Goal: Task Accomplishment & Management: Complete application form

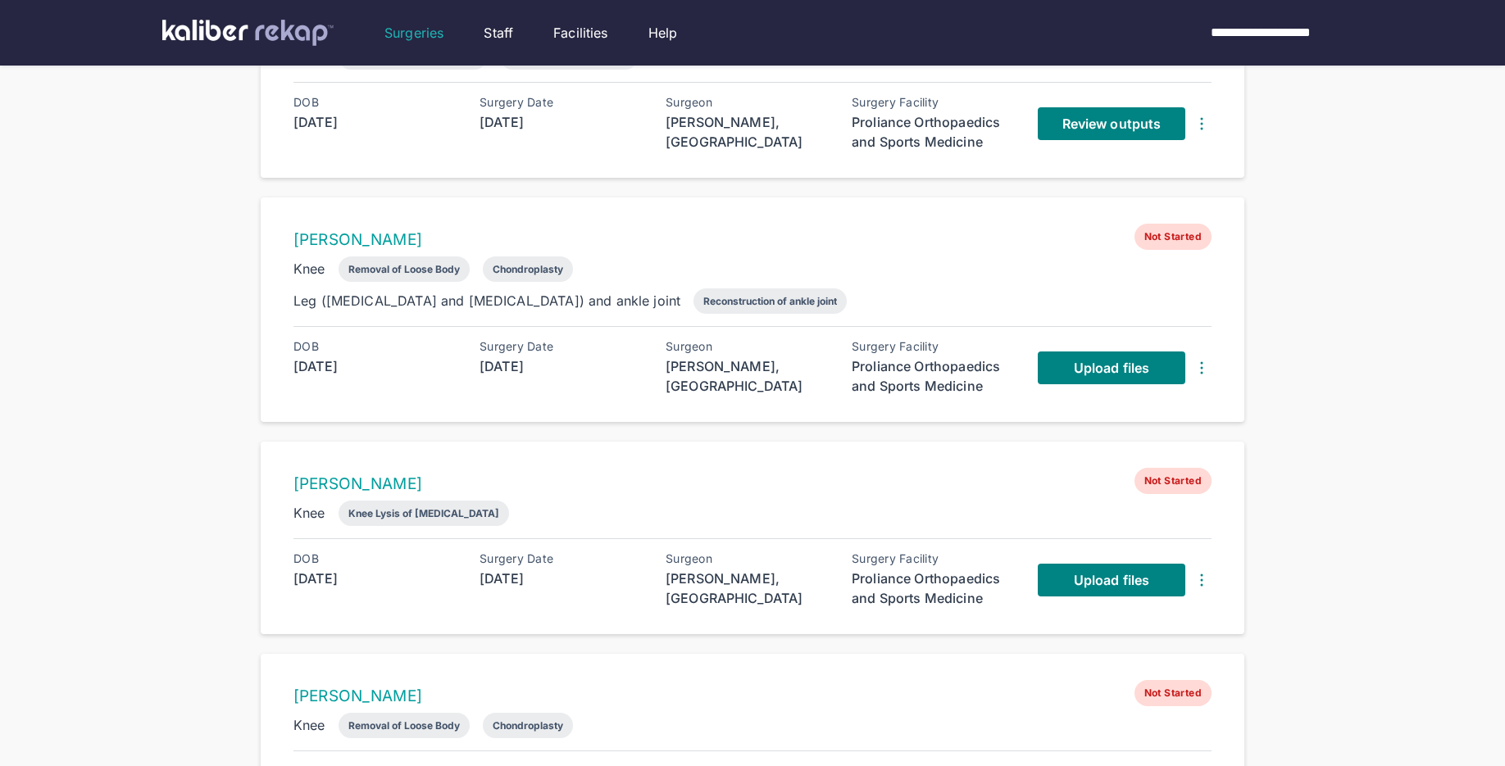
scroll to position [500, 0]
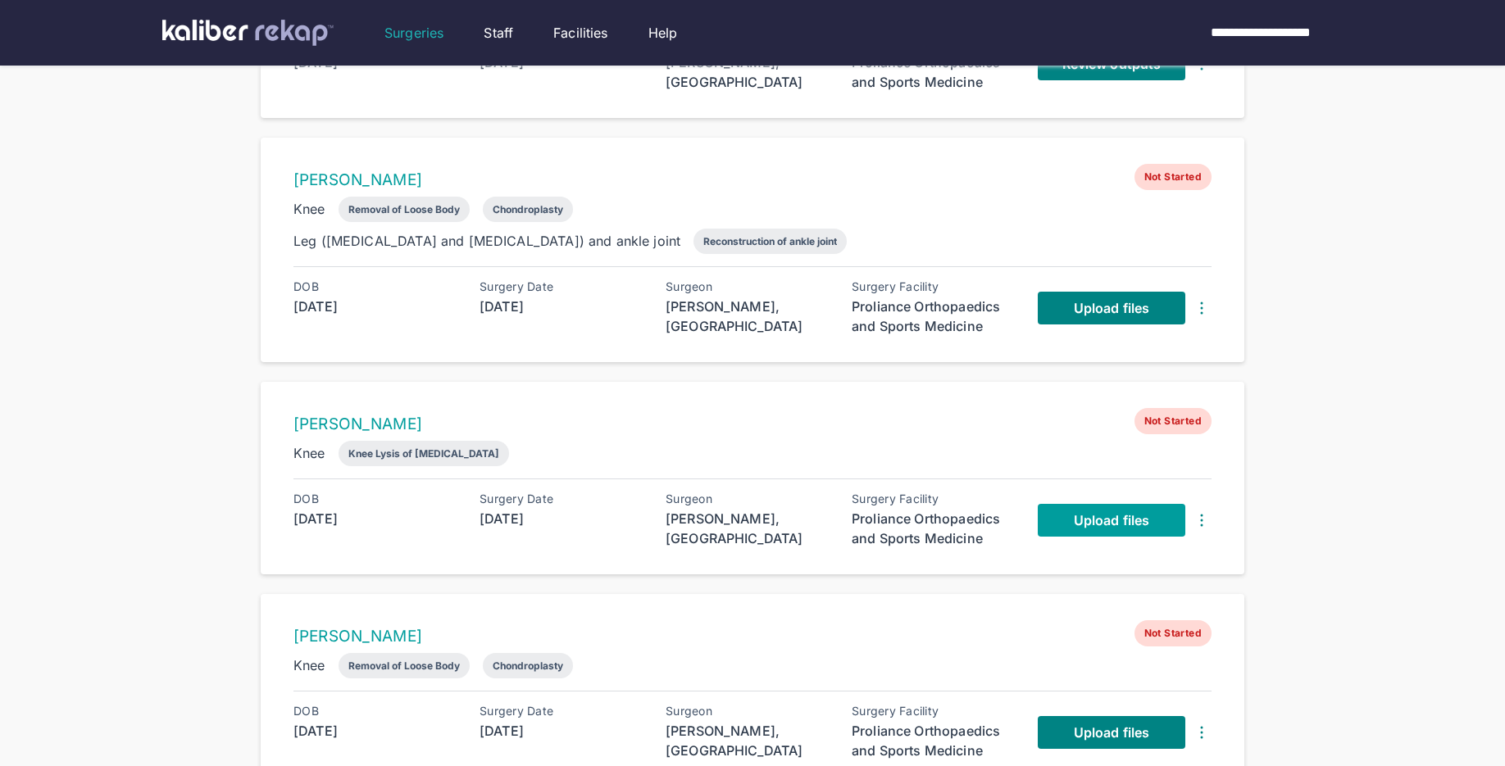
click at [1081, 516] on span "Upload files" at bounding box center [1111, 520] width 75 height 16
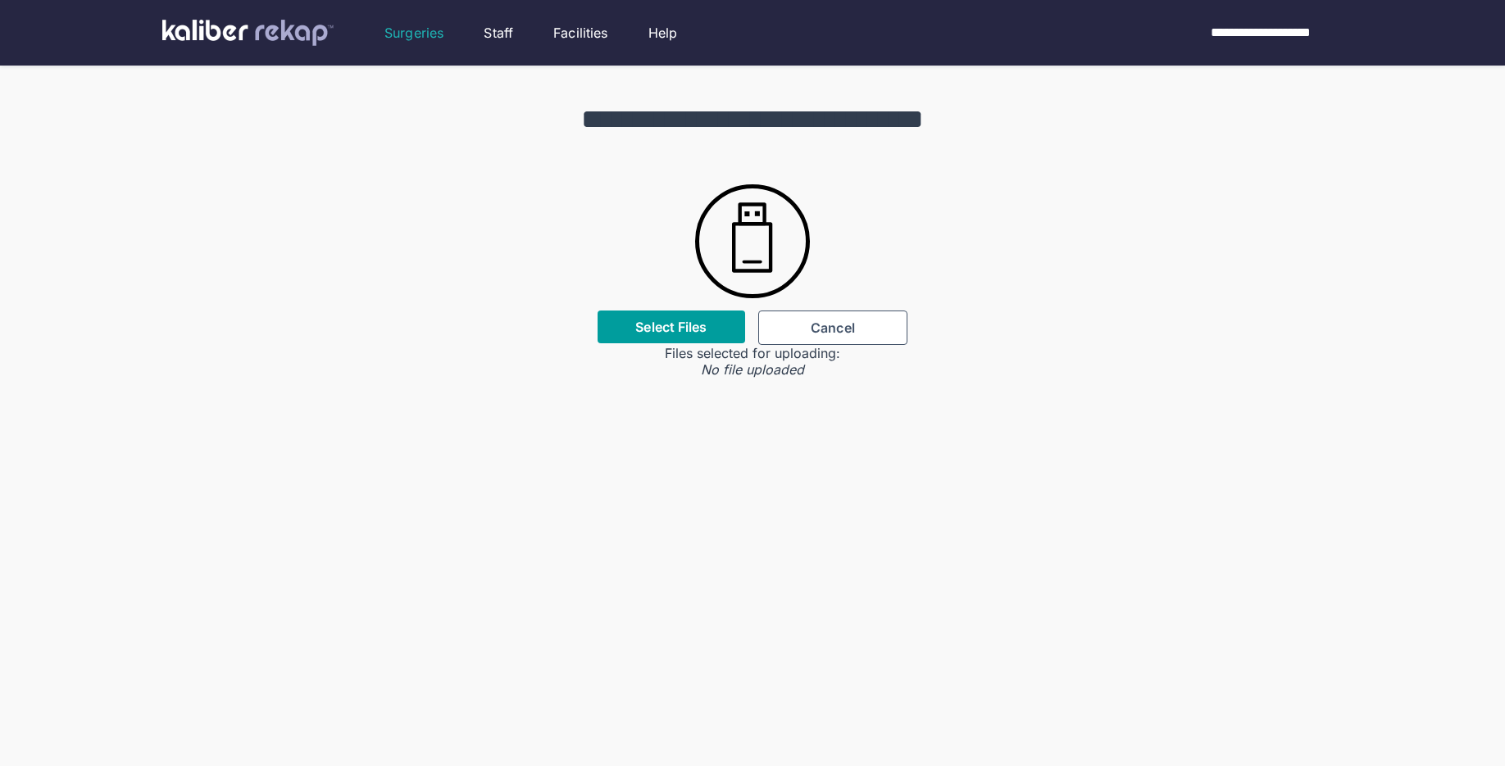
click at [667, 328] on label "Select Files" at bounding box center [670, 327] width 71 height 16
click at [0, 0] on input "Select Files" at bounding box center [0, 0] width 0 height 0
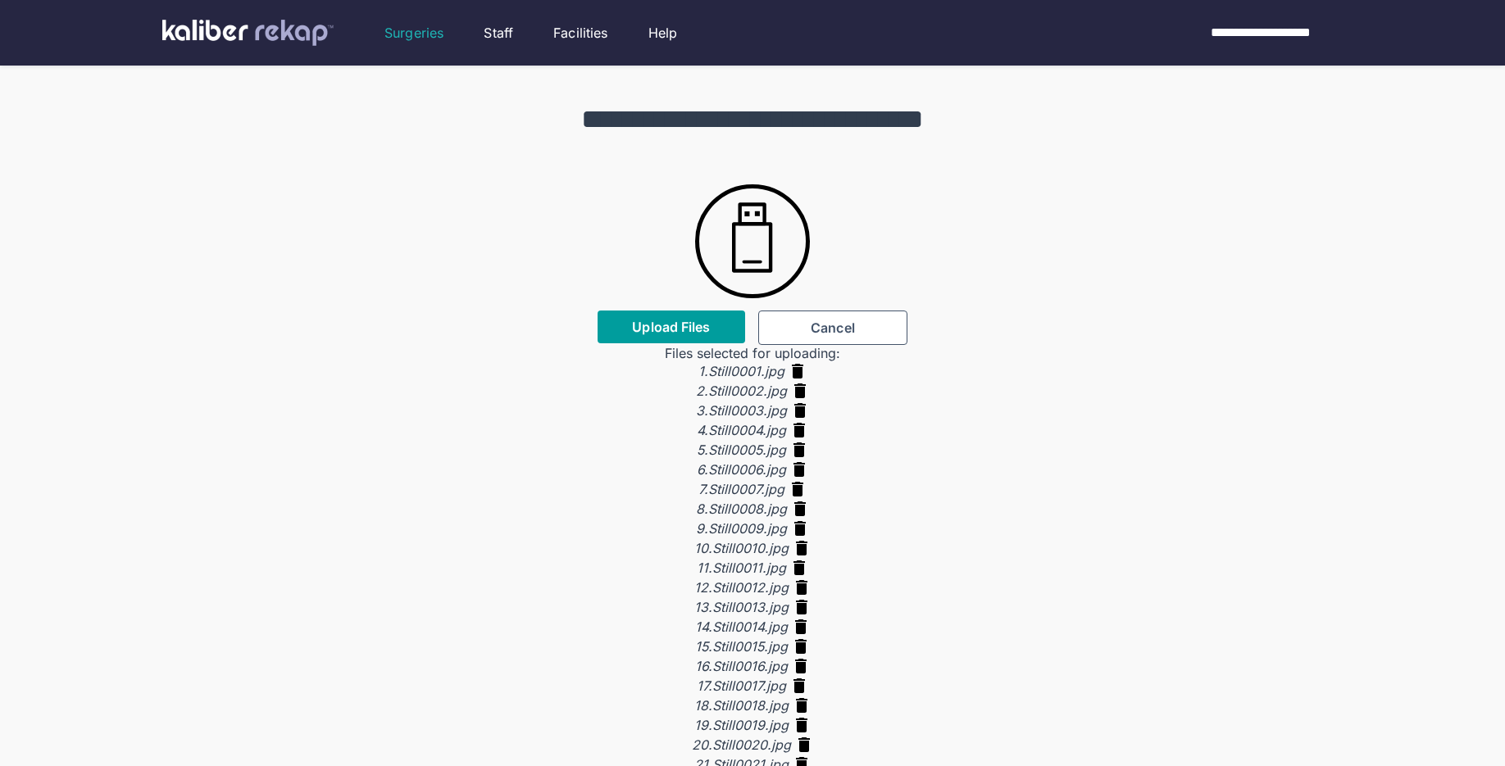
click at [684, 333] on span "Upload Files" at bounding box center [671, 327] width 78 height 16
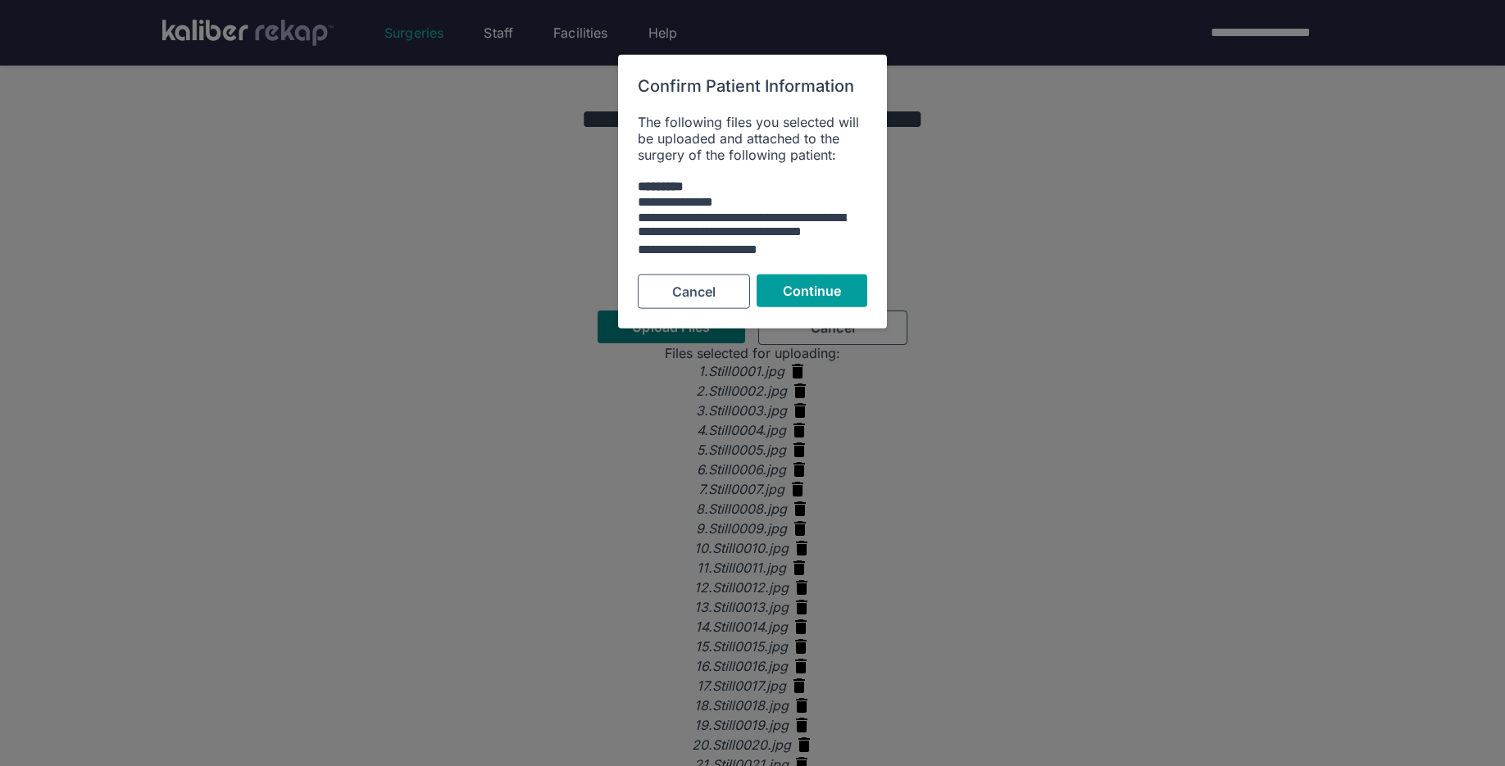
click at [807, 300] on button "Continue" at bounding box center [812, 291] width 111 height 33
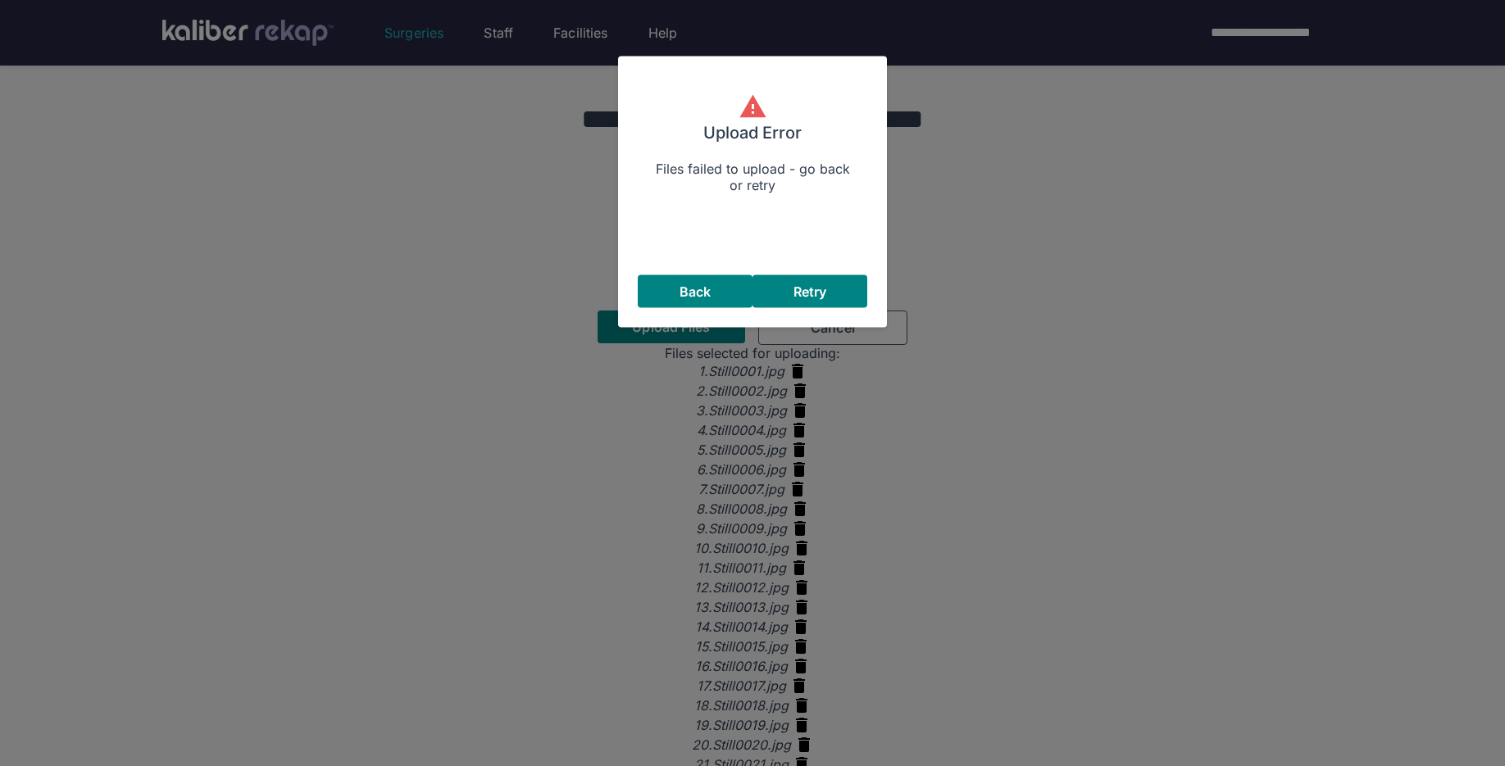
click at [807, 300] on button "Retry" at bounding box center [809, 291] width 115 height 33
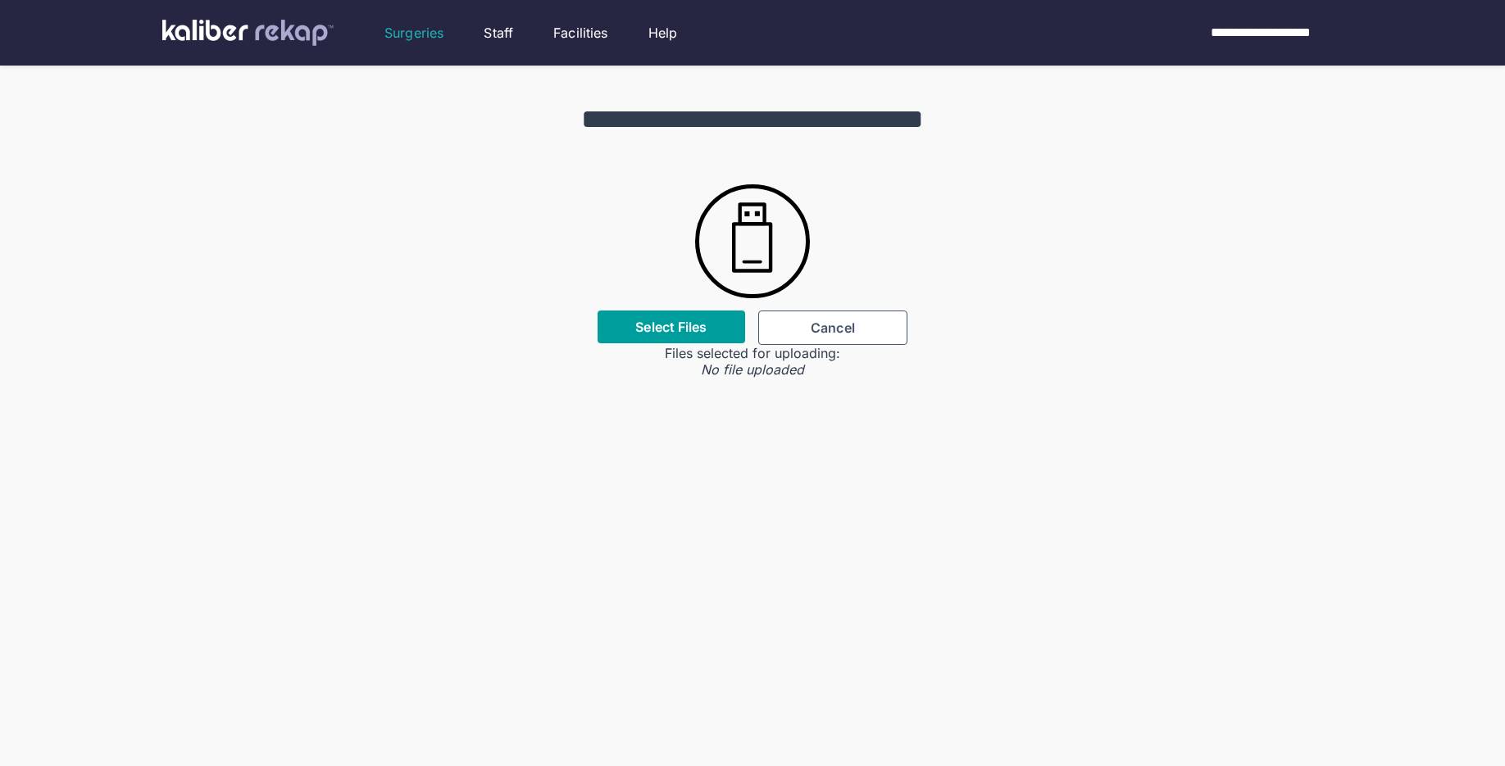
click at [676, 323] on label "Select Files" at bounding box center [670, 327] width 71 height 16
click at [0, 0] on input "Select Files" at bounding box center [0, 0] width 0 height 0
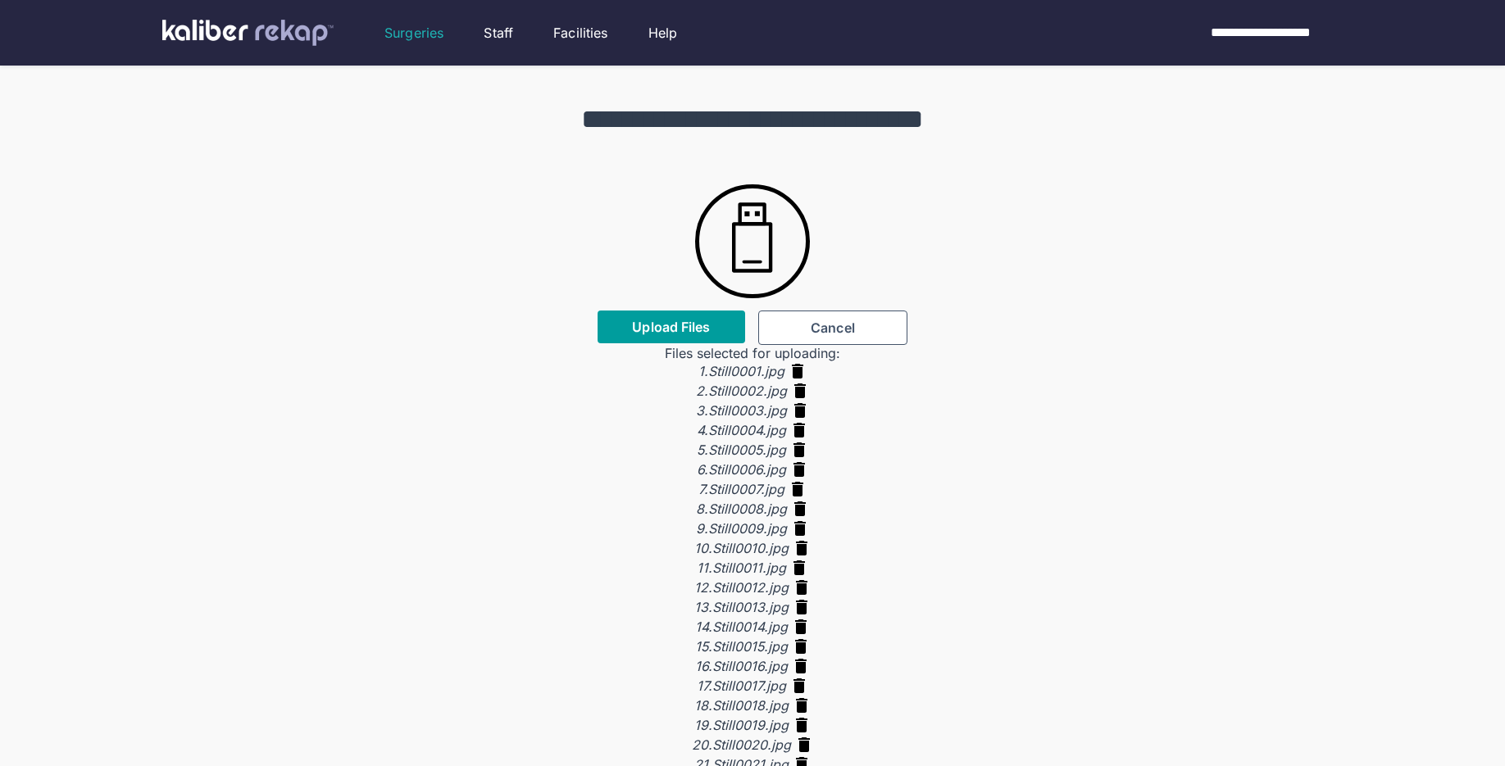
click at [639, 329] on span "Upload Files" at bounding box center [671, 327] width 78 height 16
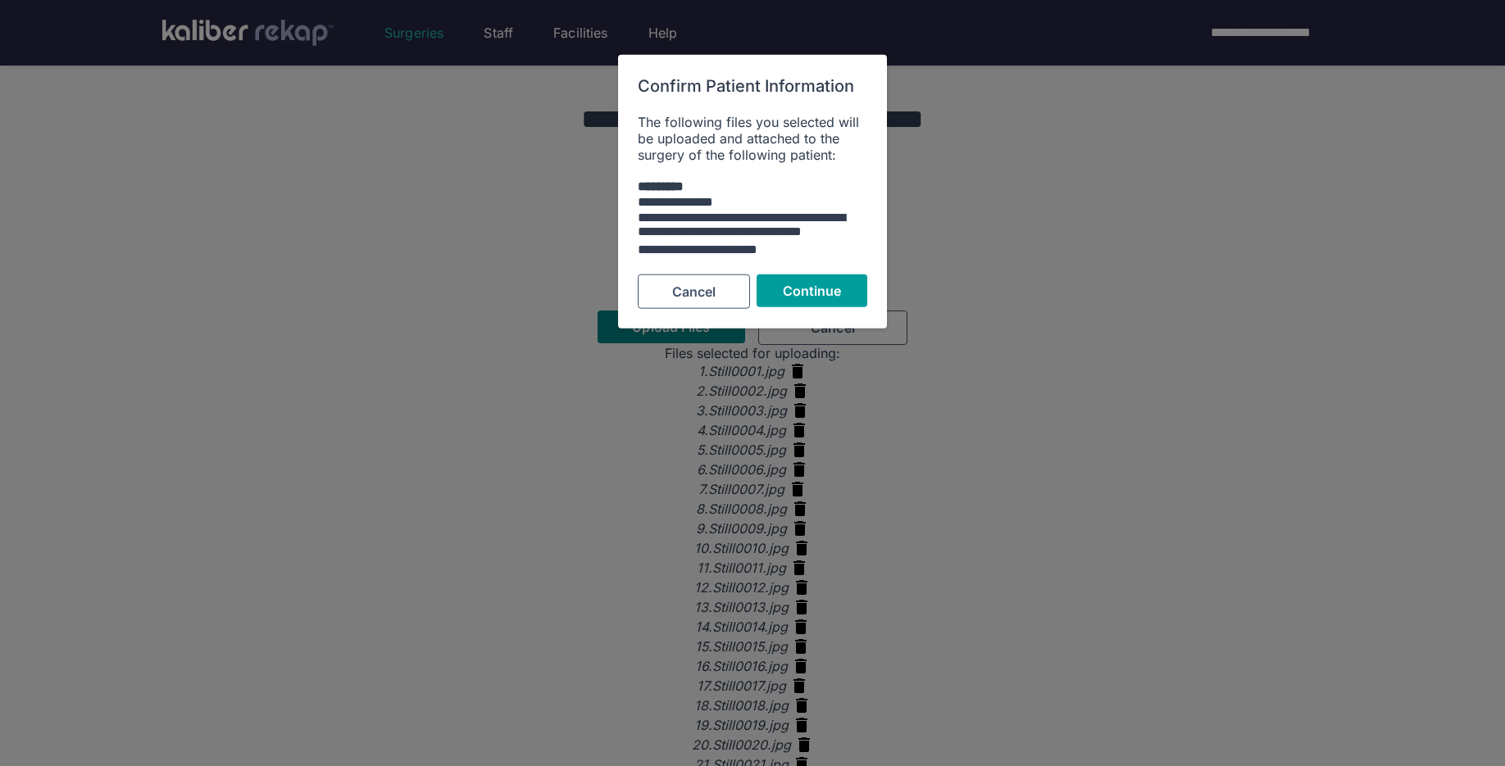
click at [838, 295] on span "Continue" at bounding box center [812, 291] width 59 height 16
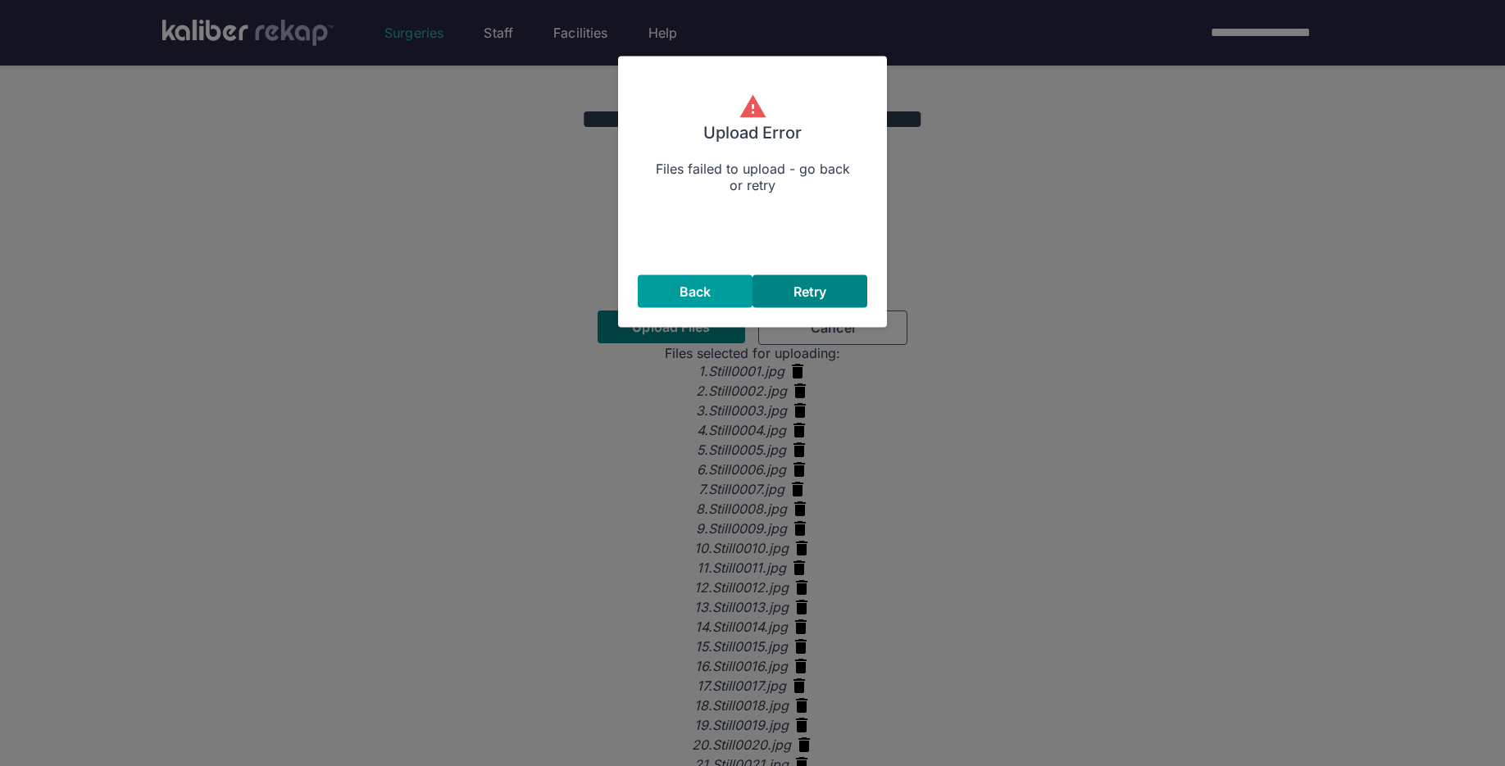
click at [729, 301] on button "Back" at bounding box center [695, 291] width 115 height 33
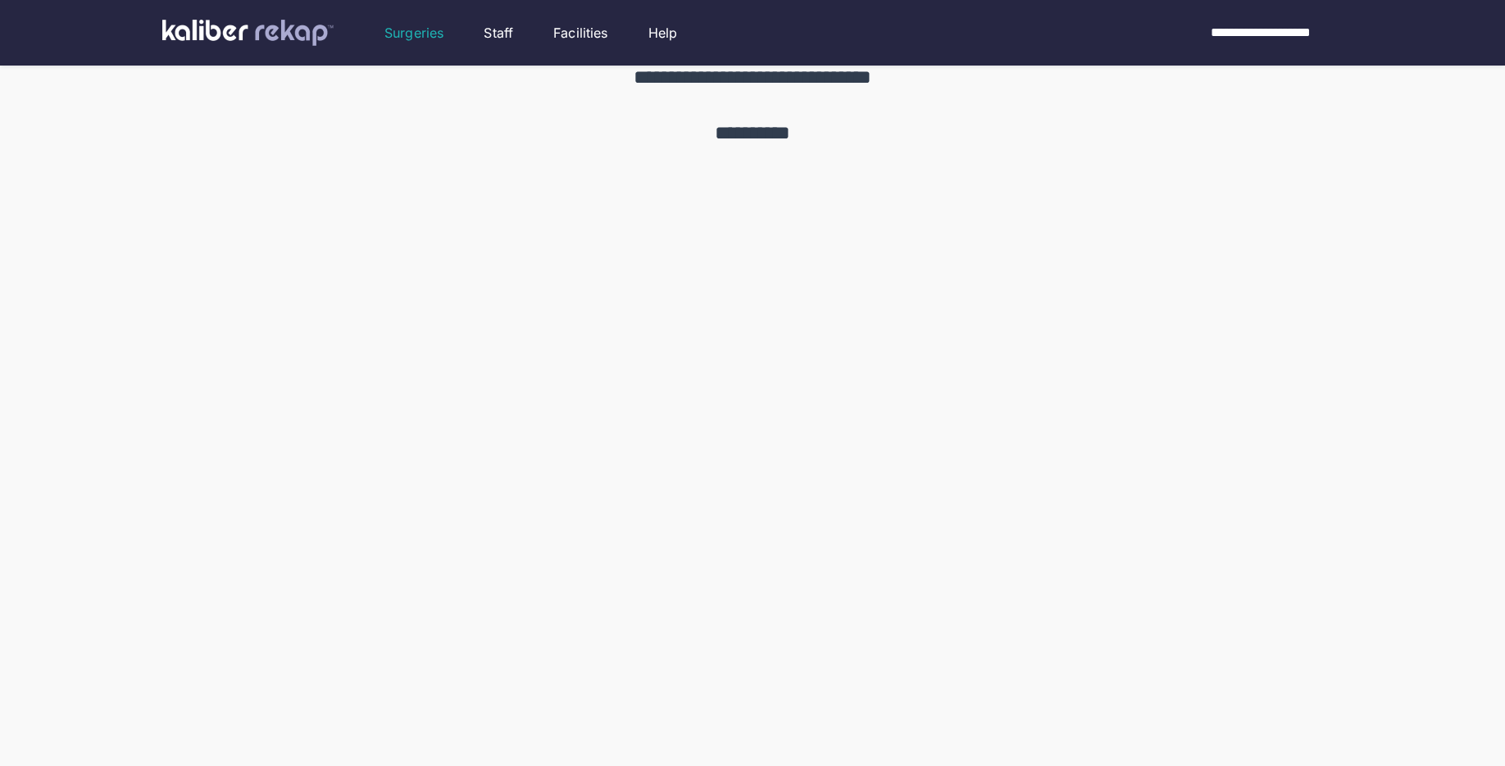
click at [266, 31] on img at bounding box center [247, 33] width 171 height 26
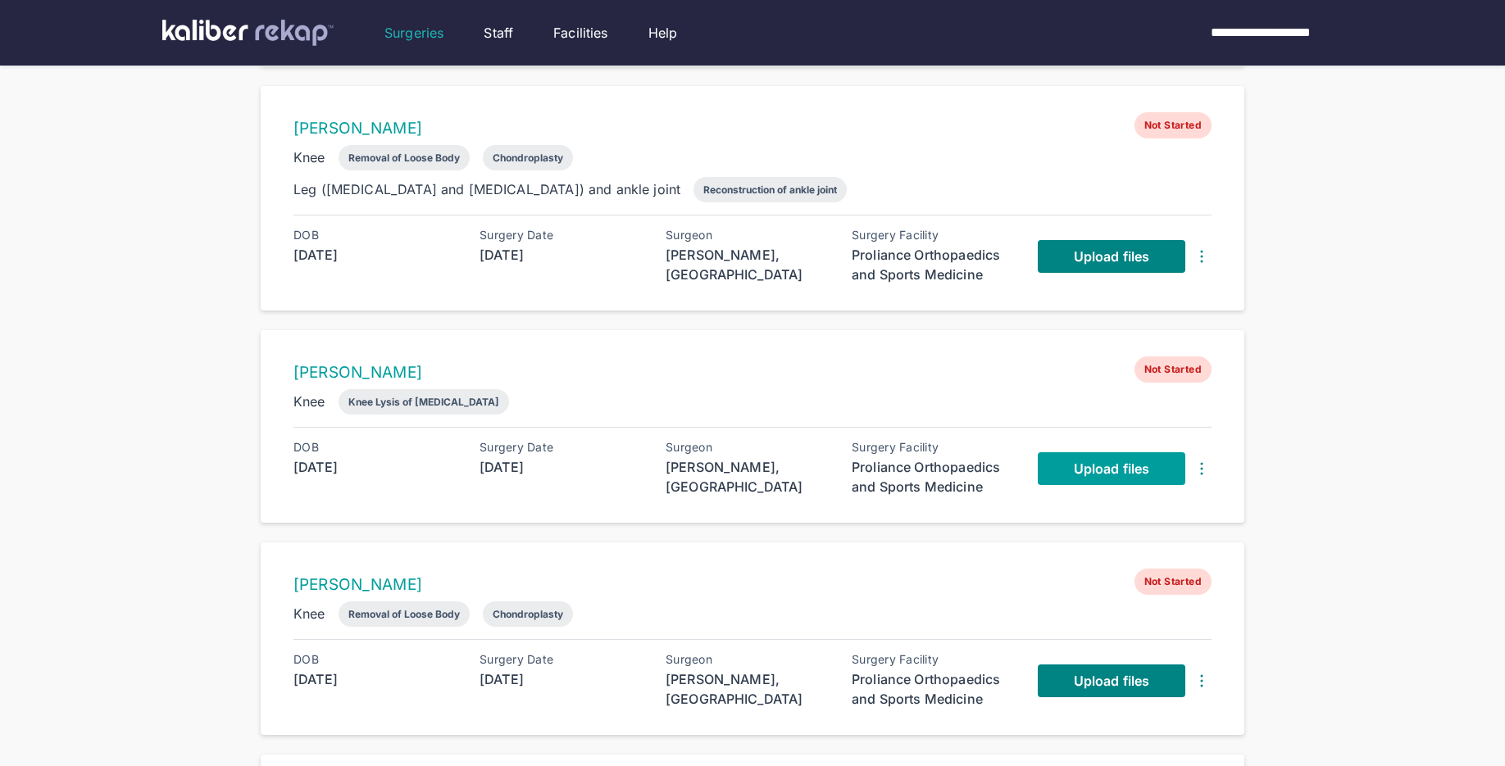
scroll to position [564, 0]
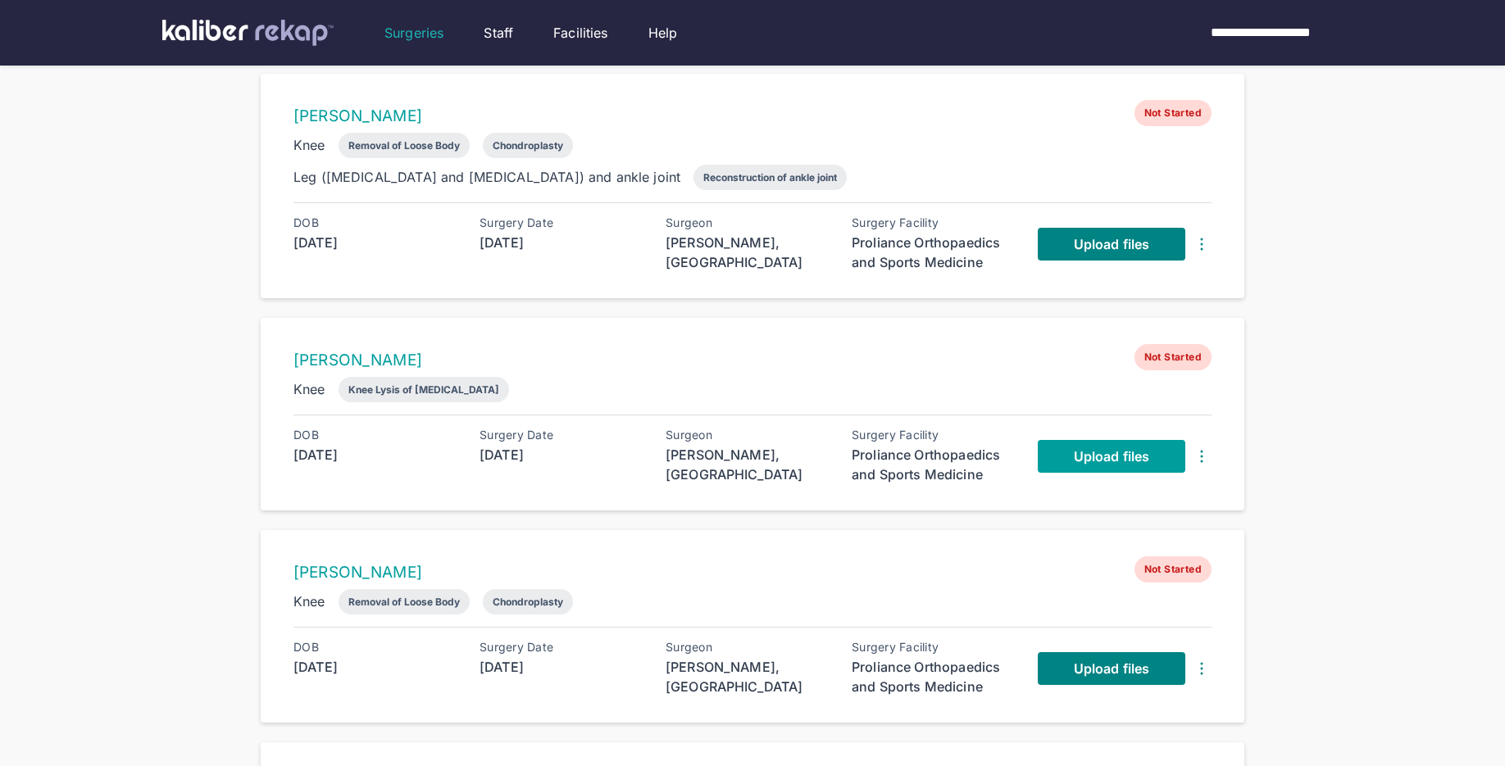
click at [1088, 448] on span "Upload files" at bounding box center [1111, 456] width 75 height 16
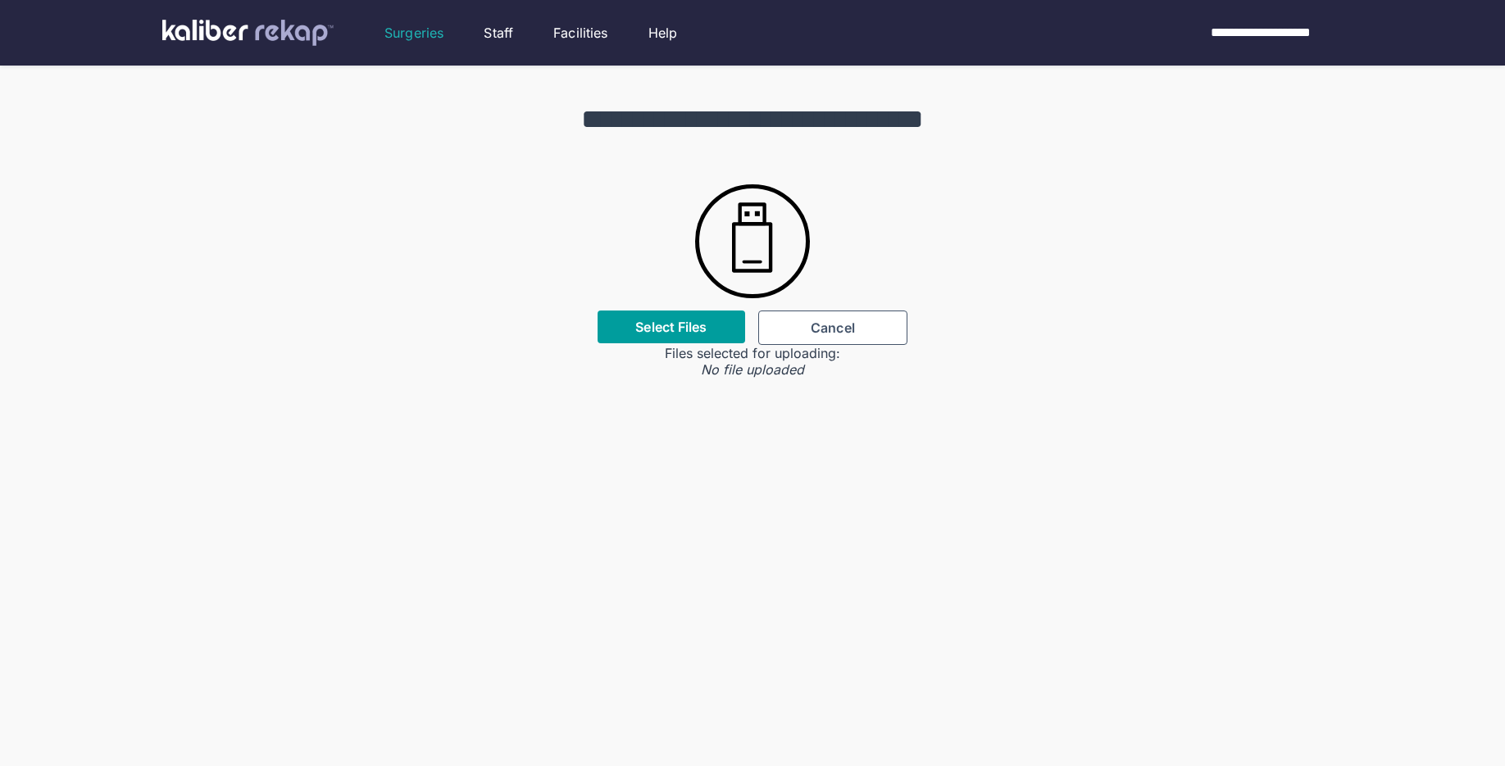
click at [649, 325] on label "Select Files" at bounding box center [670, 327] width 71 height 16
click at [0, 0] on input "Select Files" at bounding box center [0, 0] width 0 height 0
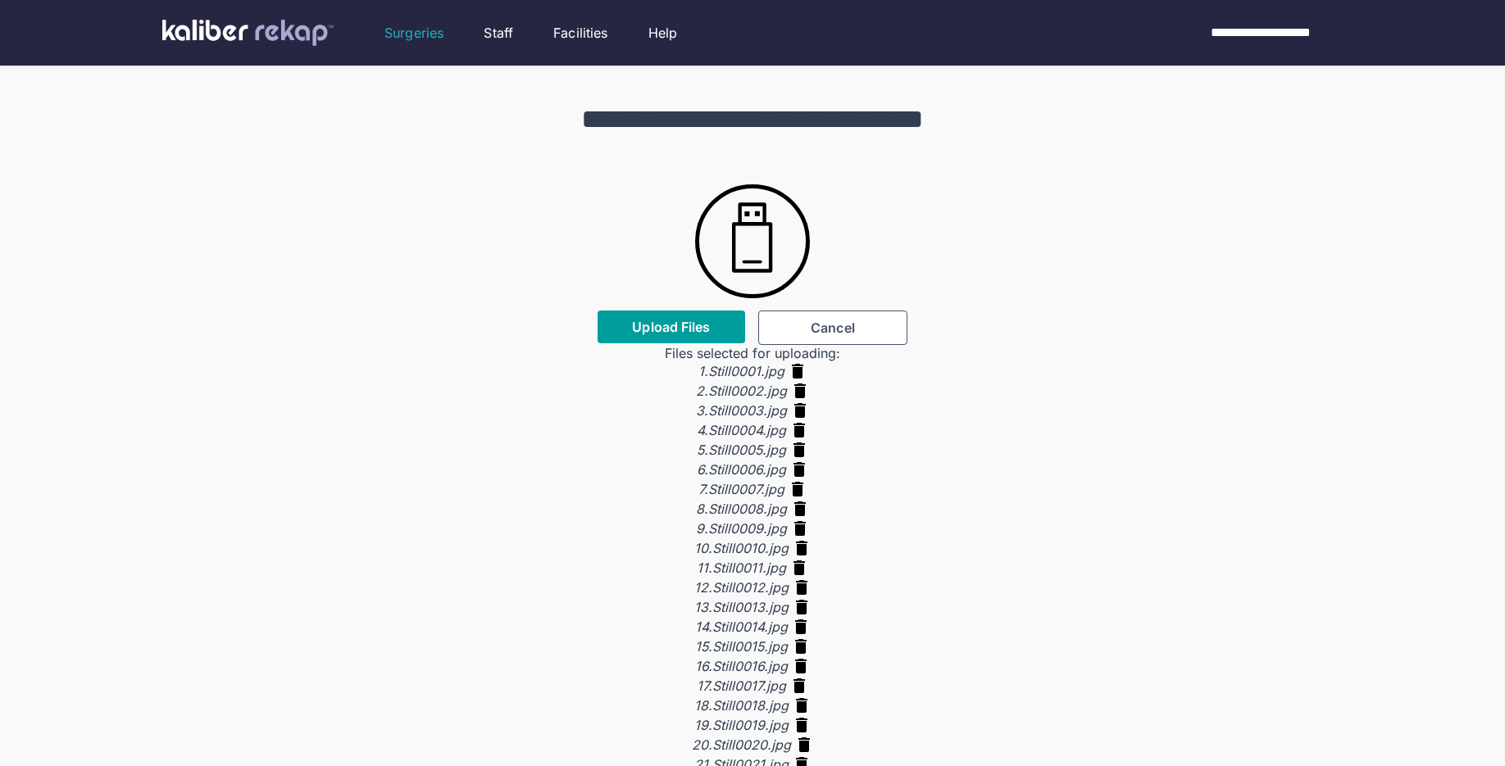
click at [678, 339] on button "Upload Files" at bounding box center [672, 327] width 148 height 33
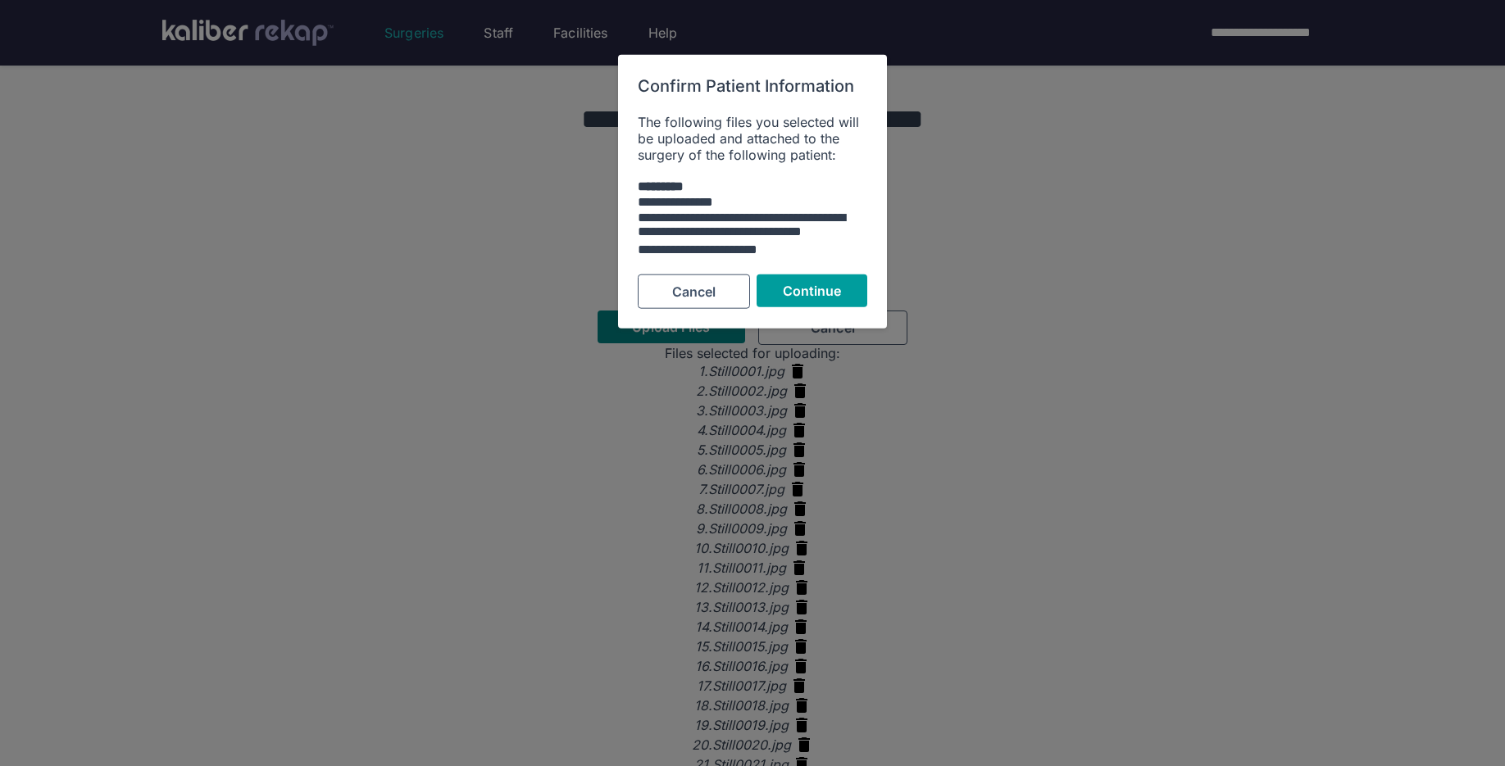
click at [797, 300] on button "Continue" at bounding box center [812, 291] width 111 height 33
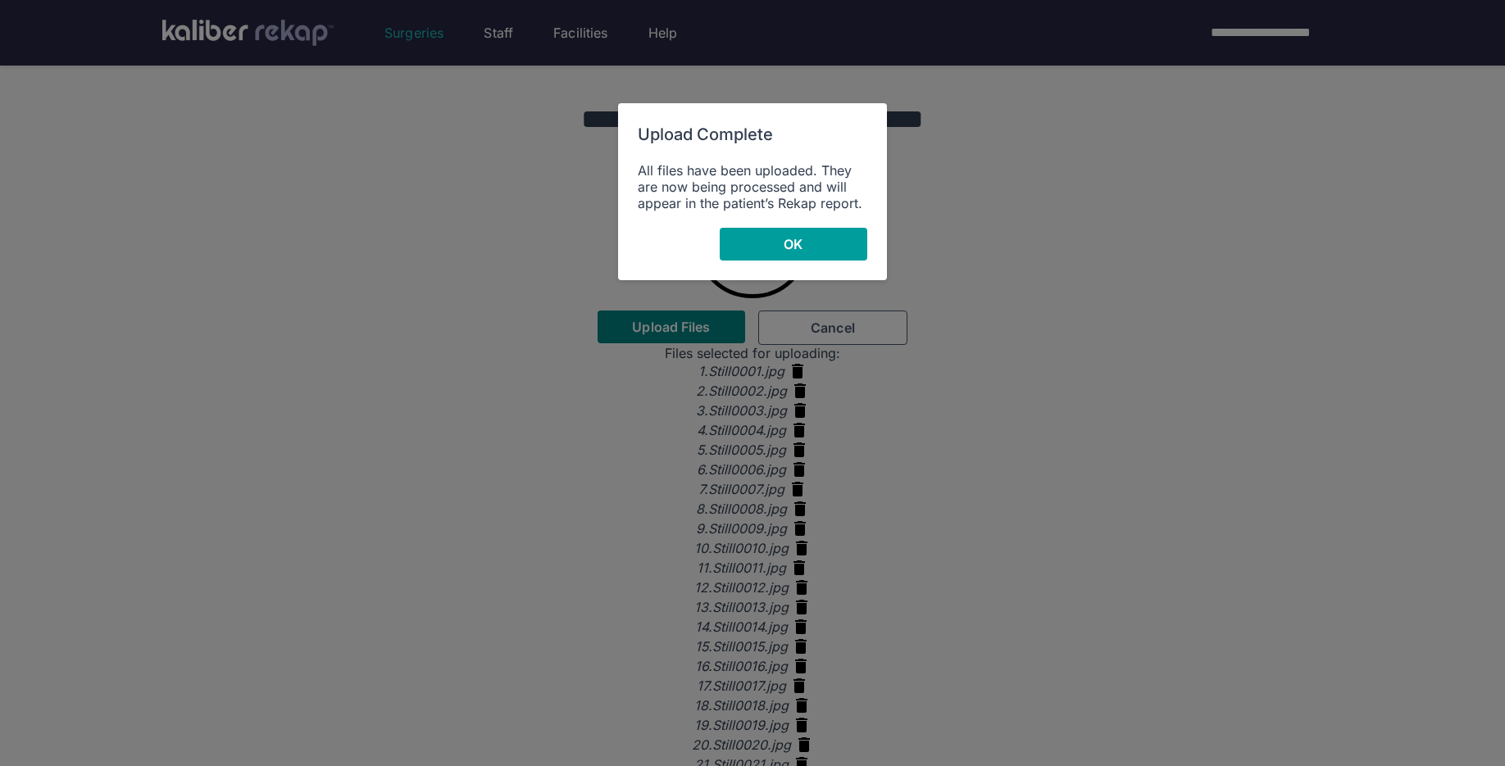
click at [768, 243] on button "OK" at bounding box center [794, 244] width 148 height 33
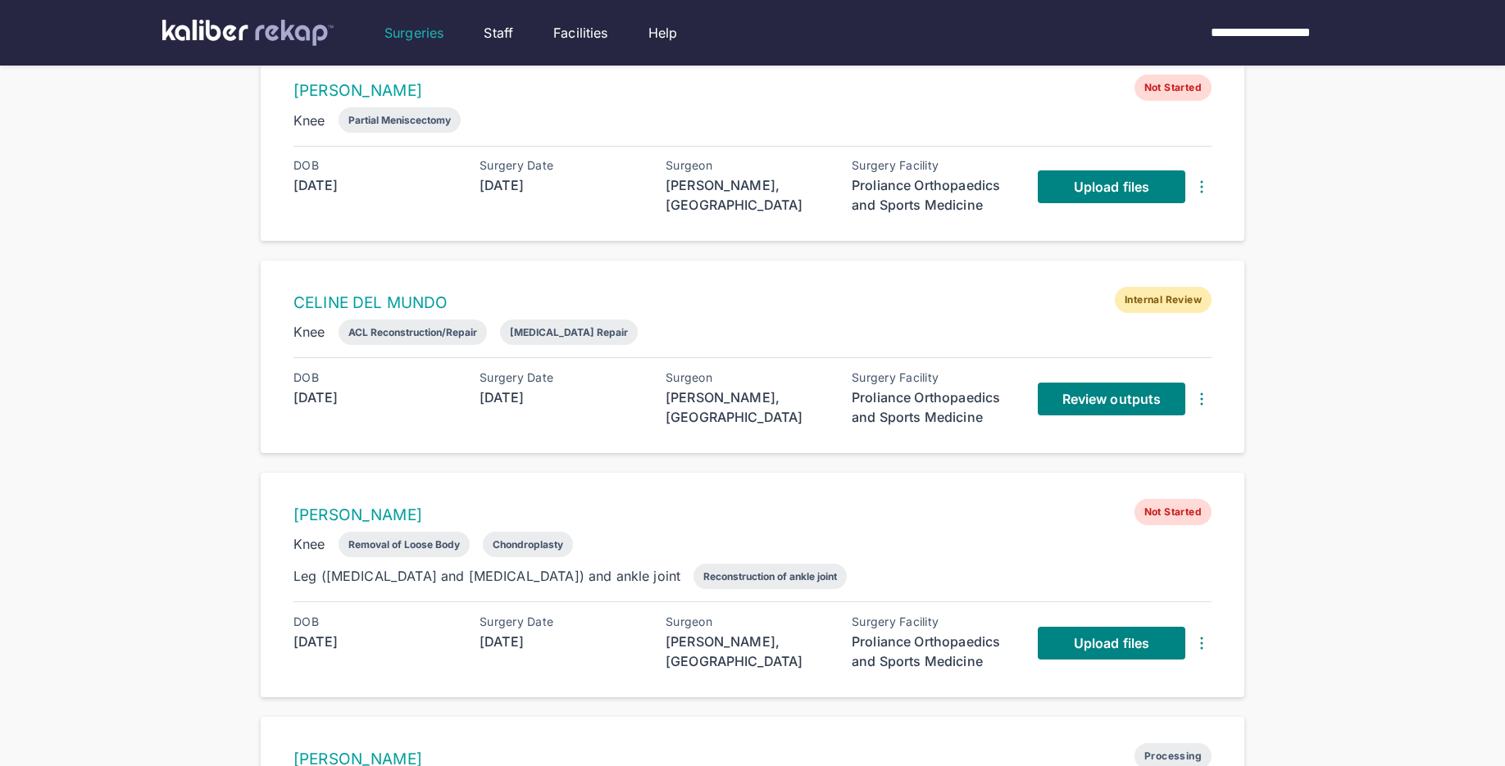
scroll to position [164, 0]
click at [1088, 407] on link "Review outputs" at bounding box center [1112, 400] width 148 height 33
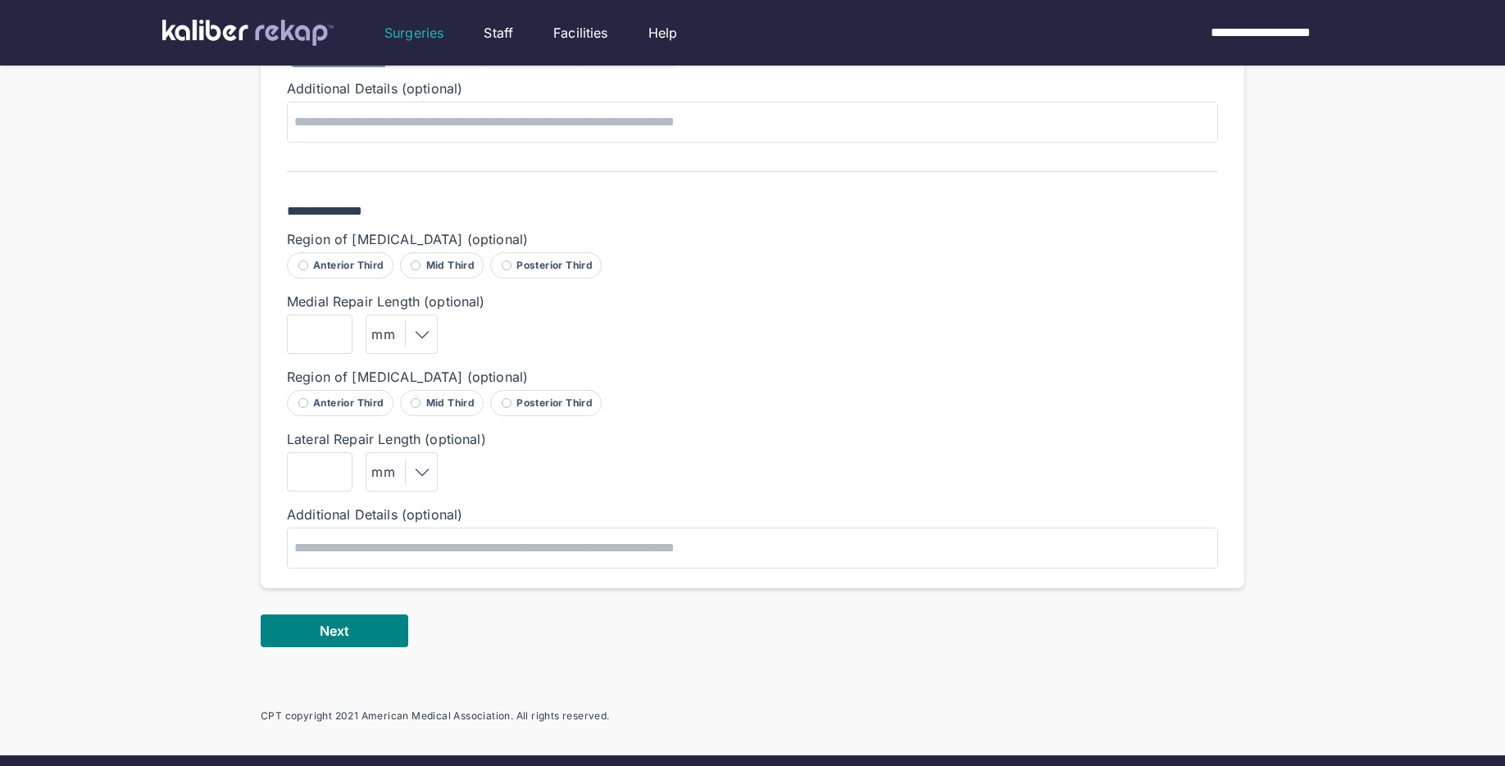
scroll to position [1182, 0]
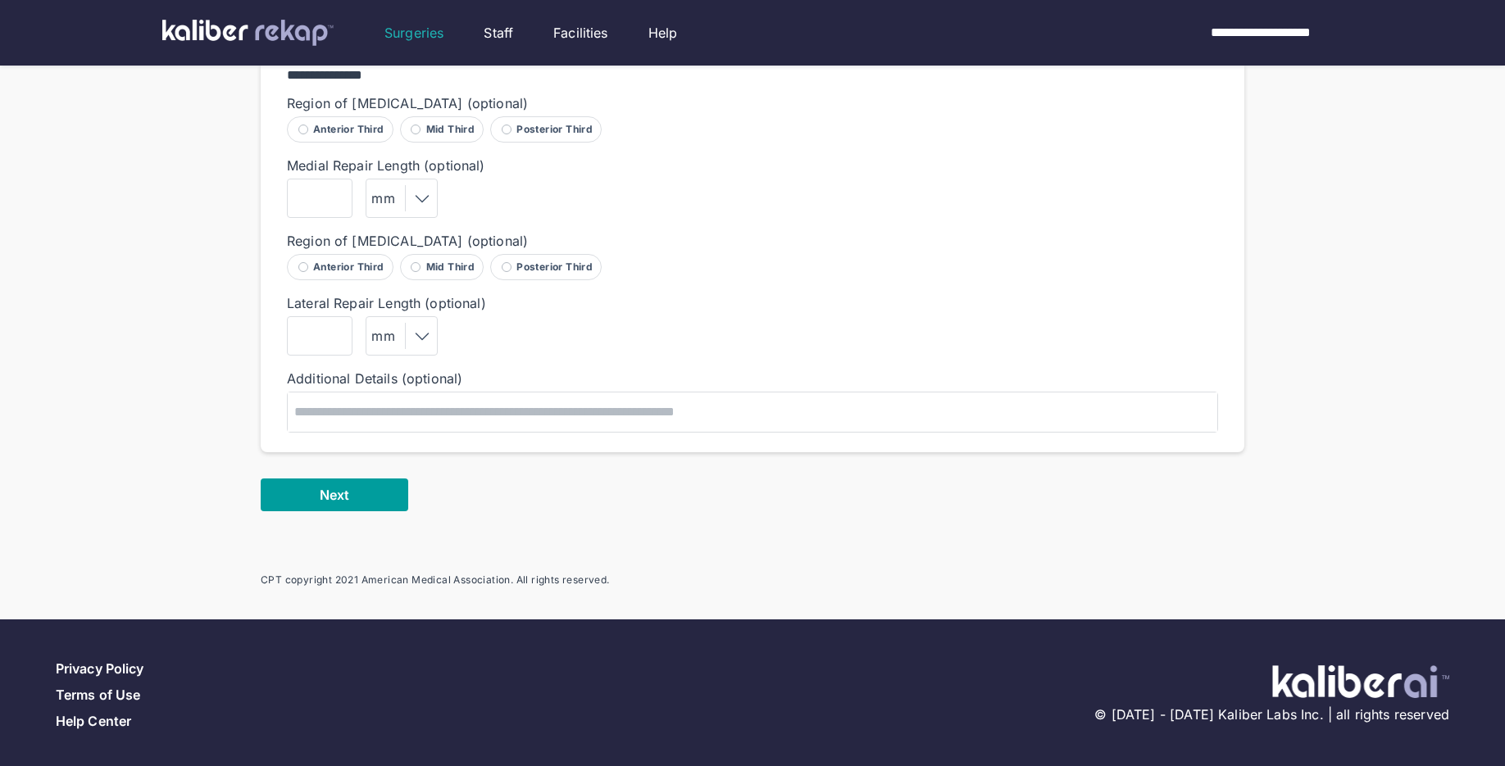
click at [332, 493] on span "Next" at bounding box center [335, 495] width 30 height 16
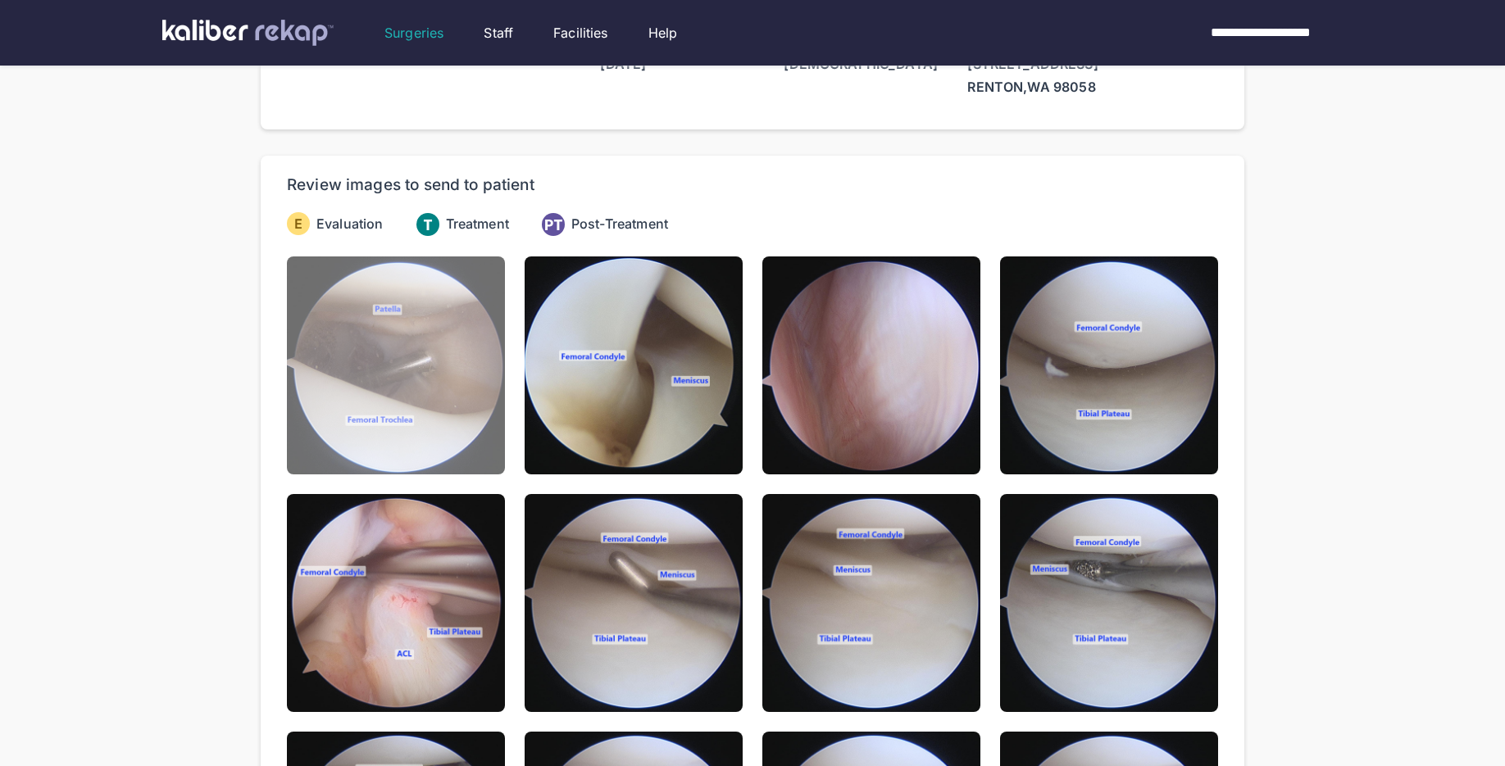
scroll to position [69, 0]
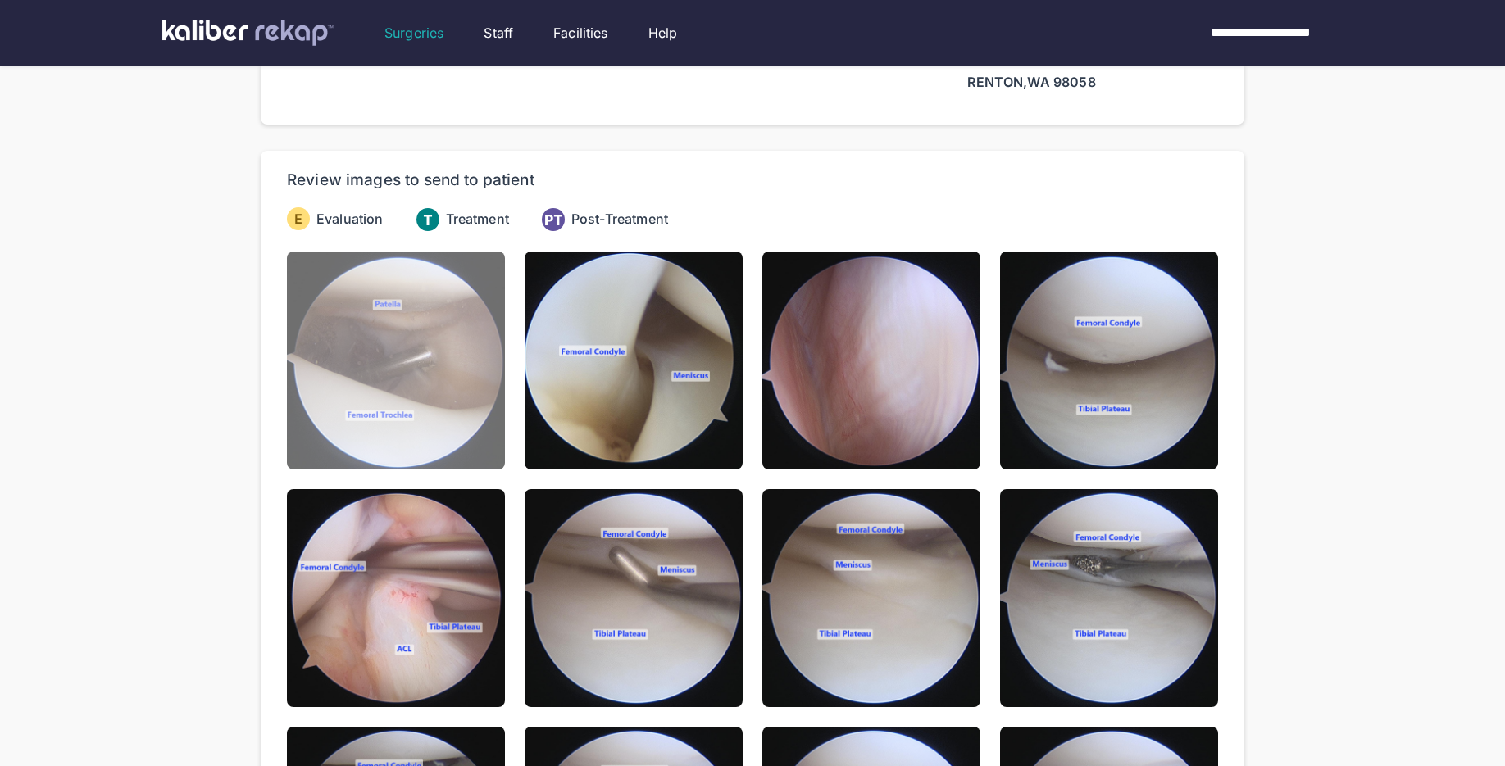
click at [454, 385] on img at bounding box center [396, 361] width 218 height 218
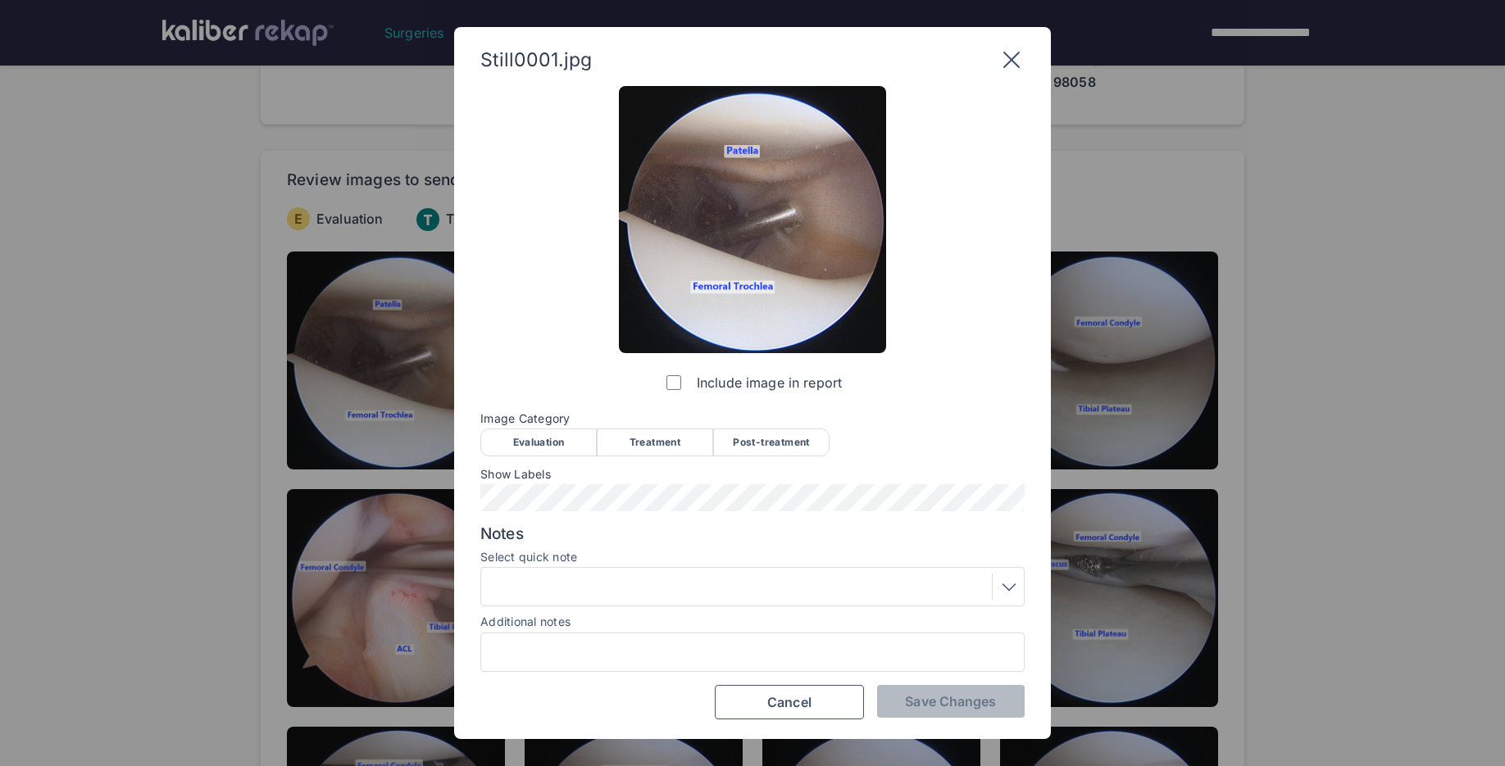
click at [555, 453] on div "Evaluation" at bounding box center [538, 443] width 116 height 28
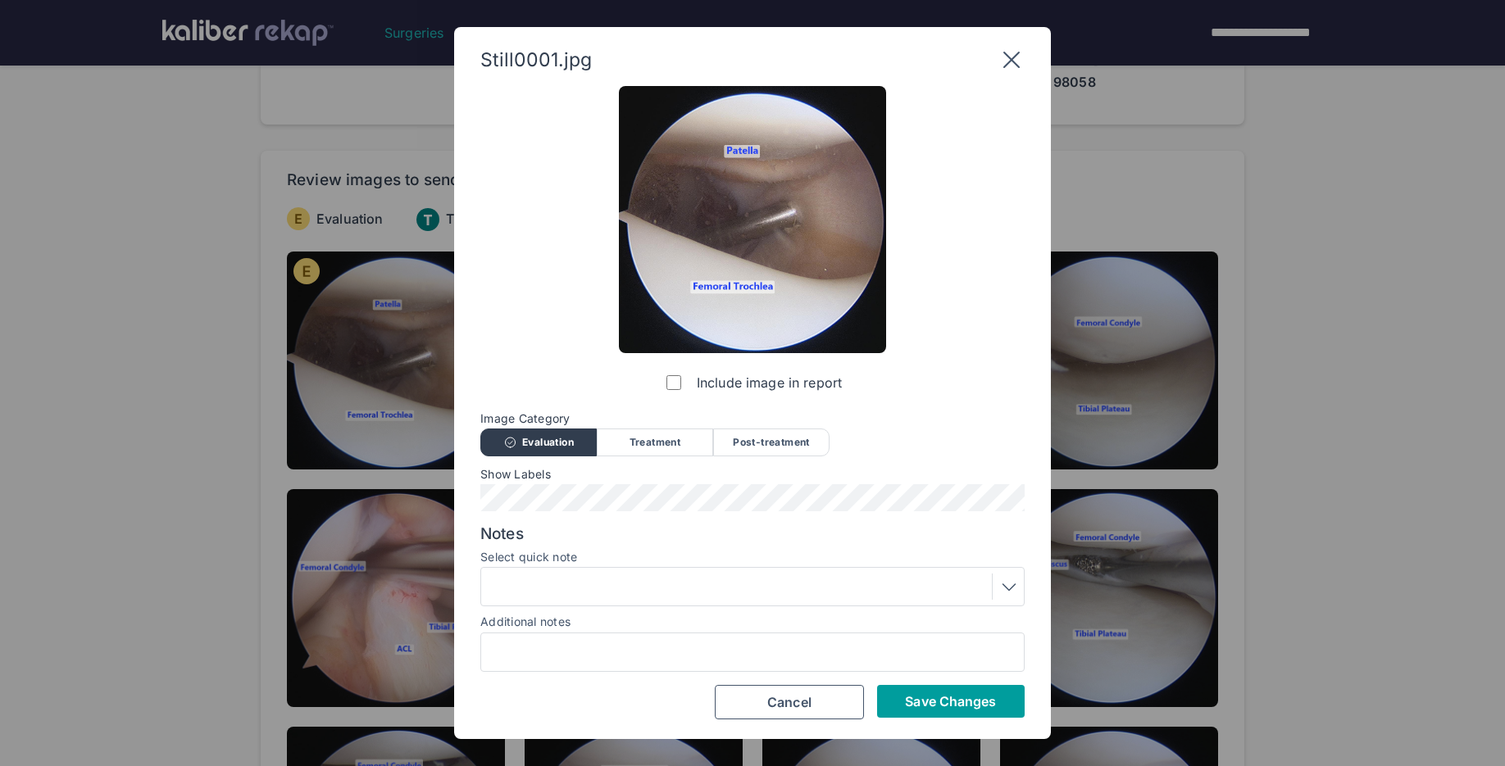
click at [980, 708] on span "Save Changes" at bounding box center [950, 701] width 91 height 16
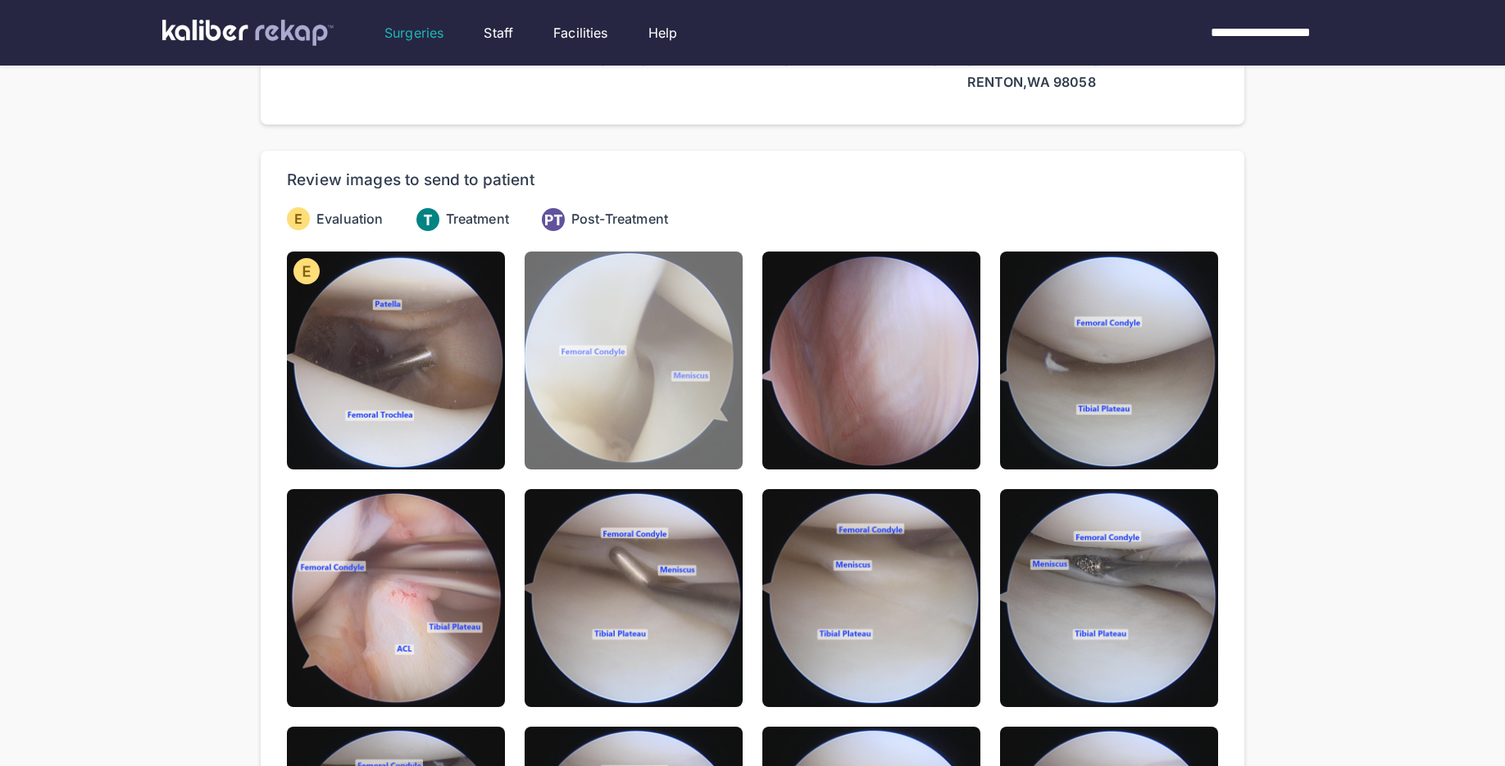
click at [607, 388] on img at bounding box center [634, 361] width 218 height 218
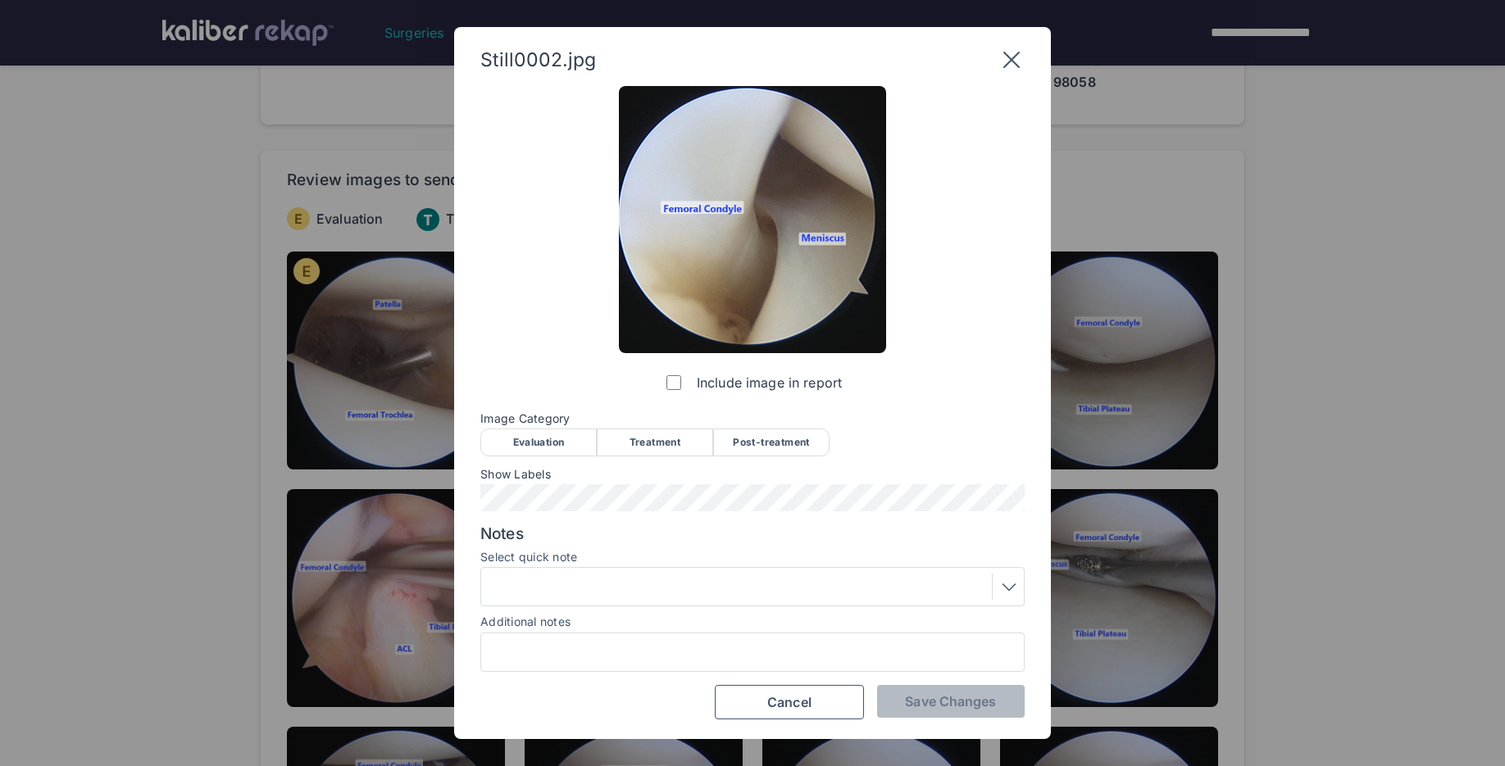
click at [540, 447] on div "Evaluation" at bounding box center [538, 443] width 116 height 28
click at [943, 709] on span "Save Changes" at bounding box center [950, 701] width 91 height 16
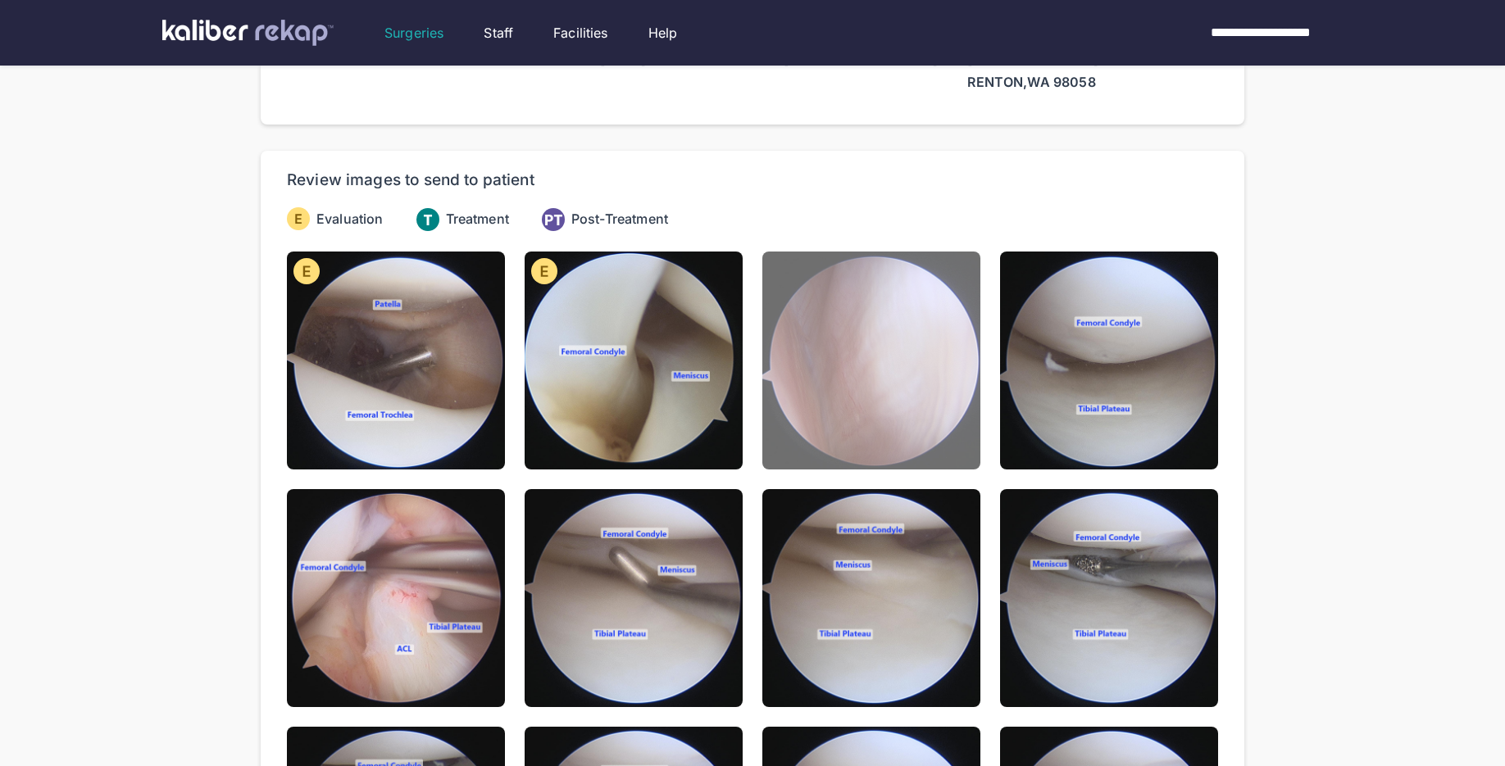
click at [811, 411] on img at bounding box center [871, 361] width 218 height 218
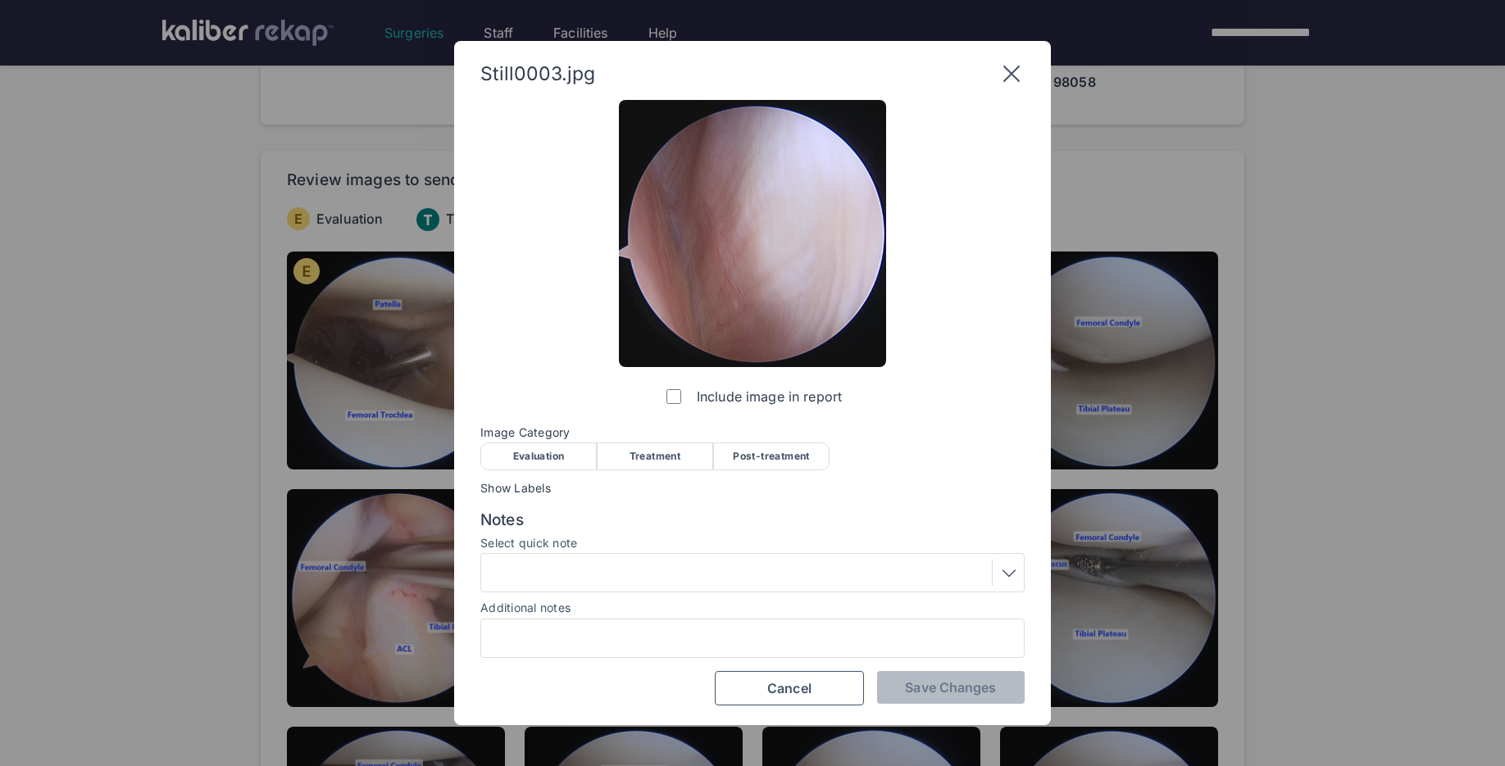
click at [543, 459] on div "Evaluation" at bounding box center [538, 457] width 116 height 28
click at [543, 581] on div at bounding box center [752, 573] width 533 height 26
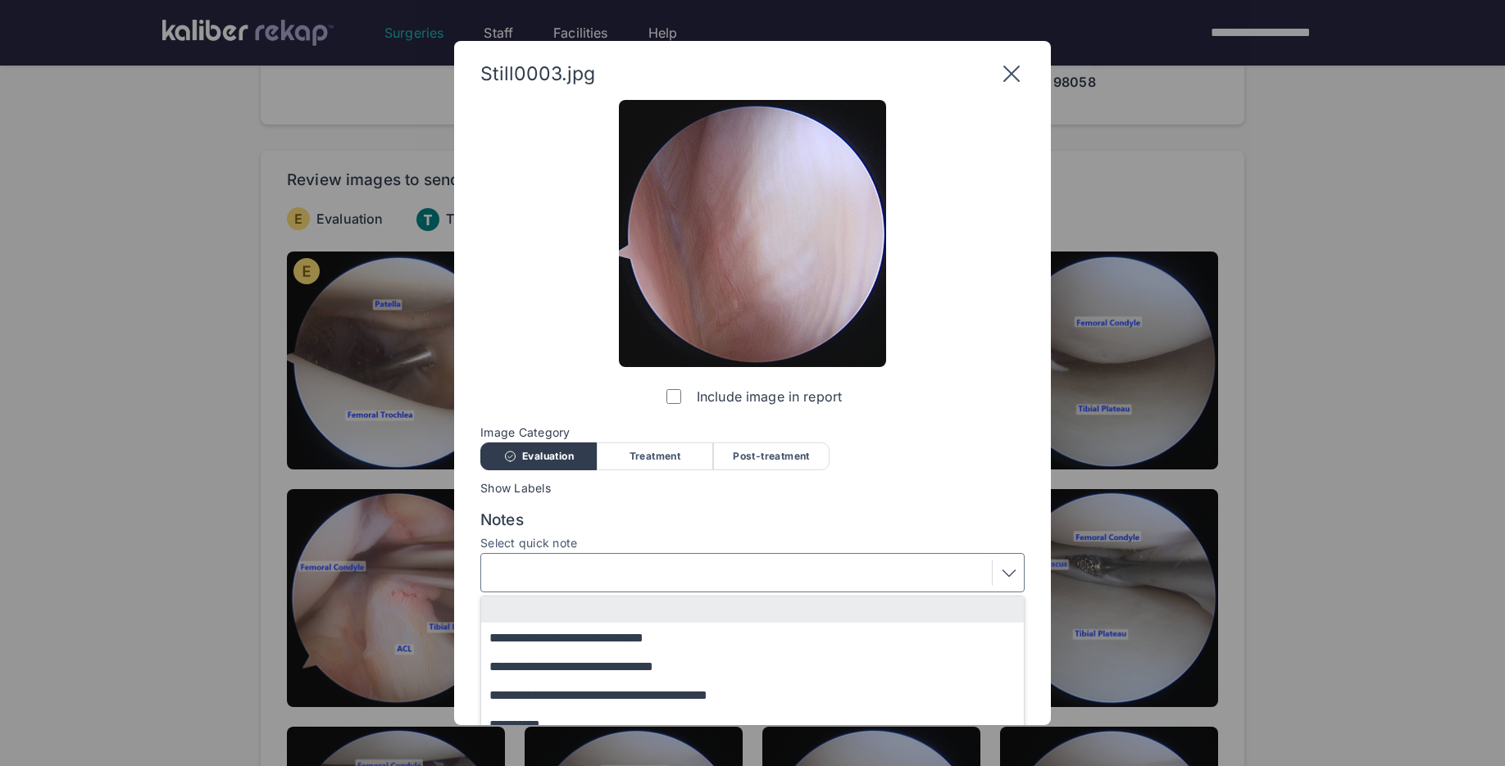
scroll to position [102, 0]
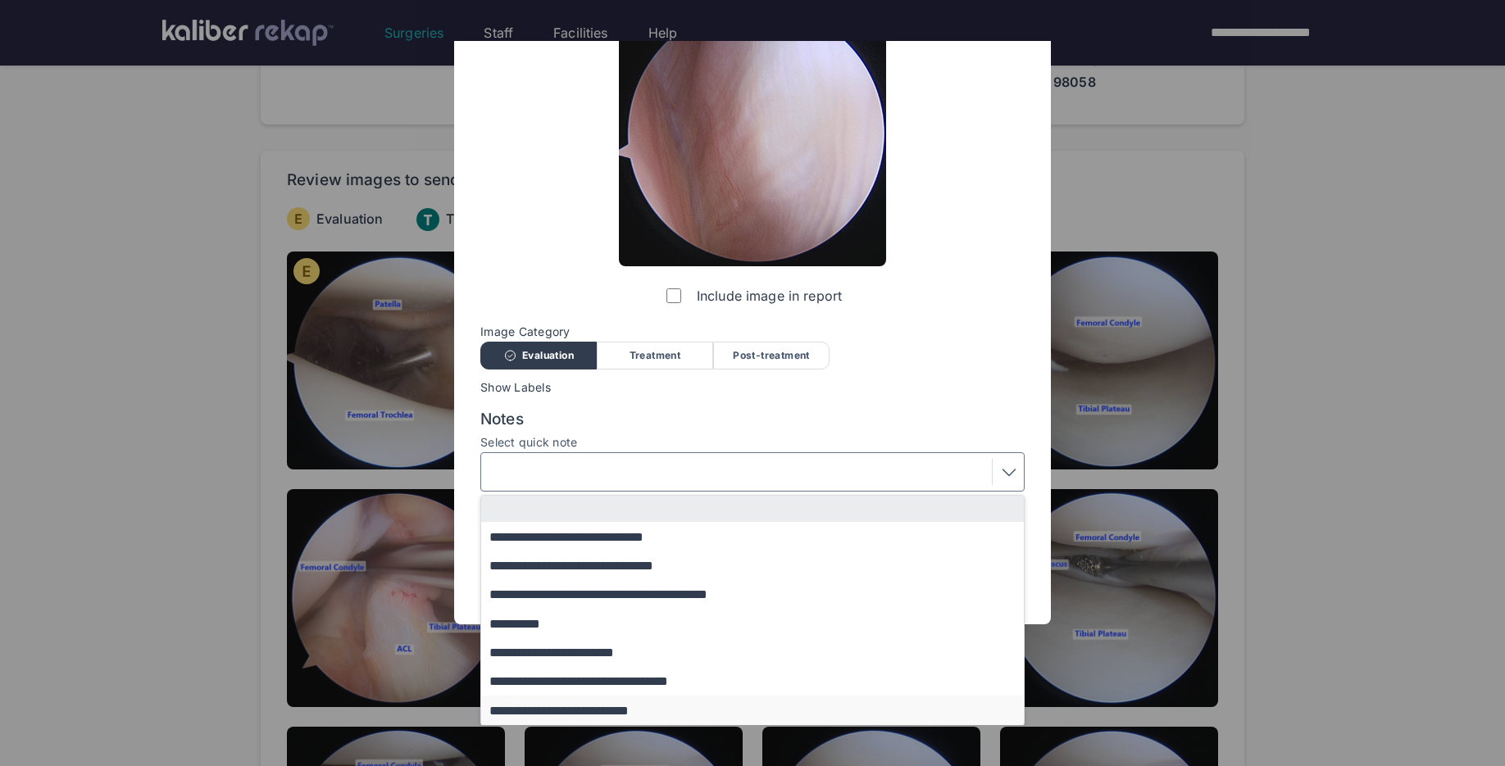
click at [566, 714] on button "**********" at bounding box center [760, 710] width 558 height 29
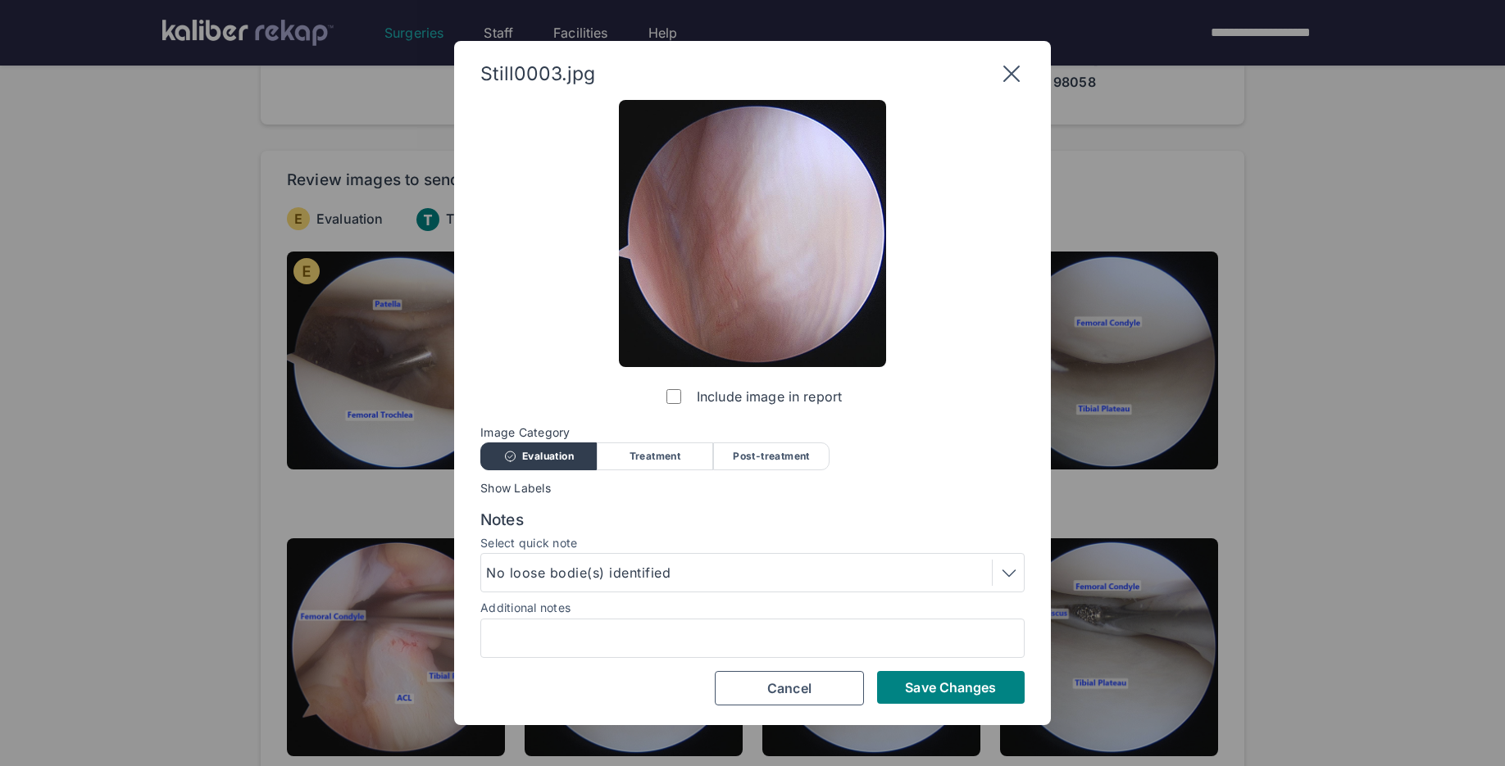
scroll to position [0, 0]
click at [958, 691] on span "Save Changes" at bounding box center [950, 687] width 91 height 16
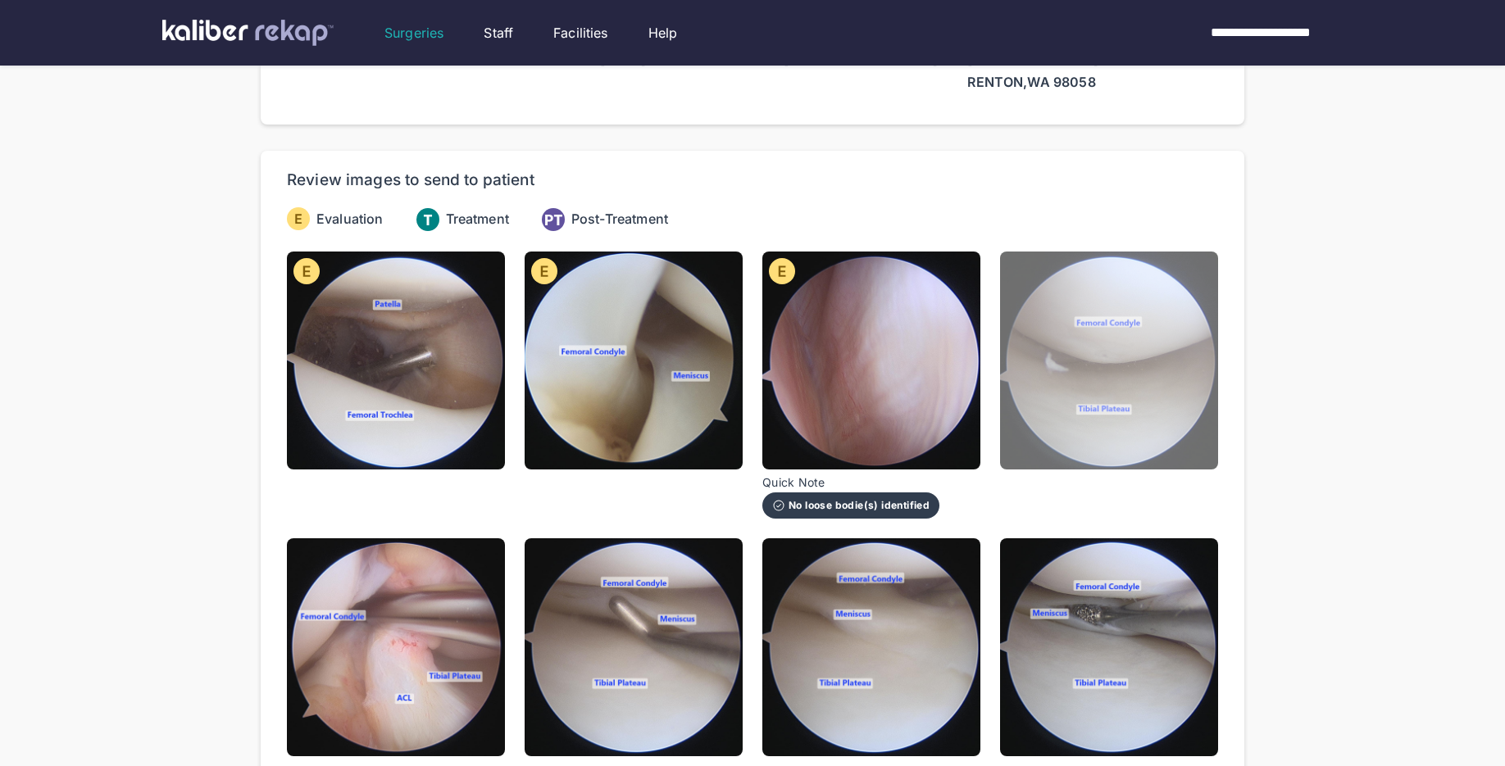
click at [1117, 433] on img at bounding box center [1109, 361] width 218 height 218
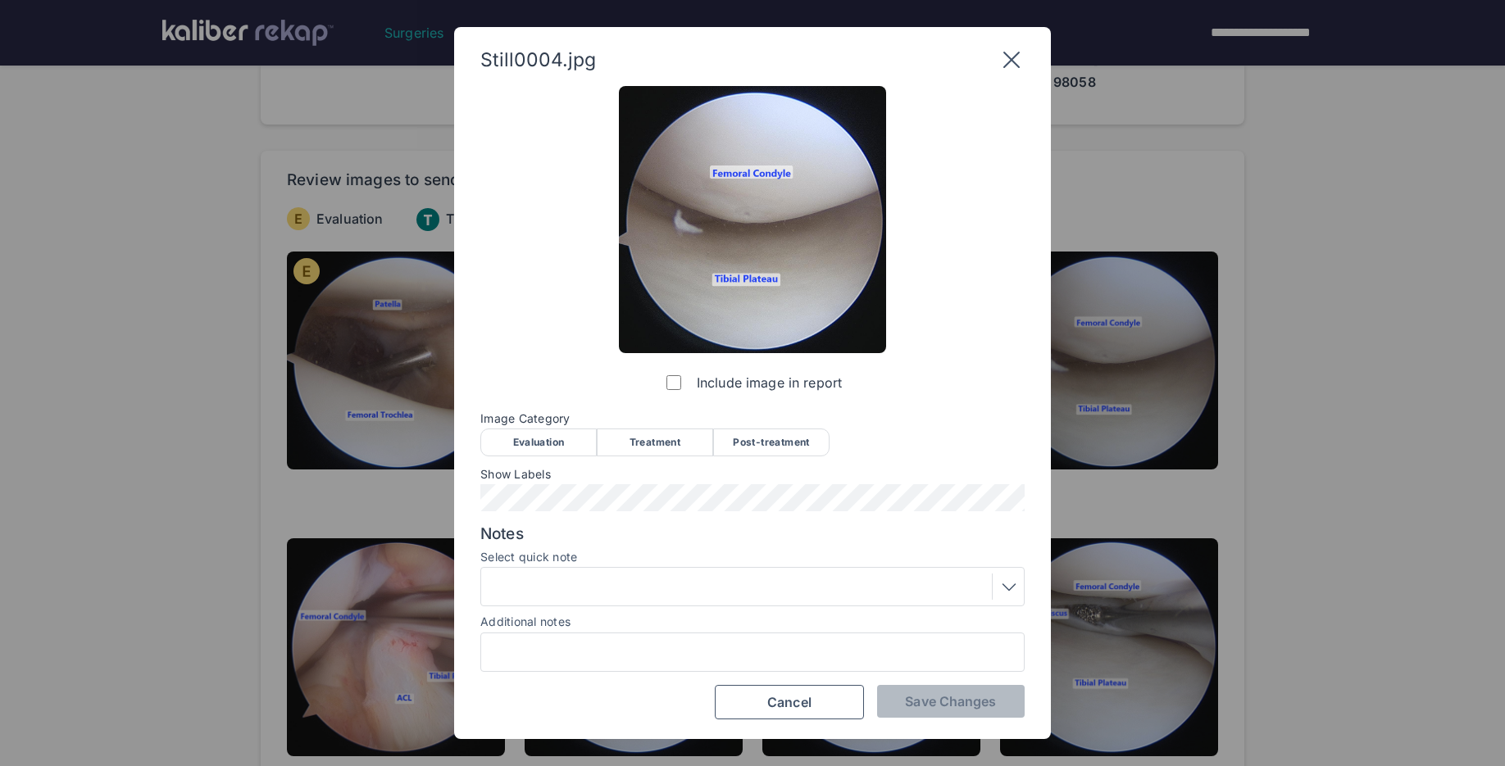
click at [544, 436] on div "Evaluation" at bounding box center [538, 443] width 116 height 28
click at [969, 704] on span "Save Changes" at bounding box center [950, 701] width 91 height 16
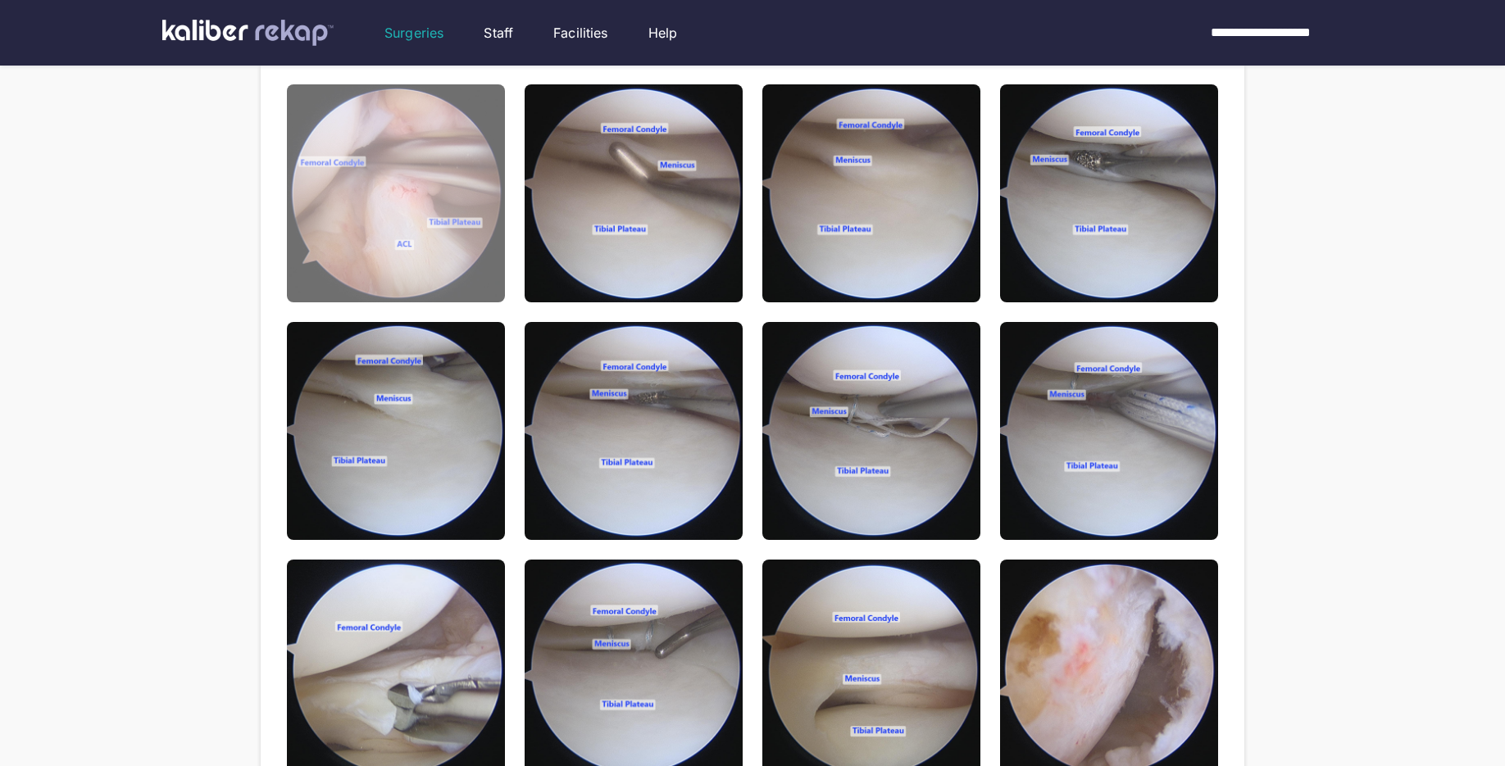
scroll to position [438, 0]
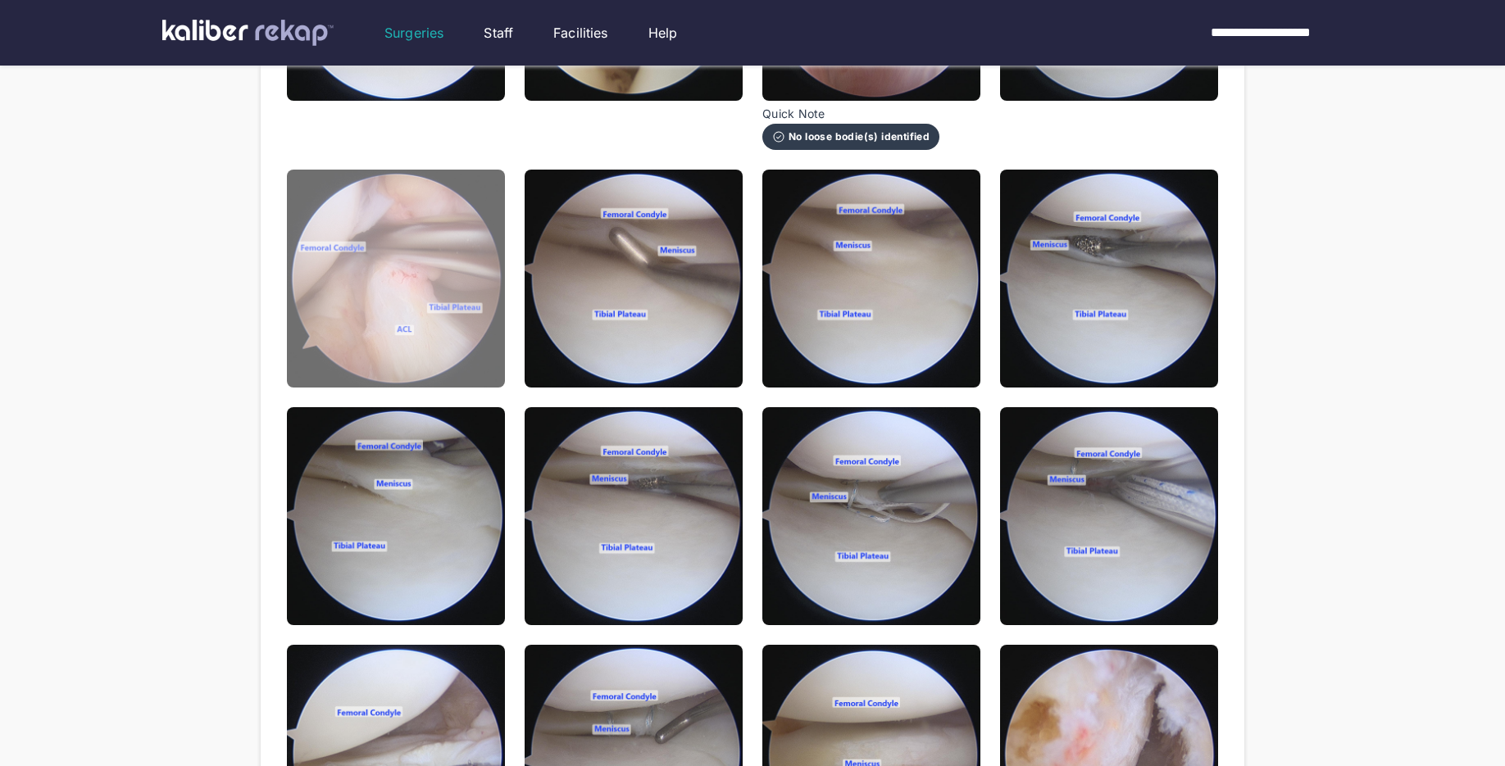
click at [467, 363] on img at bounding box center [396, 279] width 218 height 218
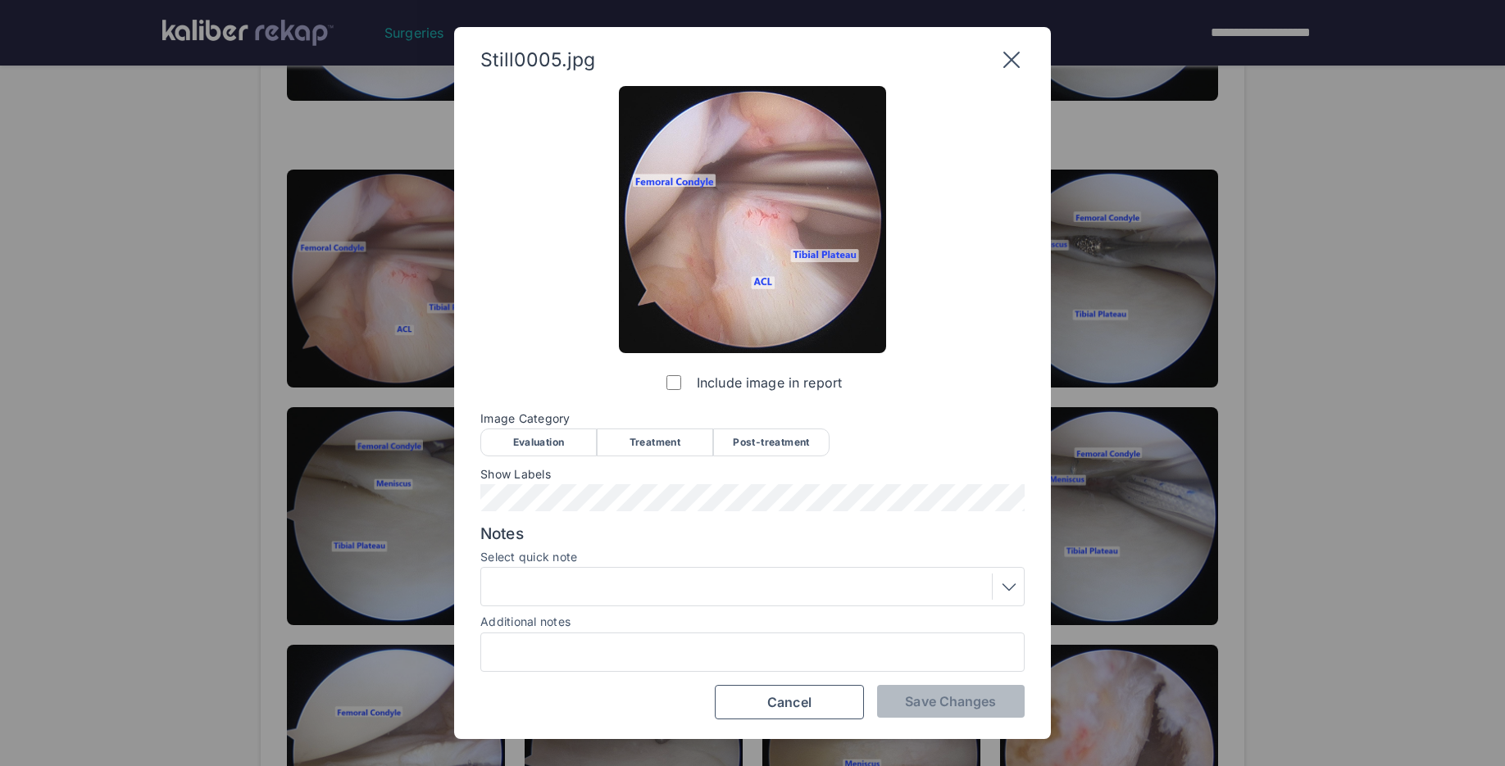
click at [520, 434] on div "Evaluation" at bounding box center [538, 443] width 116 height 28
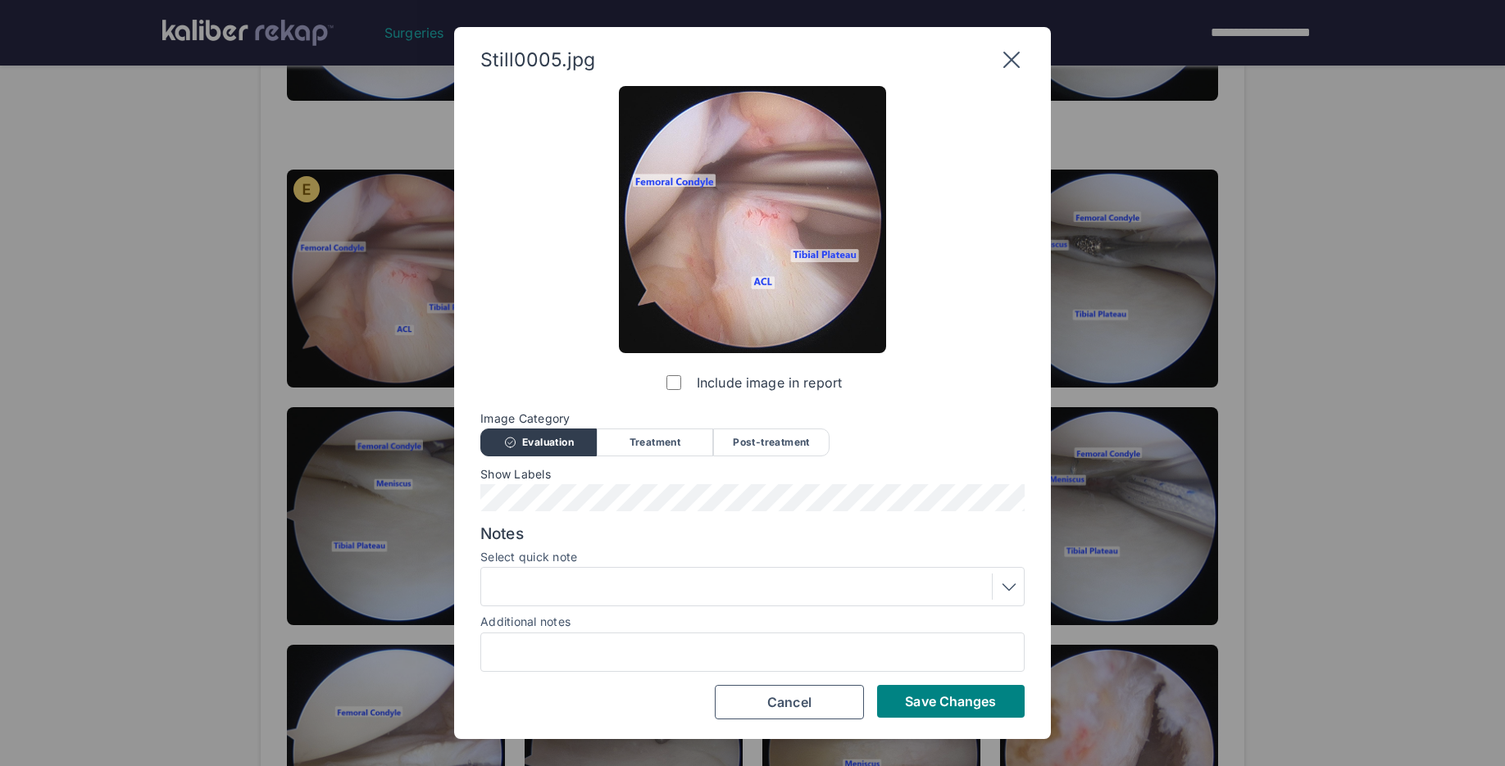
click at [588, 582] on div at bounding box center [752, 587] width 533 height 26
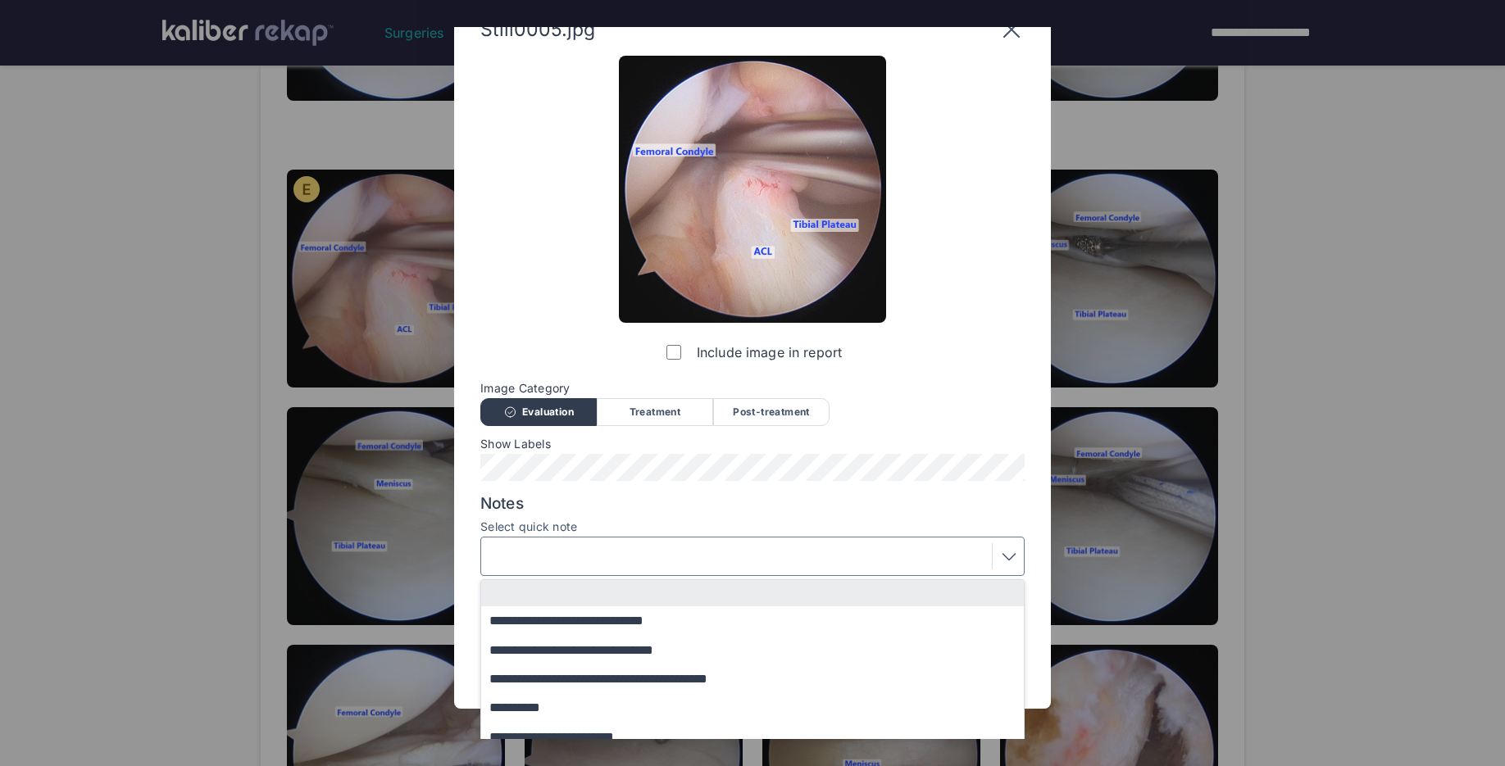
scroll to position [37, 0]
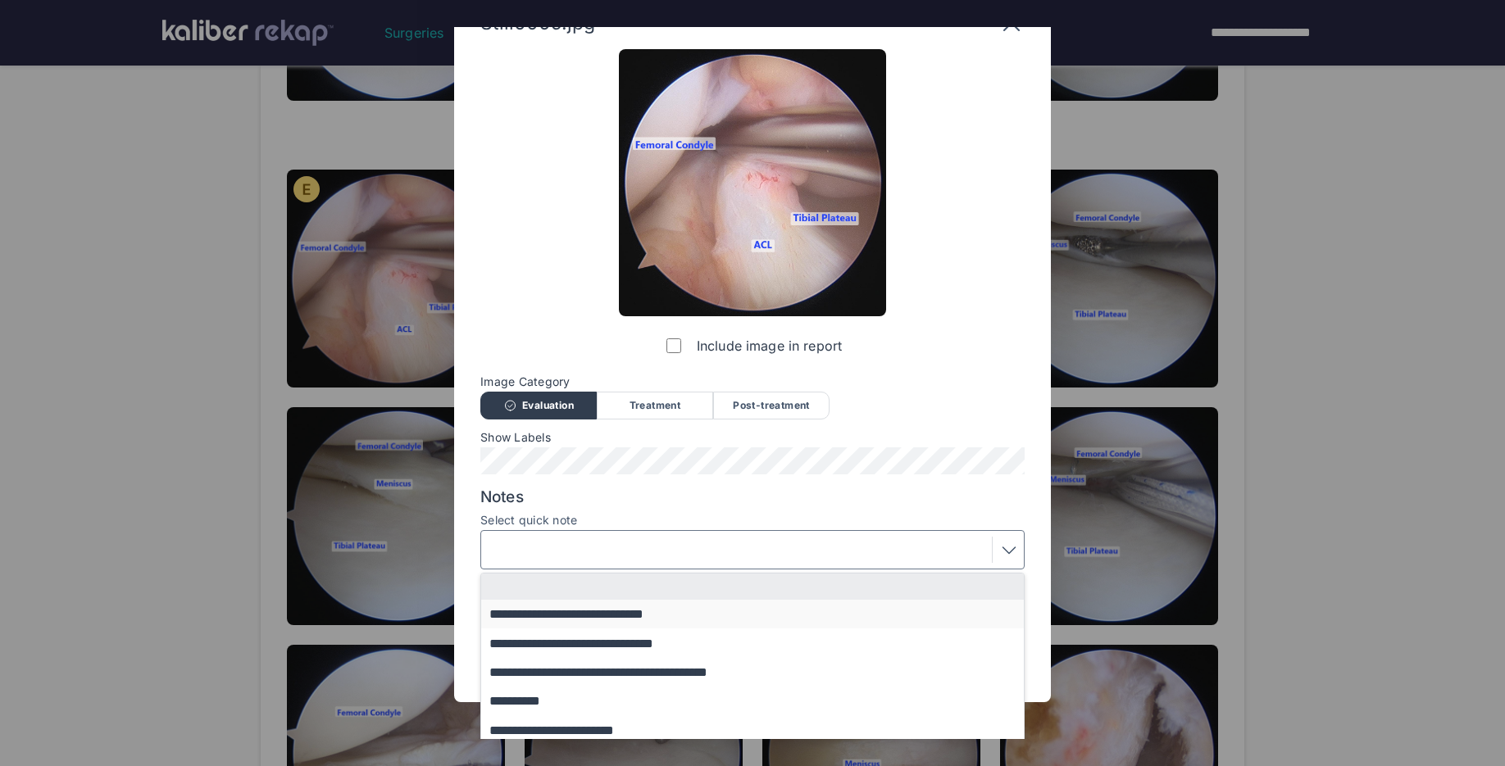
click at [598, 624] on button "**********" at bounding box center [760, 614] width 558 height 29
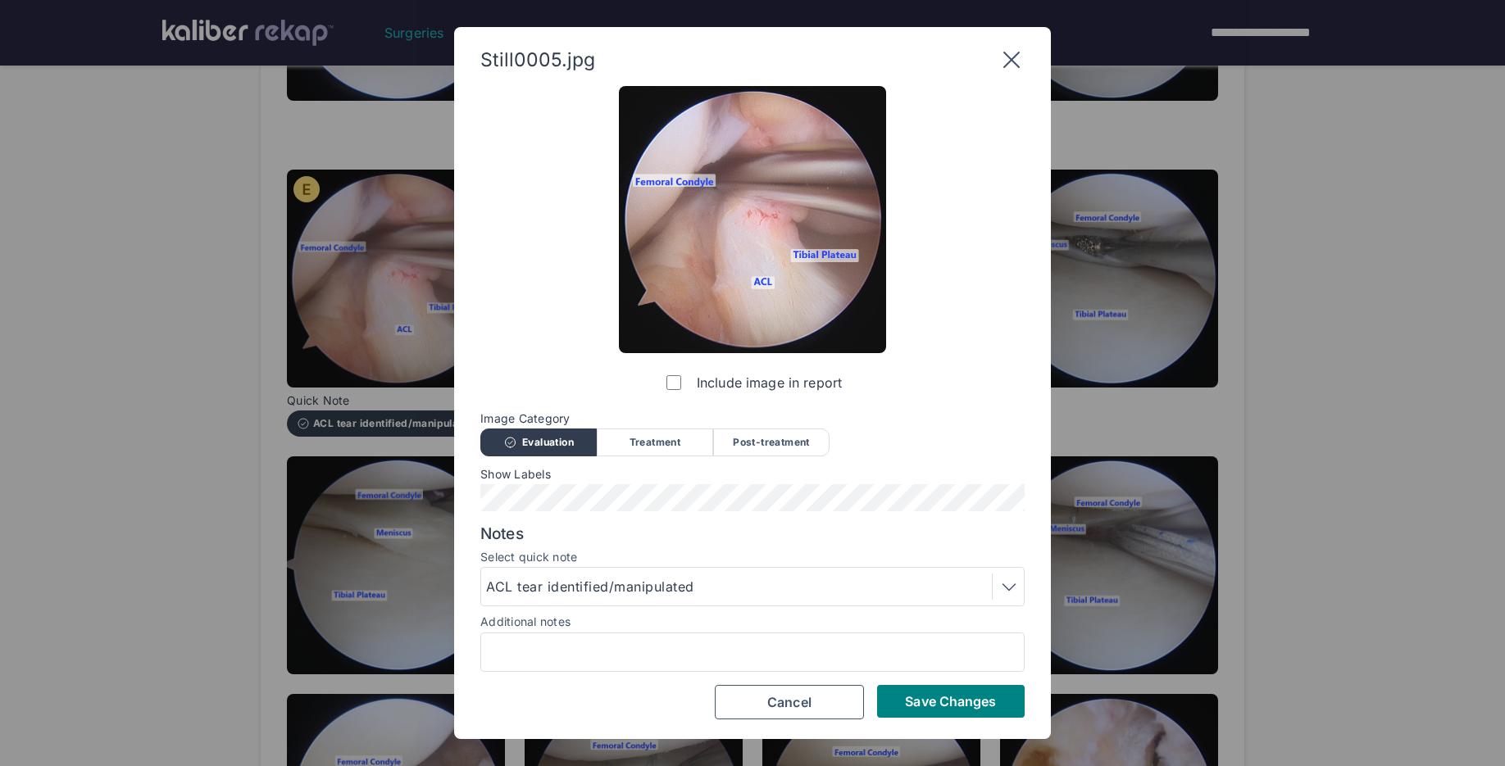
scroll to position [0, 0]
click at [902, 688] on button "Save Changes" at bounding box center [951, 701] width 148 height 33
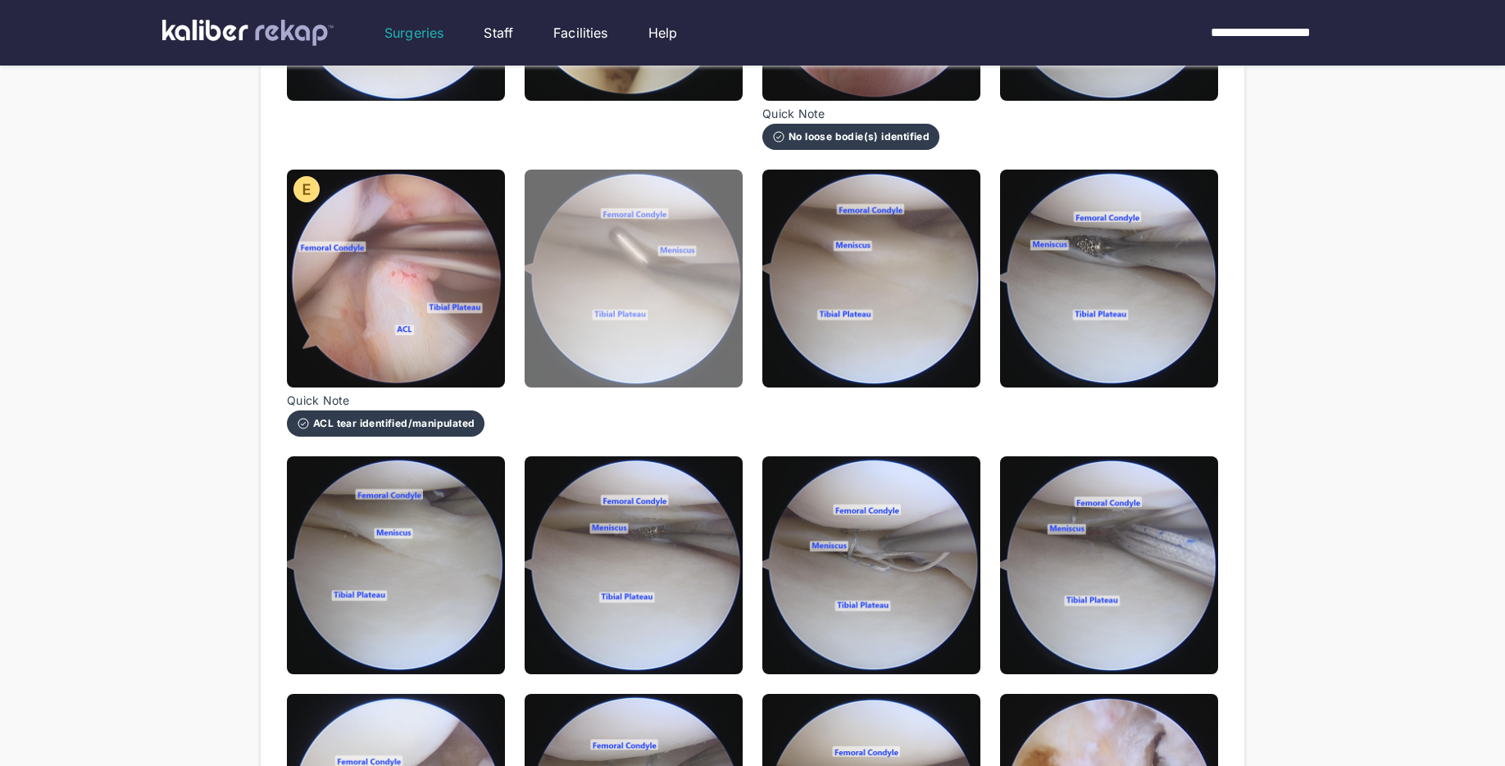
click at [703, 367] on img at bounding box center [634, 279] width 218 height 218
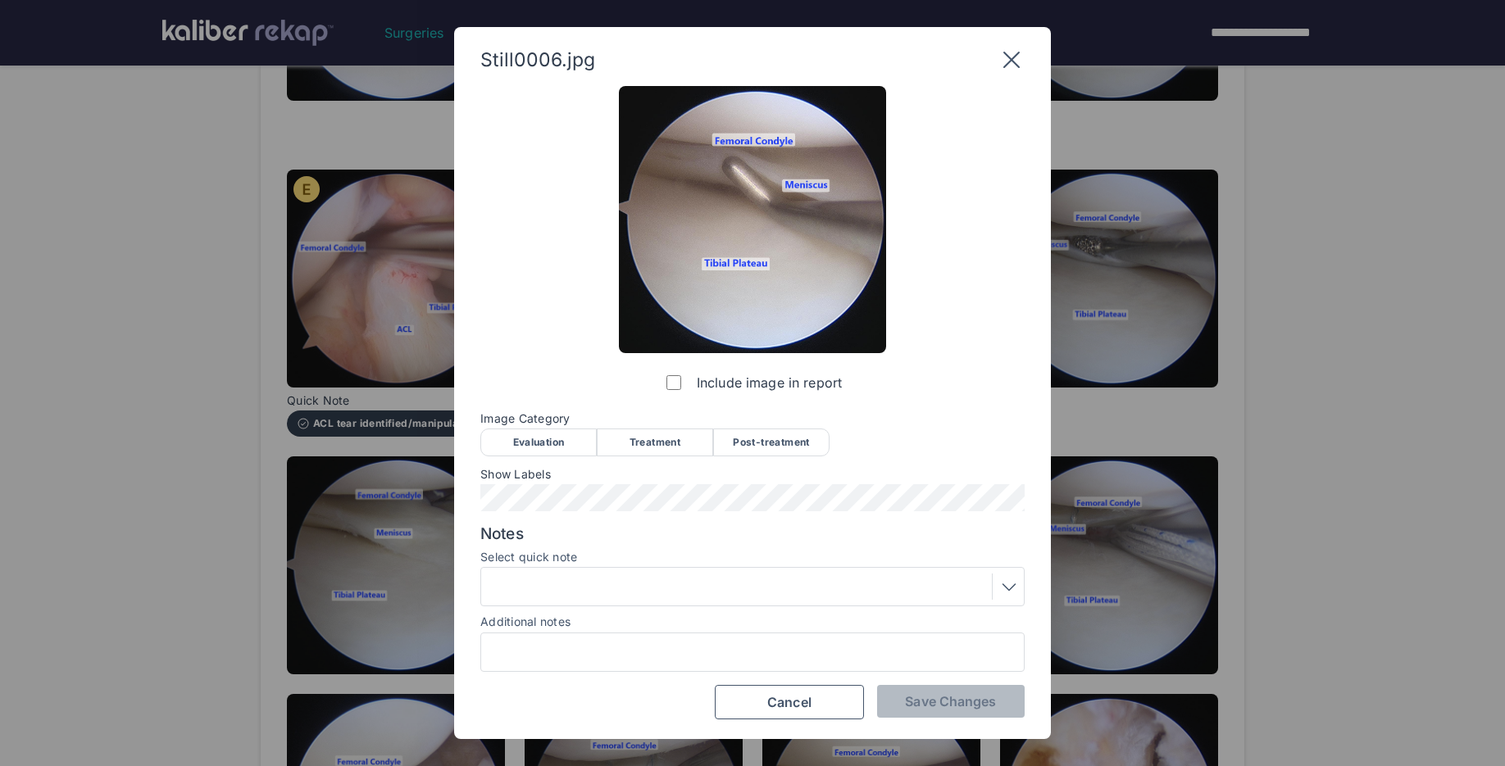
click at [563, 439] on div "Evaluation" at bounding box center [538, 443] width 116 height 28
click at [945, 698] on span "Save Changes" at bounding box center [950, 701] width 91 height 16
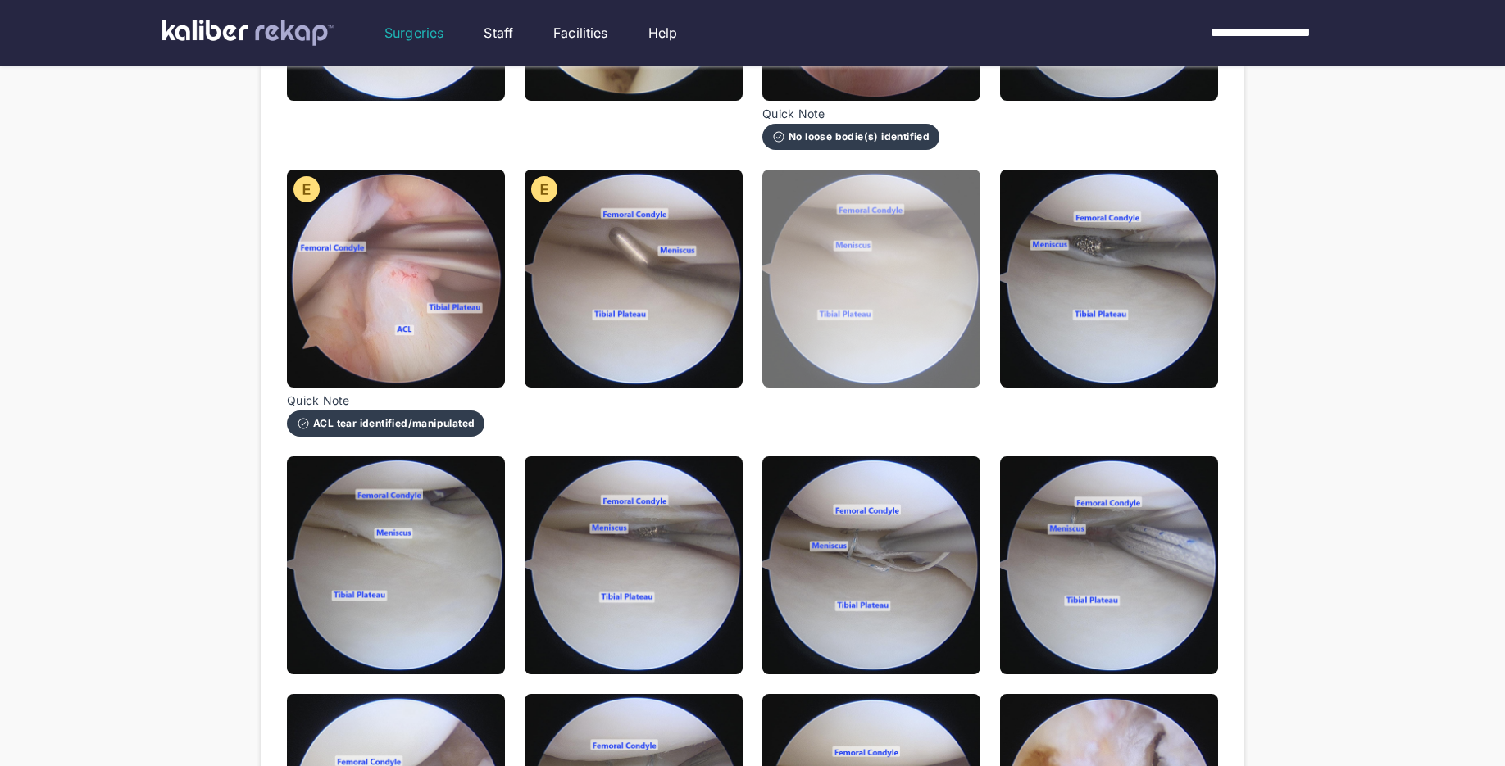
click at [912, 353] on img at bounding box center [871, 279] width 218 height 218
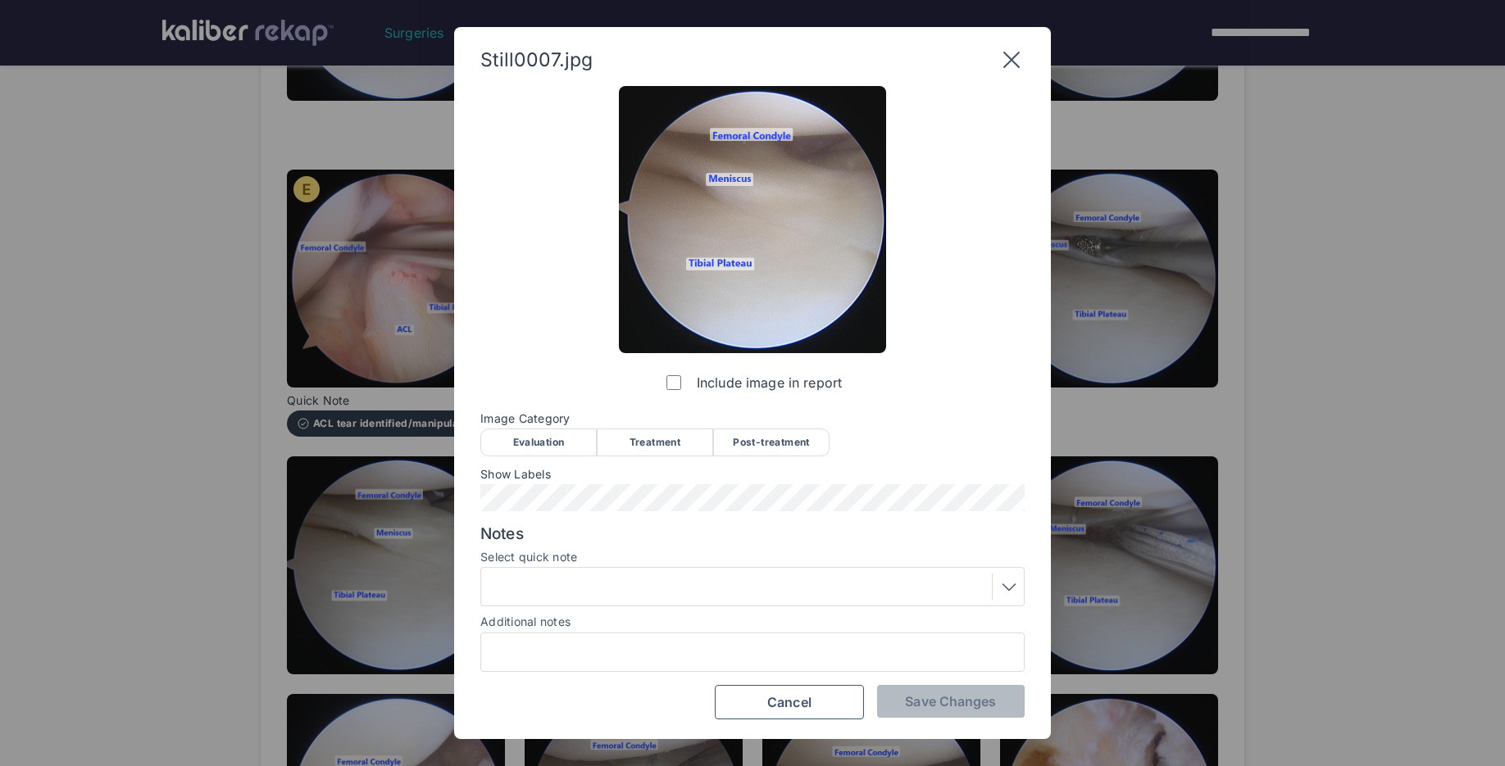
click at [549, 442] on div "Evaluation" at bounding box center [538, 443] width 116 height 28
click at [584, 598] on div at bounding box center [752, 587] width 533 height 26
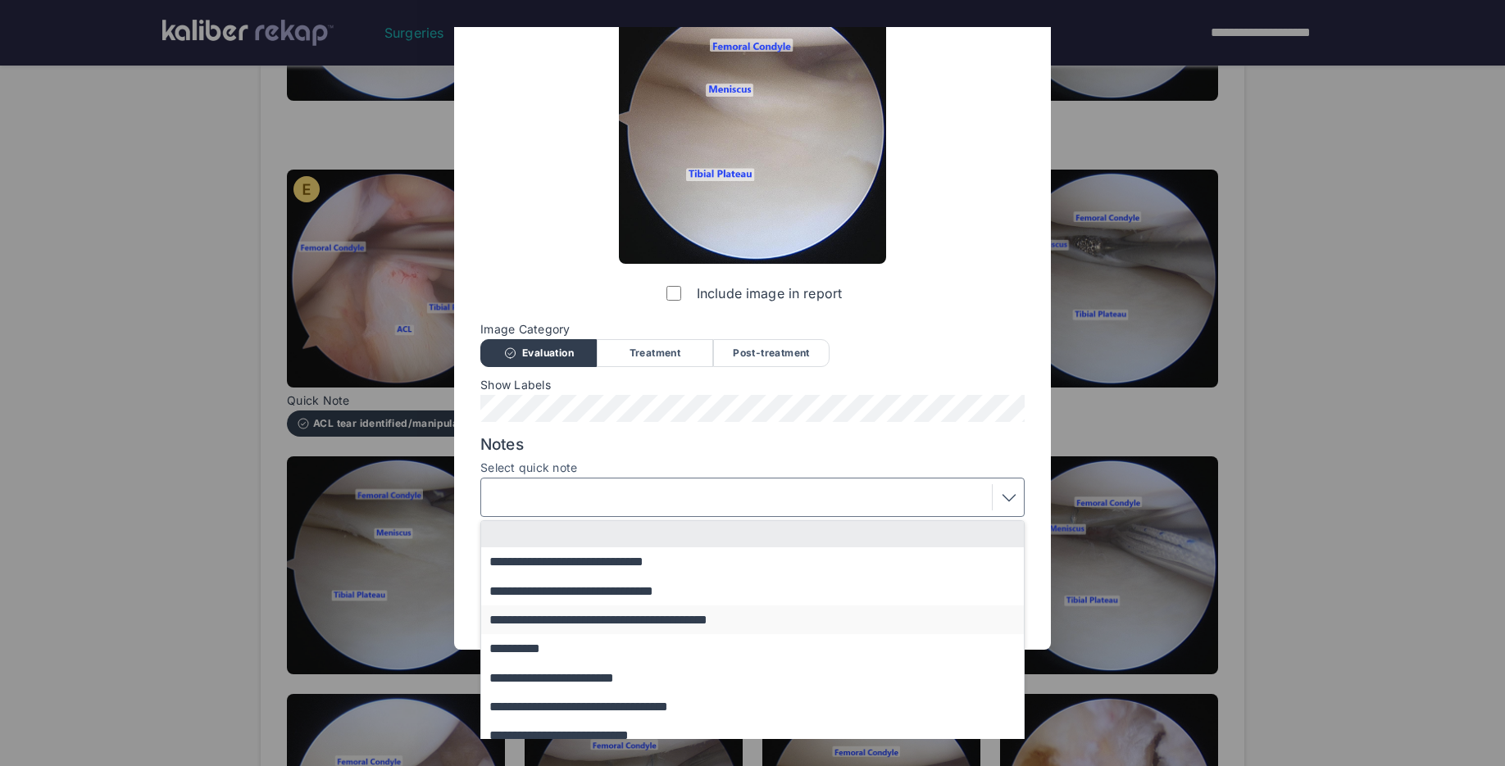
scroll to position [102, 0]
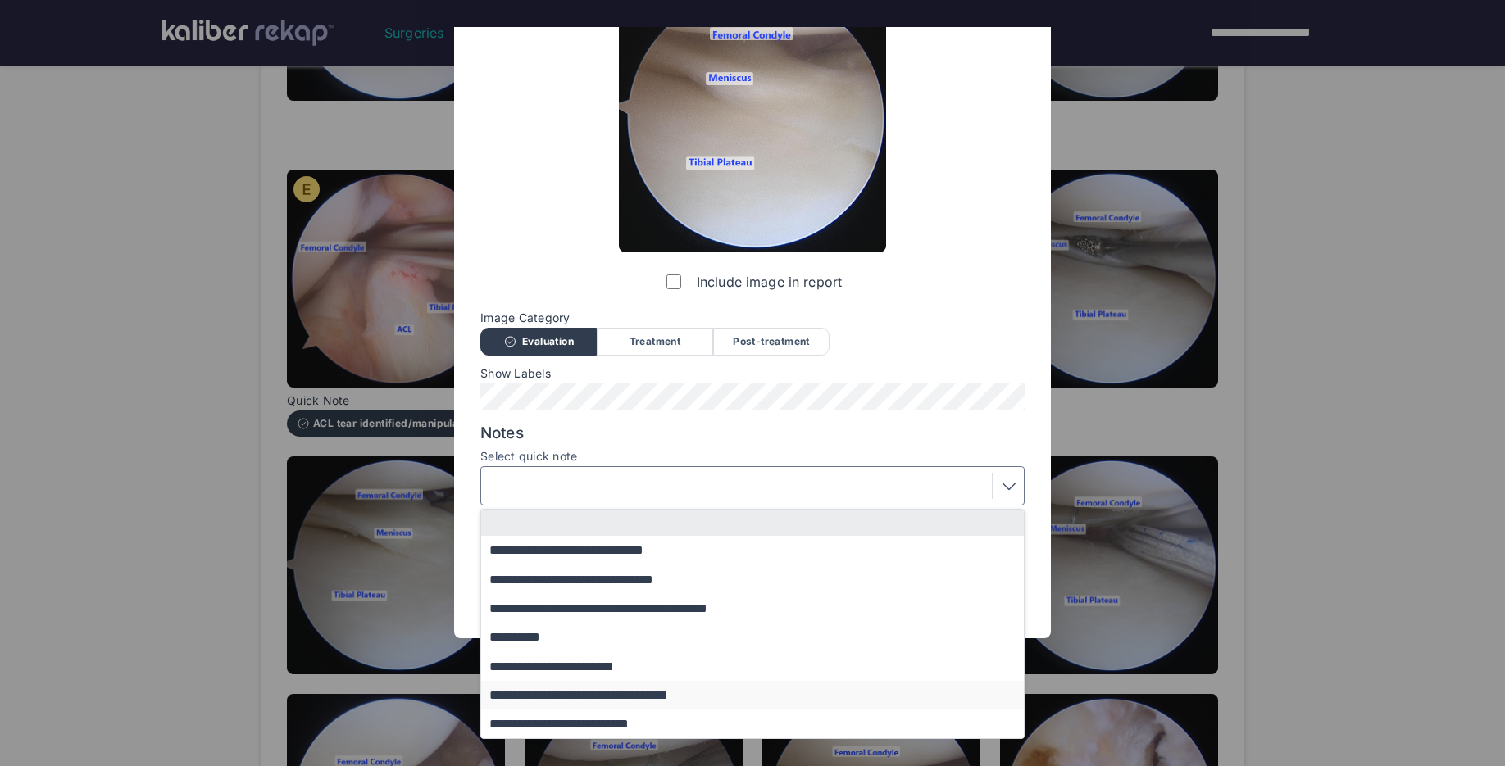
click at [613, 698] on button "**********" at bounding box center [760, 695] width 558 height 29
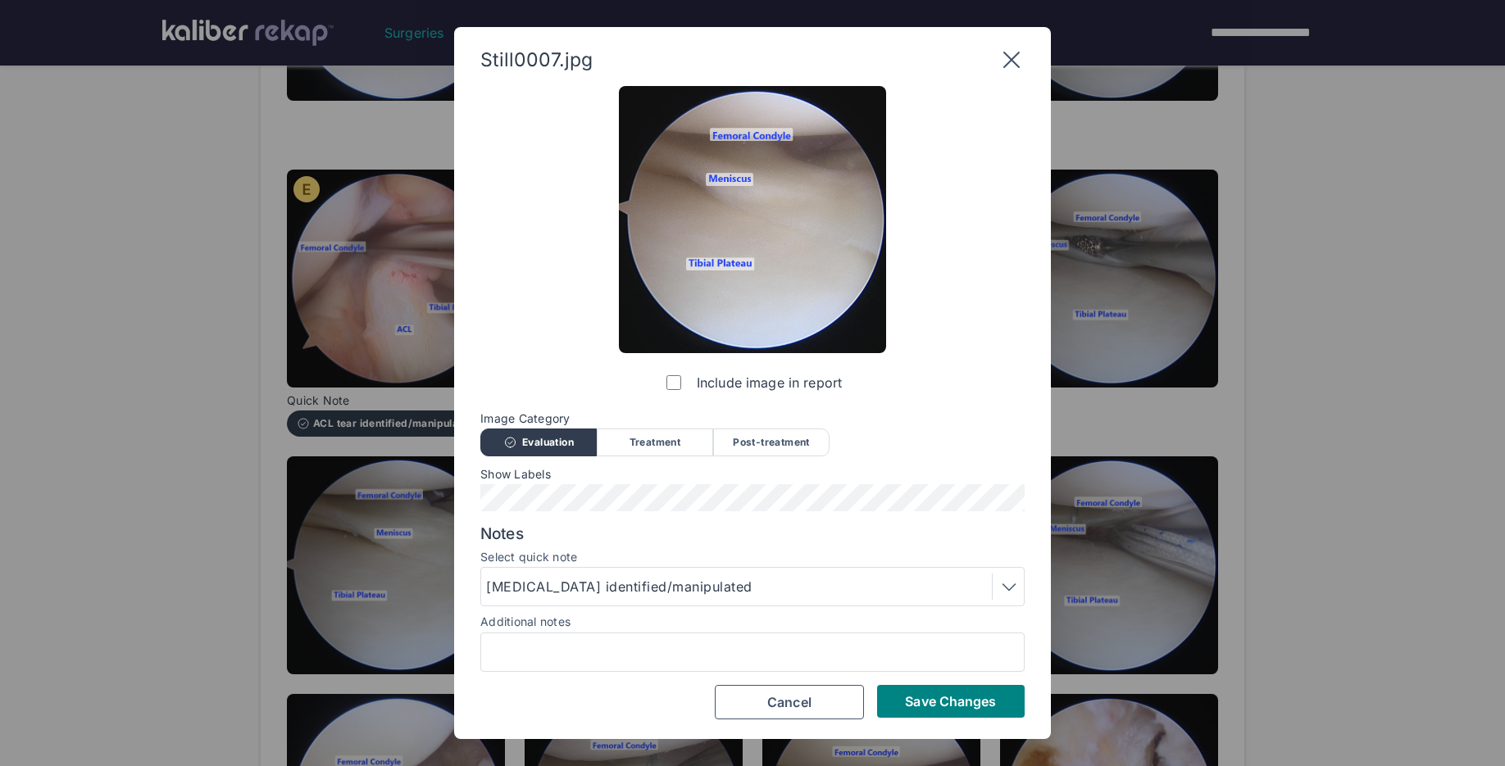
scroll to position [0, 0]
click at [879, 698] on button "Save Changes" at bounding box center [951, 701] width 148 height 33
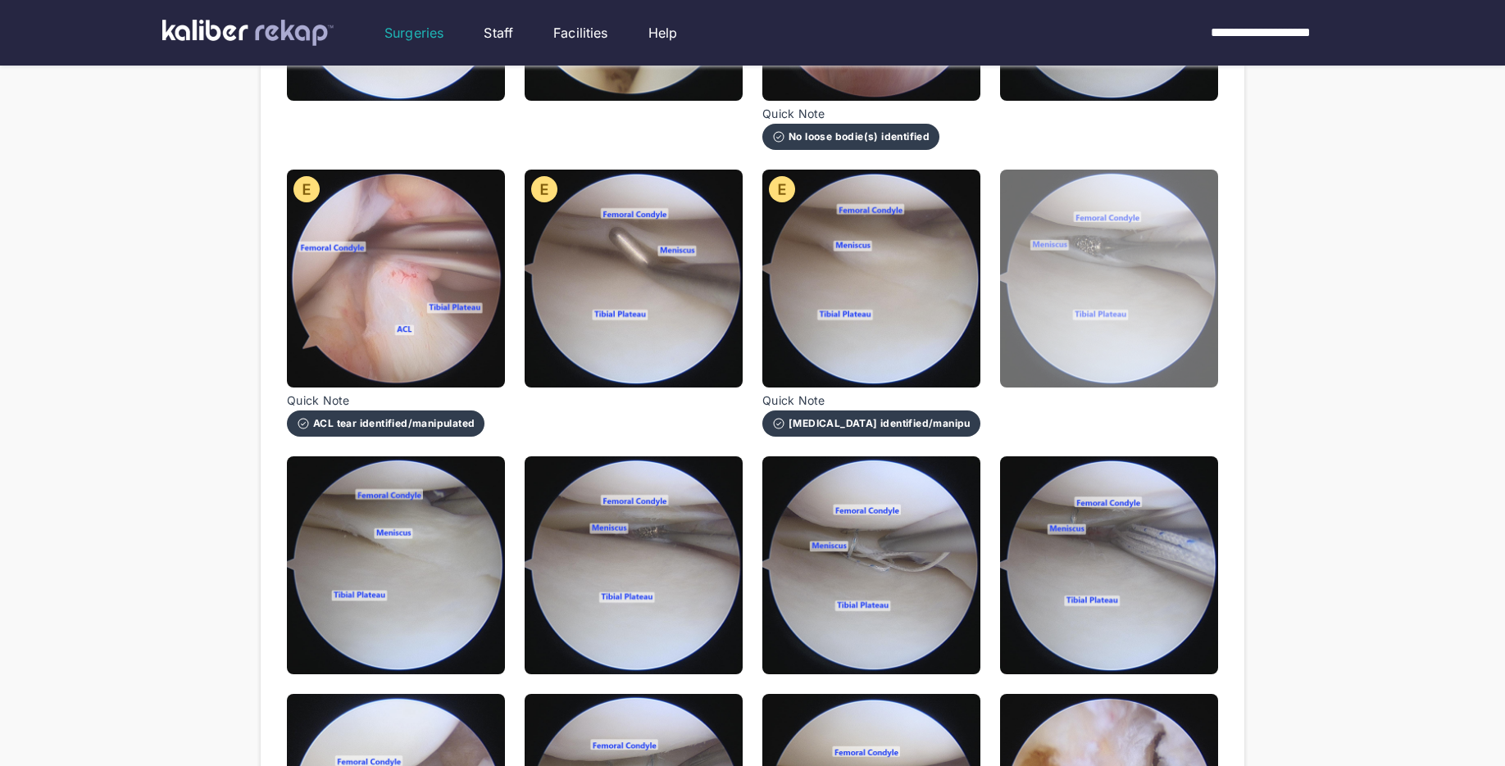
click at [1086, 314] on img at bounding box center [1109, 279] width 218 height 218
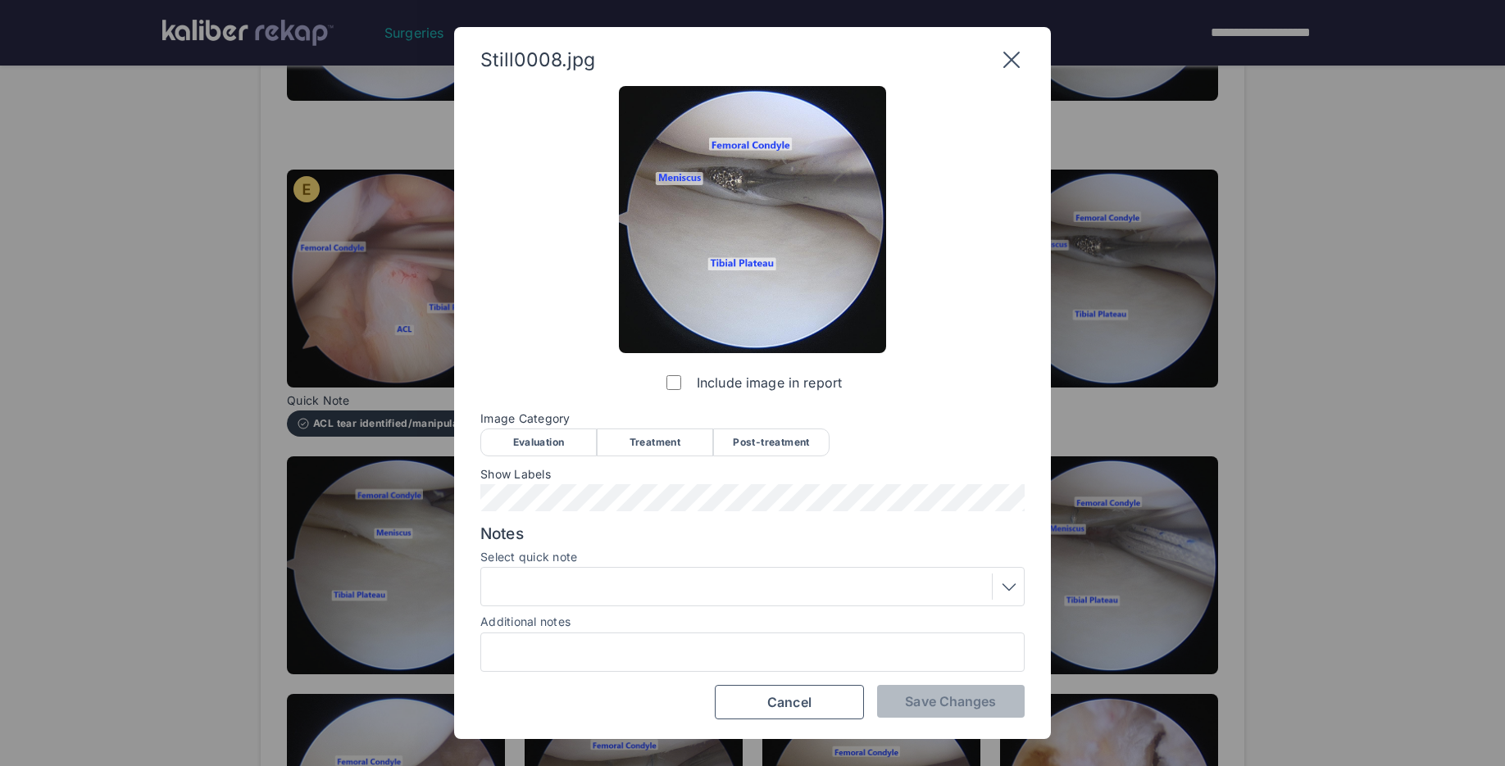
click at [676, 446] on div "Treatment" at bounding box center [655, 443] width 116 height 28
click at [662, 582] on div at bounding box center [752, 587] width 533 height 26
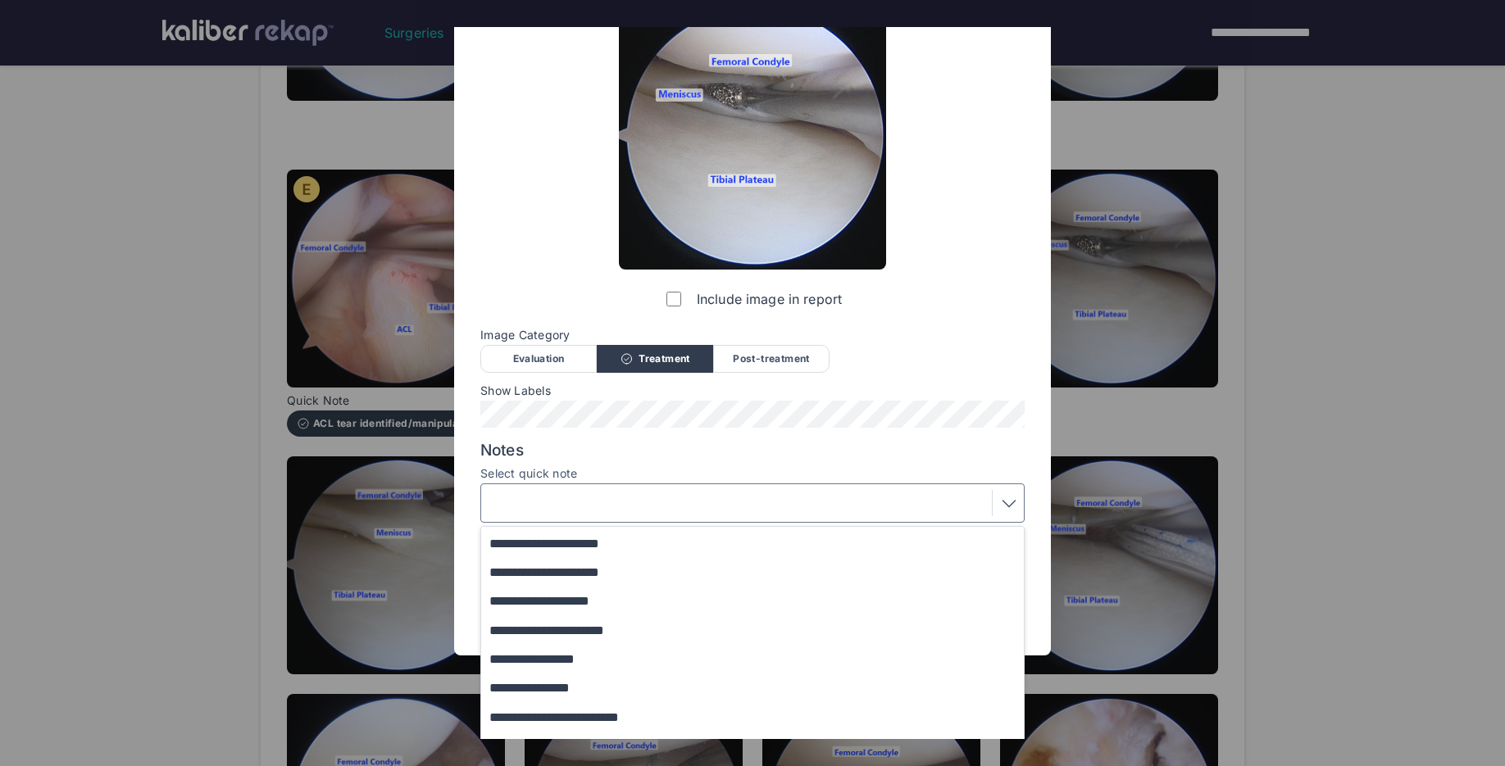
scroll to position [87, 0]
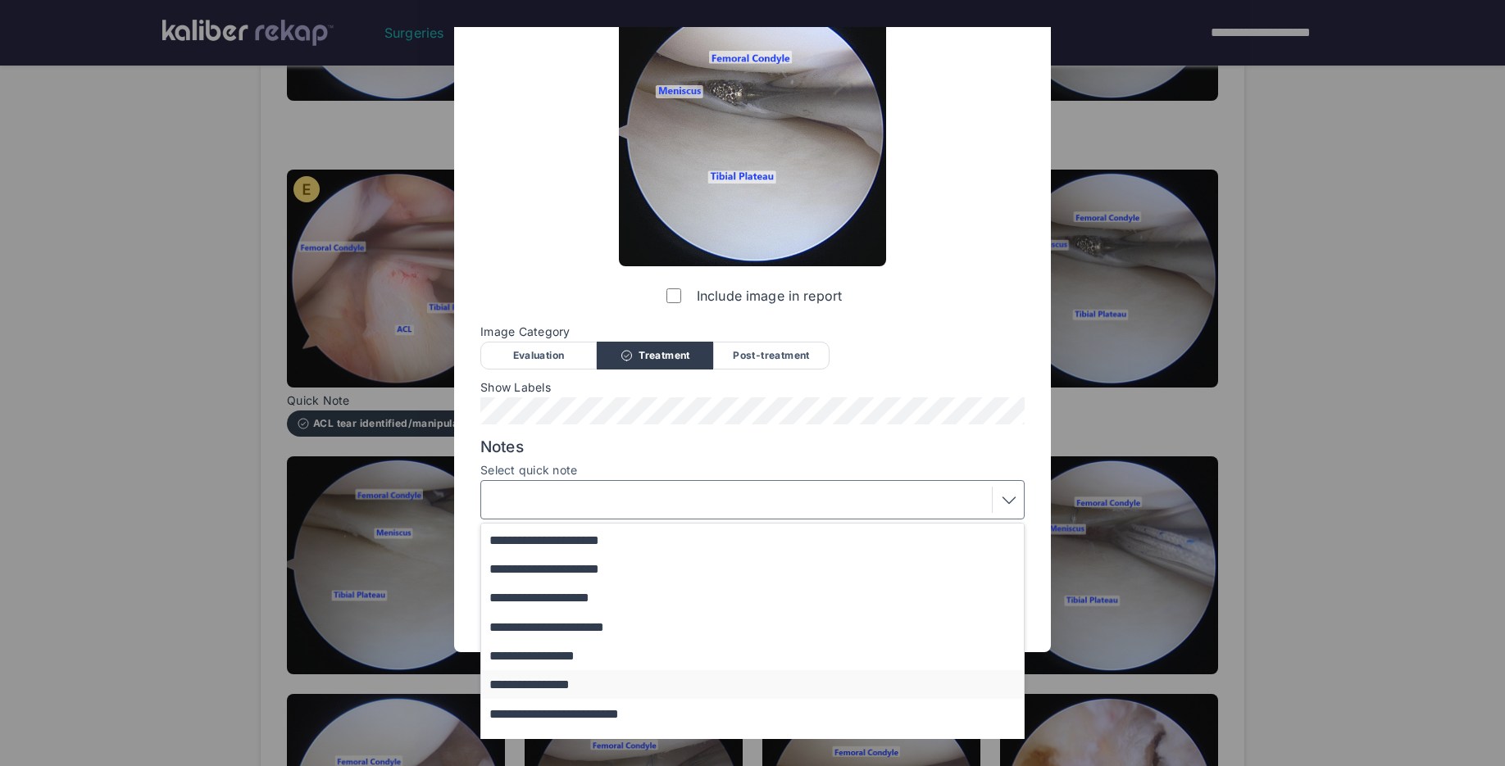
click at [622, 692] on button "**********" at bounding box center [760, 684] width 558 height 29
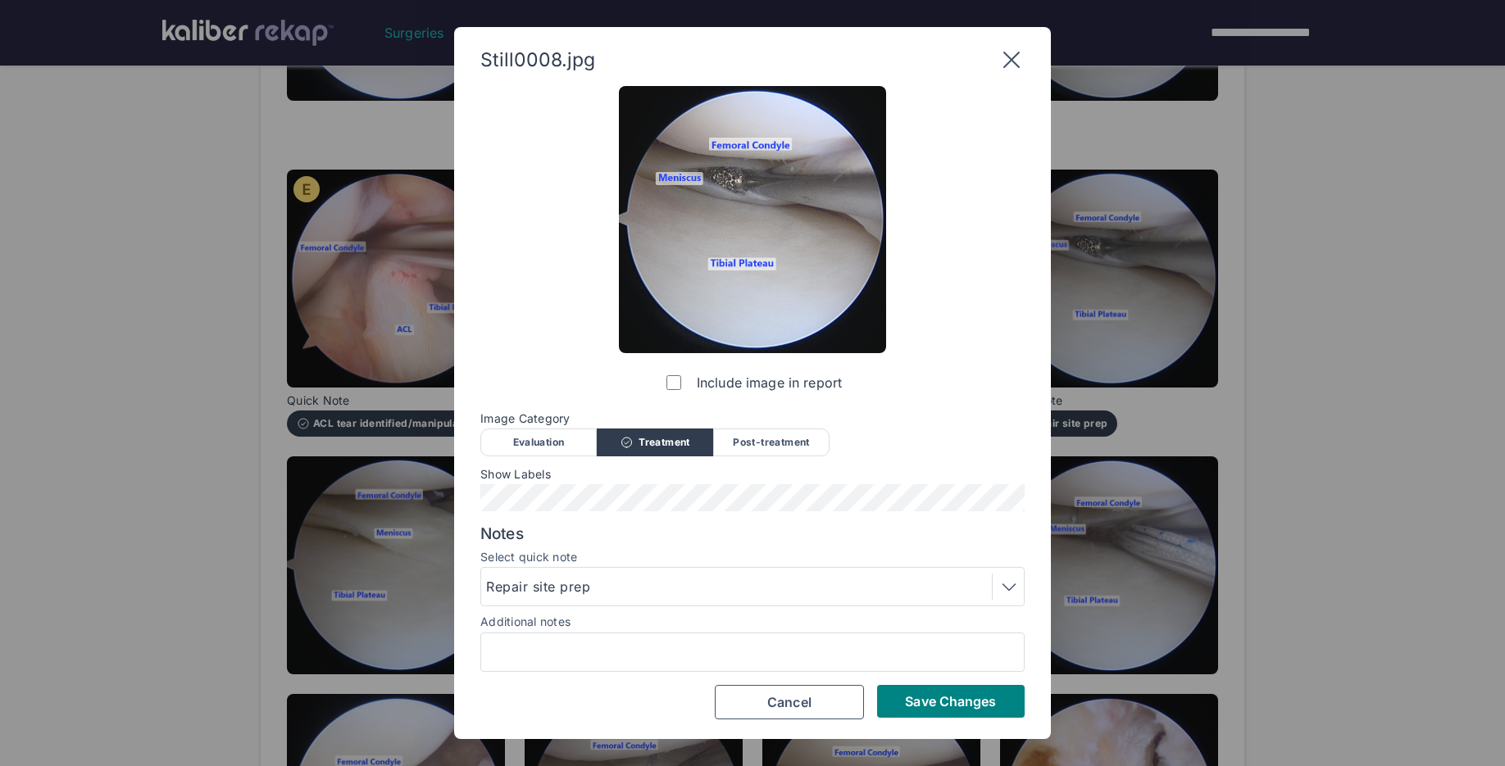
scroll to position [0, 0]
click at [984, 707] on span "Save Changes" at bounding box center [950, 701] width 91 height 16
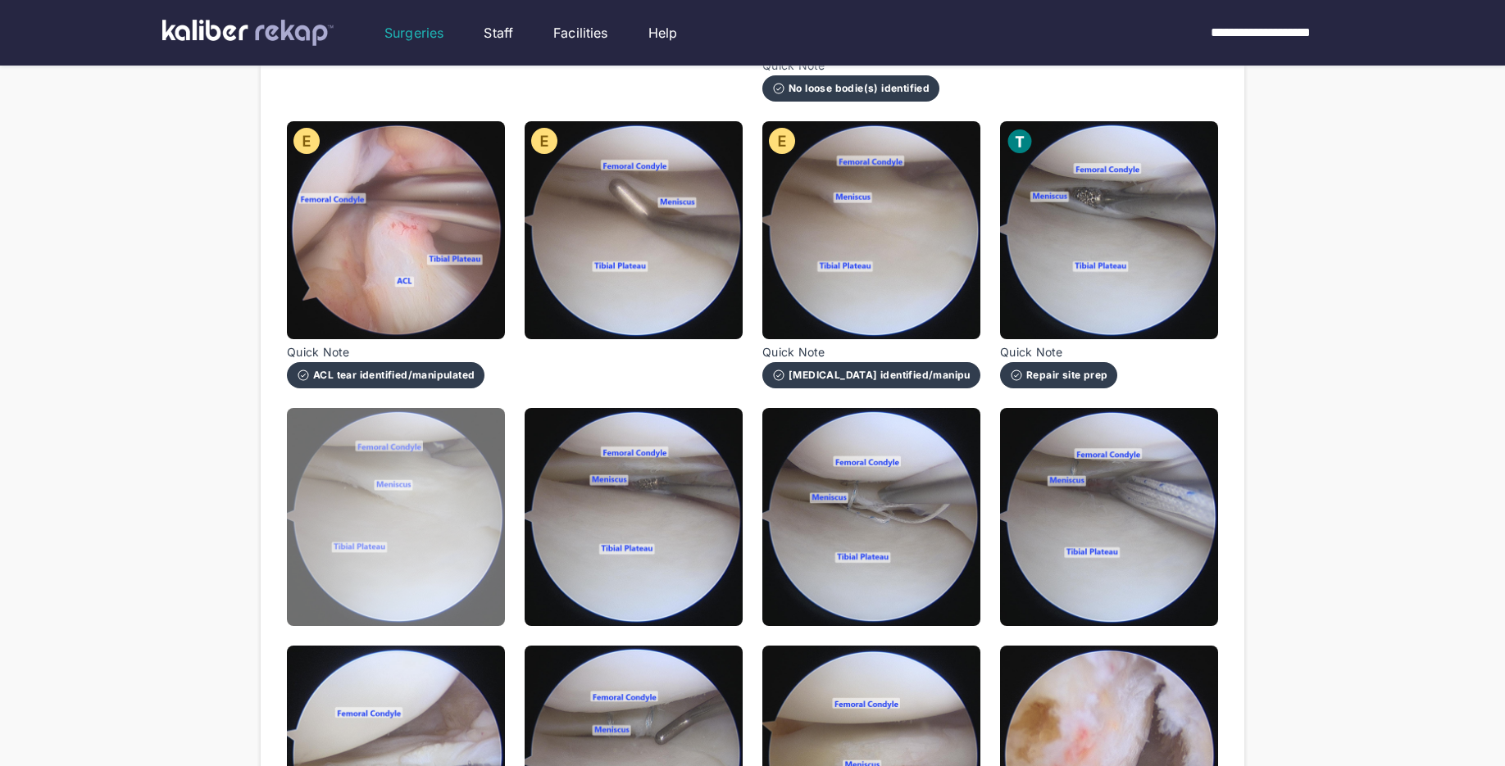
scroll to position [505, 0]
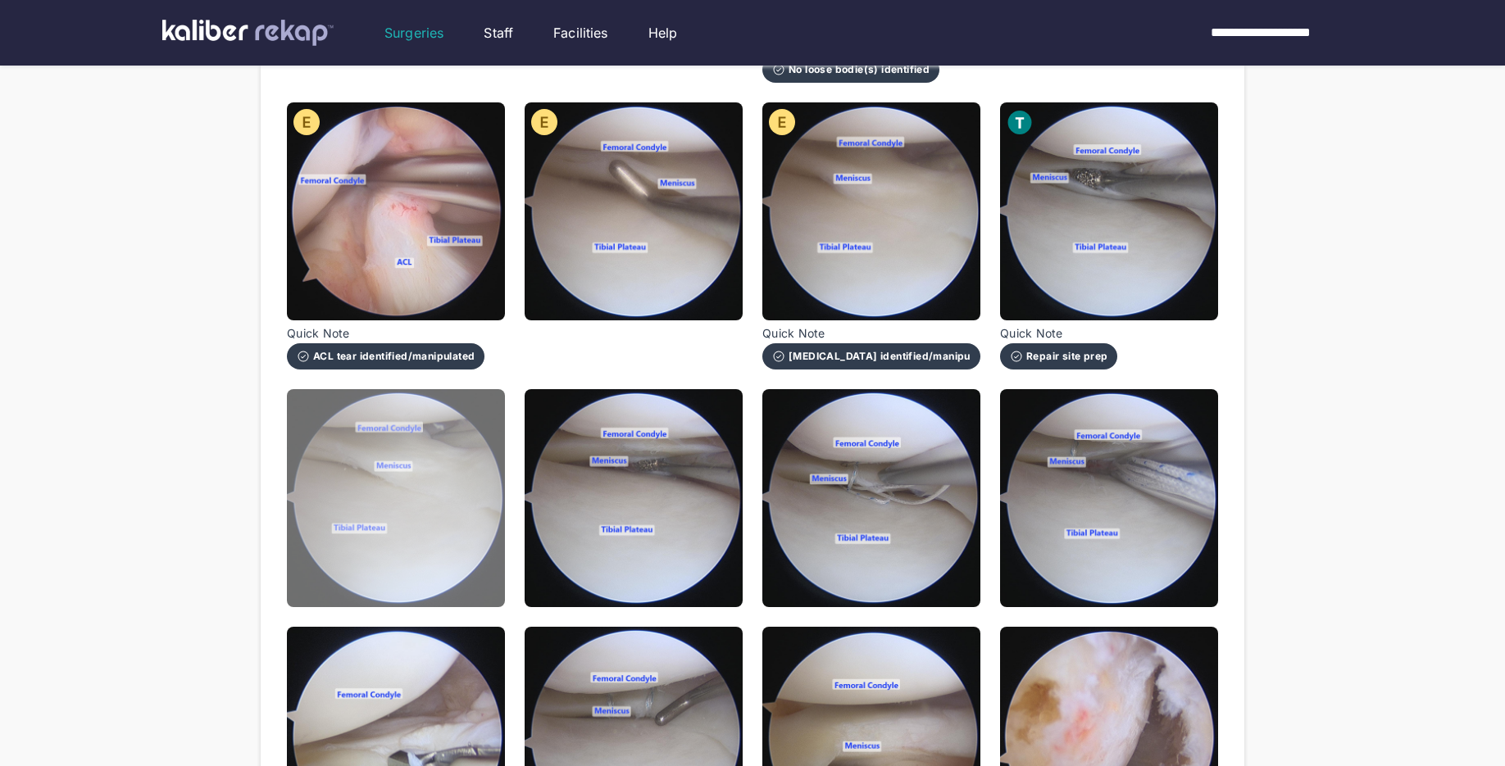
click at [456, 536] on img at bounding box center [396, 498] width 218 height 218
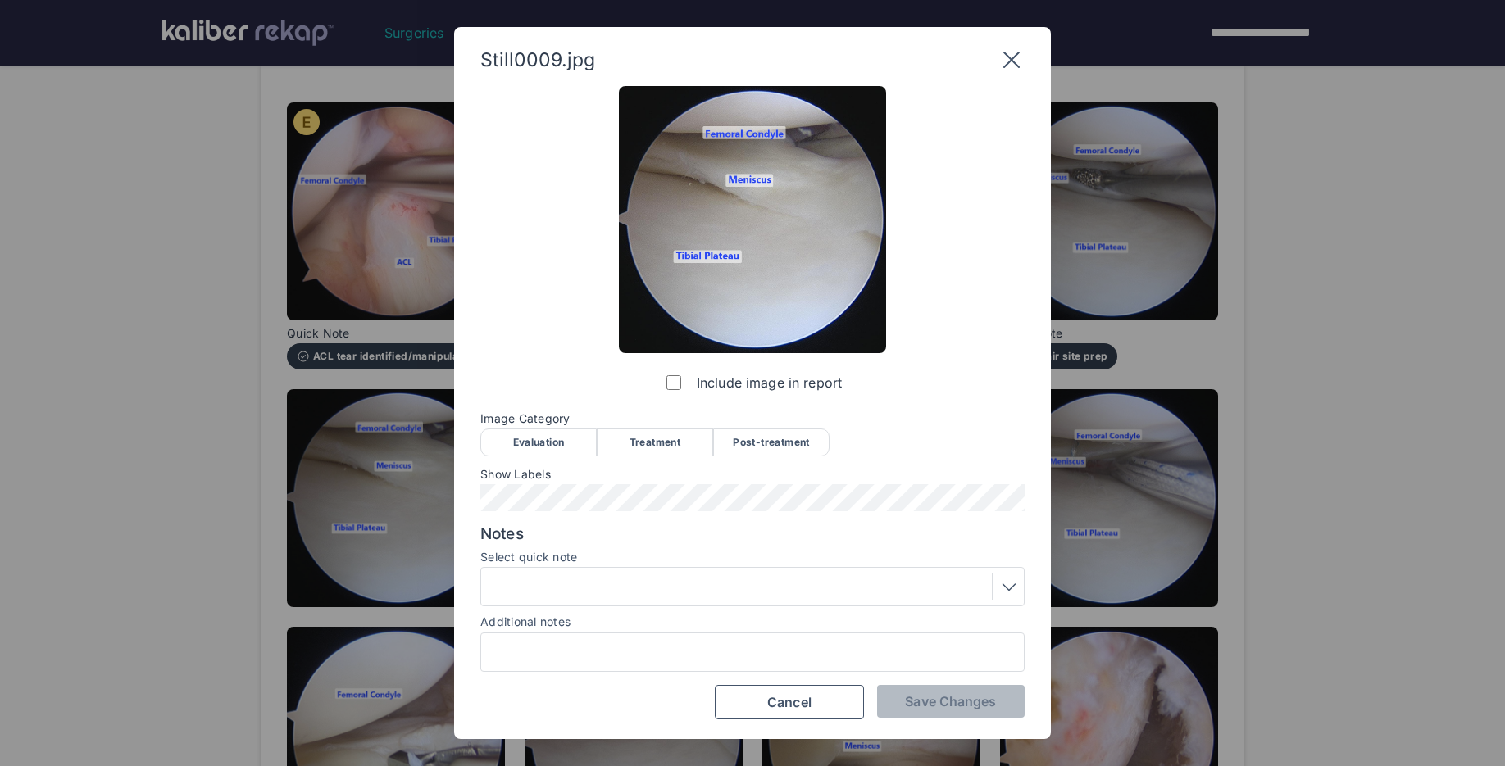
click at [657, 434] on div "Treatment" at bounding box center [655, 443] width 116 height 28
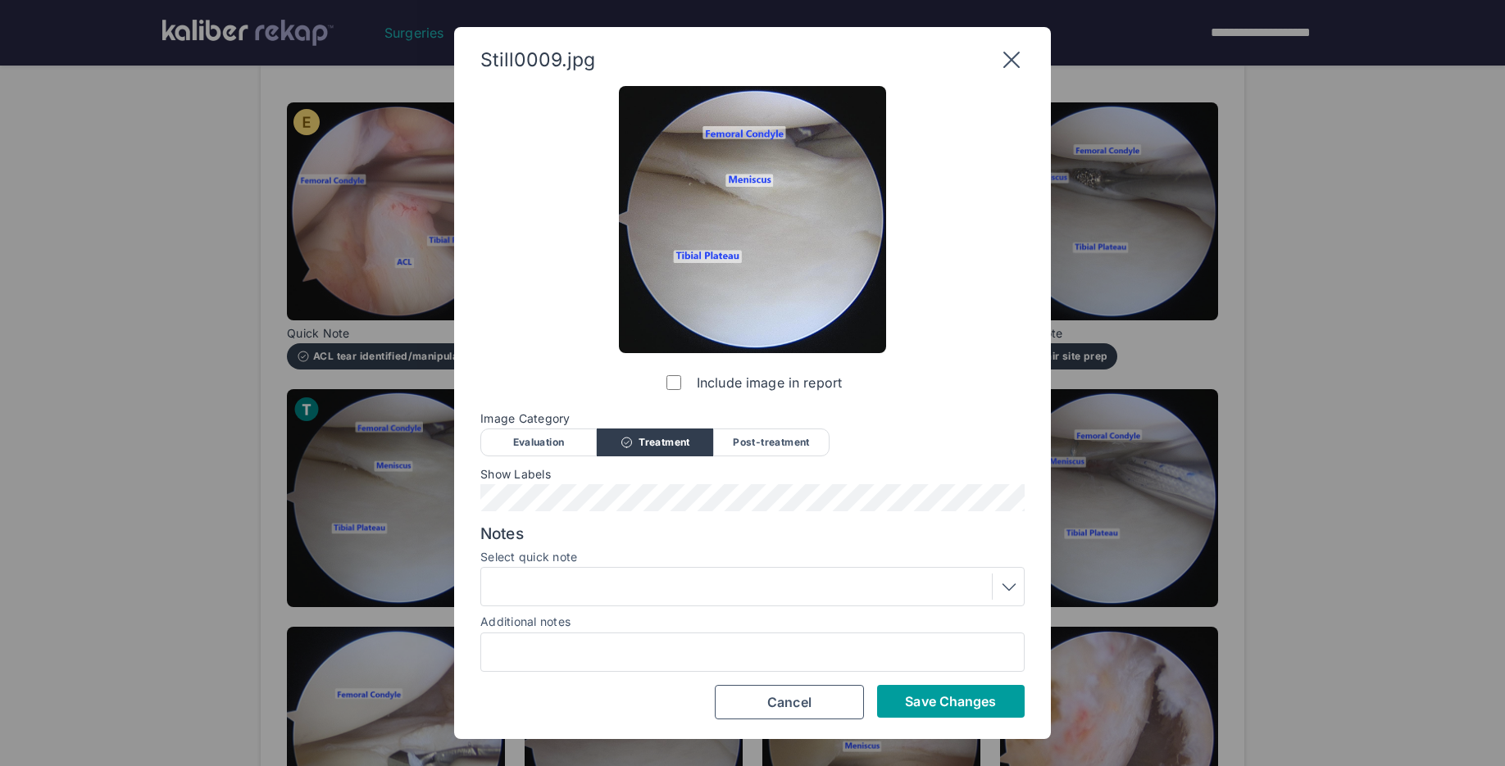
click at [918, 705] on span "Save Changes" at bounding box center [950, 701] width 91 height 16
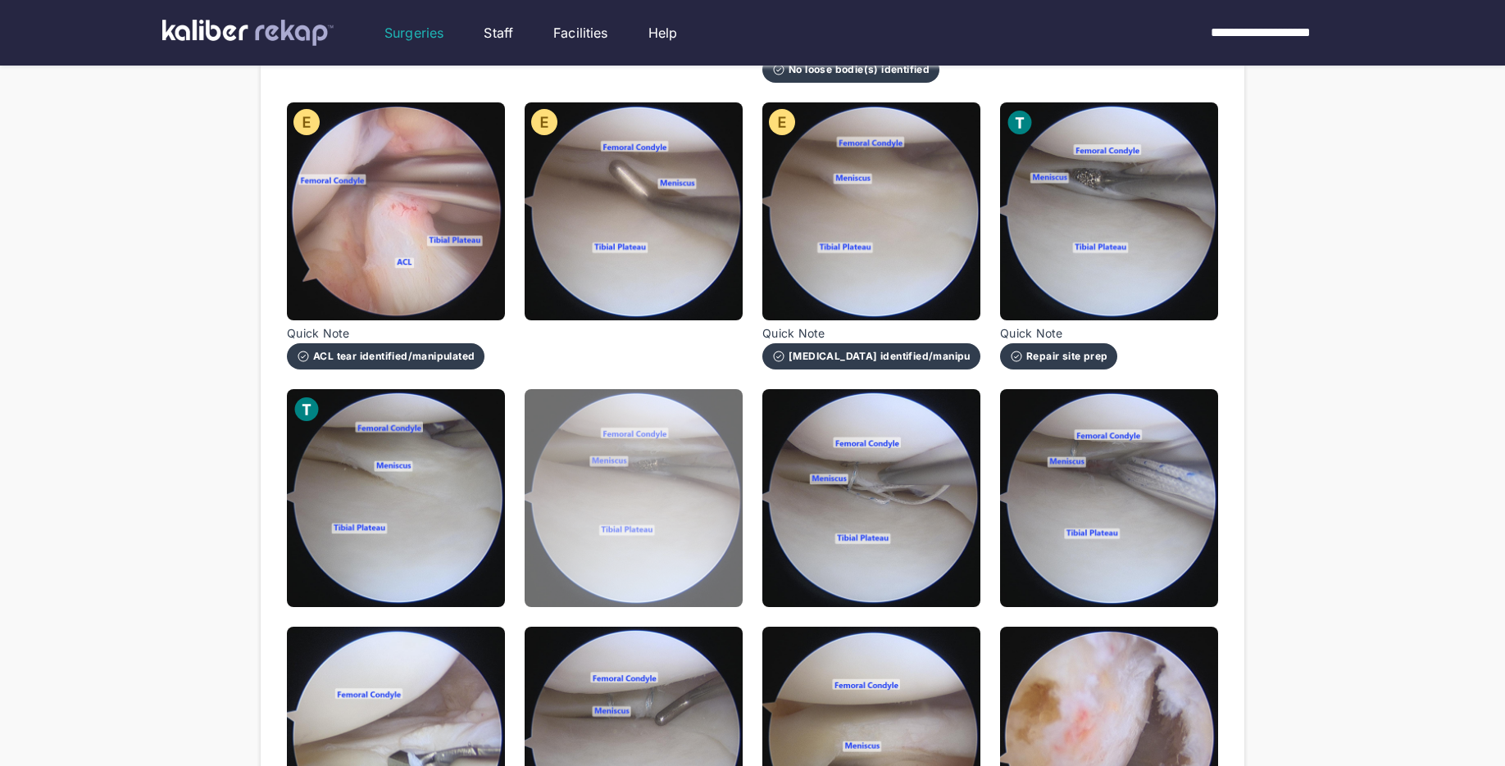
click at [716, 569] on img at bounding box center [634, 498] width 218 height 218
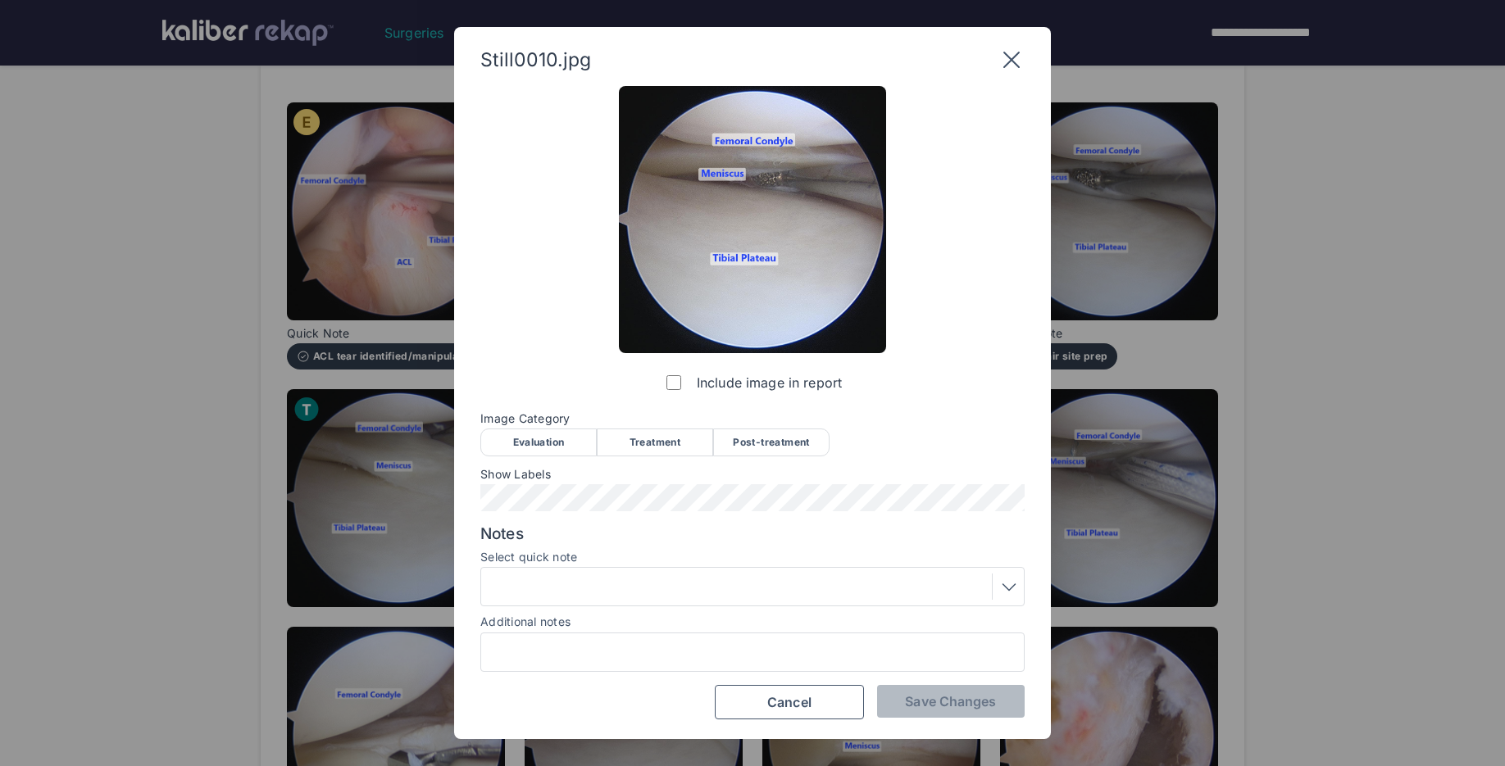
click at [661, 436] on div "Treatment" at bounding box center [655, 443] width 116 height 28
click at [917, 694] on span "Save Changes" at bounding box center [950, 701] width 91 height 16
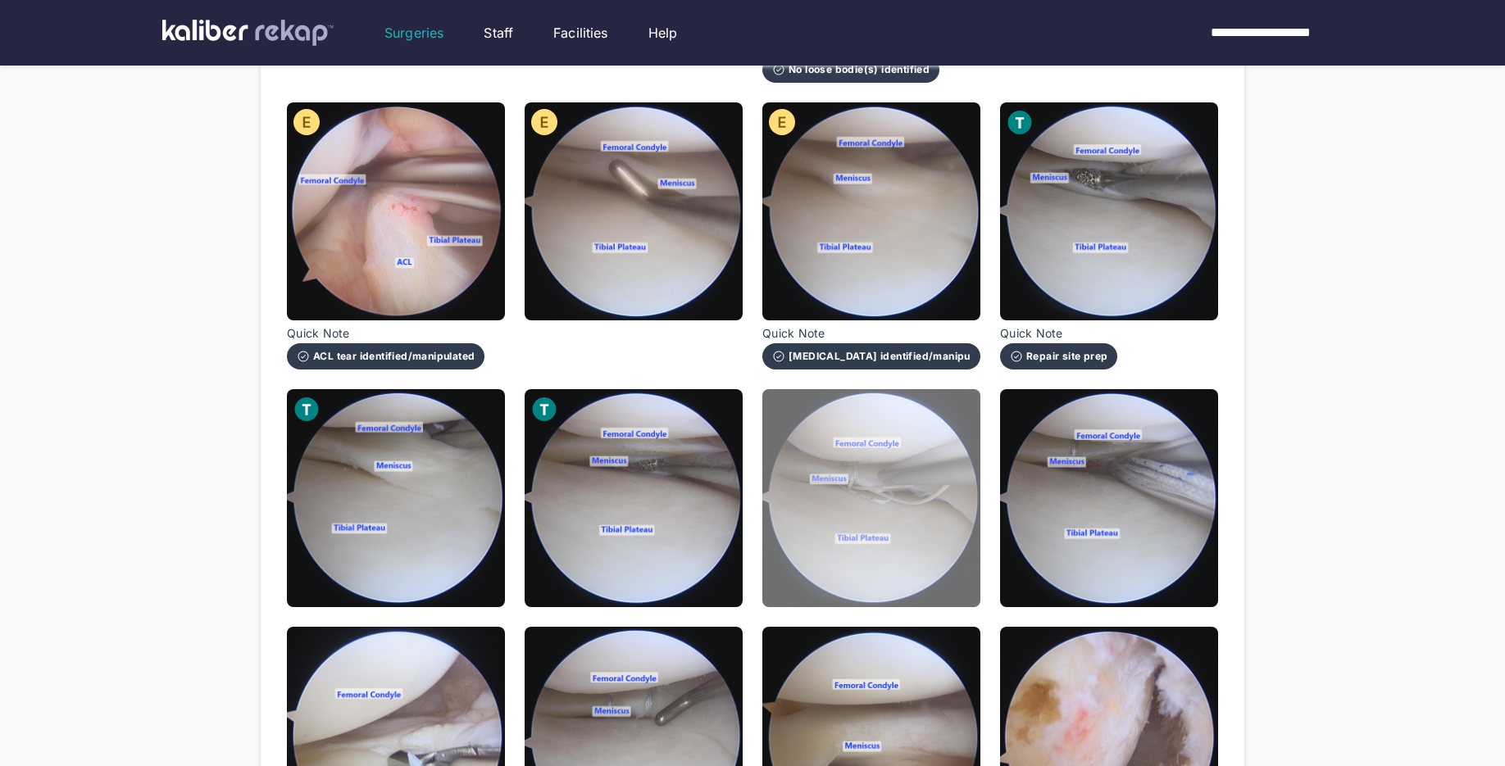
click at [911, 568] on img at bounding box center [871, 498] width 218 height 218
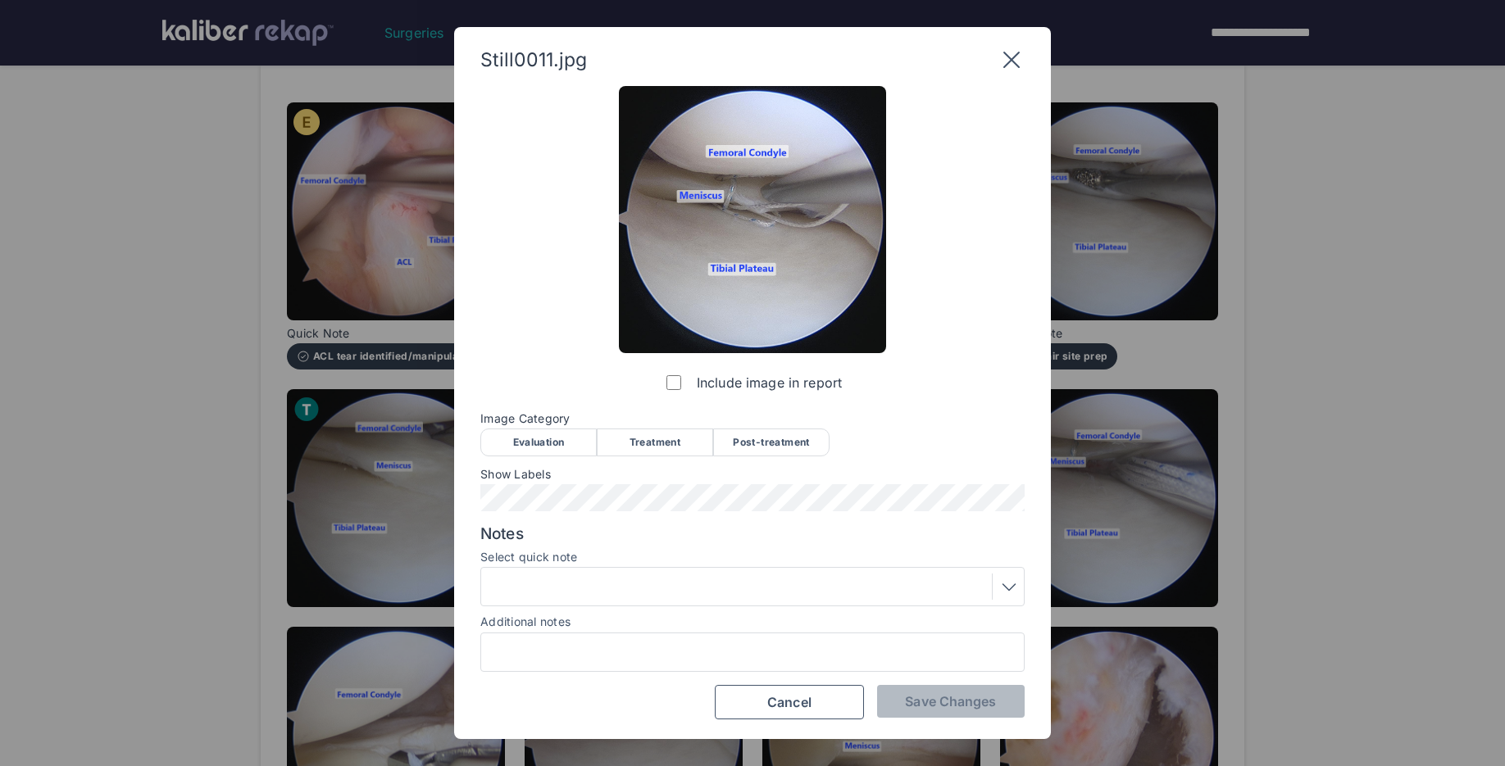
click at [670, 434] on div "Treatment" at bounding box center [655, 443] width 116 height 28
click at [632, 591] on div at bounding box center [752, 587] width 533 height 26
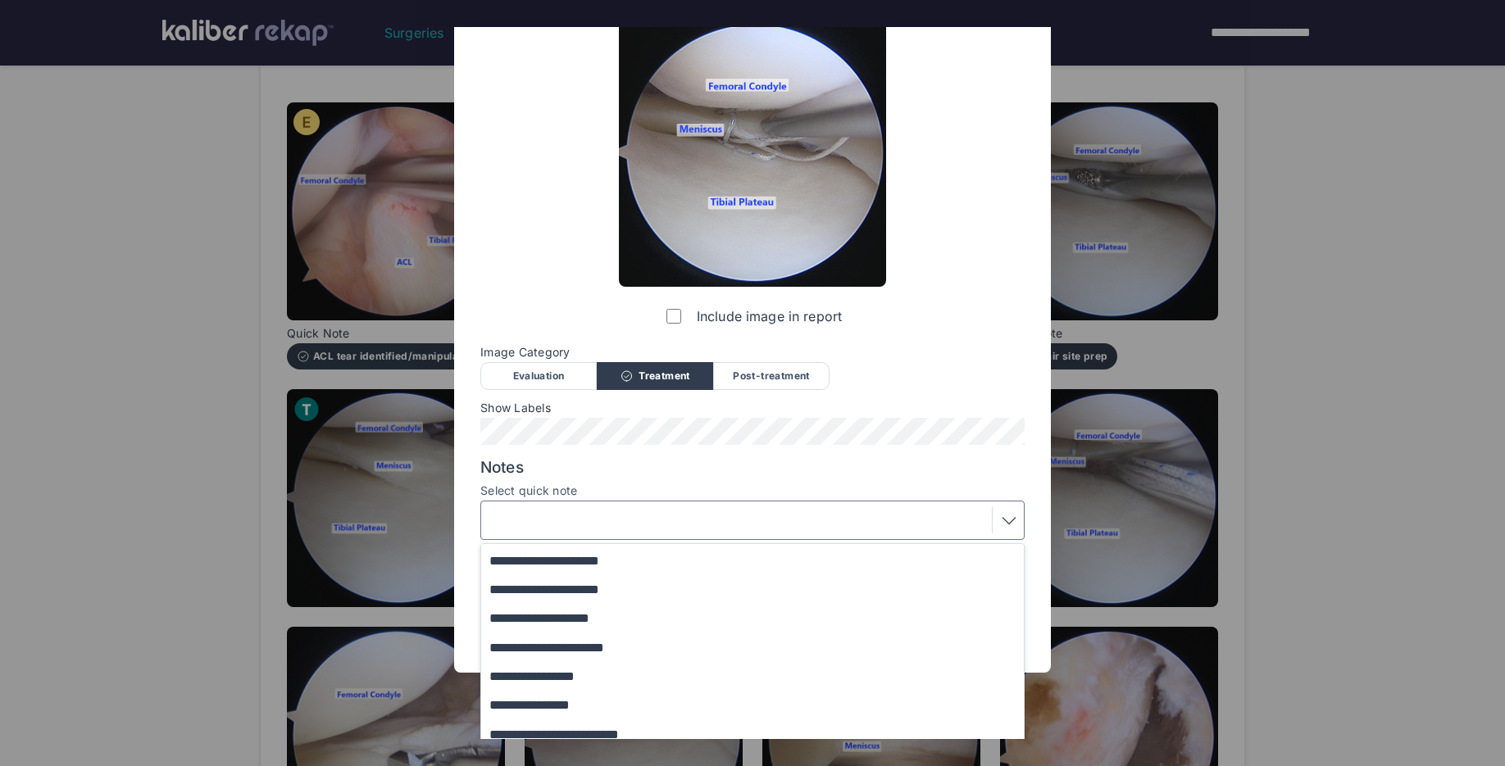
scroll to position [134, 0]
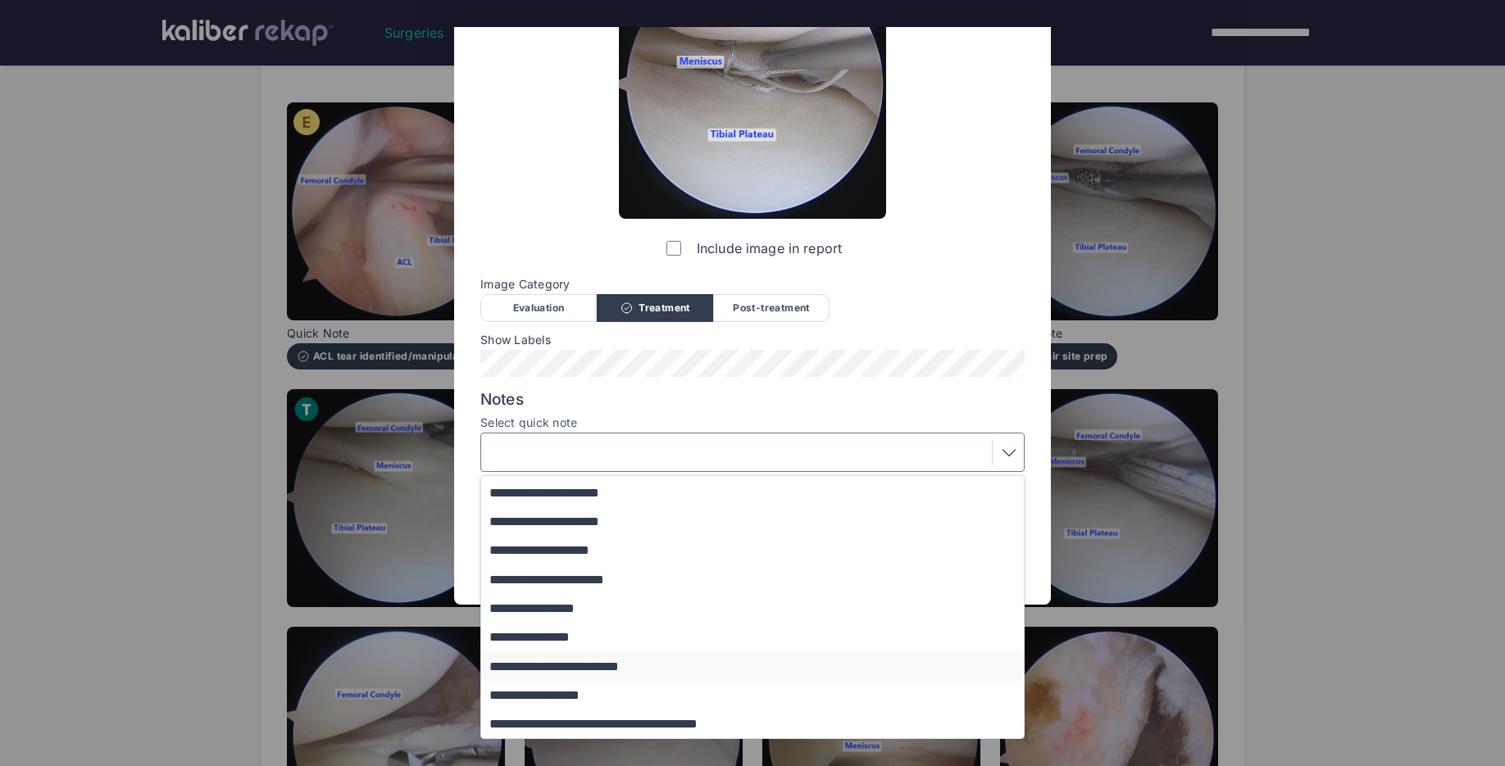
click at [595, 662] on button "**********" at bounding box center [760, 666] width 558 height 29
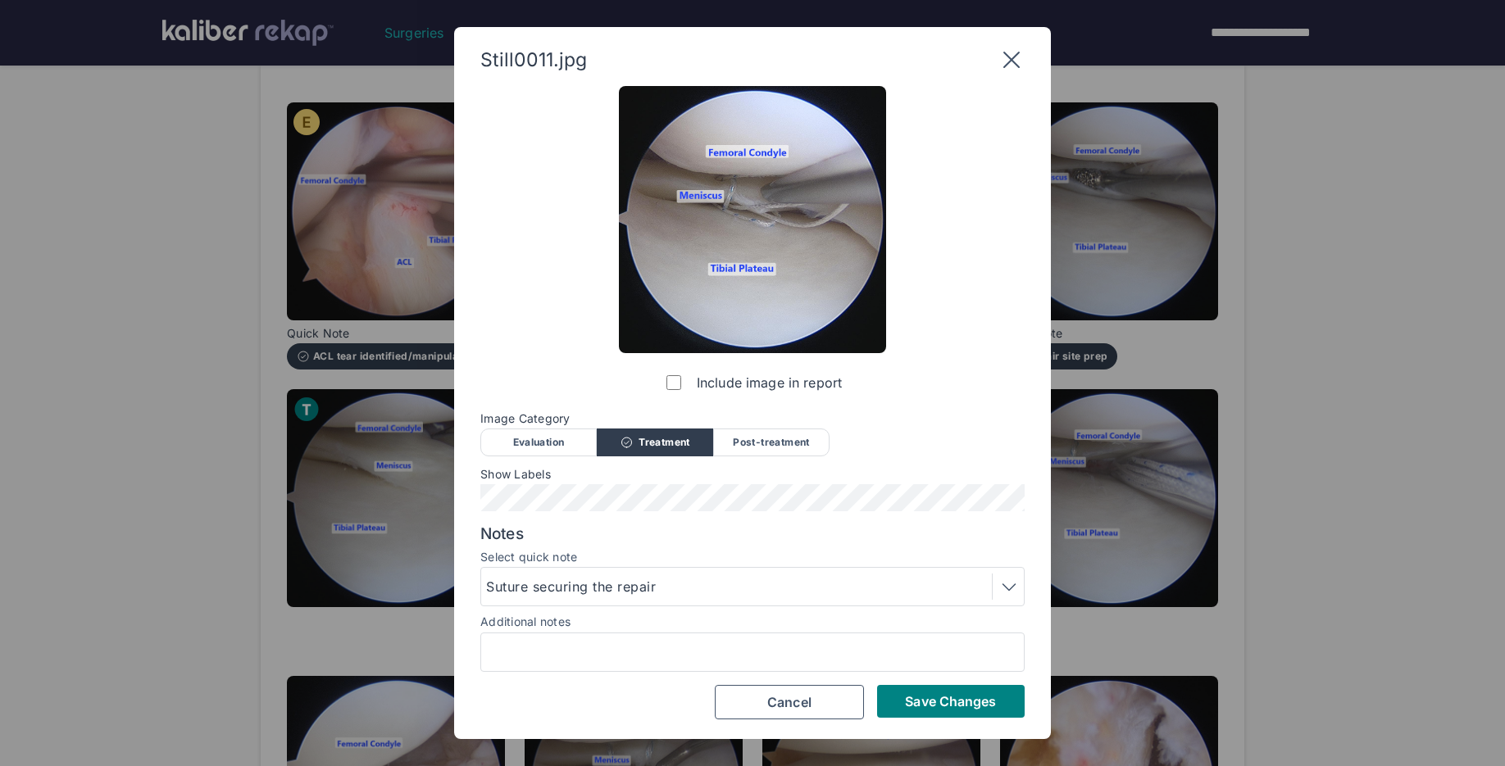
scroll to position [0, 0]
click at [892, 702] on button "Save Changes" at bounding box center [951, 701] width 148 height 33
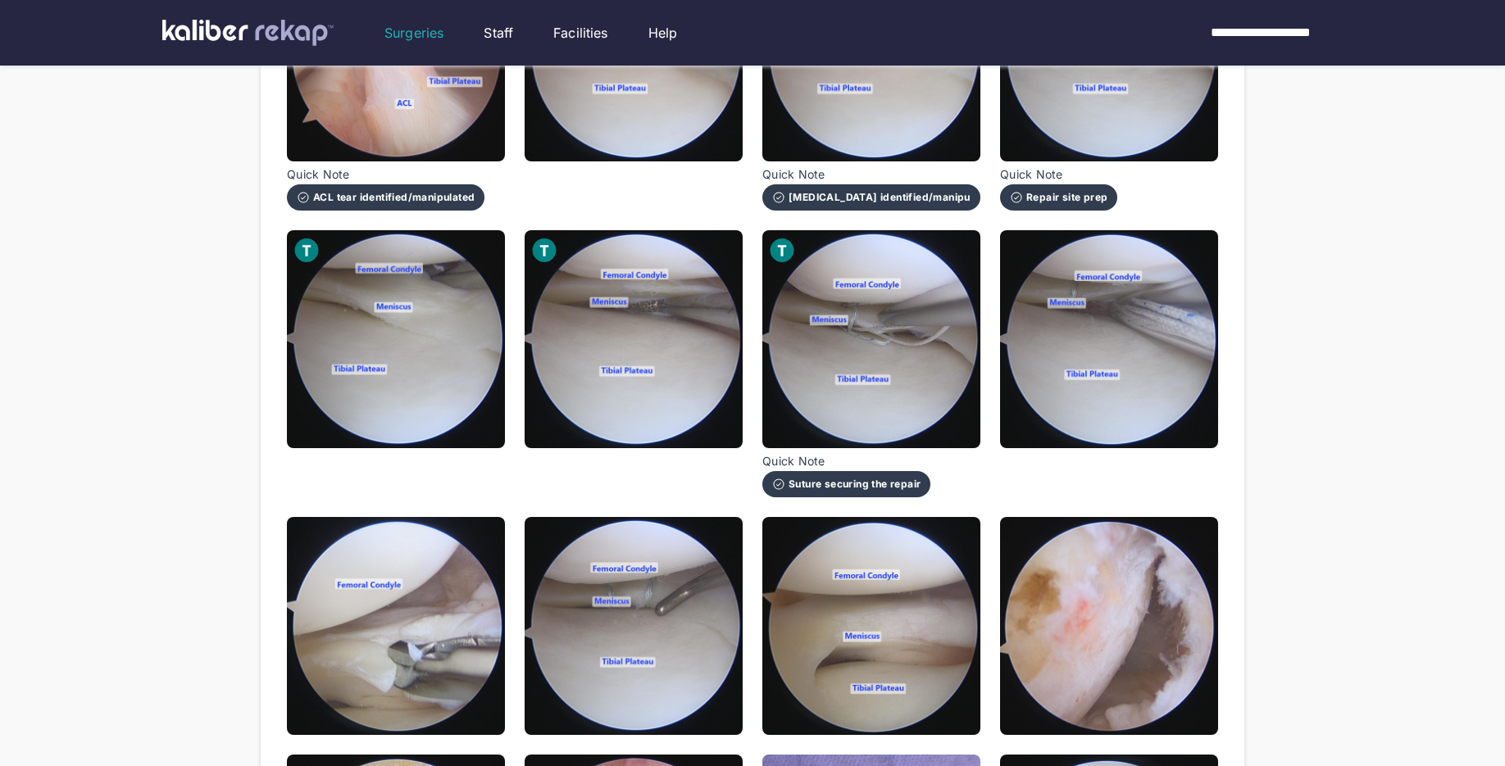
scroll to position [679, 0]
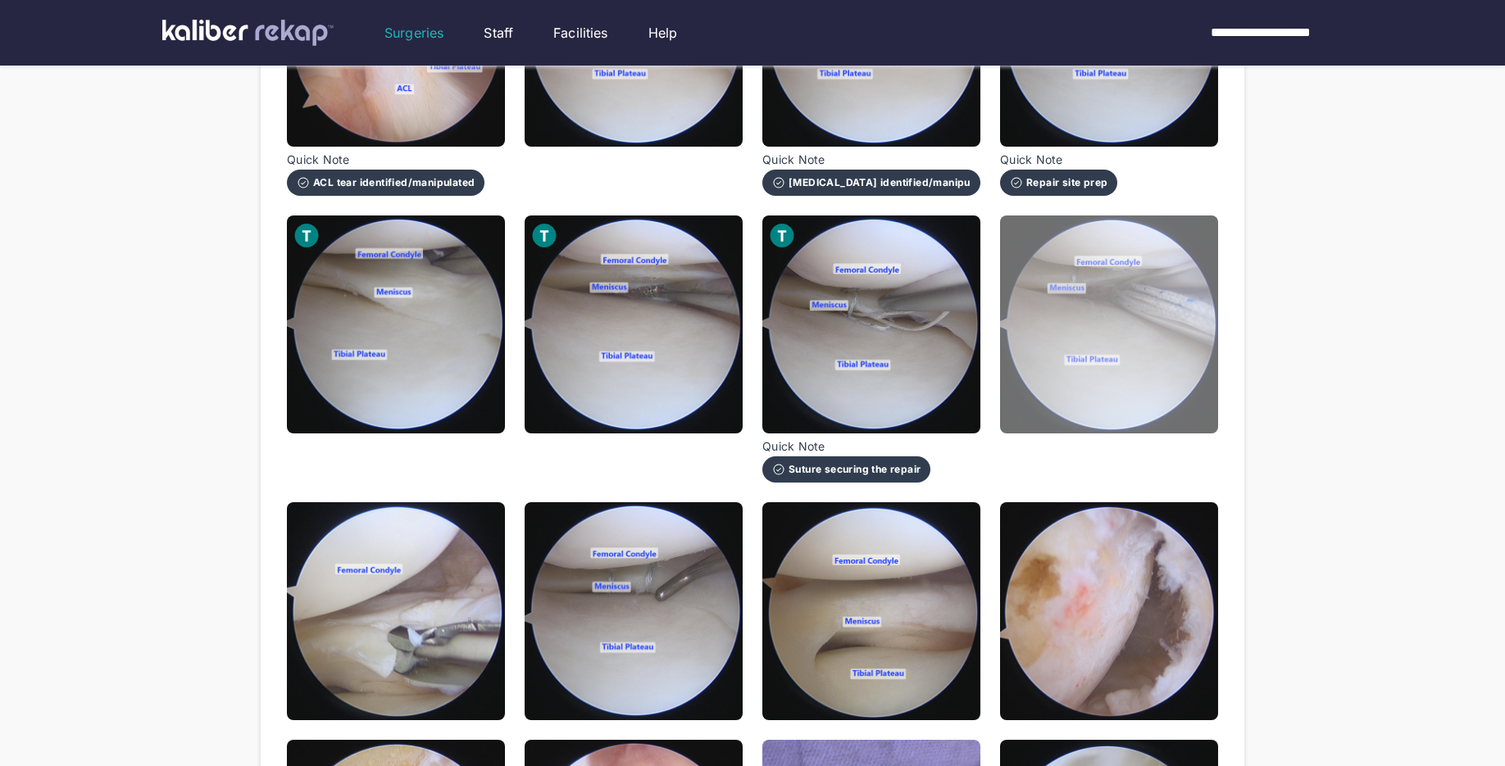
click at [1114, 416] on img at bounding box center [1109, 325] width 218 height 218
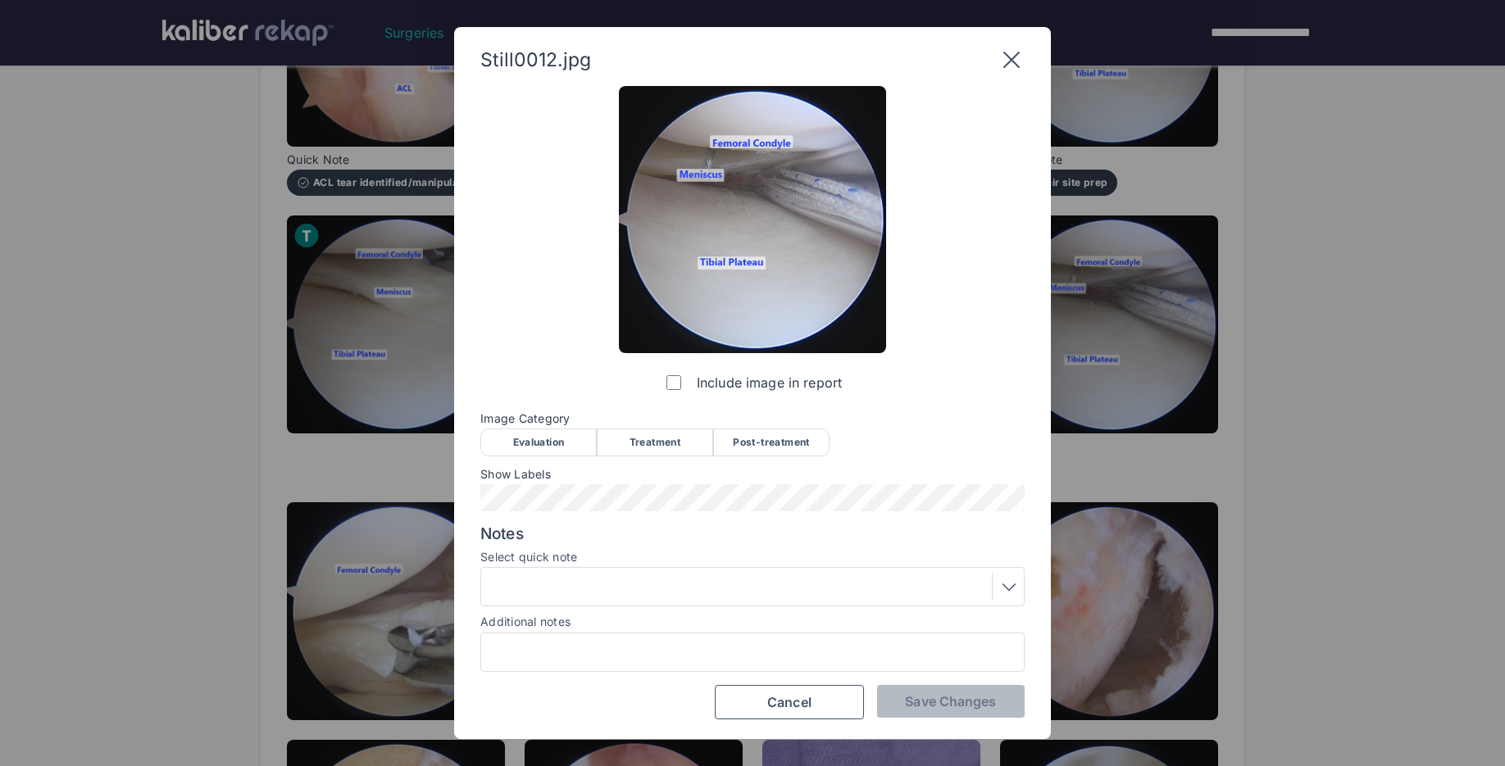
click at [652, 434] on div "Treatment" at bounding box center [655, 443] width 116 height 28
click at [932, 714] on button "Save Changes" at bounding box center [951, 701] width 148 height 33
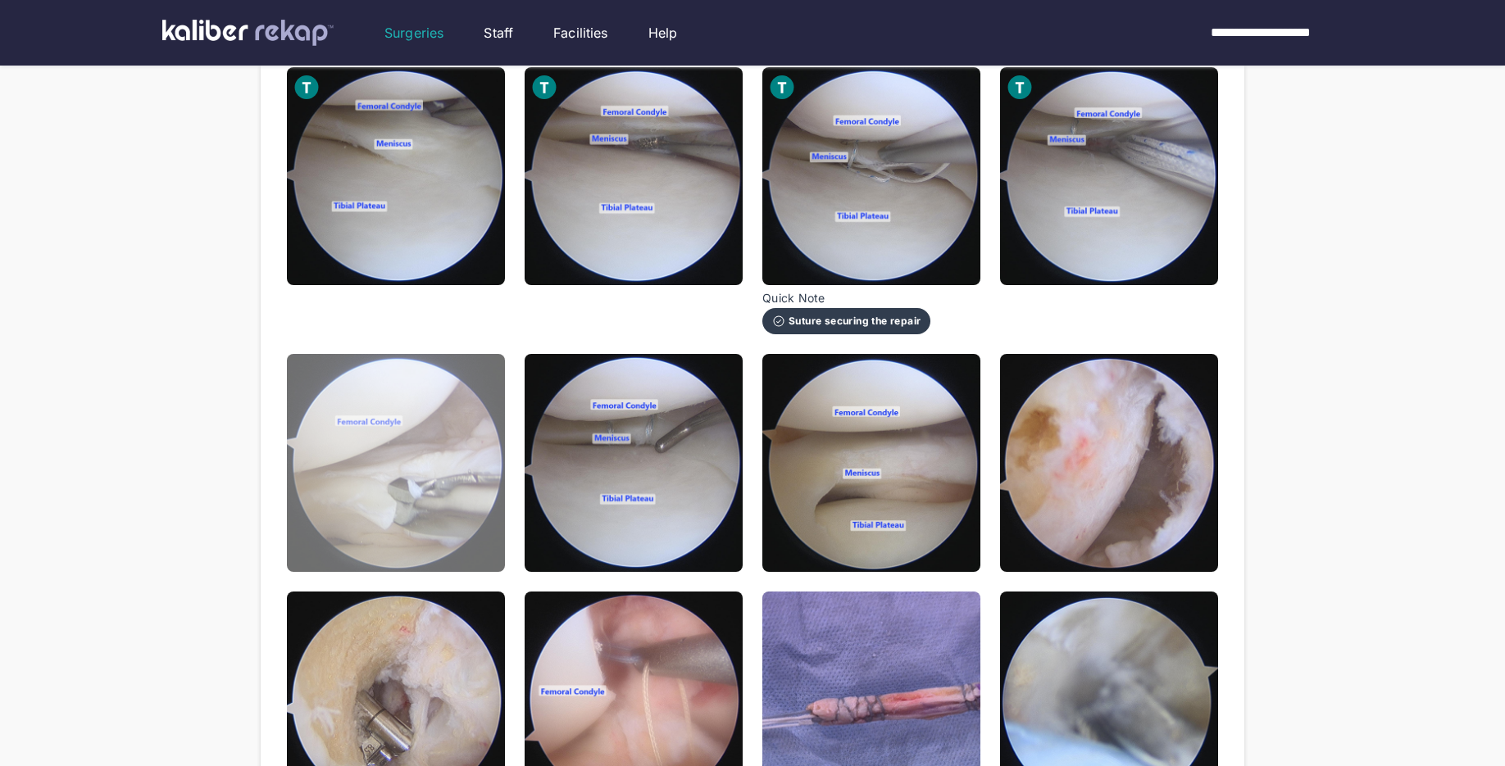
scroll to position [850, 0]
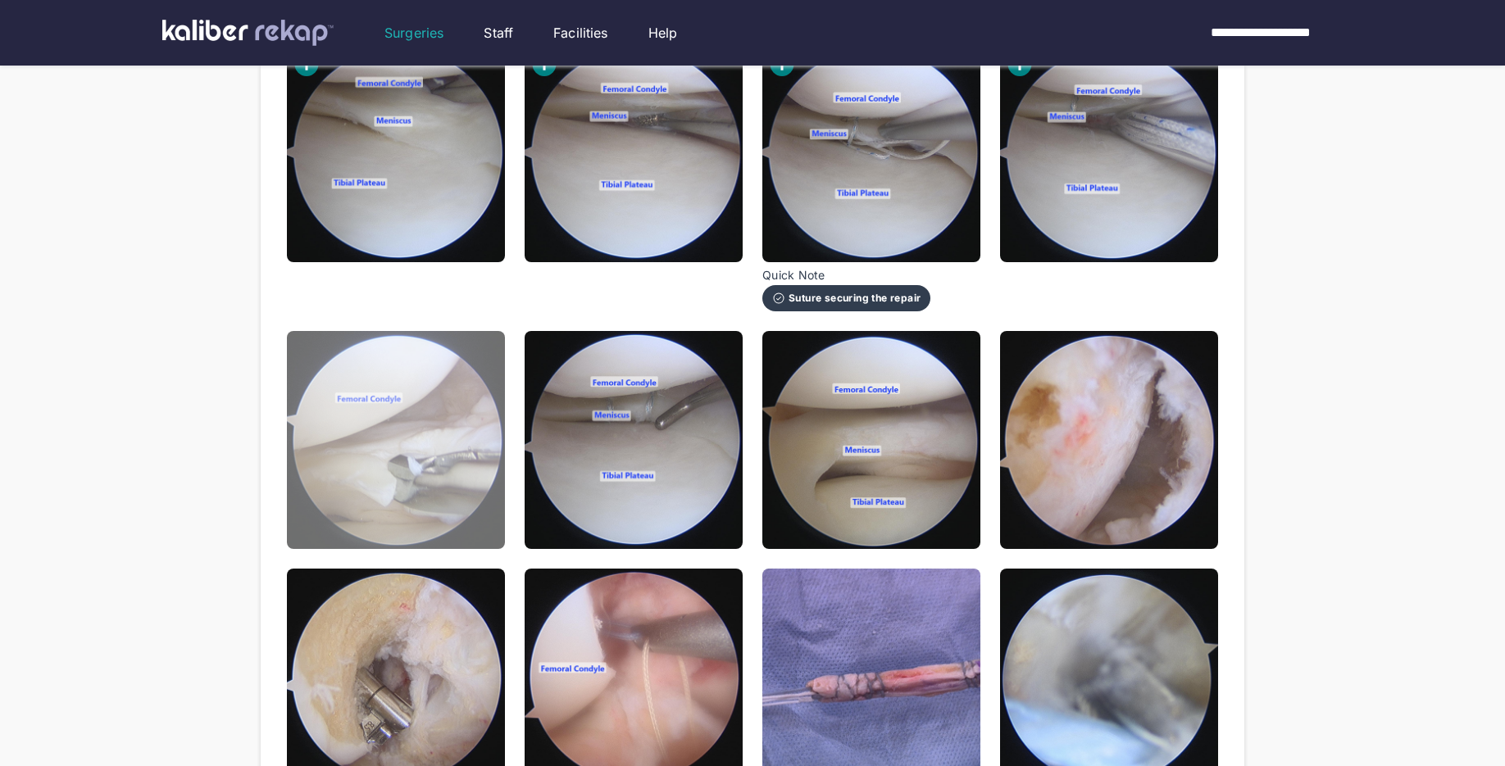
click at [471, 502] on img at bounding box center [396, 440] width 218 height 218
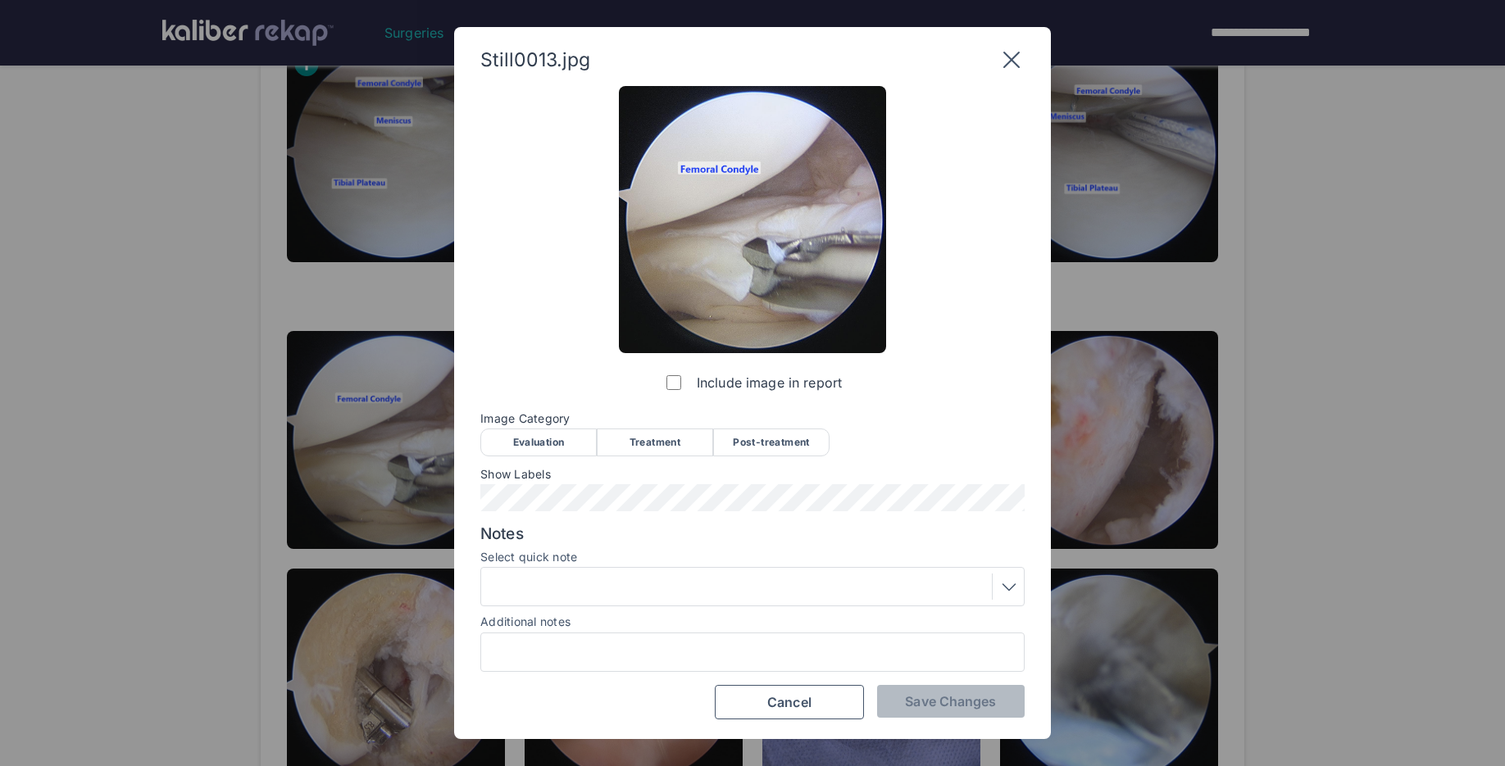
click at [658, 447] on div "Treatment" at bounding box center [655, 443] width 116 height 28
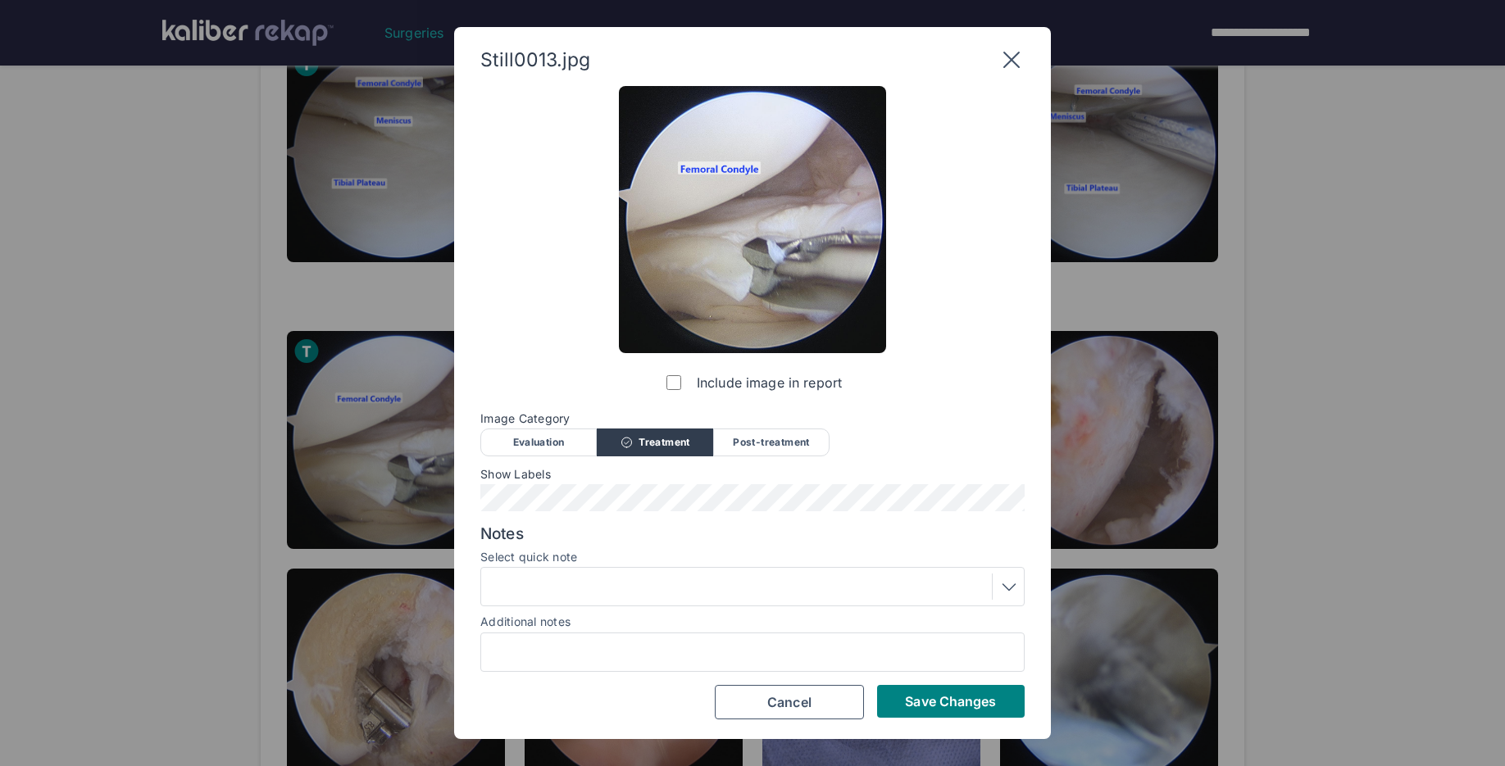
click at [602, 592] on div at bounding box center [752, 587] width 533 height 26
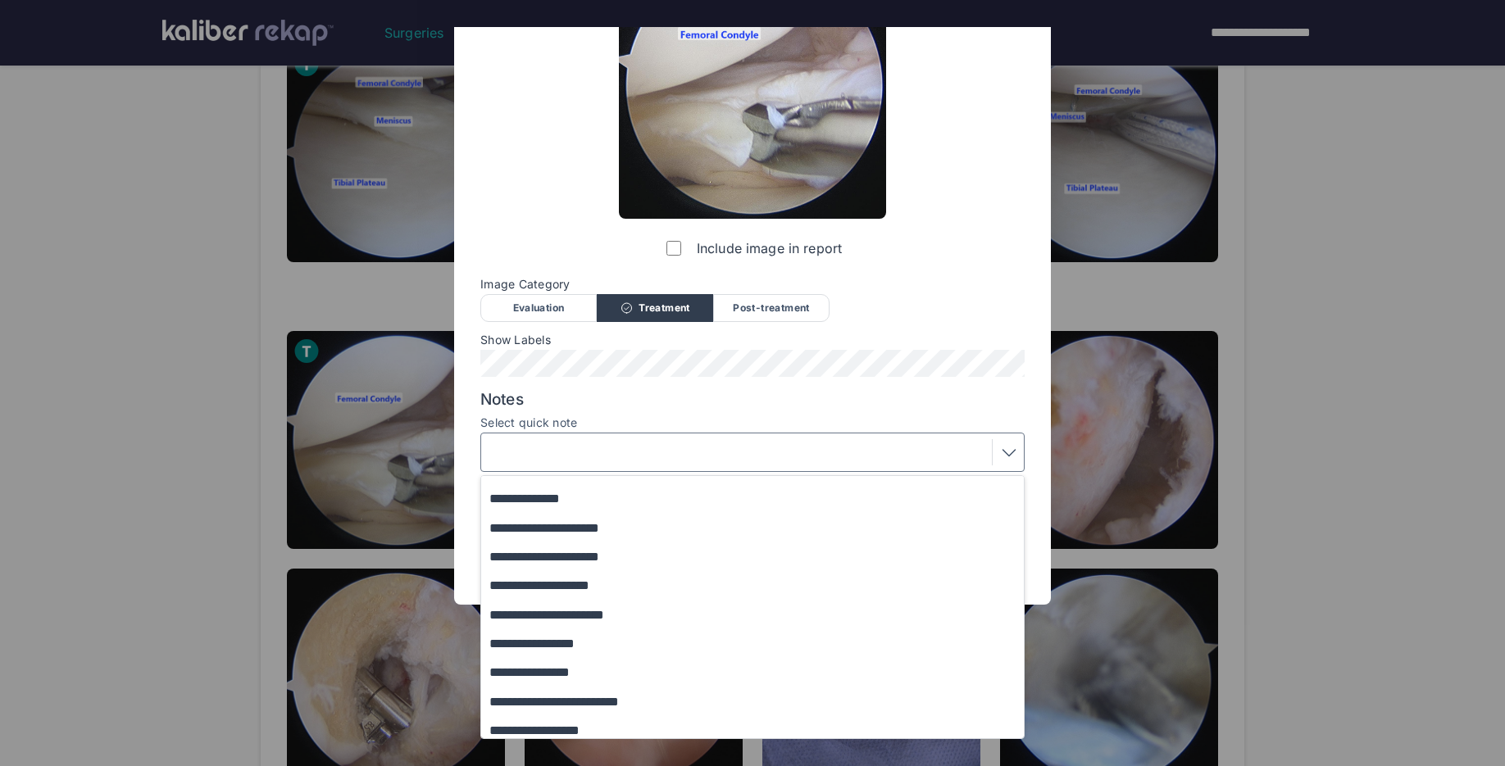
scroll to position [98, 0]
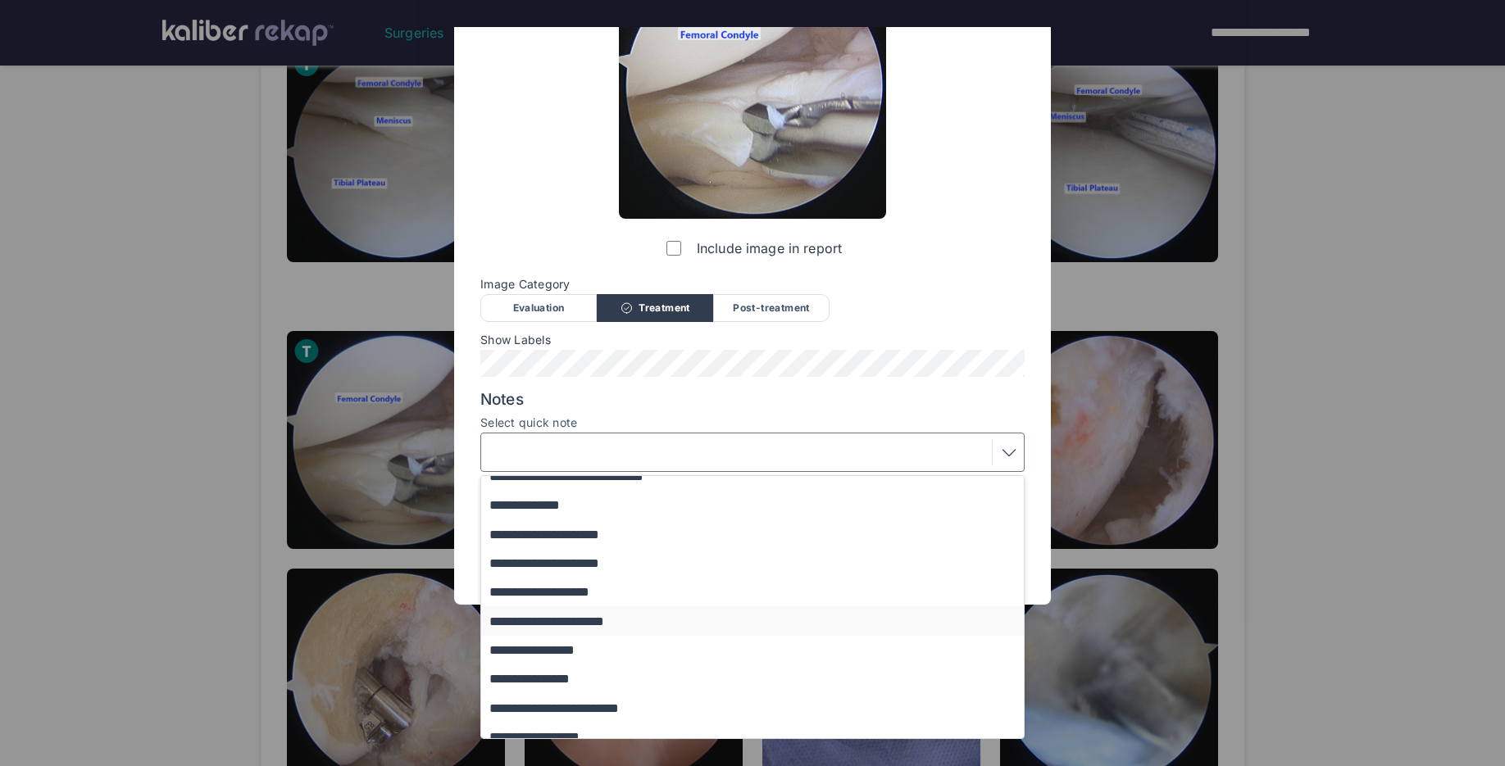
click at [604, 616] on button "**********" at bounding box center [760, 621] width 558 height 29
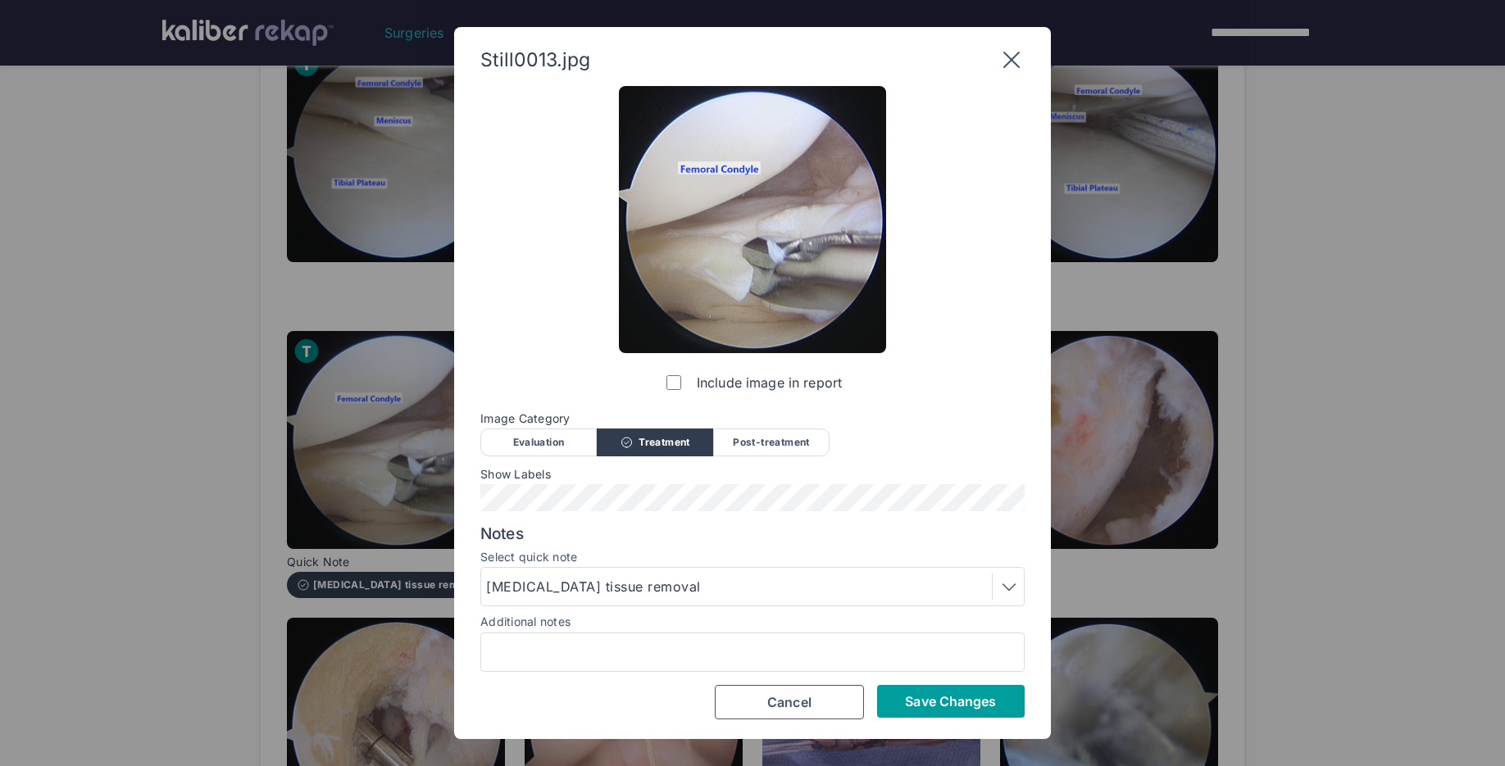
click at [958, 693] on span "Save Changes" at bounding box center [950, 701] width 91 height 16
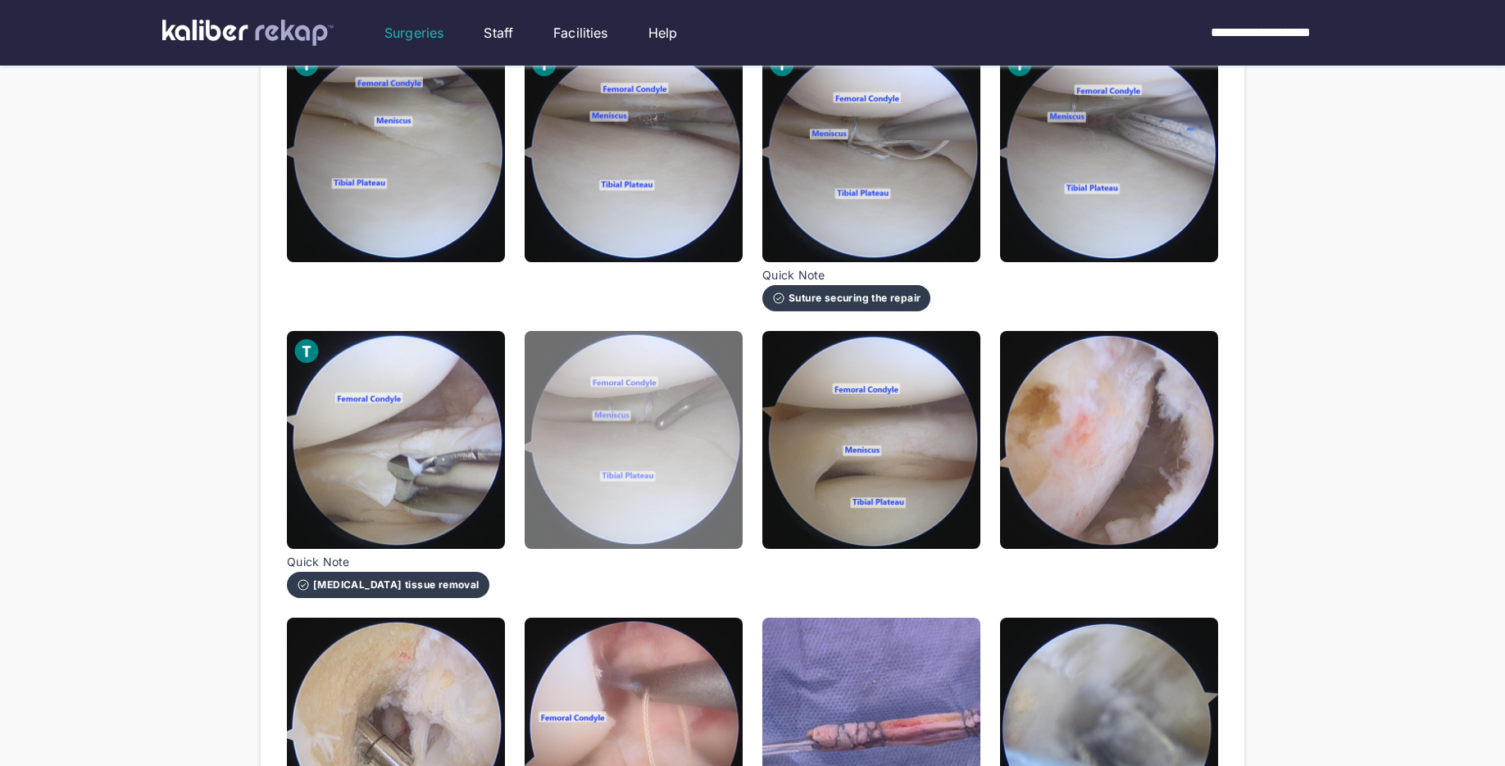
click at [669, 476] on img at bounding box center [634, 440] width 218 height 218
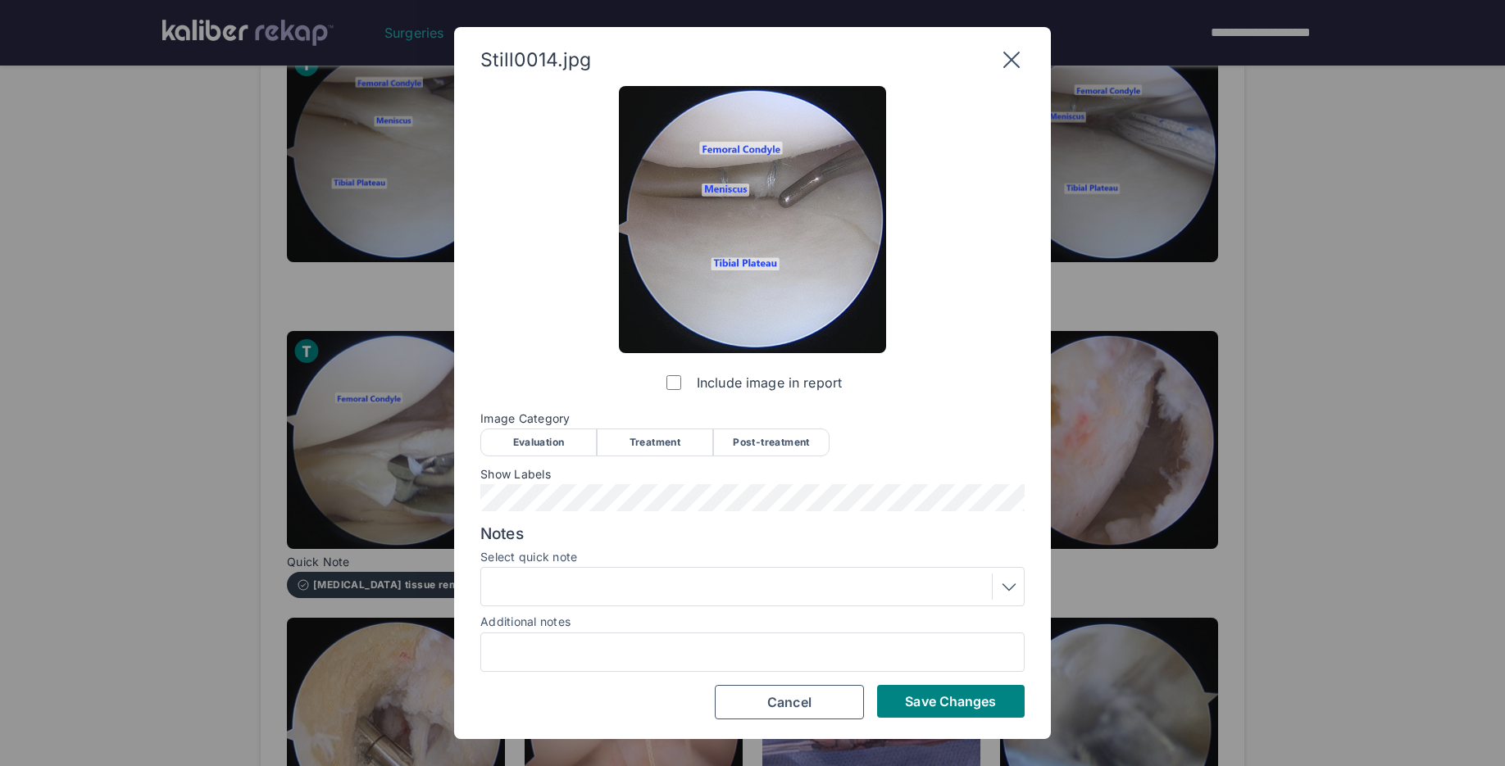
click at [763, 438] on div "Post-treatment" at bounding box center [771, 443] width 116 height 28
click at [617, 586] on div at bounding box center [752, 587] width 533 height 26
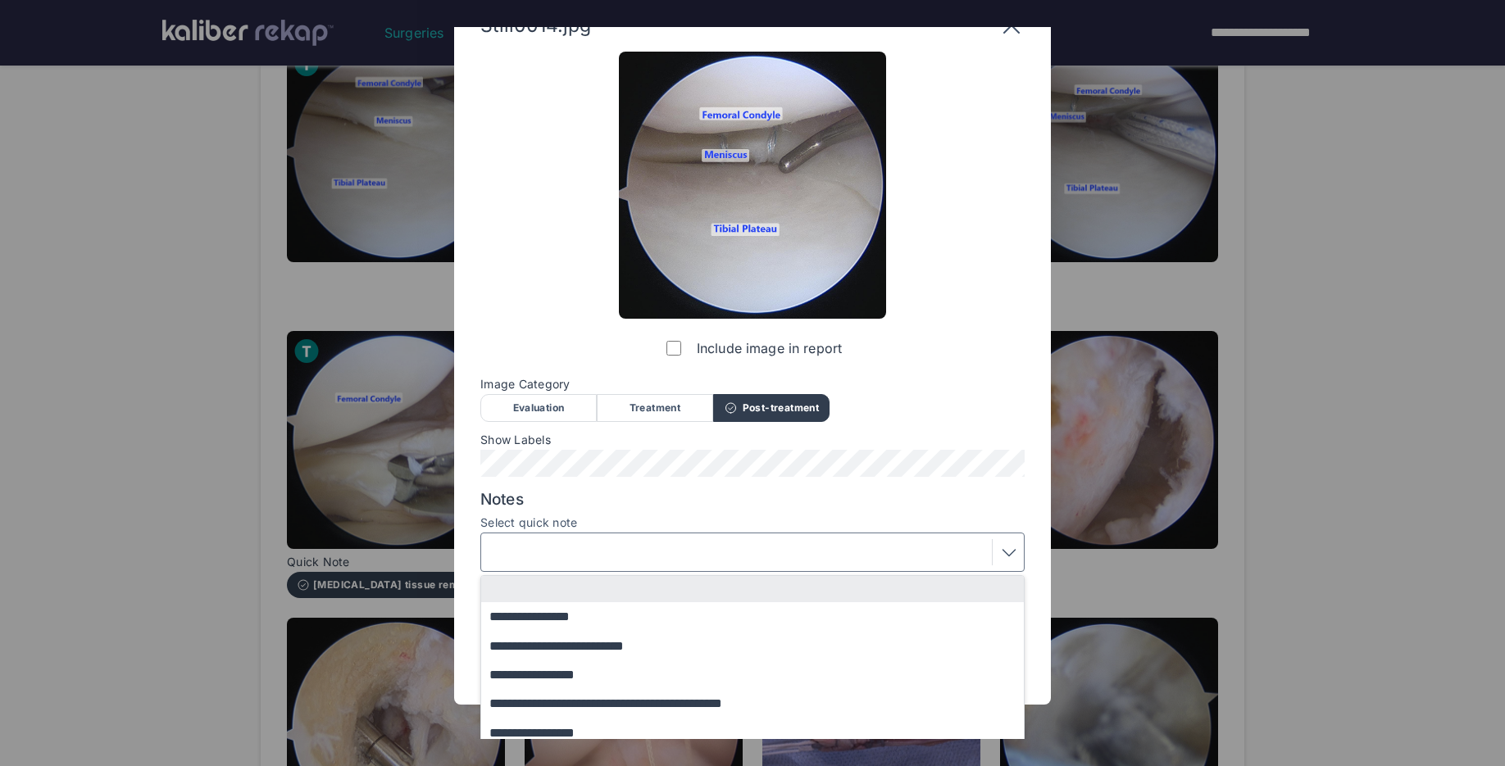
scroll to position [72, 0]
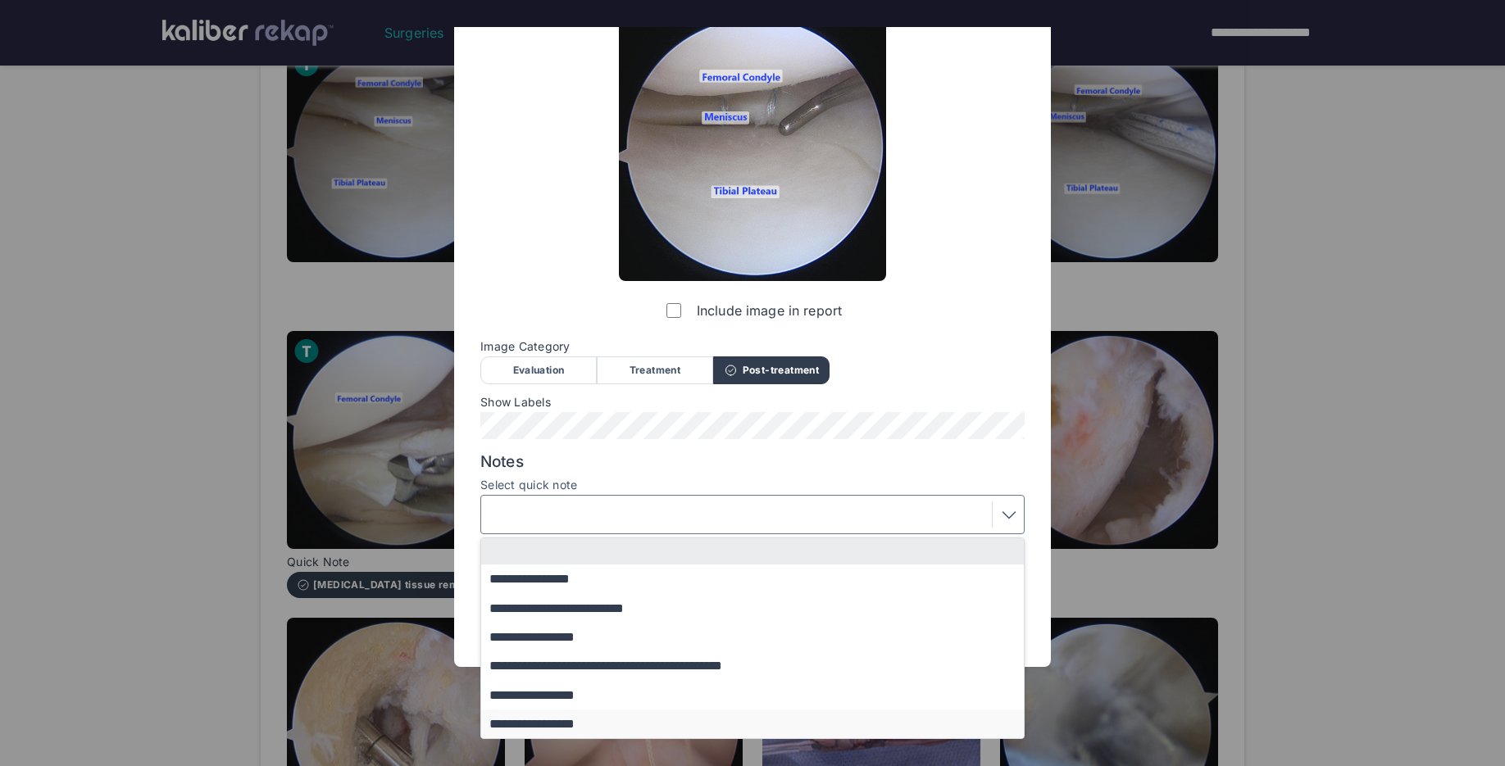
click at [595, 722] on button "**********" at bounding box center [760, 724] width 558 height 29
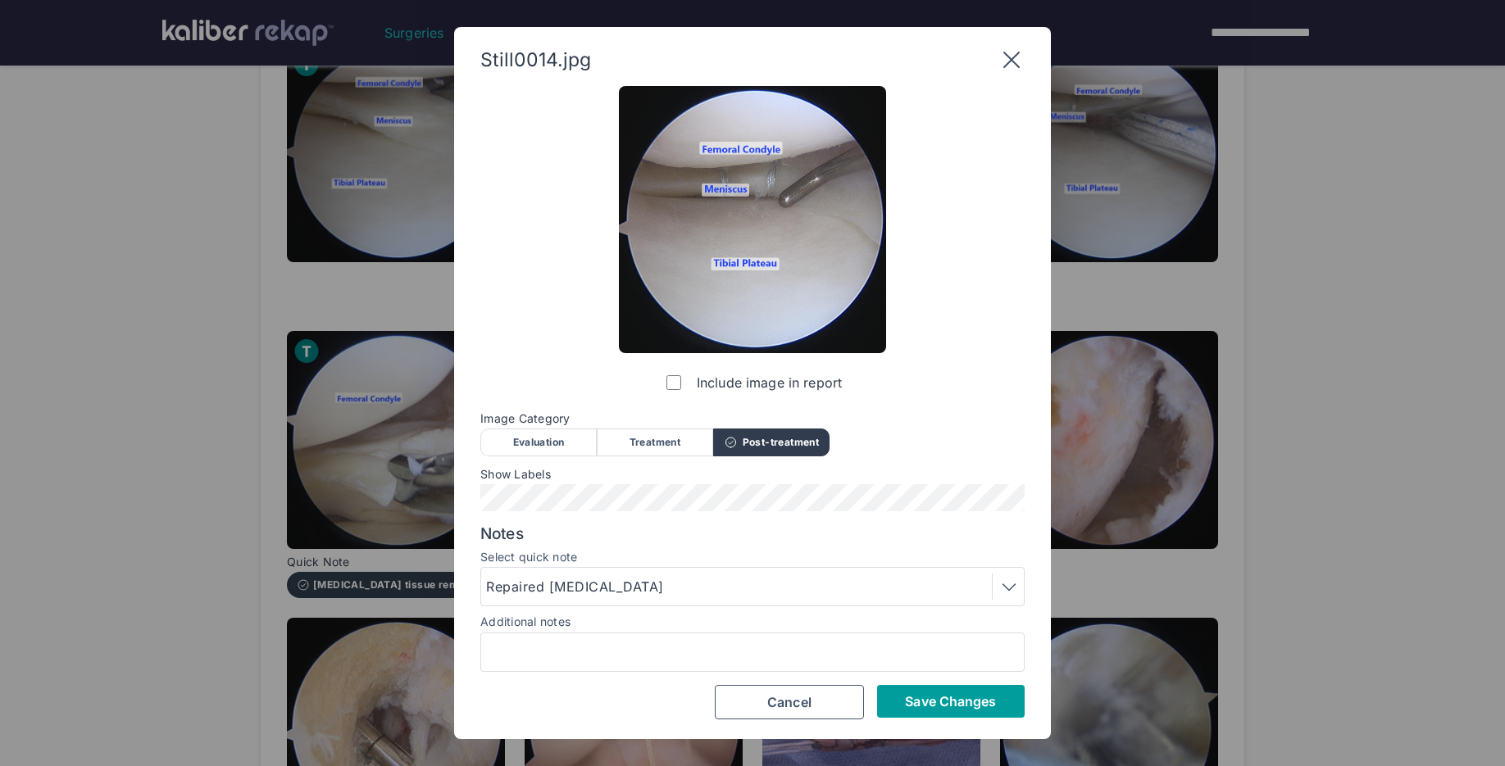
click at [966, 707] on span "Save Changes" at bounding box center [950, 701] width 91 height 16
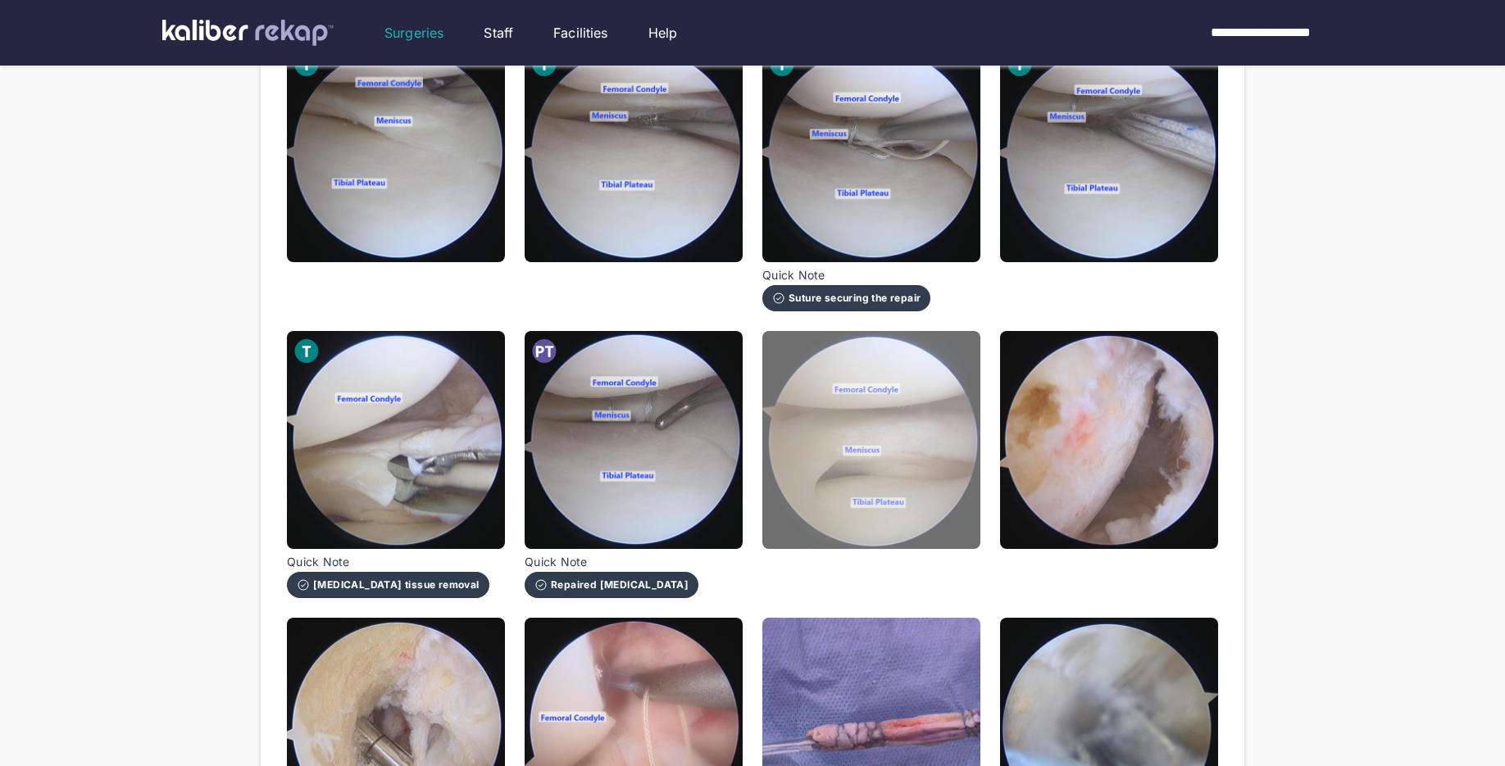
click at [849, 521] on img at bounding box center [871, 440] width 218 height 218
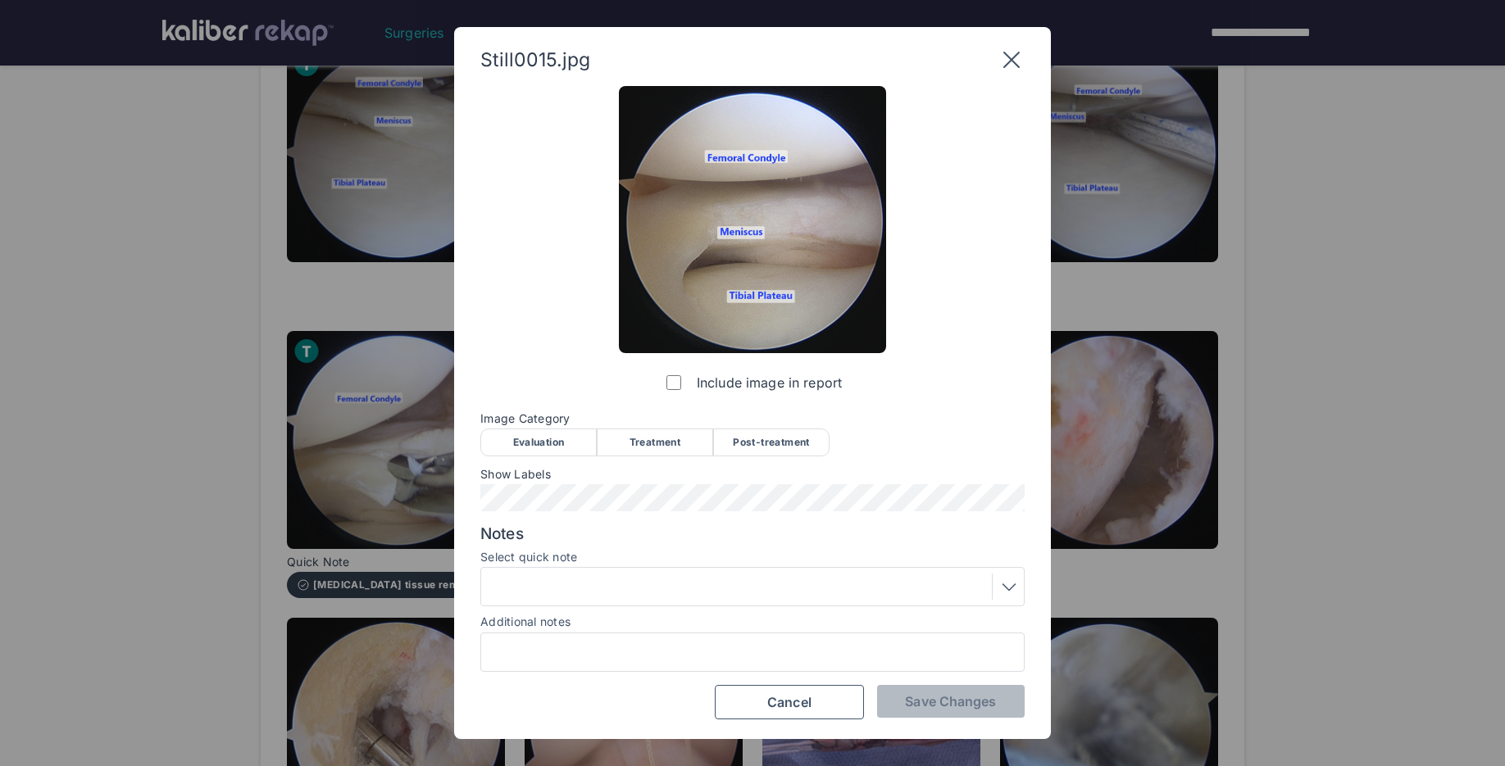
click at [748, 439] on div "Post-treatment" at bounding box center [771, 443] width 116 height 28
click at [618, 584] on div at bounding box center [752, 587] width 533 height 26
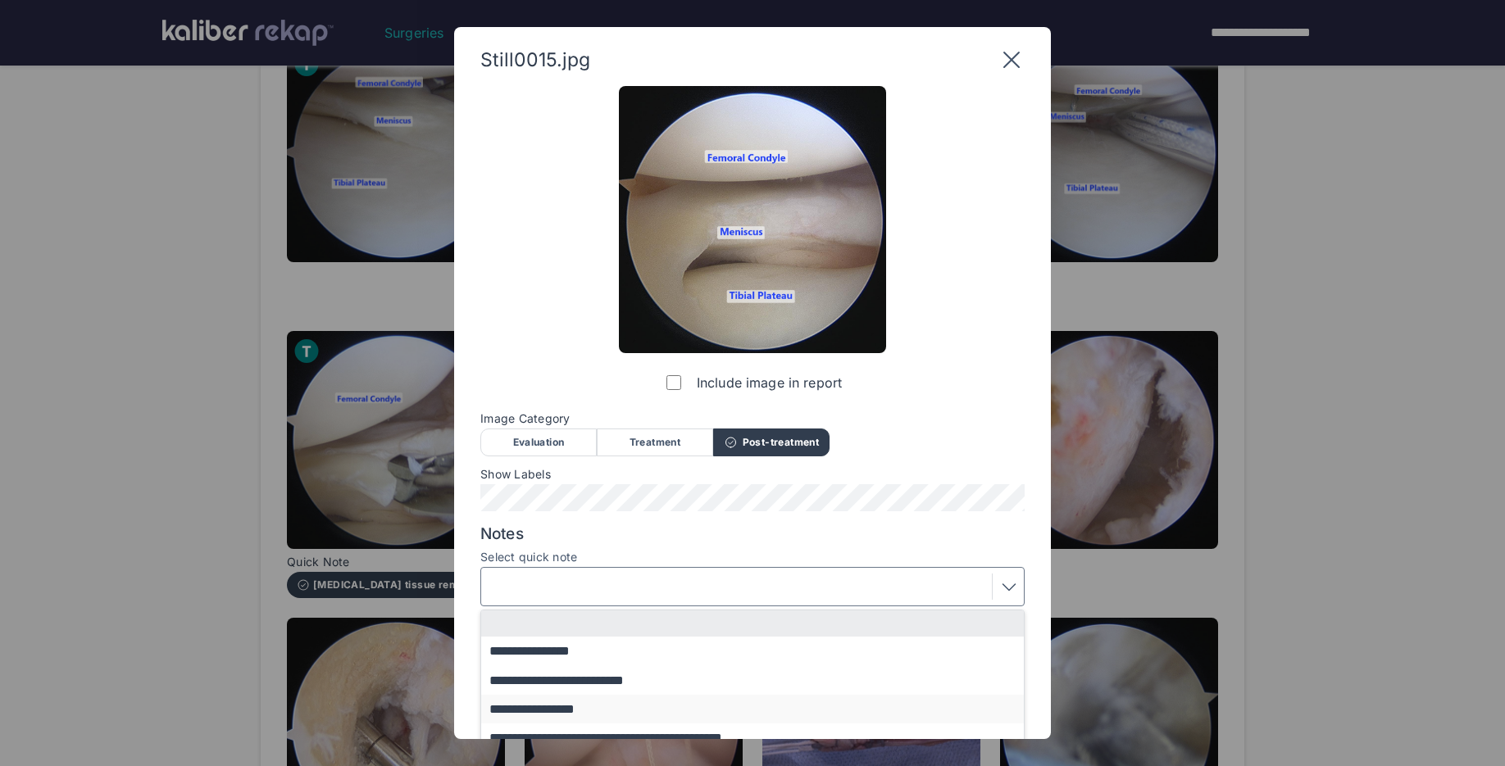
click at [618, 709] on button "**********" at bounding box center [760, 709] width 558 height 29
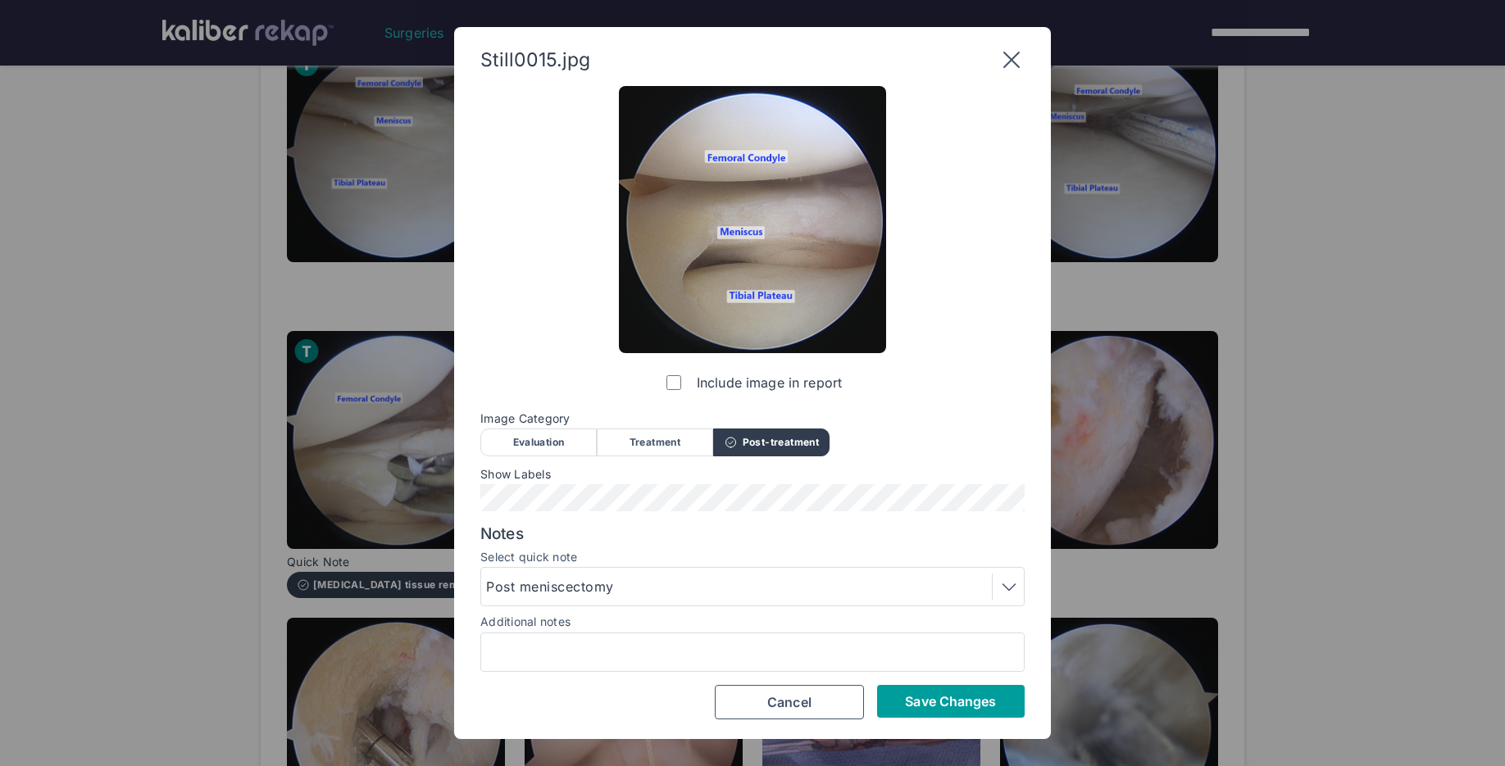
click at [982, 711] on button "Save Changes" at bounding box center [951, 701] width 148 height 33
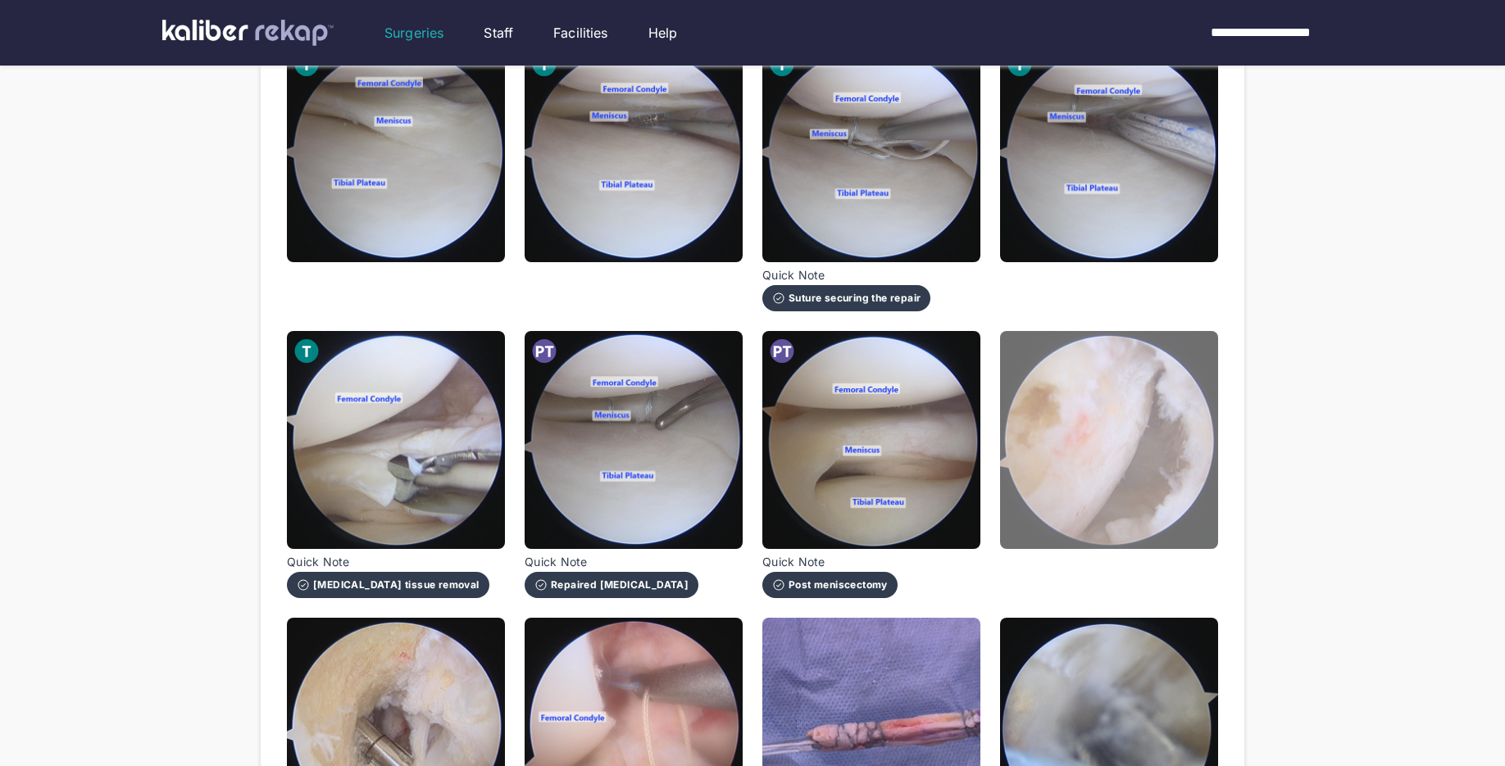
click at [1120, 460] on img at bounding box center [1109, 440] width 218 height 218
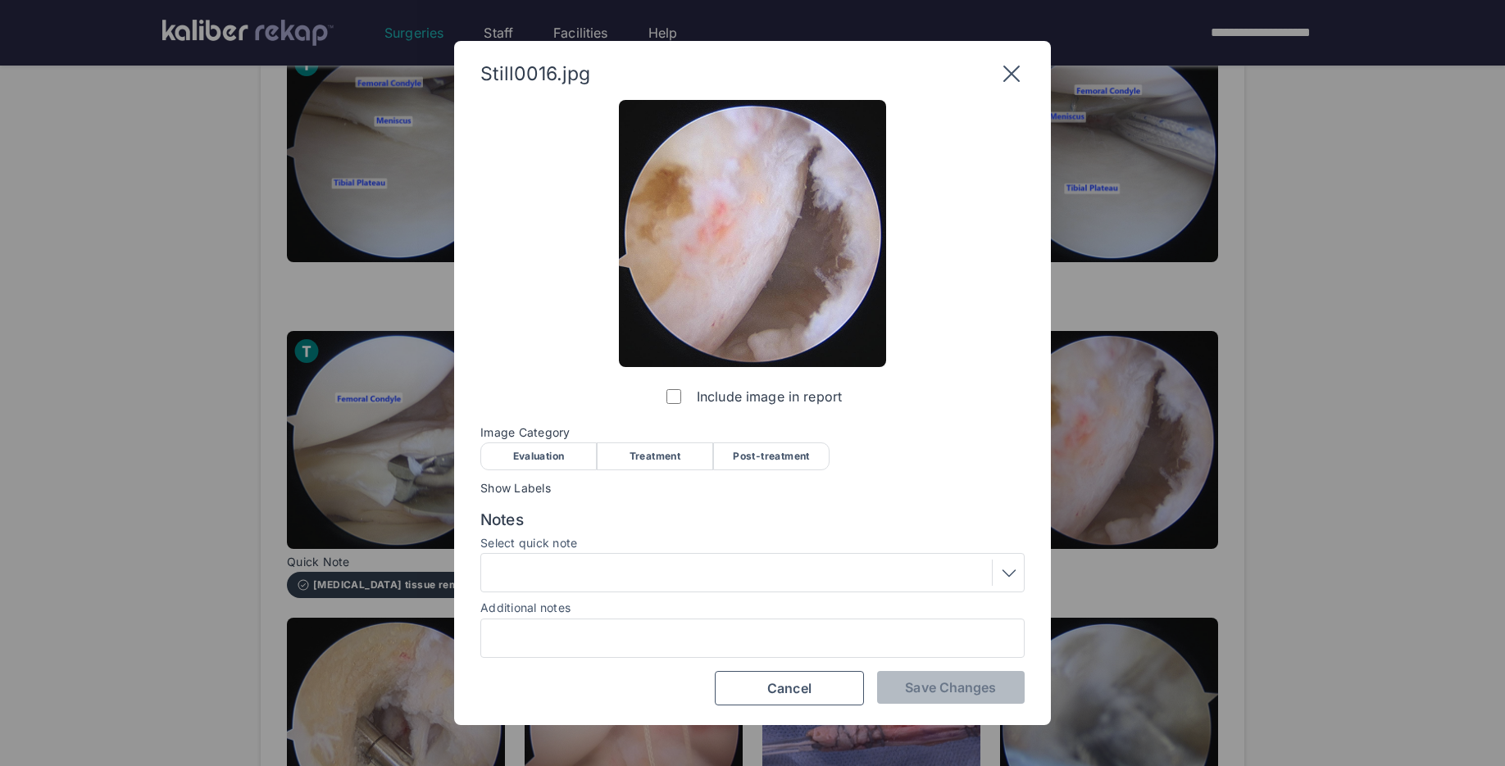
click at [666, 456] on div "Treatment" at bounding box center [655, 457] width 116 height 28
click at [901, 682] on button "Save Changes" at bounding box center [951, 687] width 148 height 33
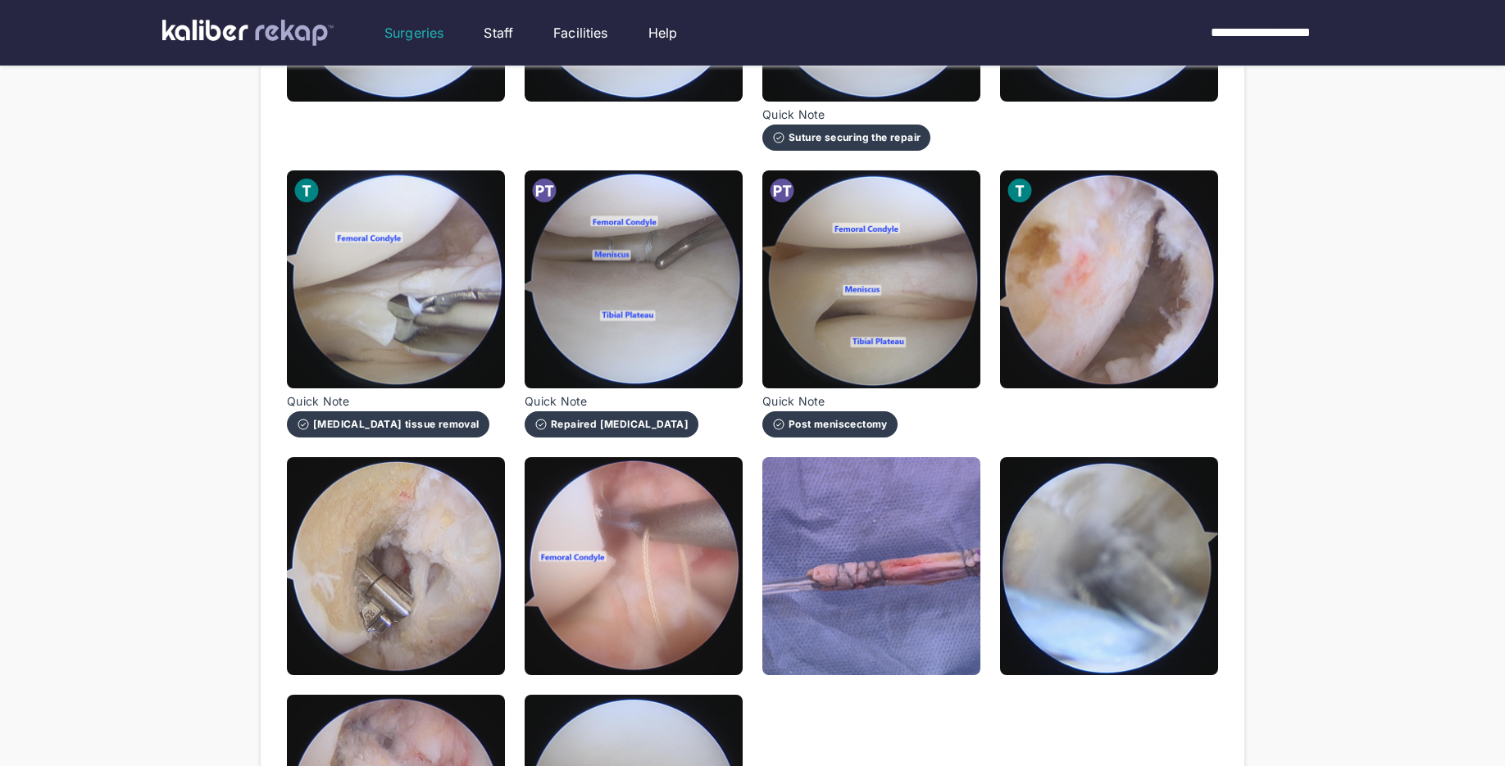
scroll to position [1097, 0]
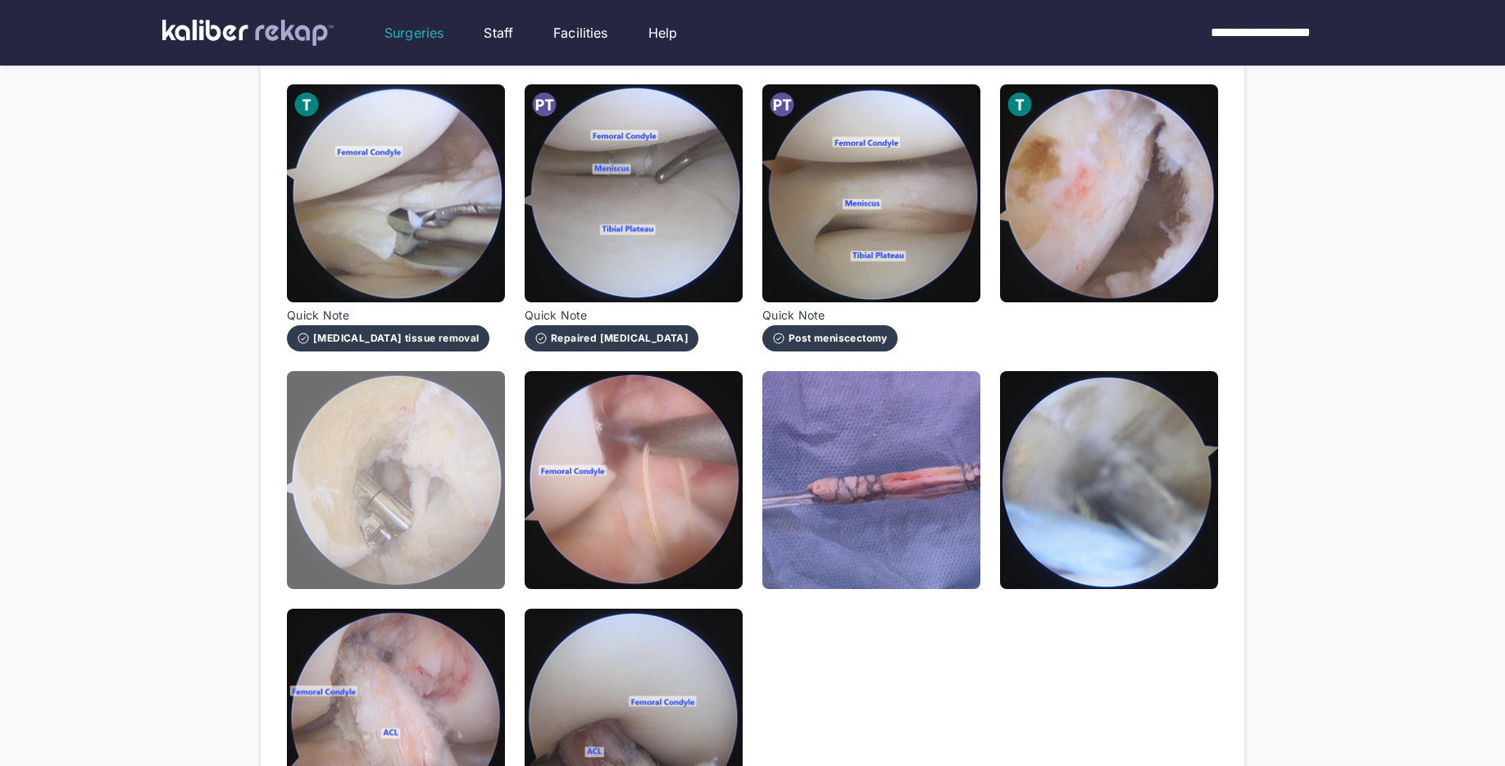
click at [452, 567] on img at bounding box center [396, 480] width 218 height 218
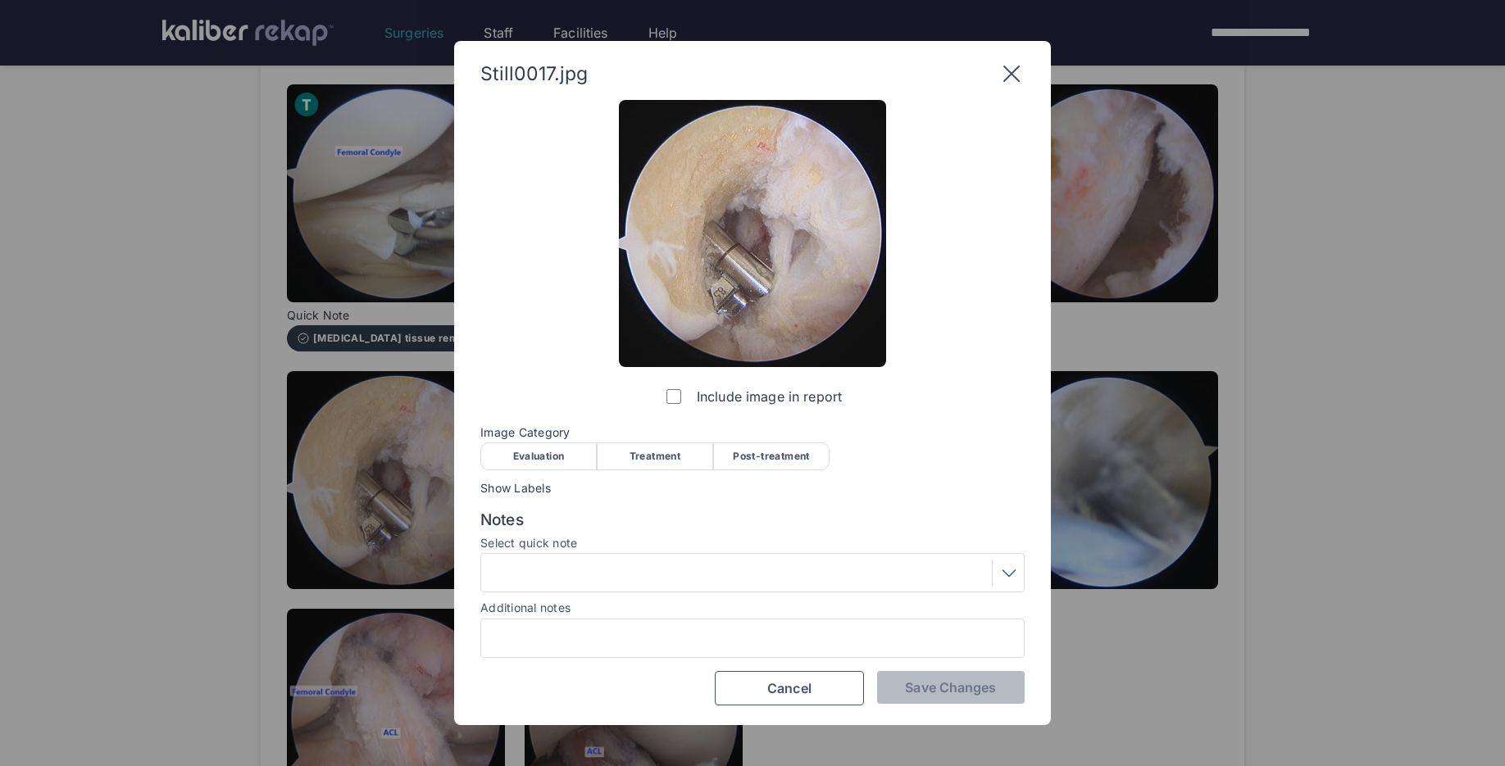
click at [670, 454] on div "Treatment" at bounding box center [655, 457] width 116 height 28
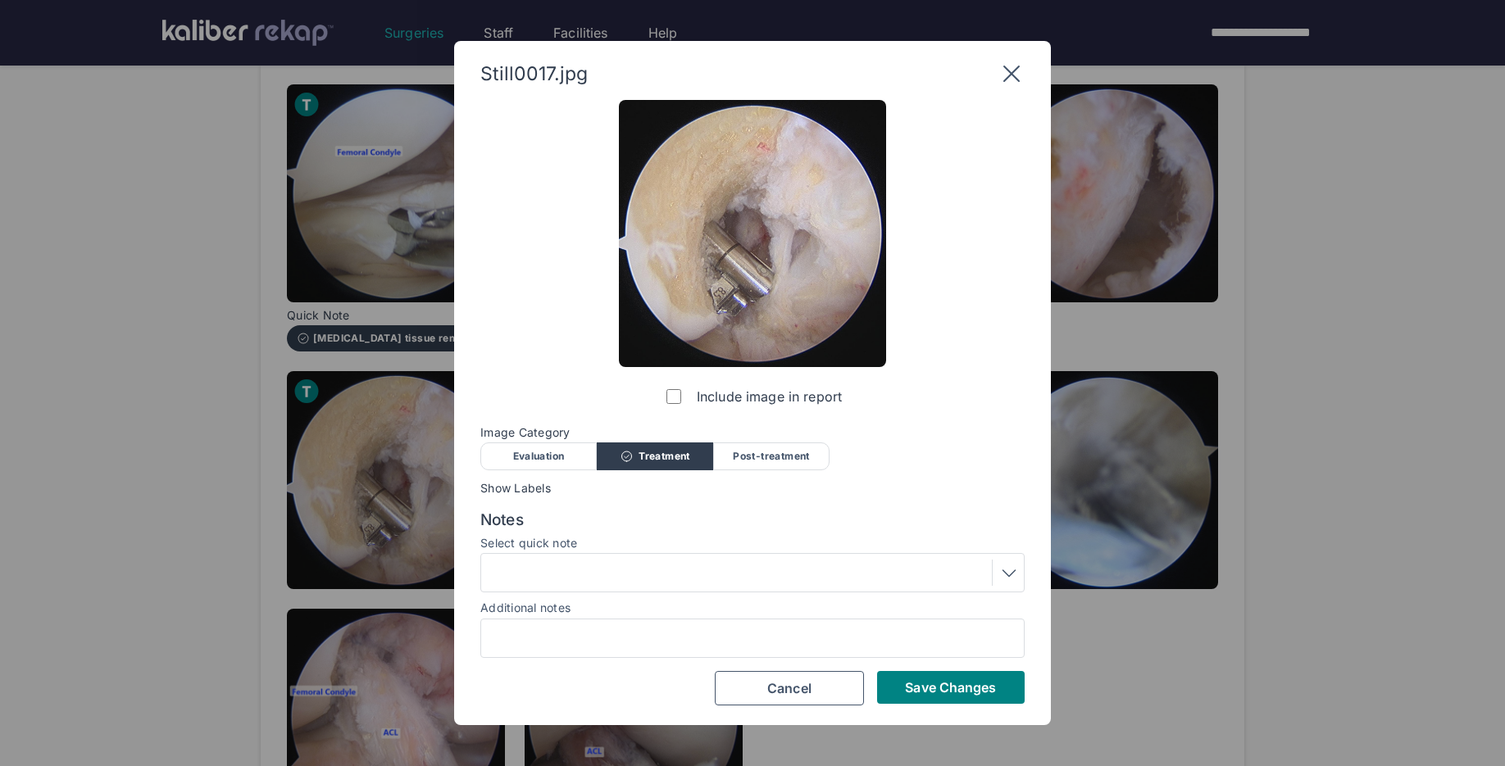
click at [598, 572] on div at bounding box center [752, 573] width 533 height 26
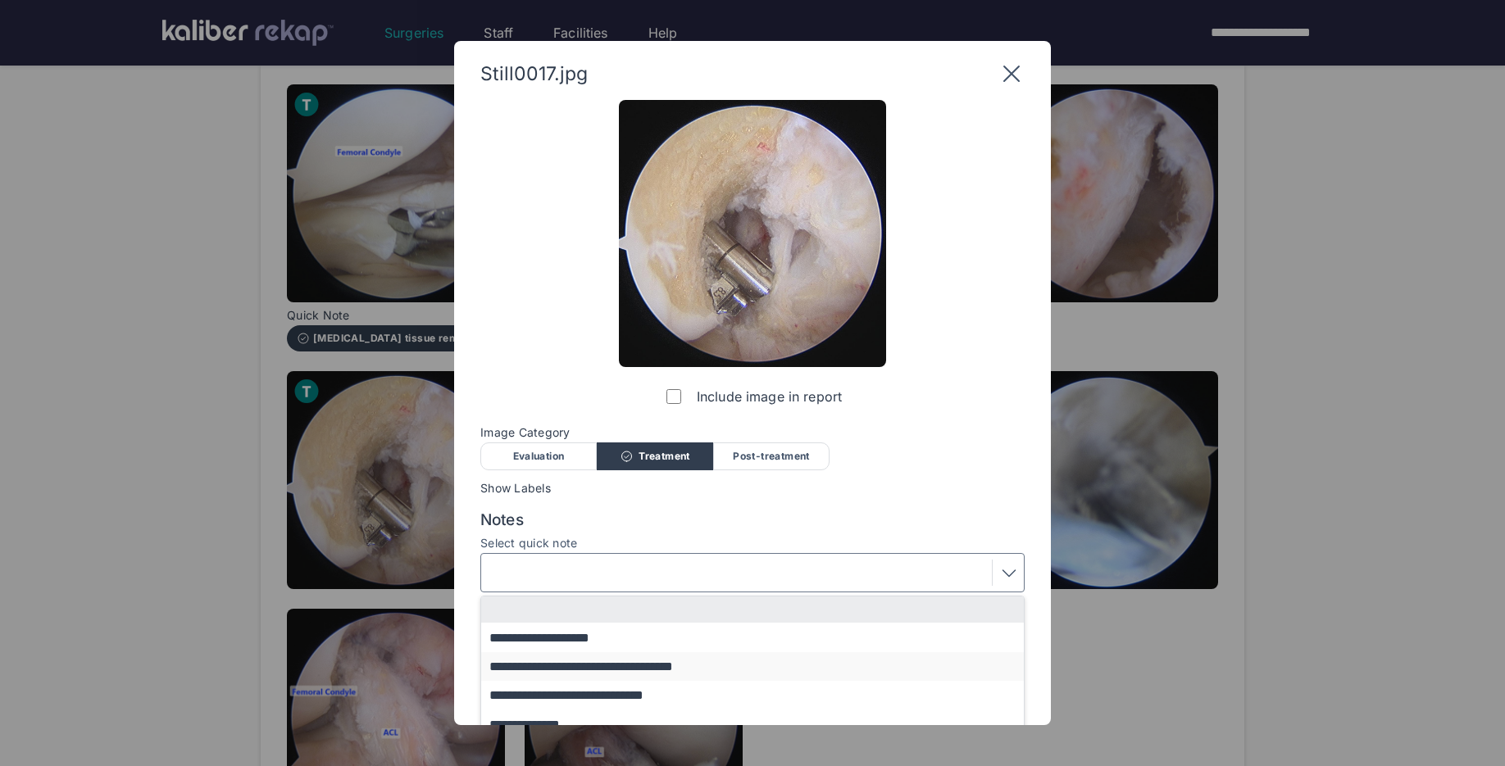
click at [590, 661] on button "**********" at bounding box center [760, 666] width 558 height 29
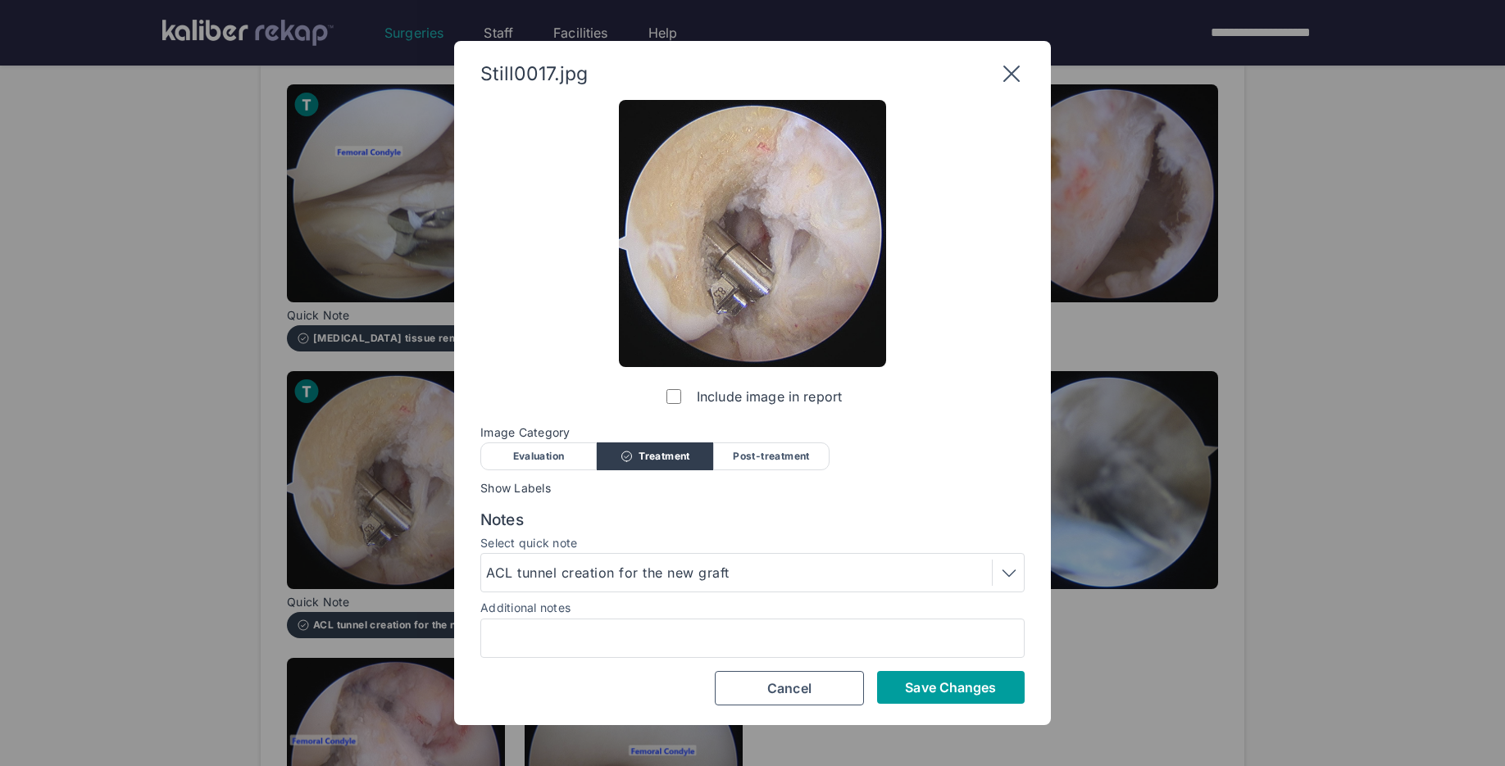
click at [888, 674] on button "Save Changes" at bounding box center [951, 687] width 148 height 33
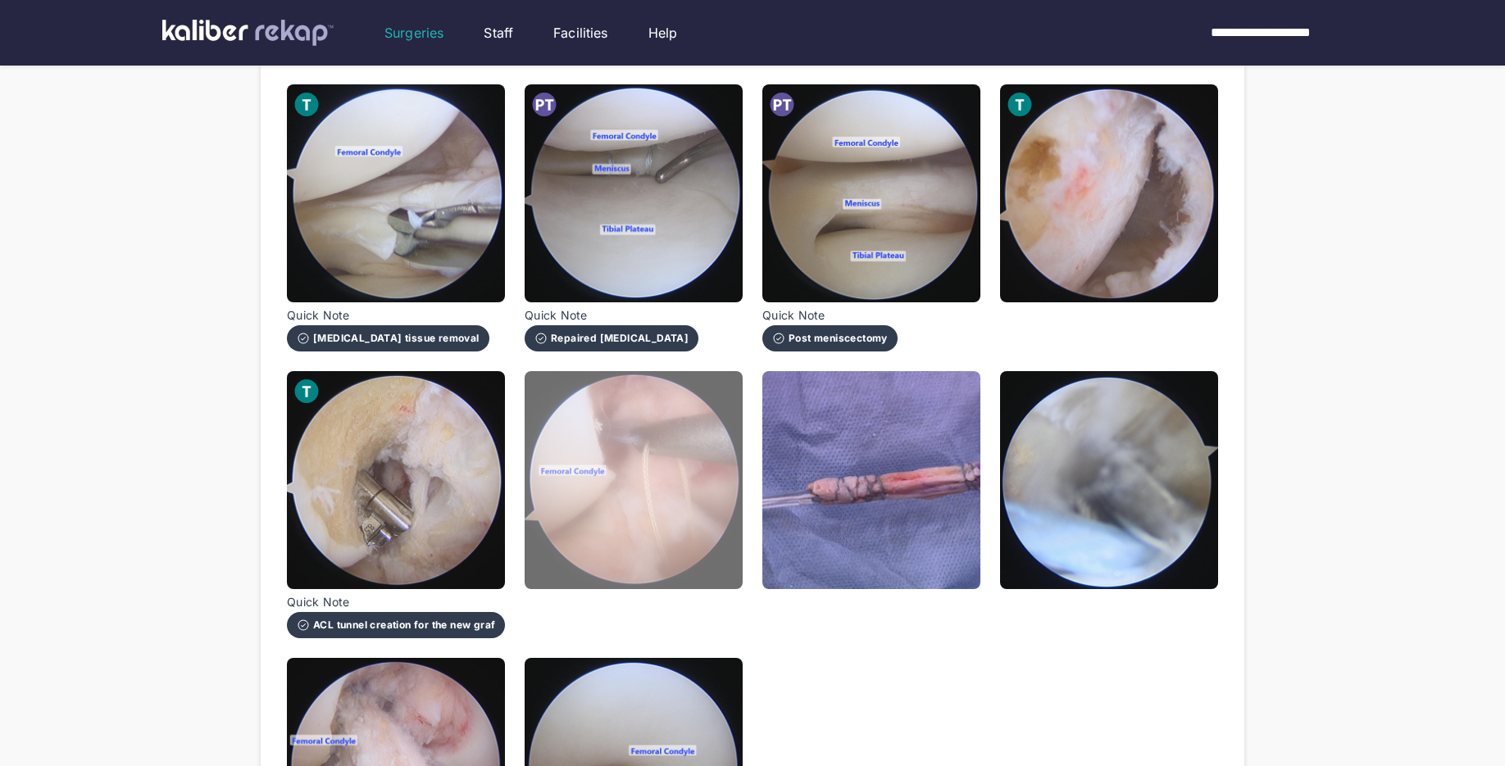
click at [691, 548] on img at bounding box center [634, 480] width 218 height 218
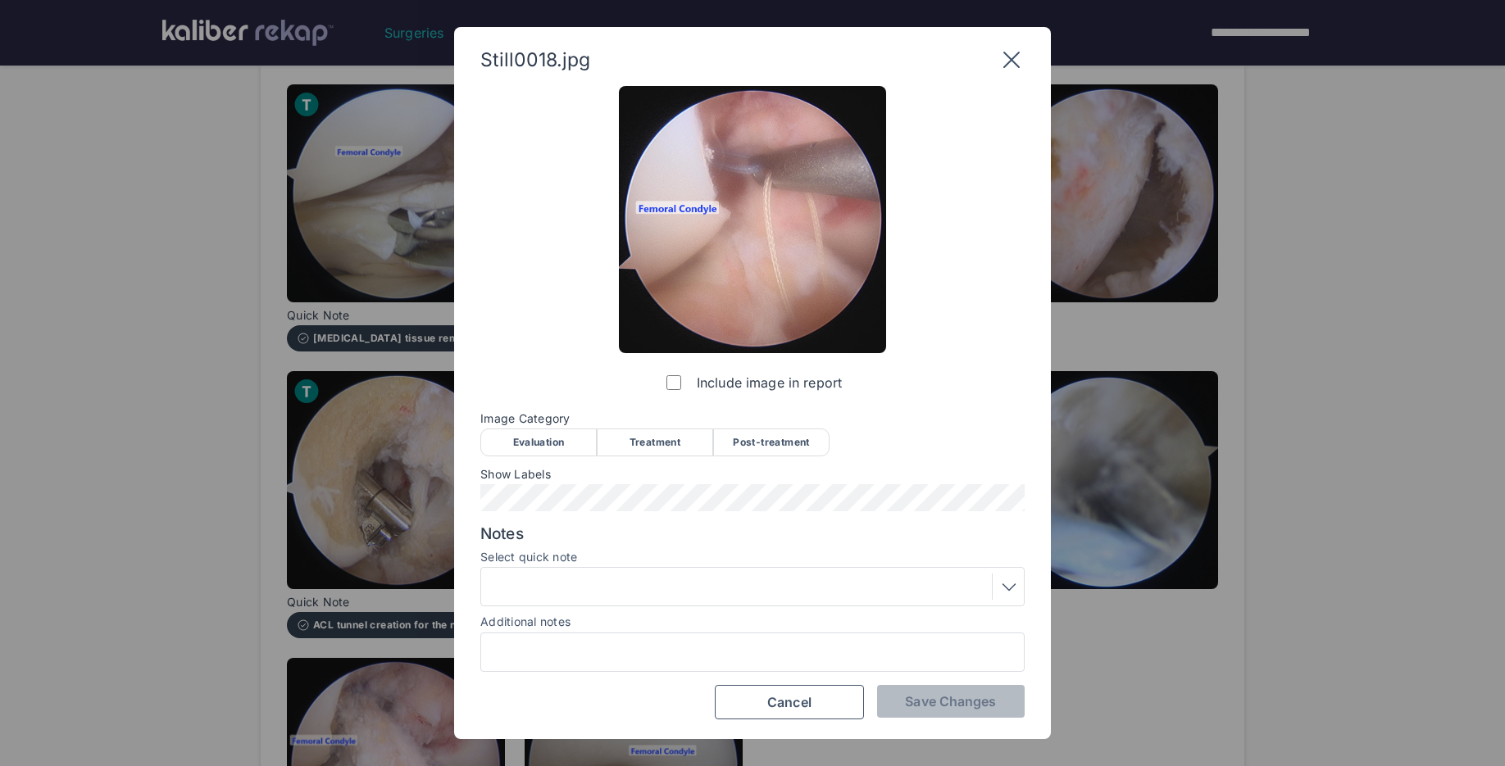
click at [662, 448] on div "Treatment" at bounding box center [655, 443] width 116 height 28
click at [934, 698] on span "Save Changes" at bounding box center [950, 701] width 91 height 16
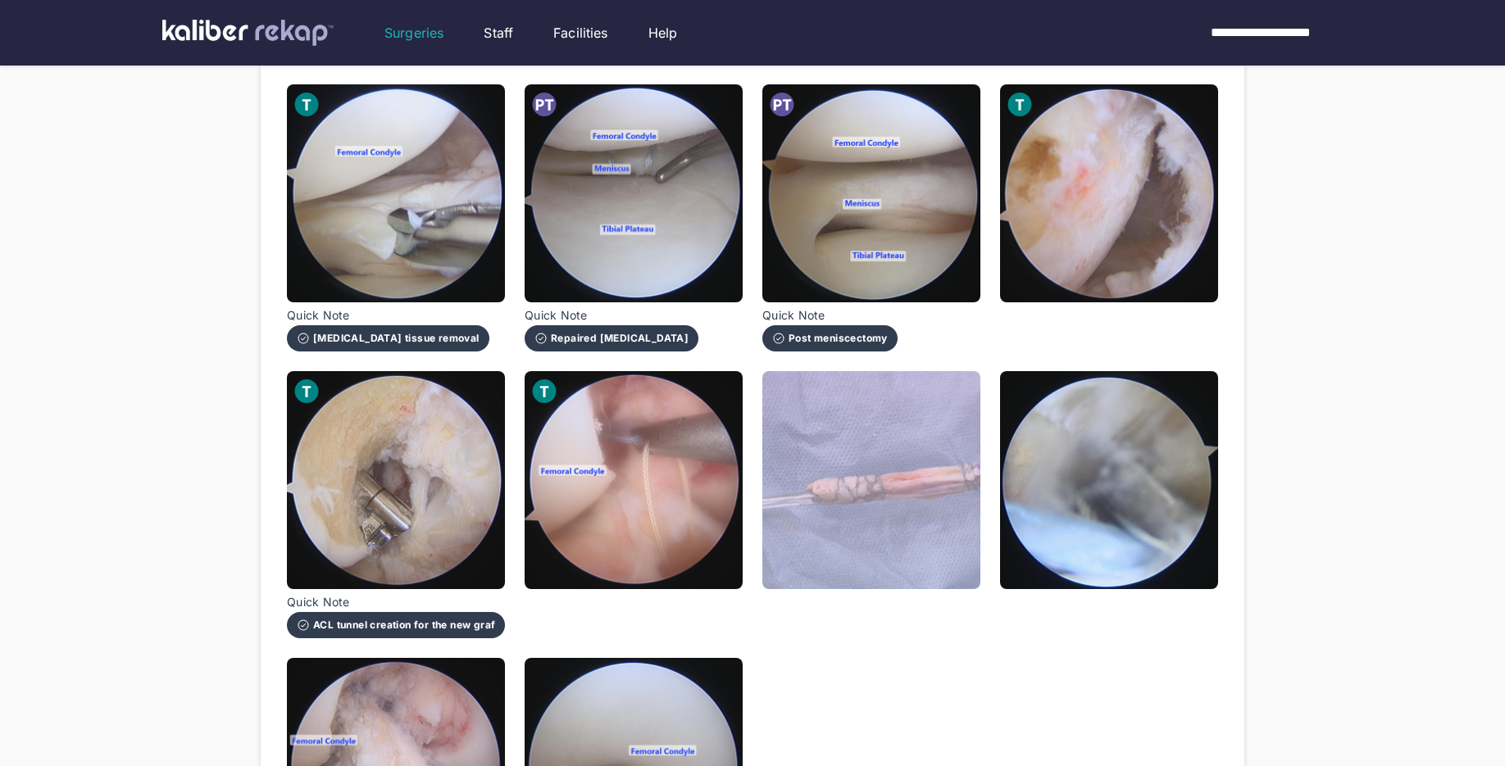
click at [935, 554] on img at bounding box center [871, 480] width 218 height 218
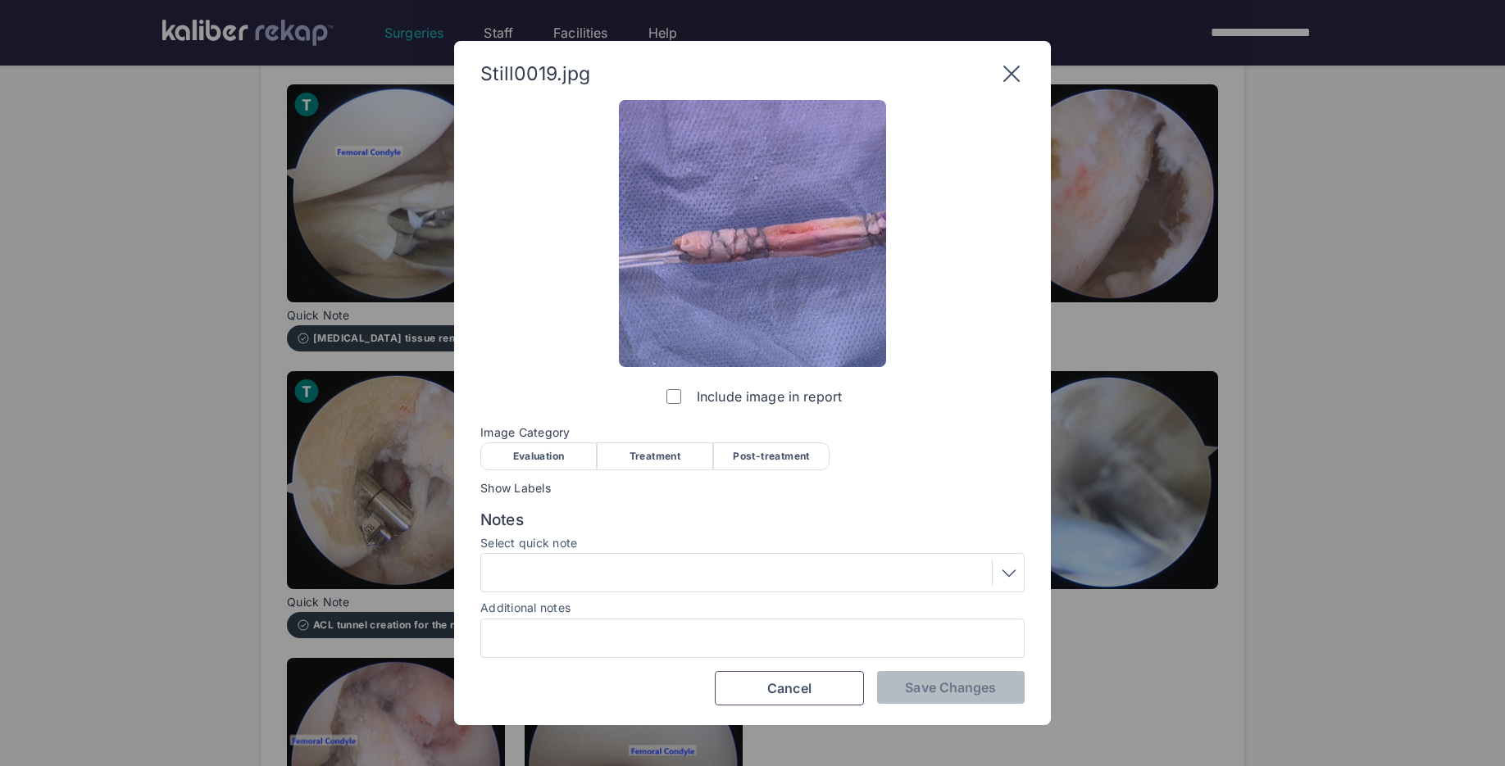
click at [691, 448] on div "Treatment" at bounding box center [655, 457] width 116 height 28
click at [984, 698] on button "Save Changes" at bounding box center [951, 687] width 148 height 33
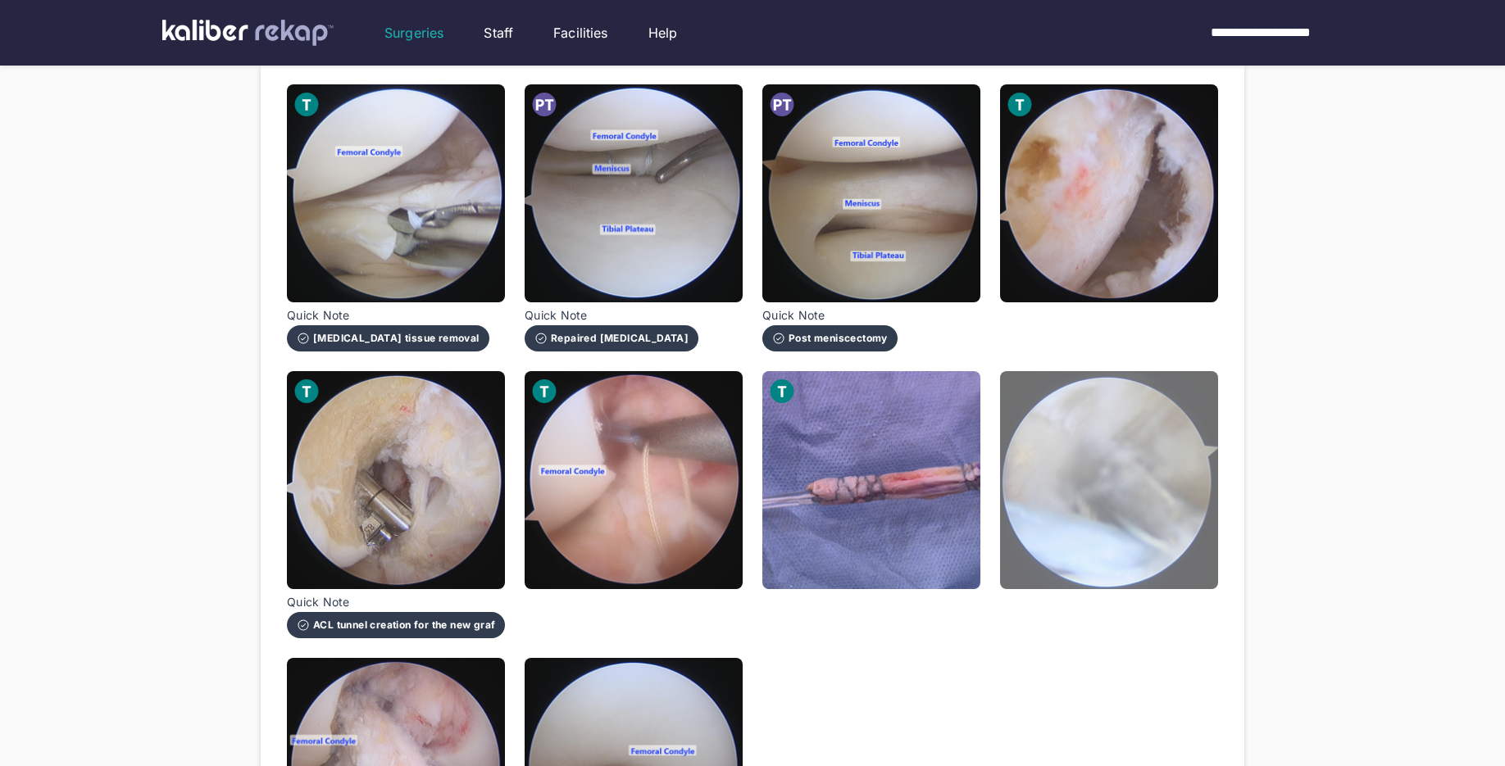
click at [1097, 520] on img at bounding box center [1109, 480] width 218 height 218
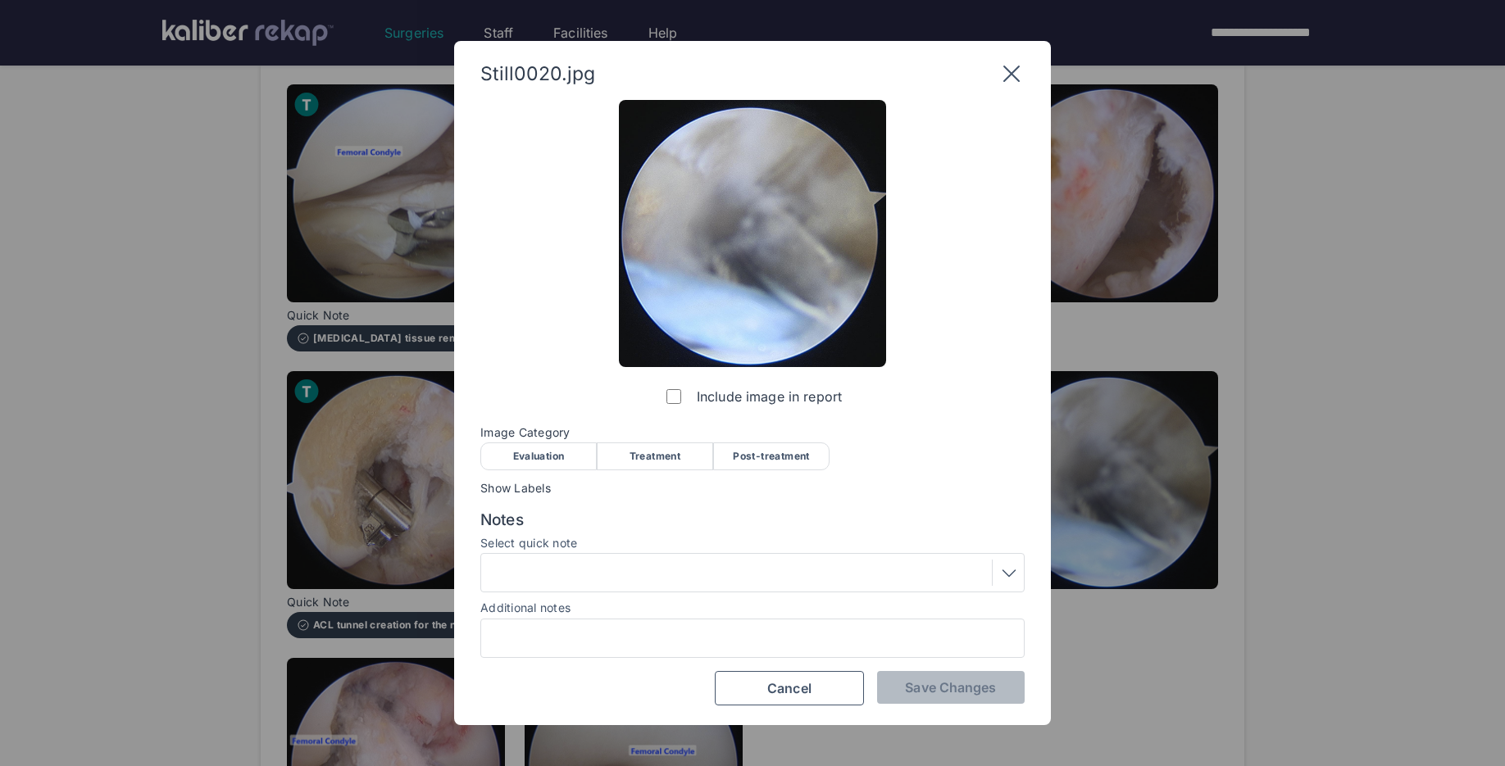
click at [643, 447] on div "Treatment" at bounding box center [655, 457] width 116 height 28
click at [638, 585] on div at bounding box center [752, 573] width 533 height 26
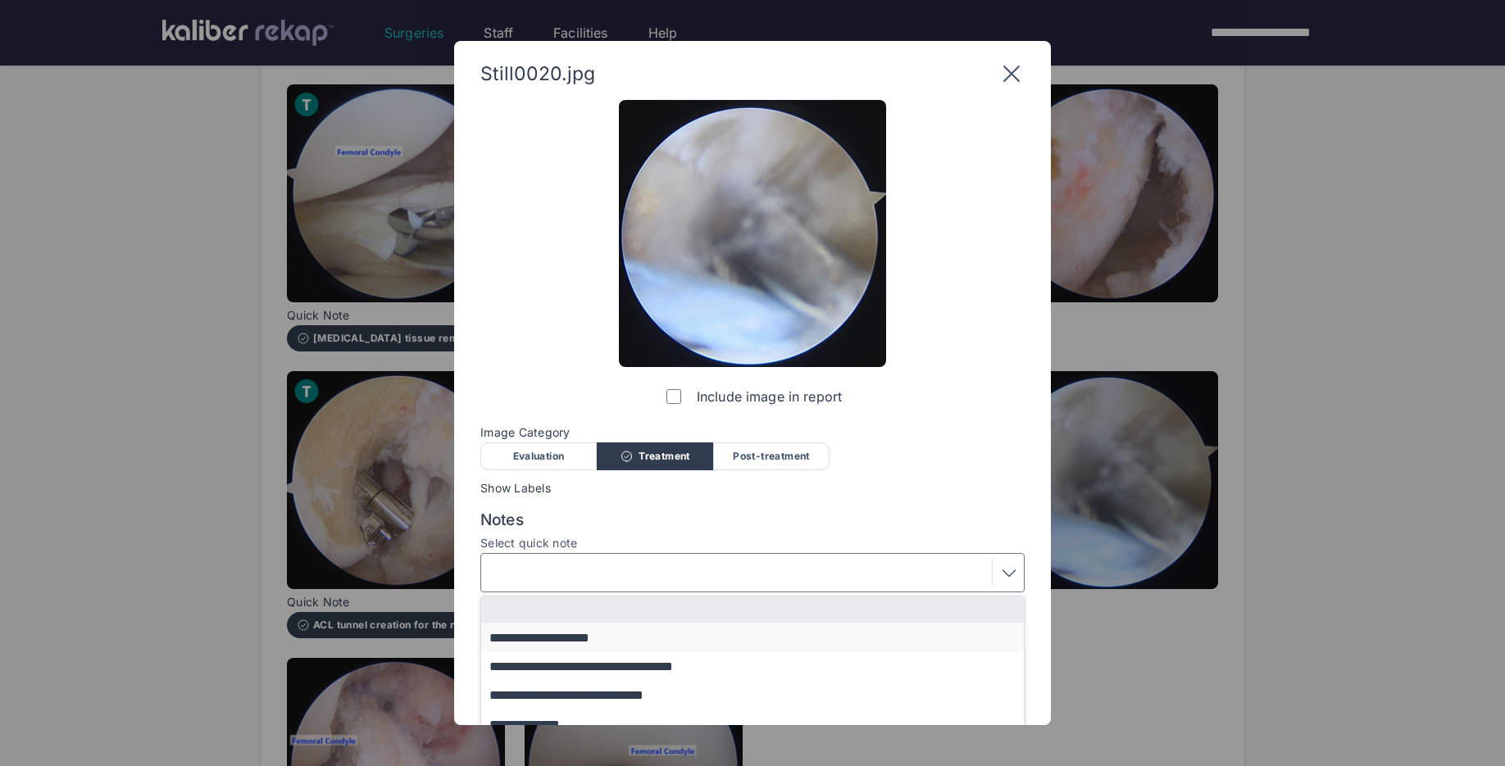
click at [602, 641] on button "**********" at bounding box center [760, 637] width 558 height 29
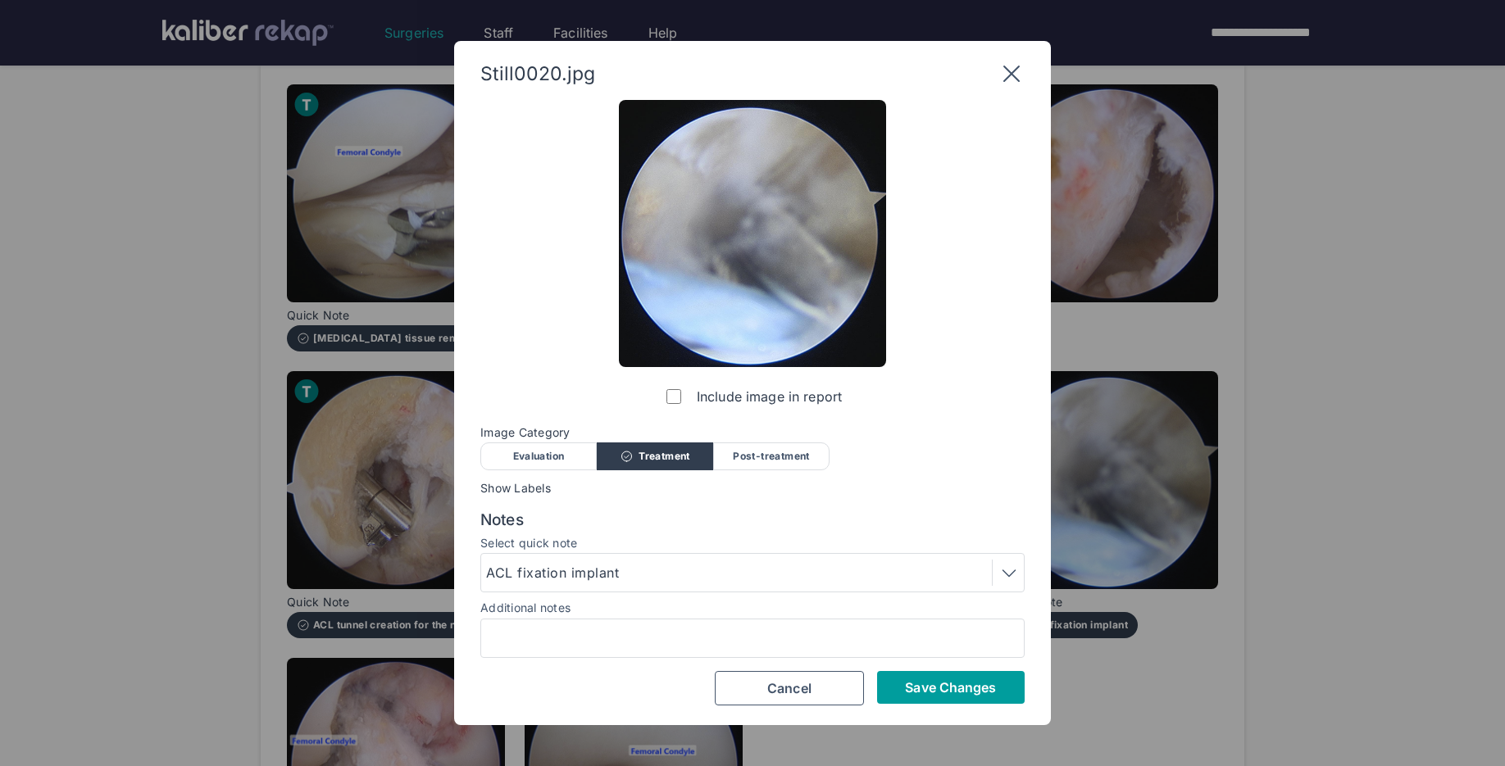
click at [996, 702] on button "Save Changes" at bounding box center [951, 687] width 148 height 33
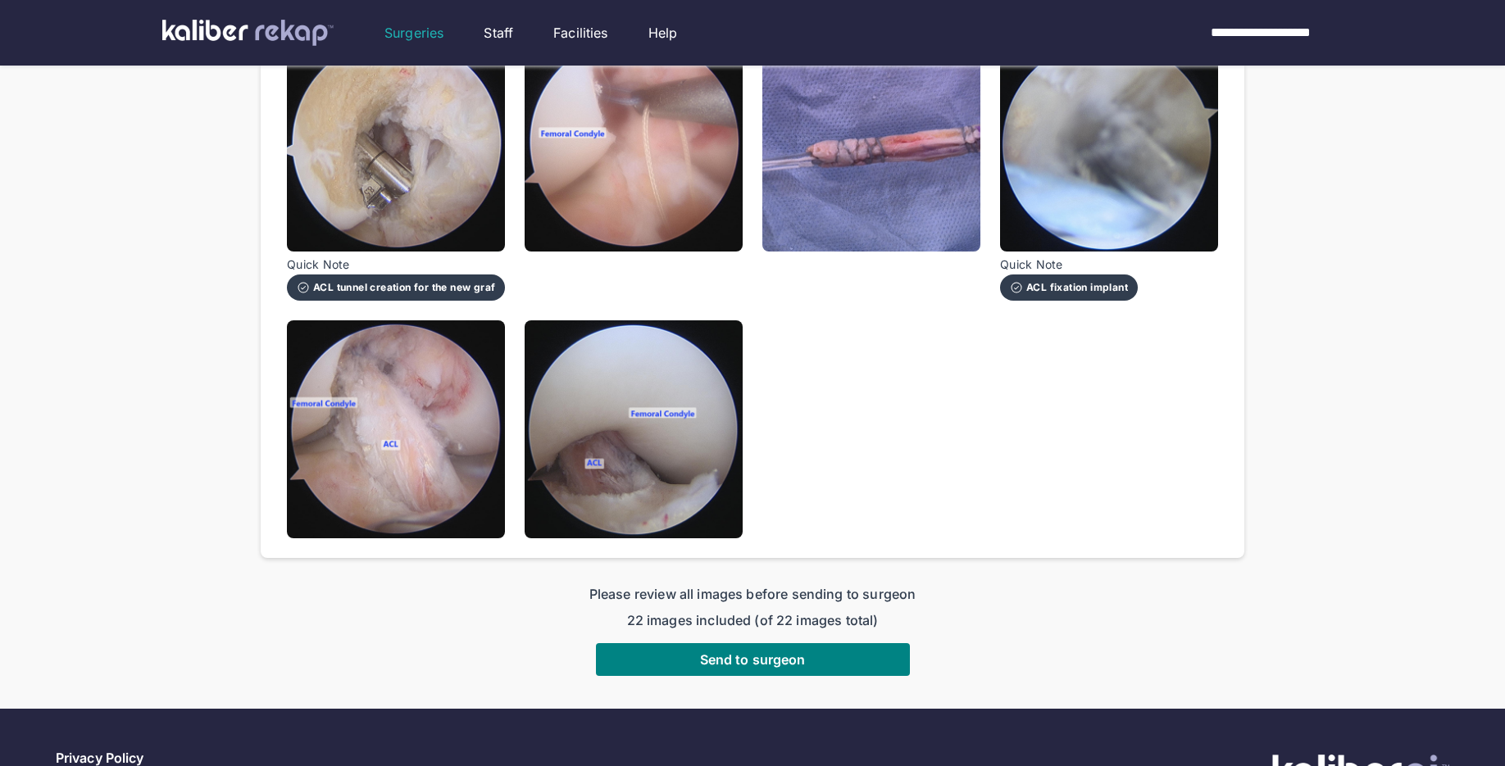
scroll to position [1510, 0]
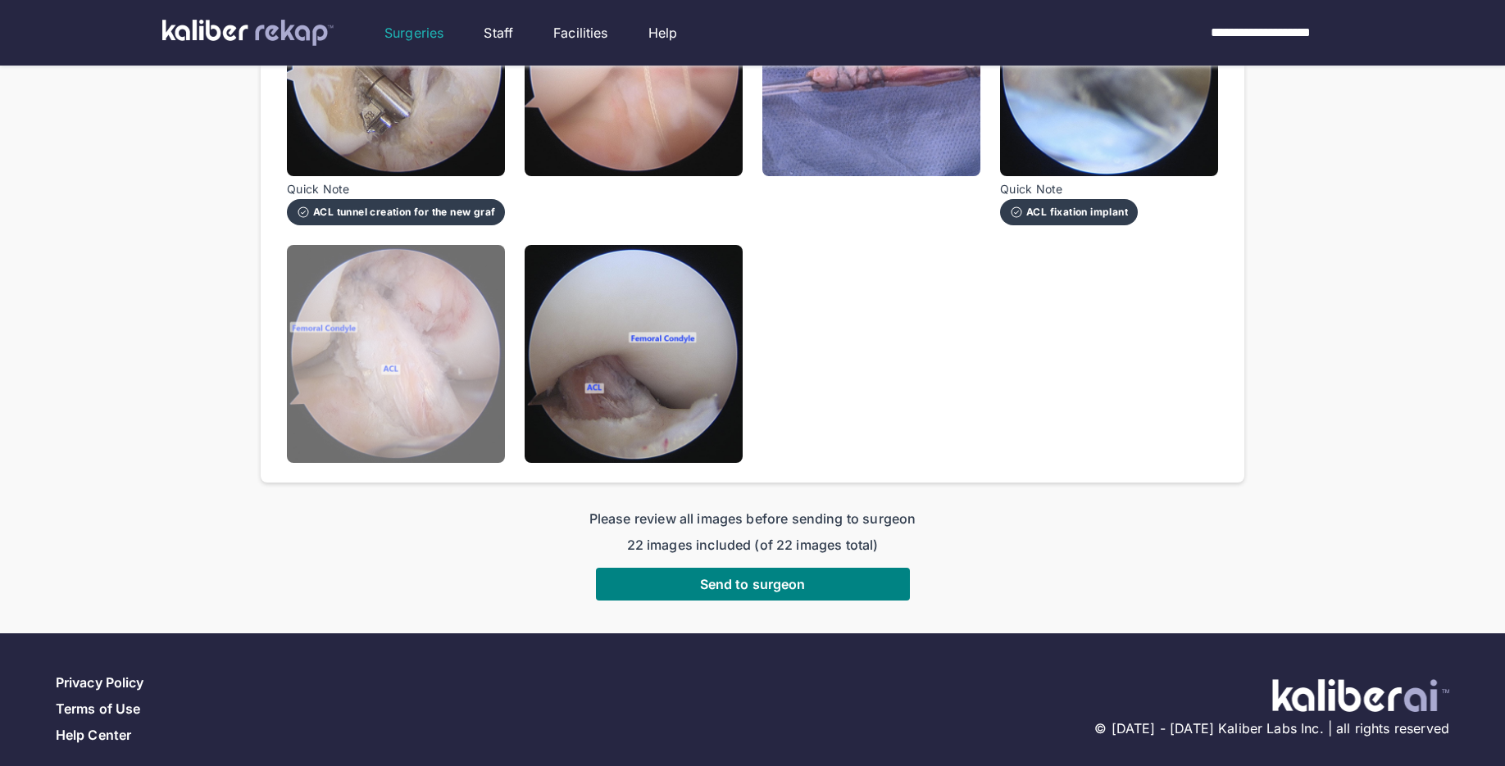
click at [436, 393] on img at bounding box center [396, 354] width 218 height 218
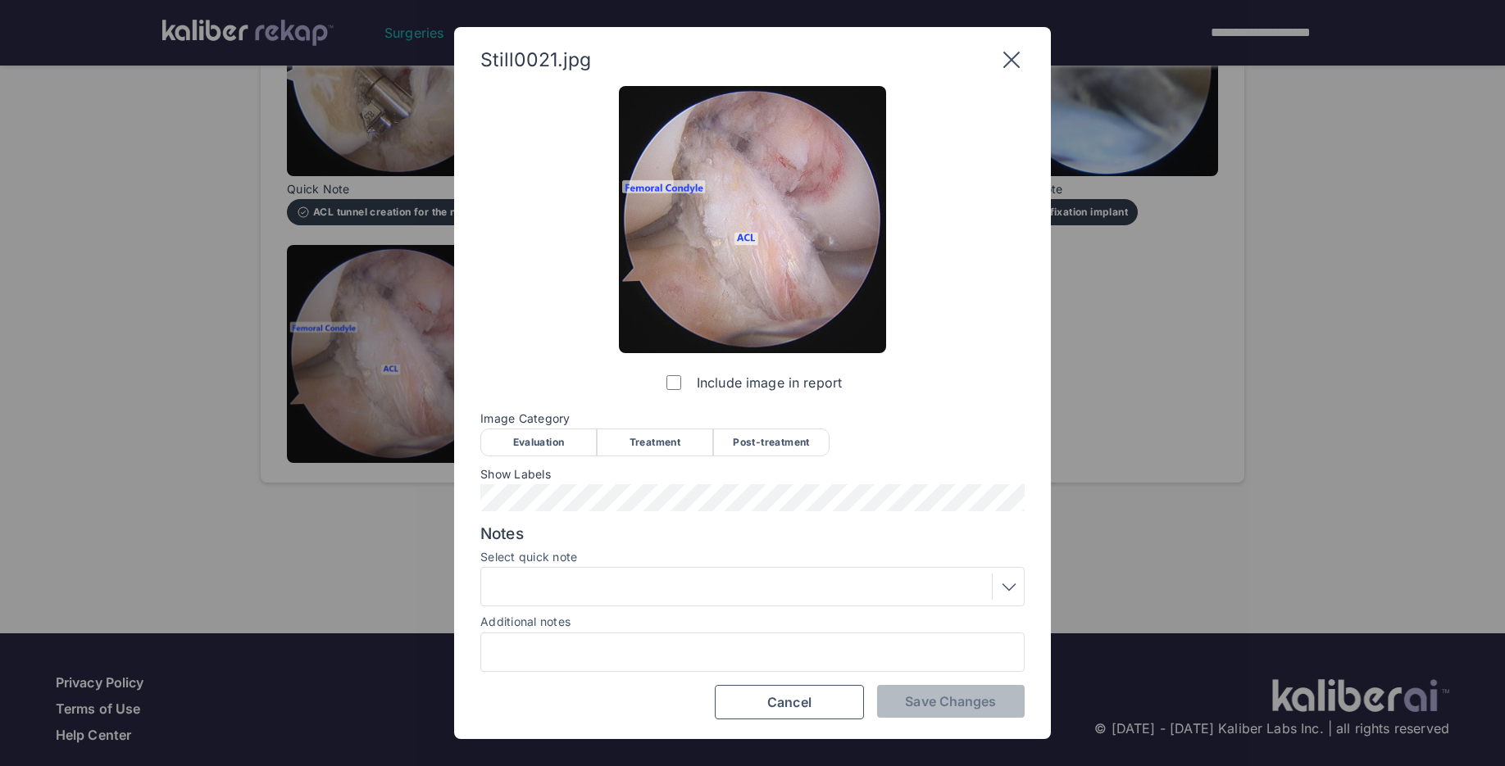
click at [758, 444] on div "Post-treatment" at bounding box center [771, 443] width 116 height 28
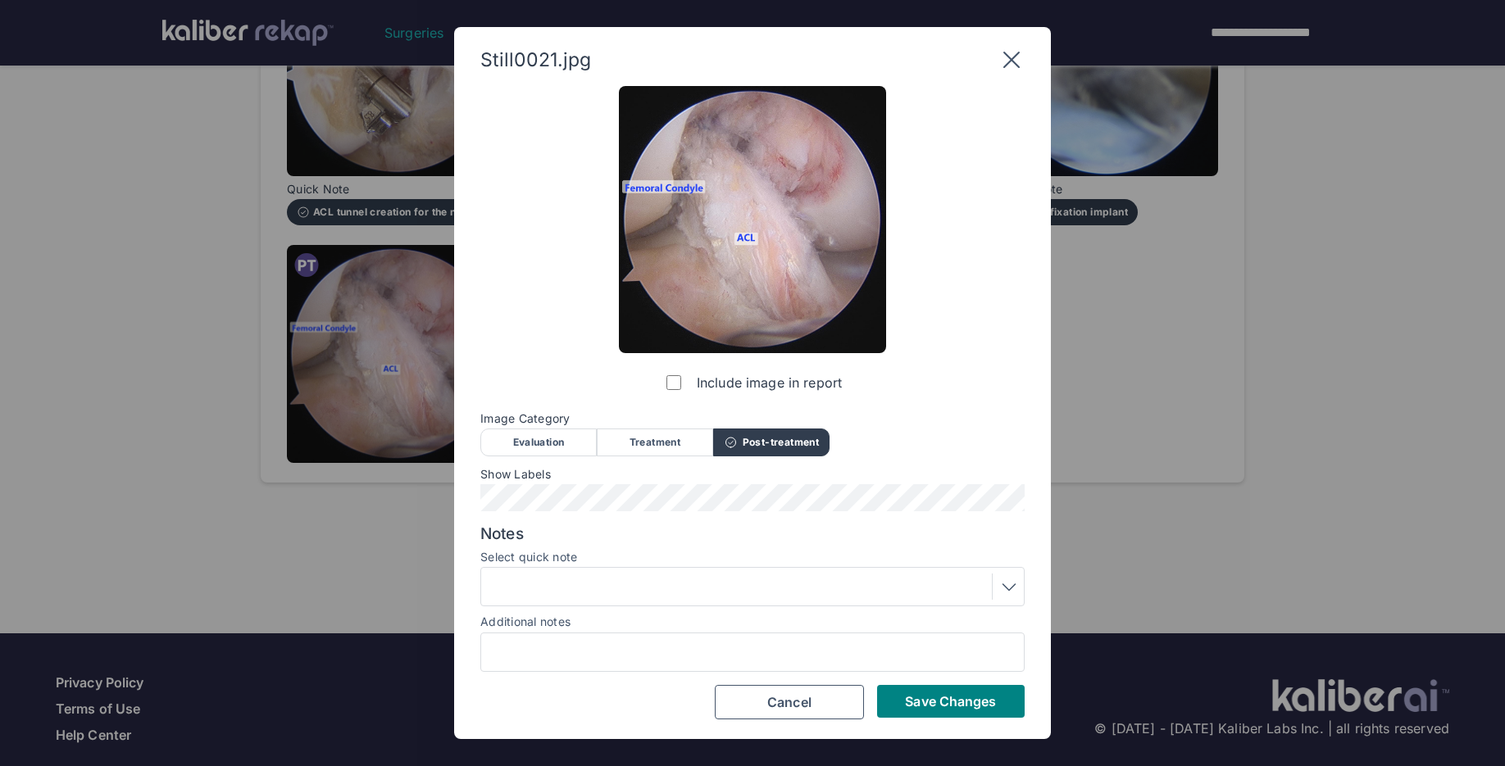
click at [855, 574] on div at bounding box center [752, 587] width 533 height 26
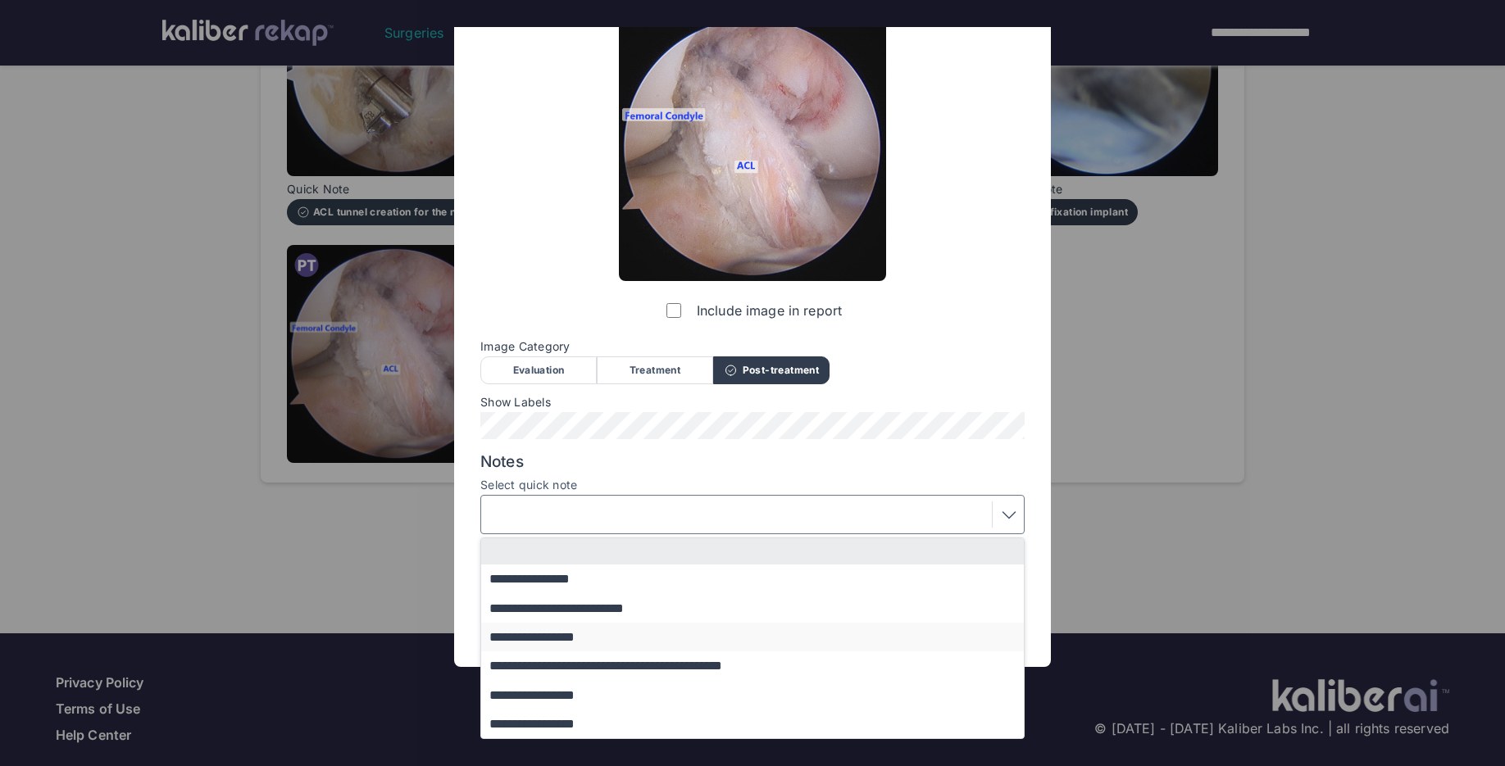
scroll to position [71, 0]
click at [585, 695] on button "**********" at bounding box center [760, 695] width 558 height 29
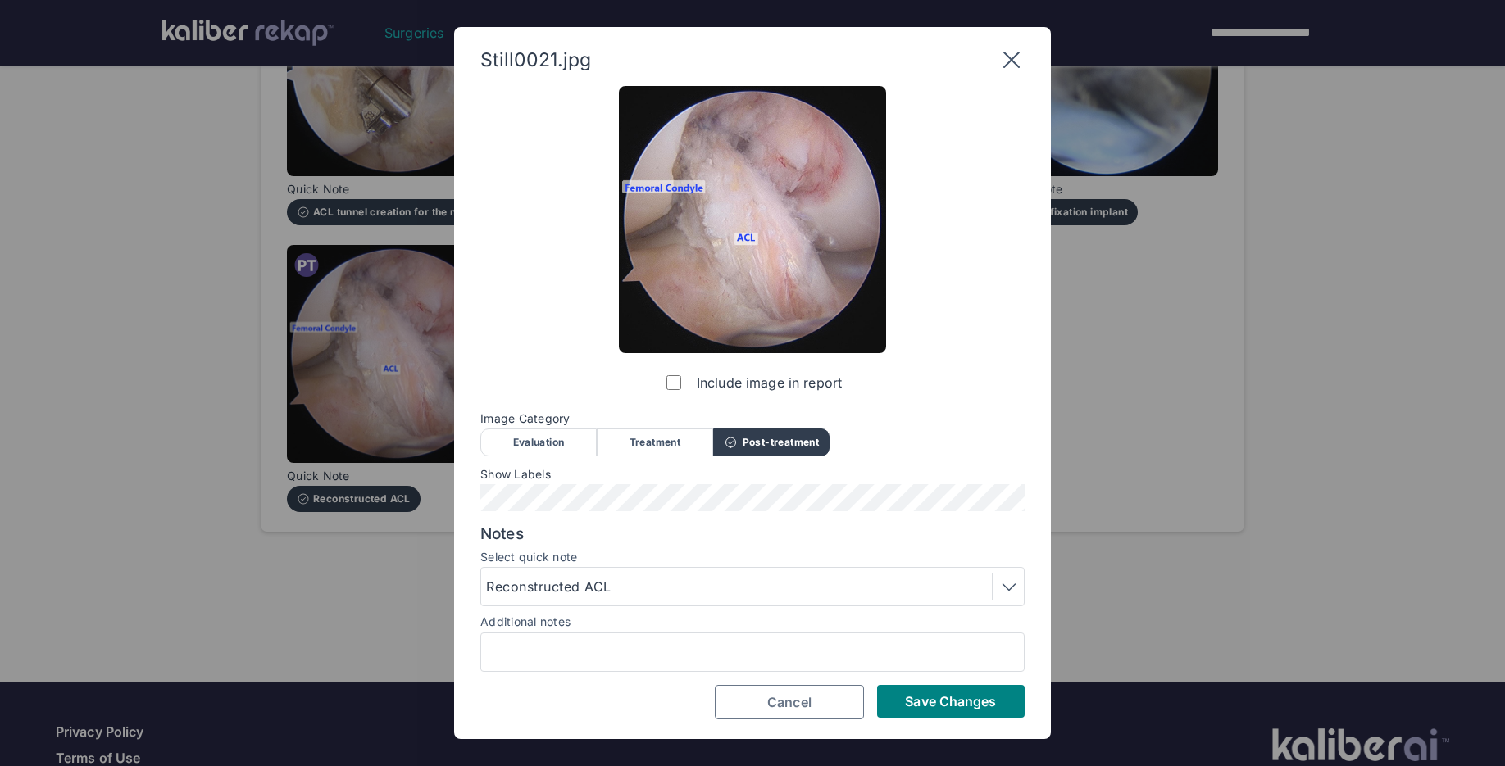
scroll to position [0, 0]
click at [915, 689] on button "Save Changes" at bounding box center [951, 701] width 148 height 33
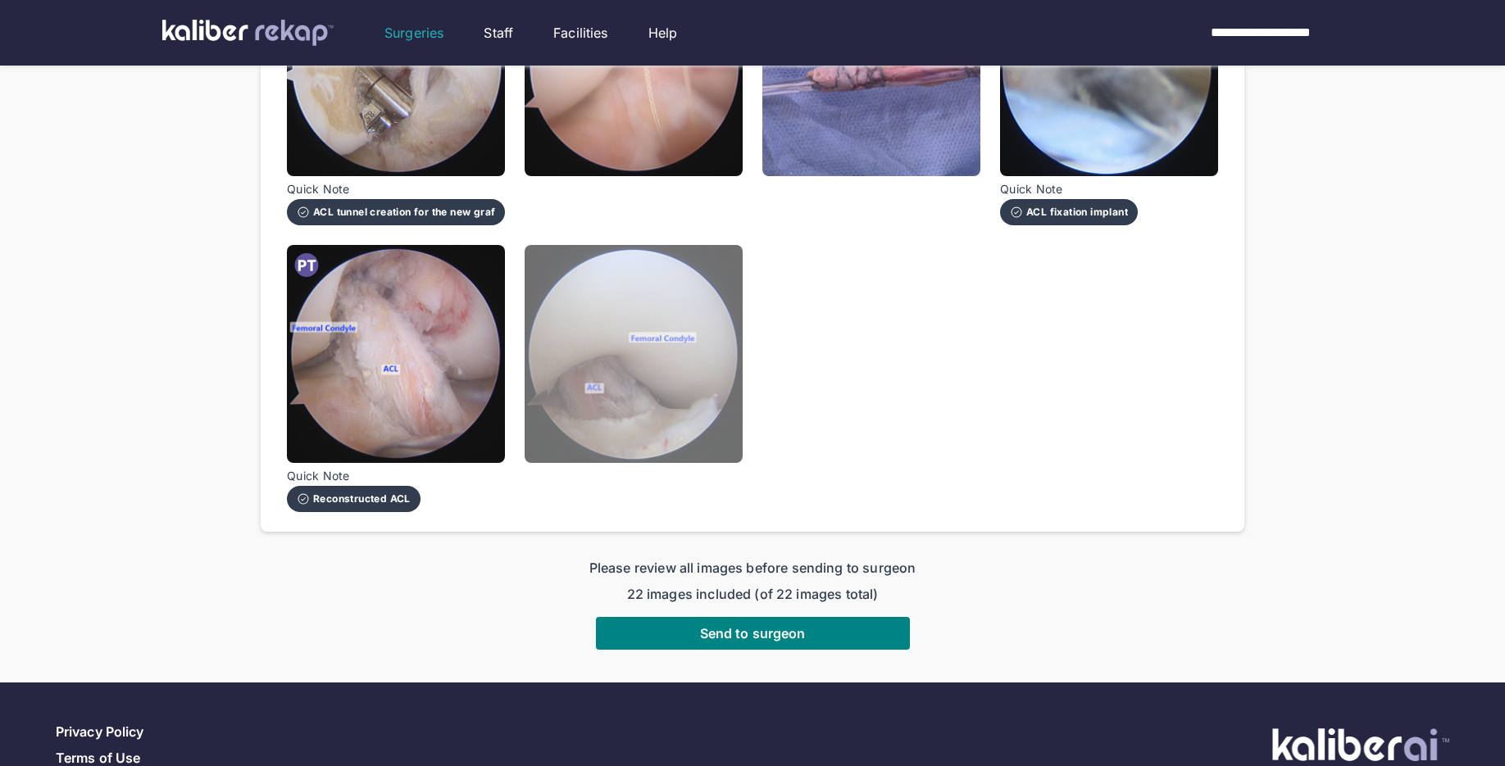
click at [594, 346] on img at bounding box center [634, 354] width 218 height 218
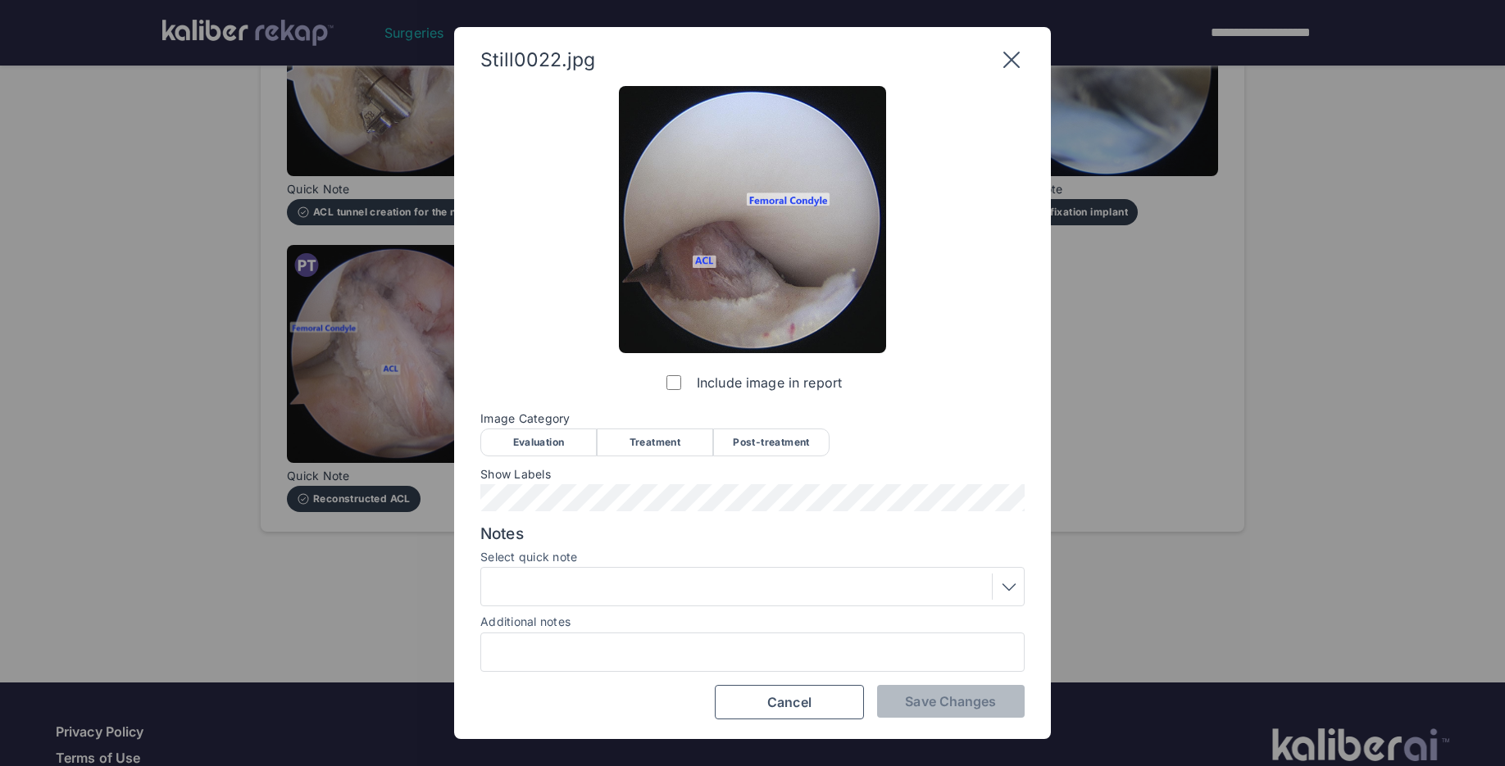
click at [751, 454] on div "Post-treatment" at bounding box center [771, 443] width 116 height 28
click at [728, 555] on label "Select quick note" at bounding box center [752, 557] width 544 height 13
click at [718, 594] on div at bounding box center [752, 587] width 533 height 26
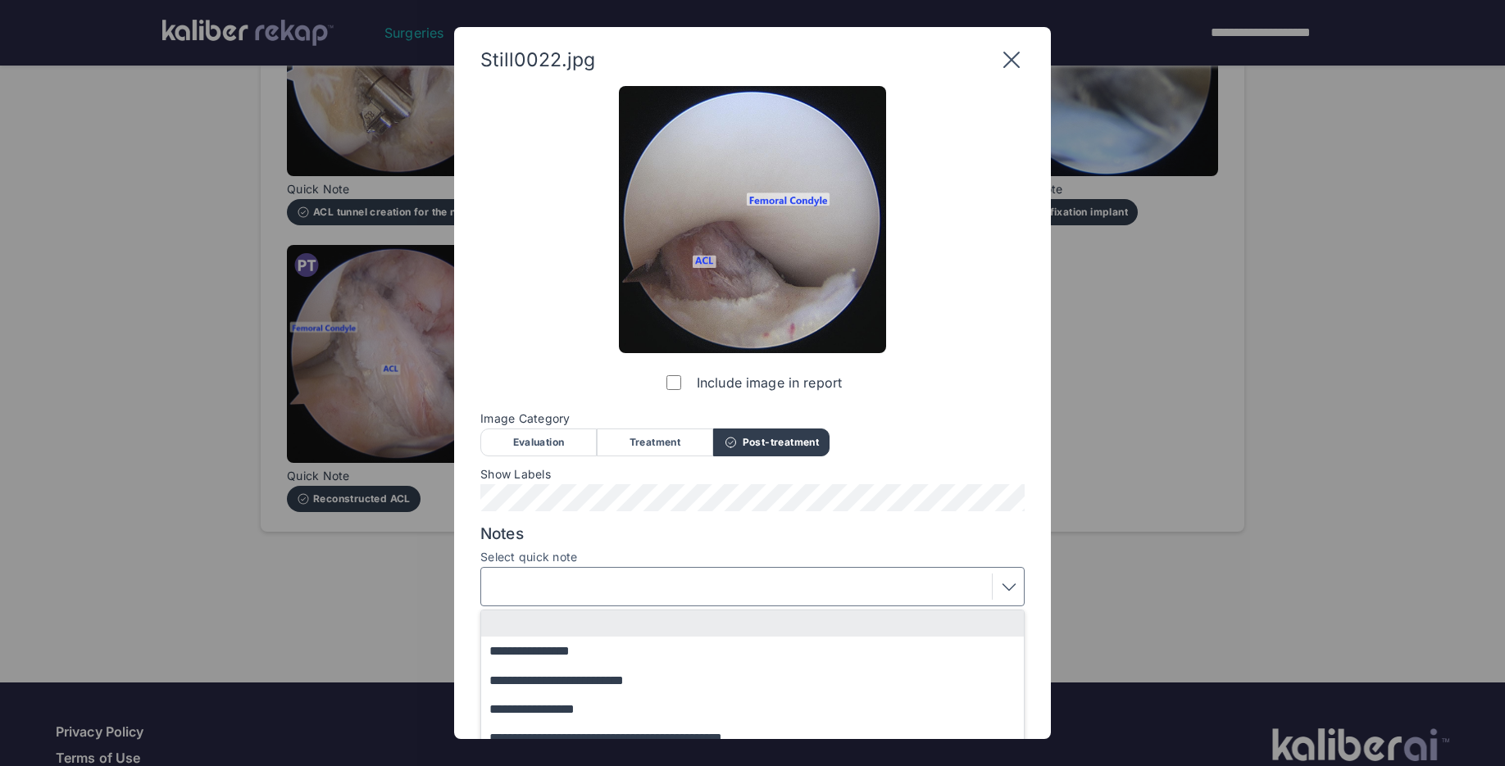
scroll to position [72, 0]
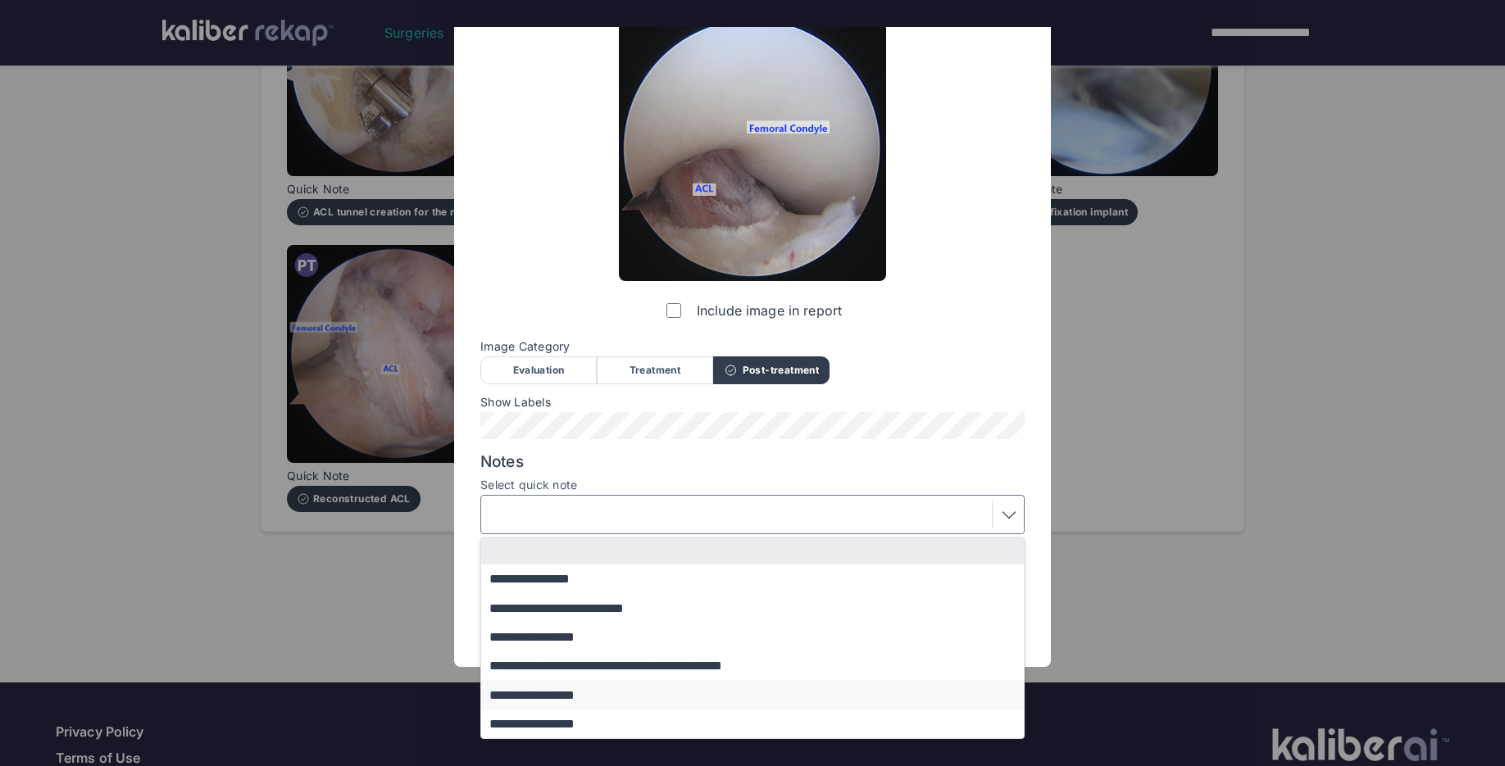
click at [608, 696] on button "**********" at bounding box center [760, 694] width 558 height 29
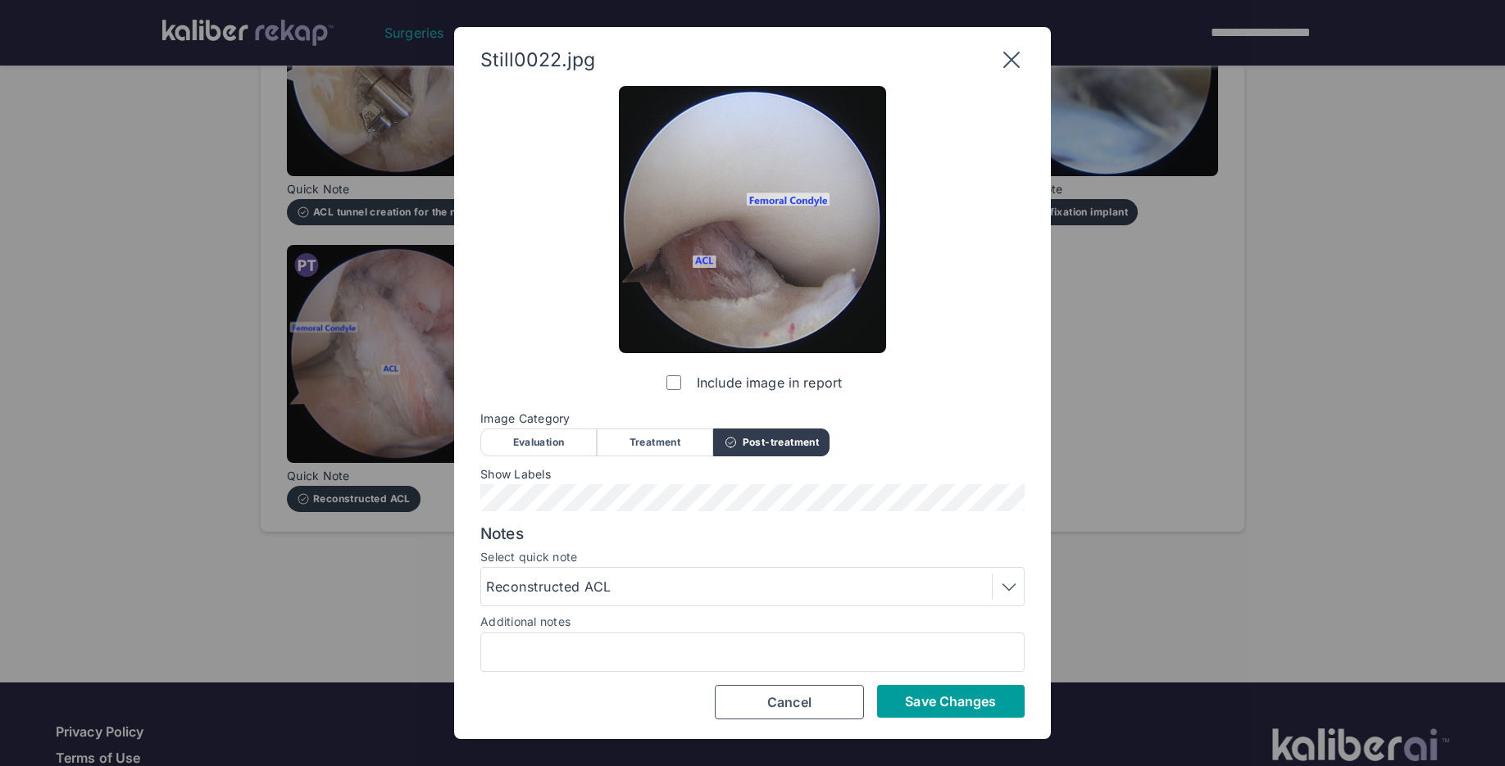
click at [919, 701] on span "Save Changes" at bounding box center [950, 701] width 91 height 16
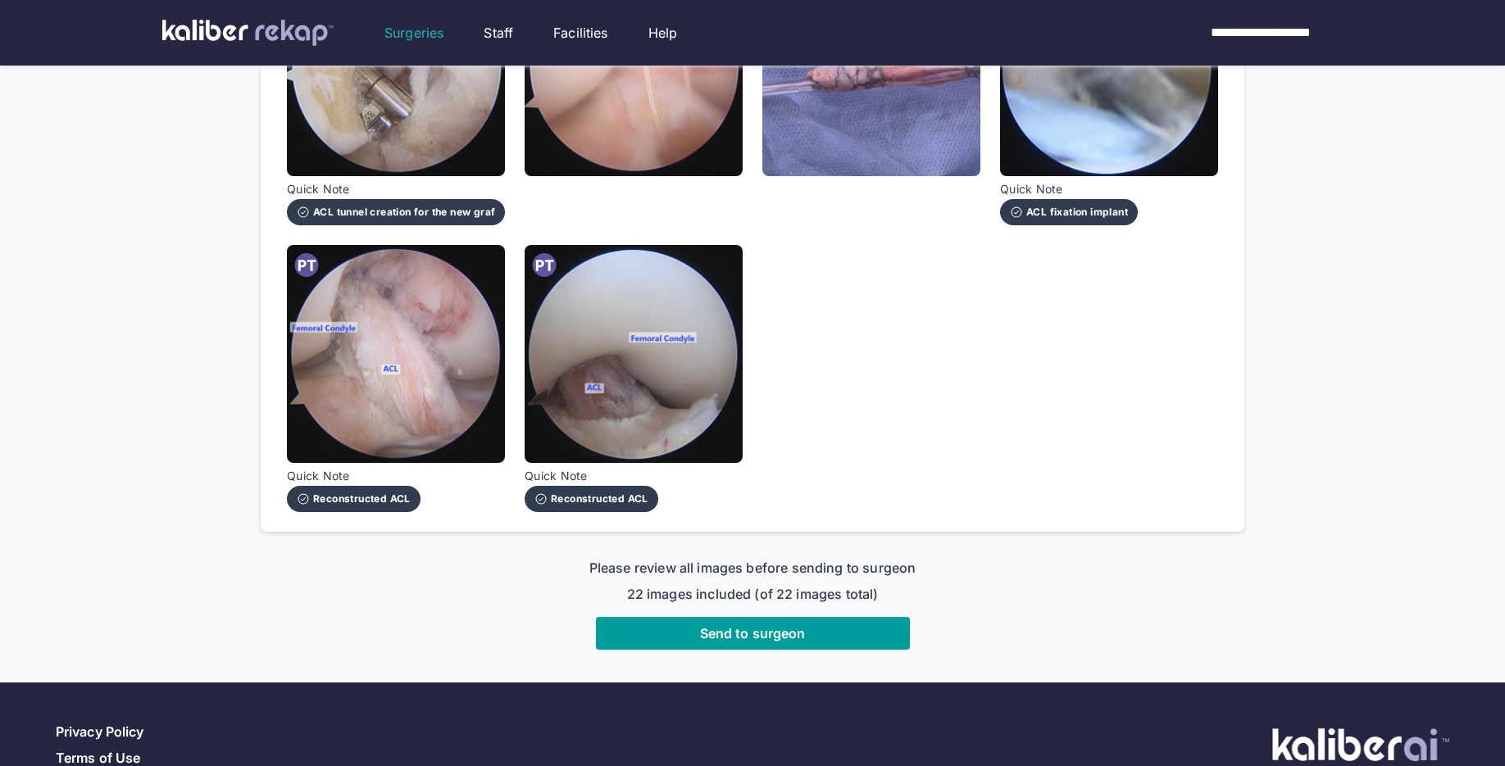
click at [785, 631] on span "Send to surgeon" at bounding box center [753, 633] width 106 height 16
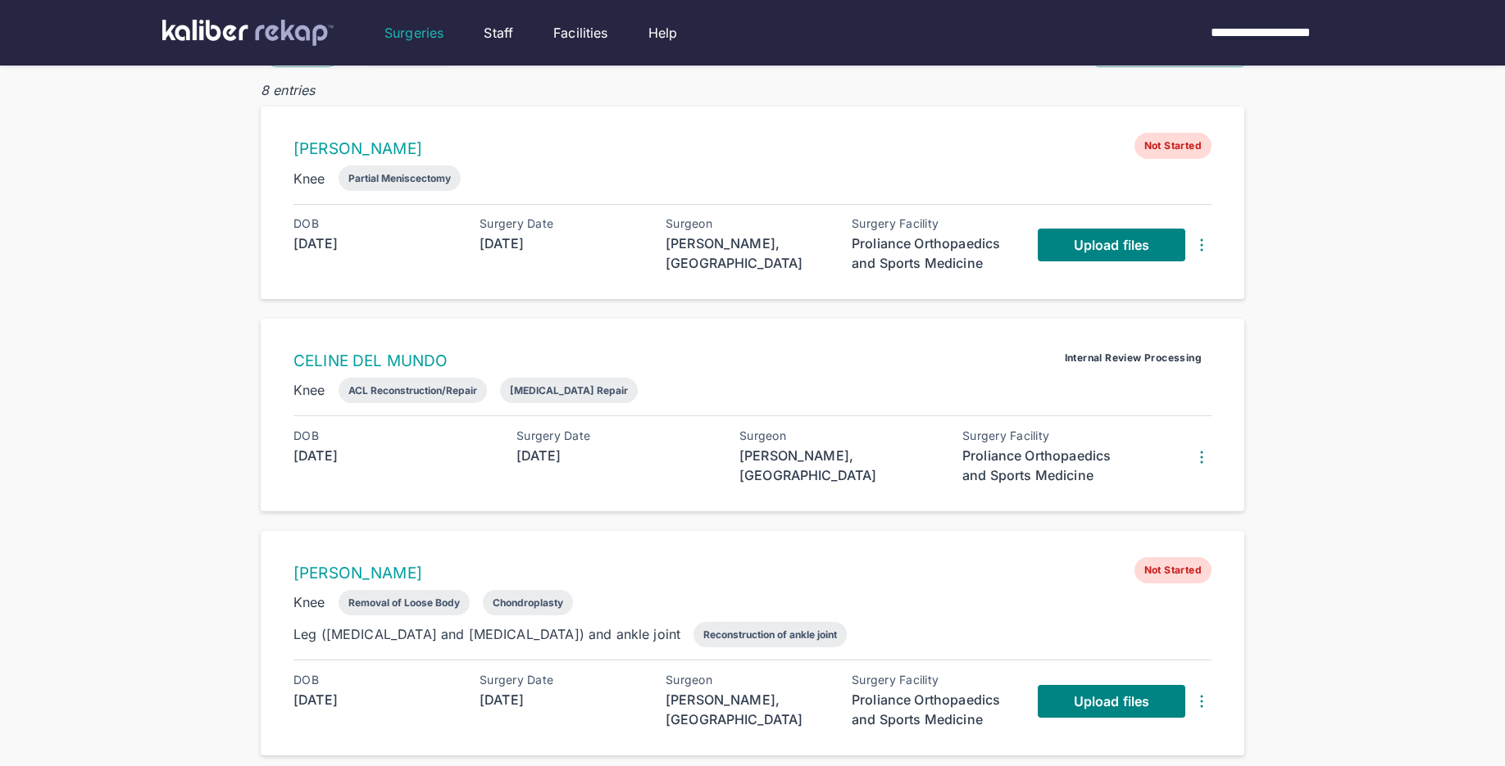
scroll to position [121, 0]
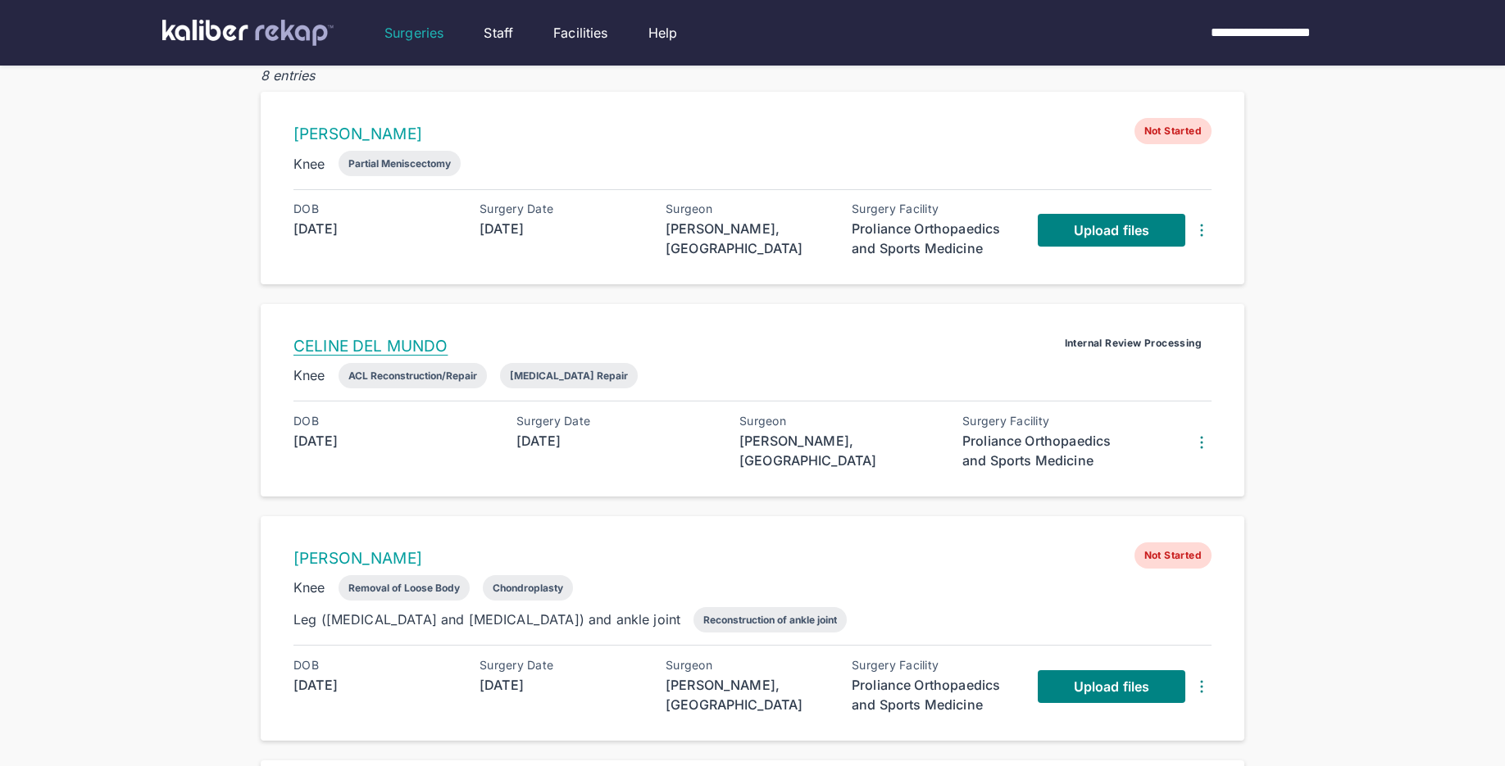
click at [427, 343] on link "CELINE DEL MUNDO" at bounding box center [370, 346] width 154 height 19
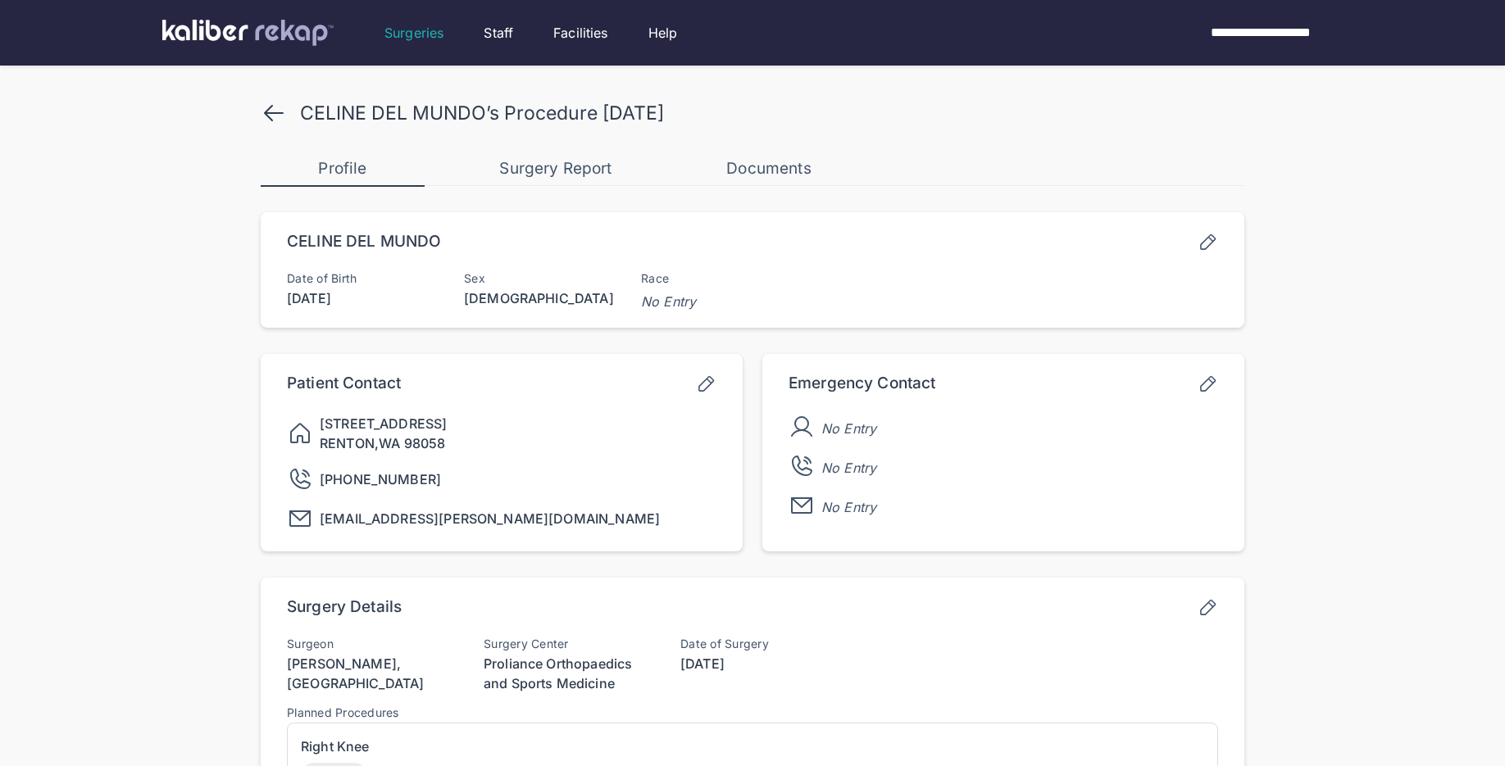
click at [273, 109] on icon at bounding box center [274, 113] width 26 height 26
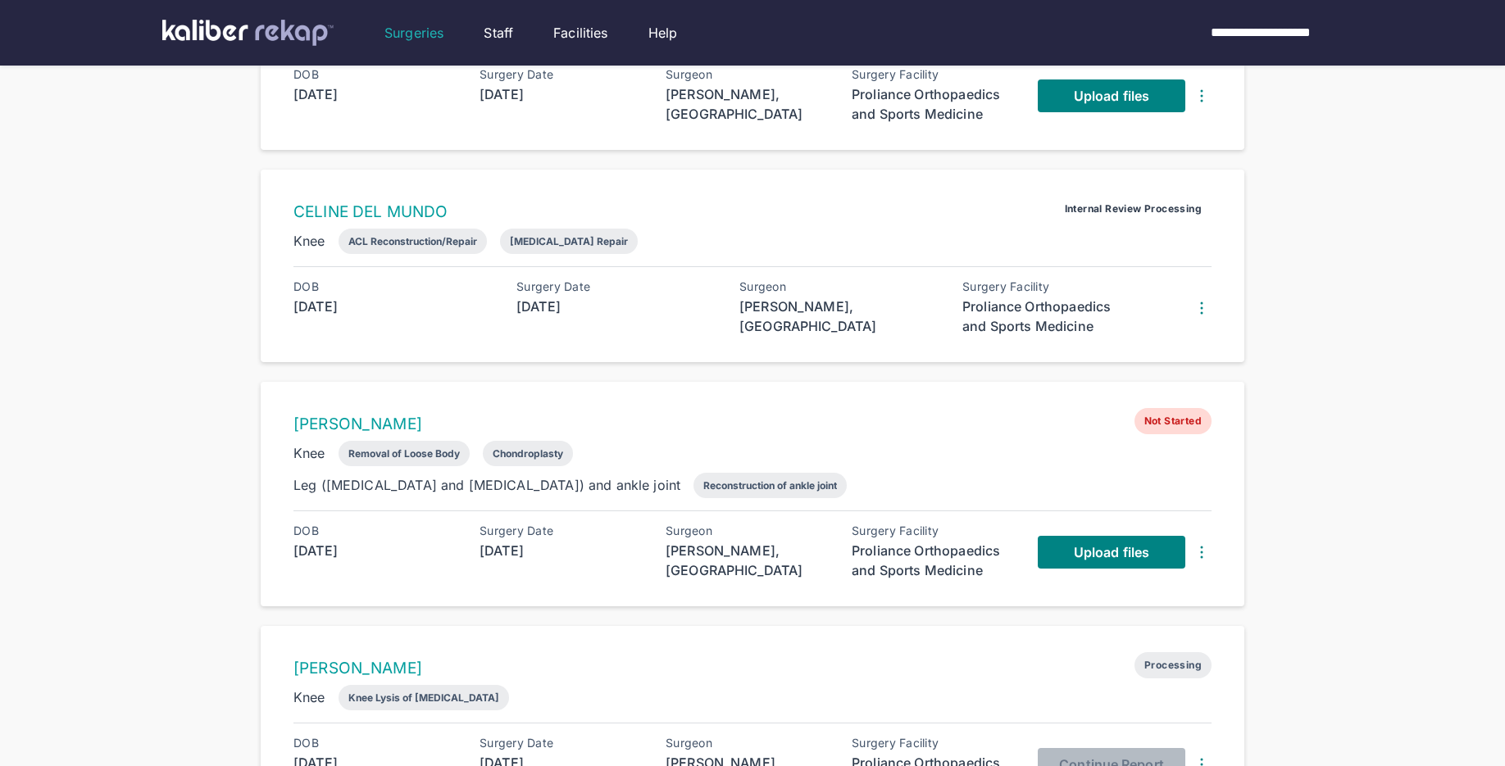
scroll to position [253, 0]
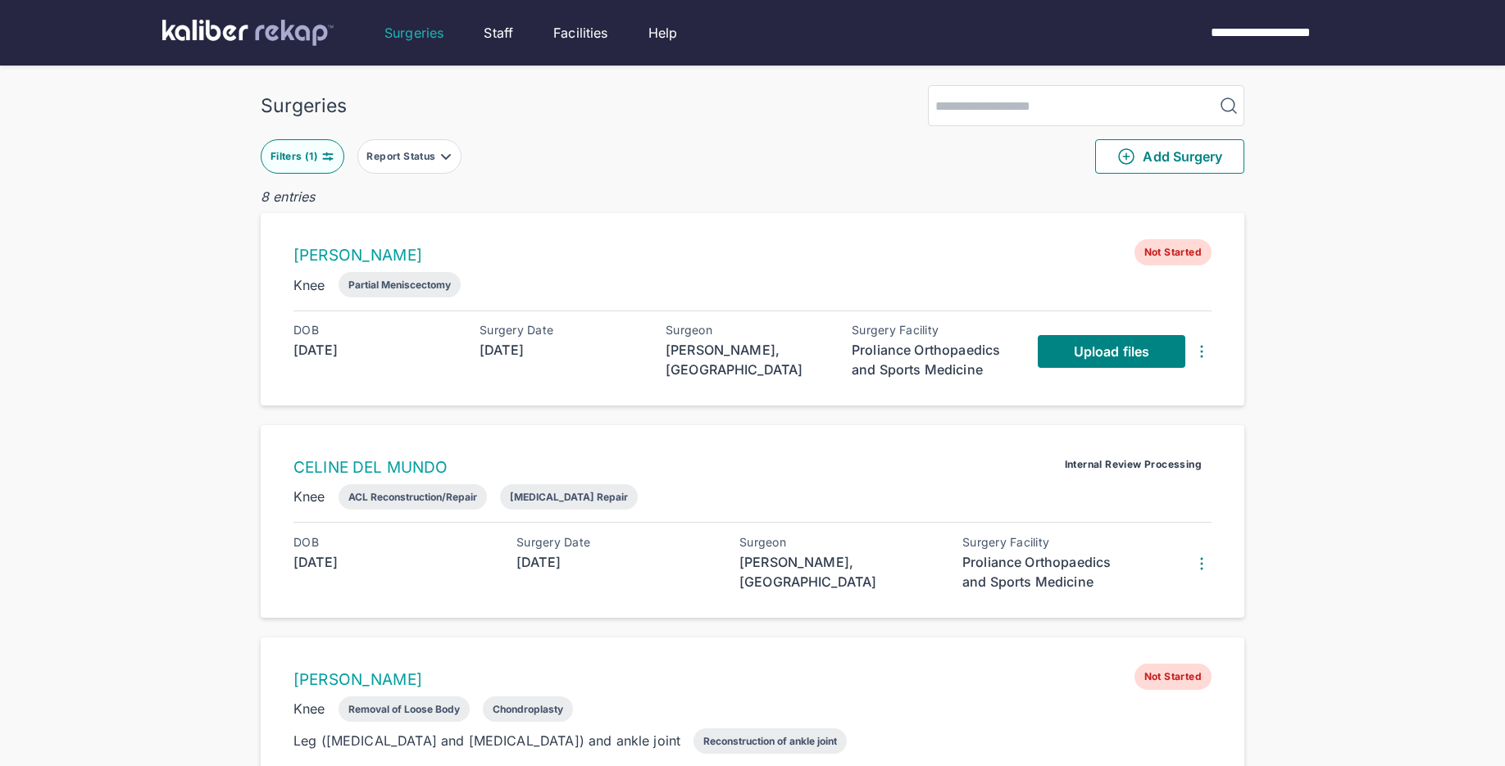
click at [327, 155] on img at bounding box center [327, 156] width 13 height 13
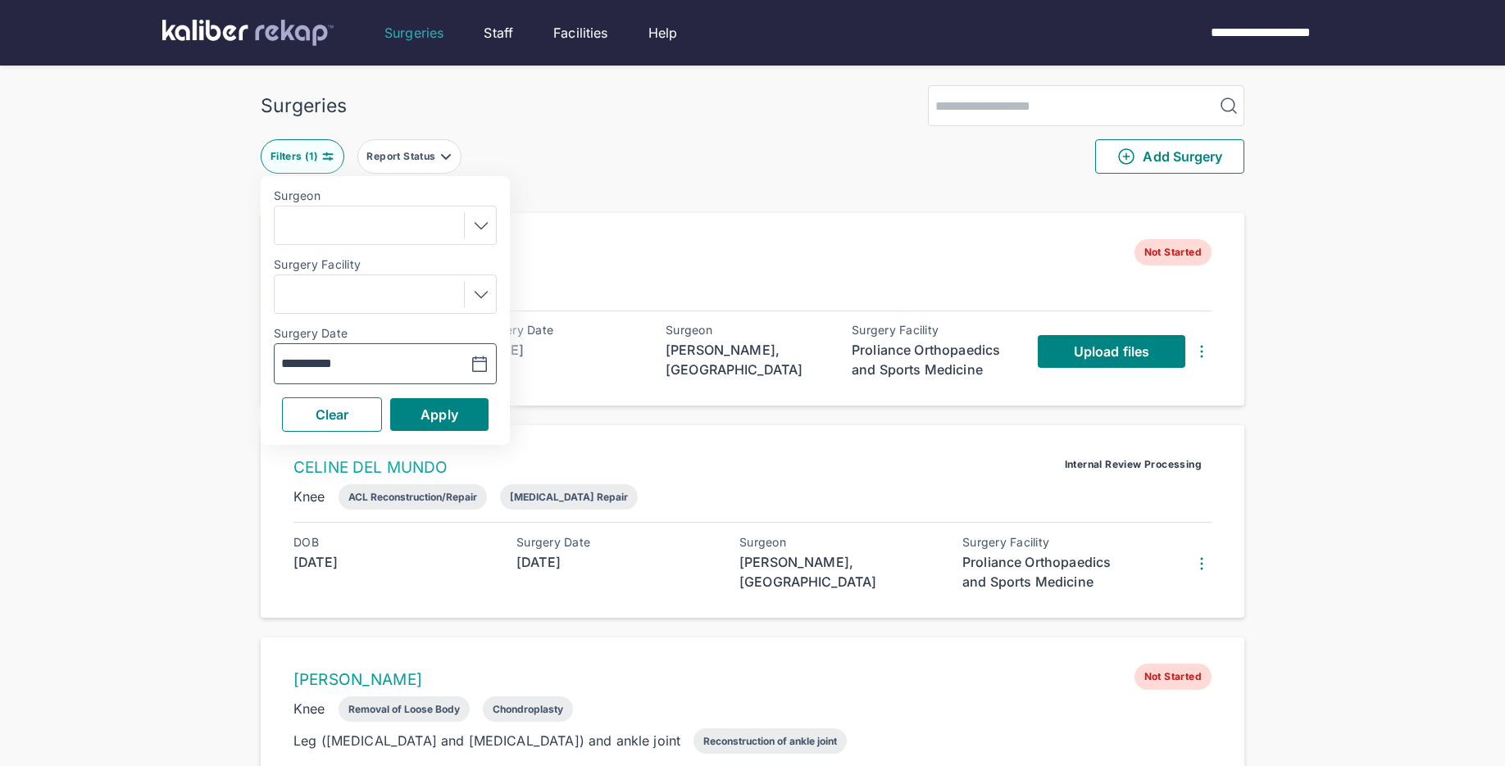
click at [484, 364] on icon "button" at bounding box center [480, 365] width 20 height 20
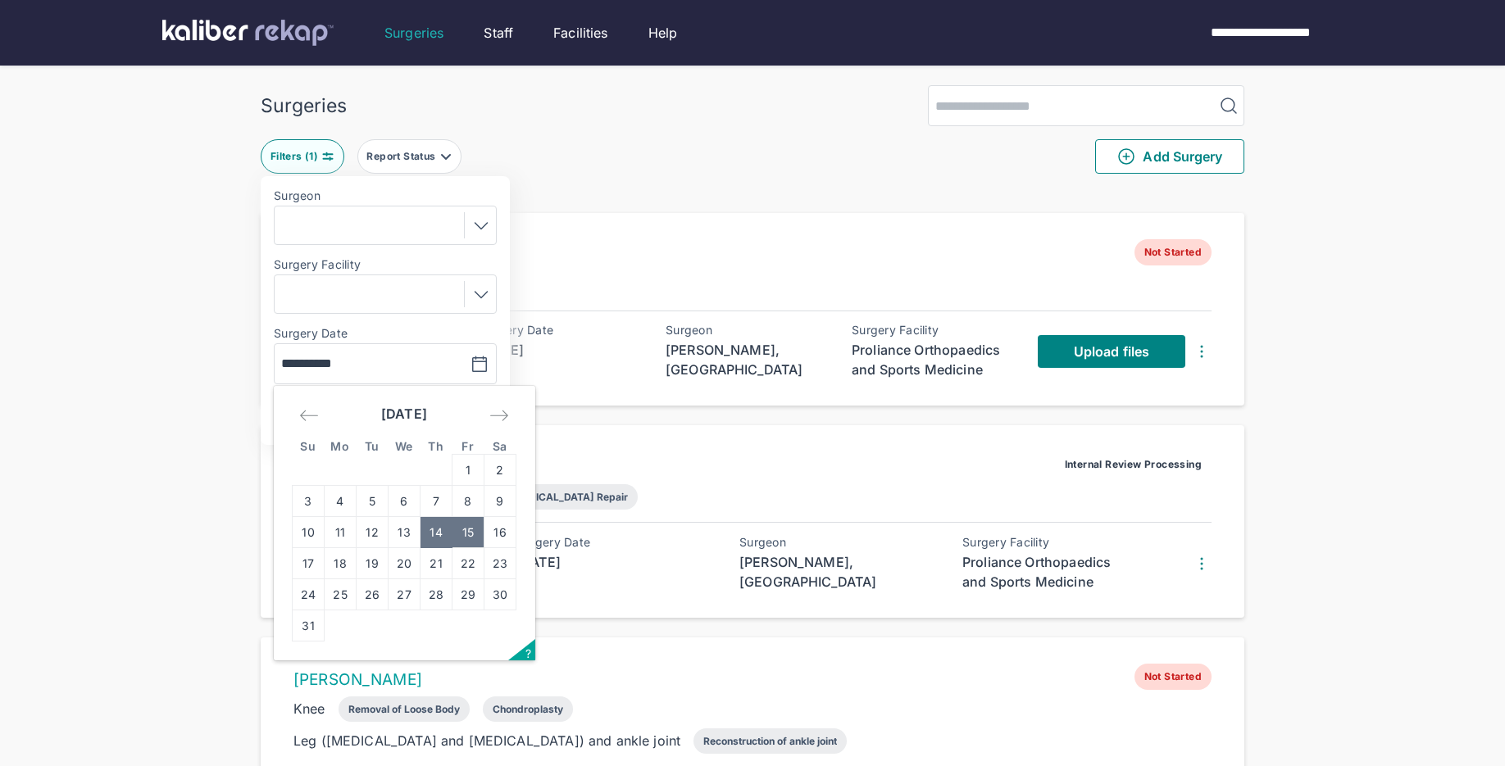
click at [470, 532] on td "15" at bounding box center [468, 532] width 32 height 31
type input "**********"
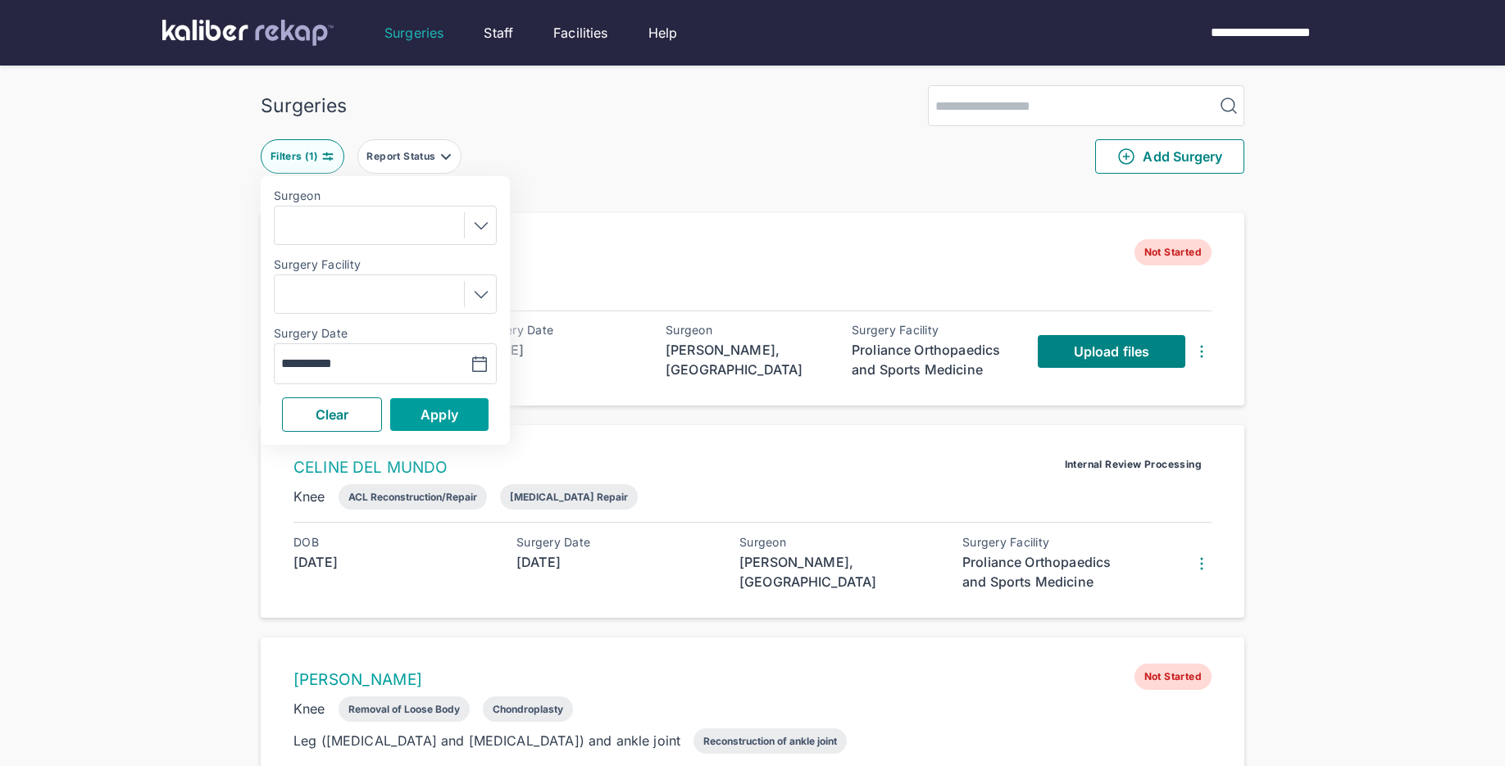
click at [462, 404] on button "Apply" at bounding box center [439, 414] width 98 height 33
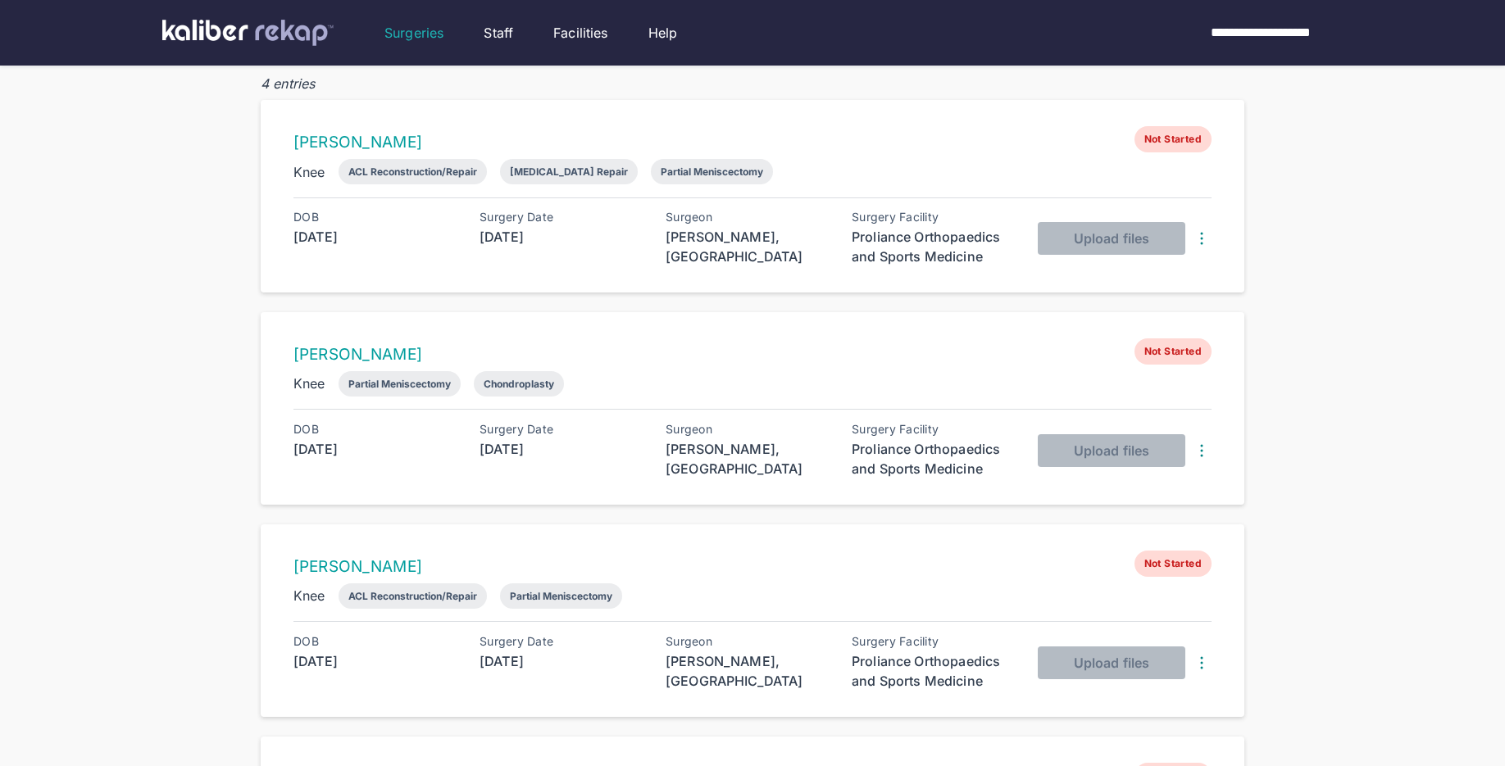
scroll to position [87, 0]
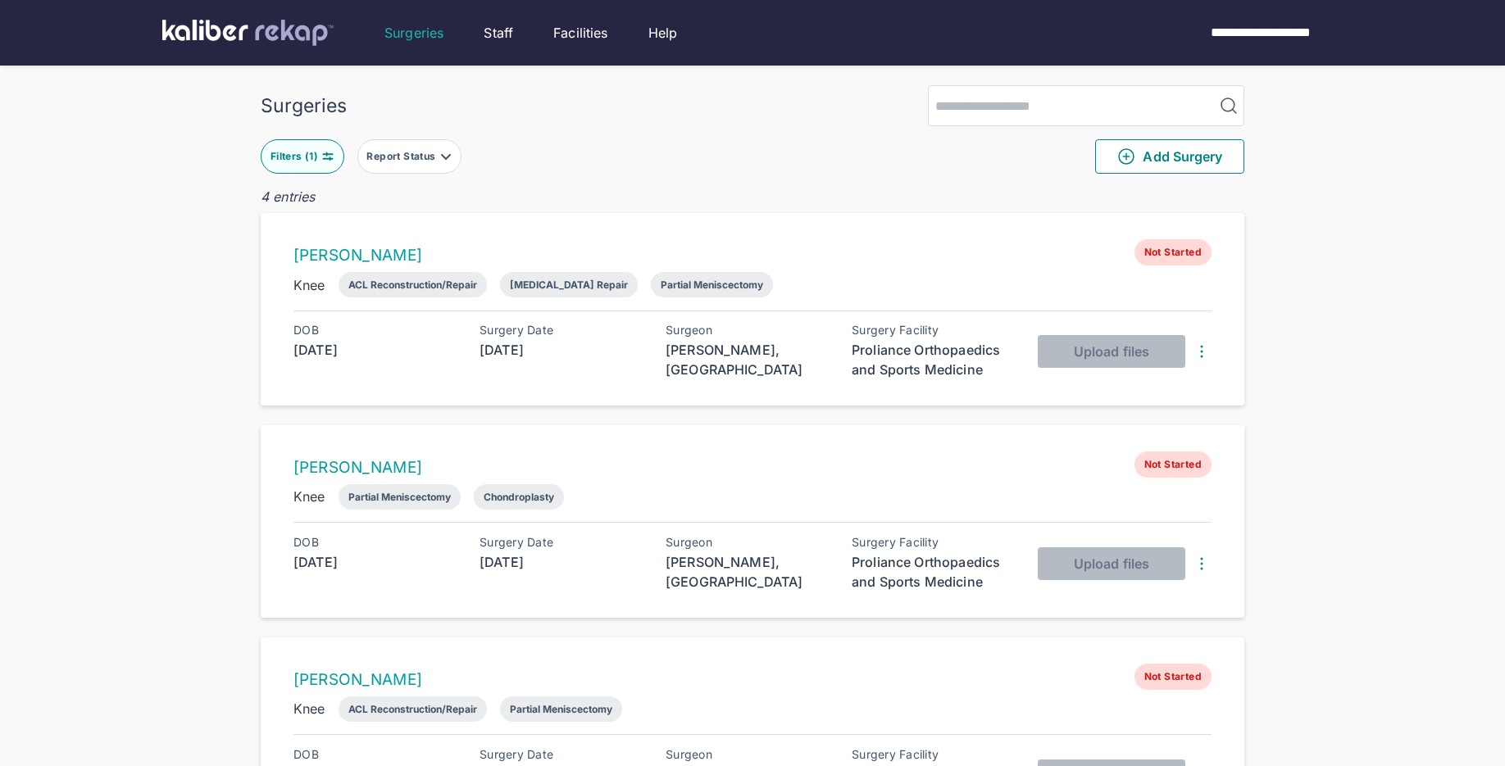
click at [316, 154] on div "Filters ( 1 )" at bounding box center [295, 156] width 51 height 13
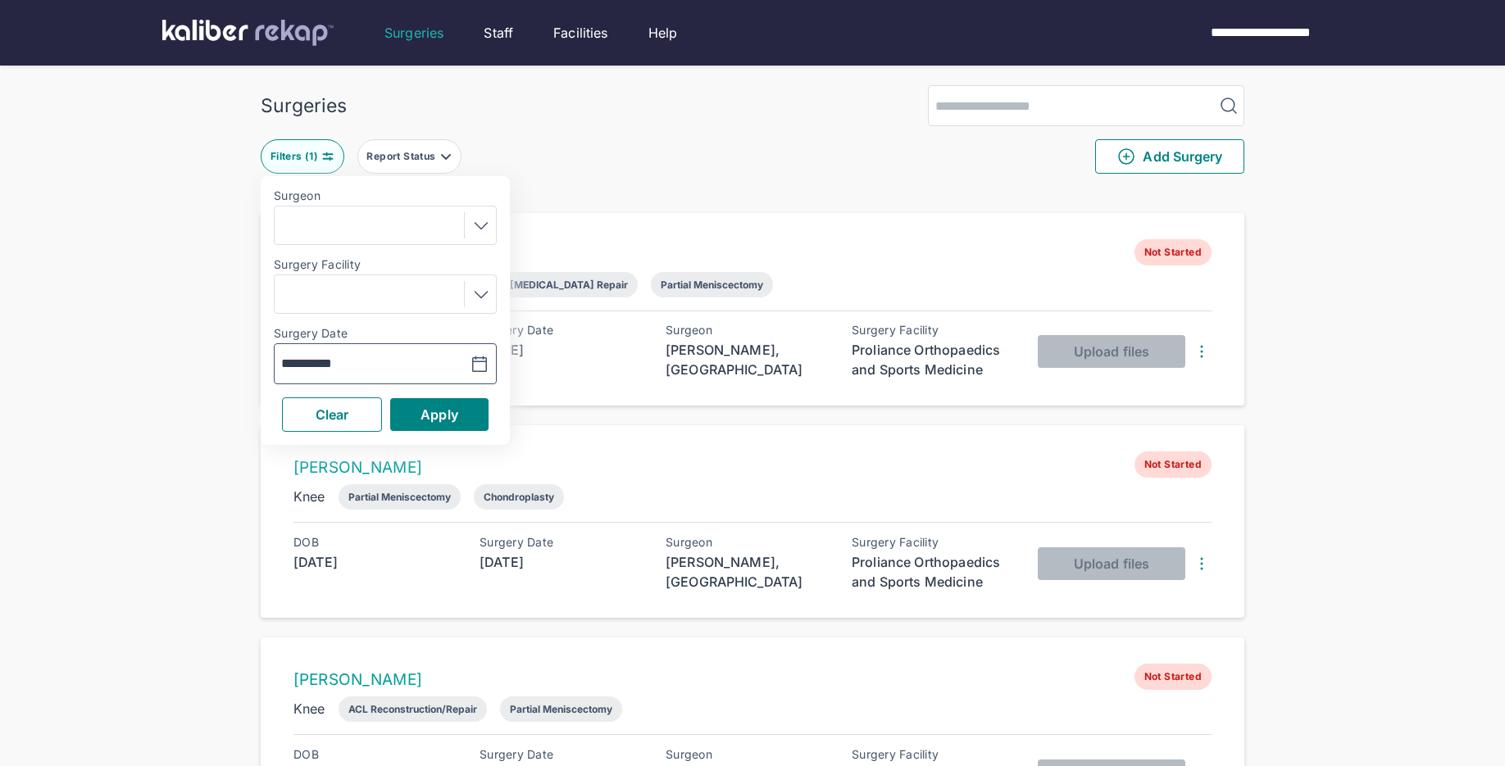
click at [484, 364] on icon "button" at bounding box center [480, 365] width 20 height 20
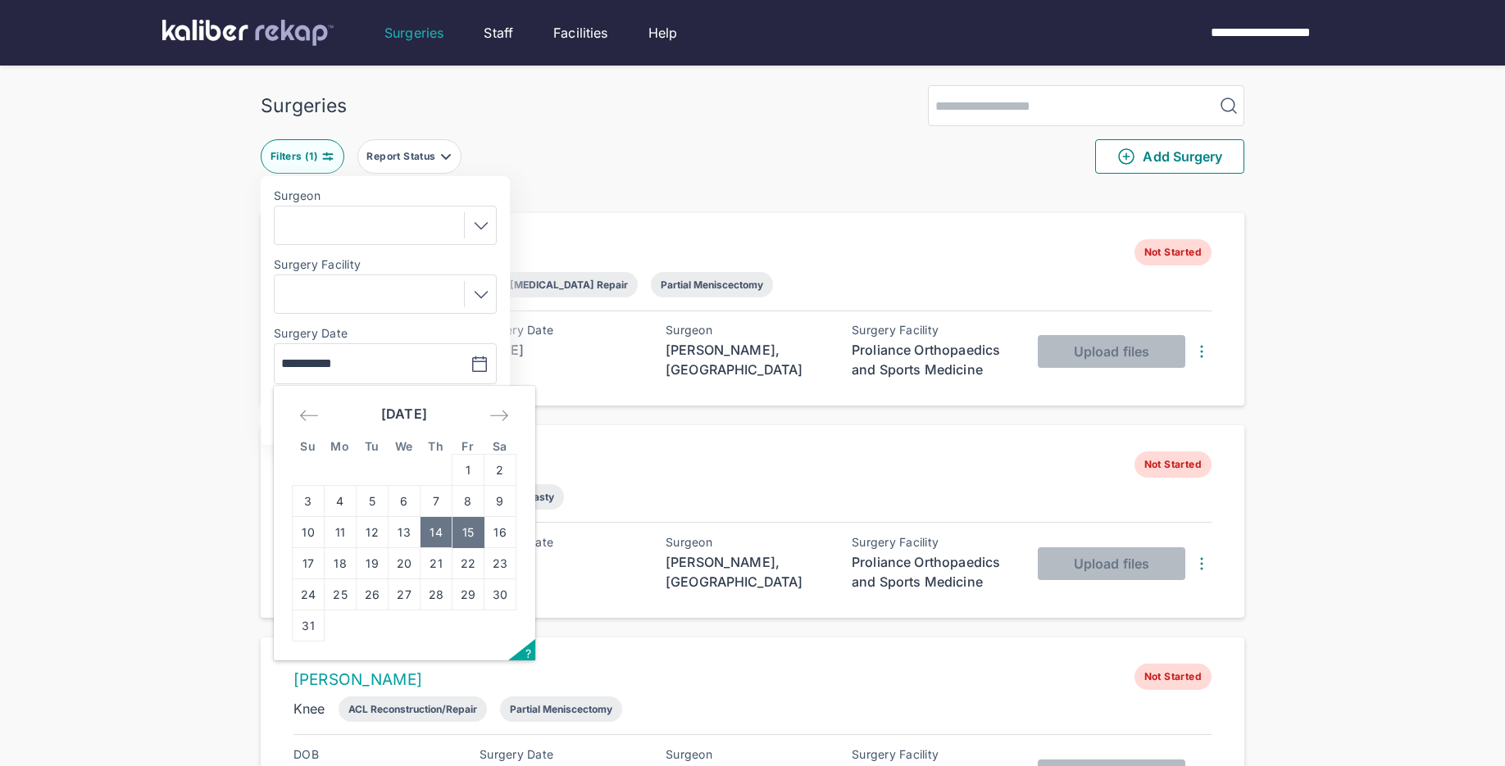
click at [439, 526] on td "14" at bounding box center [436, 532] width 32 height 31
type input "**********"
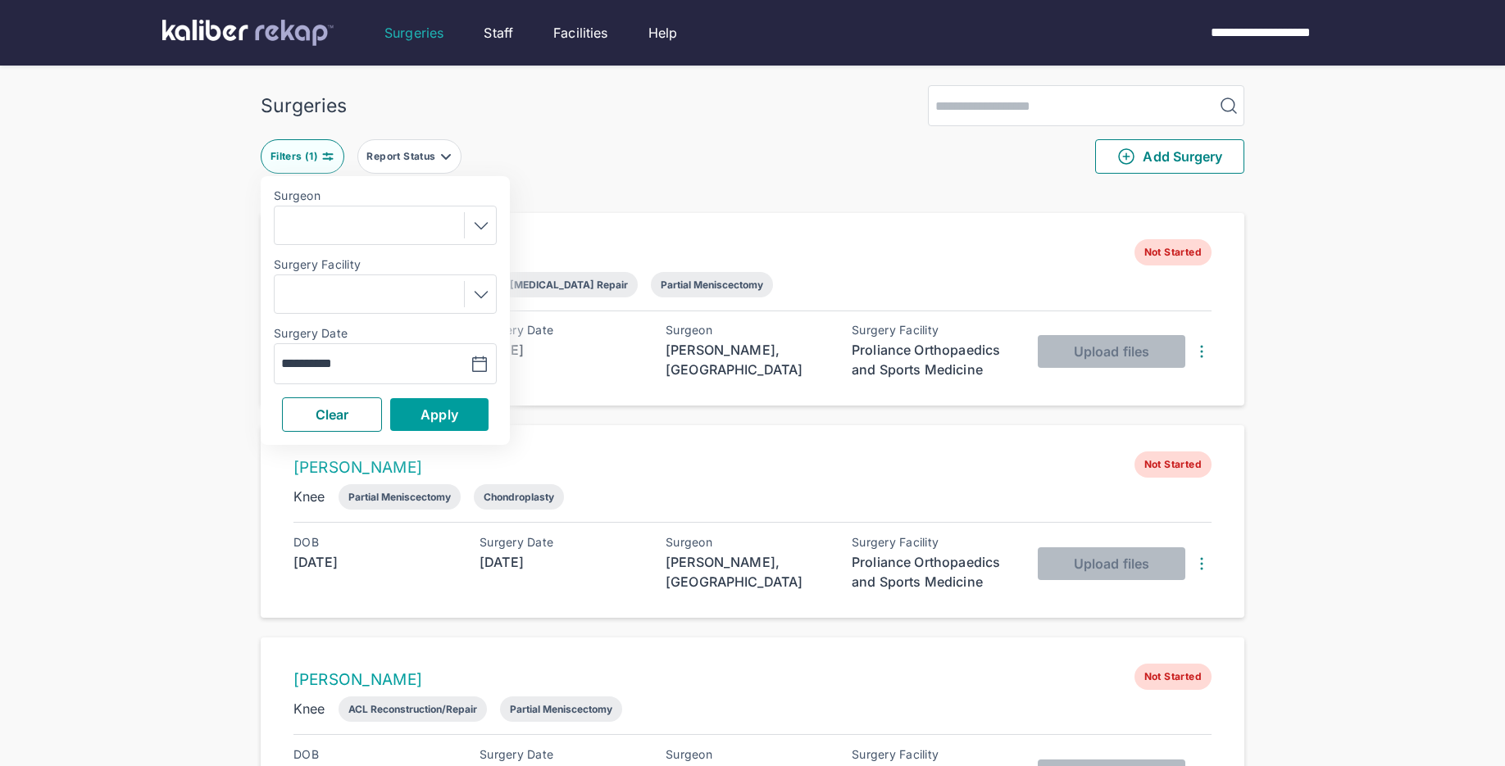
click at [457, 422] on button "Apply" at bounding box center [439, 414] width 98 height 33
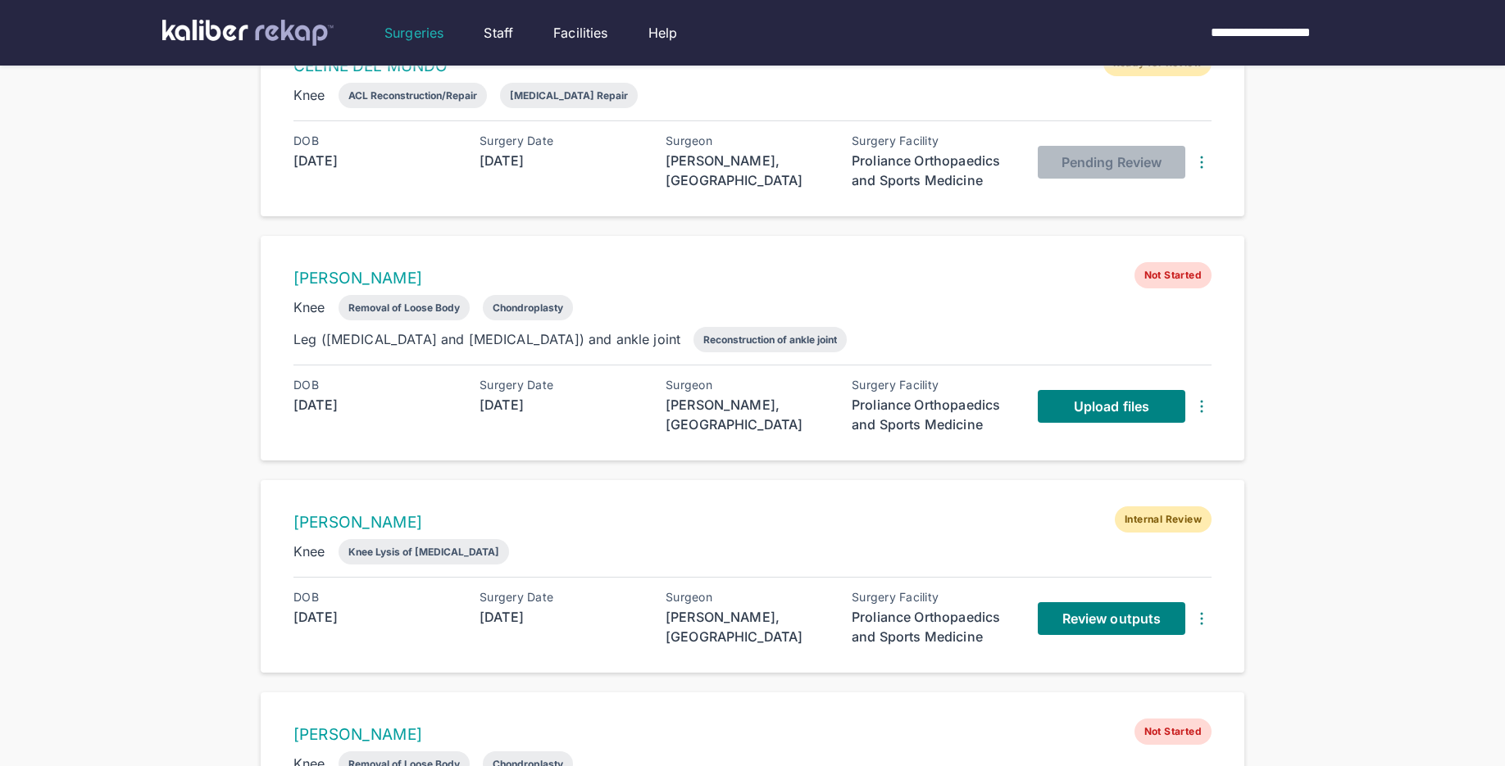
scroll to position [438, 0]
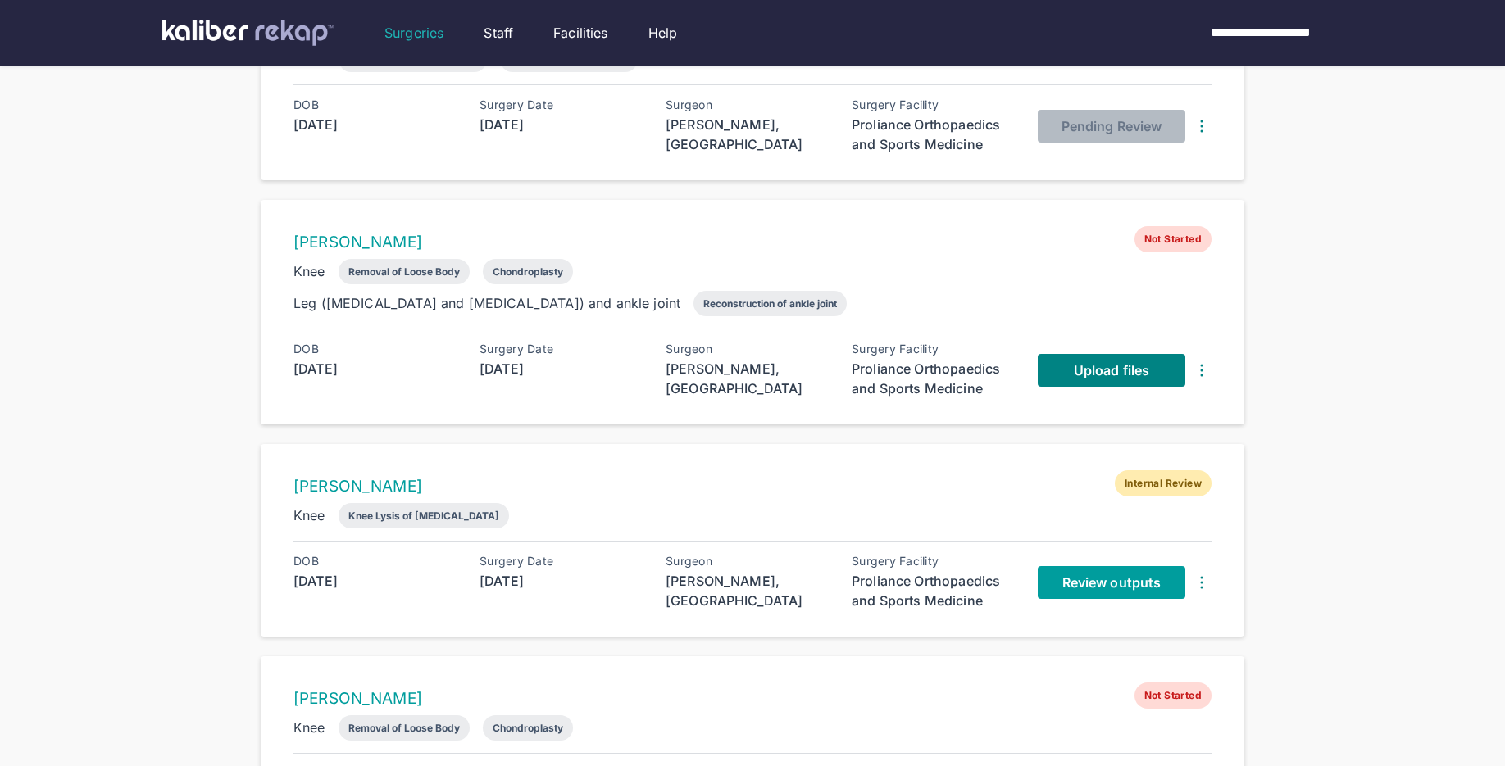
click at [1075, 575] on span "Review outputs" at bounding box center [1111, 583] width 98 height 16
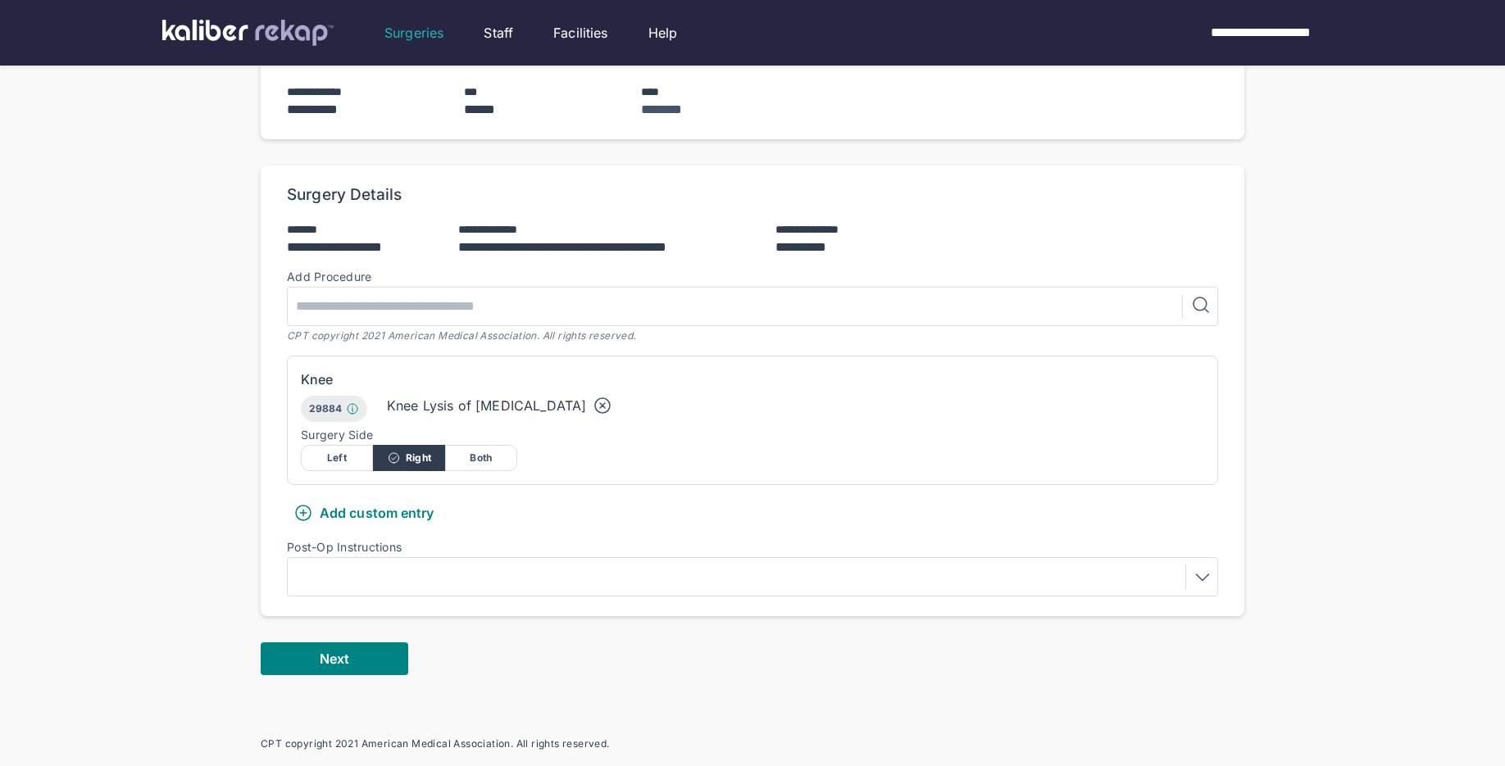
scroll to position [389, 0]
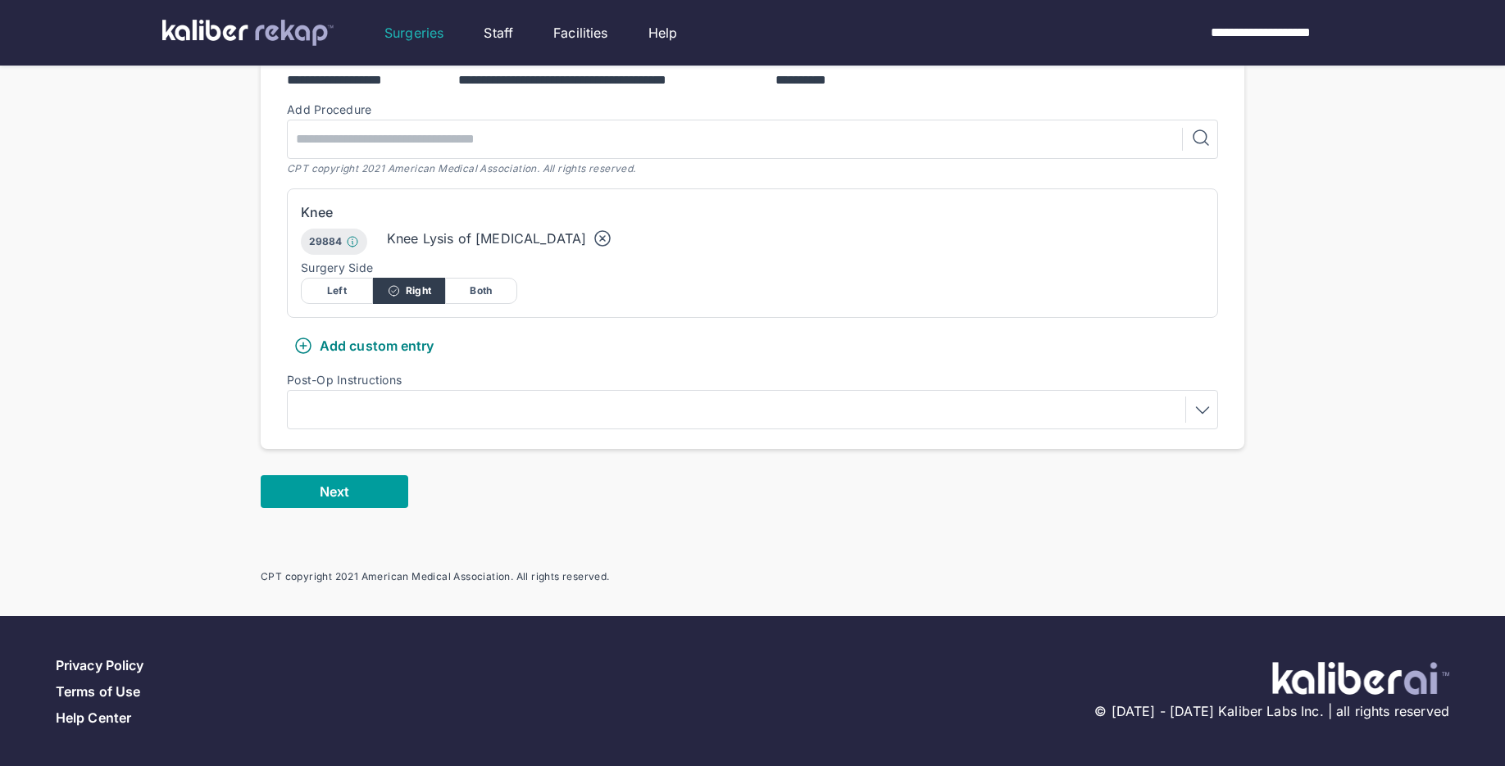
click at [338, 494] on span "Next" at bounding box center [335, 492] width 30 height 16
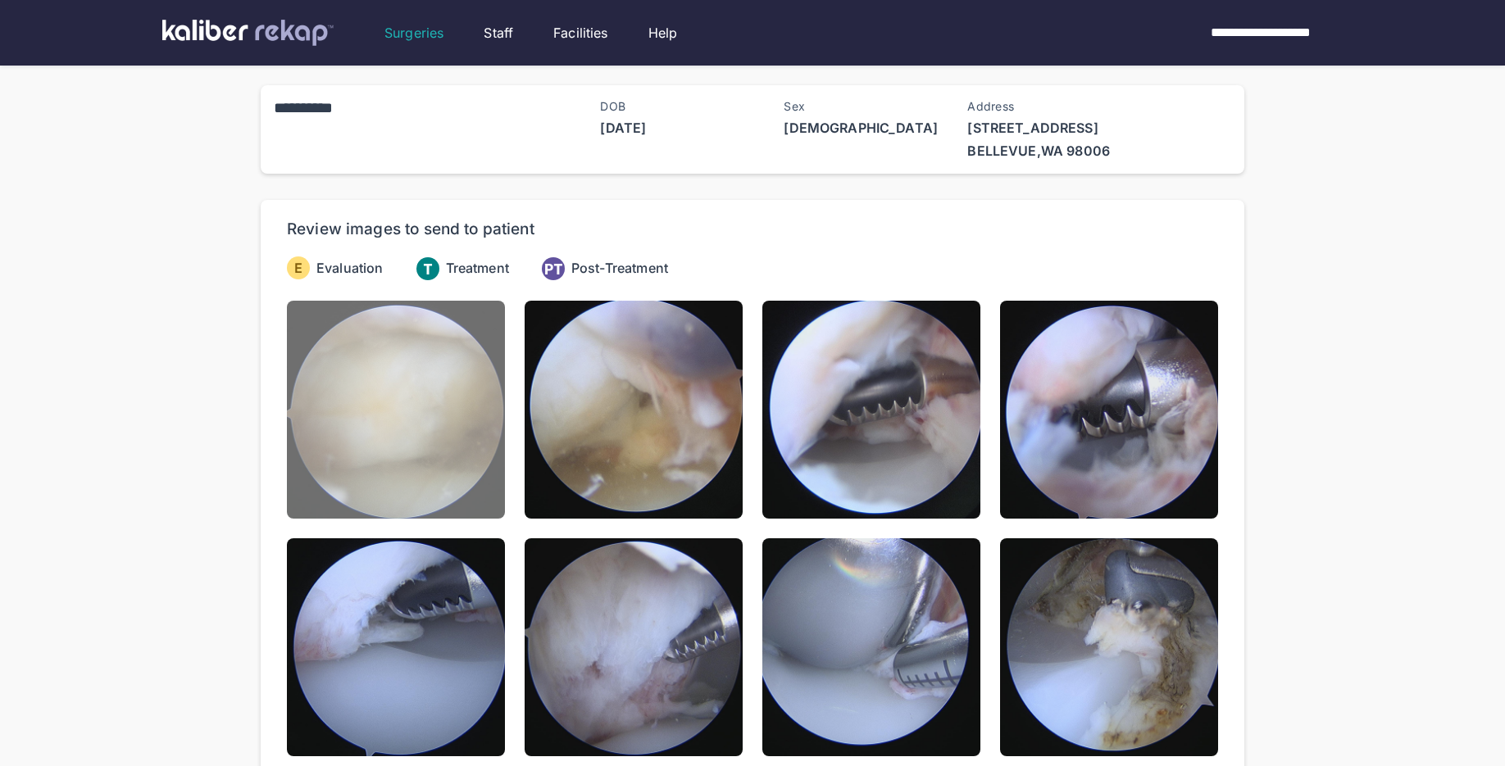
click at [417, 467] on img at bounding box center [396, 410] width 218 height 218
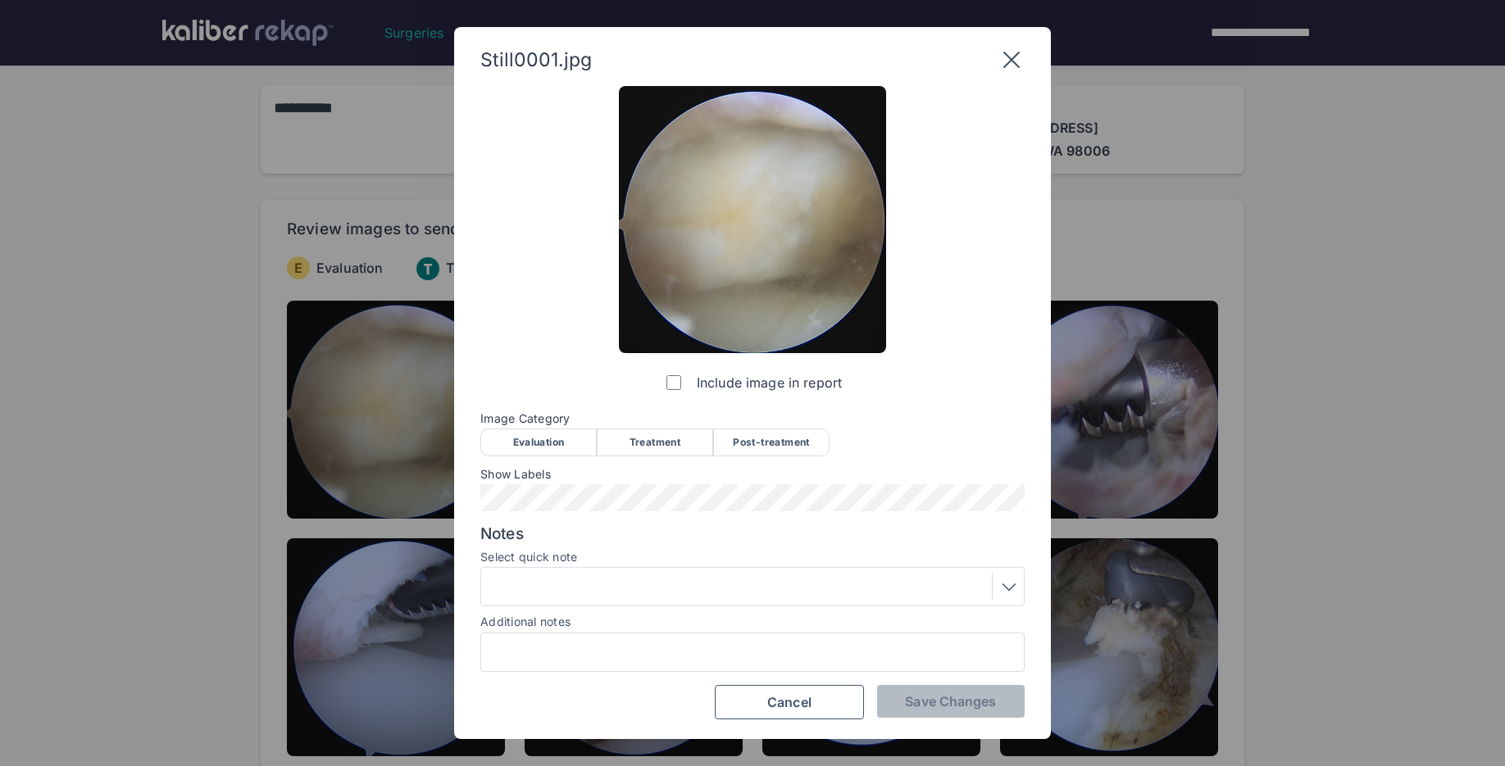
click at [569, 439] on div "Evaluation" at bounding box center [538, 443] width 116 height 28
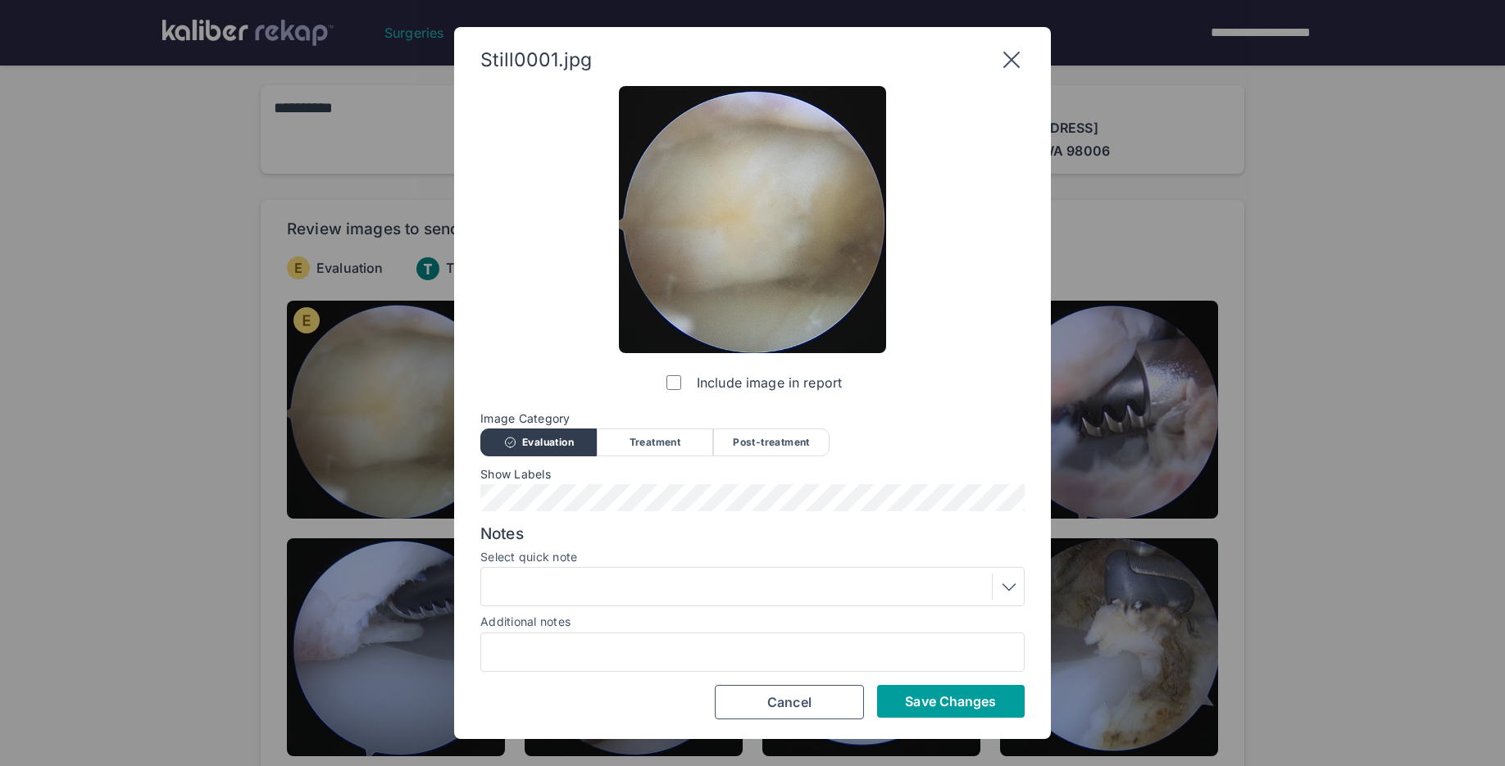
click at [920, 690] on button "Save Changes" at bounding box center [951, 701] width 148 height 33
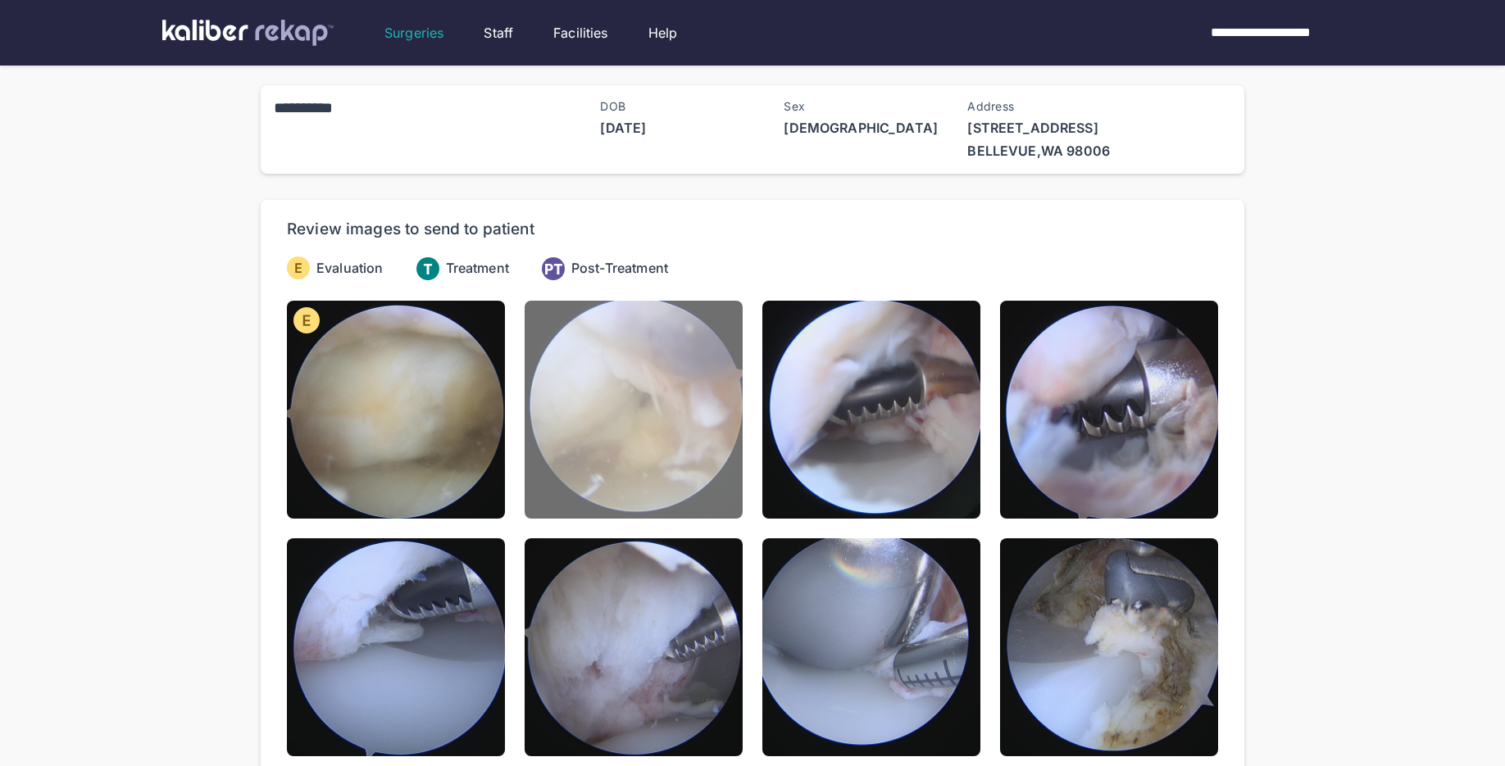
click at [684, 479] on img at bounding box center [634, 410] width 218 height 218
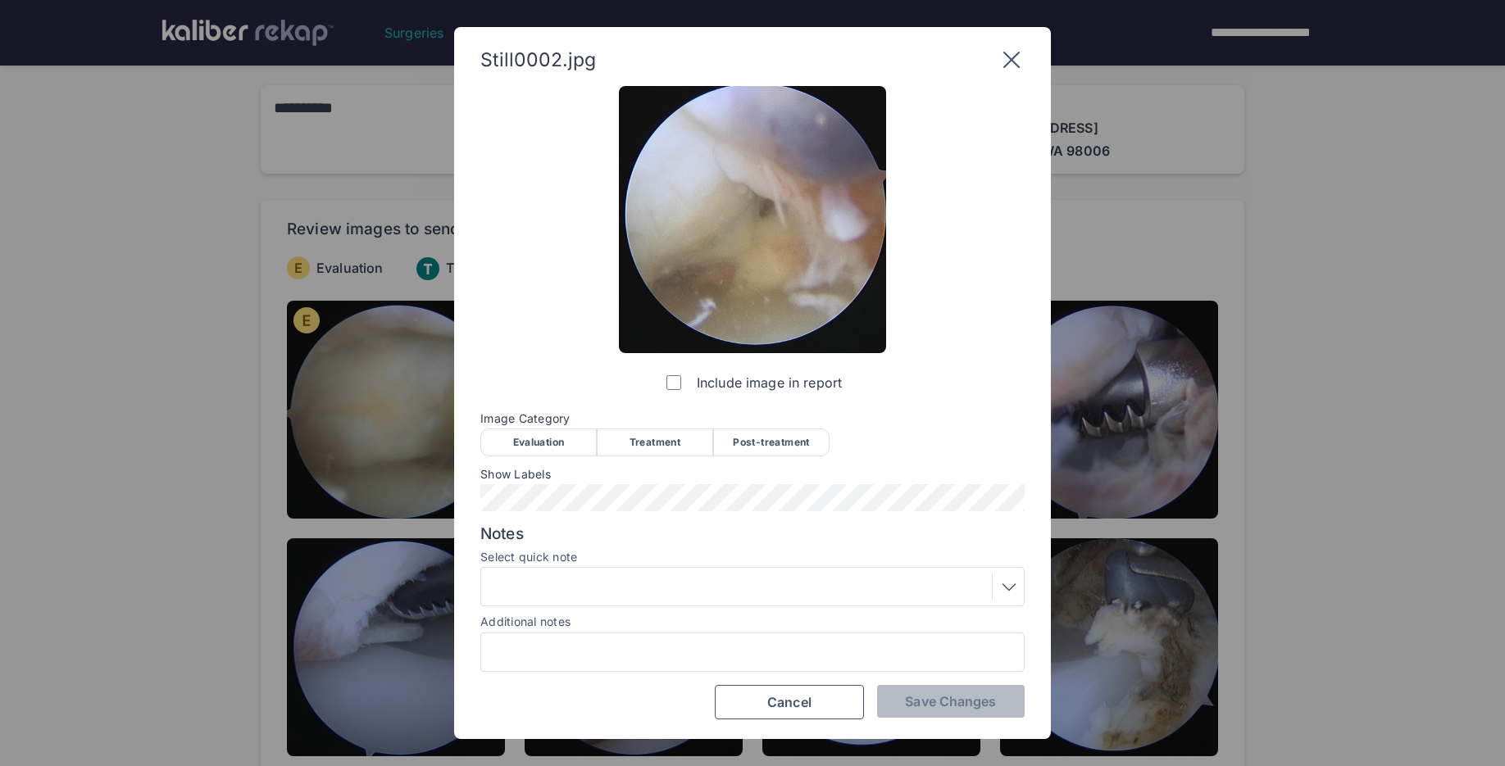
click at [529, 439] on div "Evaluation" at bounding box center [538, 443] width 116 height 28
click at [925, 707] on span "Save Changes" at bounding box center [950, 701] width 91 height 16
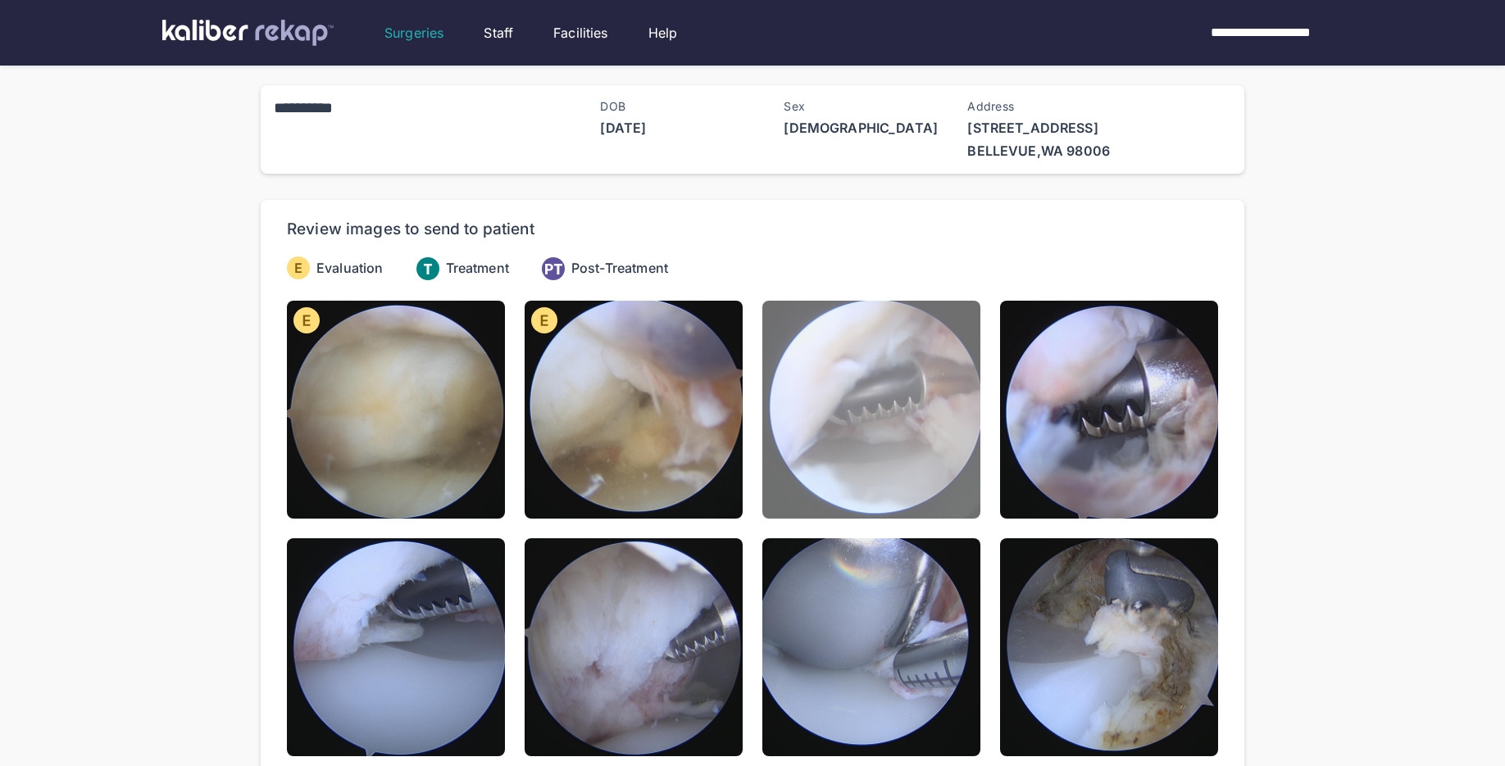
click at [810, 440] on img at bounding box center [871, 410] width 218 height 218
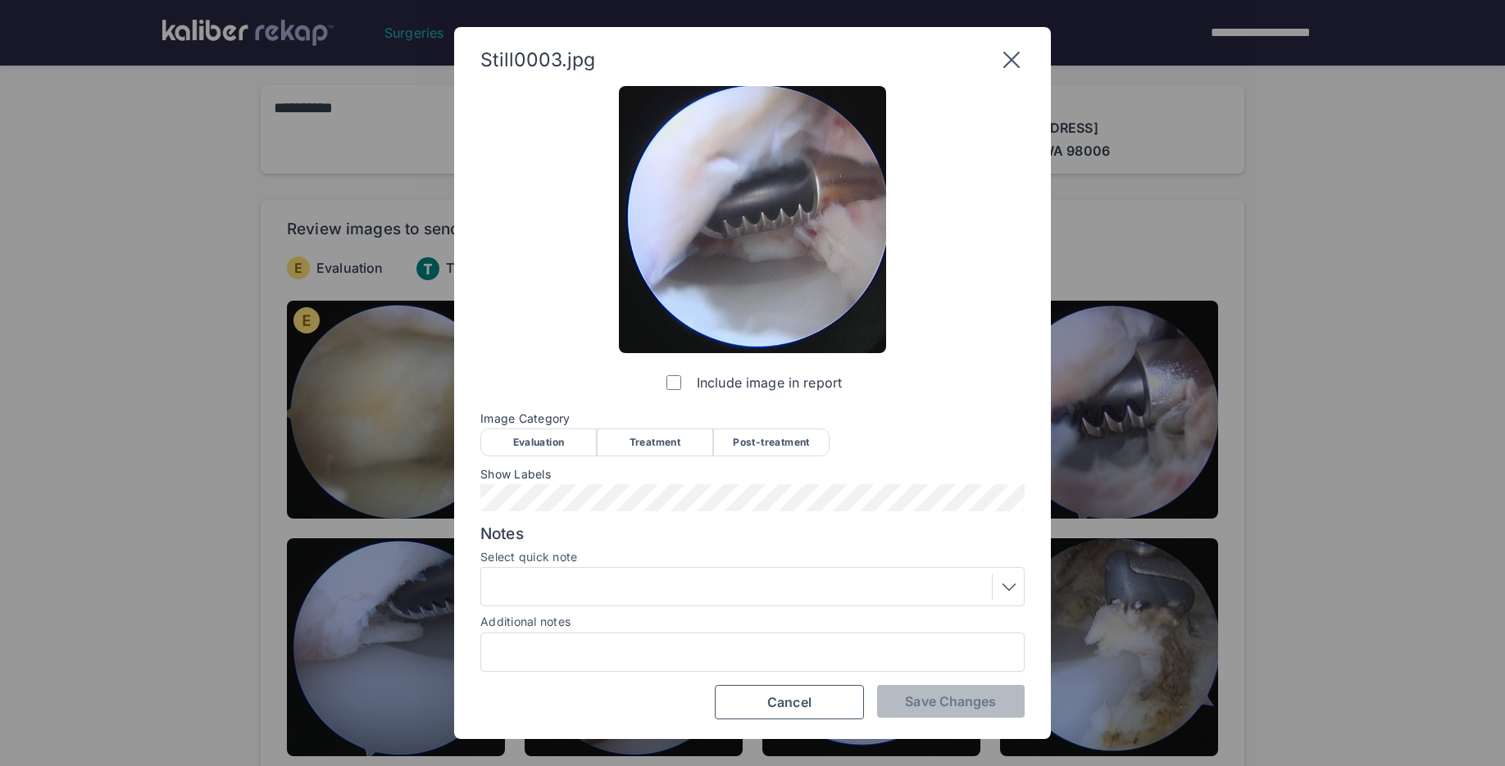
click at [520, 440] on div "Evaluation" at bounding box center [538, 443] width 116 height 28
click at [950, 698] on span "Save Changes" at bounding box center [950, 701] width 91 height 16
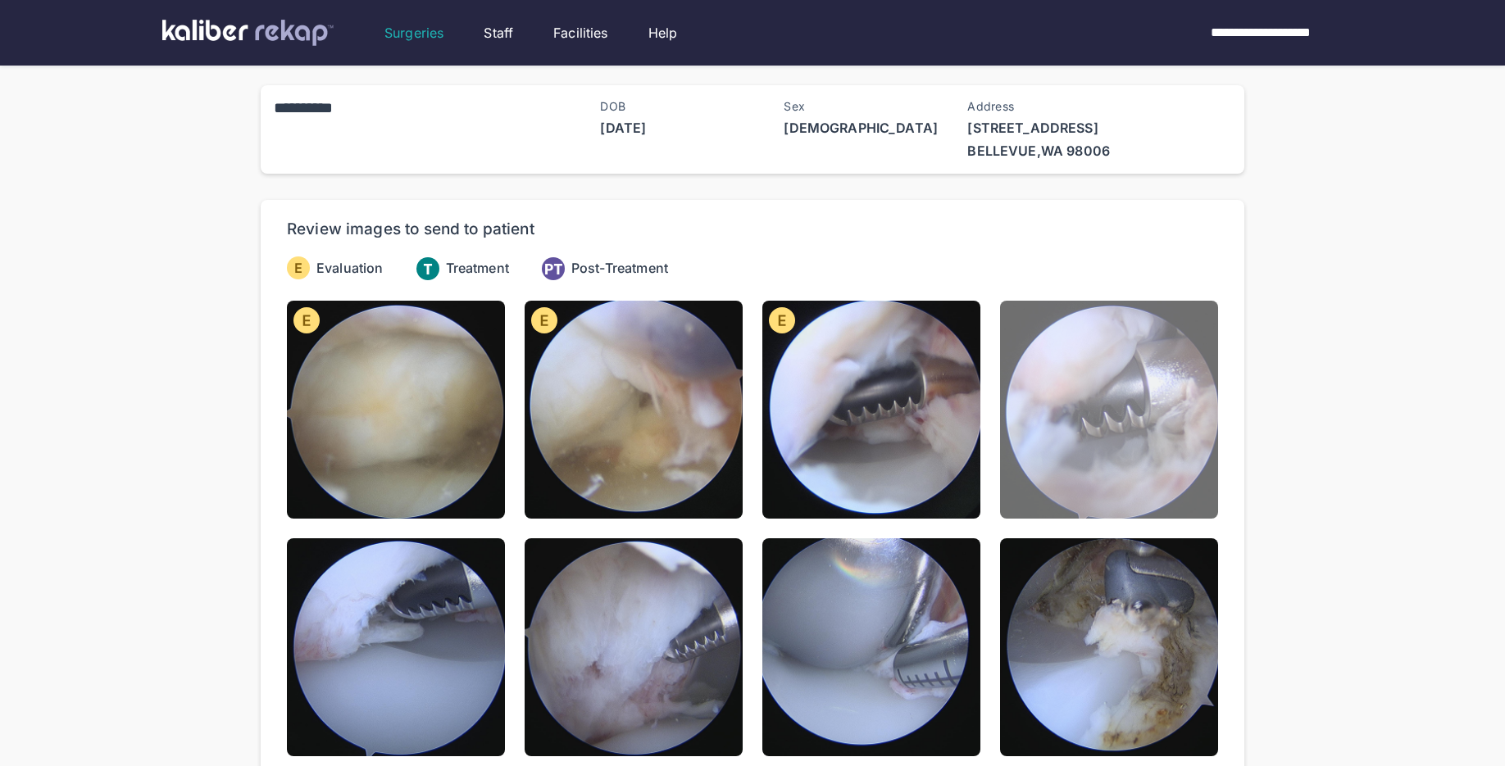
click at [1034, 498] on img at bounding box center [1109, 410] width 218 height 218
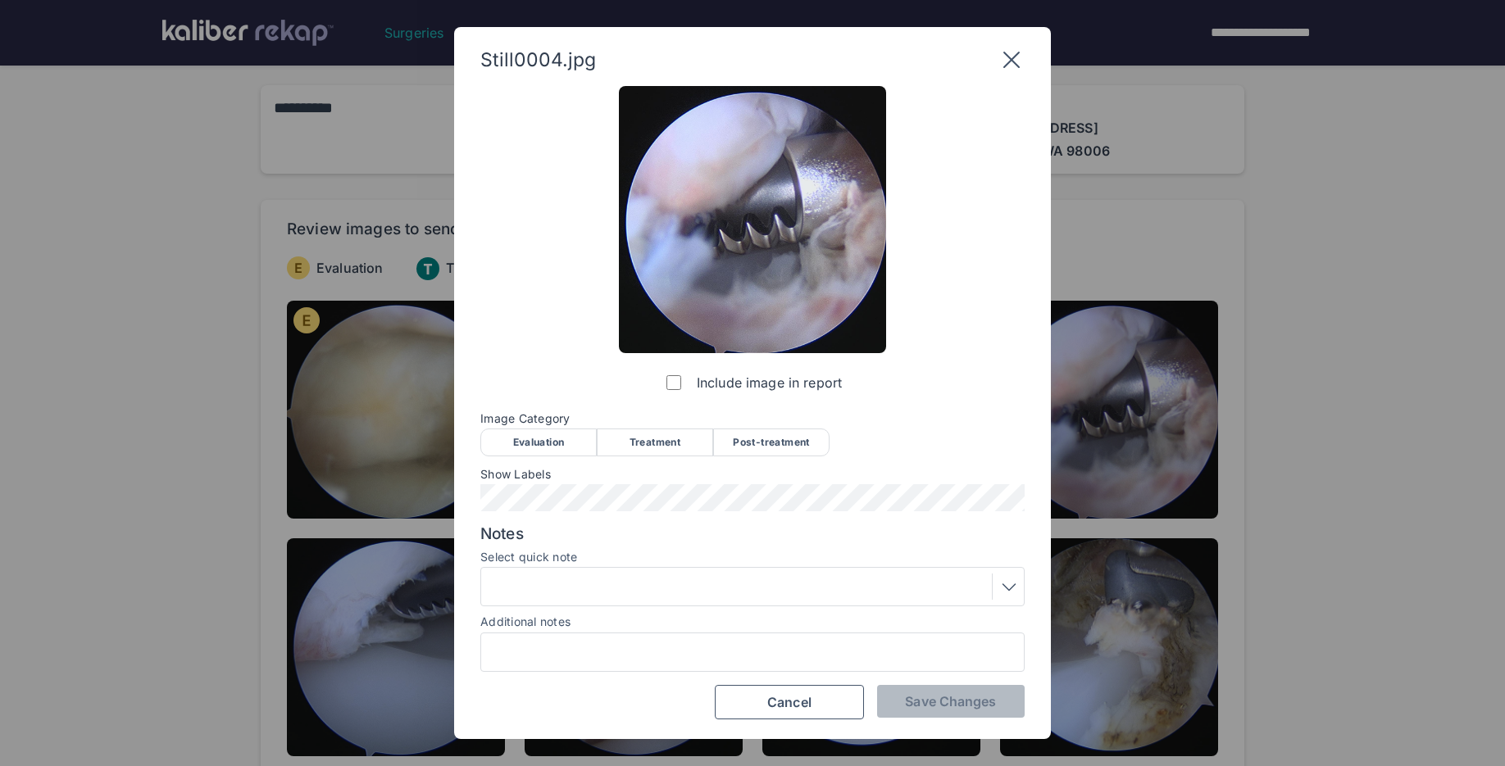
click at [640, 442] on div "Treatment" at bounding box center [655, 443] width 116 height 28
click at [672, 584] on div at bounding box center [752, 587] width 533 height 26
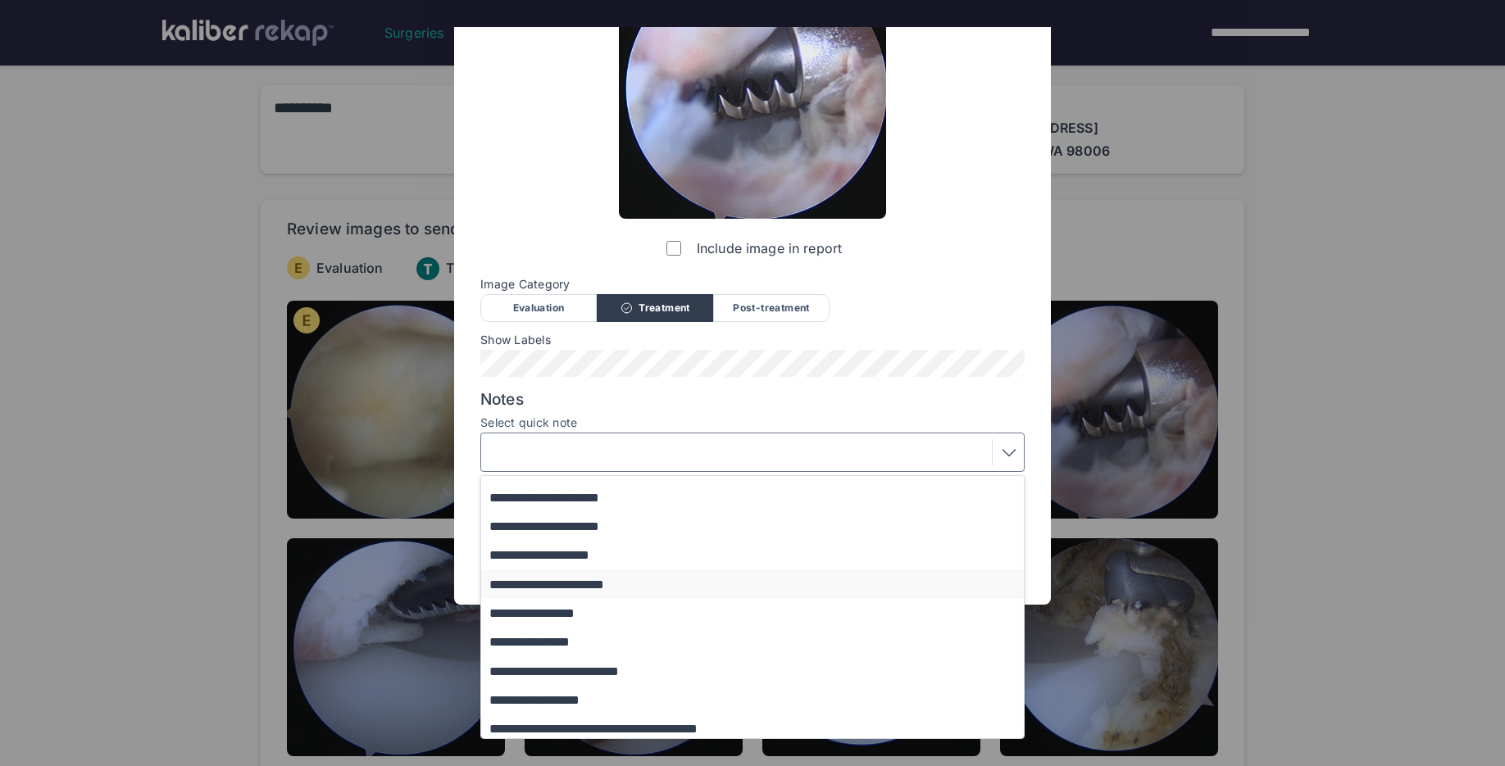
scroll to position [140, 0]
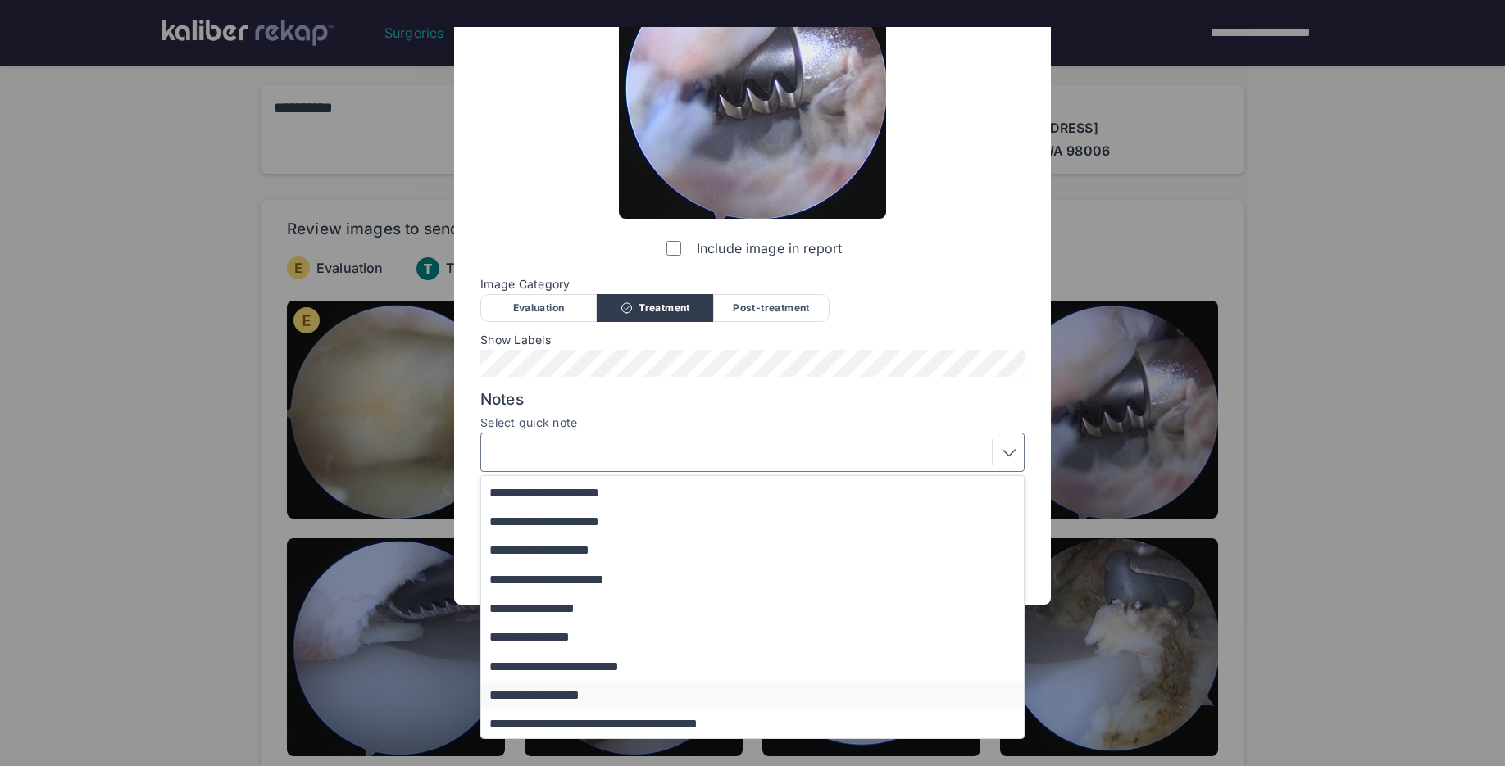
click at [626, 695] on button "**********" at bounding box center [760, 695] width 558 height 29
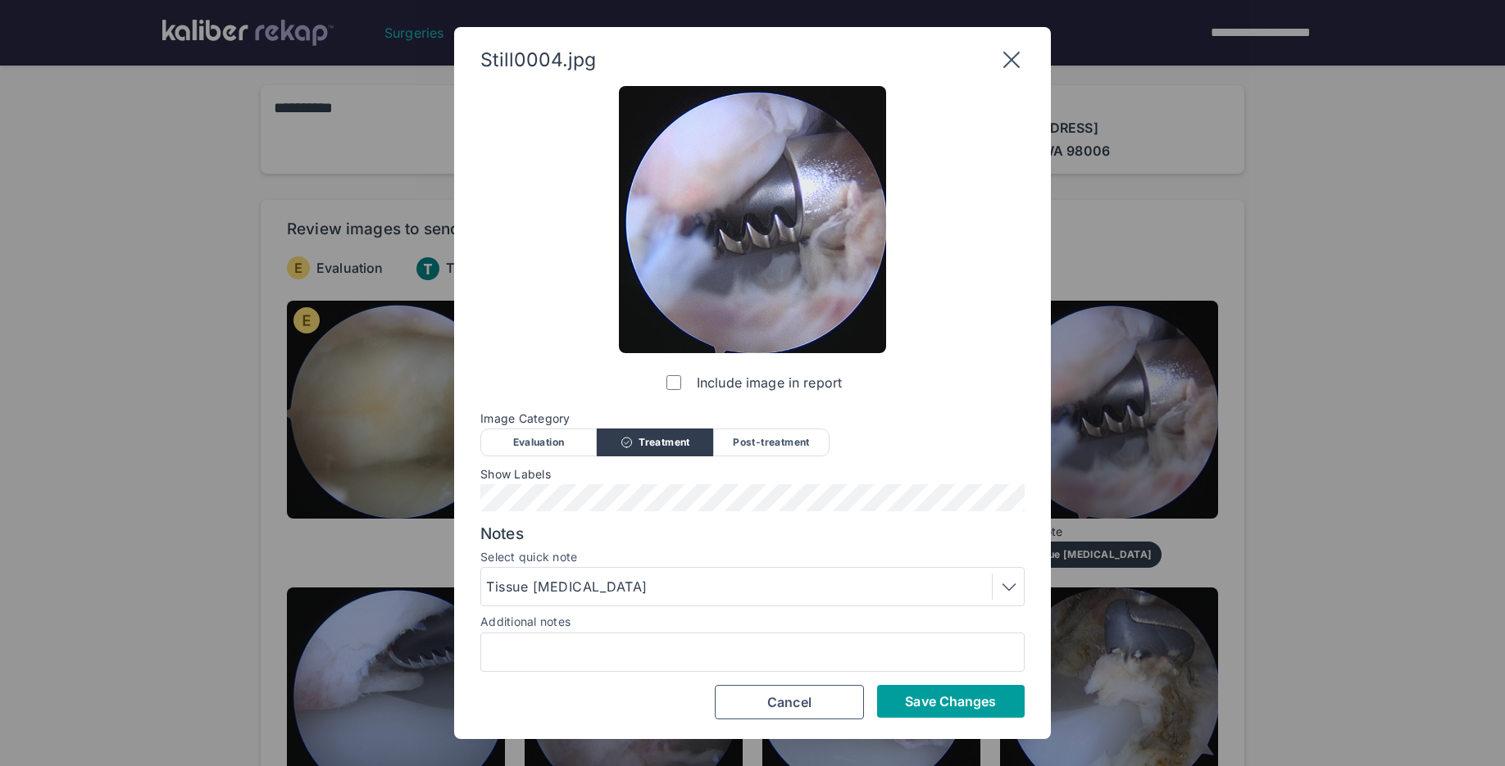
click at [912, 704] on span "Save Changes" at bounding box center [950, 701] width 91 height 16
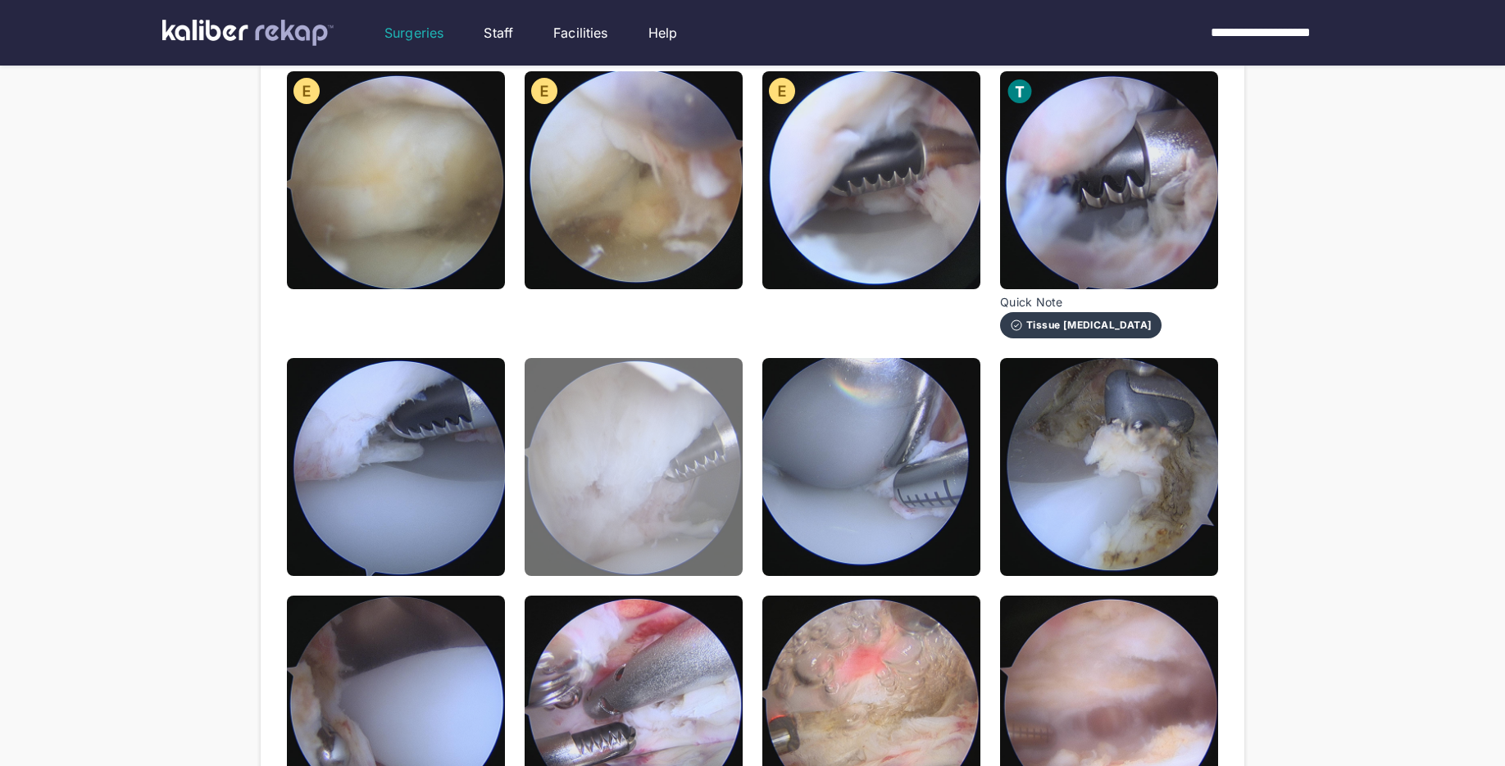
scroll to position [275, 0]
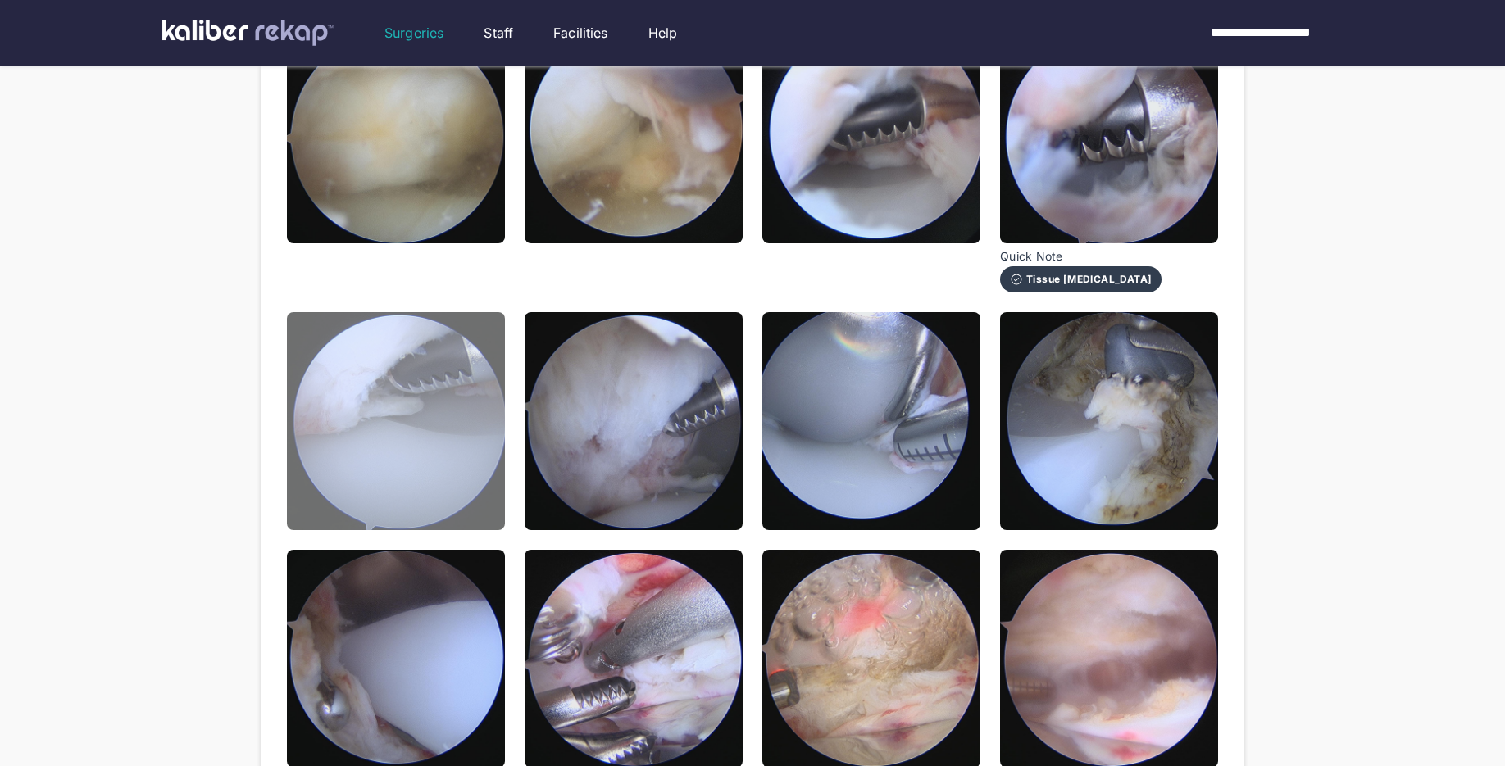
click at [430, 507] on img at bounding box center [396, 421] width 218 height 218
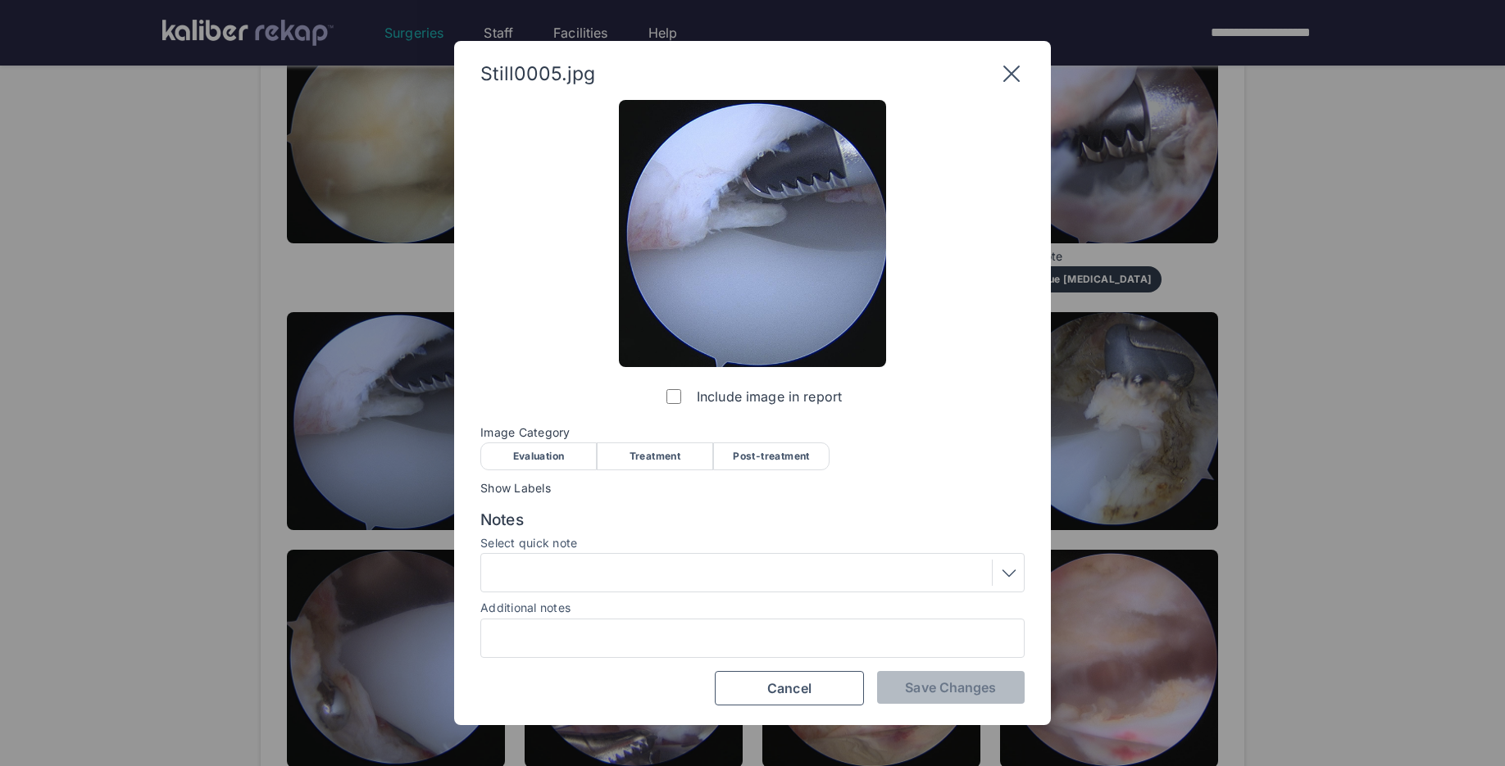
click at [620, 466] on div "Treatment" at bounding box center [655, 457] width 116 height 28
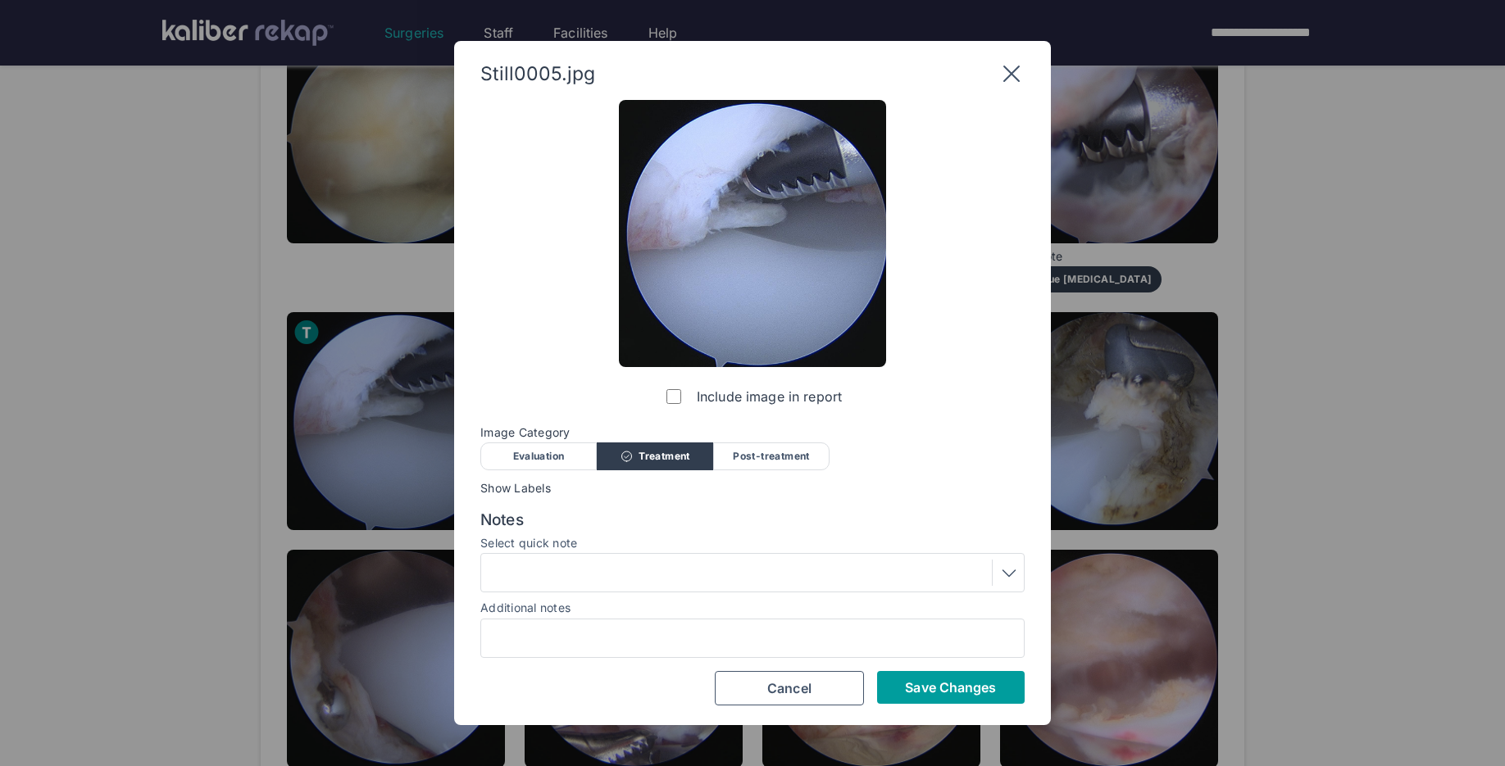
click at [919, 691] on span "Save Changes" at bounding box center [950, 687] width 91 height 16
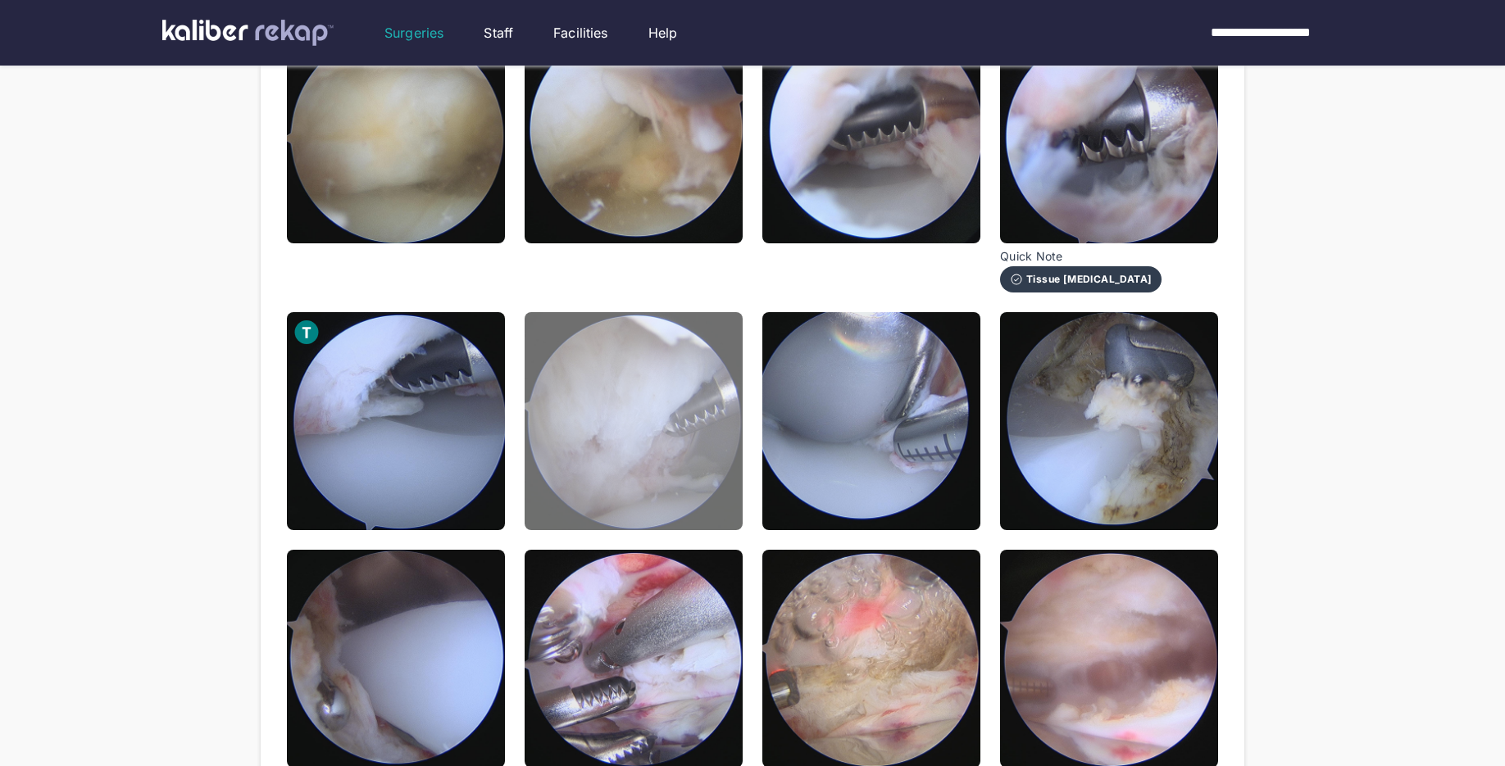
click at [693, 495] on img at bounding box center [634, 421] width 218 height 218
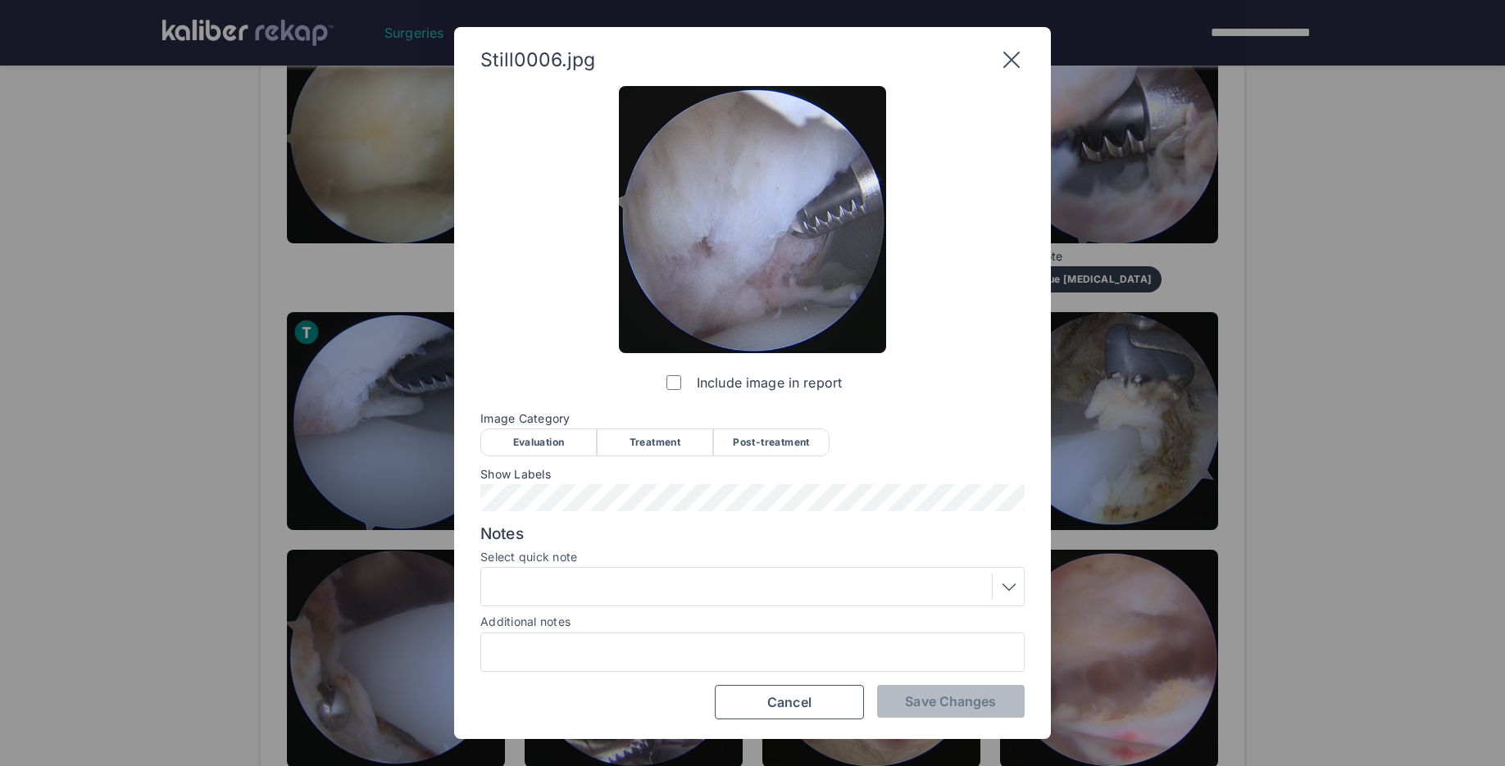
click at [609, 443] on div "Treatment" at bounding box center [655, 443] width 116 height 28
click at [585, 482] on div "Show Labels" at bounding box center [752, 489] width 544 height 43
click at [893, 691] on button "Save Changes" at bounding box center [951, 701] width 148 height 33
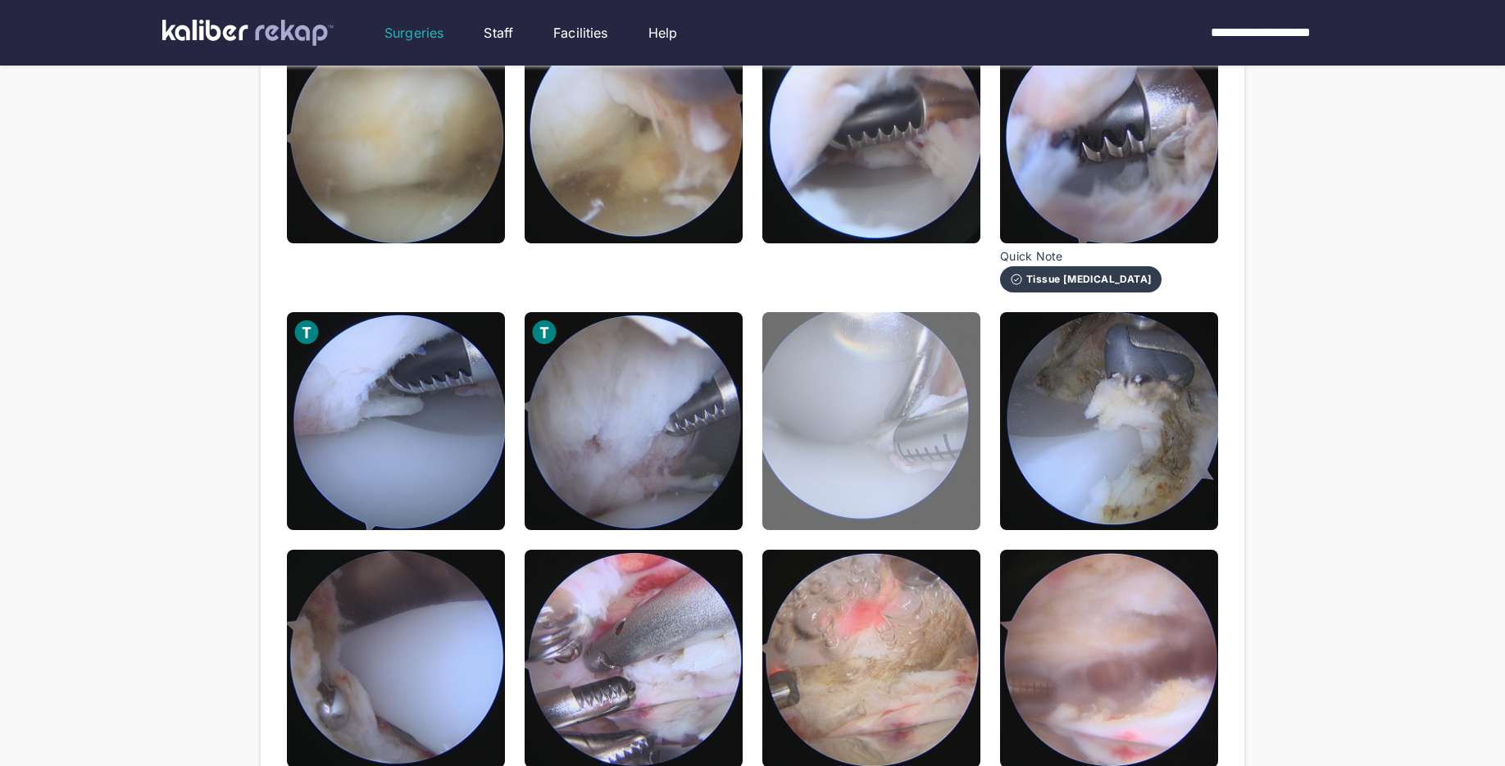
click at [879, 457] on img at bounding box center [871, 421] width 218 height 218
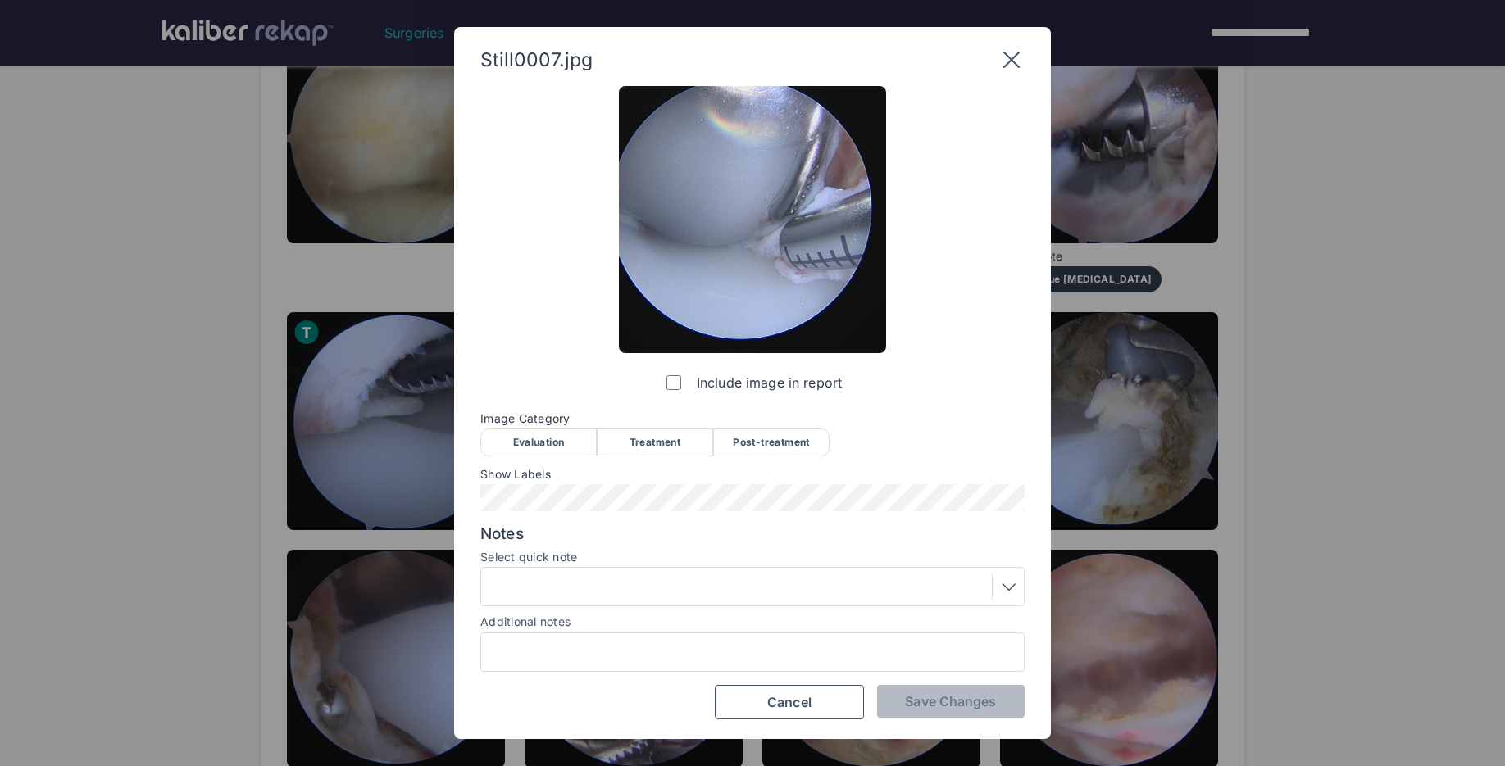
click at [691, 433] on div "Treatment" at bounding box center [655, 443] width 116 height 28
click at [949, 700] on span "Save Changes" at bounding box center [950, 701] width 91 height 16
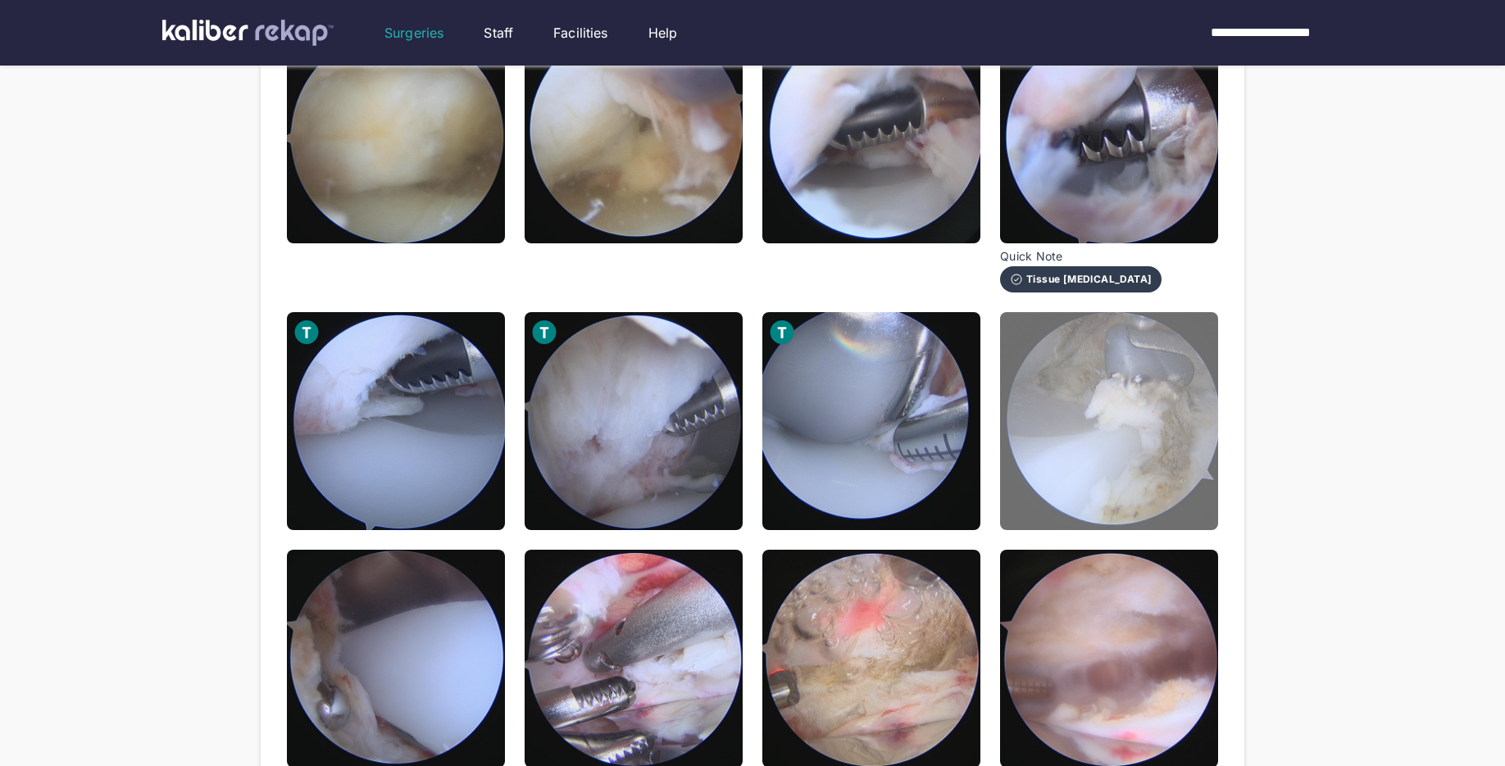
click at [1106, 495] on img at bounding box center [1109, 421] width 218 height 218
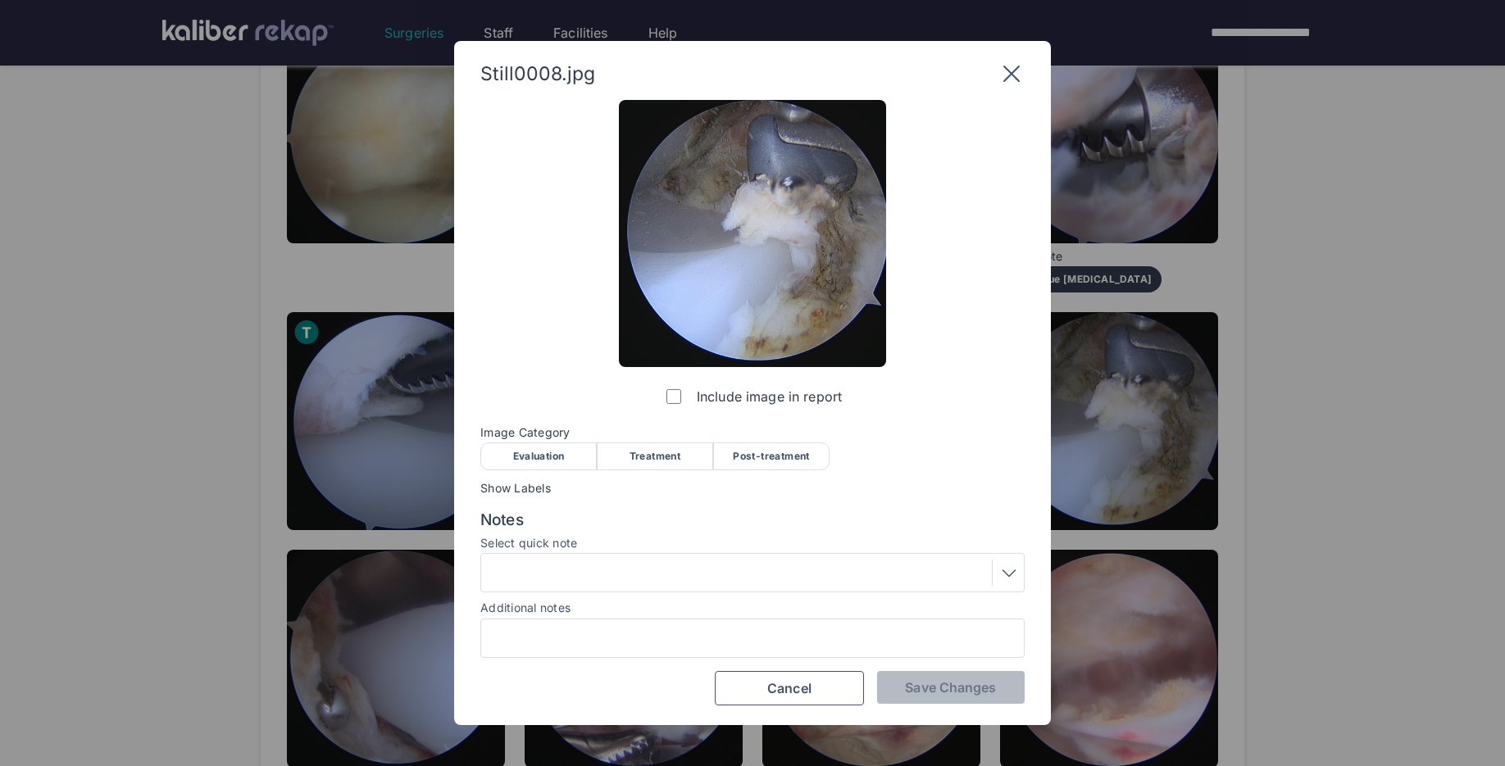
click at [655, 460] on div "Treatment" at bounding box center [655, 457] width 116 height 28
click at [957, 692] on span "Save Changes" at bounding box center [950, 687] width 91 height 16
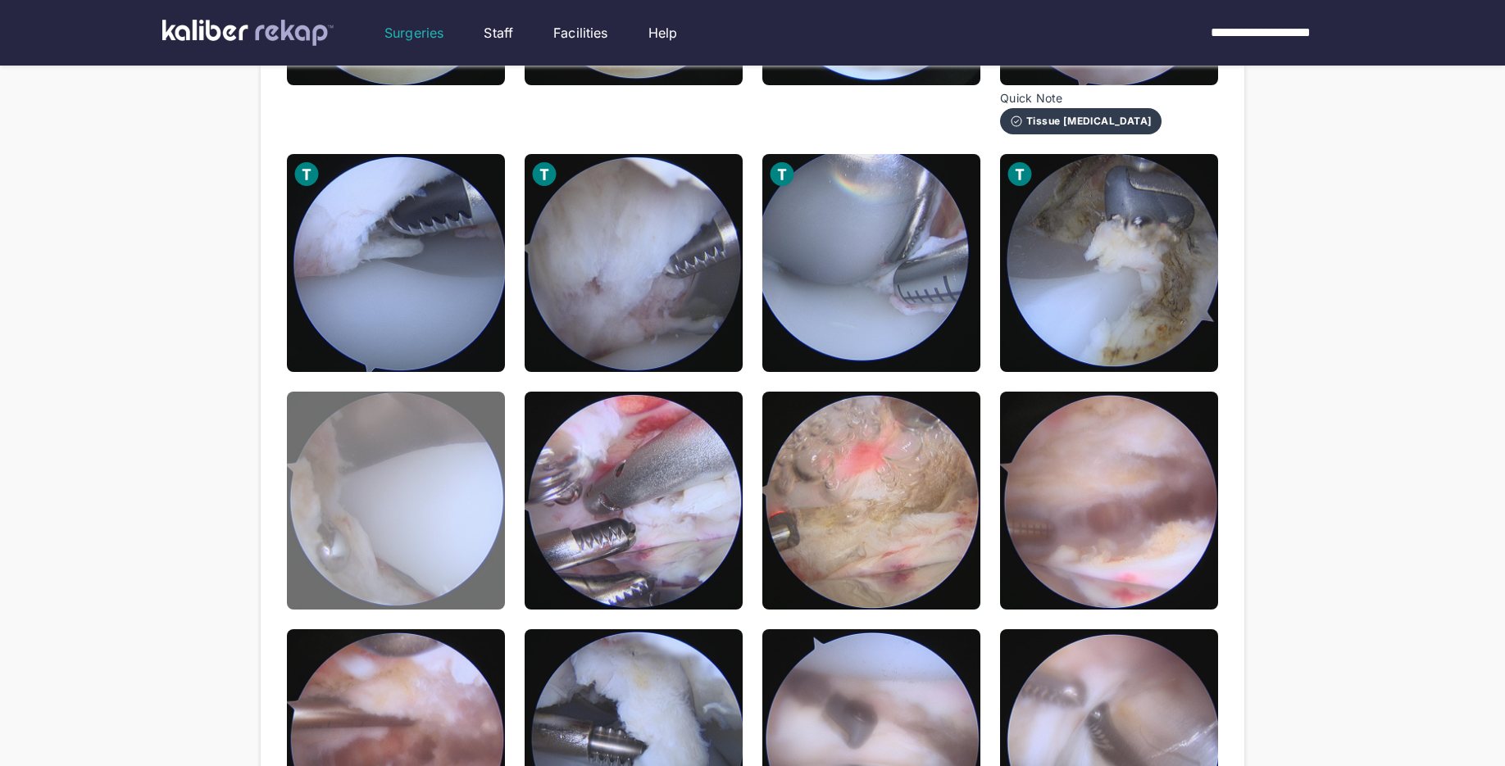
scroll to position [449, 0]
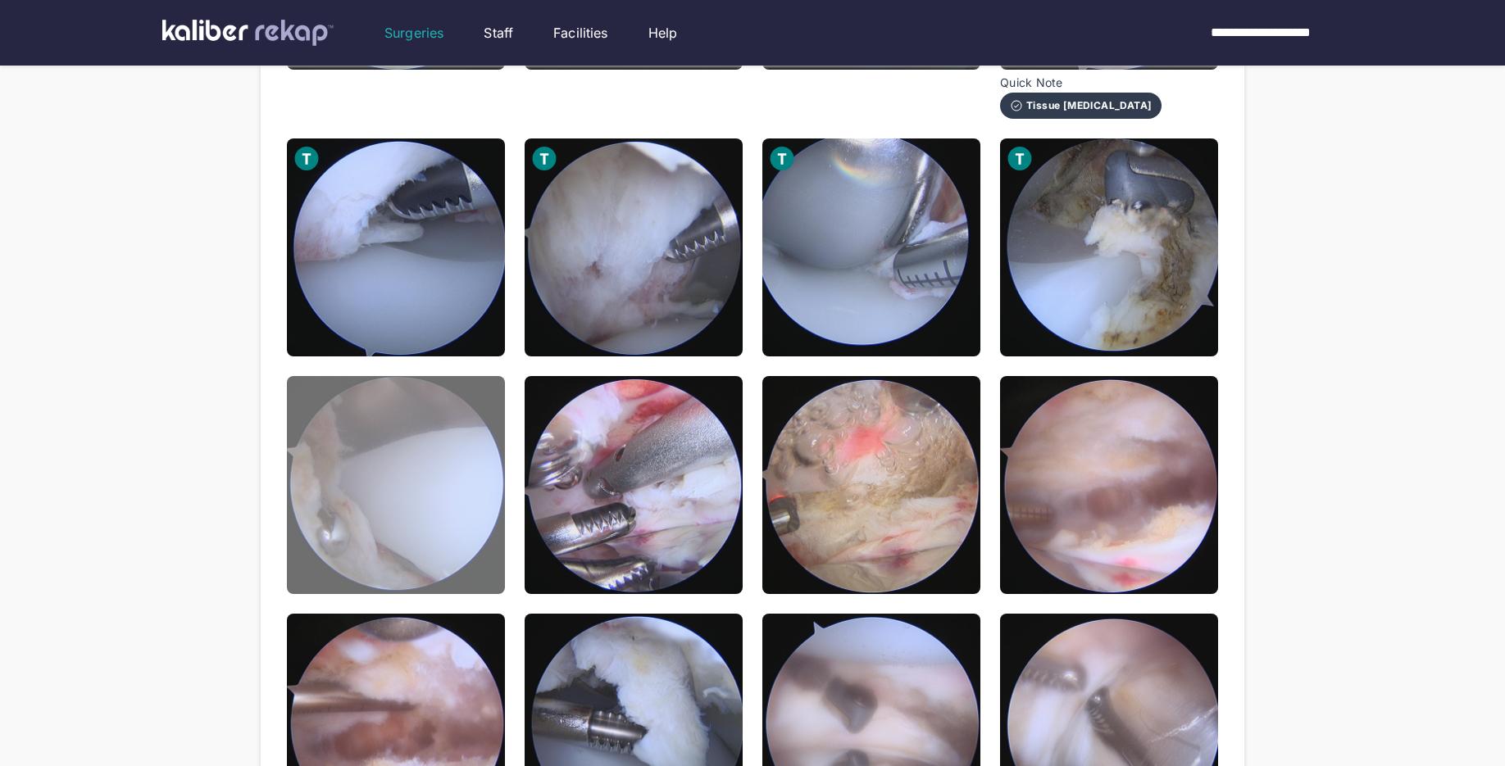
click at [432, 566] on img at bounding box center [396, 485] width 218 height 218
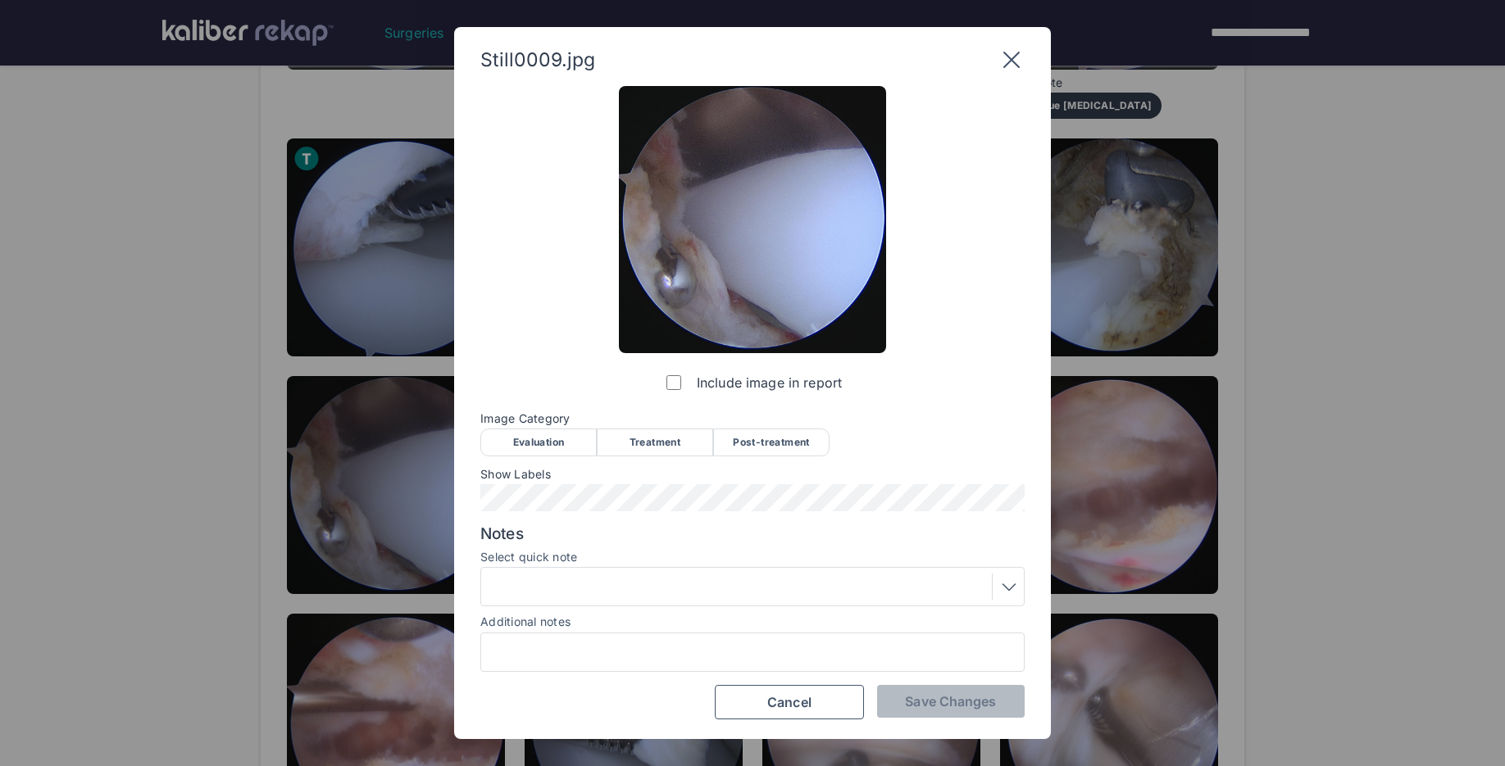
click at [639, 448] on div "Treatment" at bounding box center [655, 443] width 116 height 28
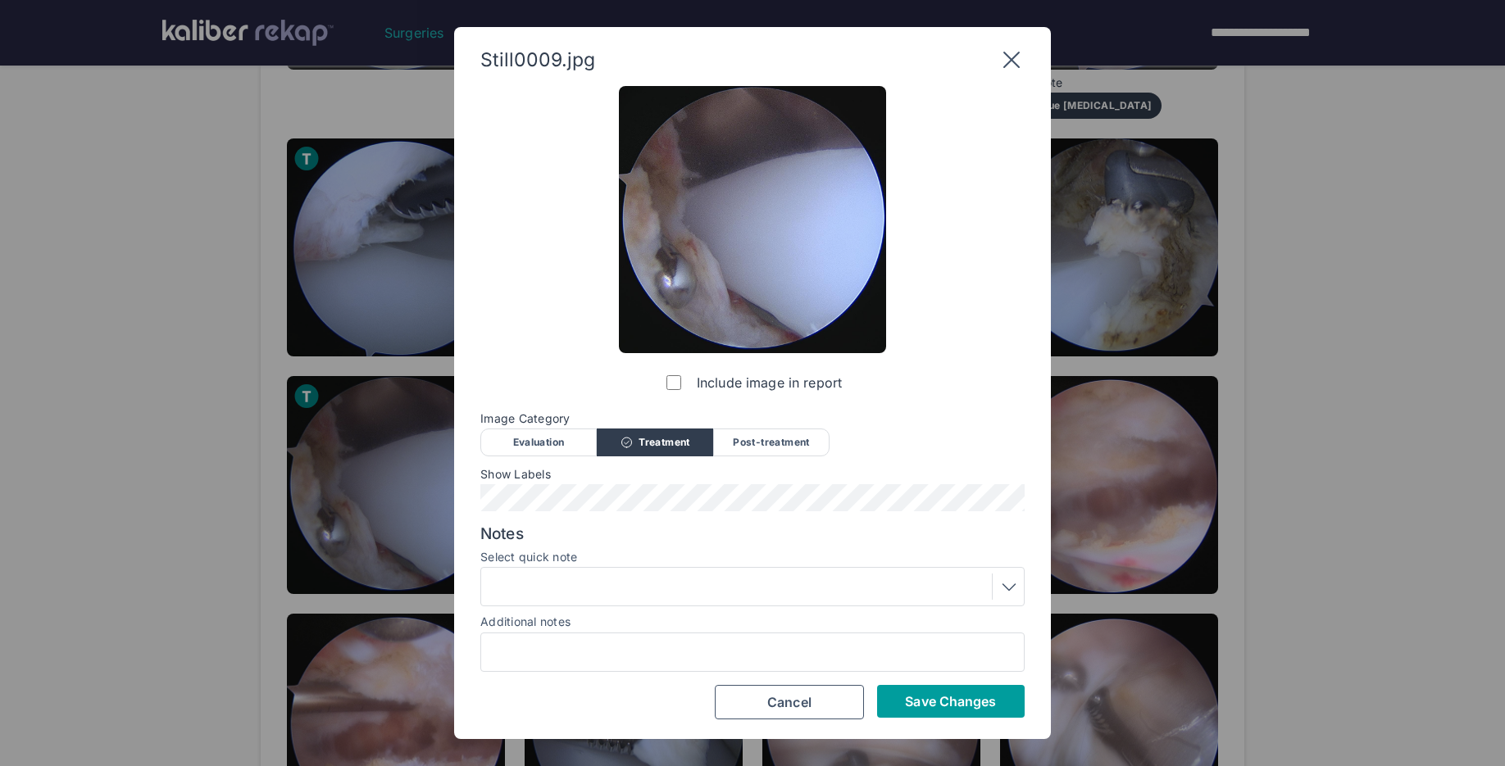
click at [958, 702] on span "Save Changes" at bounding box center [950, 701] width 91 height 16
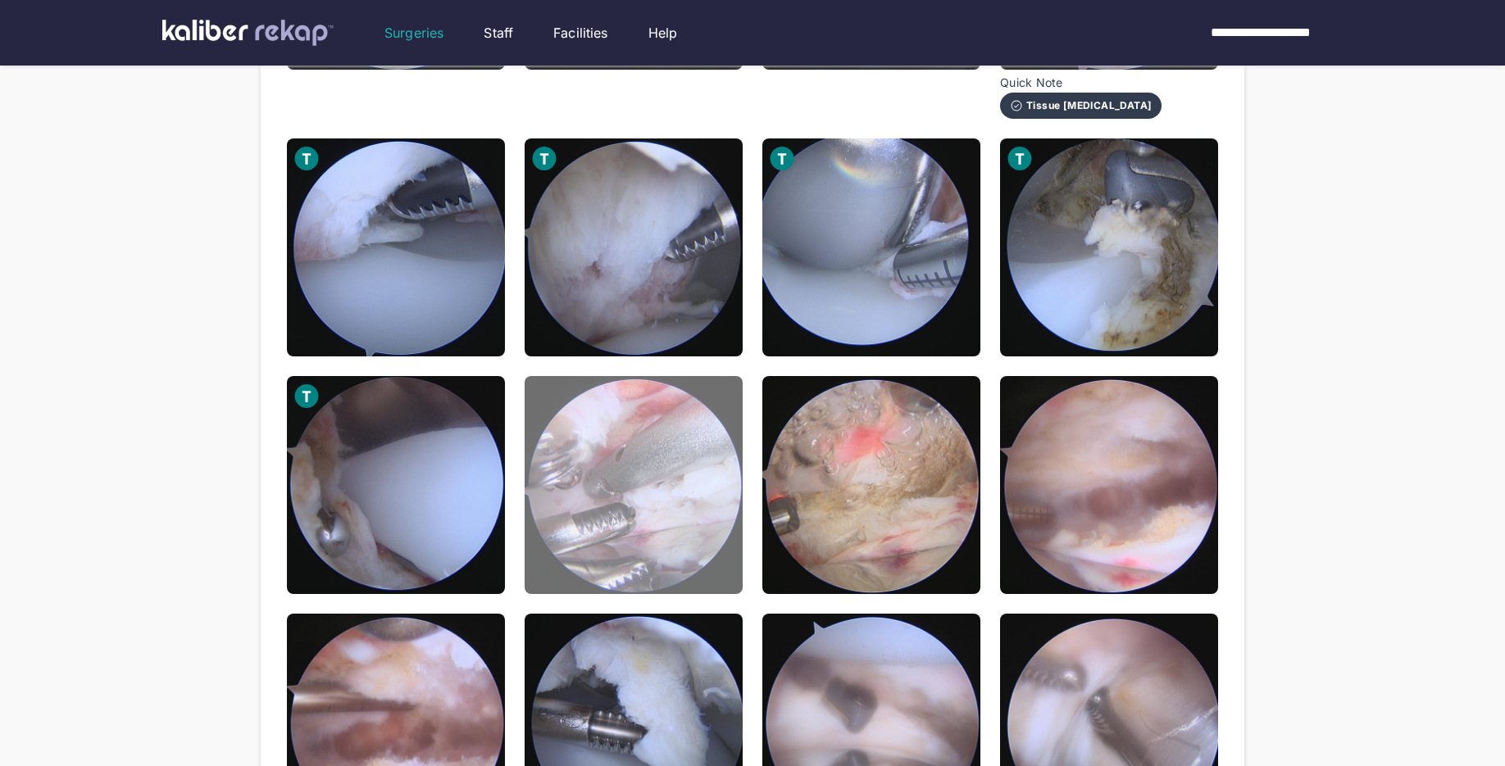
click at [709, 535] on img at bounding box center [634, 485] width 218 height 218
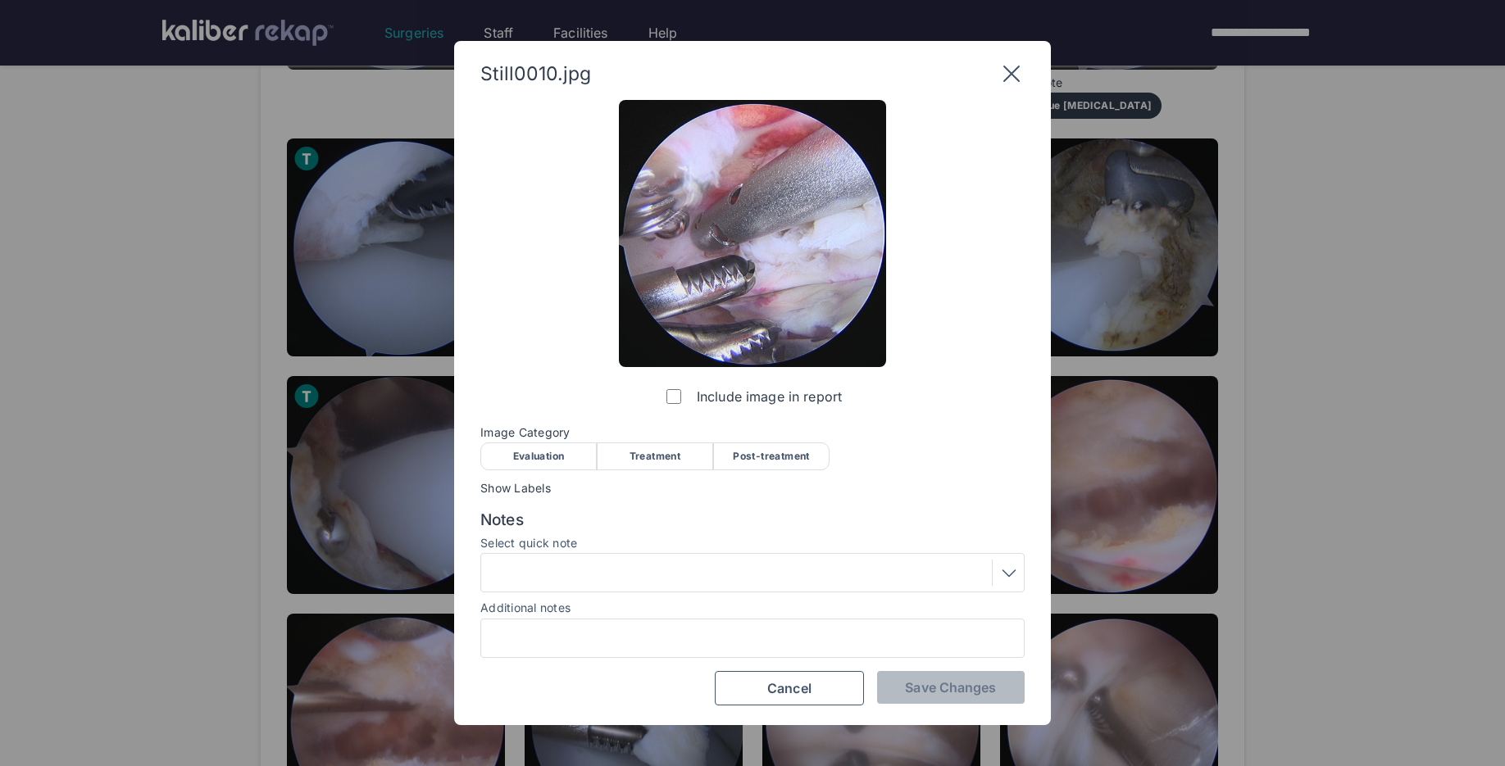
click at [653, 455] on div "Treatment" at bounding box center [655, 457] width 116 height 28
click at [941, 698] on button "Save Changes" at bounding box center [951, 687] width 148 height 33
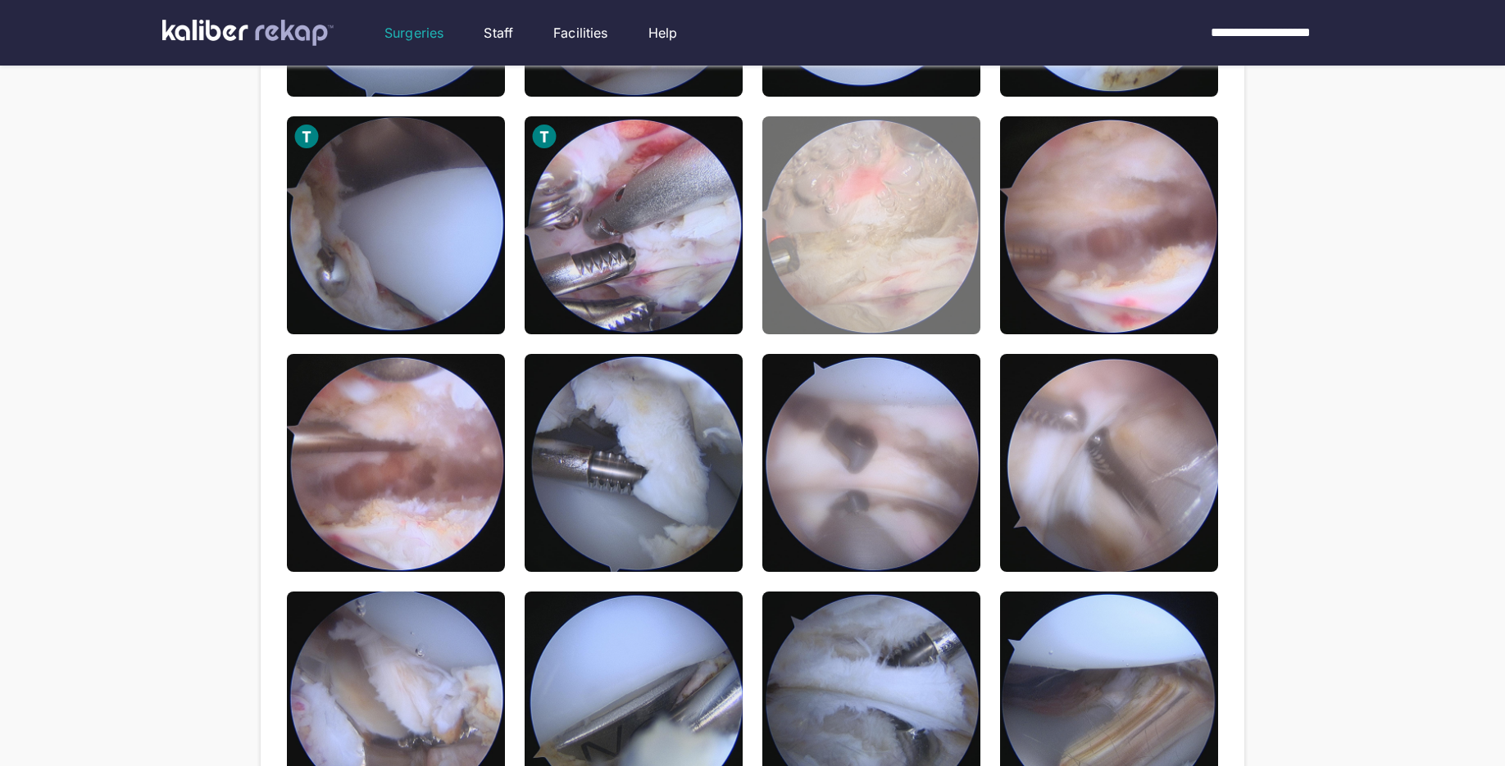
scroll to position [702, 0]
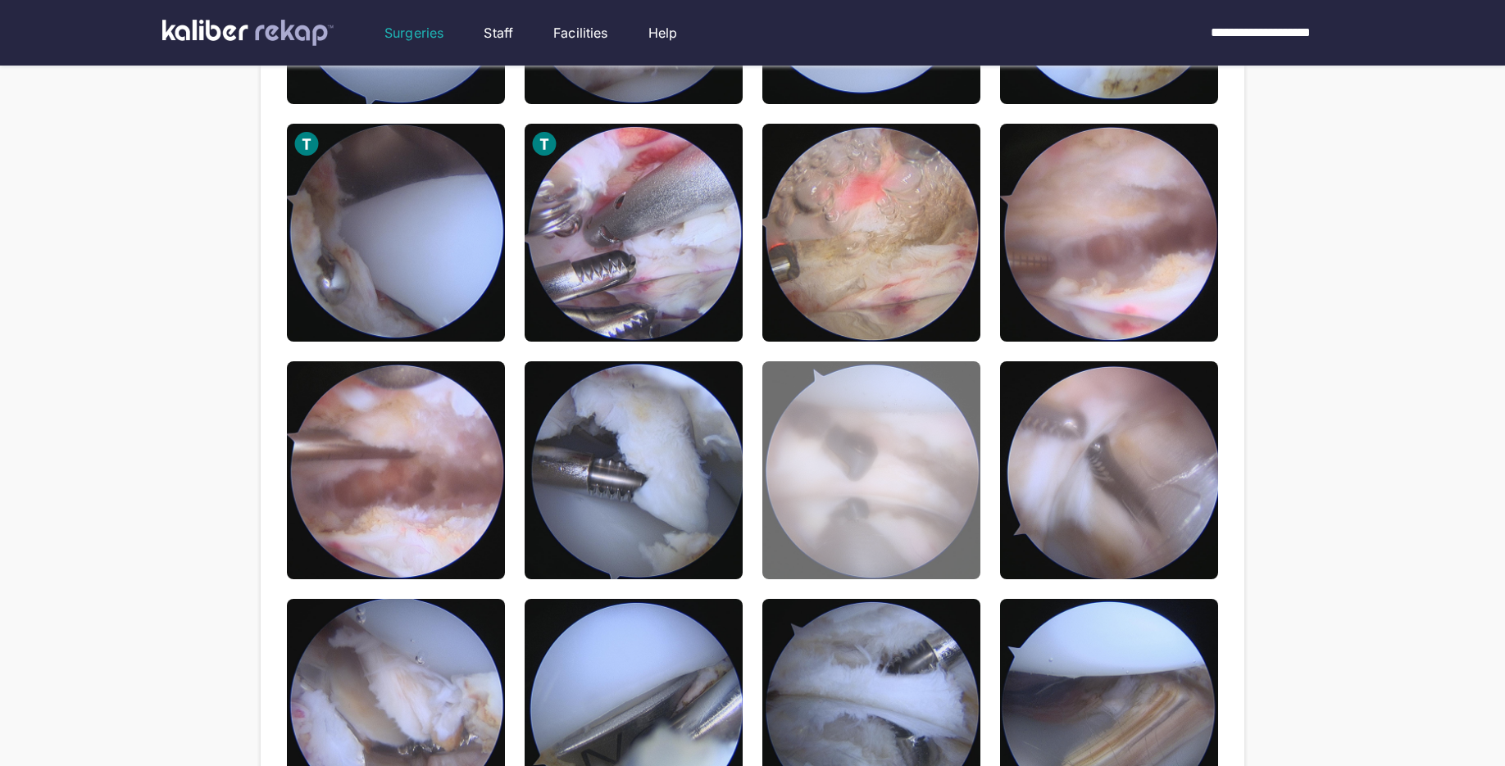
click at [931, 513] on img at bounding box center [871, 470] width 218 height 218
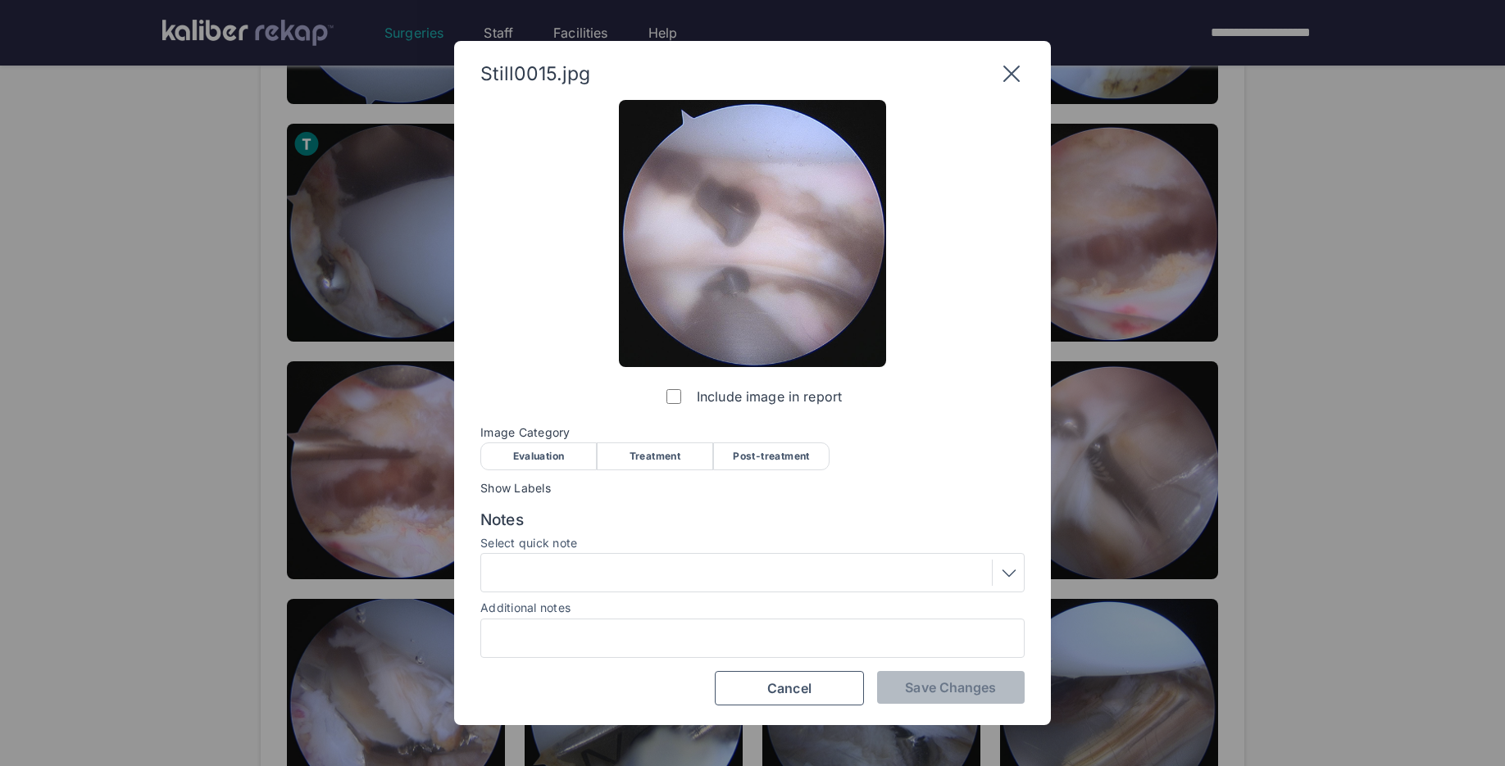
click at [678, 448] on div "Treatment" at bounding box center [655, 457] width 116 height 28
click at [958, 696] on span "Save Changes" at bounding box center [950, 687] width 91 height 16
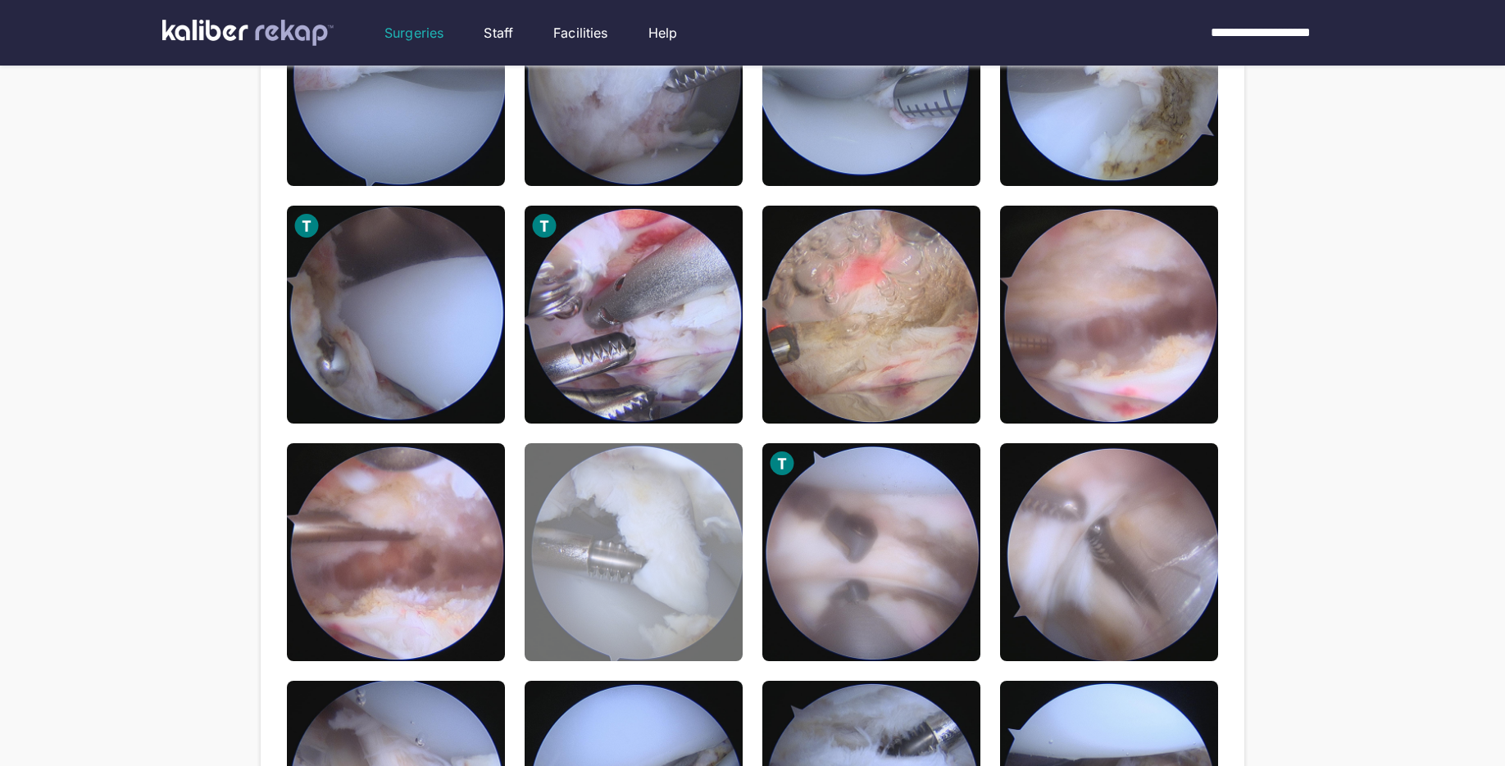
scroll to position [618, 0]
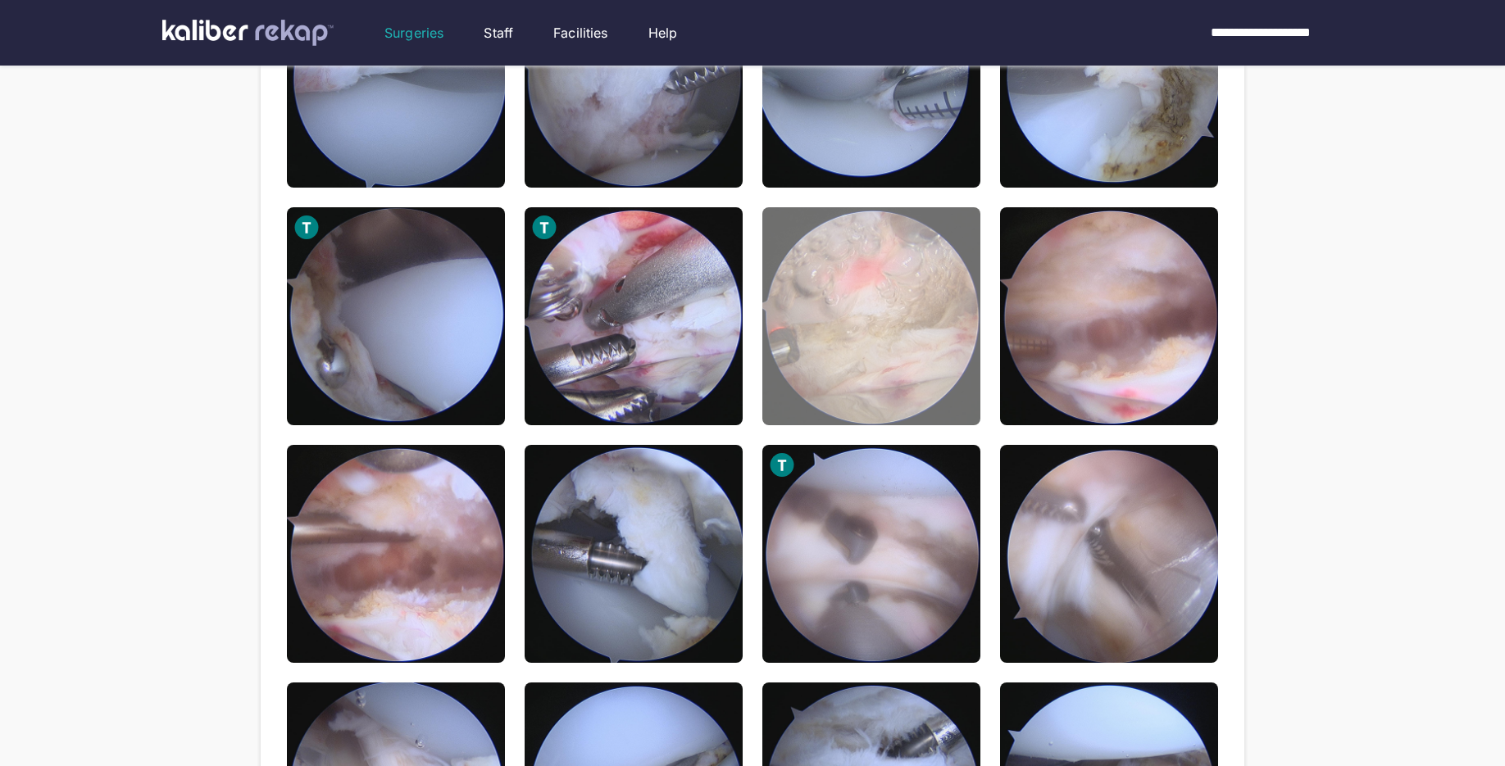
click at [871, 397] on img at bounding box center [871, 316] width 218 height 218
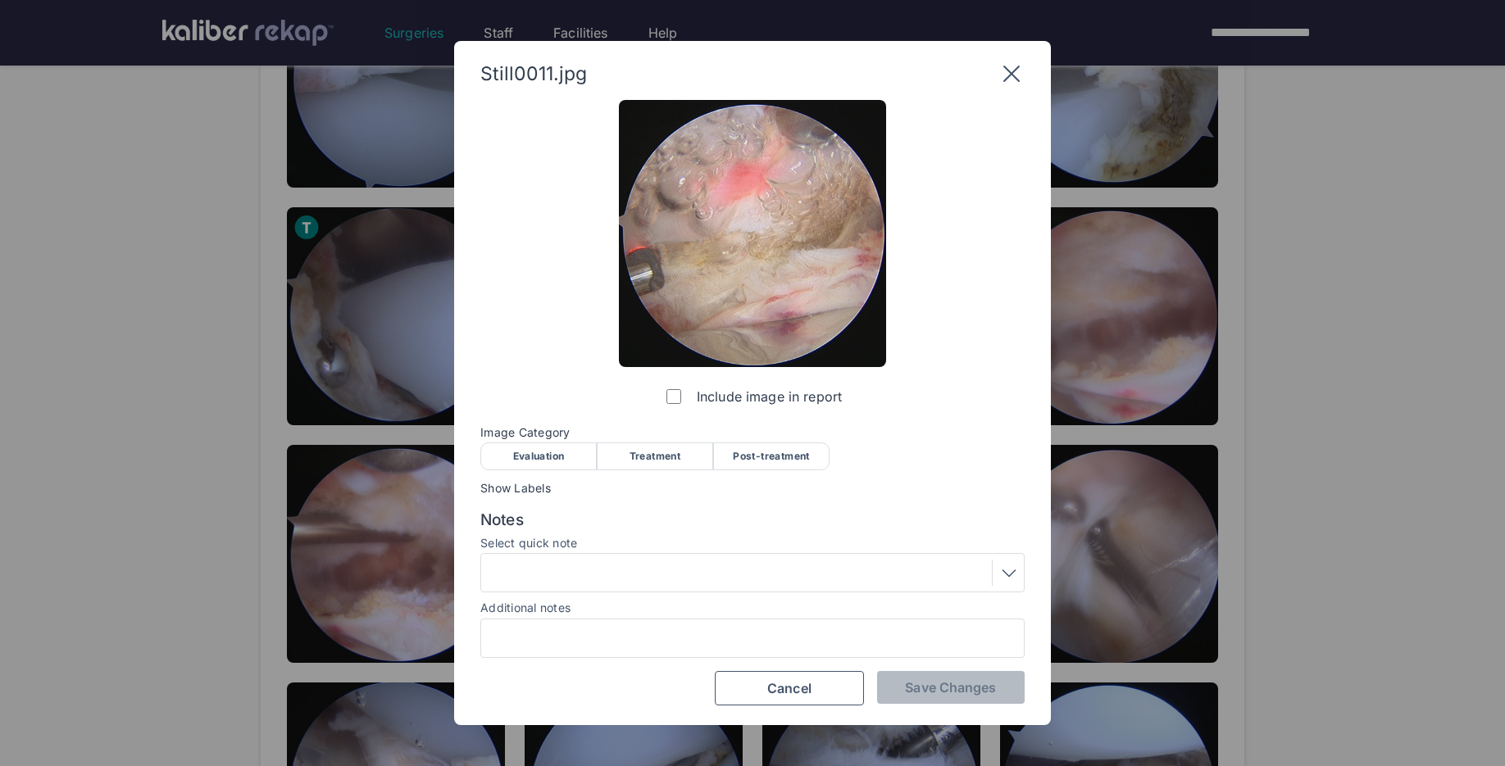
click at [674, 441] on div "Image Category Evaluation Treatment Post-treatment Evaluation Treatment Post-tr…" at bounding box center [752, 447] width 544 height 43
click at [653, 457] on div "Treatment" at bounding box center [655, 457] width 116 height 28
click at [920, 693] on span "Save Changes" at bounding box center [950, 687] width 91 height 16
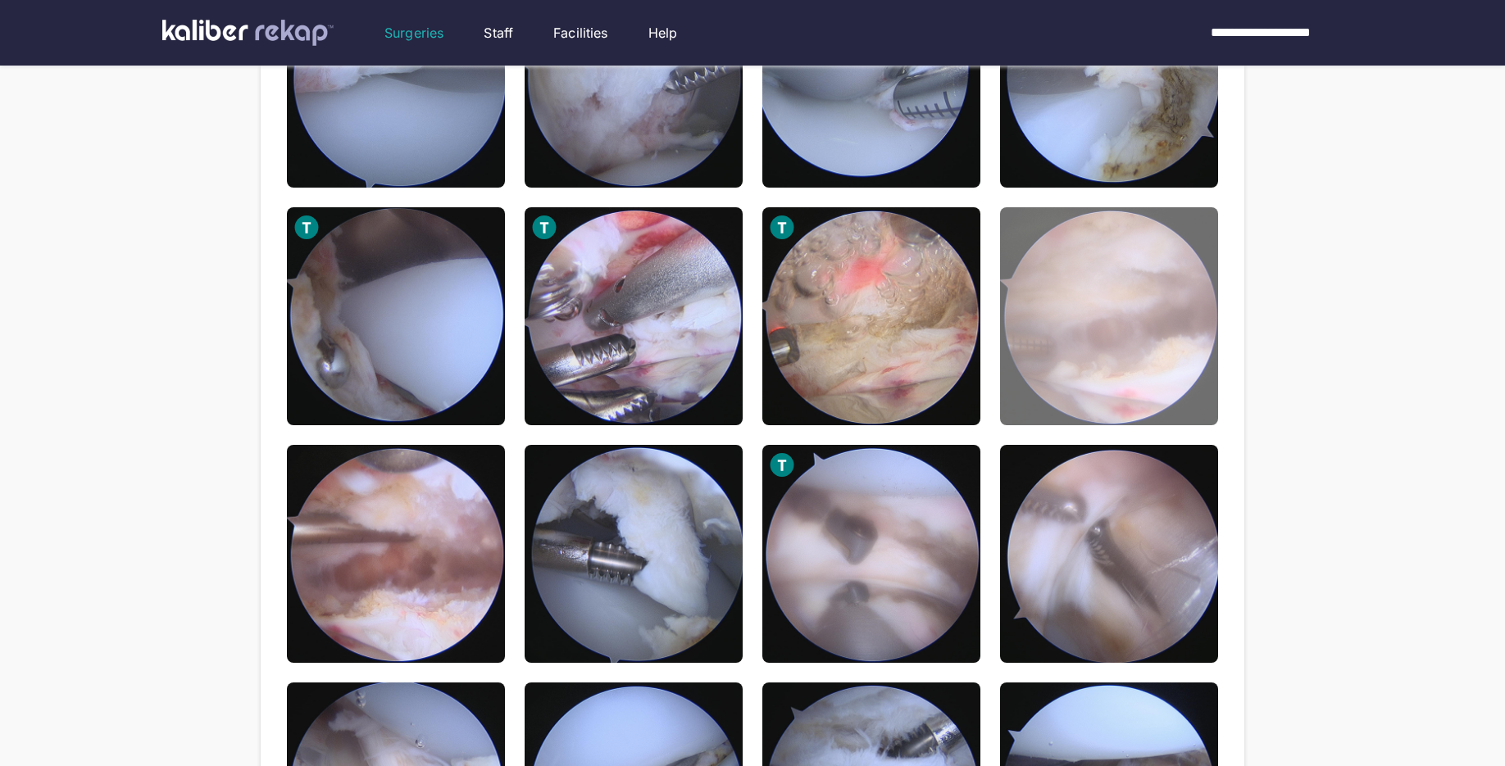
click at [1099, 416] on img at bounding box center [1109, 316] width 218 height 218
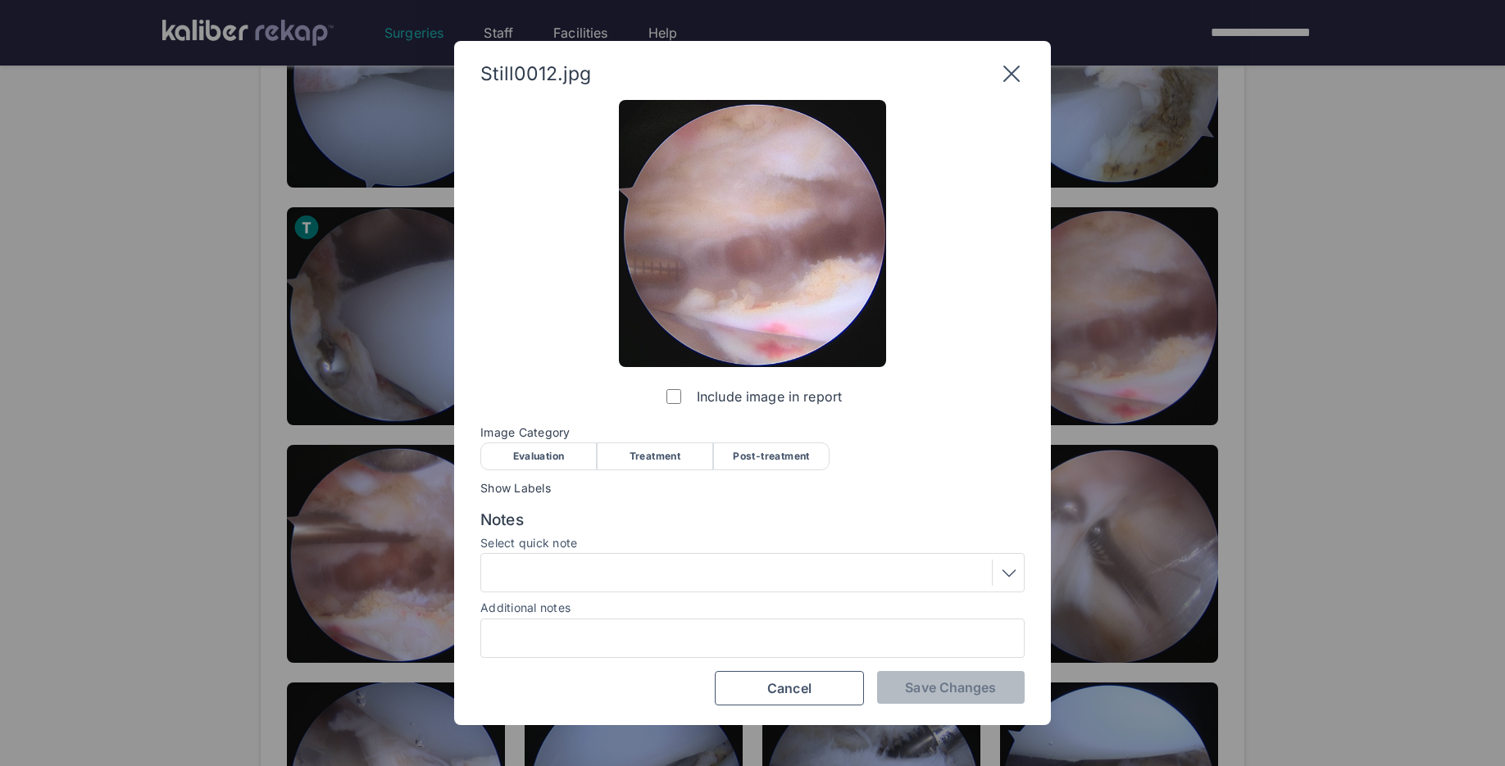
click at [642, 466] on div "Treatment" at bounding box center [655, 457] width 116 height 28
click at [969, 689] on span "Save Changes" at bounding box center [950, 687] width 91 height 16
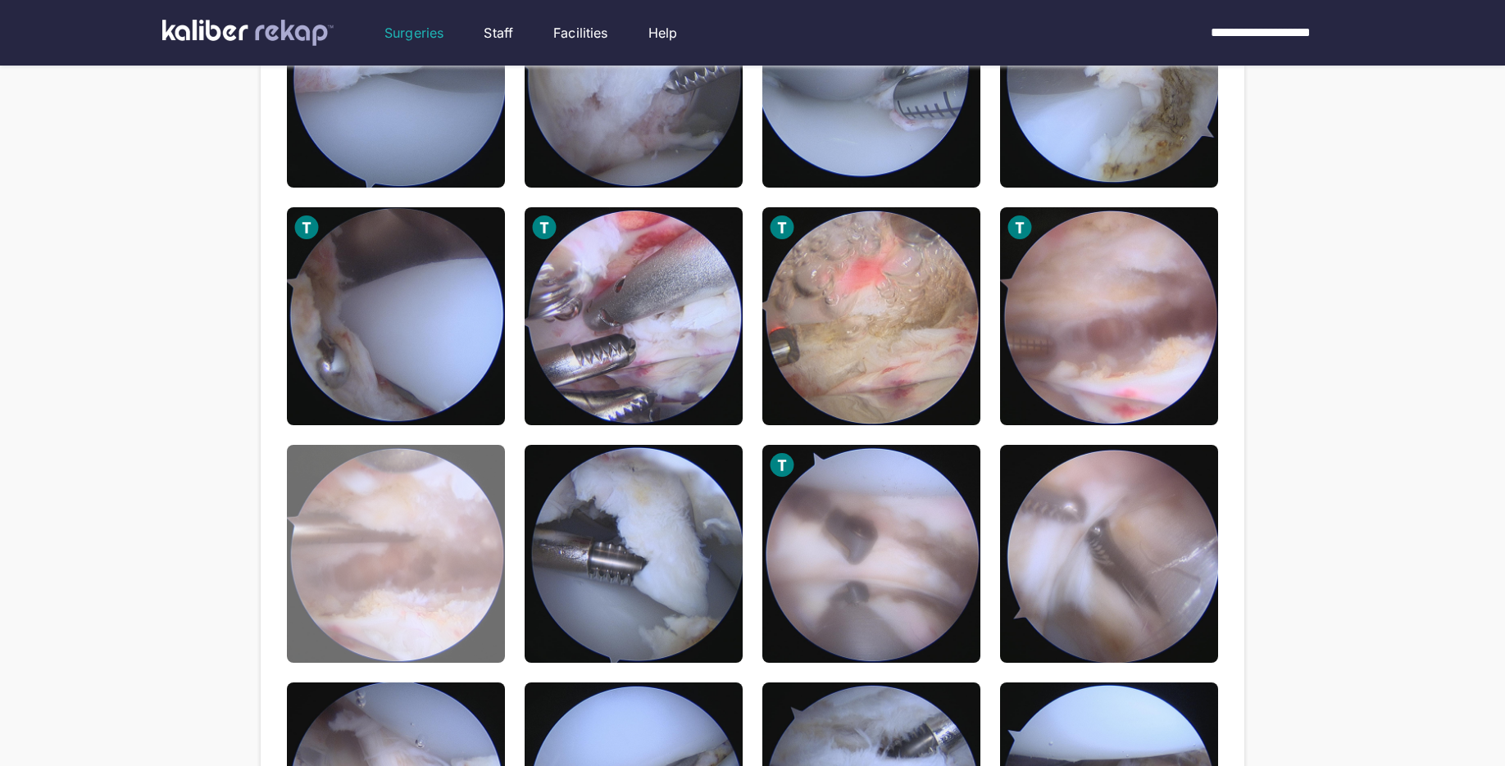
click at [472, 621] on img at bounding box center [396, 554] width 218 height 218
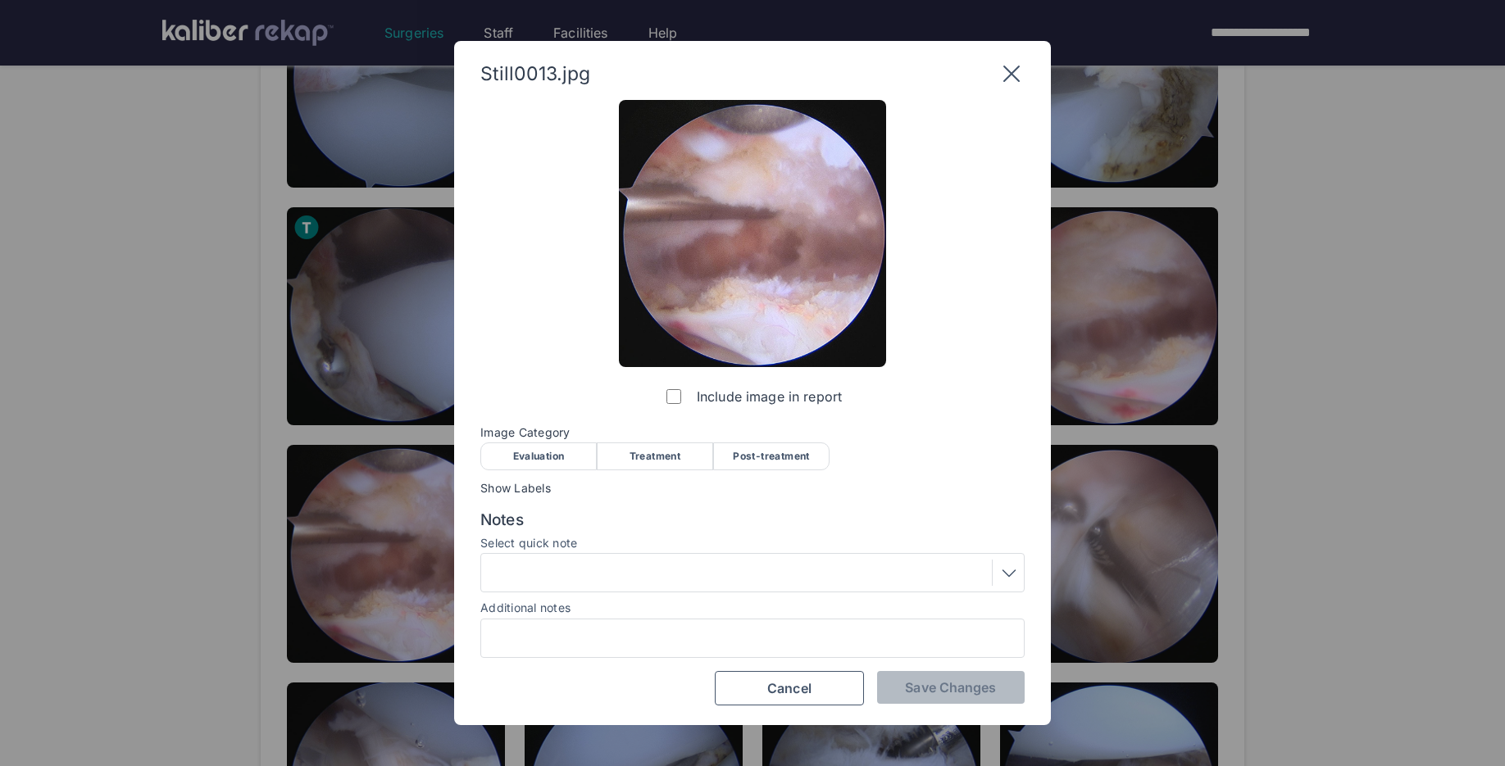
click at [749, 457] on div "Post-treatment" at bounding box center [771, 457] width 116 height 28
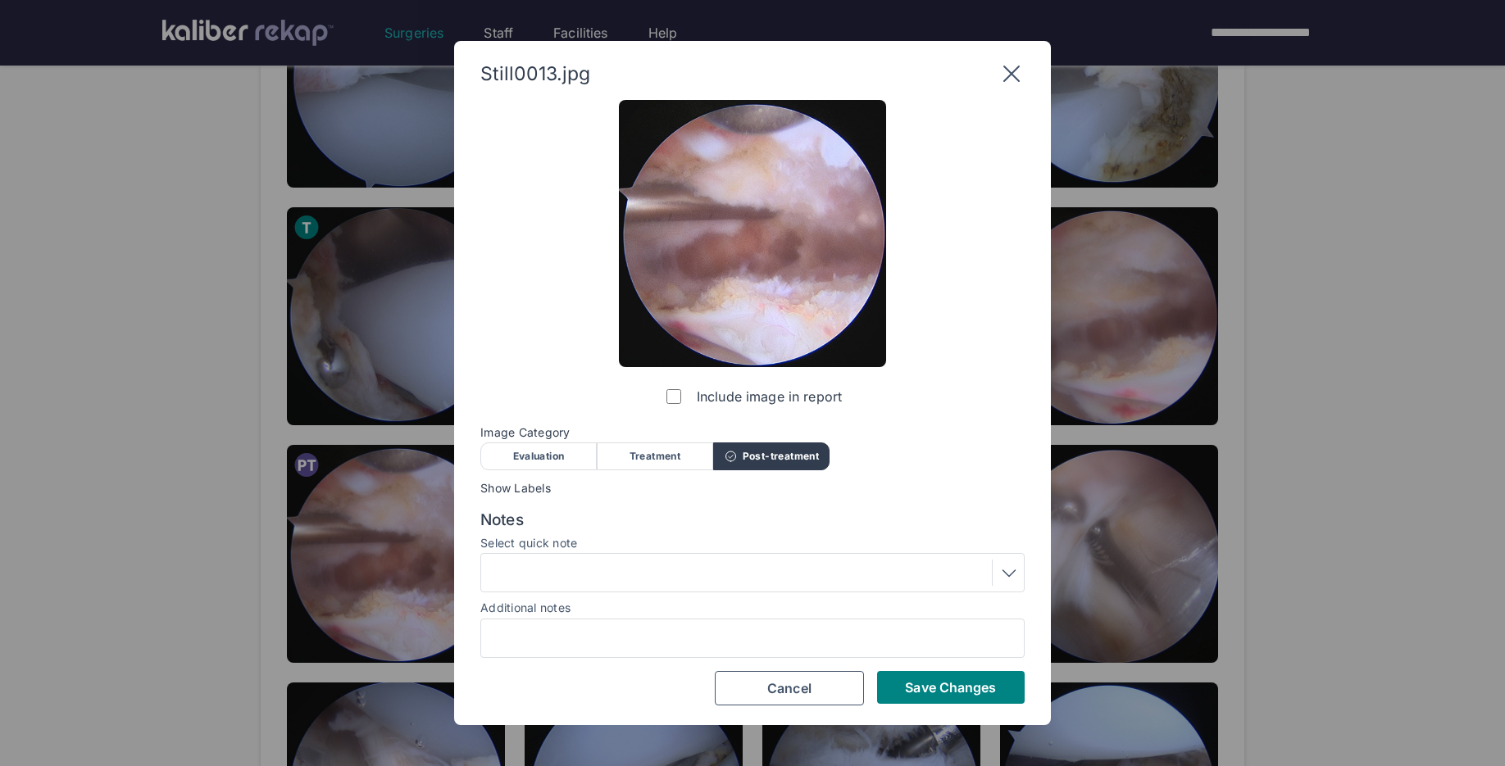
click at [665, 453] on div "Treatment" at bounding box center [655, 457] width 116 height 28
click at [905, 683] on span "Save Changes" at bounding box center [950, 687] width 91 height 16
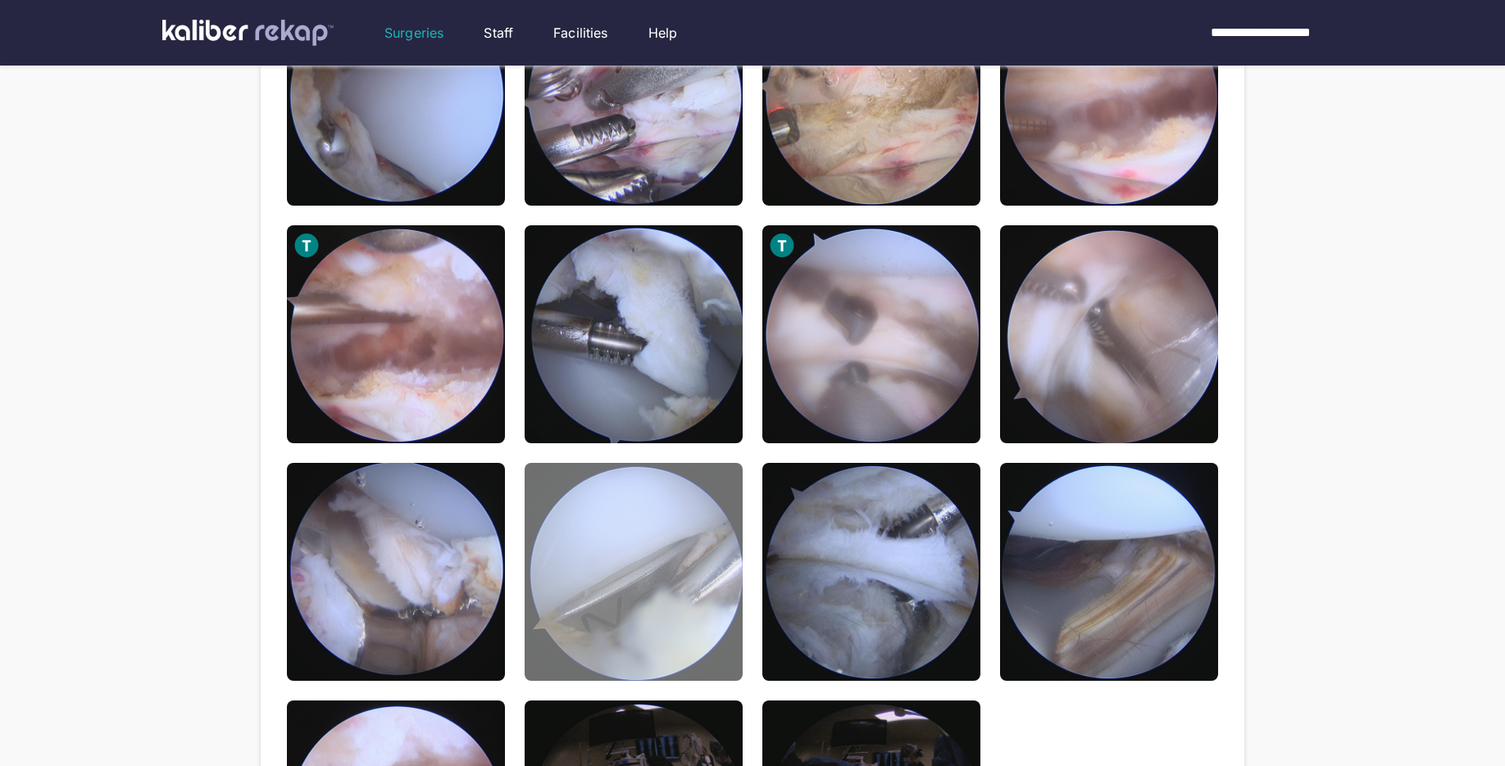
scroll to position [826, 0]
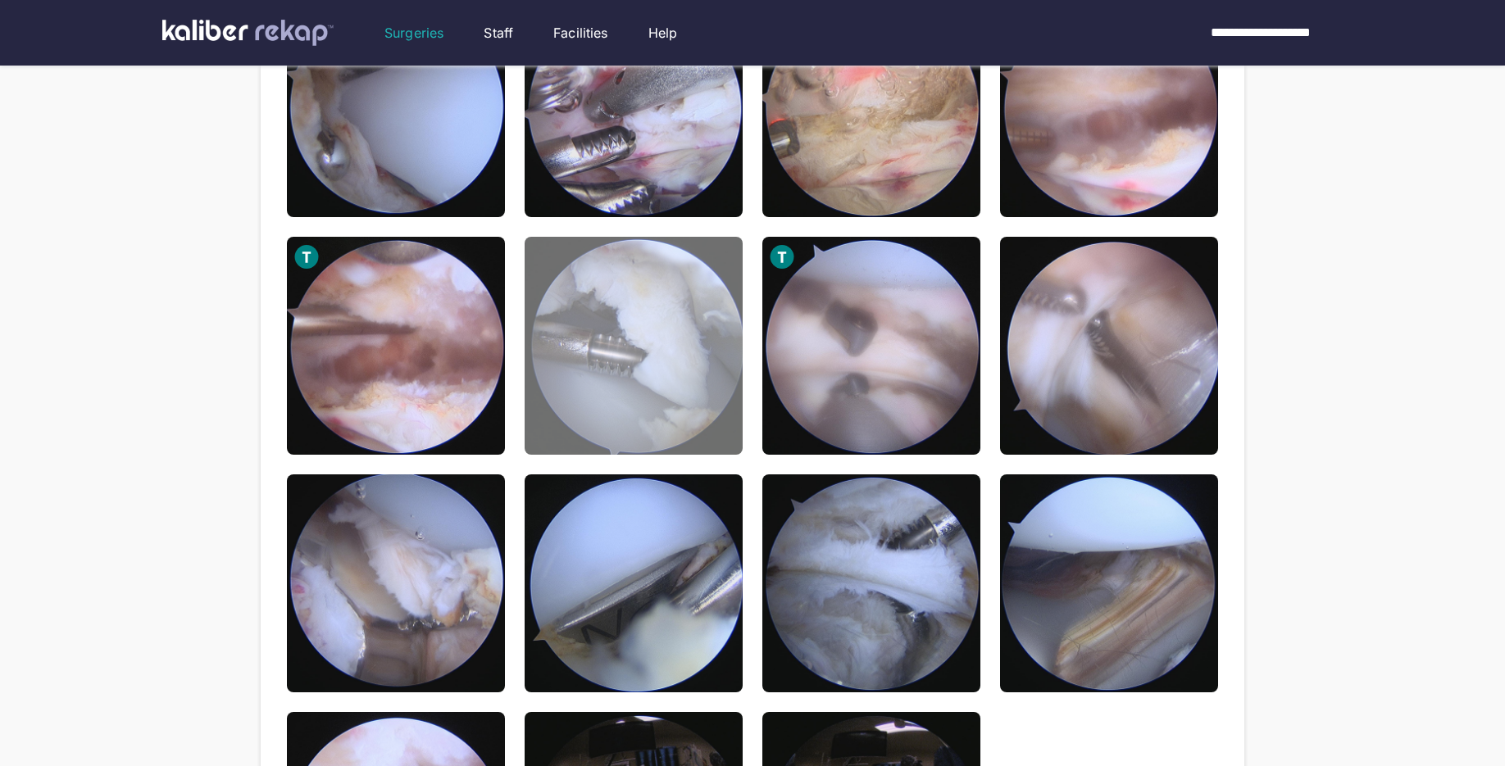
click at [648, 407] on img at bounding box center [634, 346] width 218 height 218
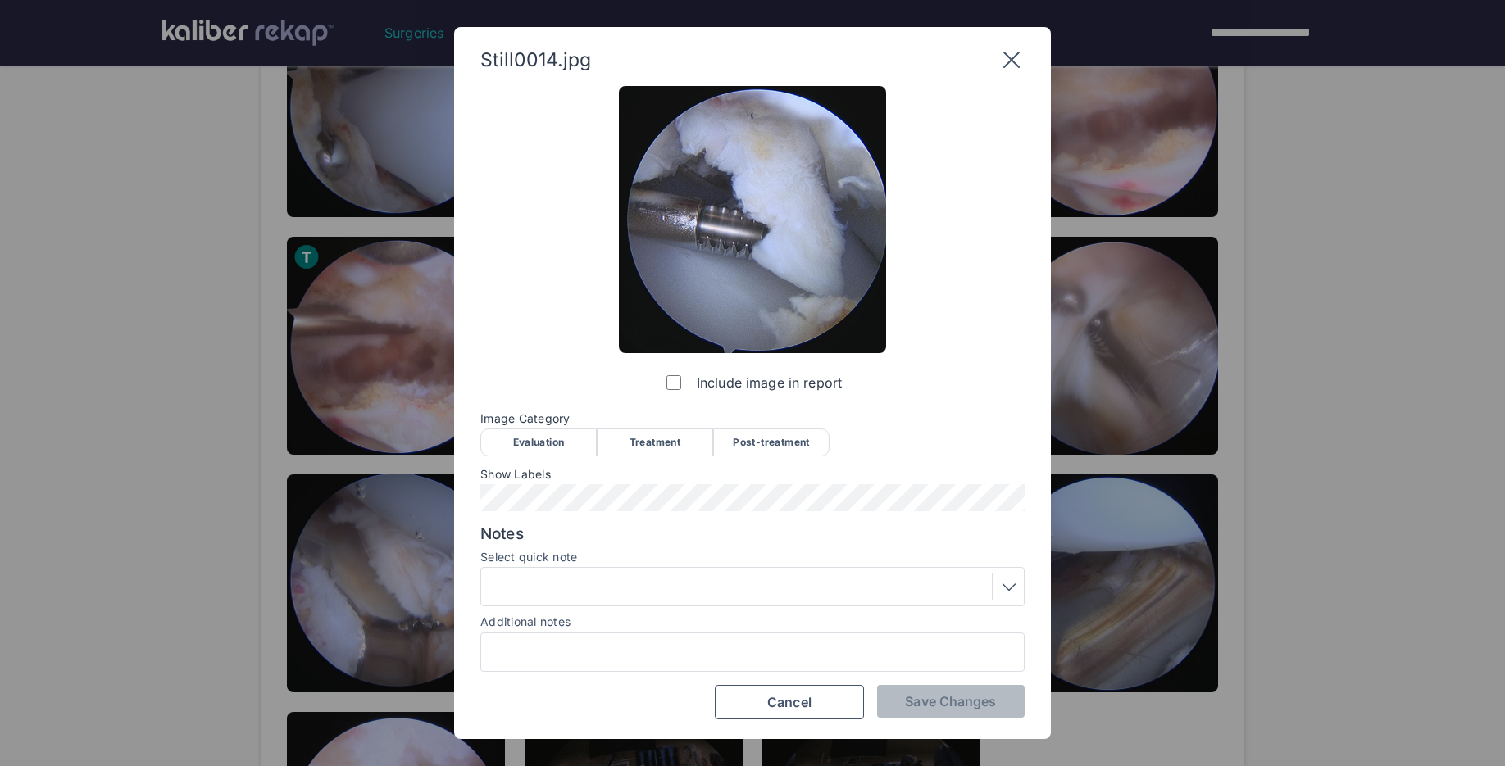
click at [615, 447] on div "Treatment" at bounding box center [655, 443] width 116 height 28
click at [969, 703] on span "Save Changes" at bounding box center [950, 701] width 91 height 16
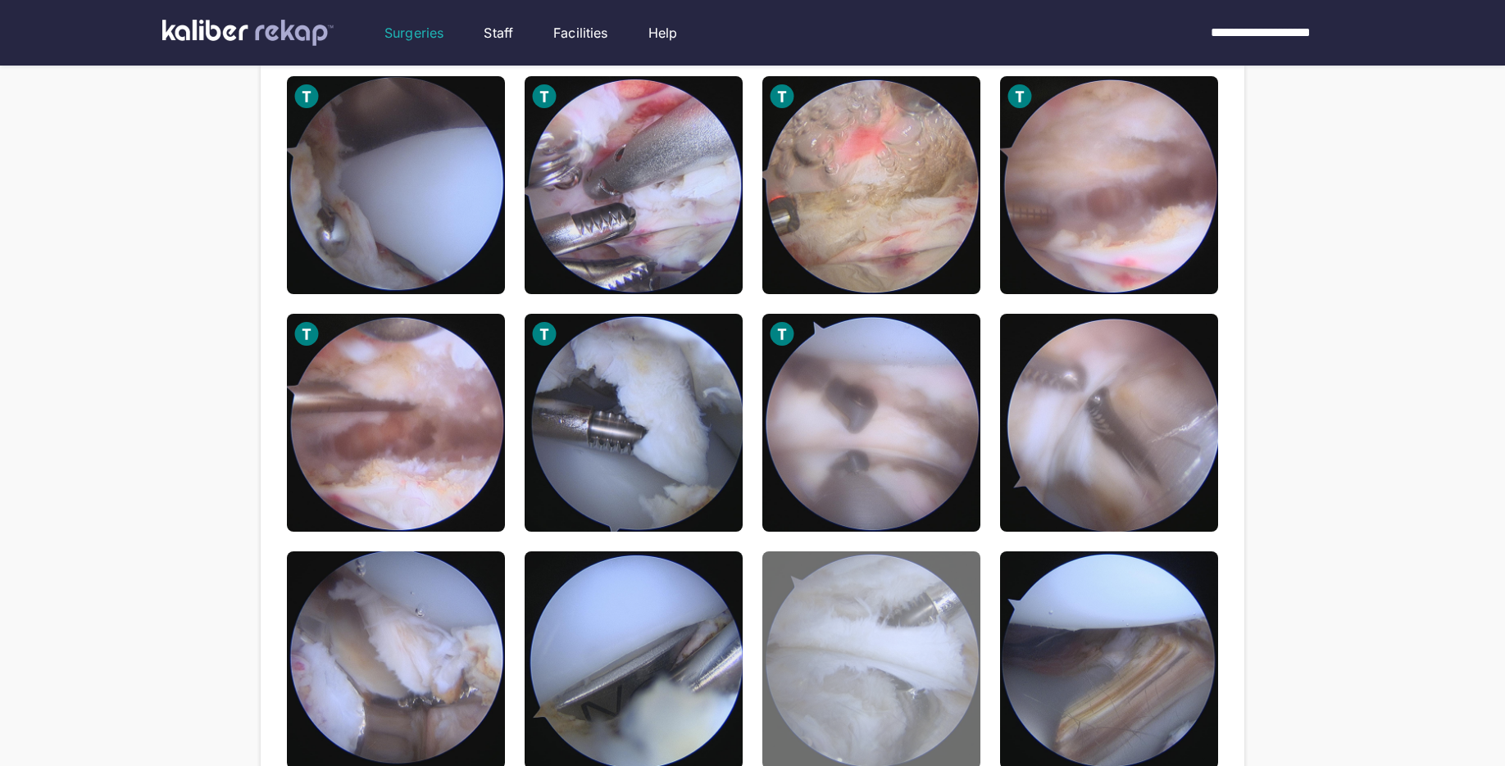
scroll to position [857, 0]
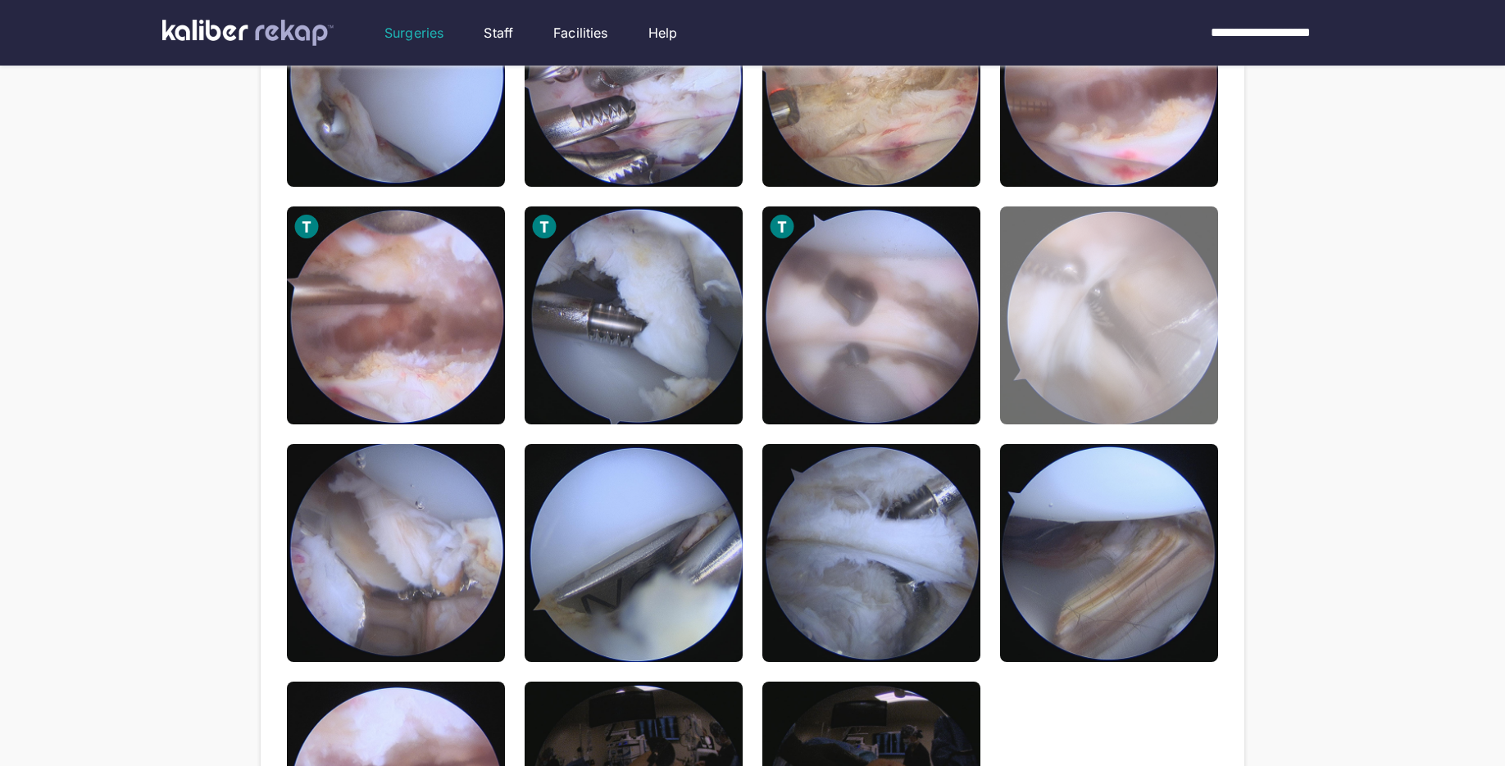
click at [1143, 391] on img at bounding box center [1109, 316] width 218 height 218
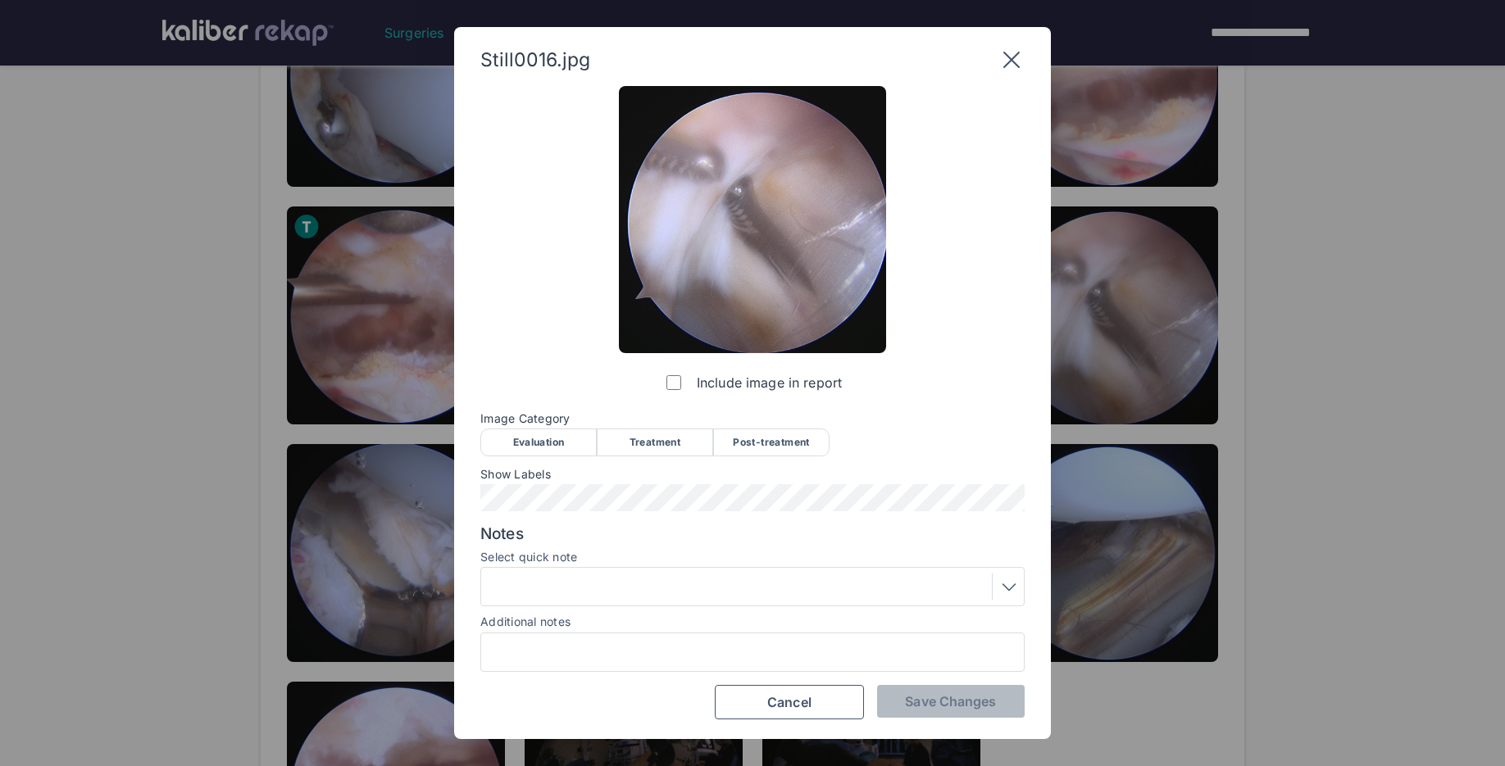
click at [634, 452] on div "Treatment" at bounding box center [655, 443] width 116 height 28
click at [985, 693] on span "Save Changes" at bounding box center [950, 701] width 91 height 16
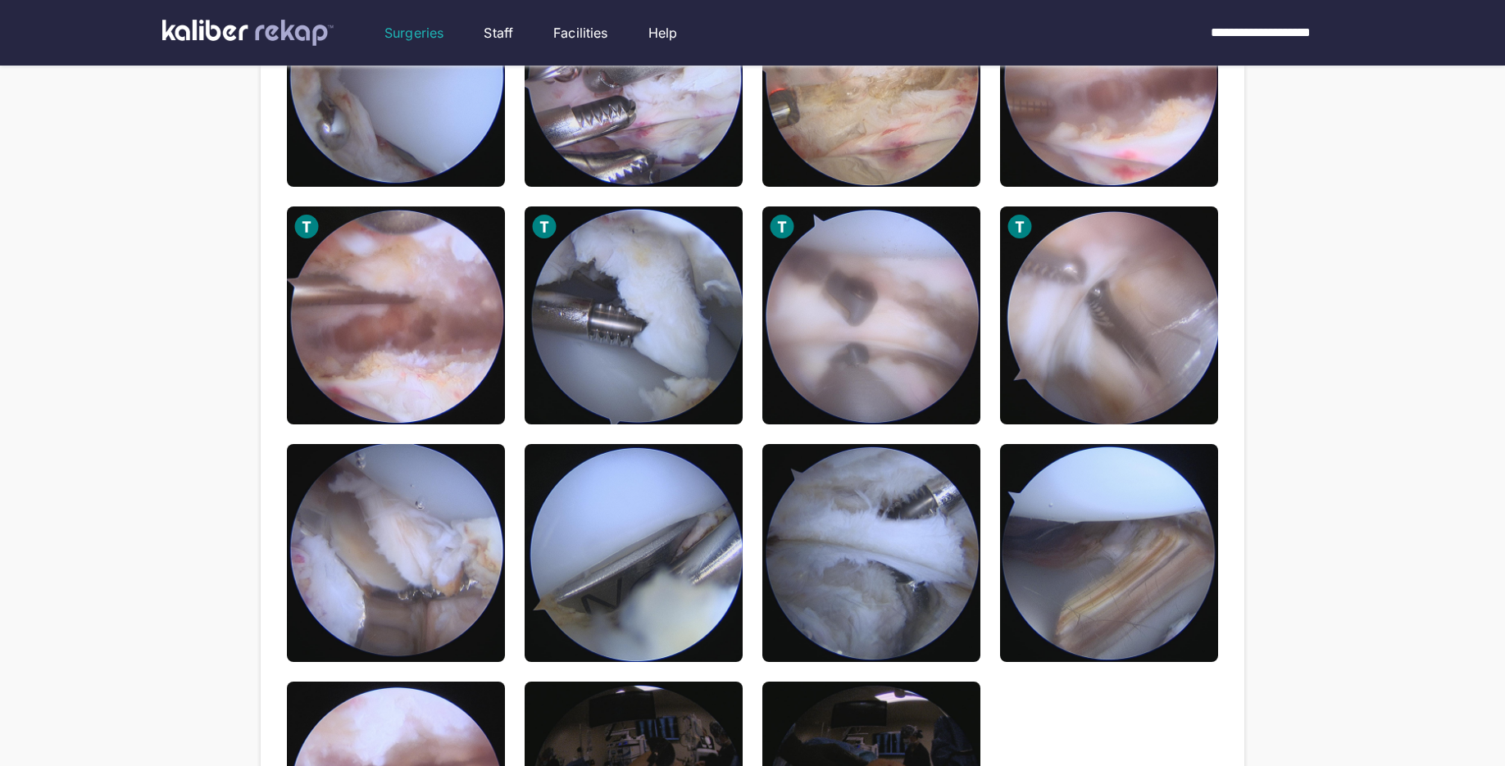
scroll to position [920, 0]
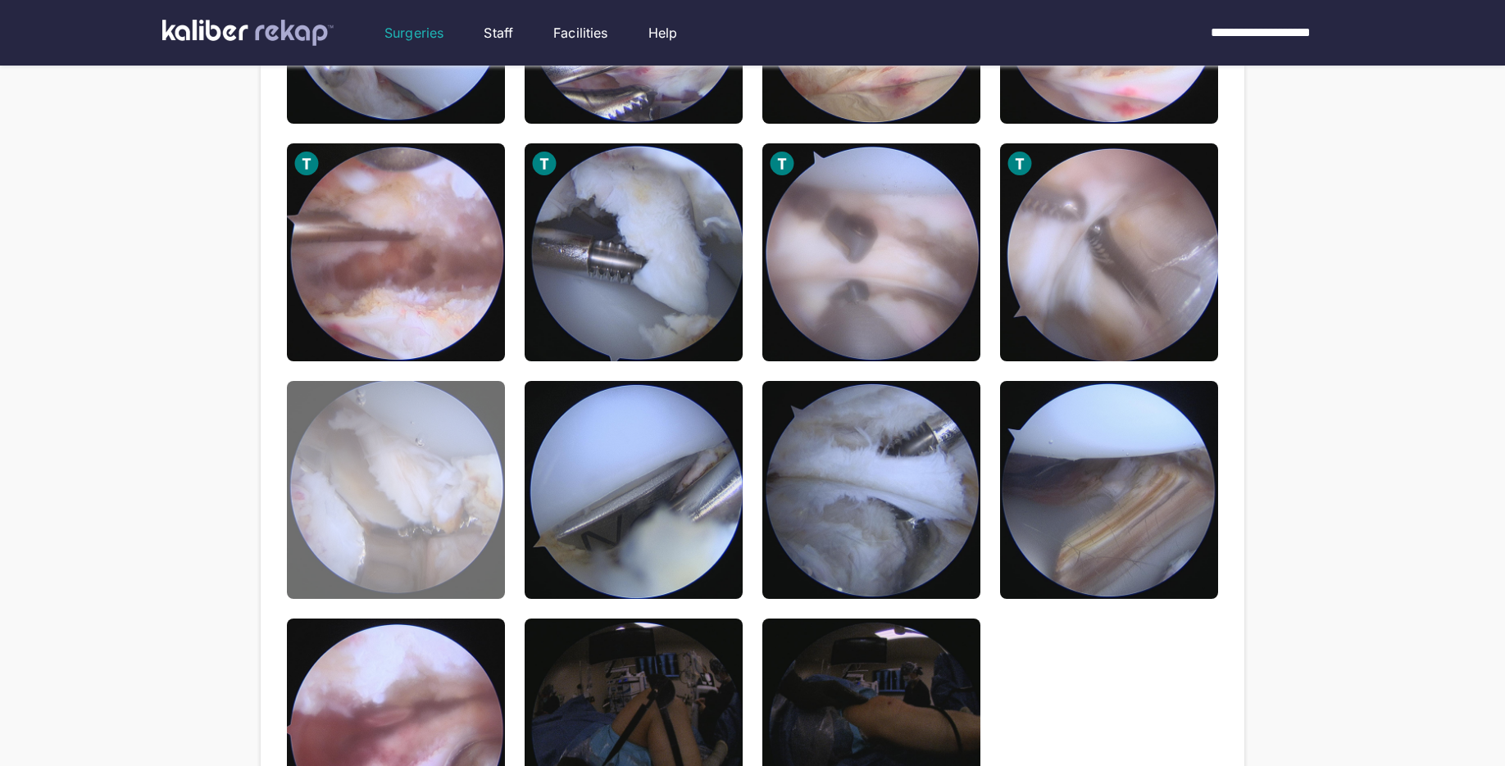
click at [428, 561] on img at bounding box center [396, 490] width 218 height 218
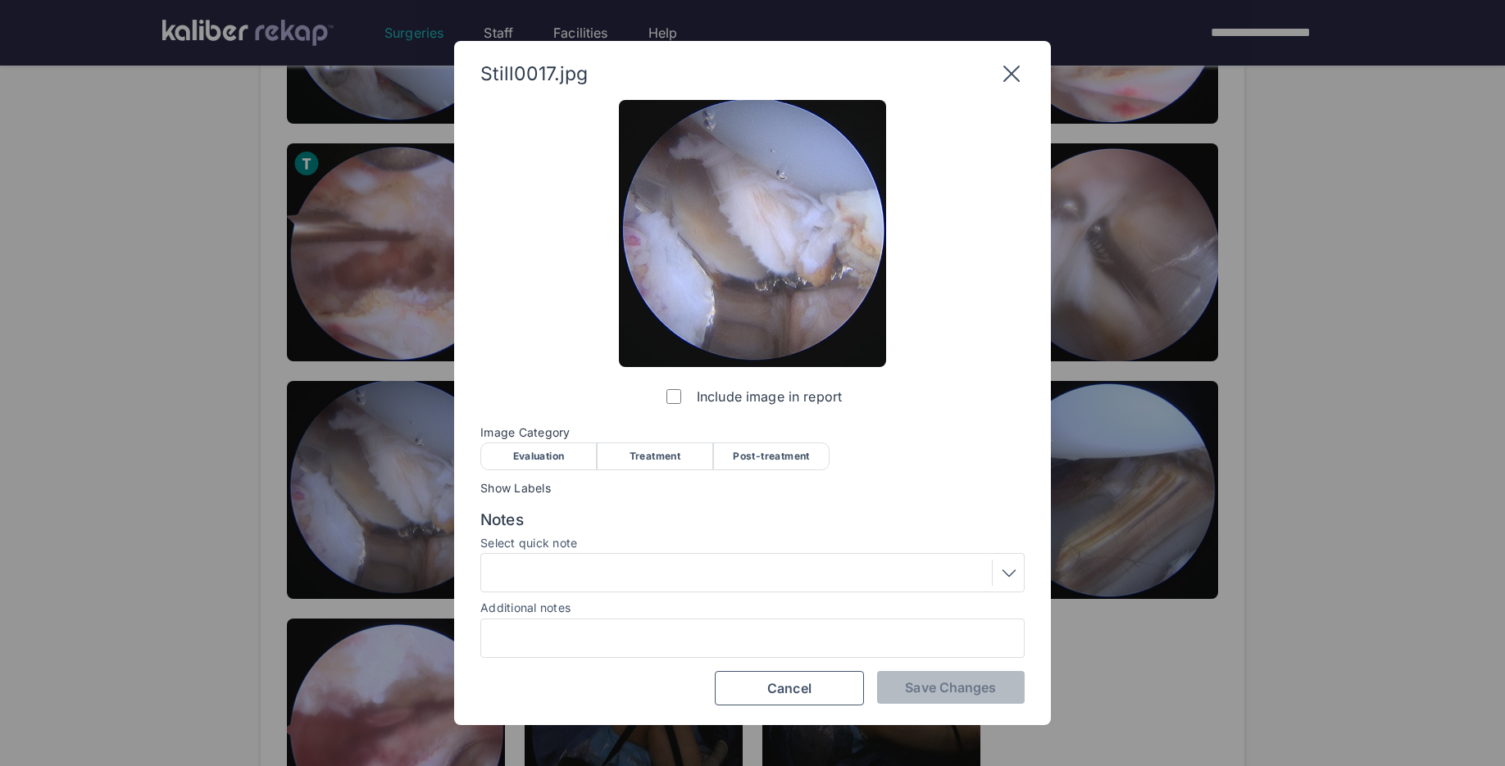
click at [658, 452] on div "Treatment" at bounding box center [655, 457] width 116 height 28
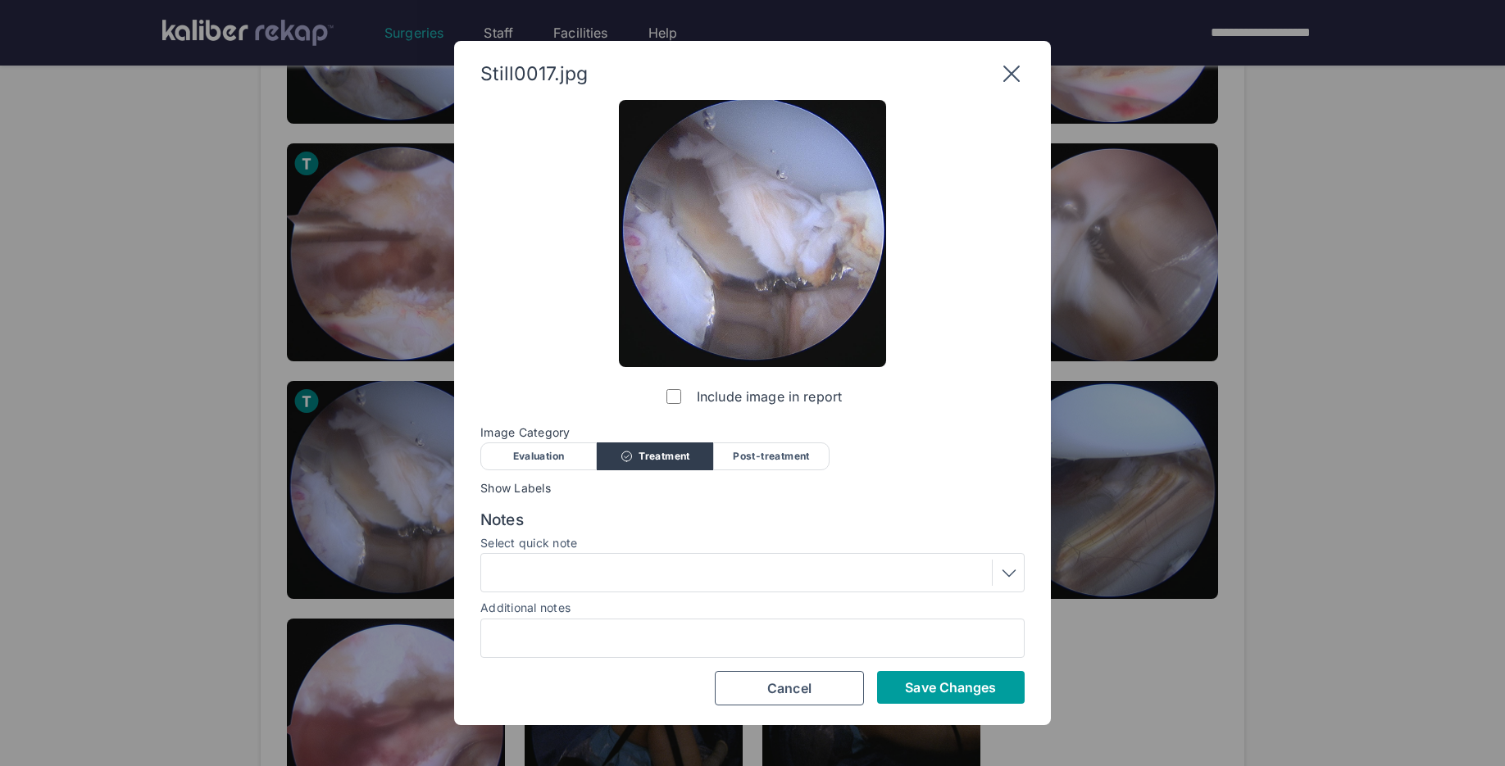
click at [937, 679] on span "Save Changes" at bounding box center [950, 687] width 91 height 16
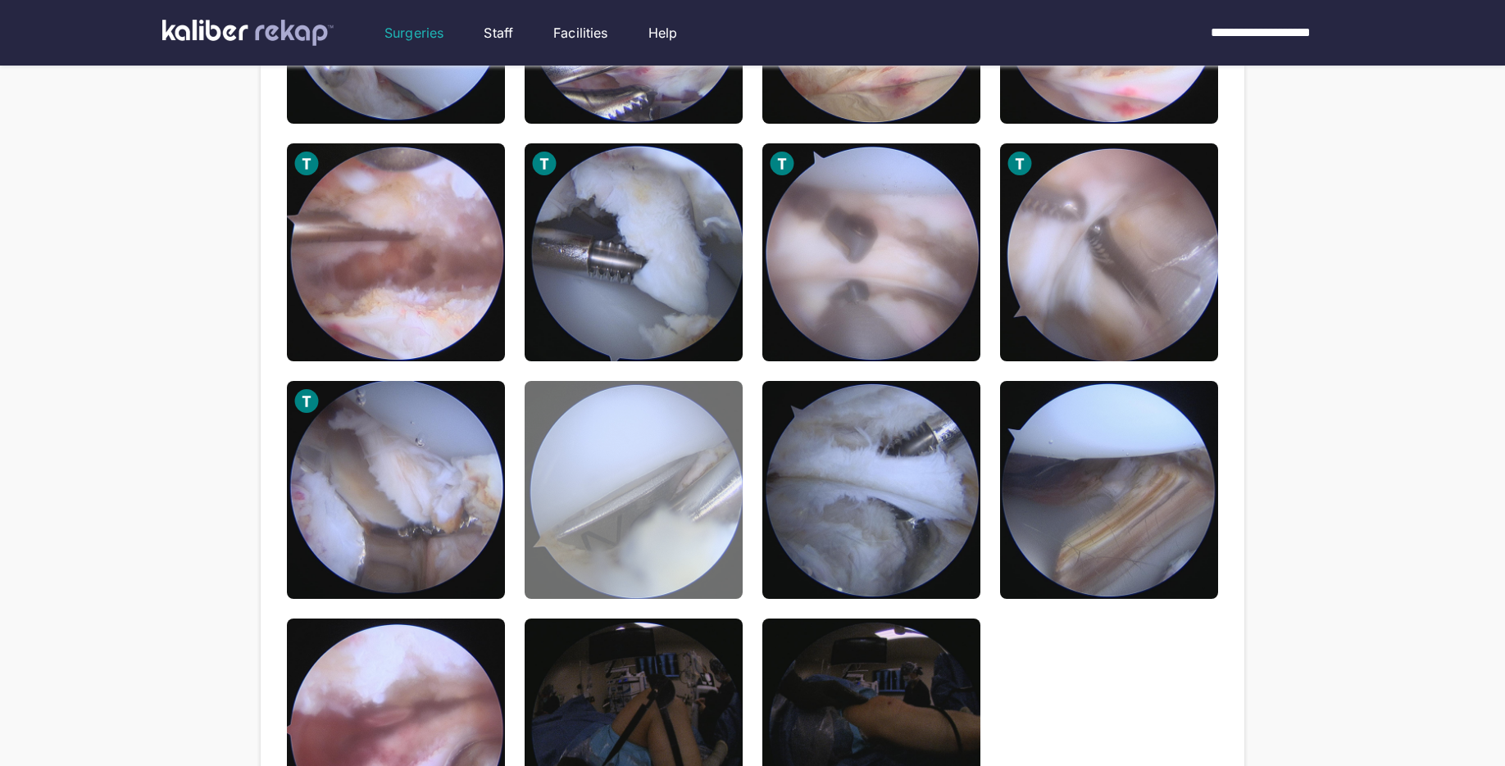
click at [688, 568] on img at bounding box center [634, 490] width 218 height 218
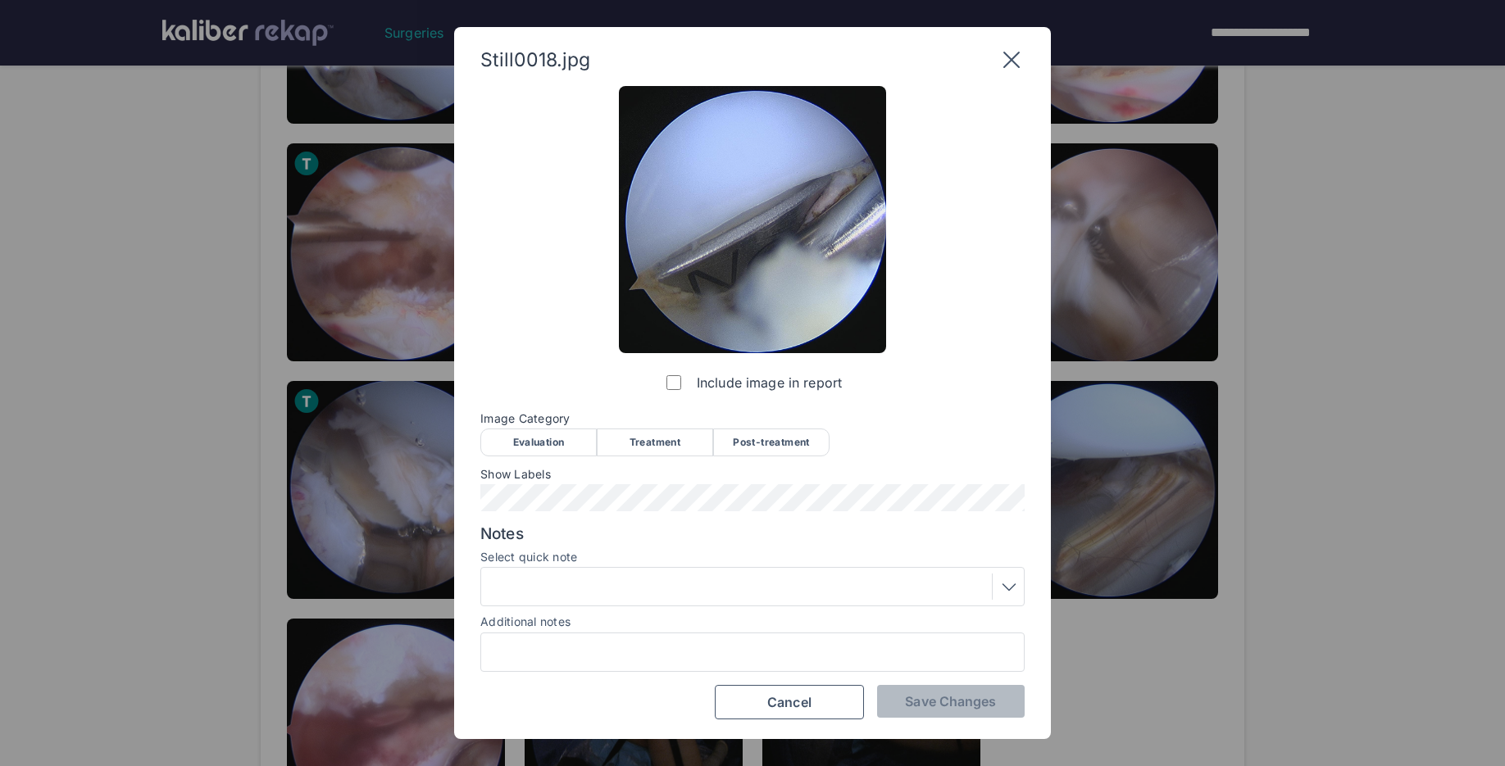
click at [669, 443] on div "Treatment" at bounding box center [655, 443] width 116 height 28
click at [984, 709] on span "Save Changes" at bounding box center [950, 701] width 91 height 16
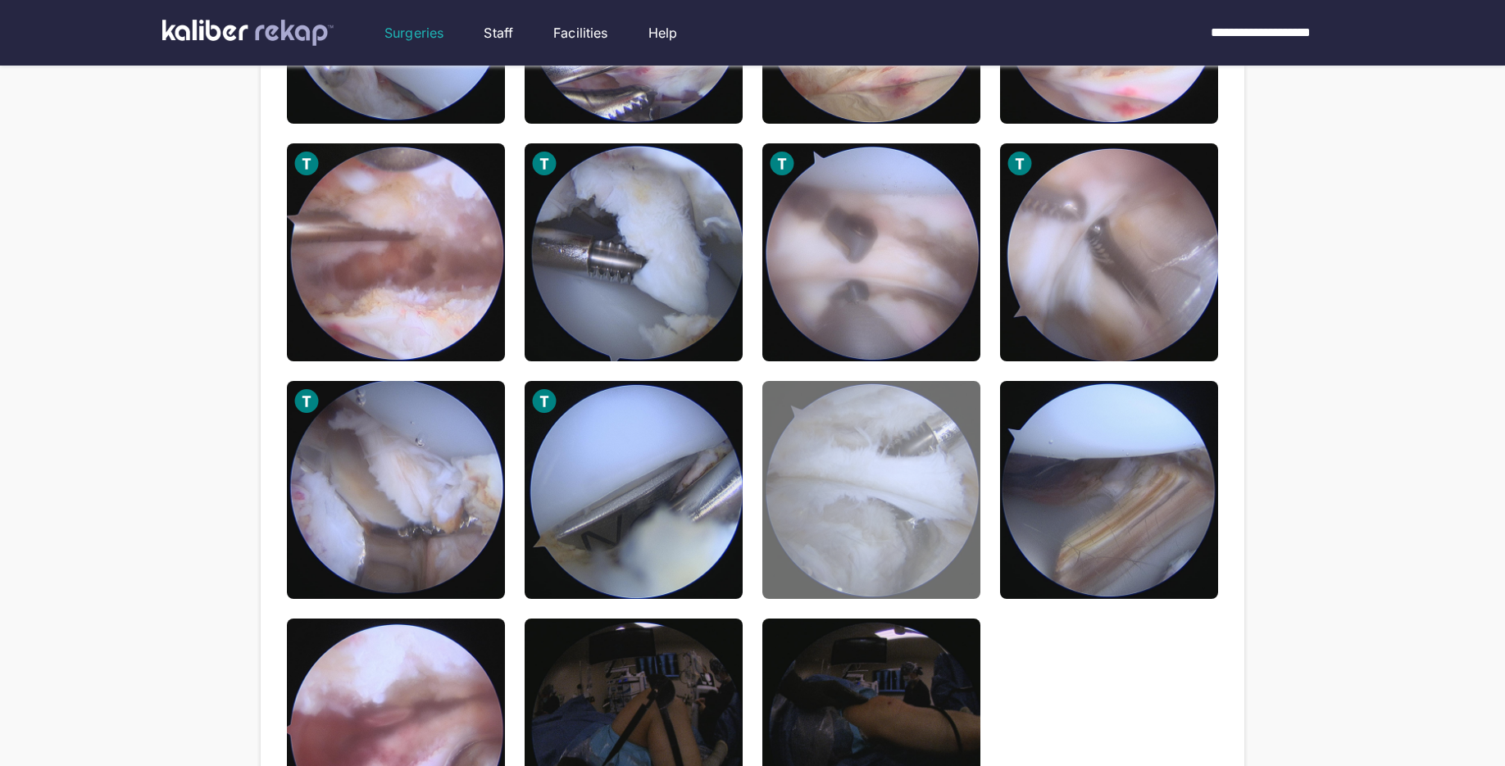
click at [924, 558] on img at bounding box center [871, 490] width 218 height 218
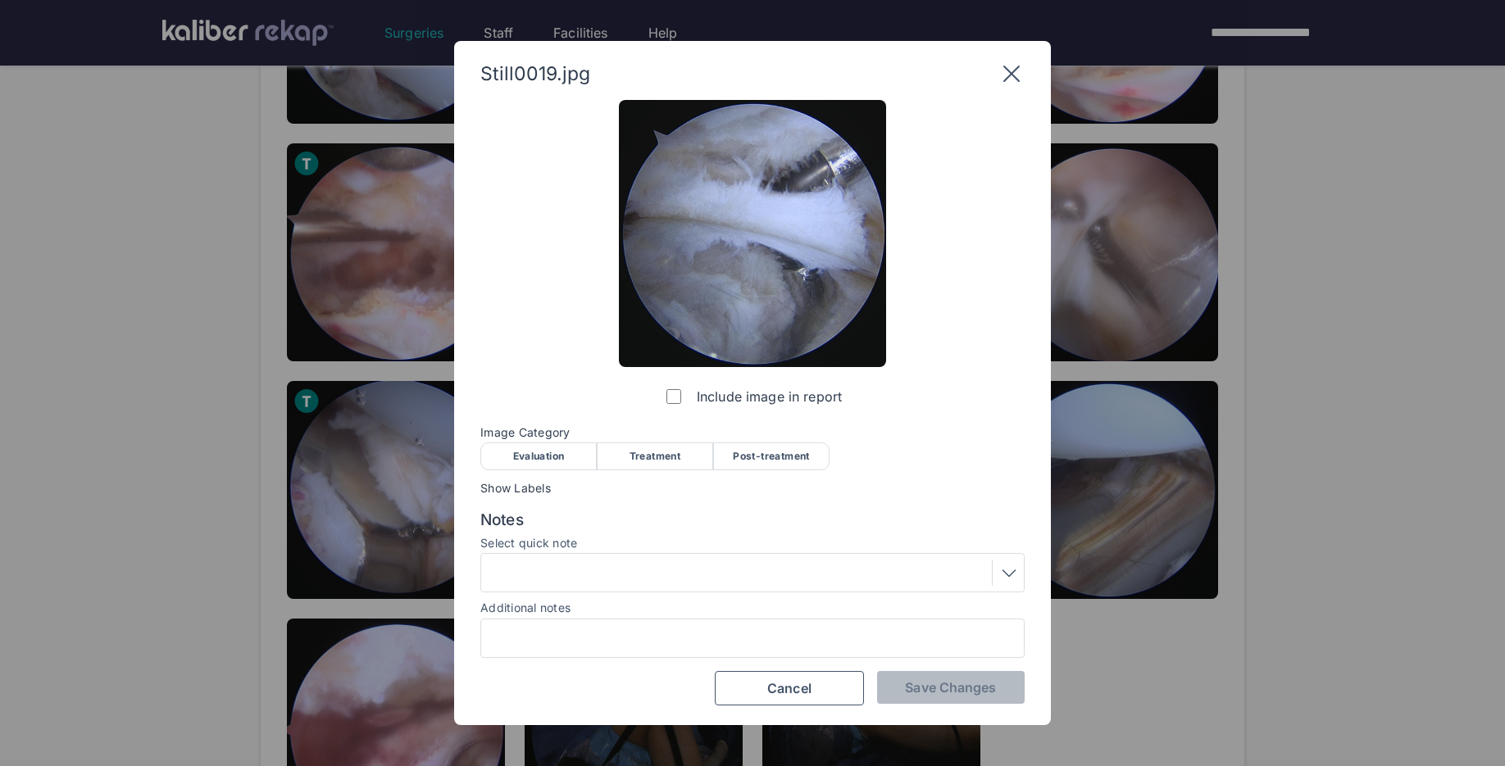
click at [648, 439] on span "Image Category" at bounding box center [752, 432] width 544 height 13
click at [766, 448] on div "Post-treatment" at bounding box center [771, 457] width 116 height 28
click at [968, 693] on span "Save Changes" at bounding box center [950, 687] width 91 height 16
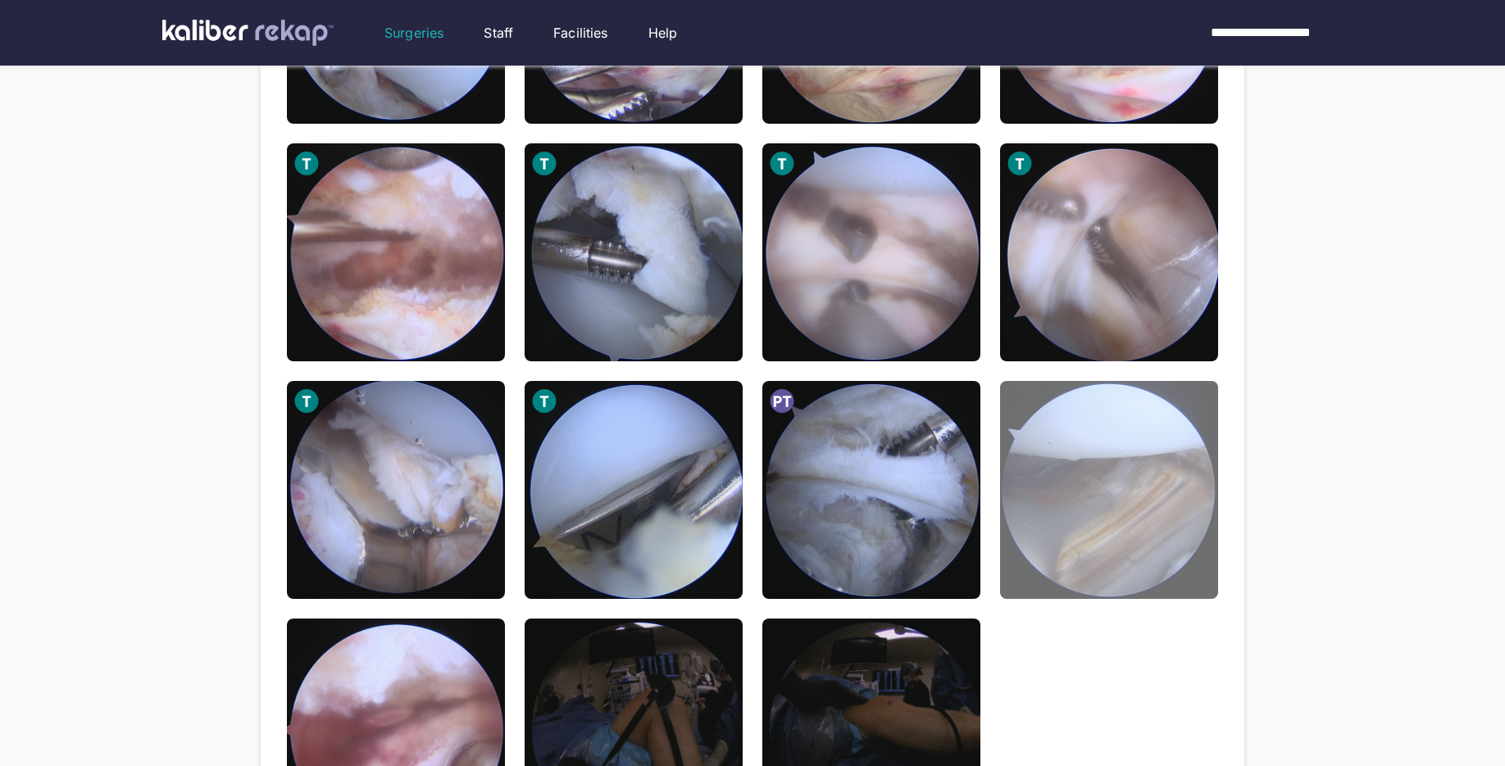
click at [1125, 544] on img at bounding box center [1109, 490] width 218 height 218
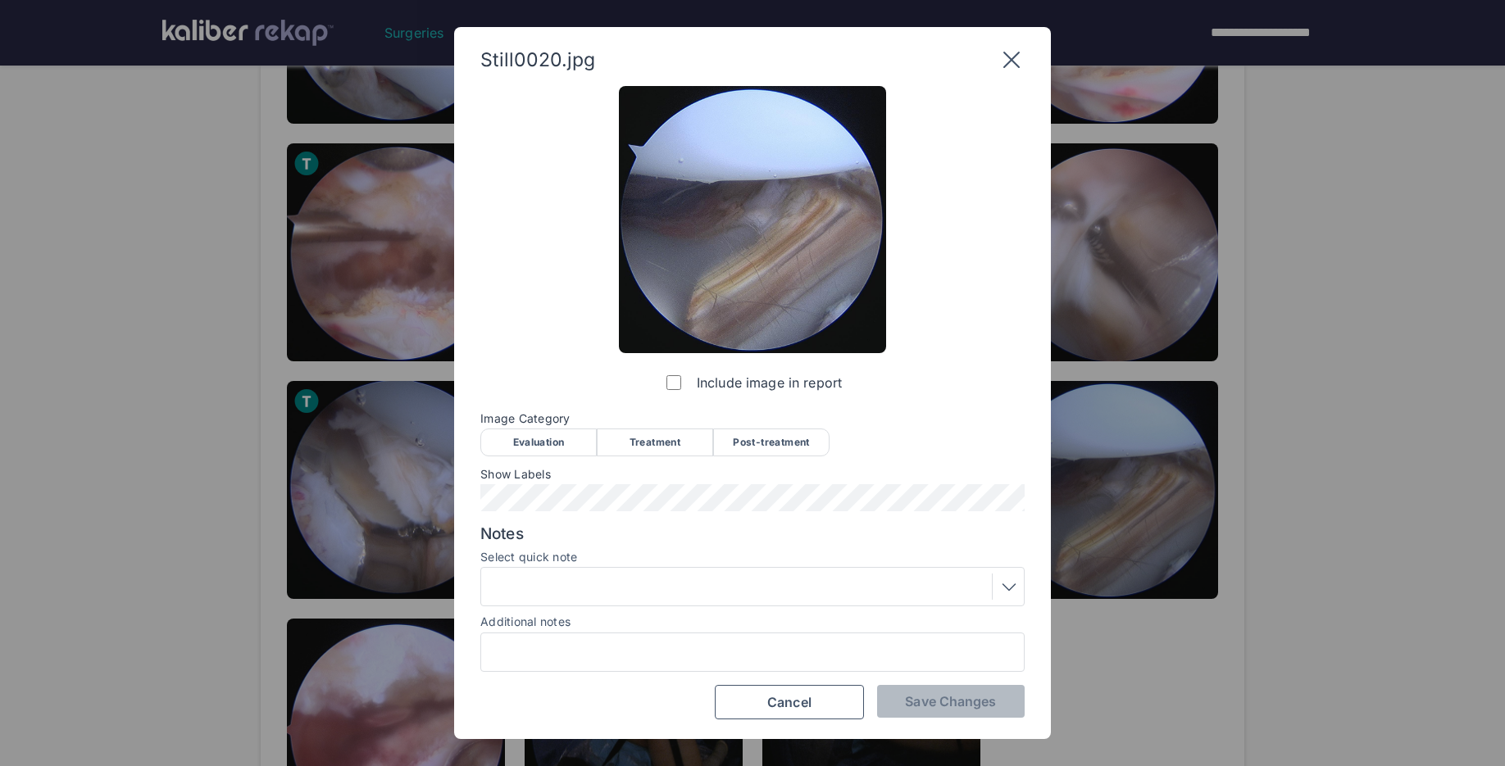
click at [785, 440] on div "Post-treatment" at bounding box center [771, 443] width 116 height 28
click at [911, 711] on button "Save Changes" at bounding box center [951, 701] width 148 height 33
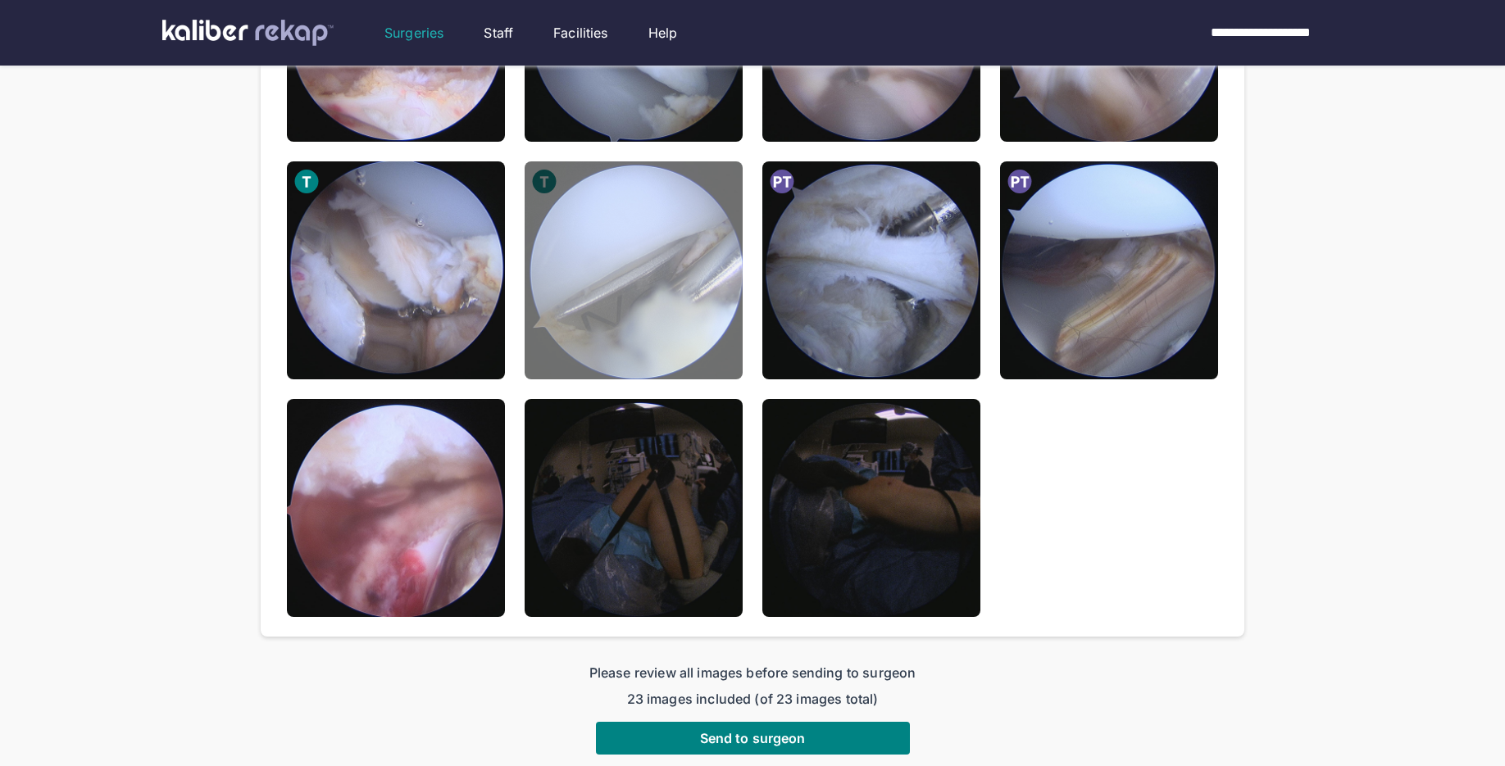
scroll to position [1161, 0]
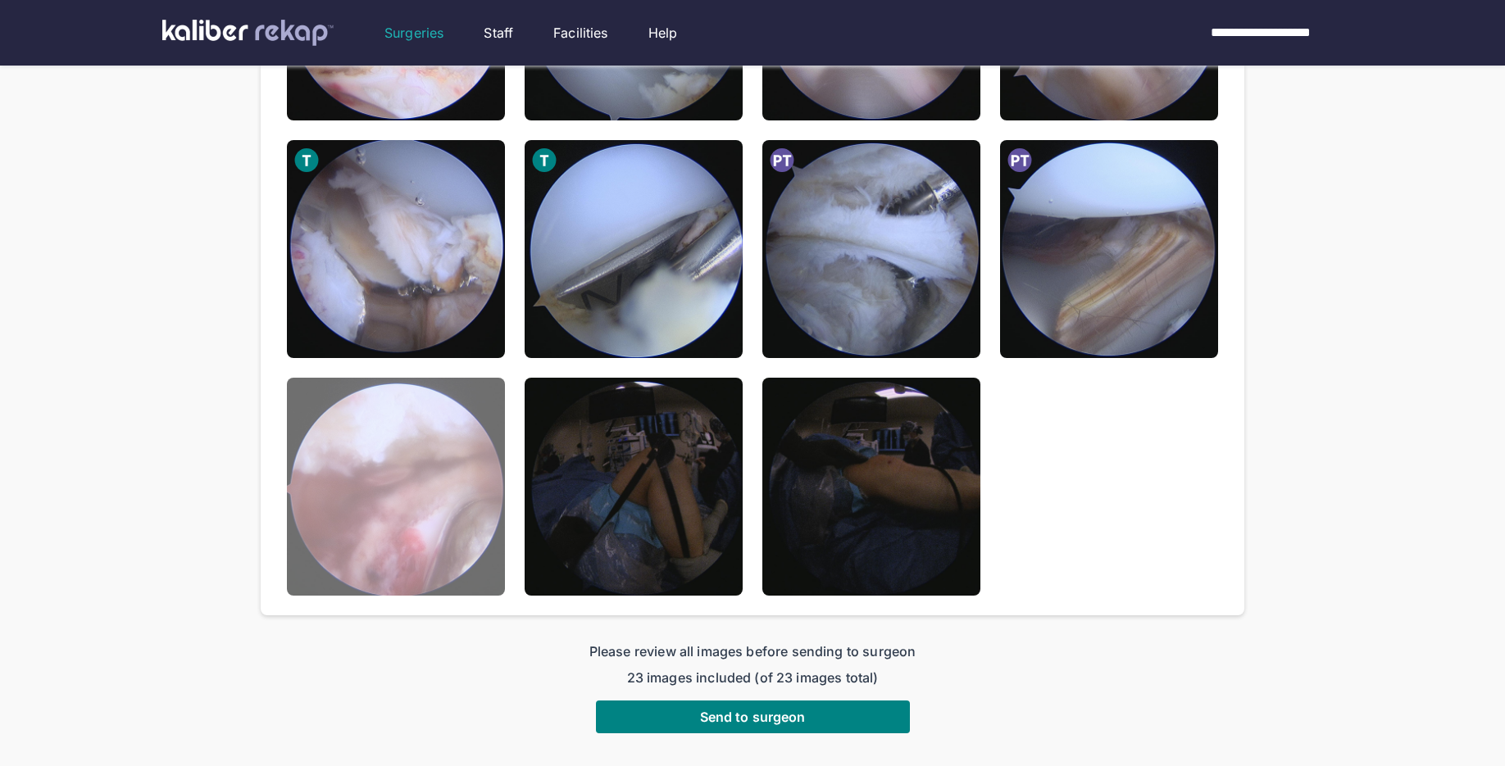
click at [417, 530] on img at bounding box center [396, 487] width 218 height 218
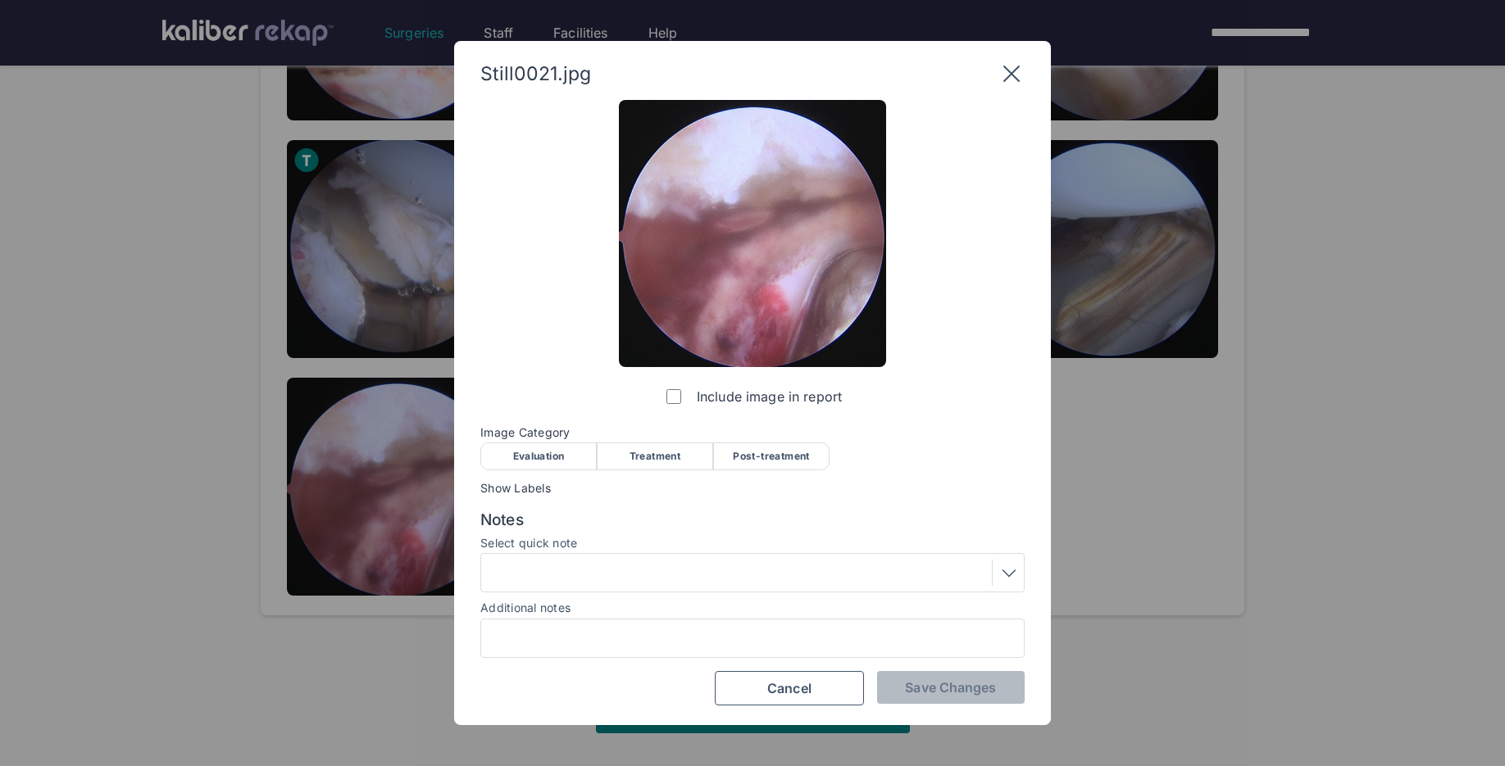
click at [789, 451] on div "Post-treatment" at bounding box center [771, 457] width 116 height 28
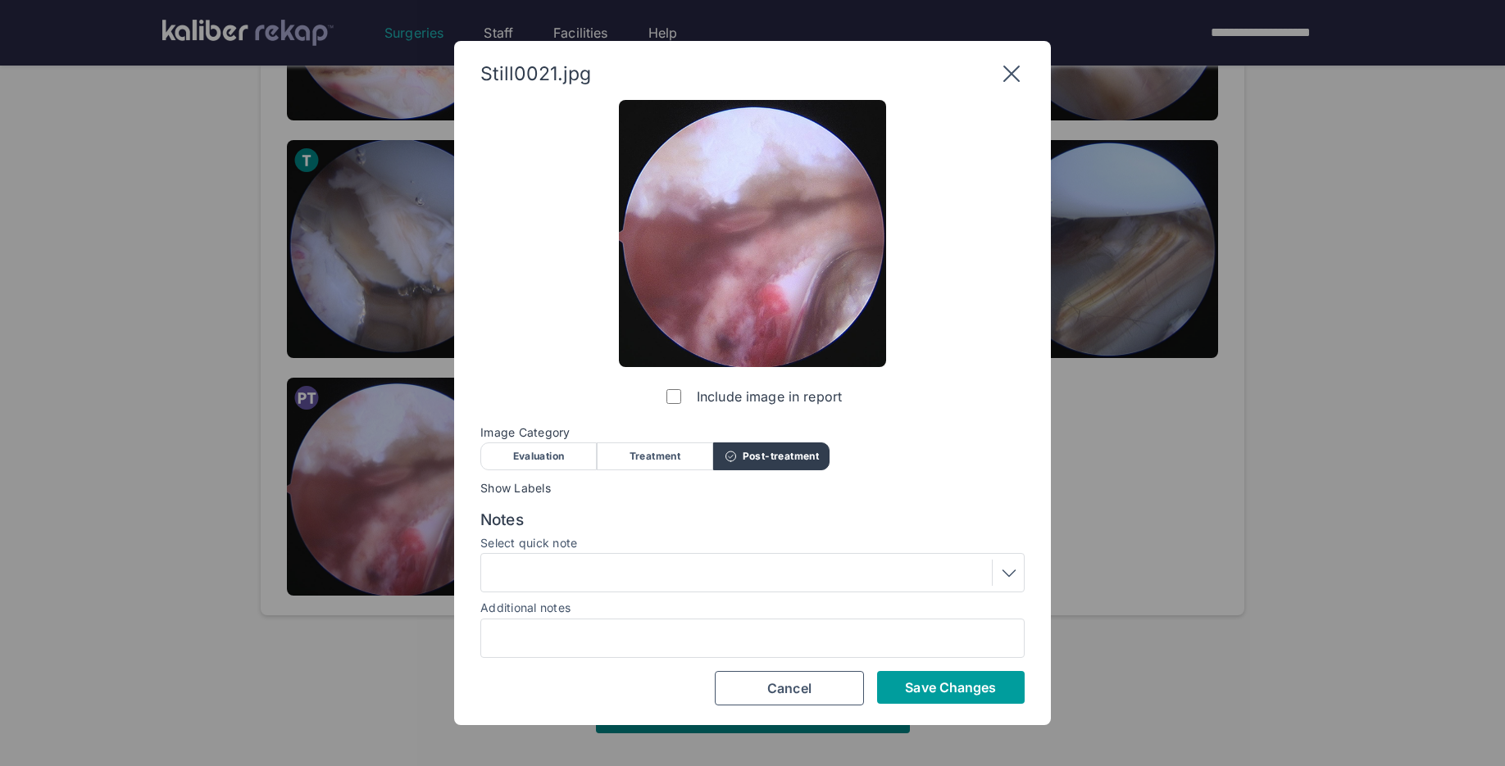
click at [943, 697] on button "Save Changes" at bounding box center [951, 687] width 148 height 33
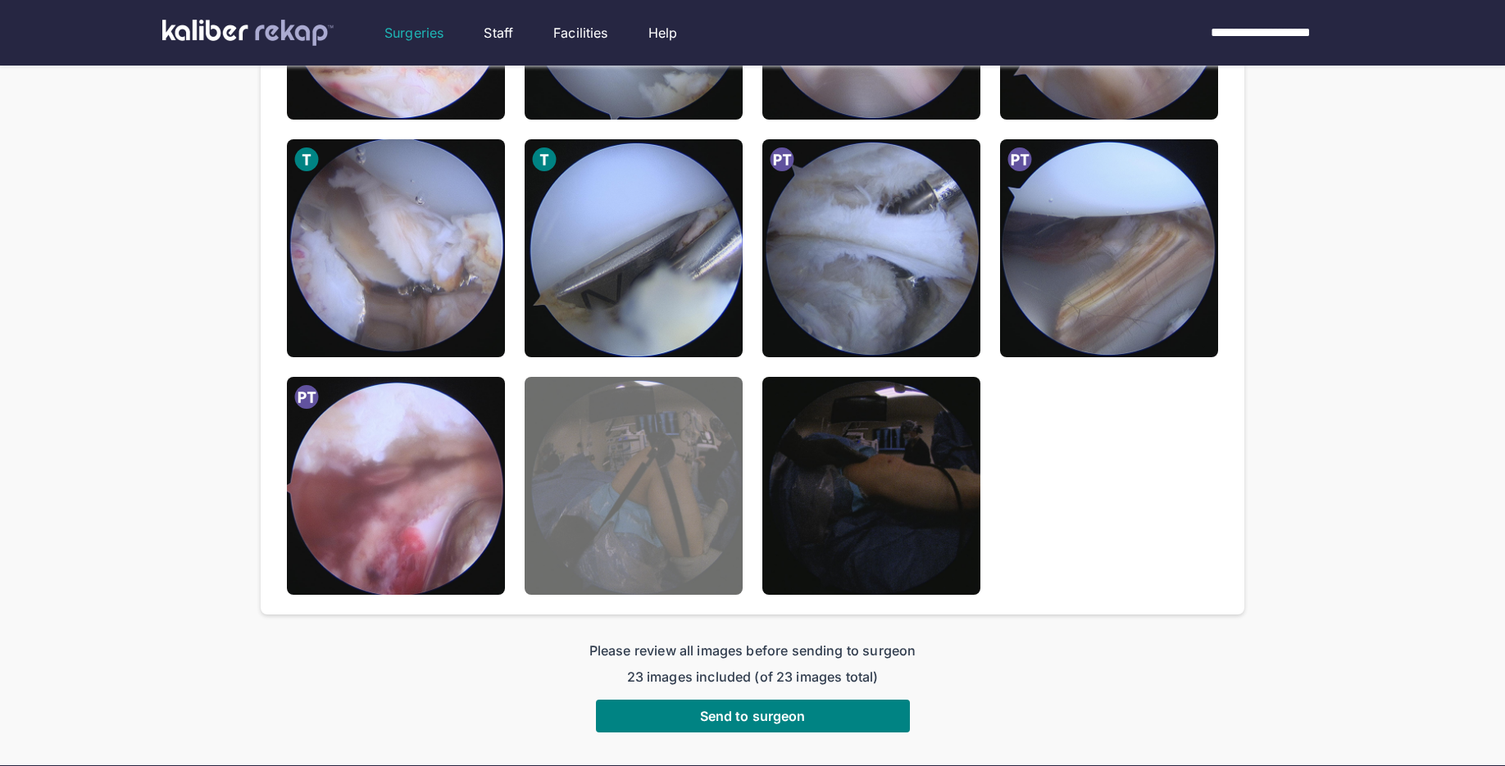
scroll to position [1225, 0]
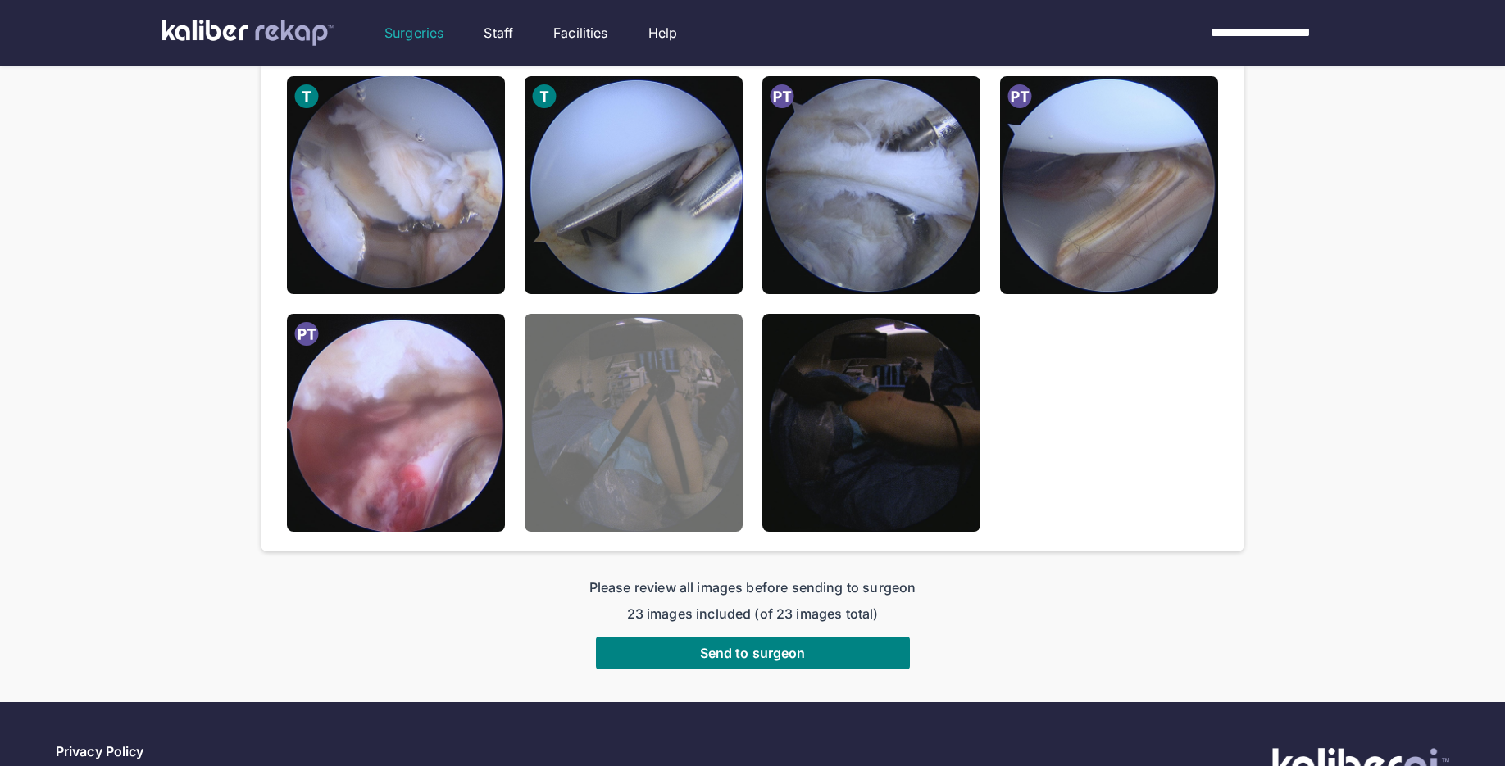
click at [660, 416] on img at bounding box center [634, 423] width 218 height 218
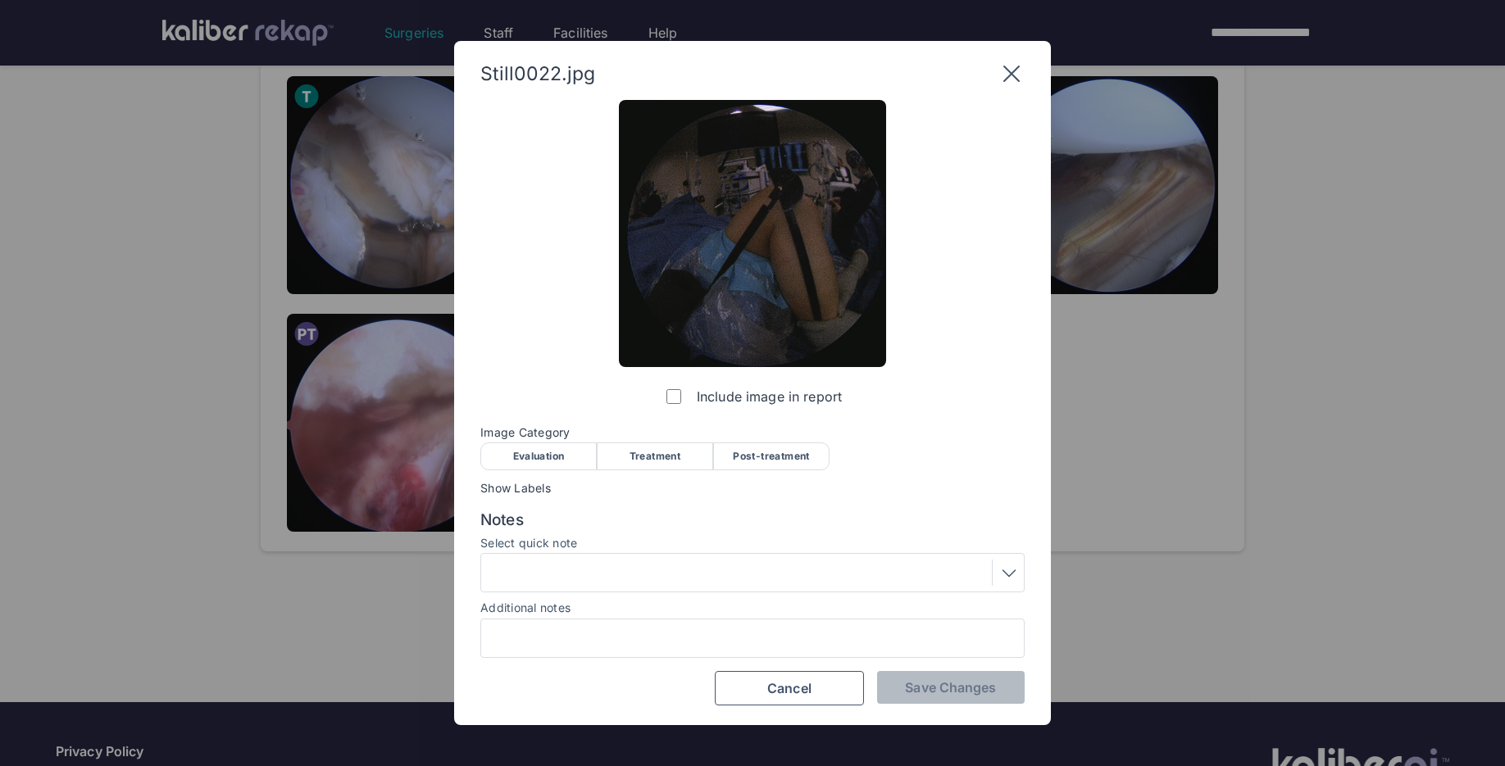
click at [797, 459] on div "Post-treatment" at bounding box center [771, 457] width 116 height 28
click at [916, 707] on div "Still0022.jpg Include image in report Image Category Evaluation Treatment Post-…" at bounding box center [752, 383] width 597 height 685
click at [916, 693] on span "Save Changes" at bounding box center [950, 687] width 91 height 16
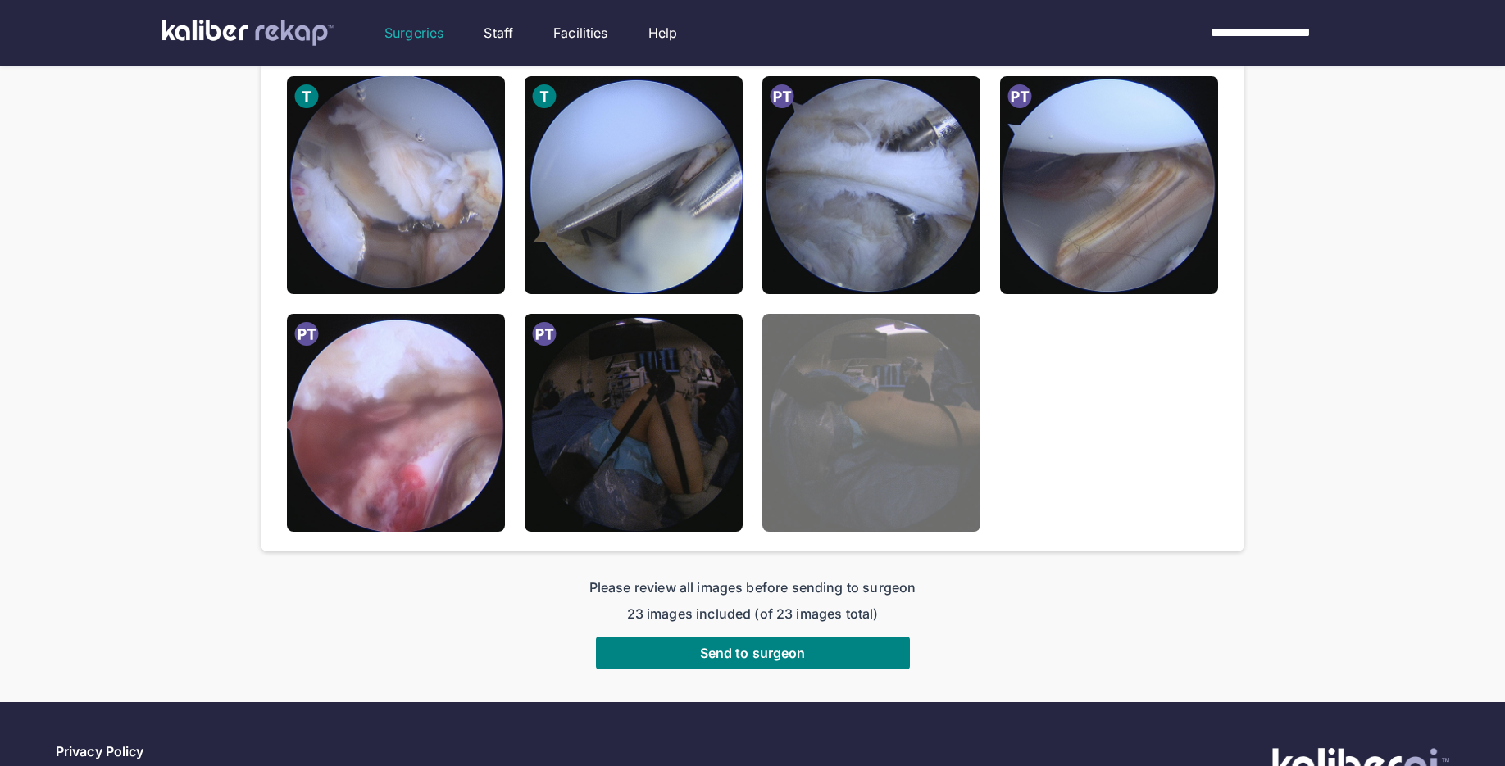
click at [837, 512] on img at bounding box center [871, 423] width 218 height 218
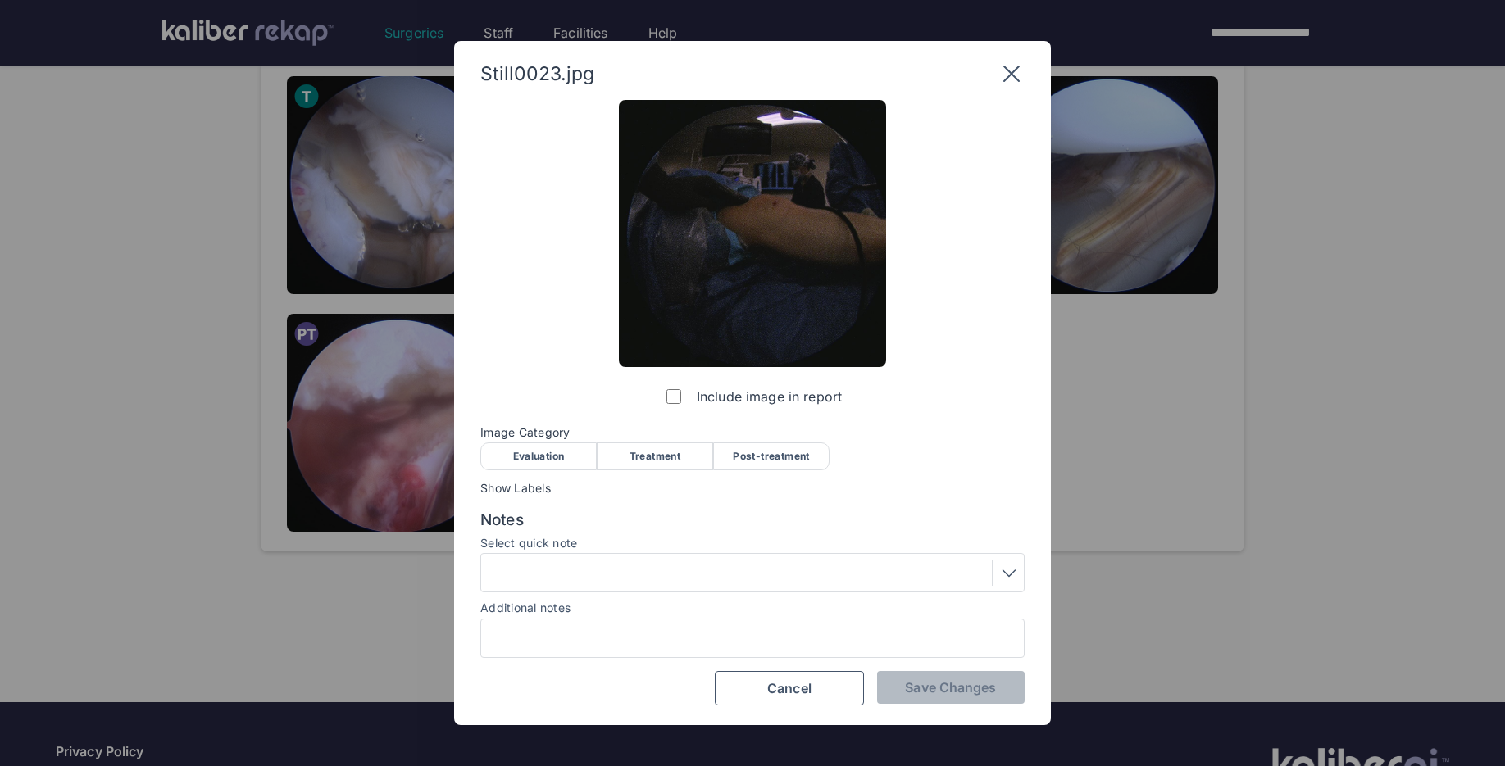
click at [797, 456] on div "Post-treatment" at bounding box center [771, 457] width 116 height 28
click at [949, 677] on button "Save Changes" at bounding box center [951, 687] width 148 height 33
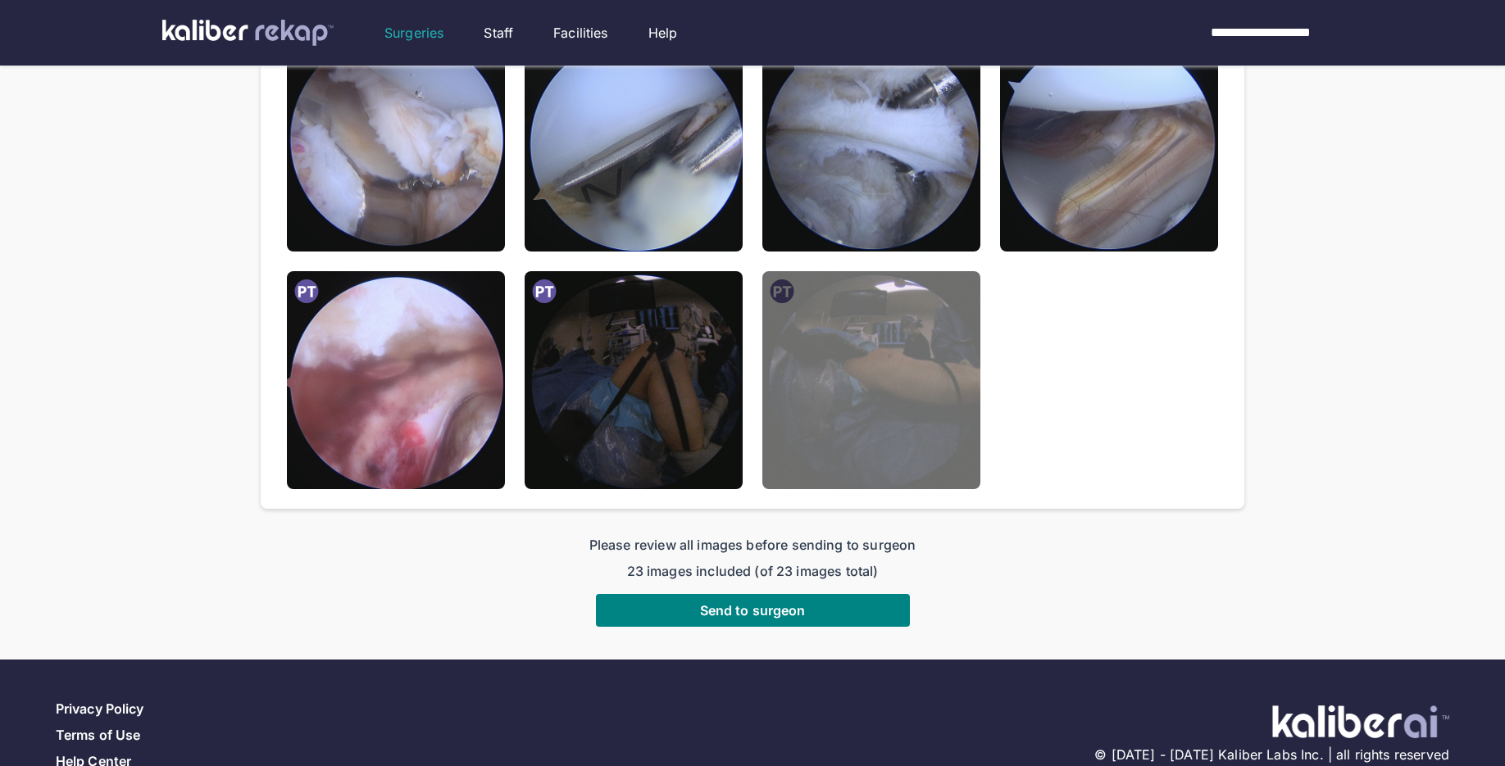
scroll to position [1311, 0]
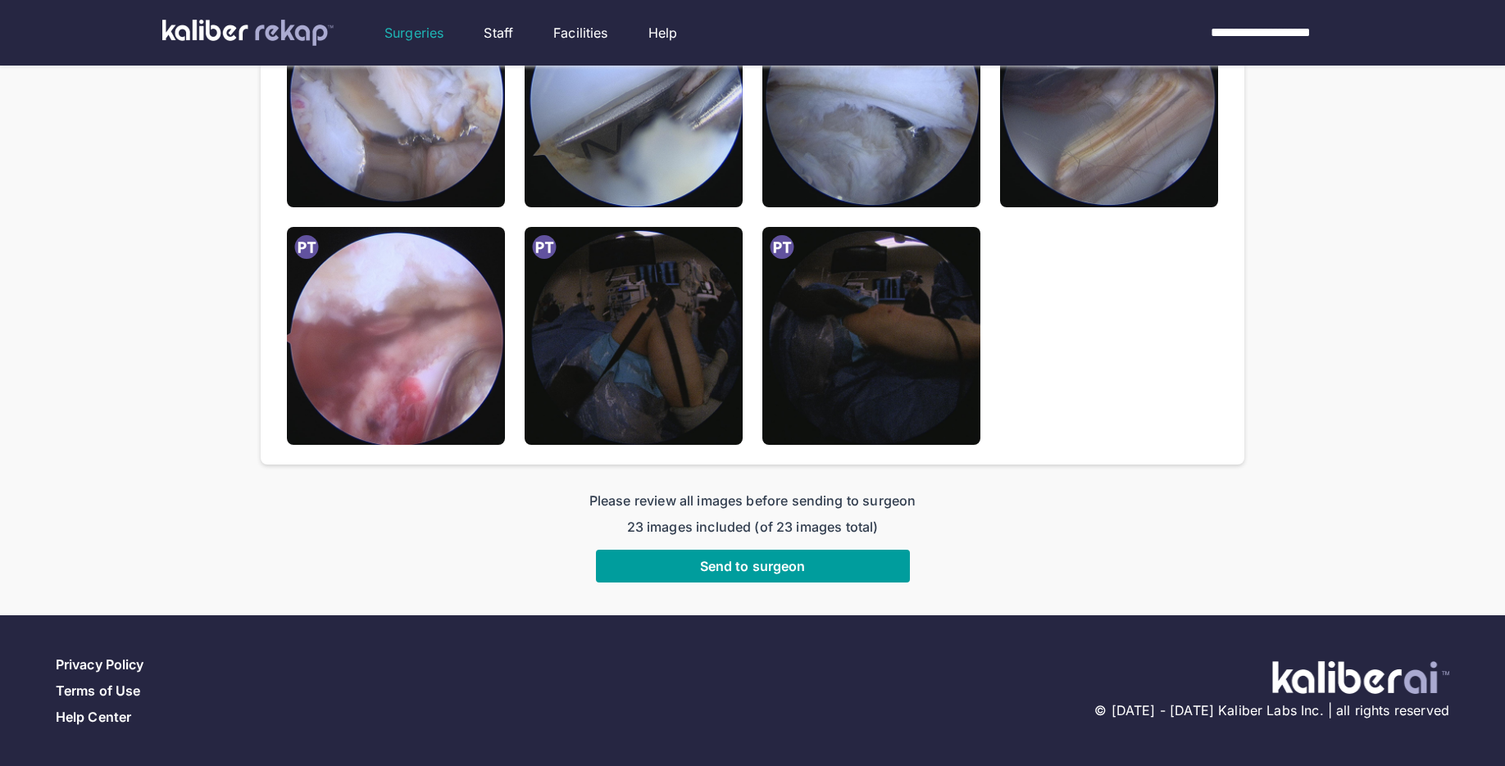
click at [706, 557] on button "Send to surgeon" at bounding box center [753, 566] width 314 height 33
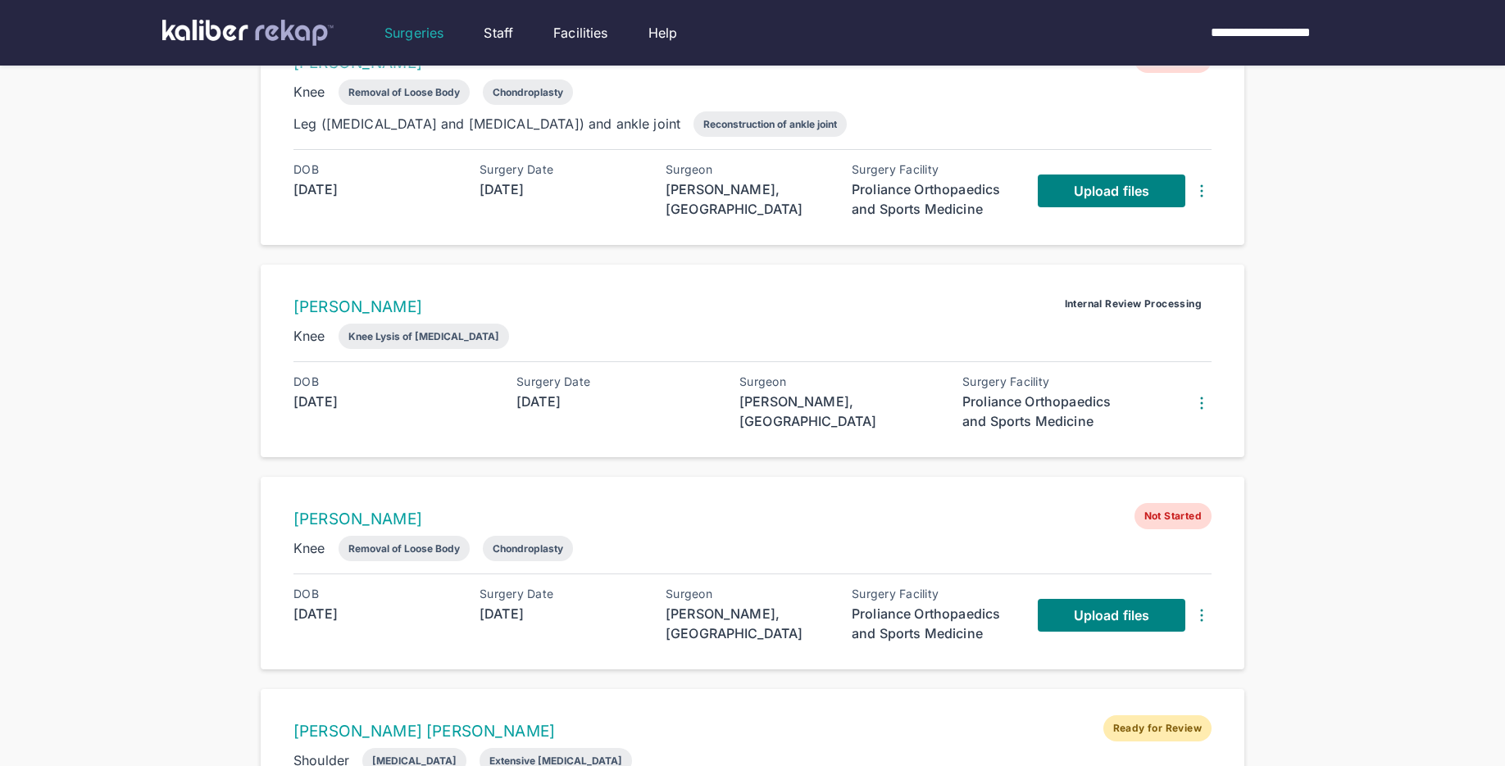
scroll to position [620, 0]
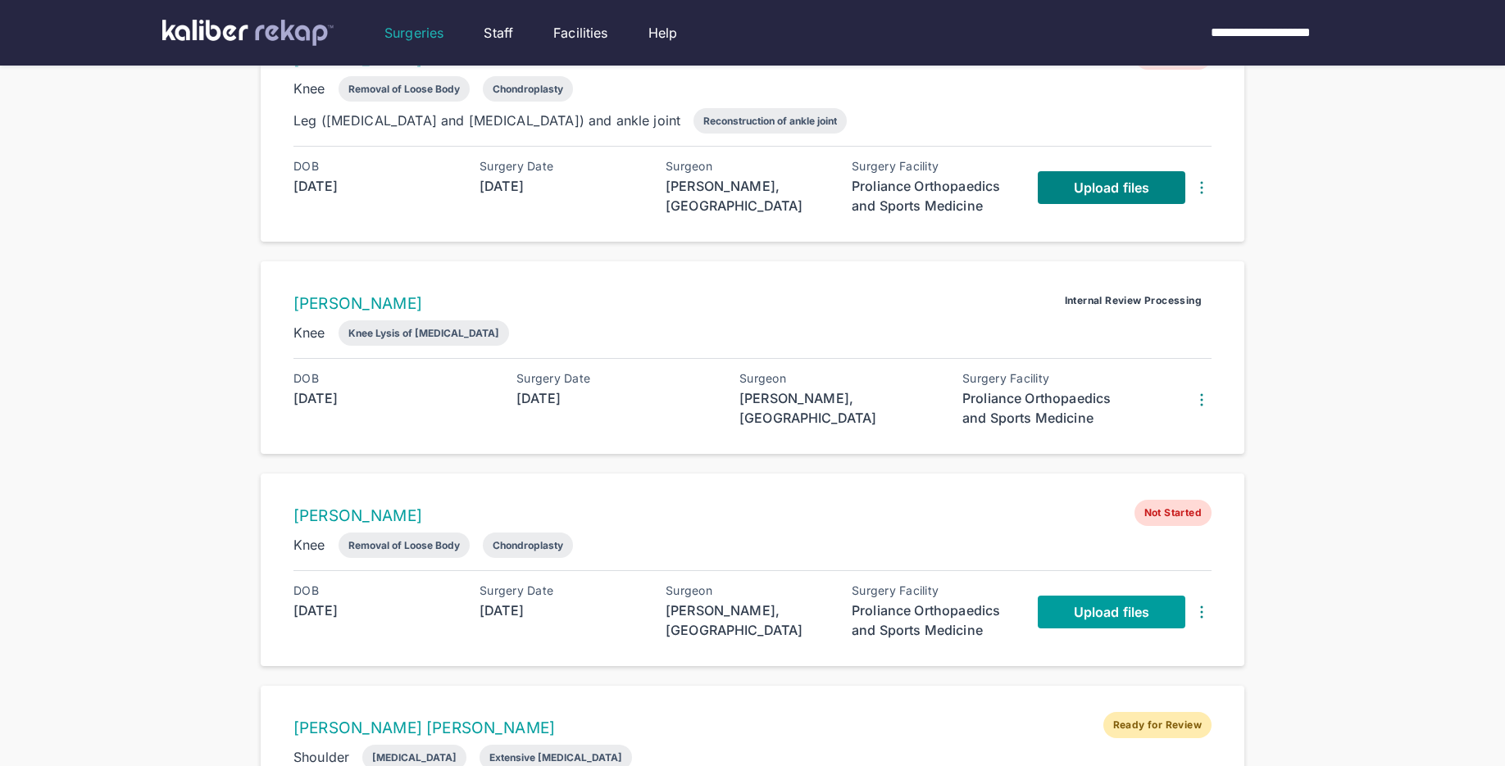
click at [1072, 611] on link "Upload files" at bounding box center [1112, 612] width 148 height 33
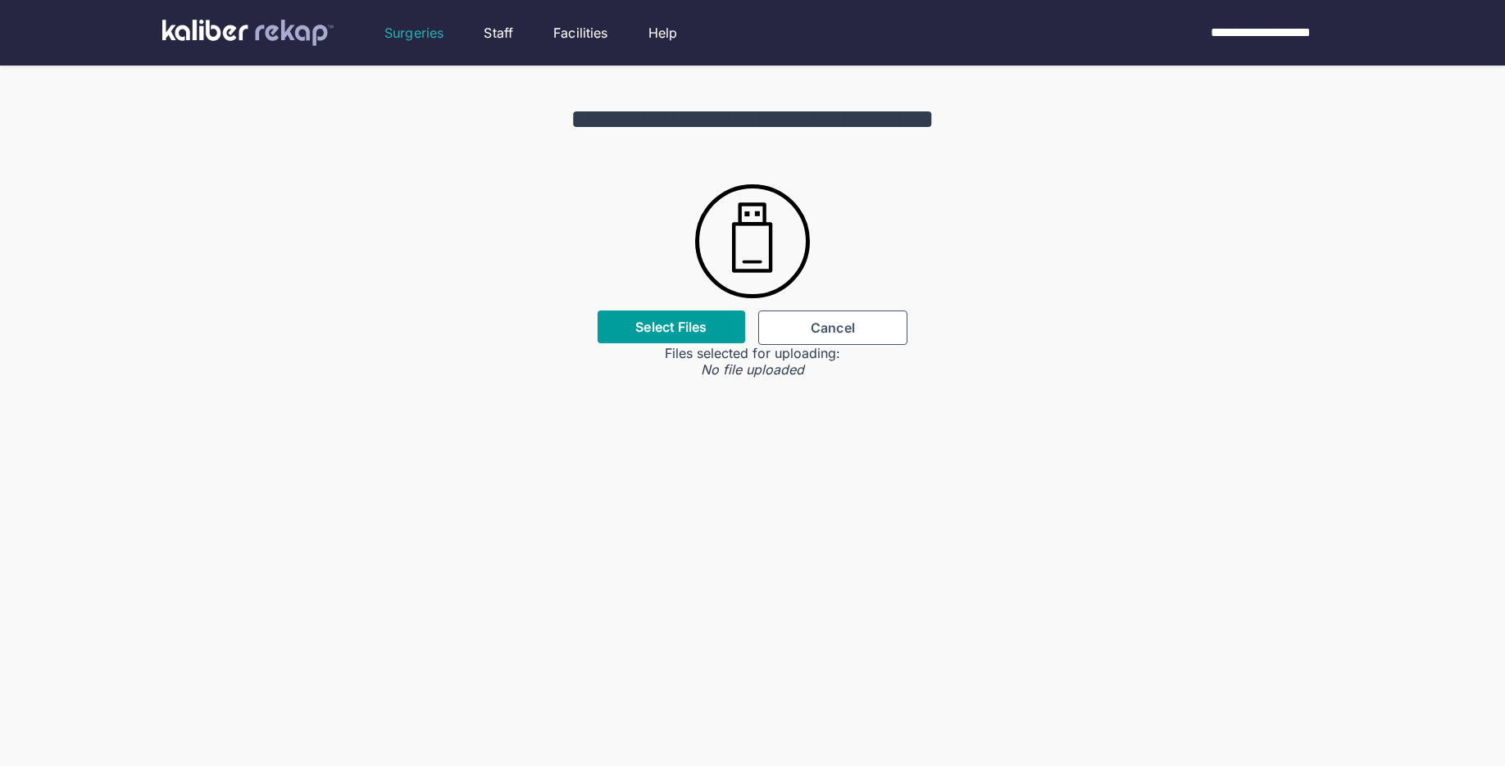
click at [656, 333] on label "Select Files" at bounding box center [670, 327] width 71 height 16
click at [0, 0] on input "Select Files" at bounding box center [0, 0] width 0 height 0
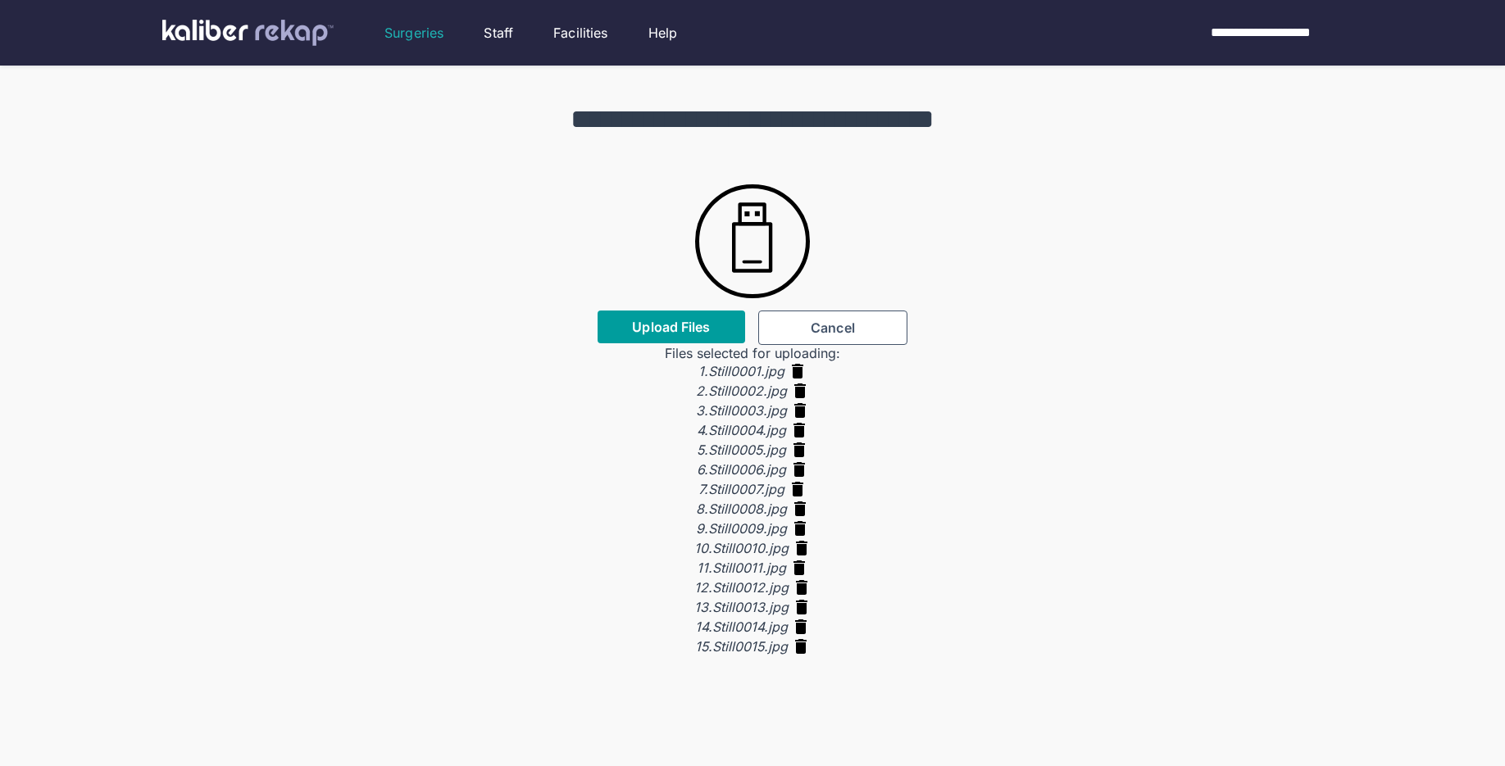
click at [641, 334] on span "Upload Files" at bounding box center [671, 327] width 78 height 16
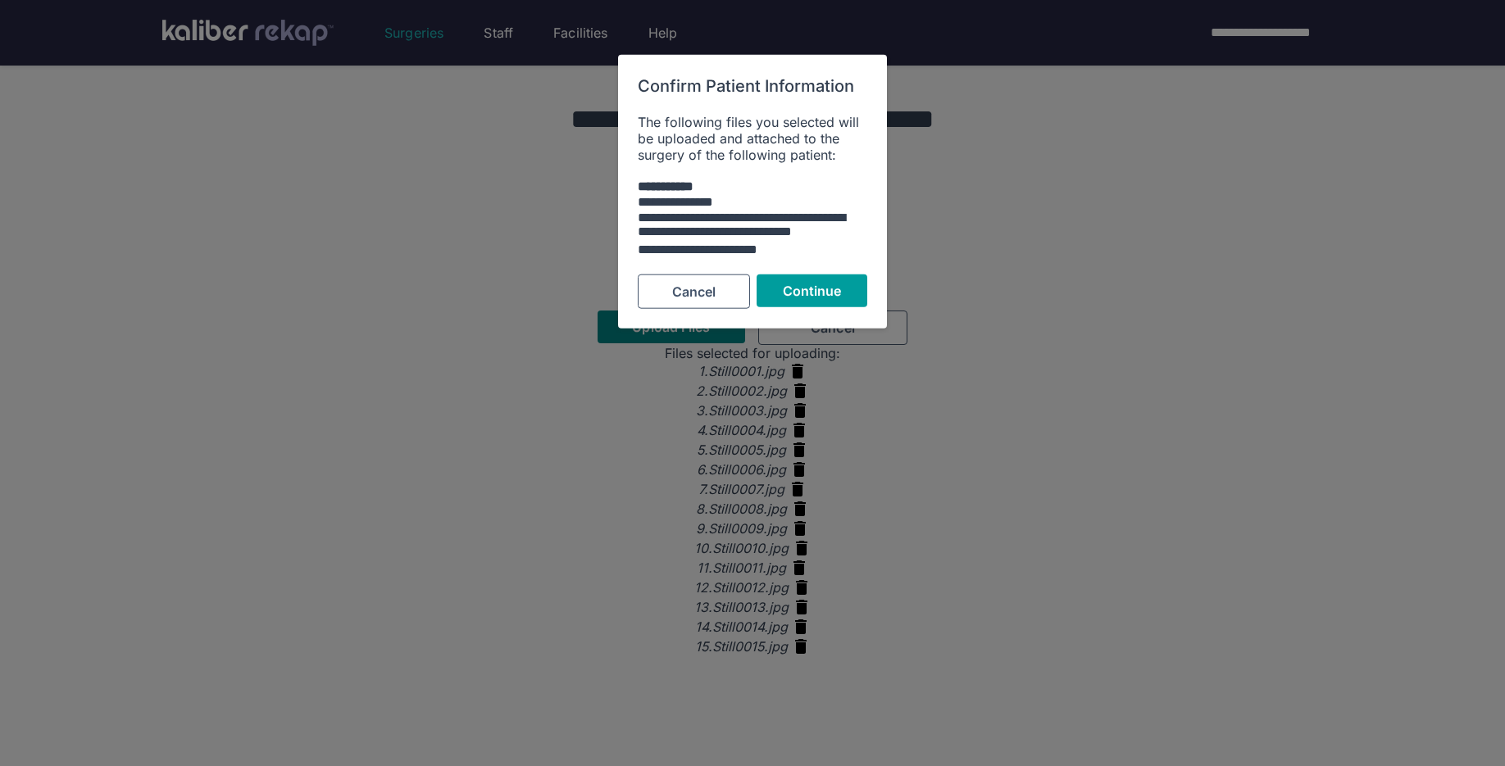
click at [858, 290] on button "Continue" at bounding box center [812, 291] width 111 height 33
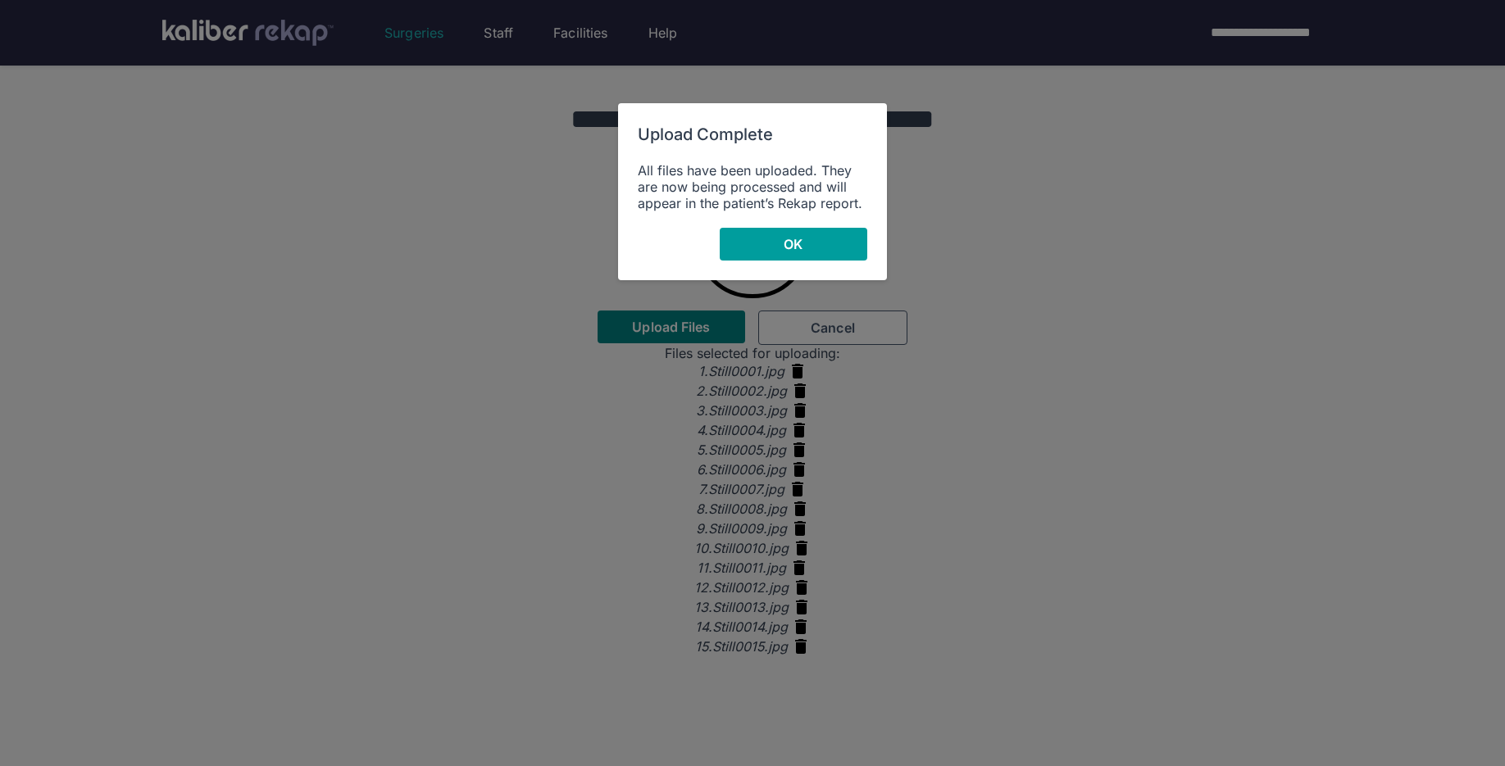
click at [789, 243] on span "OK" at bounding box center [793, 244] width 19 height 16
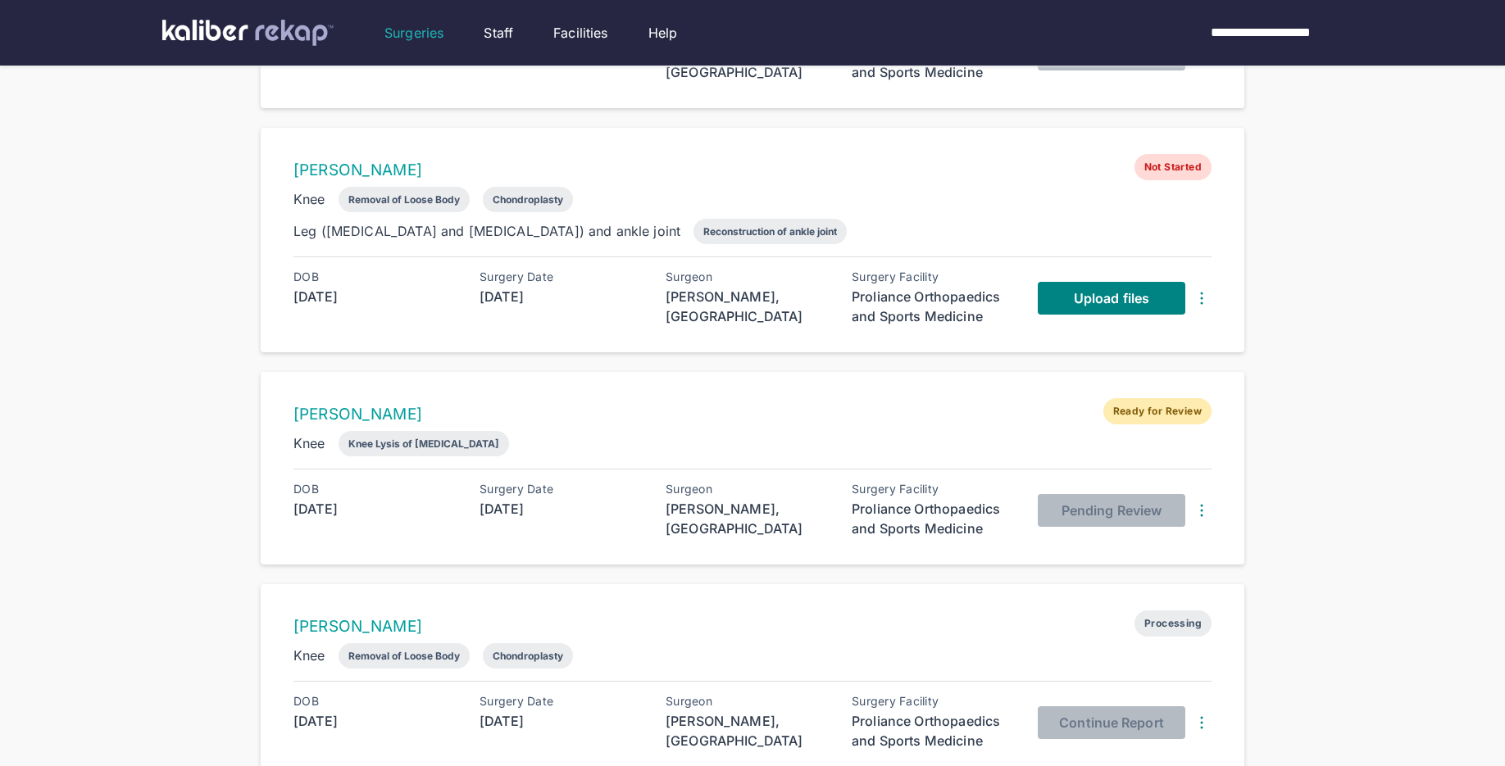
scroll to position [546, 0]
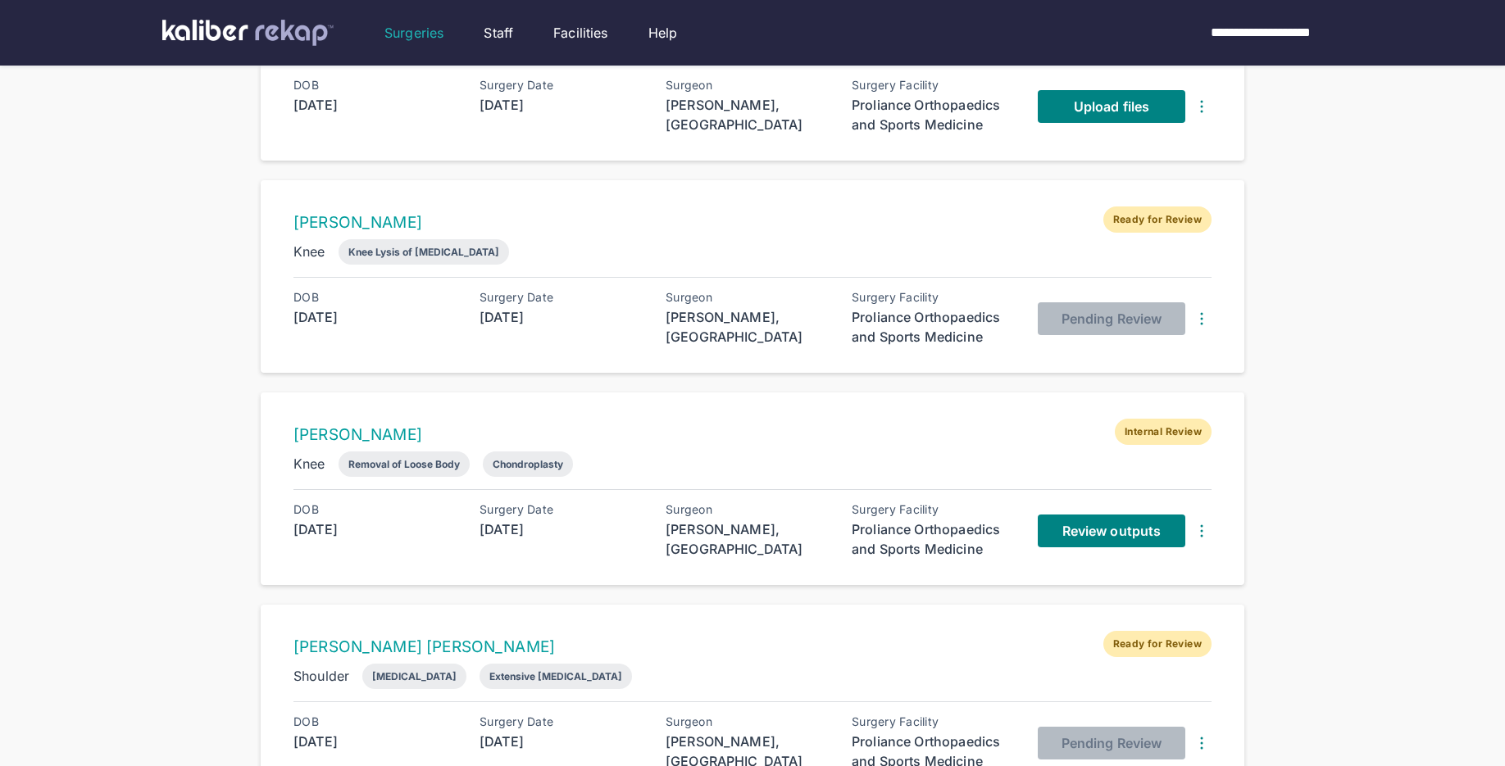
scroll to position [703, 0]
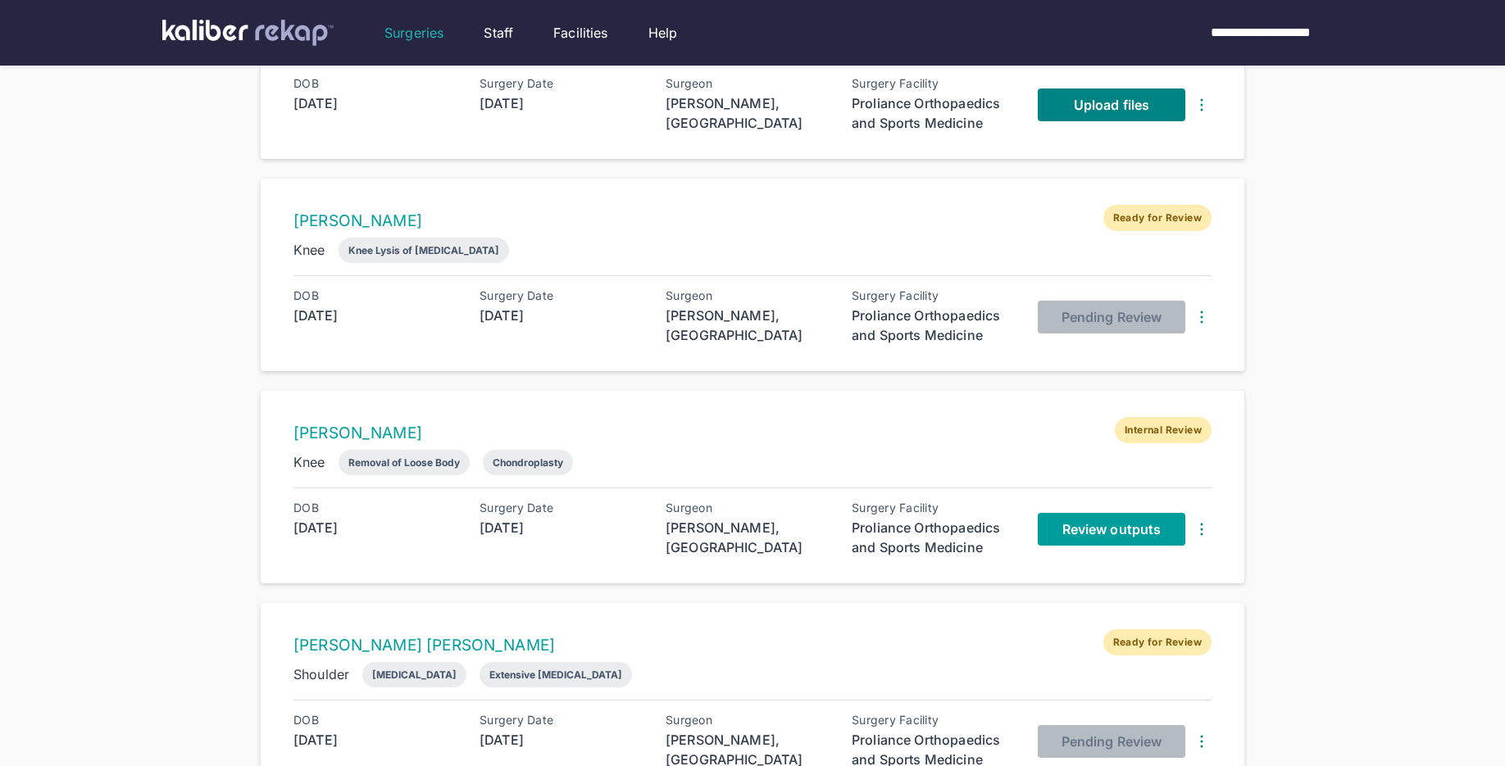
click at [1106, 521] on span "Review outputs" at bounding box center [1111, 529] width 98 height 16
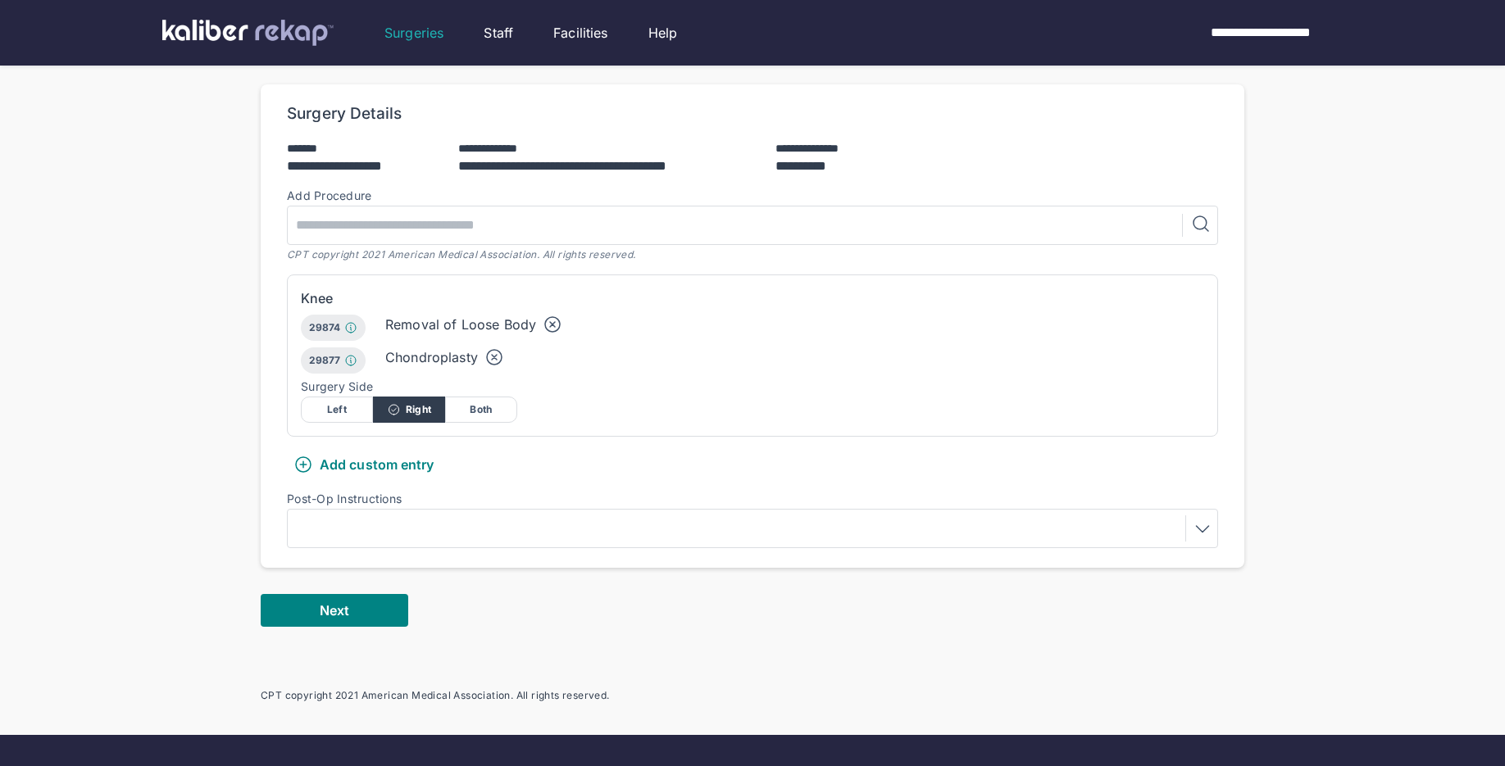
scroll to position [421, 0]
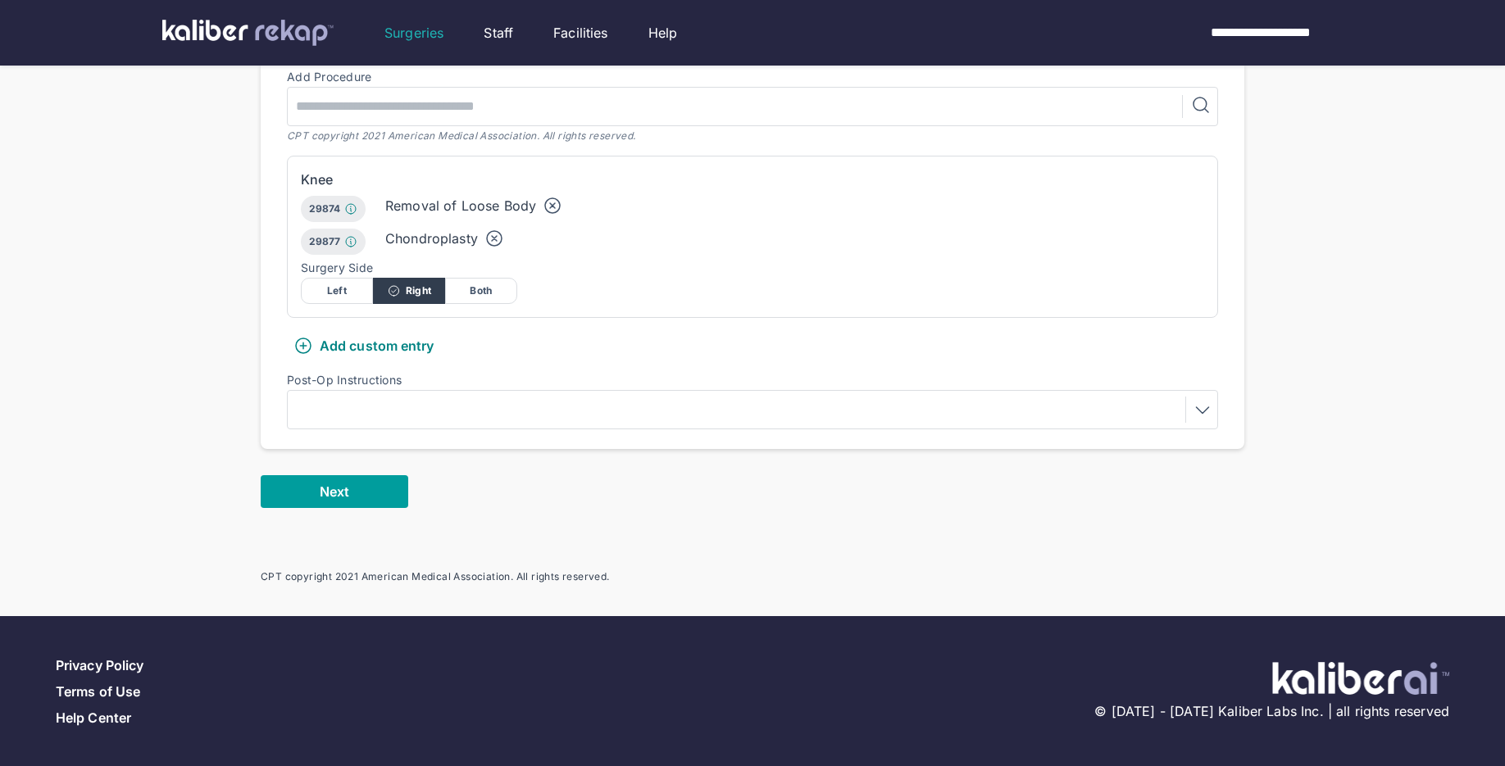
click at [338, 488] on span "Next" at bounding box center [335, 492] width 30 height 16
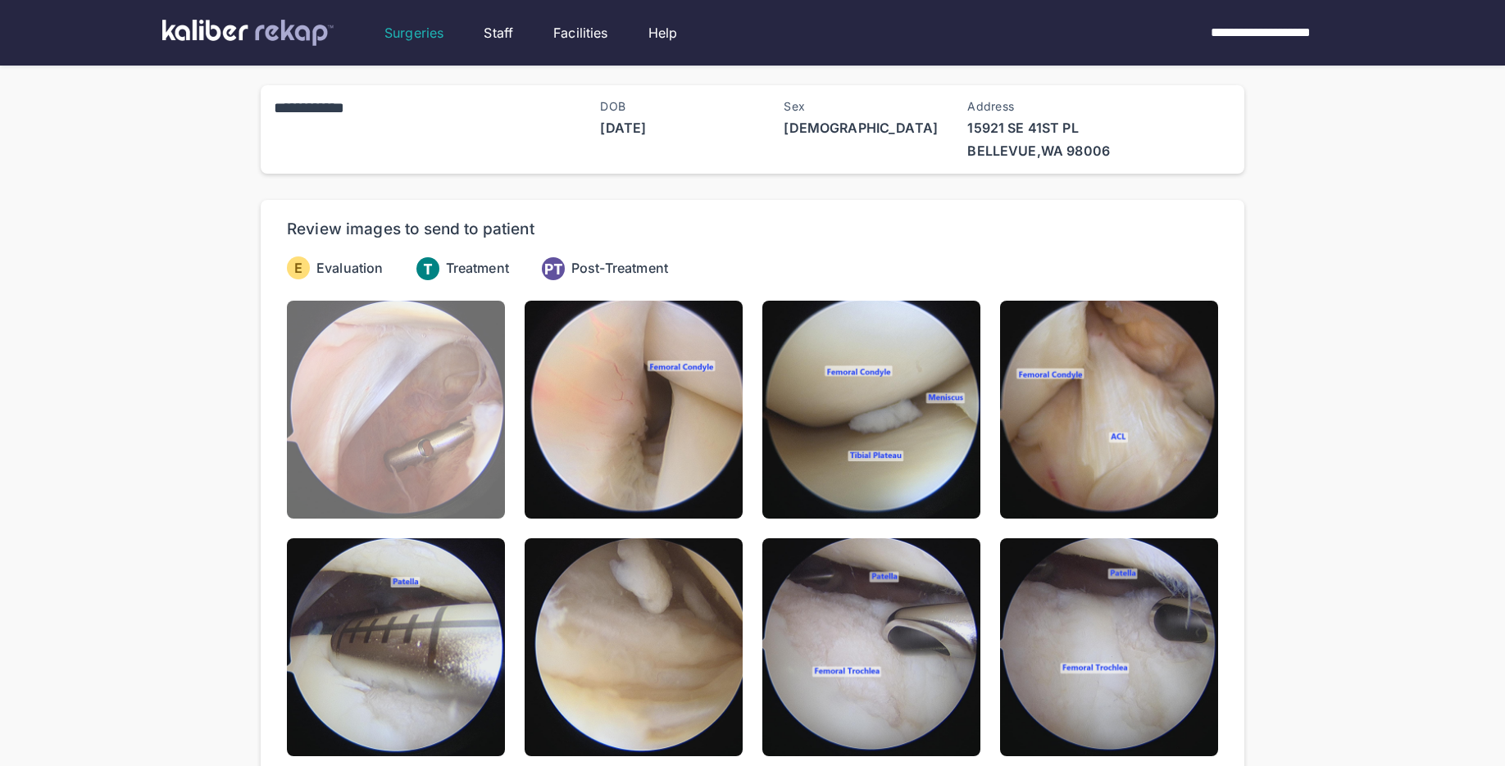
click at [401, 457] on img at bounding box center [396, 410] width 218 height 218
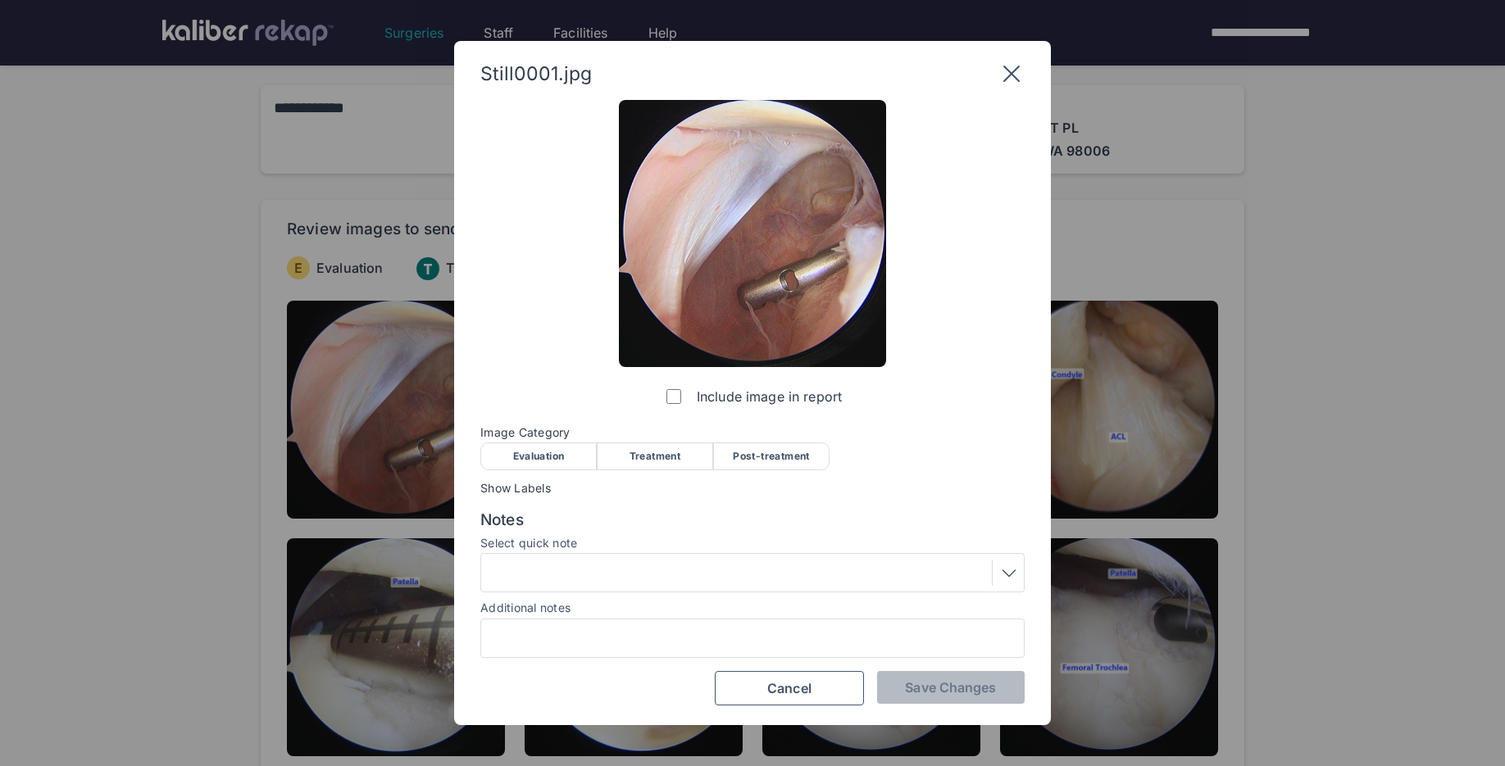
click at [561, 457] on div "Evaluation" at bounding box center [538, 457] width 116 height 28
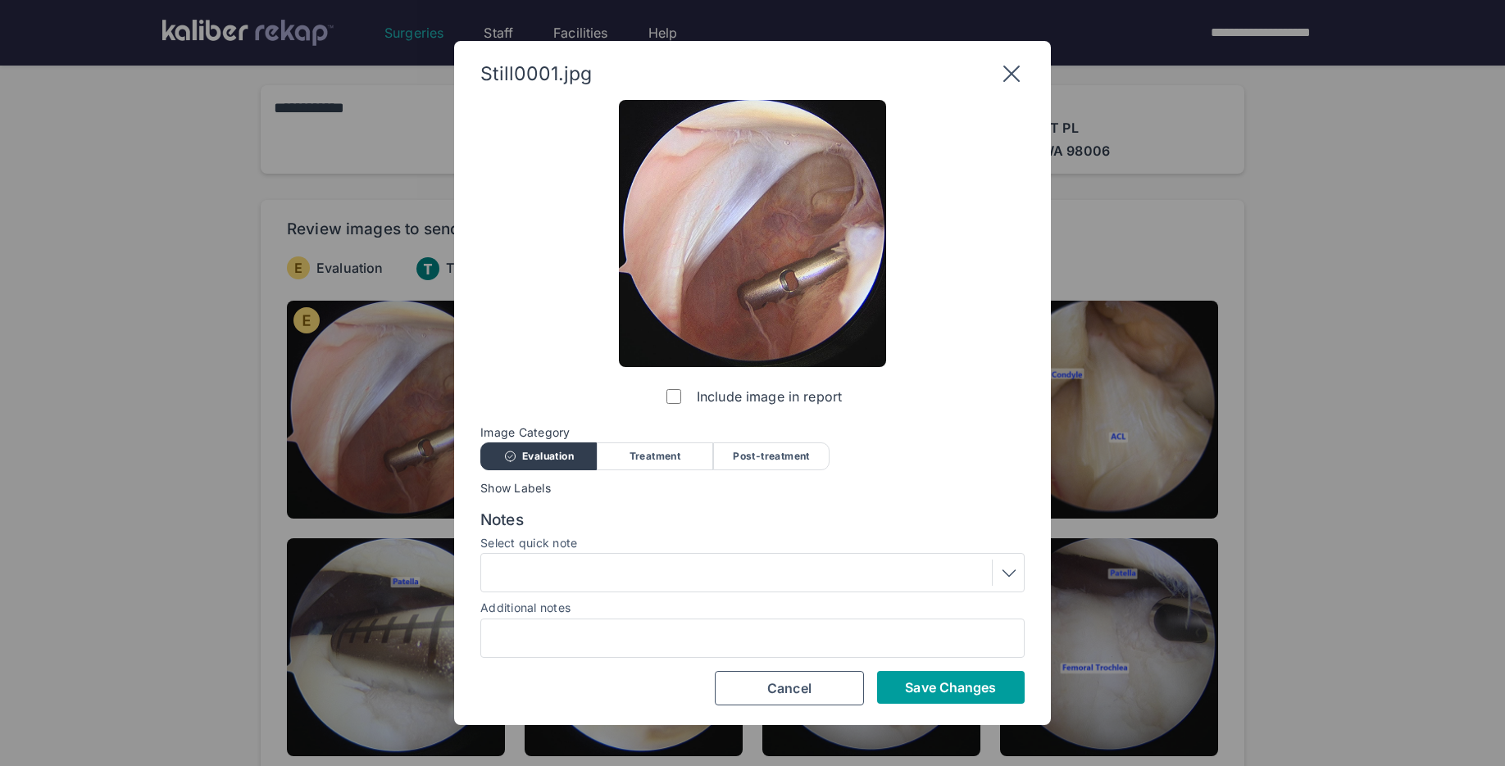
click at [961, 687] on span "Save Changes" at bounding box center [950, 687] width 91 height 16
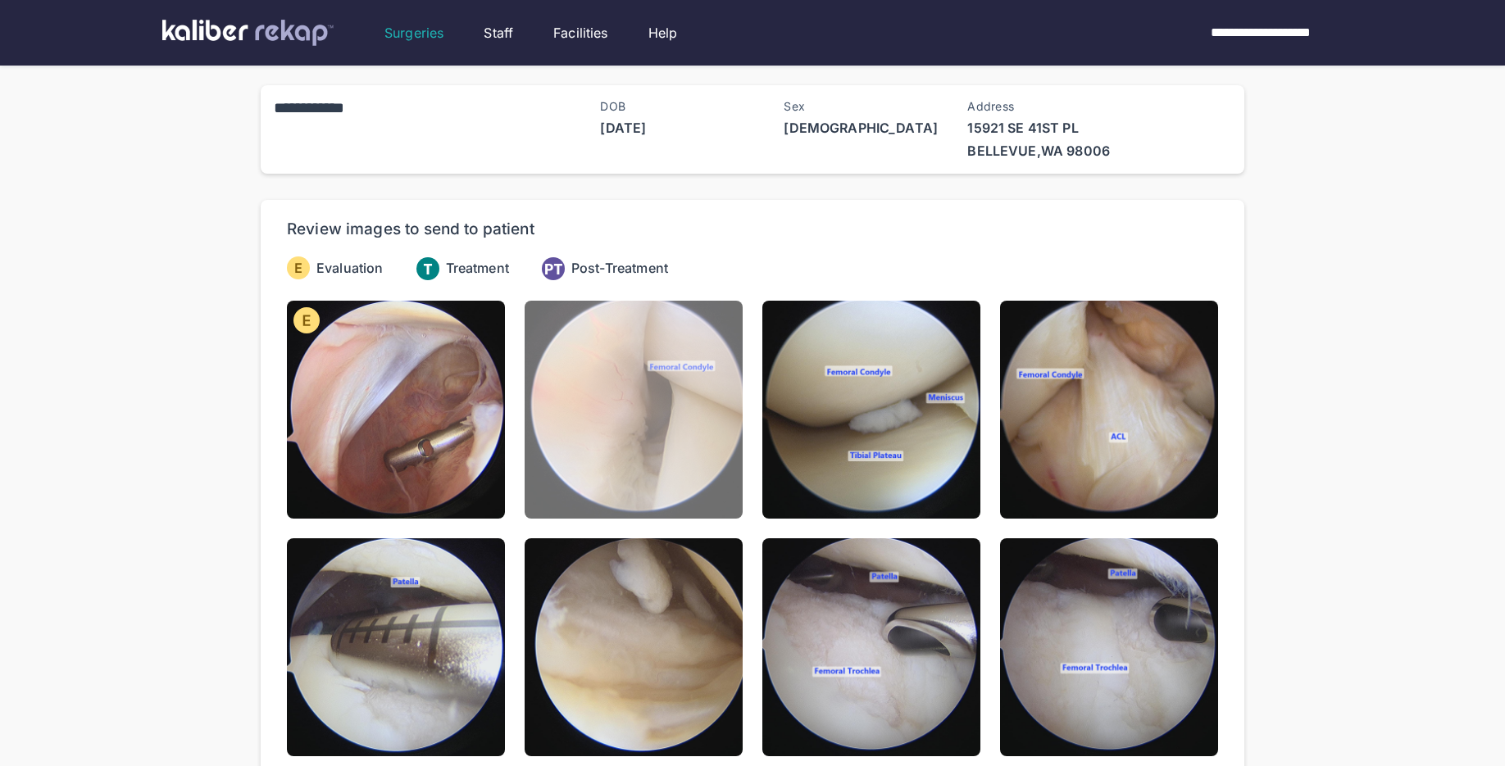
click at [658, 430] on img at bounding box center [634, 410] width 218 height 218
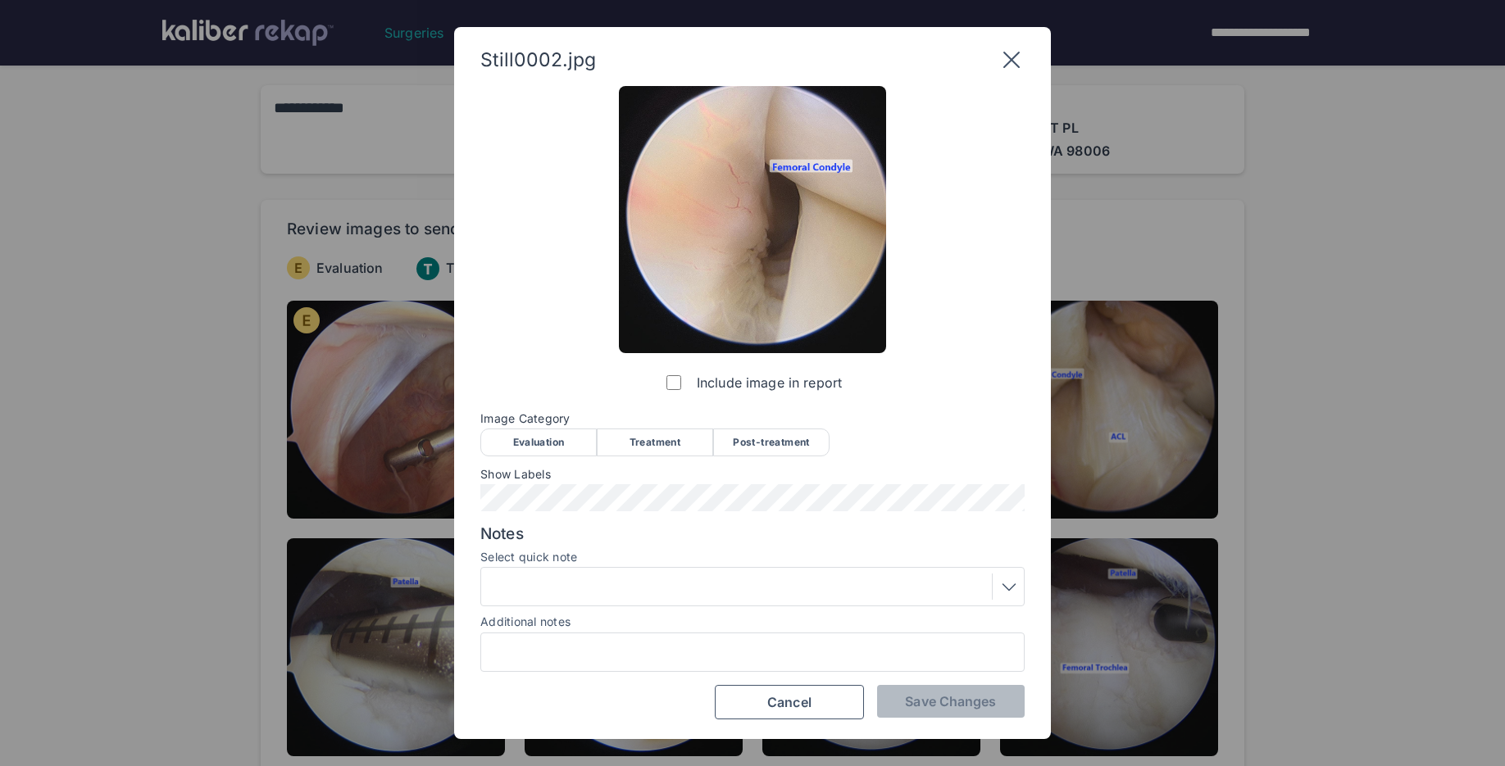
click at [568, 452] on div "Evaluation" at bounding box center [538, 443] width 116 height 28
click at [904, 693] on button "Save Changes" at bounding box center [951, 701] width 148 height 33
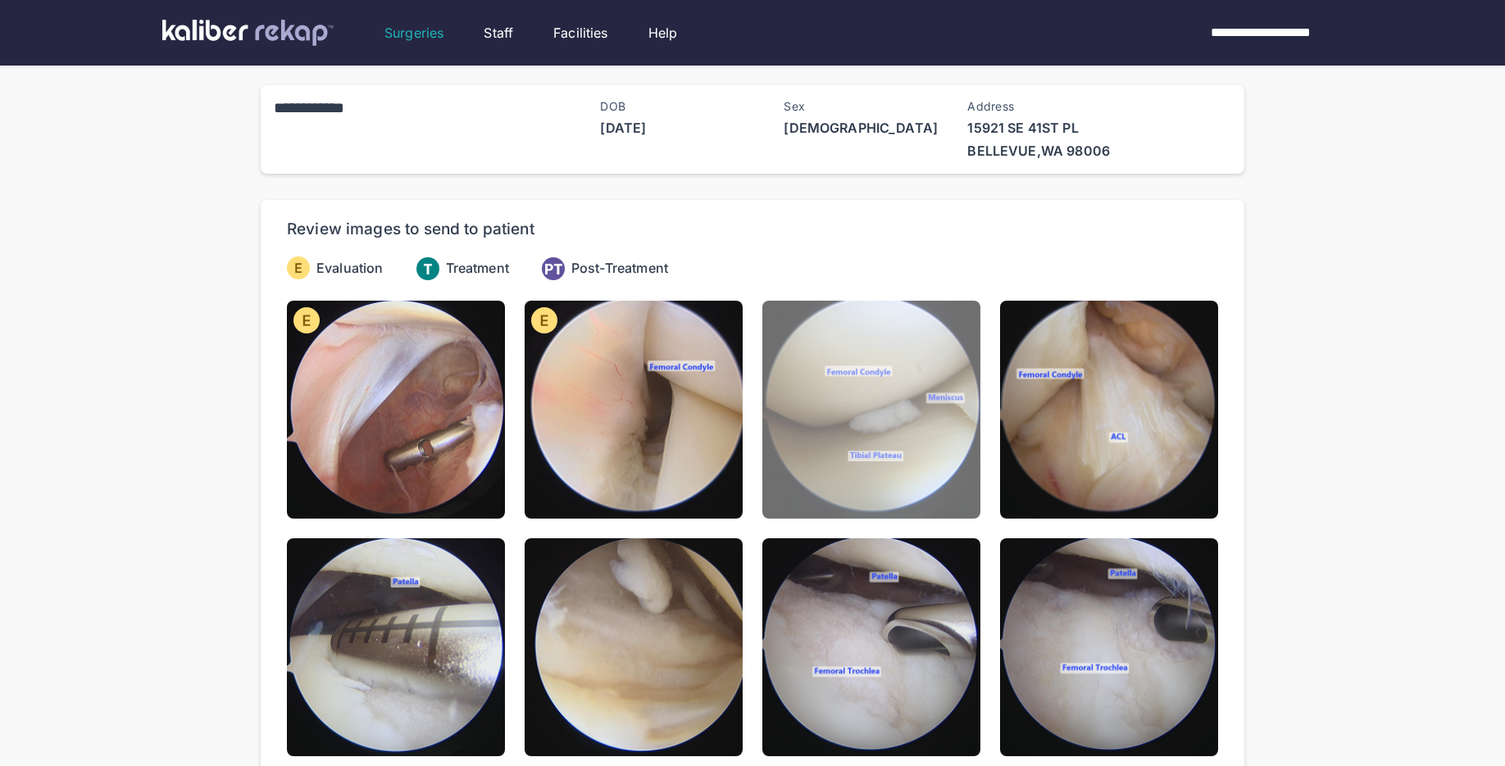
click at [845, 483] on img at bounding box center [871, 410] width 218 height 218
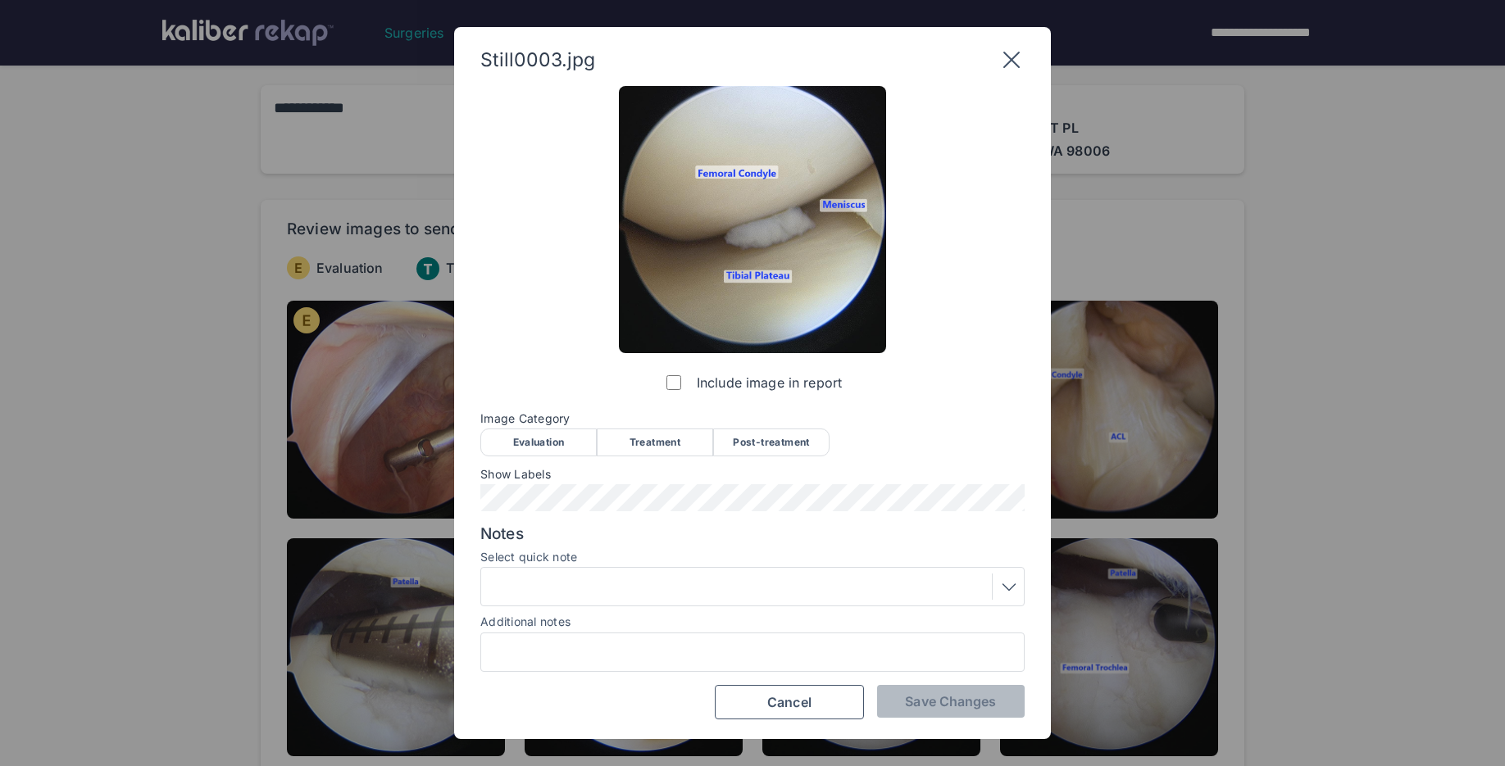
click at [537, 443] on div "Evaluation" at bounding box center [538, 443] width 116 height 28
click at [594, 605] on div at bounding box center [752, 586] width 544 height 39
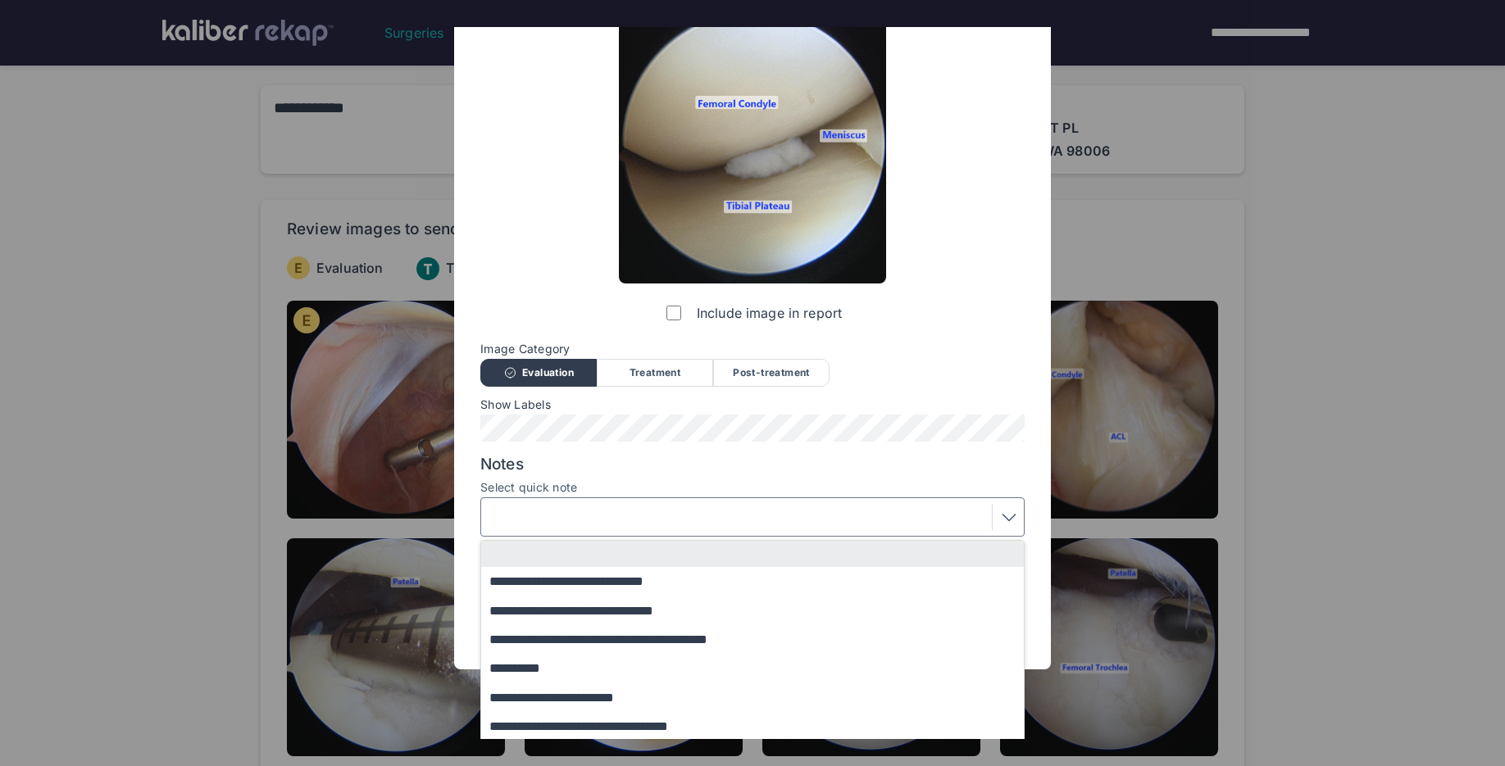
scroll to position [102, 0]
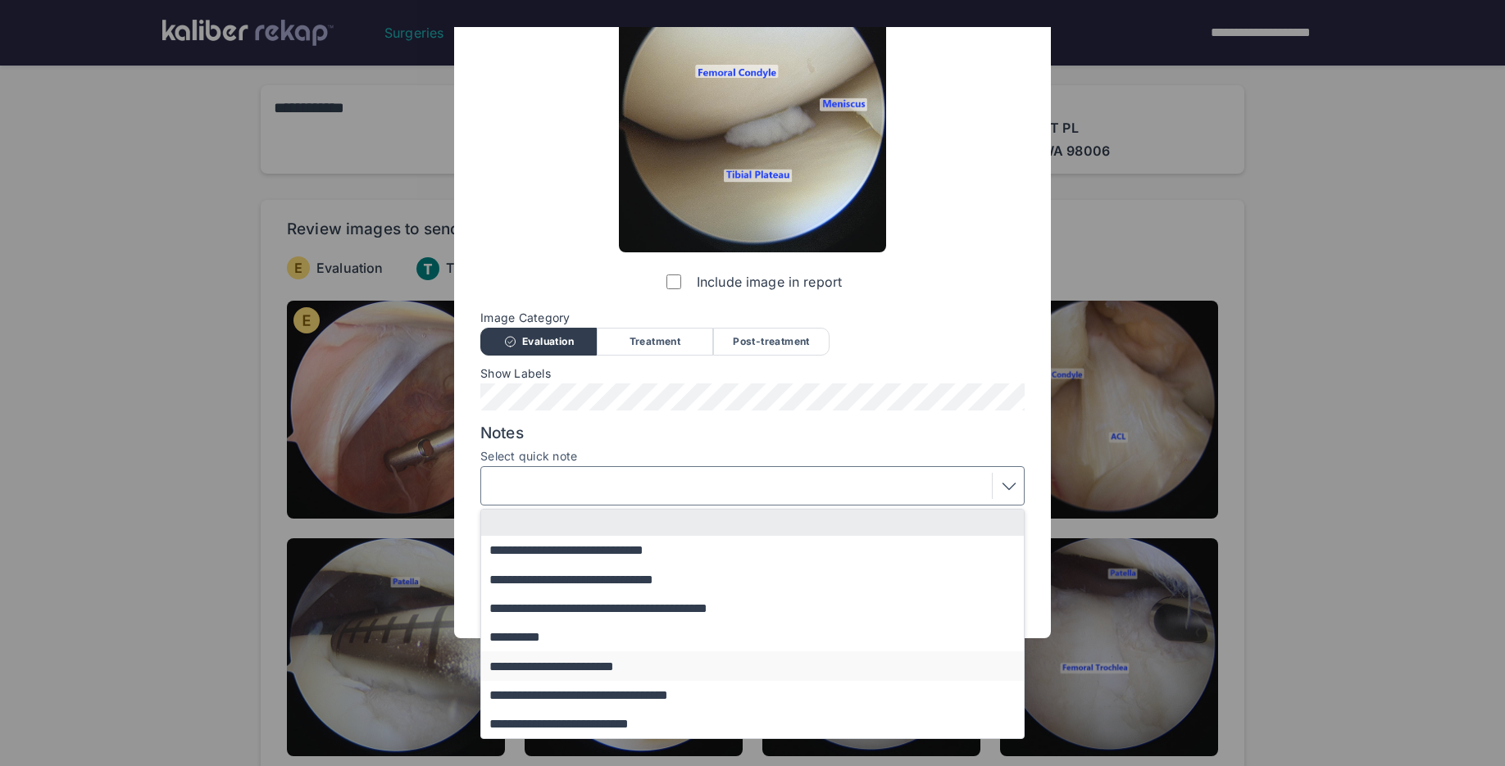
click at [593, 662] on button "**********" at bounding box center [760, 666] width 558 height 29
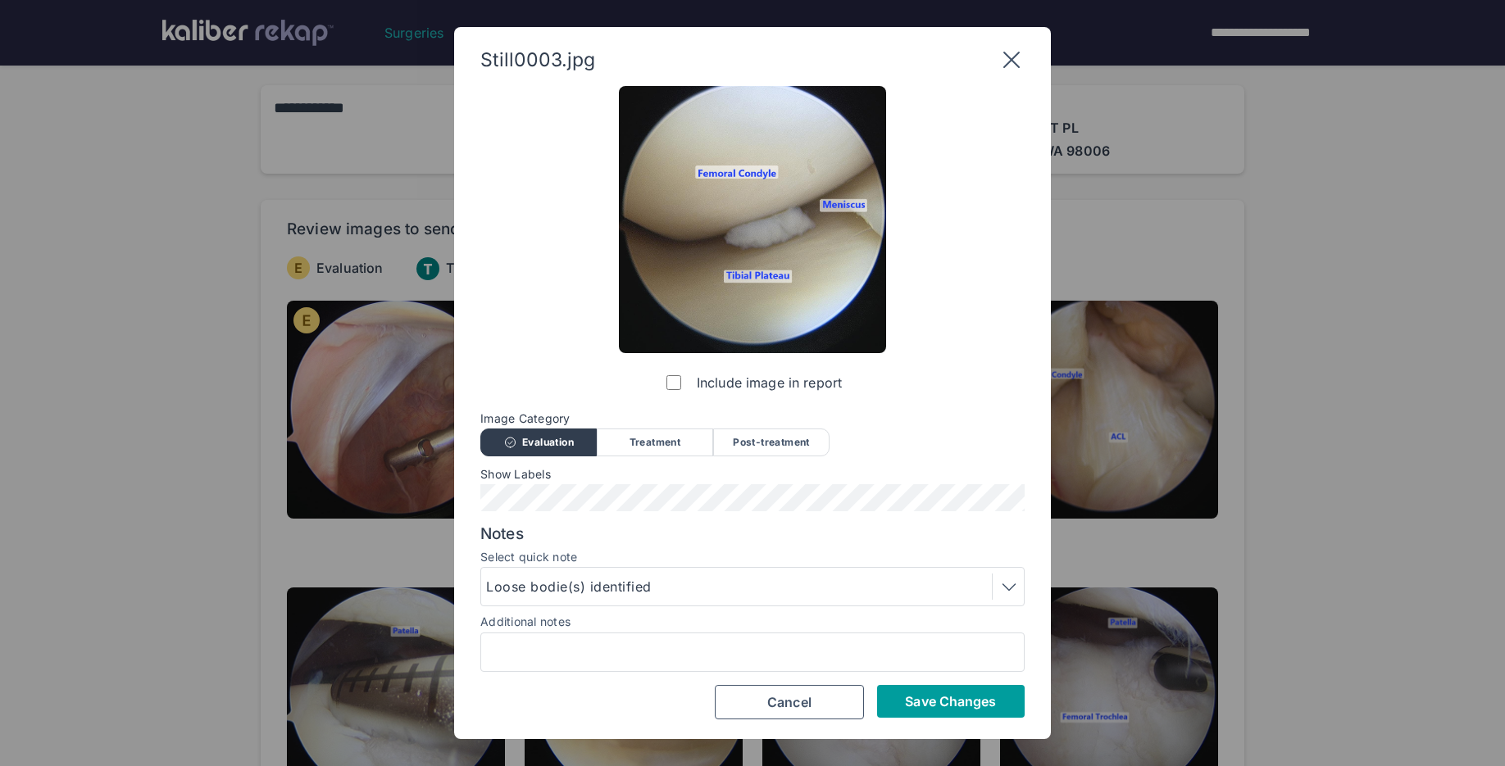
click at [899, 698] on button "Save Changes" at bounding box center [951, 701] width 148 height 33
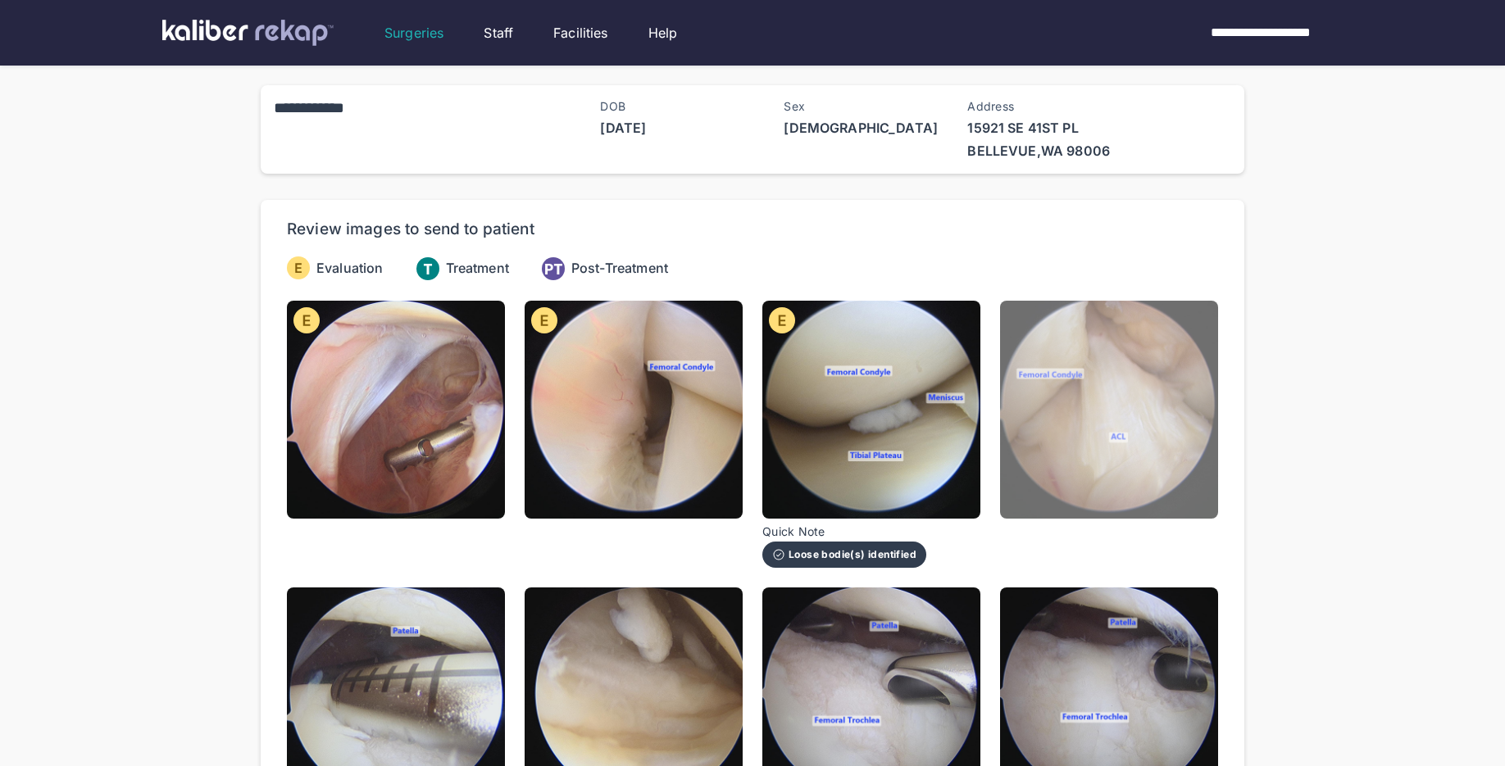
click at [1069, 458] on img at bounding box center [1109, 410] width 218 height 218
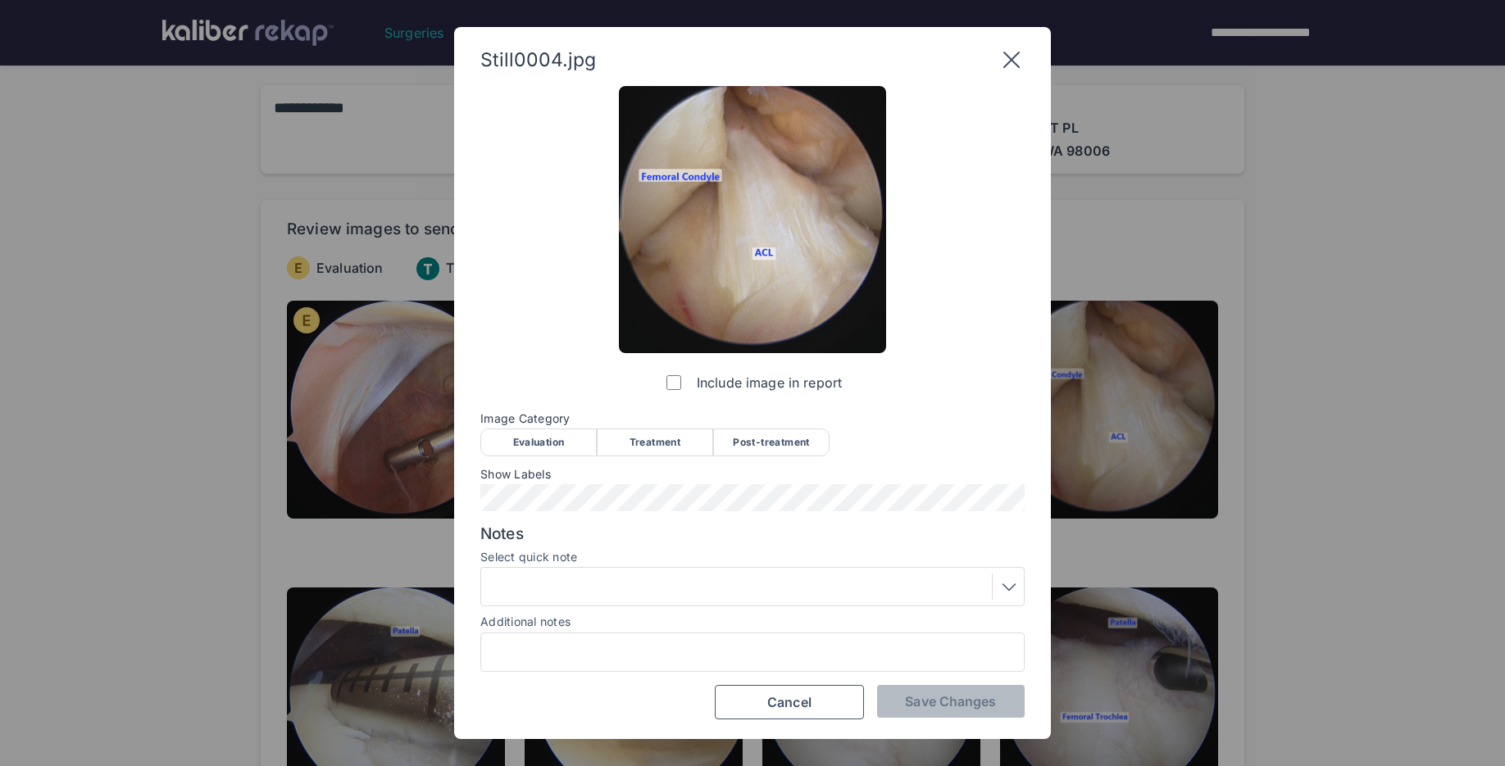
click at [547, 429] on div "Evaluation" at bounding box center [538, 443] width 116 height 28
click at [885, 599] on div at bounding box center [752, 587] width 533 height 26
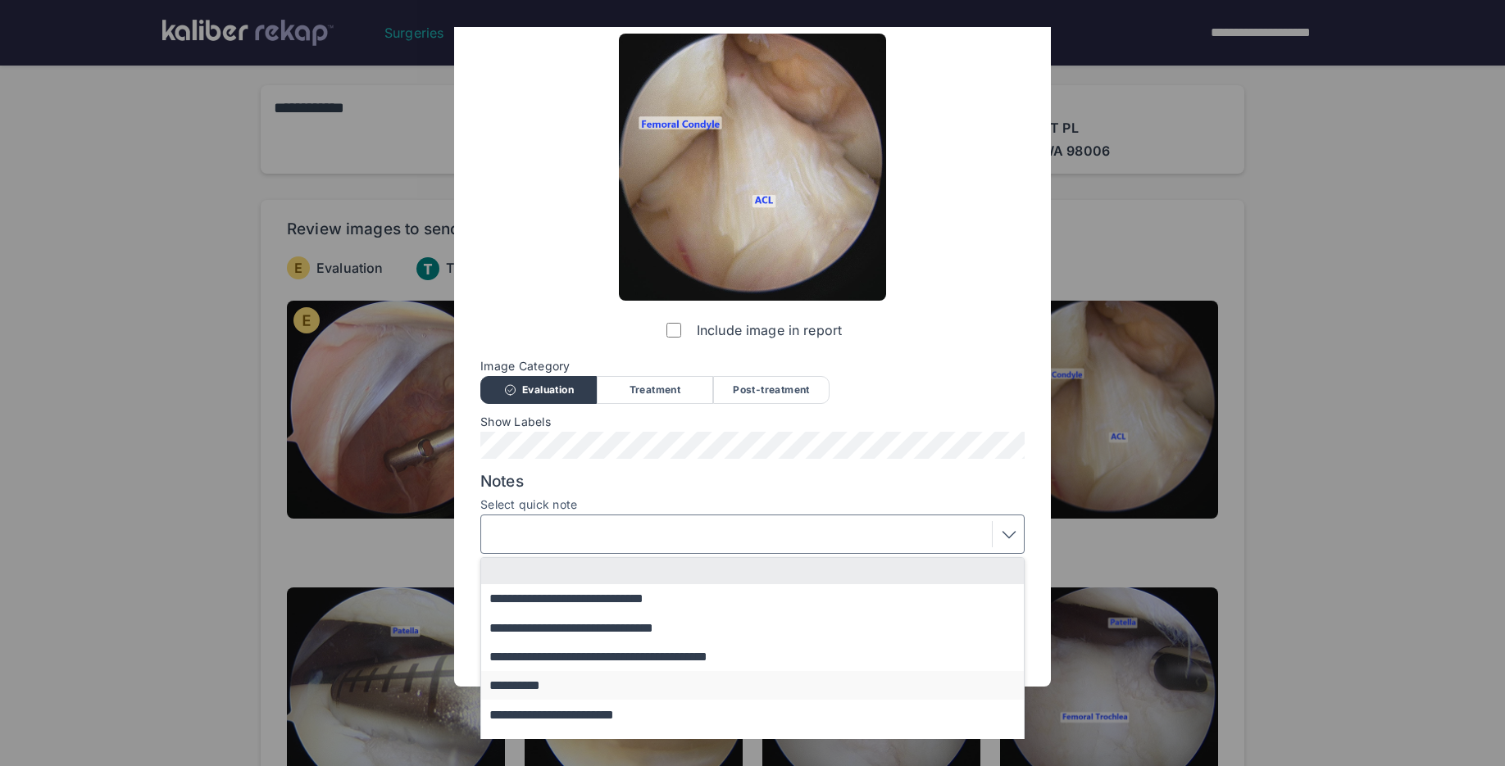
scroll to position [54, 0]
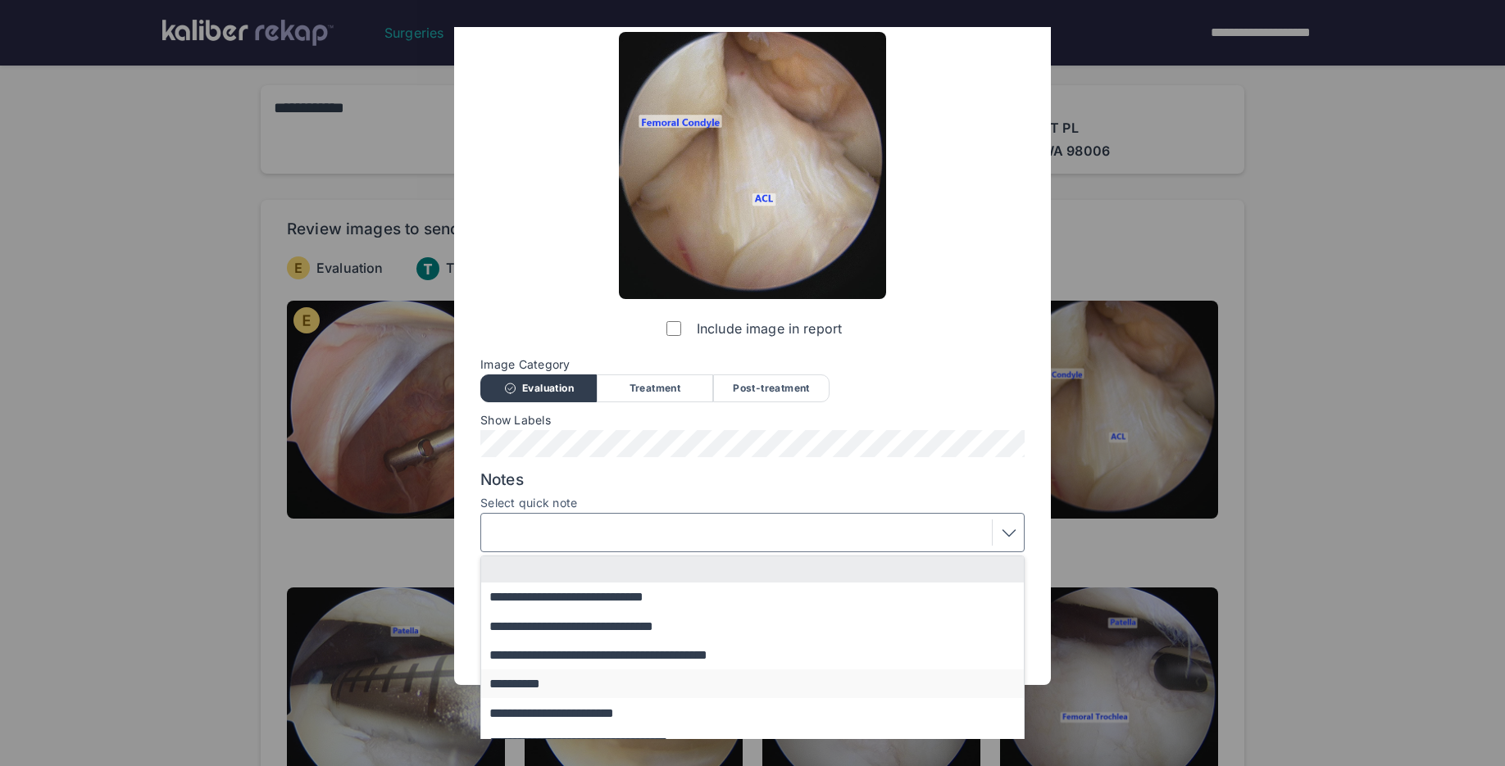
click at [531, 679] on button "**********" at bounding box center [760, 684] width 558 height 29
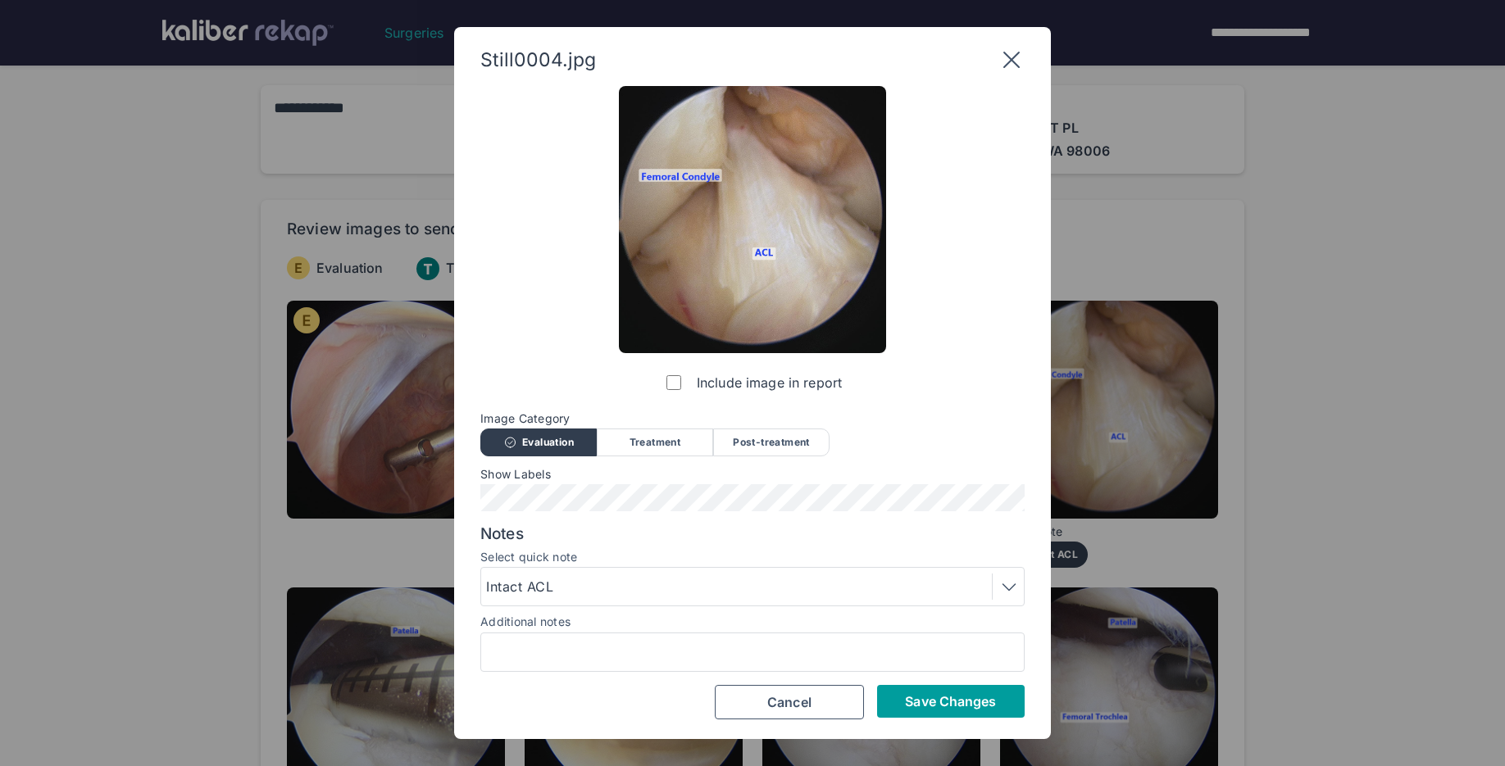
click at [901, 706] on button "Save Changes" at bounding box center [951, 701] width 148 height 33
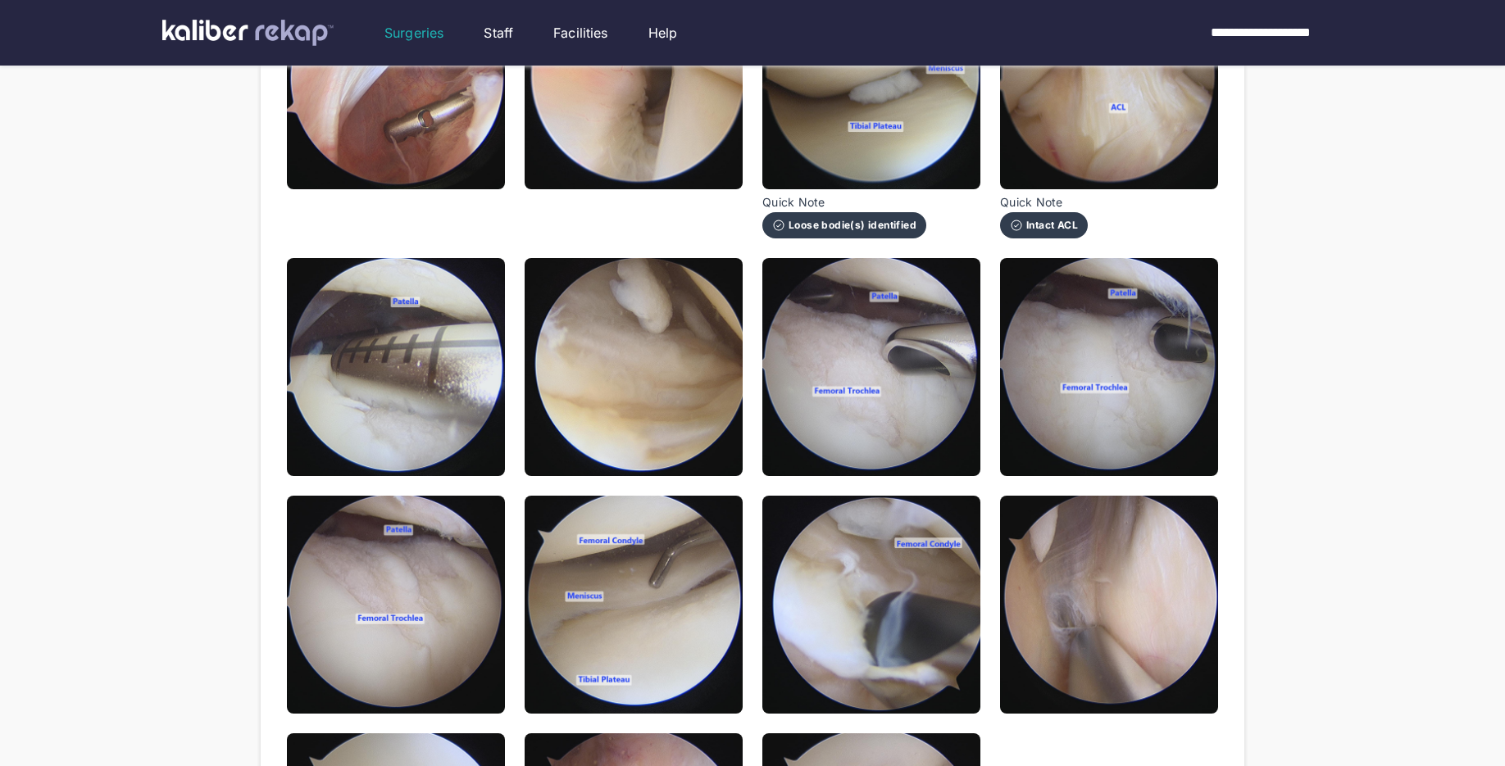
scroll to position [338, 0]
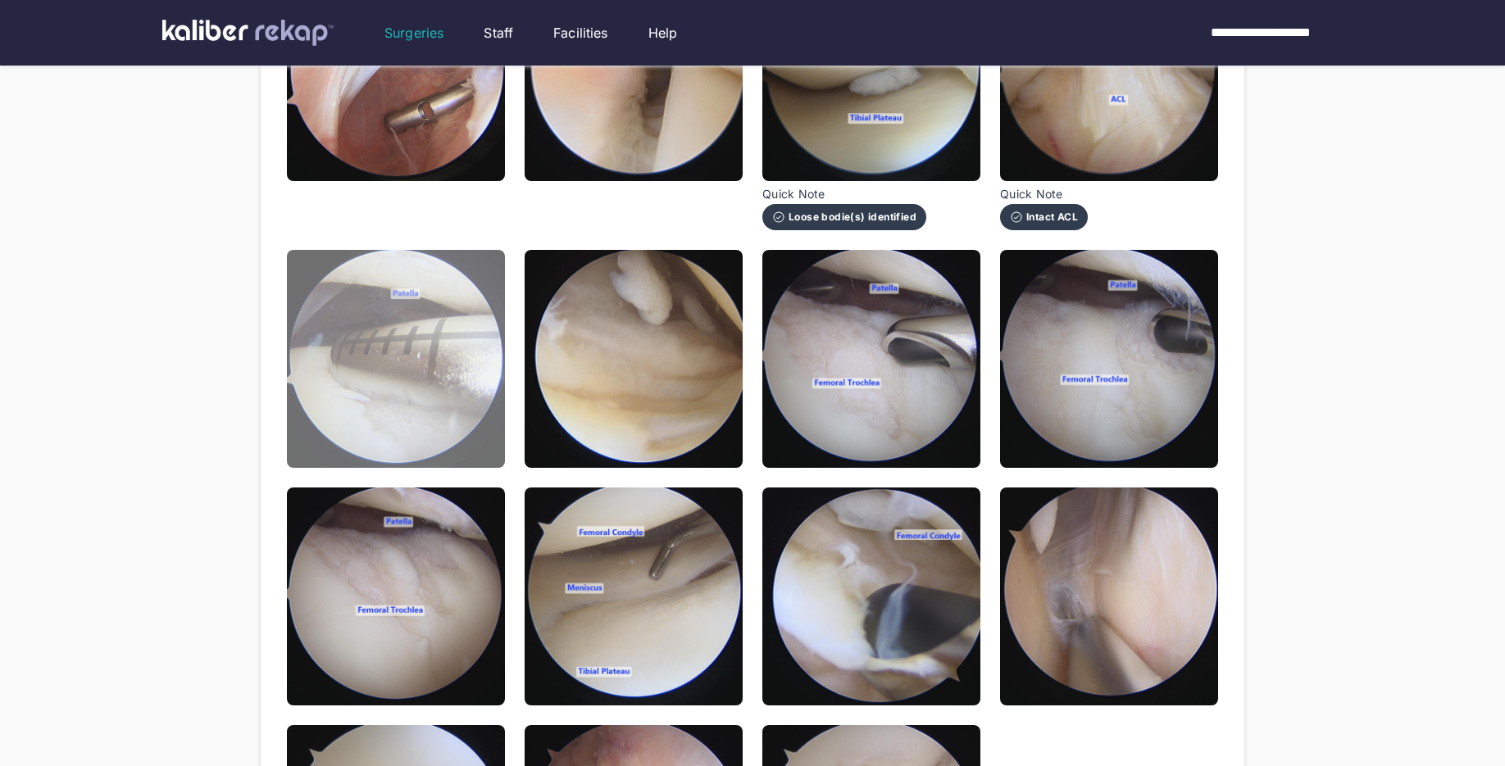
click at [465, 419] on img at bounding box center [396, 359] width 218 height 218
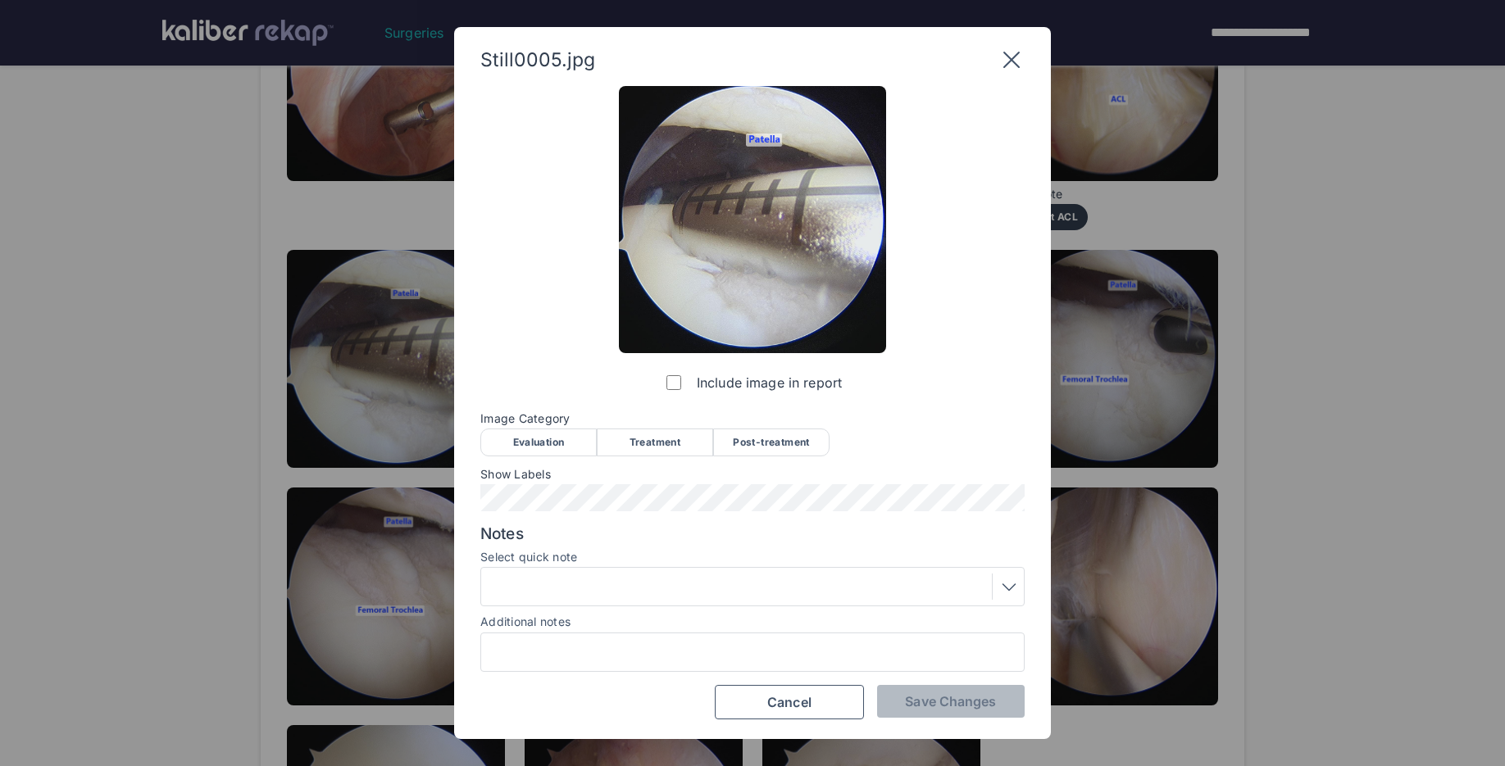
click at [639, 439] on div "Treatment" at bounding box center [655, 443] width 116 height 28
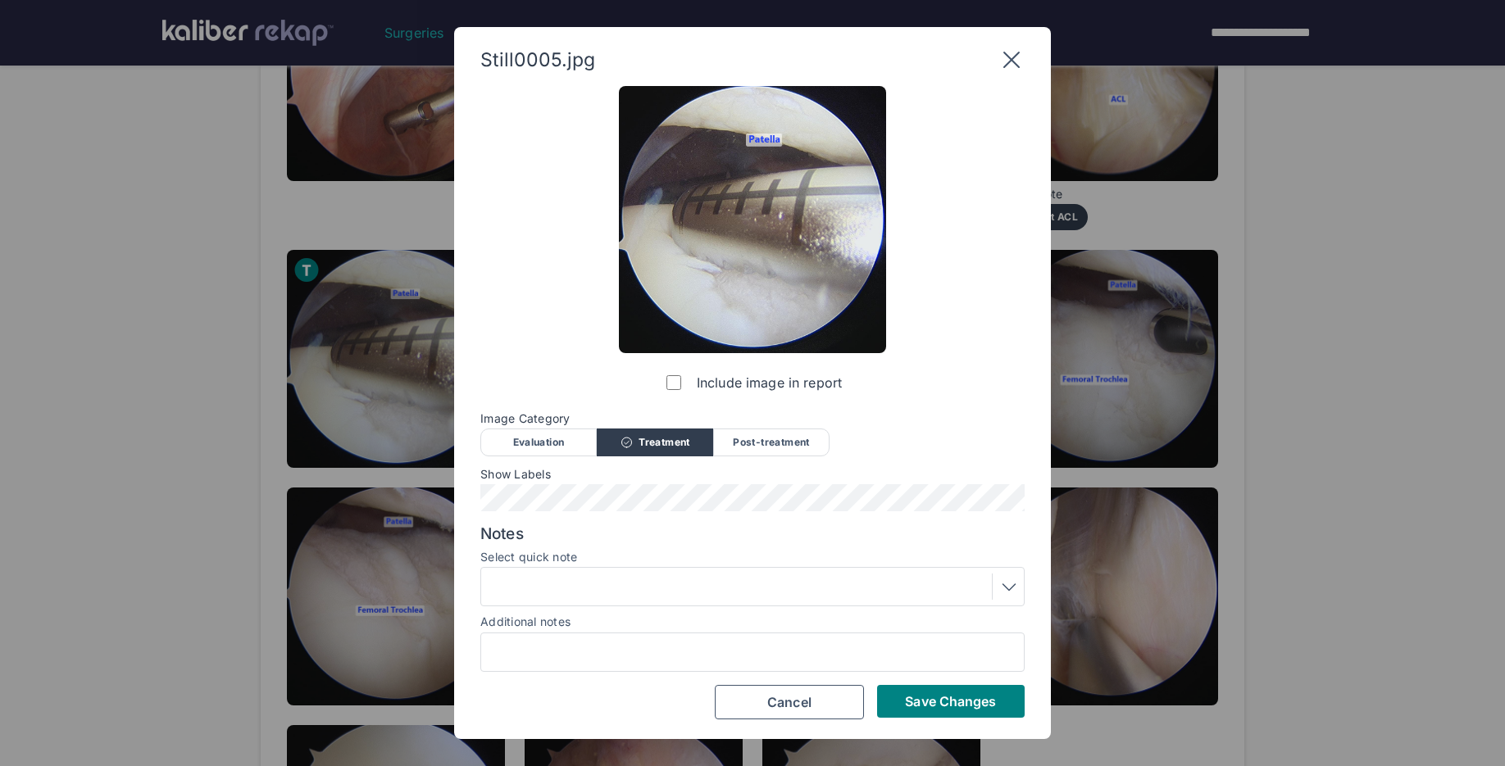
click at [570, 584] on div at bounding box center [752, 587] width 533 height 26
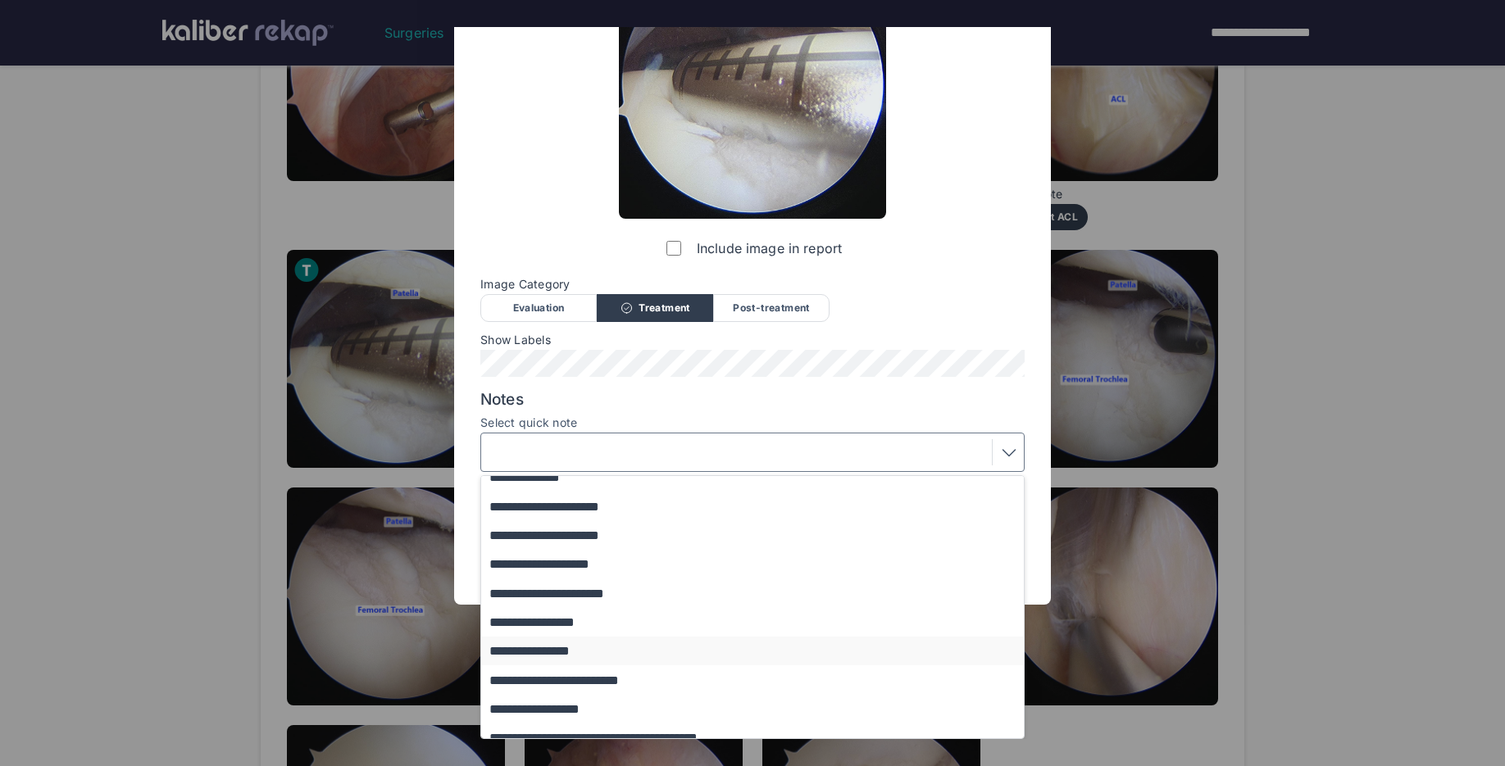
scroll to position [140, 0]
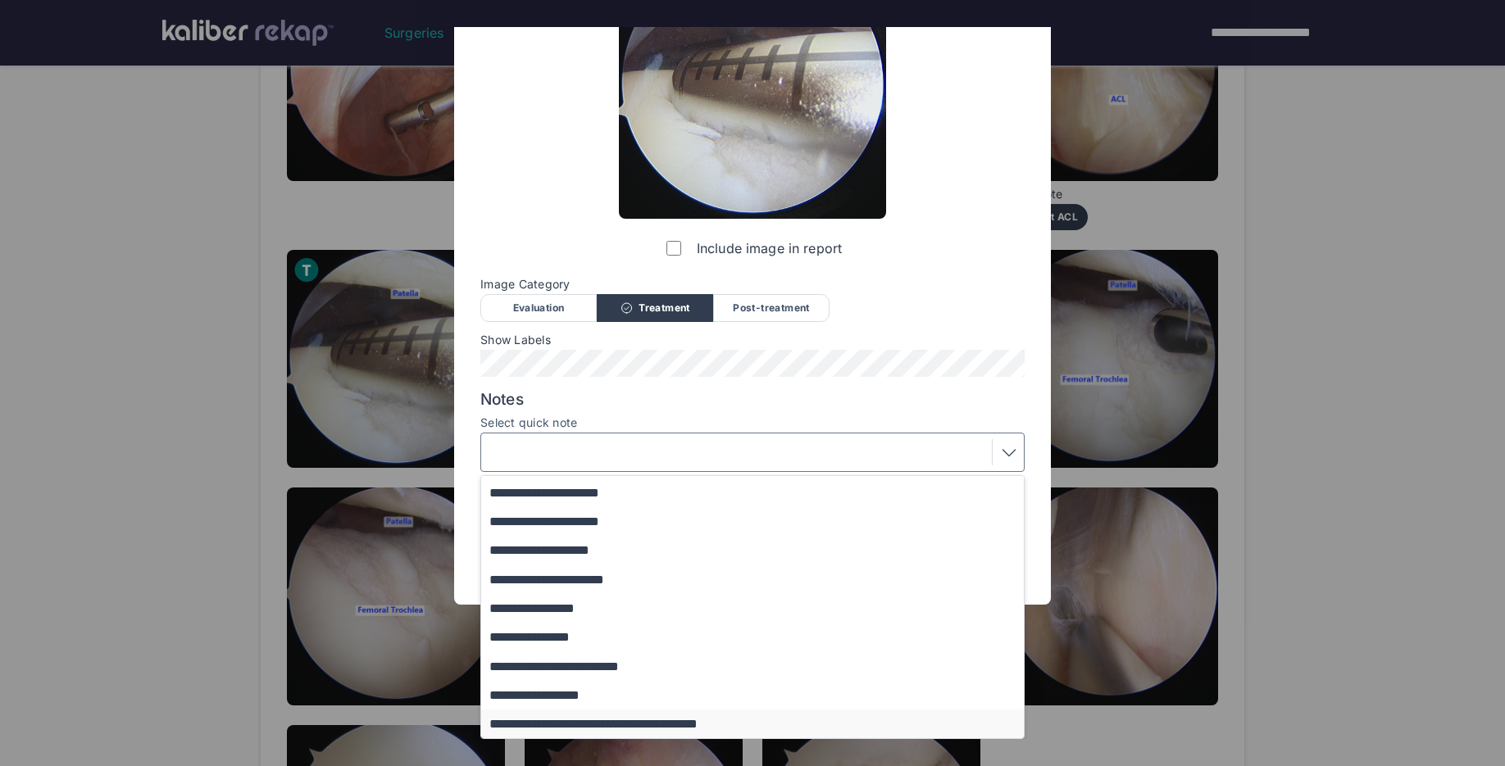
click at [637, 725] on button "**********" at bounding box center [760, 724] width 558 height 29
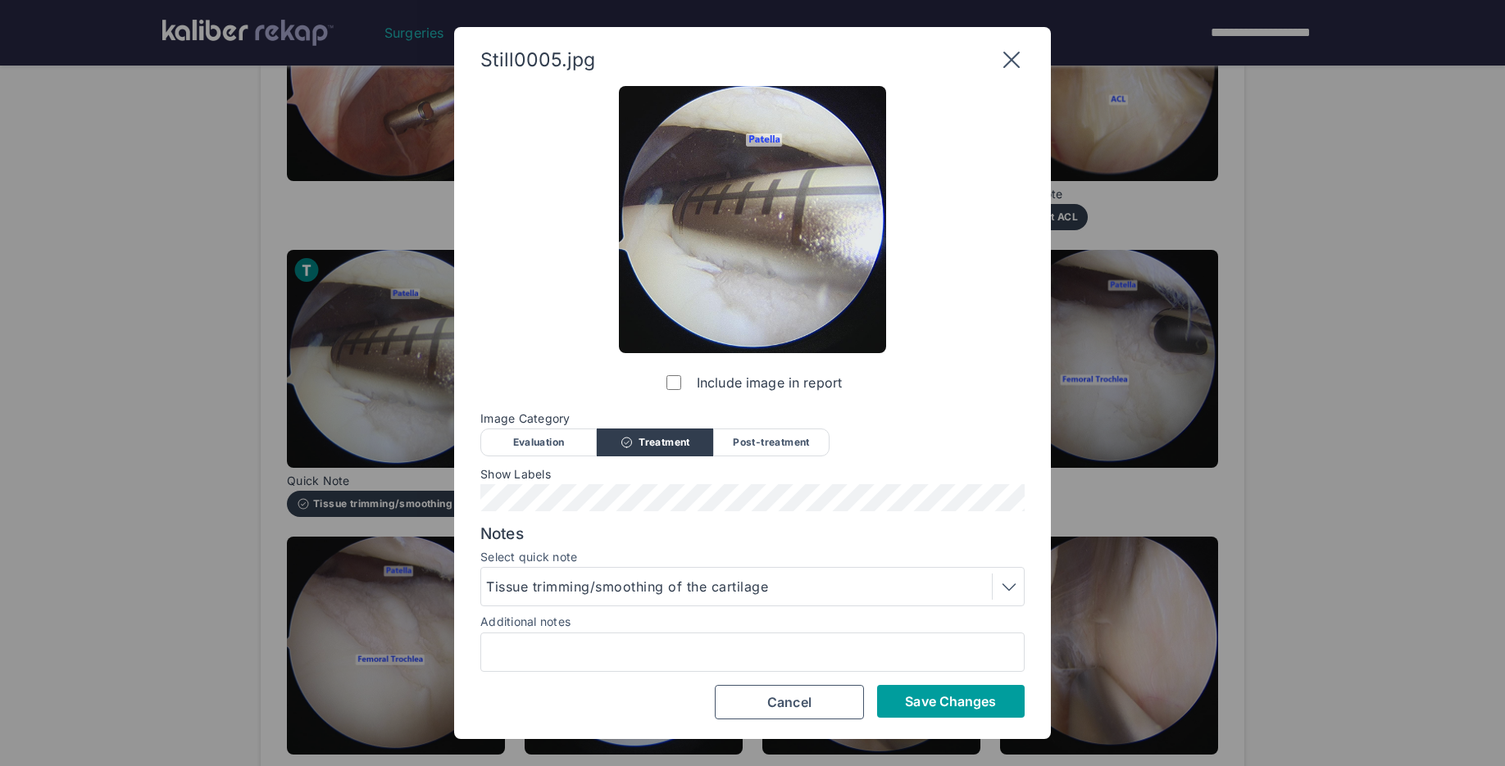
click at [929, 697] on span "Save Changes" at bounding box center [950, 701] width 91 height 16
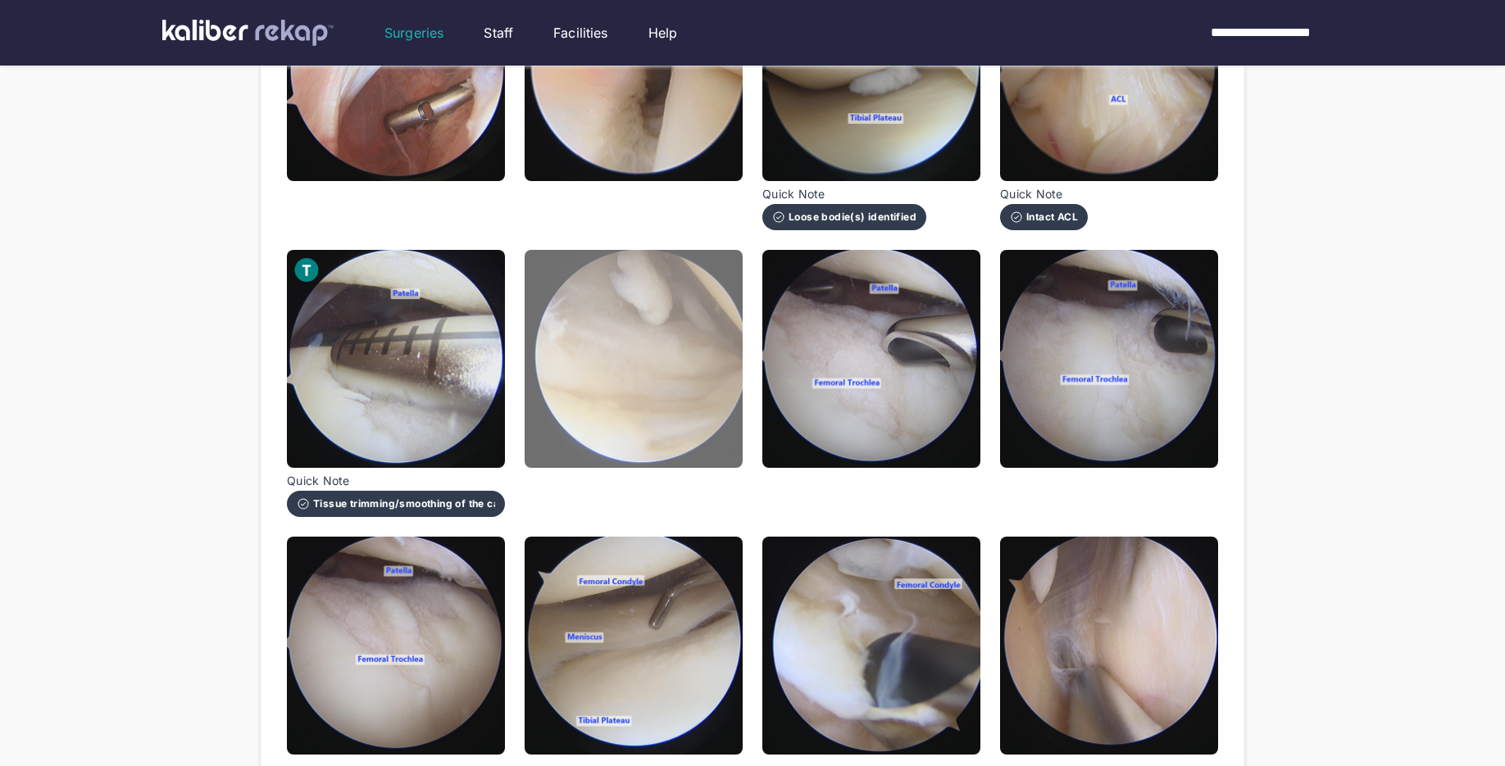
click at [683, 415] on img at bounding box center [634, 359] width 218 height 218
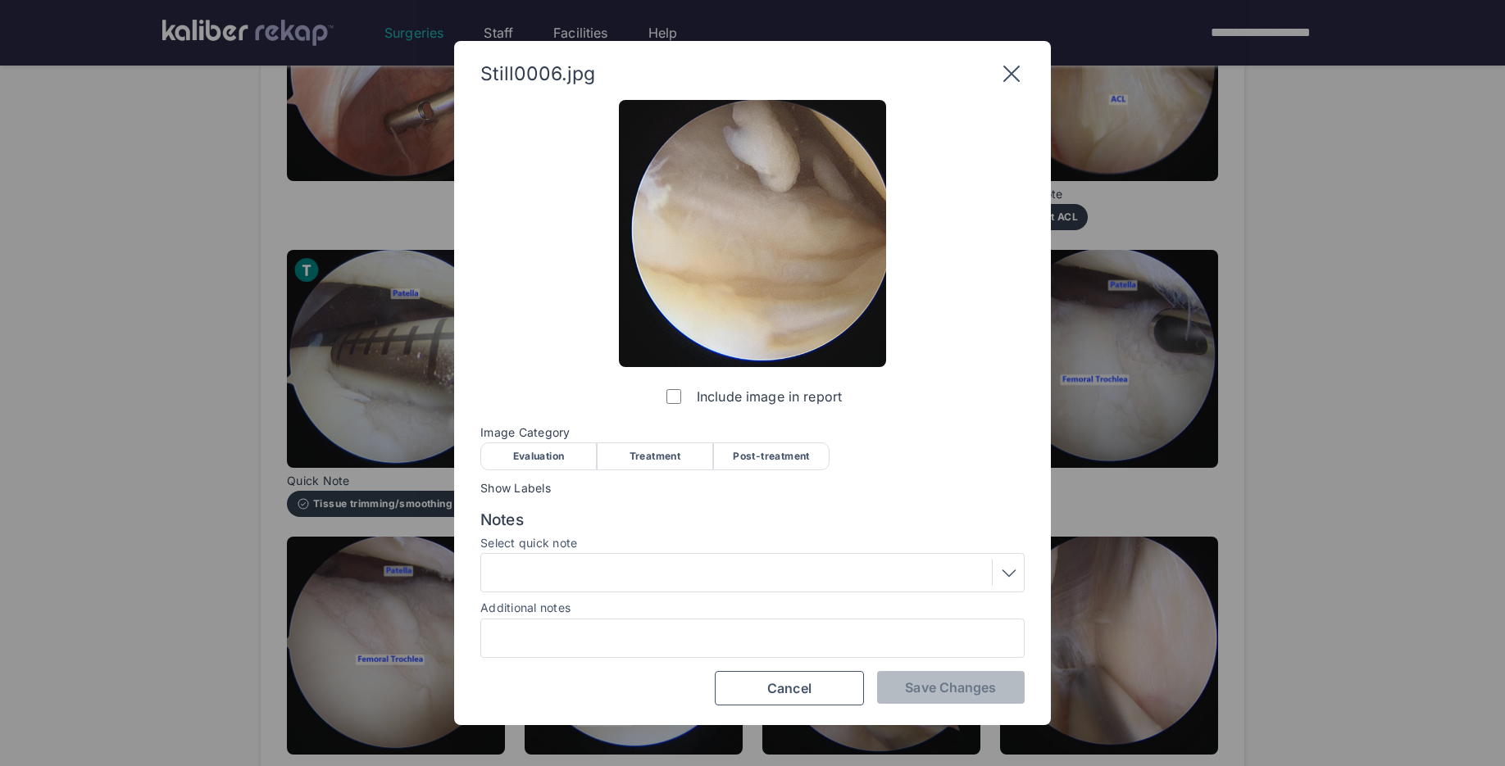
click at [518, 457] on div "Evaluation" at bounding box center [538, 457] width 116 height 28
click at [530, 577] on div at bounding box center [752, 573] width 533 height 26
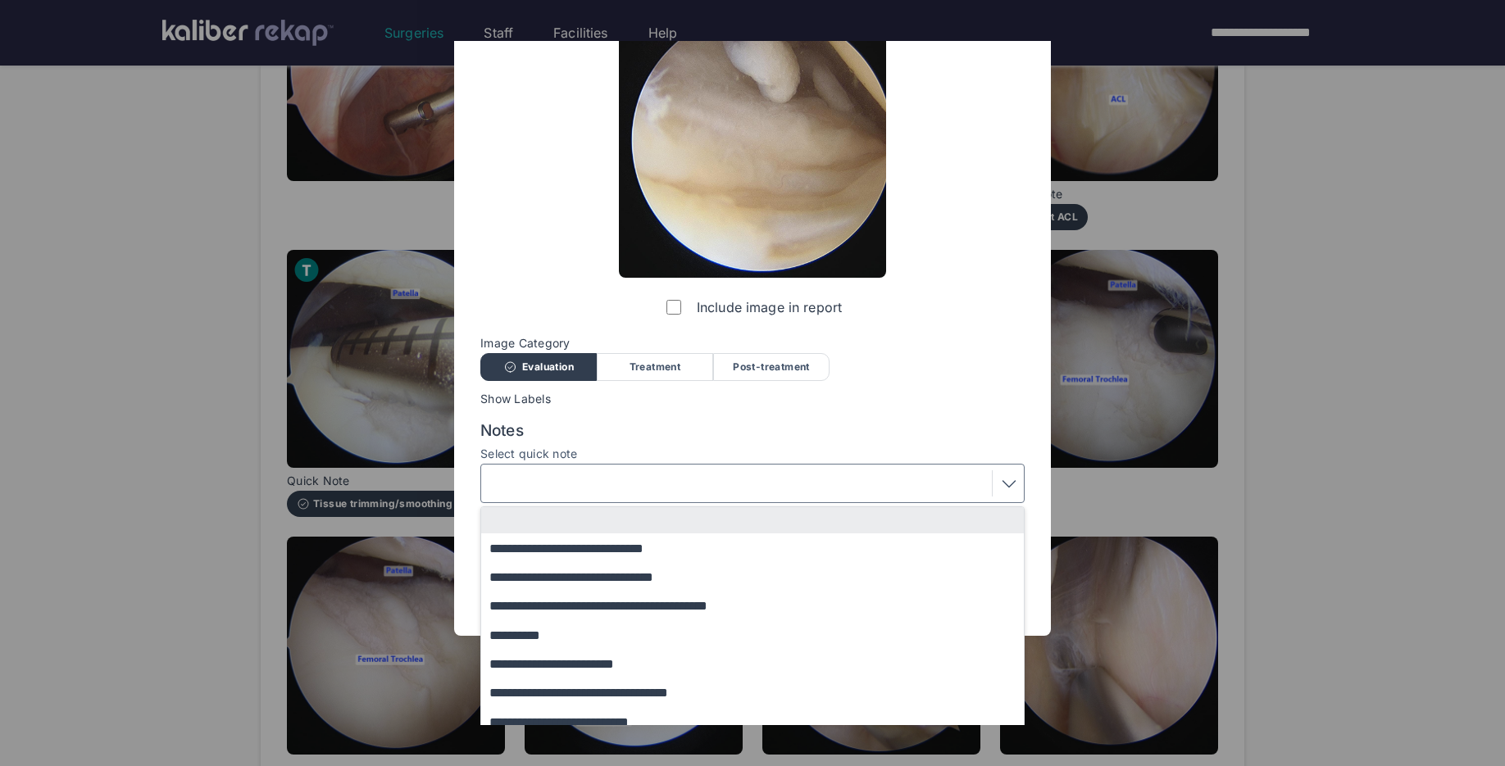
scroll to position [102, 0]
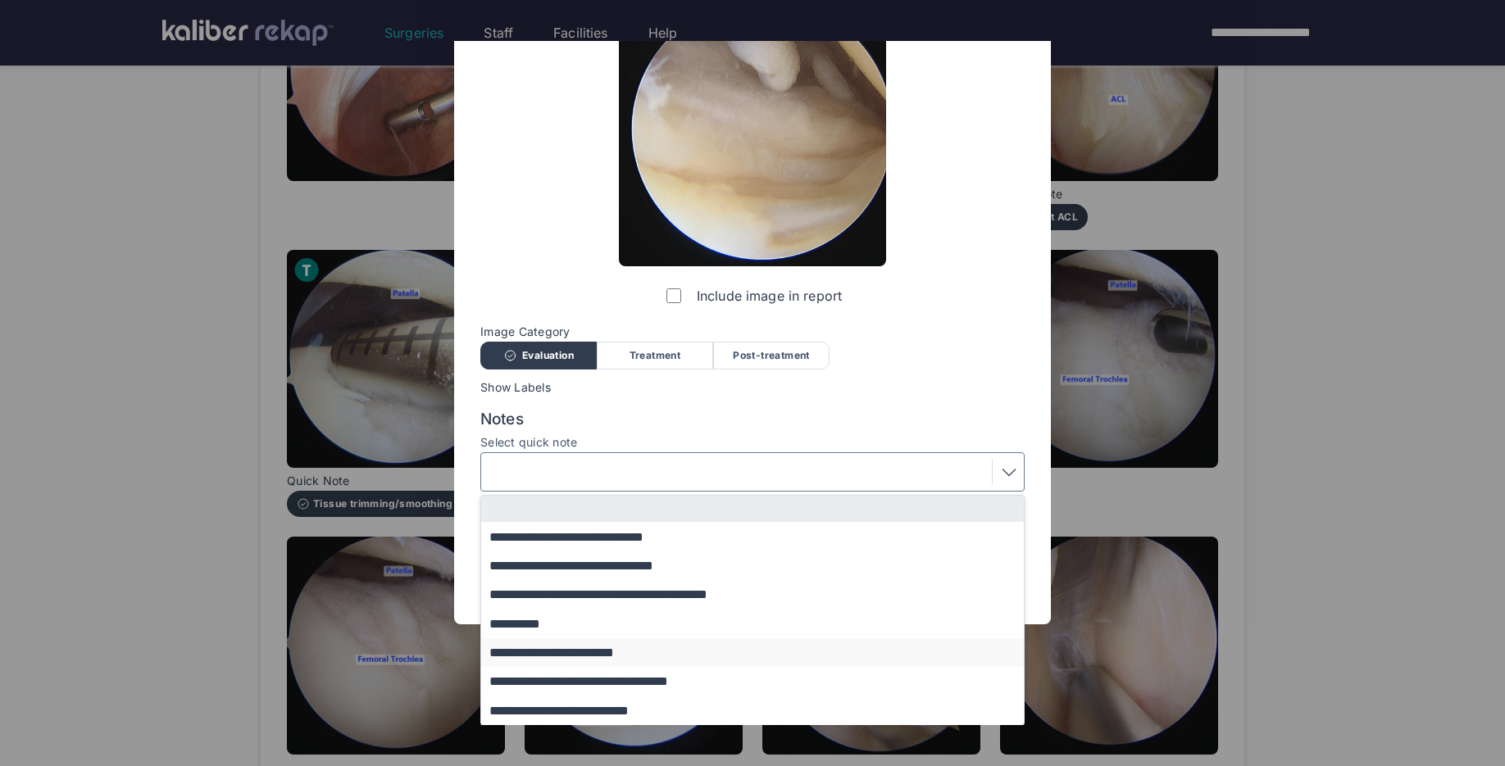
drag, startPoint x: 613, startPoint y: 709, endPoint x: 634, endPoint y: 653, distance: 59.4
click at [634, 653] on div "**********" at bounding box center [752, 610] width 543 height 229
click at [634, 653] on button "**********" at bounding box center [760, 652] width 558 height 29
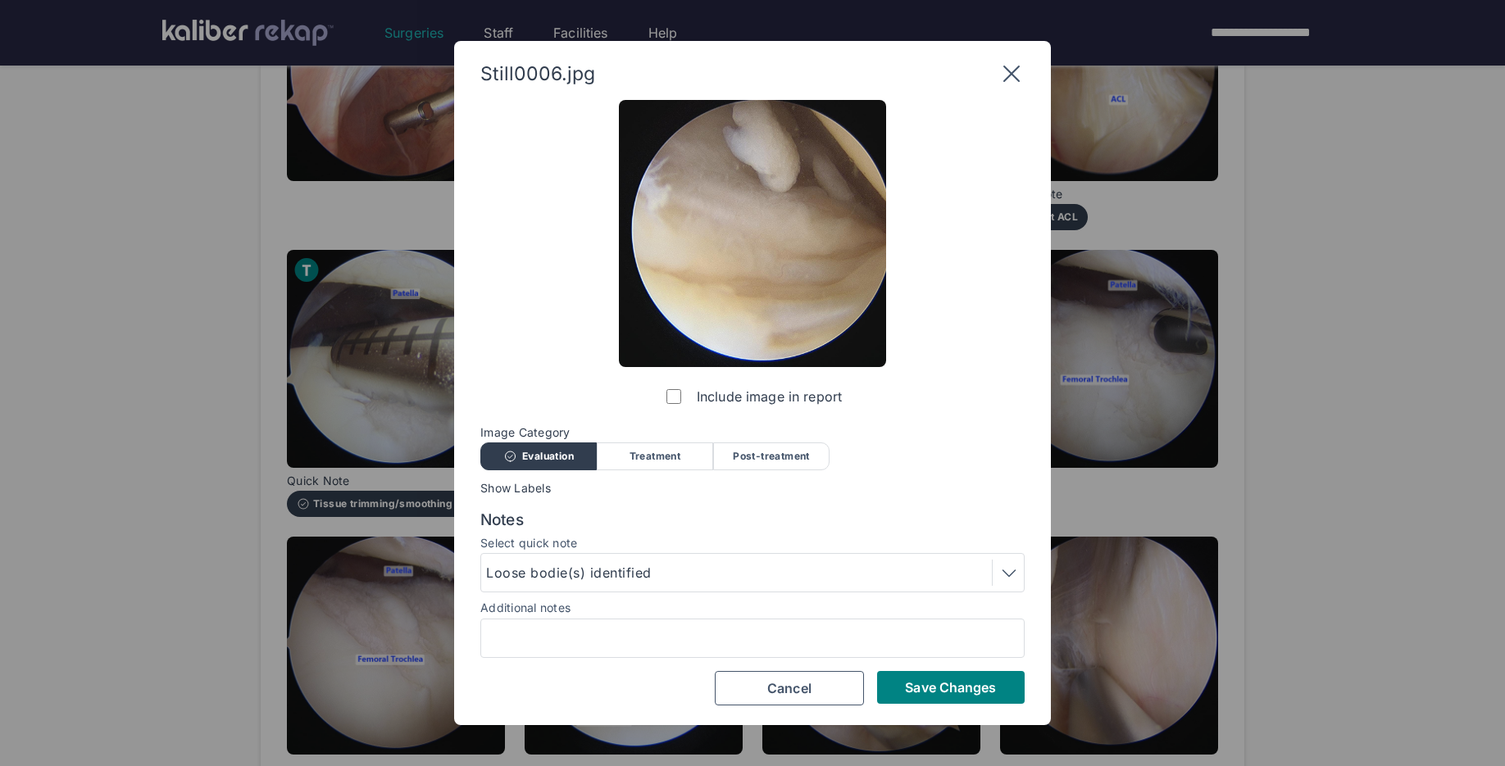
scroll to position [0, 0]
click at [946, 688] on span "Save Changes" at bounding box center [950, 687] width 91 height 16
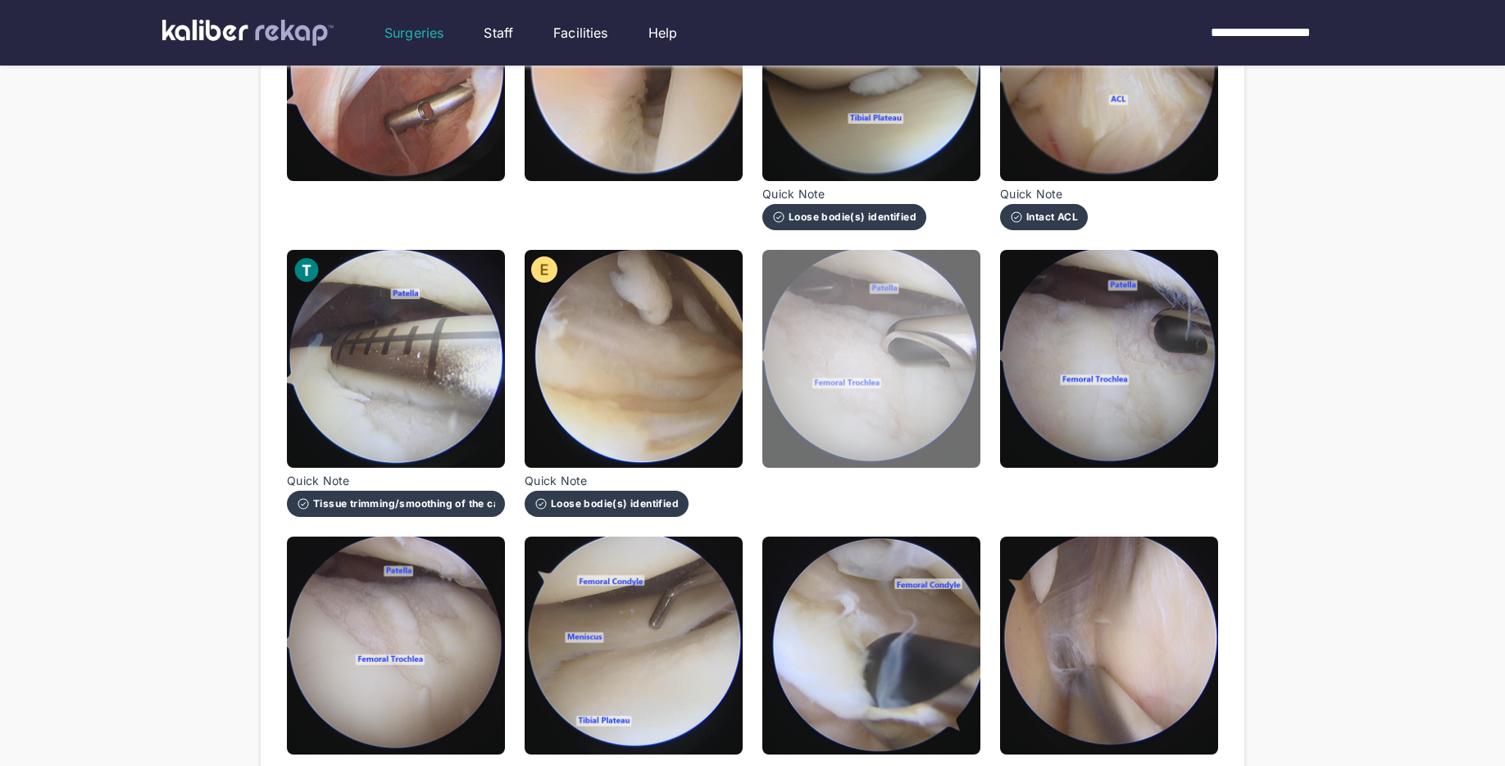
click at [845, 435] on img at bounding box center [871, 359] width 218 height 218
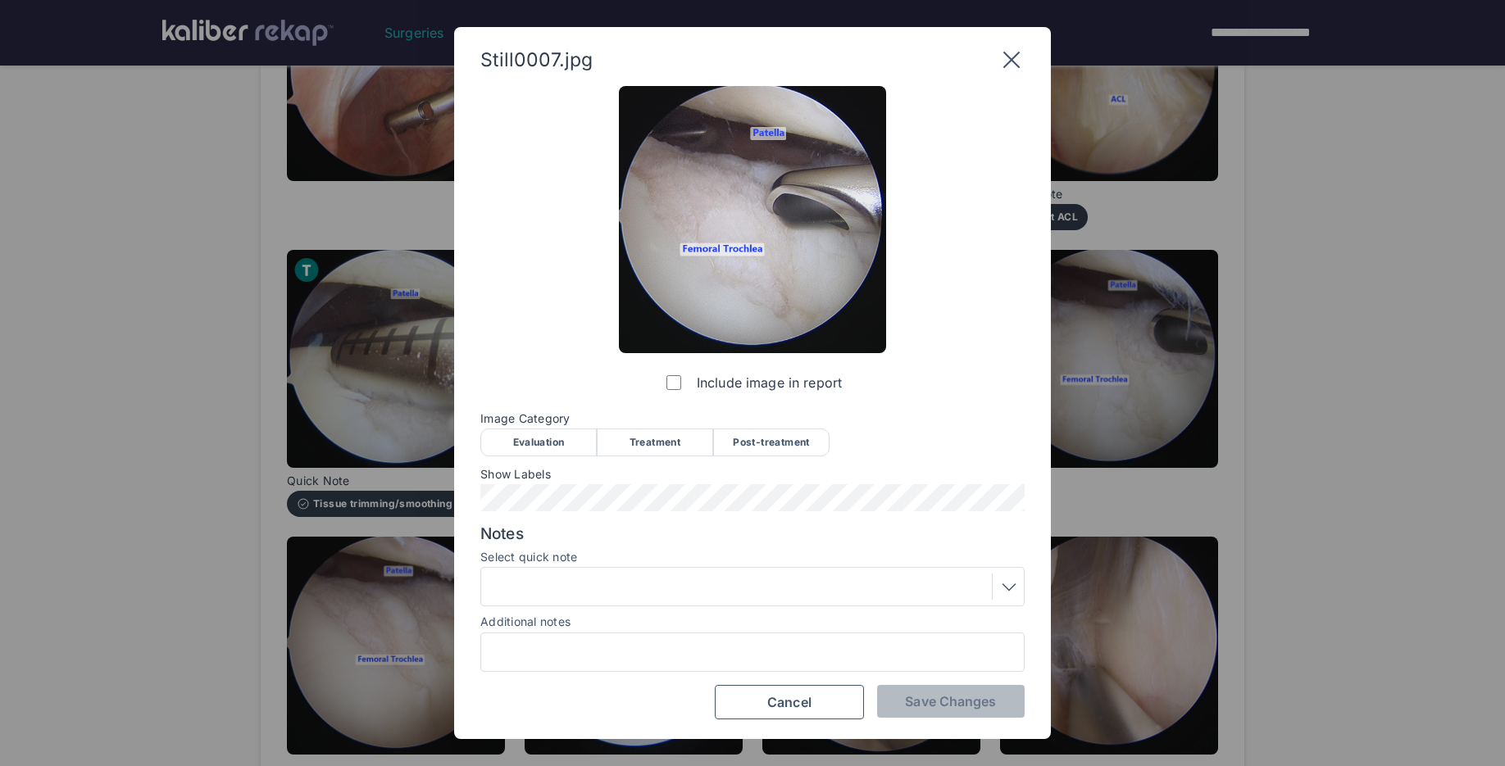
click at [666, 439] on div "Treatment" at bounding box center [655, 443] width 116 height 28
click at [772, 446] on div "Post-treatment" at bounding box center [771, 443] width 116 height 28
click at [659, 582] on div at bounding box center [752, 587] width 533 height 26
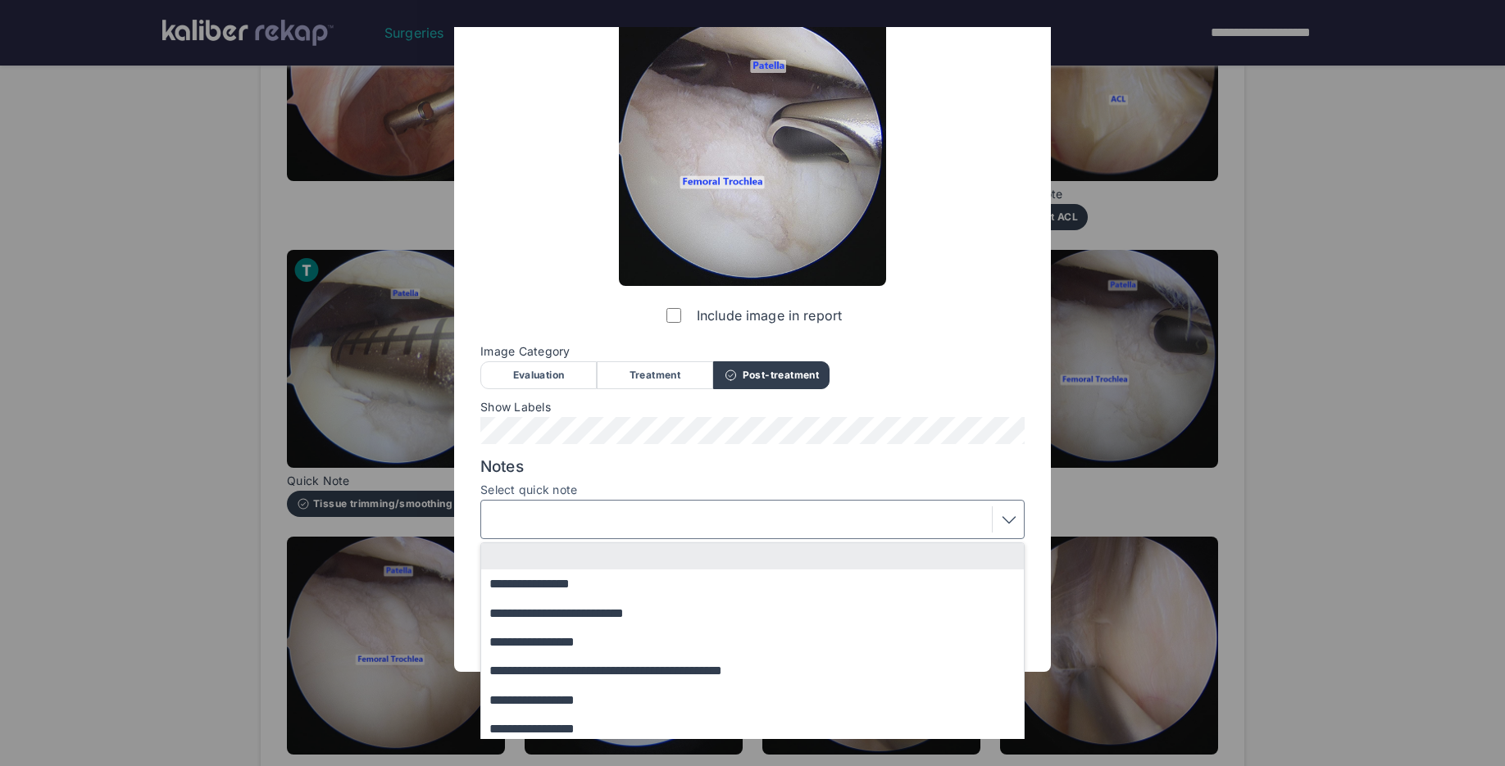
scroll to position [72, 0]
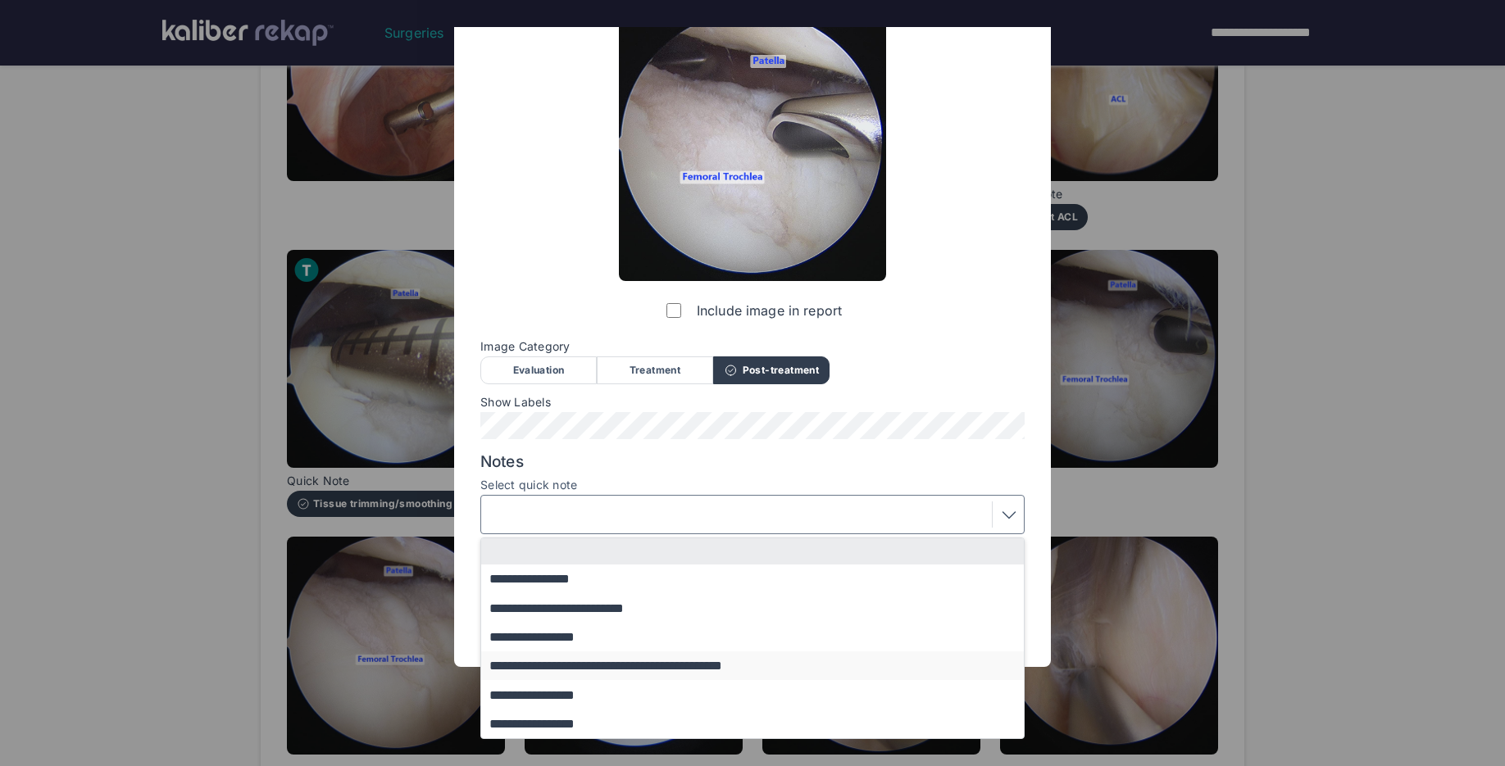
click at [616, 664] on button "**********" at bounding box center [760, 666] width 558 height 29
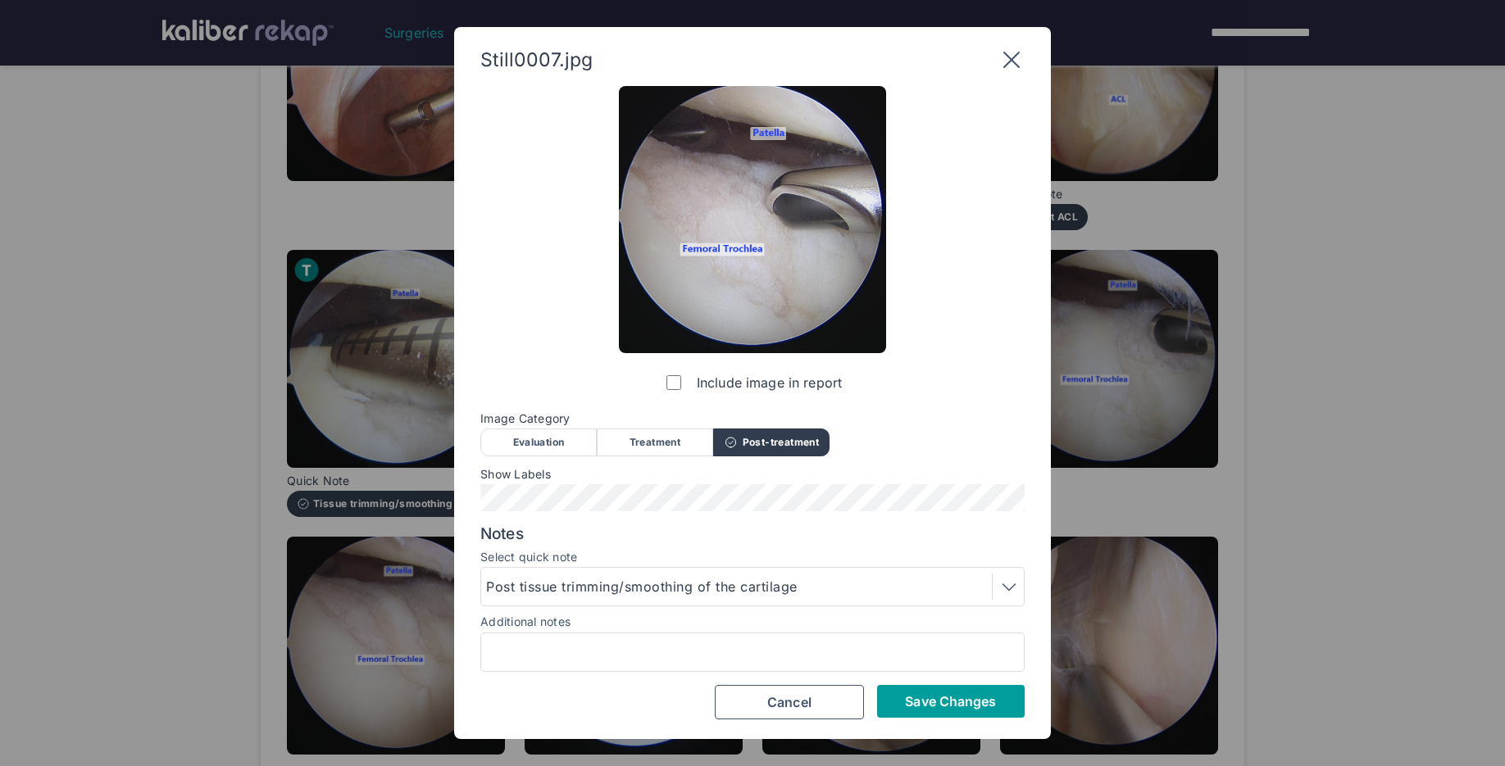
click at [949, 713] on button "Save Changes" at bounding box center [951, 701] width 148 height 33
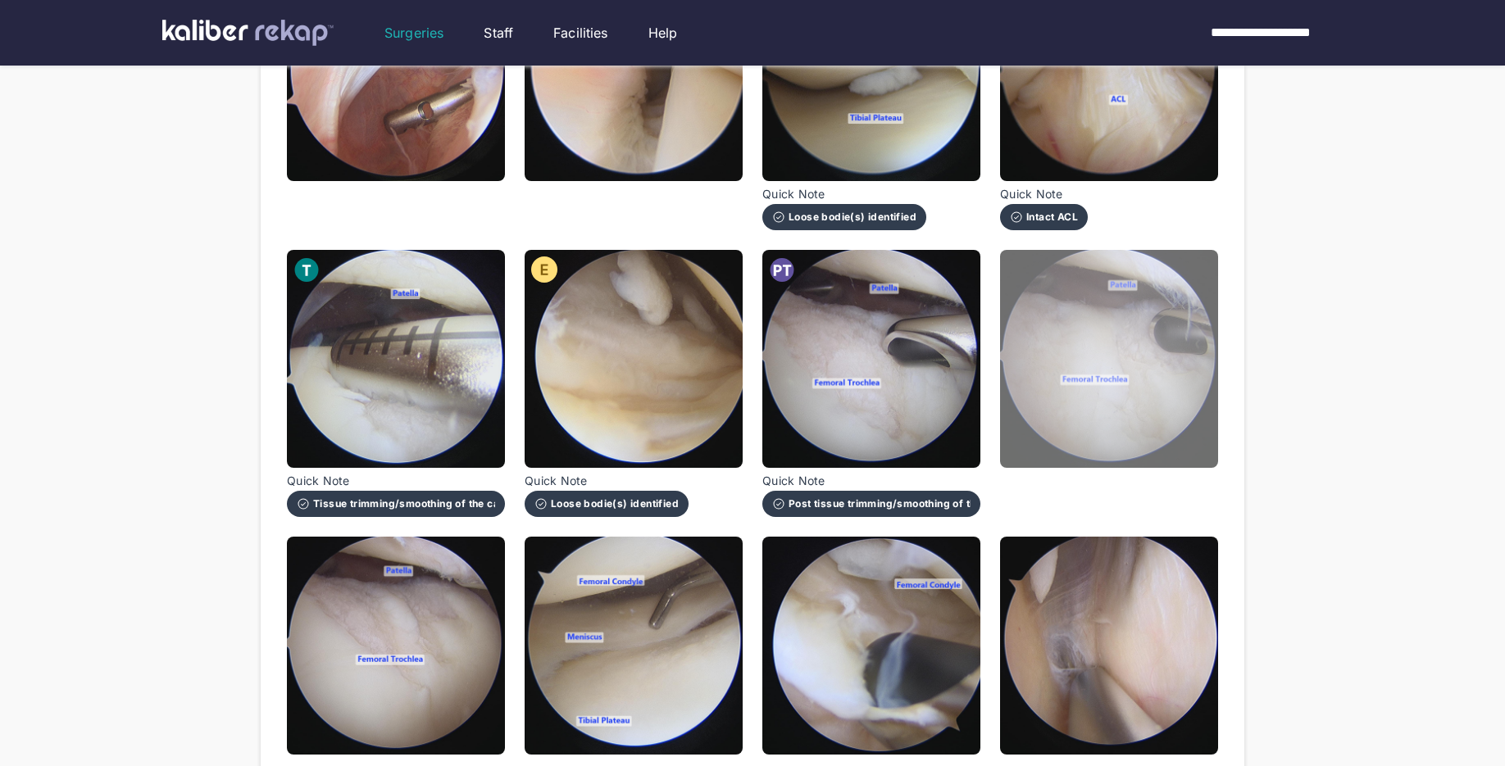
click at [1105, 435] on img at bounding box center [1109, 359] width 218 height 218
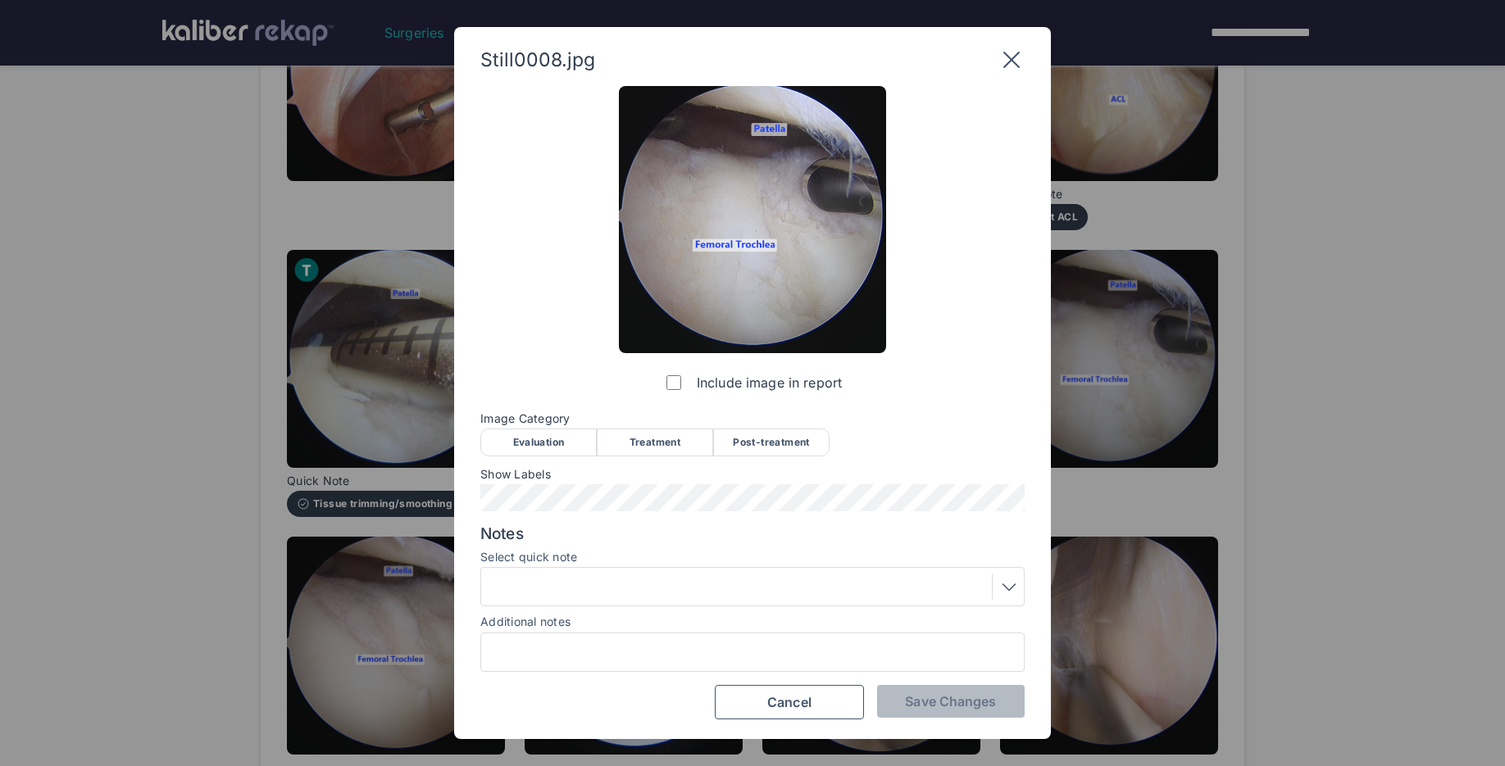
click at [783, 435] on div "Post-treatment" at bounding box center [771, 443] width 116 height 28
click at [928, 702] on span "Save Changes" at bounding box center [950, 701] width 91 height 16
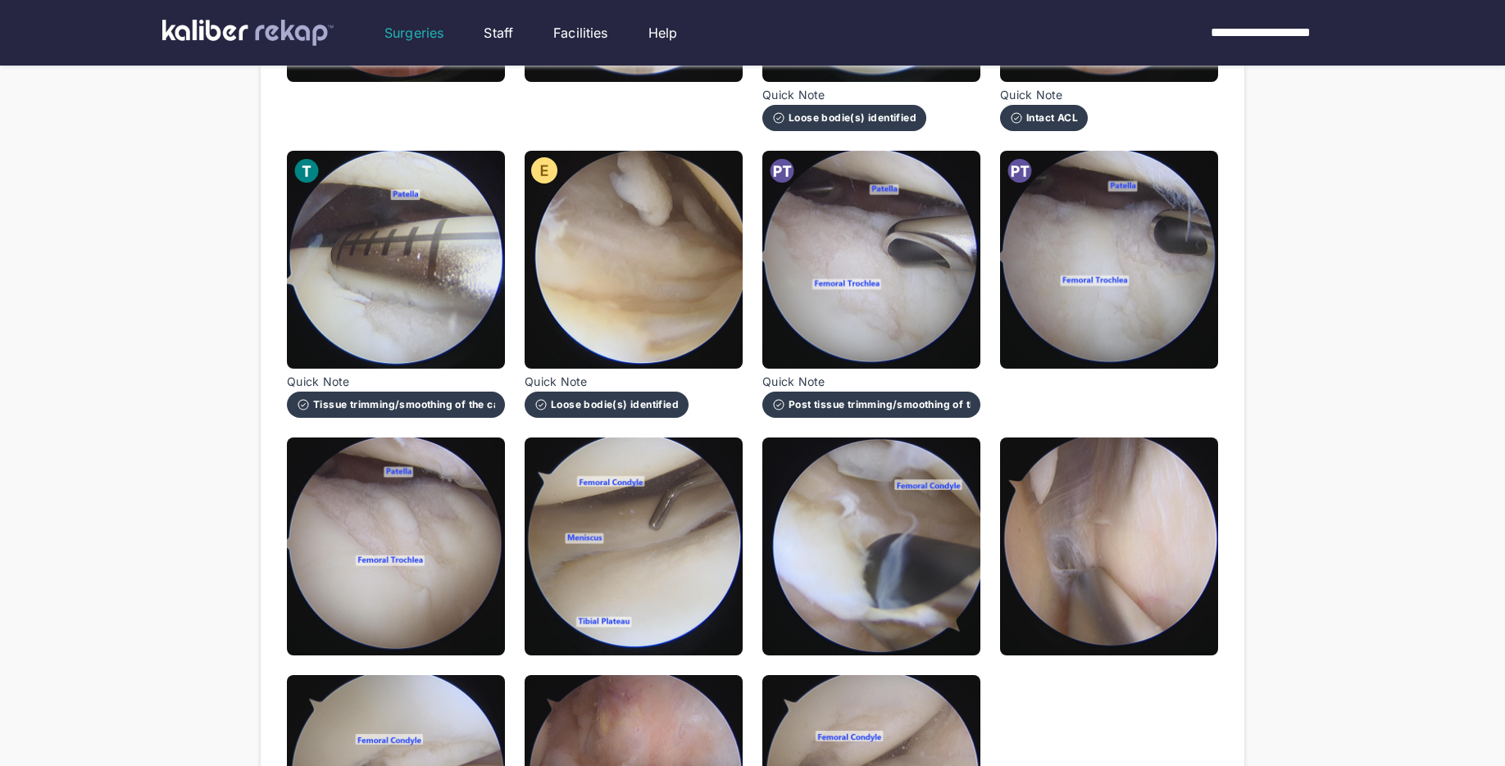
scroll to position [509, 0]
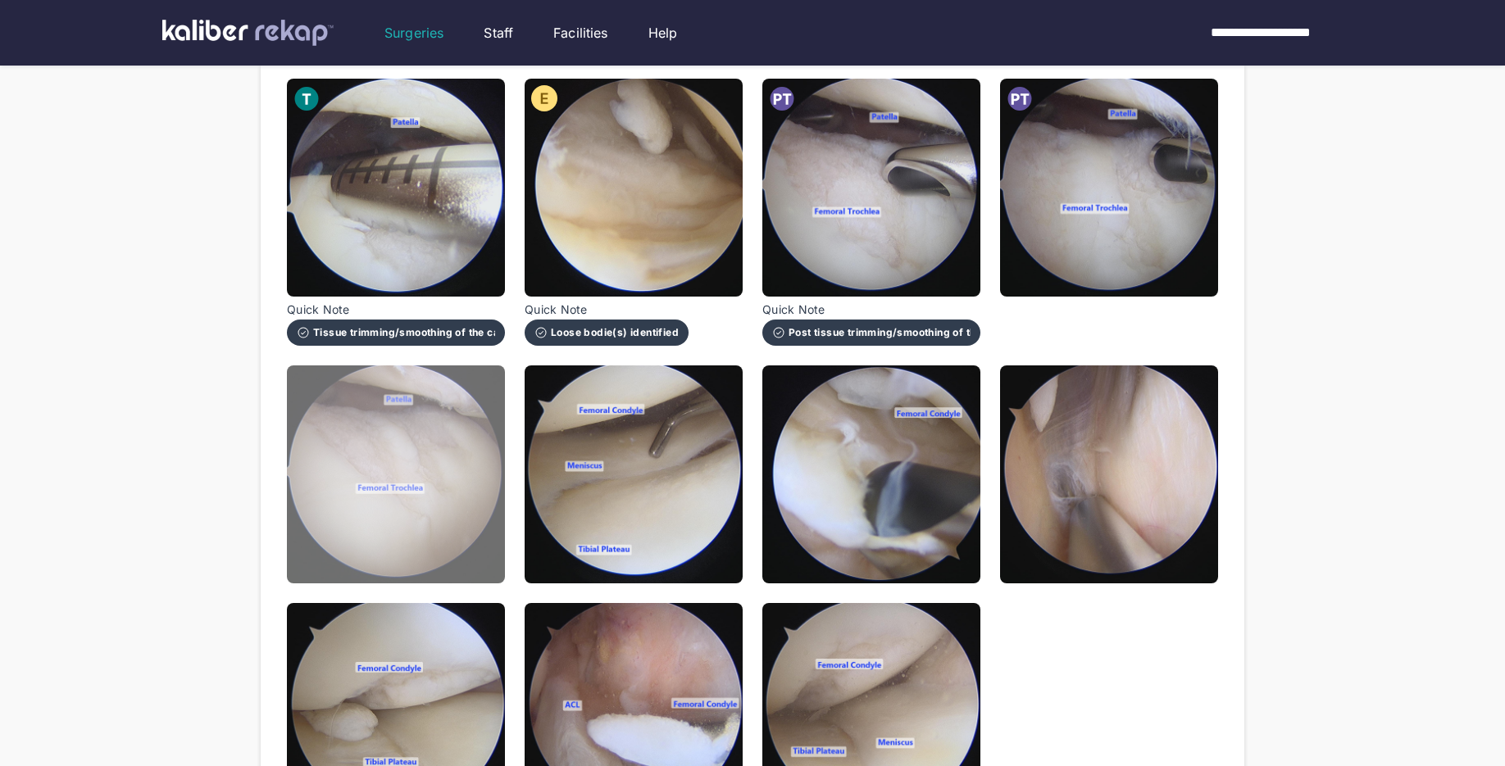
click at [467, 488] on img at bounding box center [396, 475] width 218 height 218
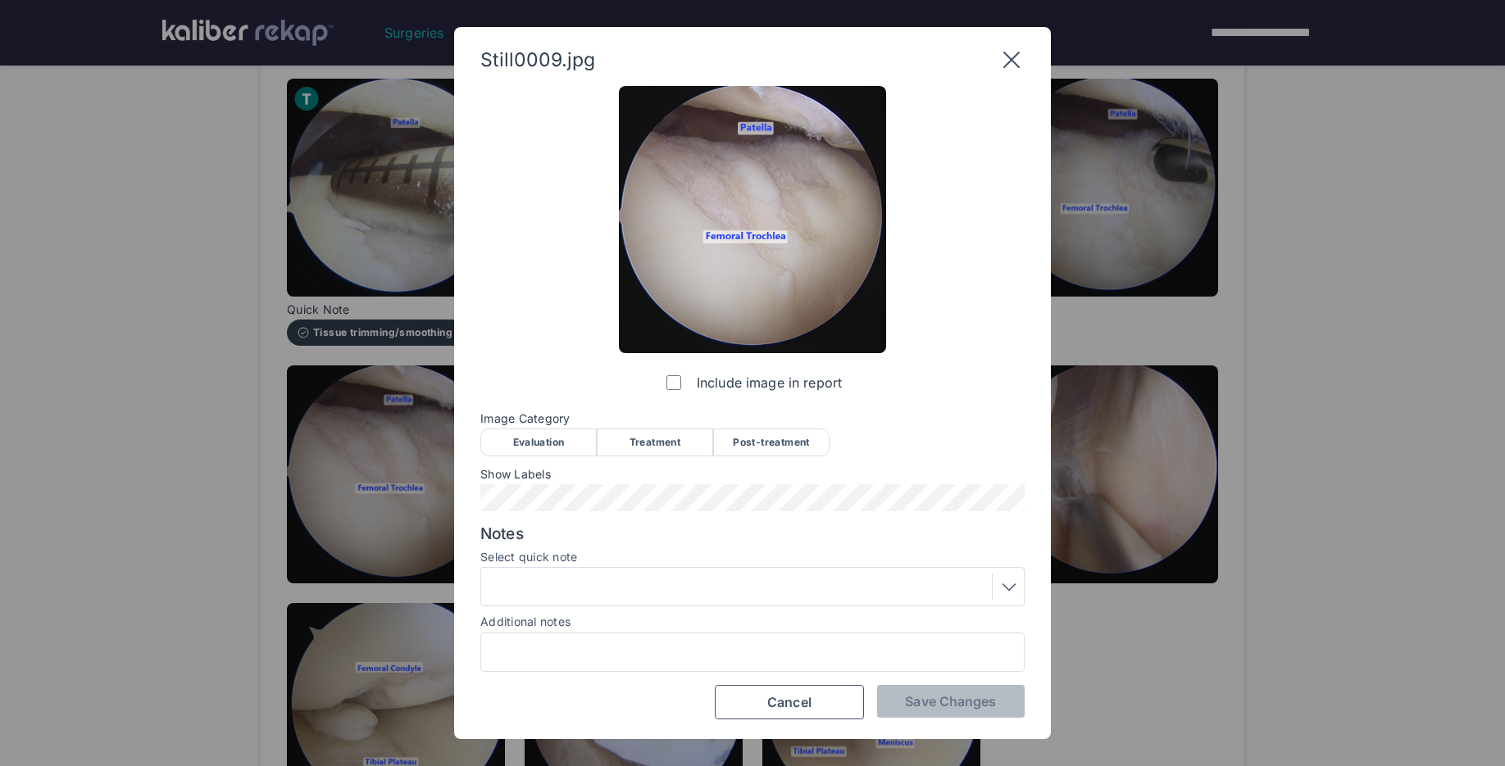
click at [758, 455] on div "Post-treatment" at bounding box center [771, 443] width 116 height 28
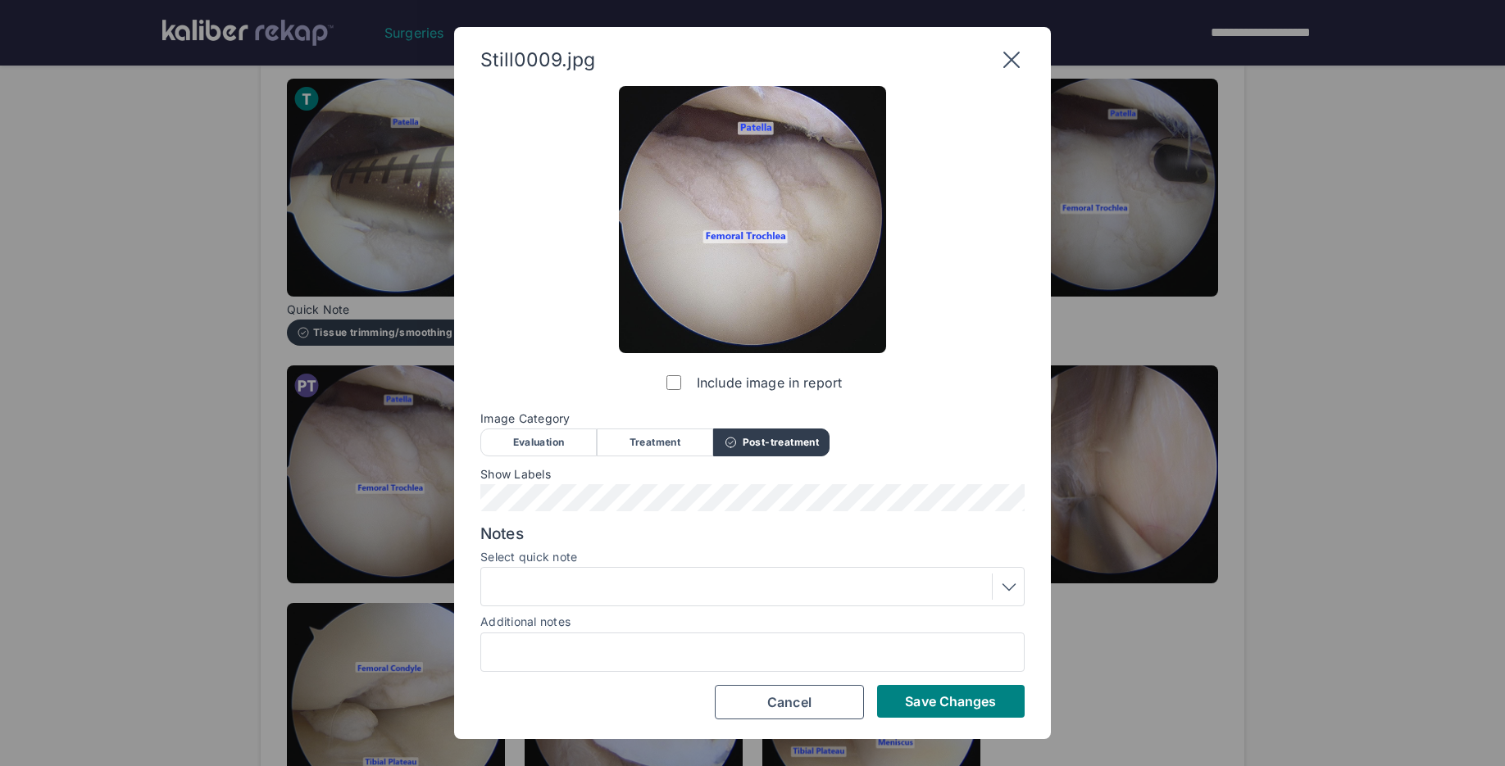
click at [758, 455] on div "Post-treatment" at bounding box center [771, 443] width 116 height 28
click at [929, 686] on button "Save Changes" at bounding box center [951, 701] width 148 height 33
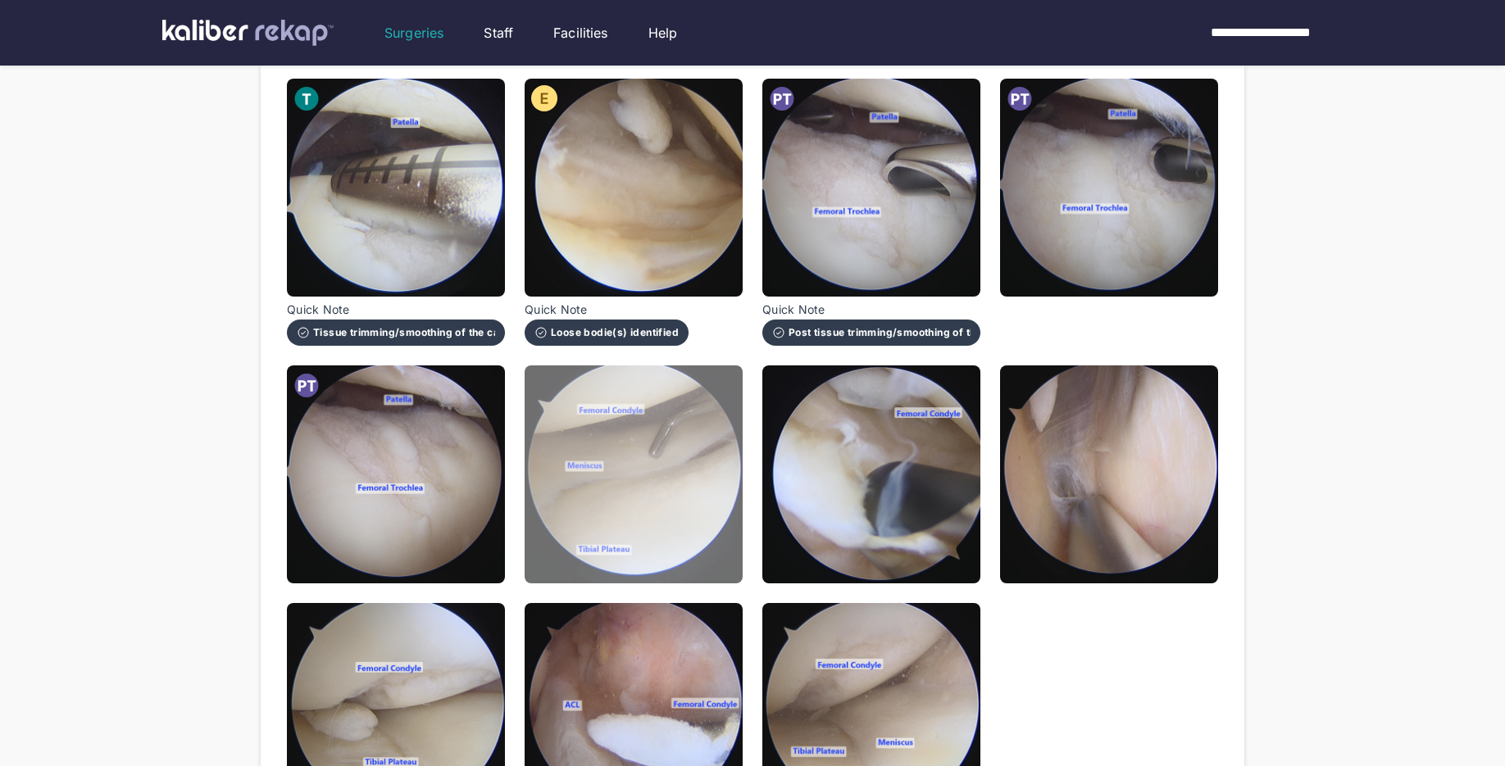
click at [671, 542] on img at bounding box center [634, 475] width 218 height 218
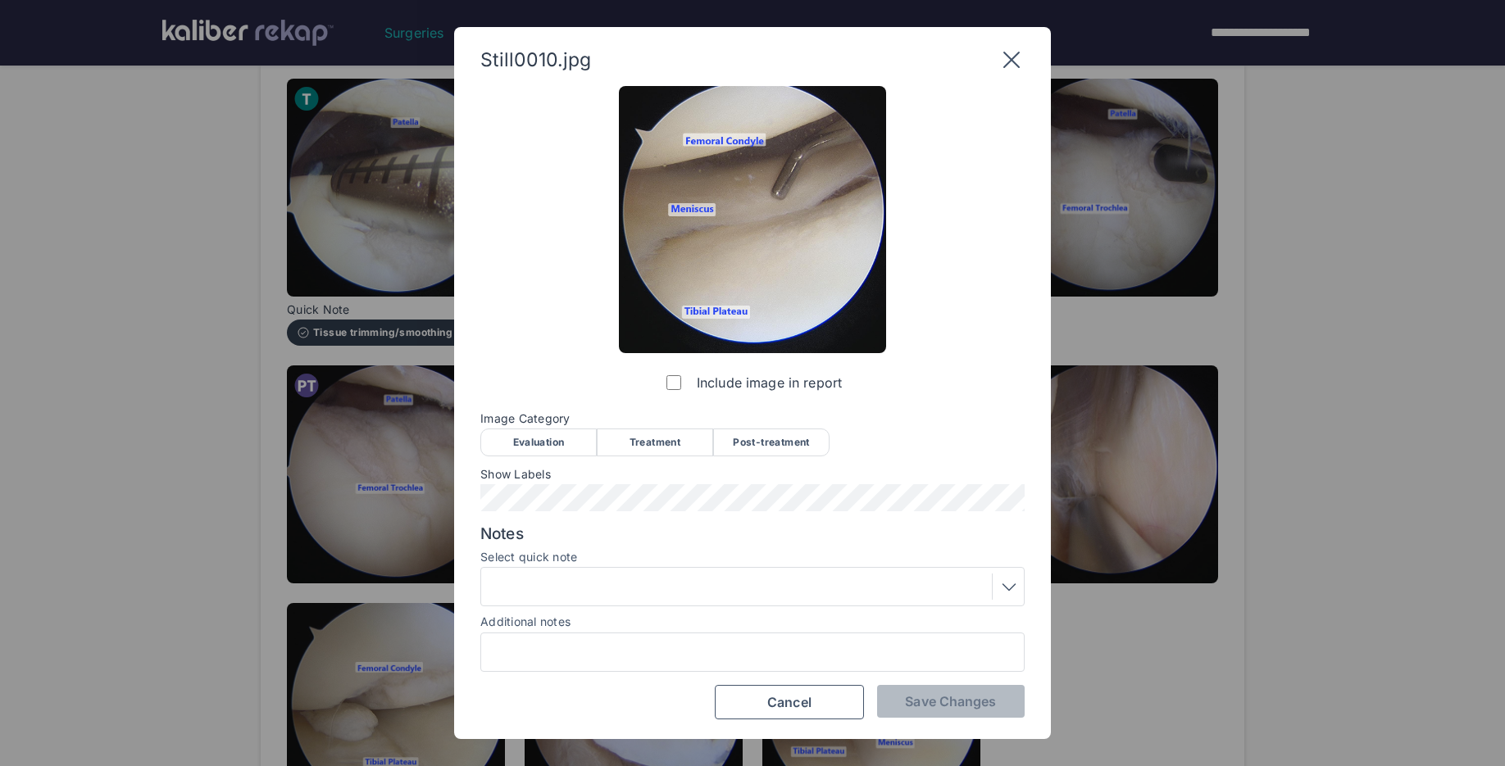
click at [546, 444] on div "Evaluation" at bounding box center [538, 443] width 116 height 28
click at [933, 701] on span "Save Changes" at bounding box center [950, 701] width 91 height 16
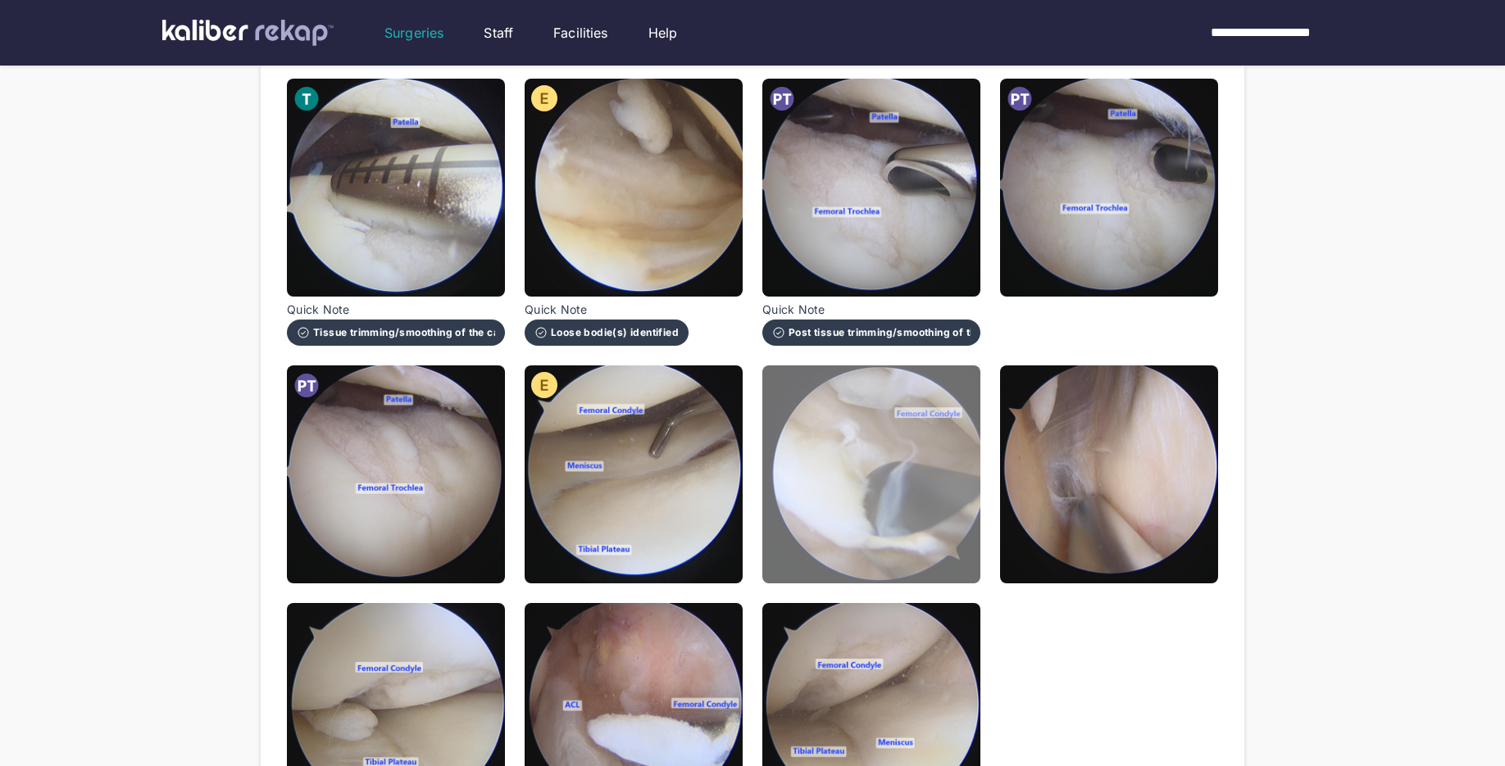
click at [920, 529] on img at bounding box center [871, 475] width 218 height 218
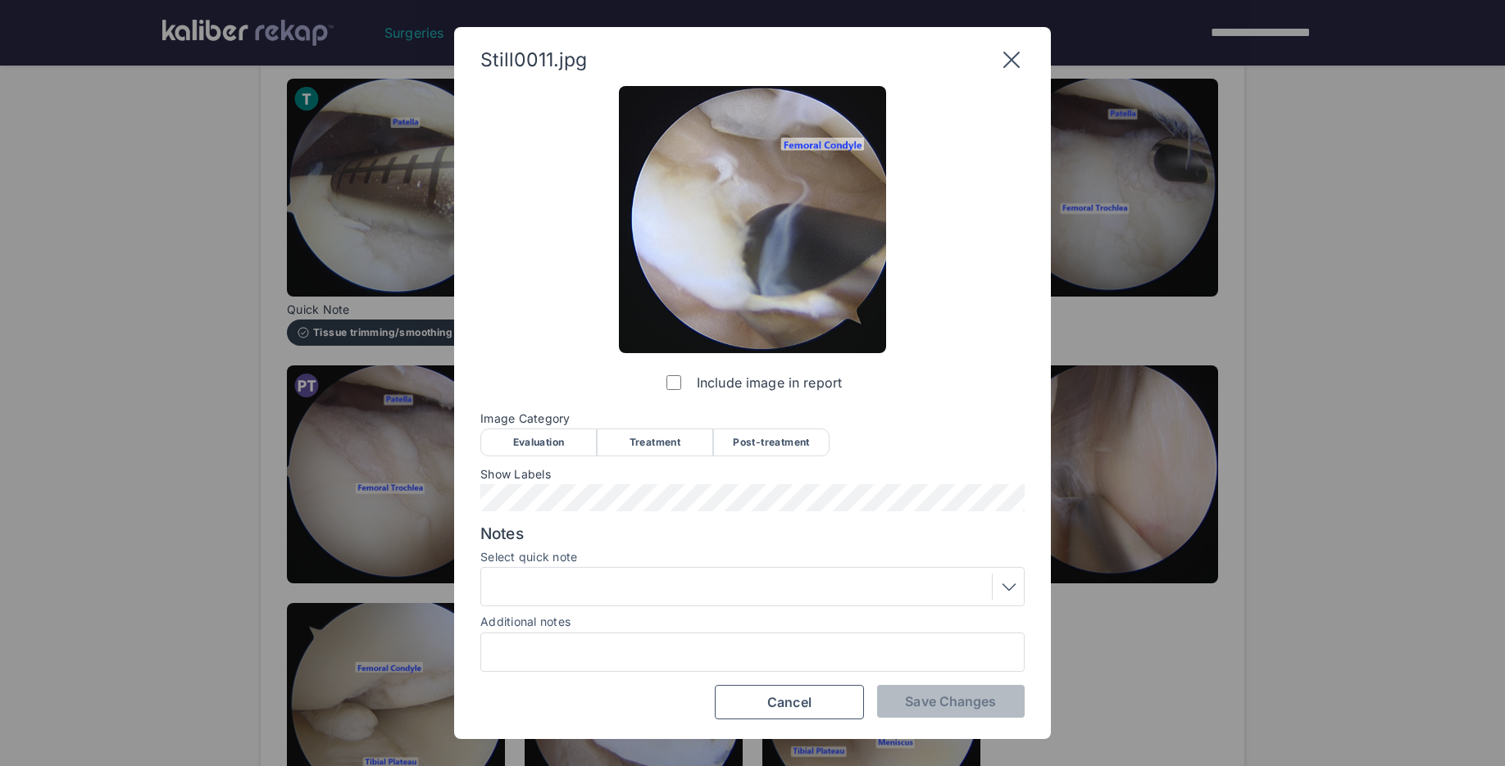
click at [648, 451] on div "Treatment" at bounding box center [655, 443] width 116 height 28
click at [947, 704] on span "Save Changes" at bounding box center [950, 701] width 91 height 16
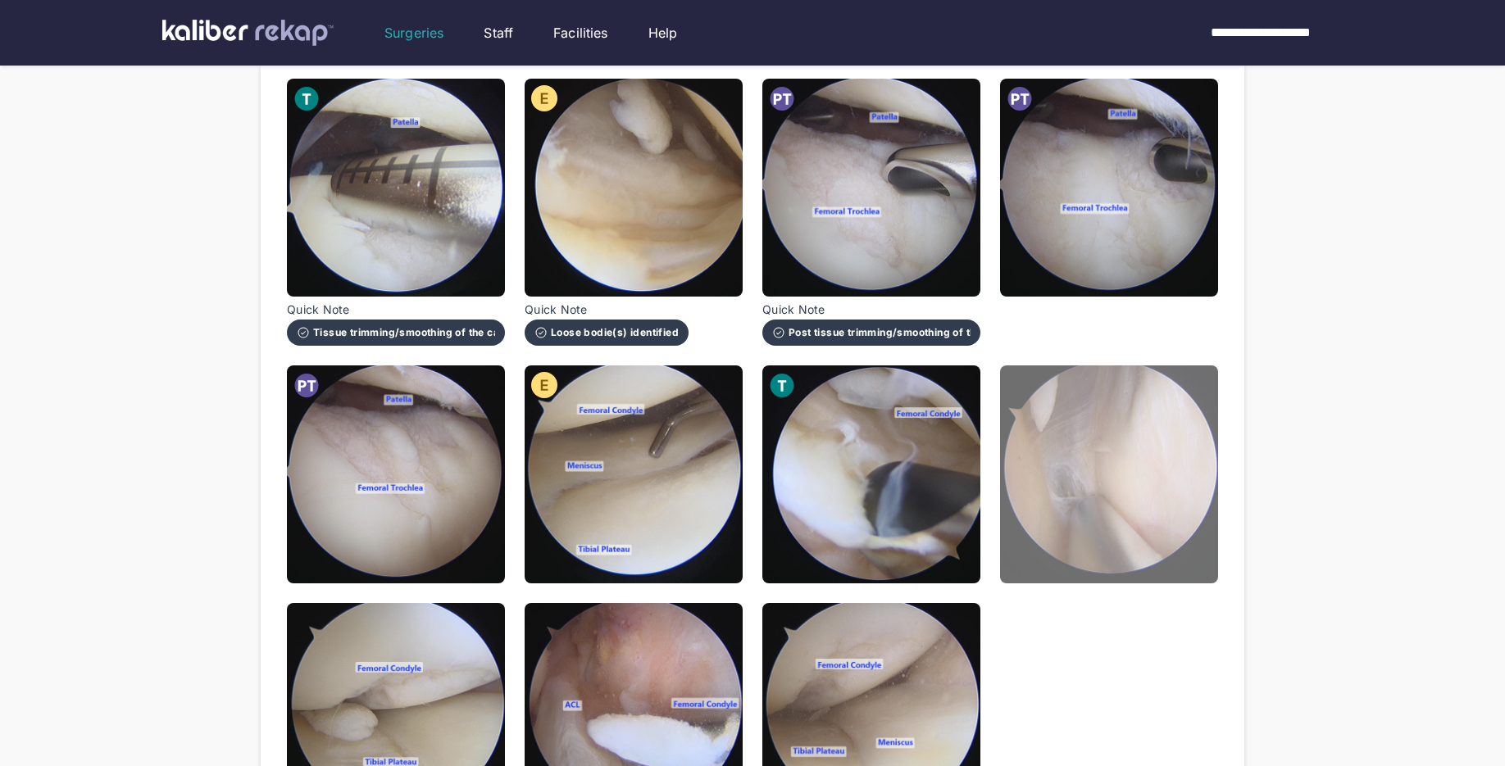
click at [1115, 548] on img at bounding box center [1109, 475] width 218 height 218
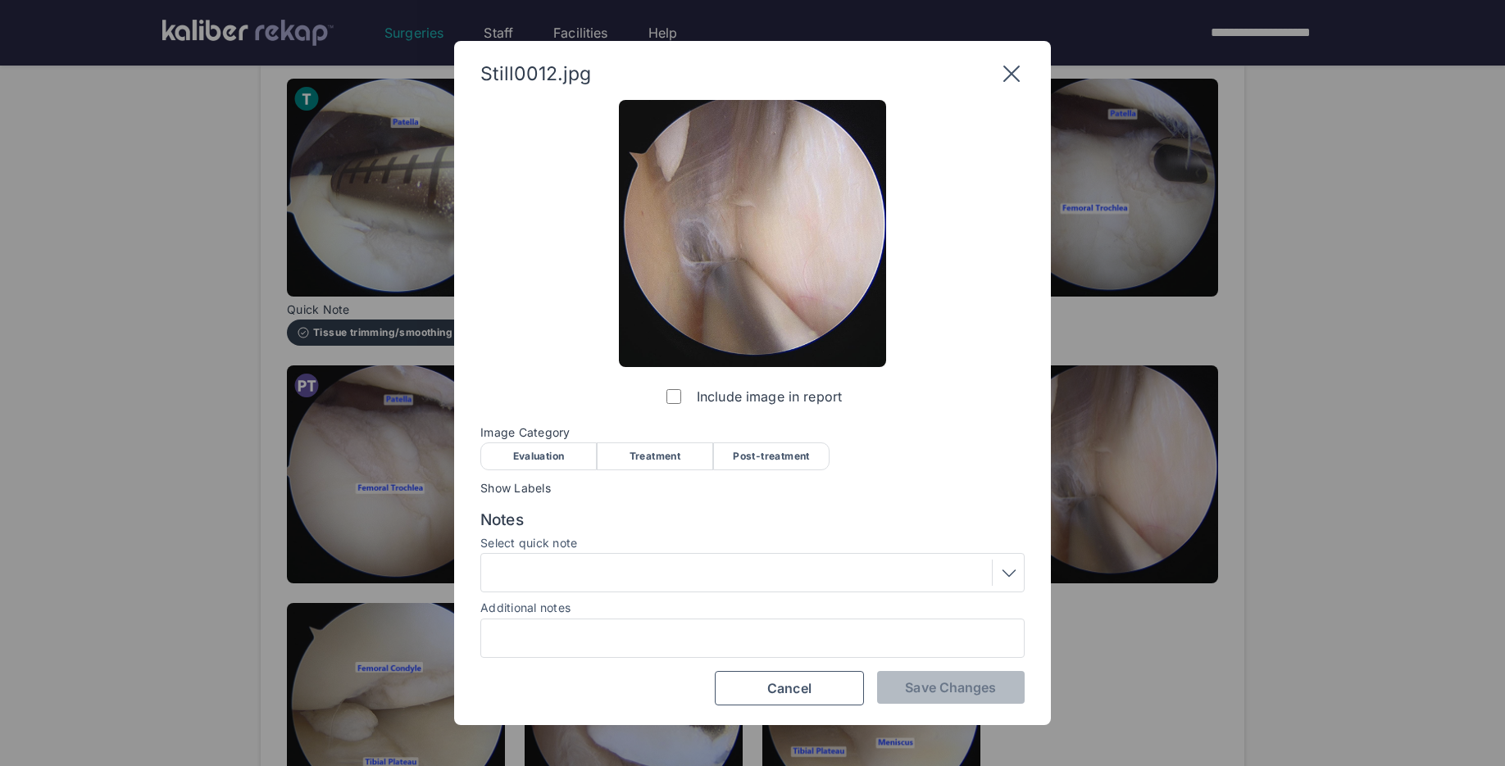
click at [672, 452] on div "Treatment" at bounding box center [655, 457] width 116 height 28
click at [626, 573] on div at bounding box center [752, 573] width 533 height 26
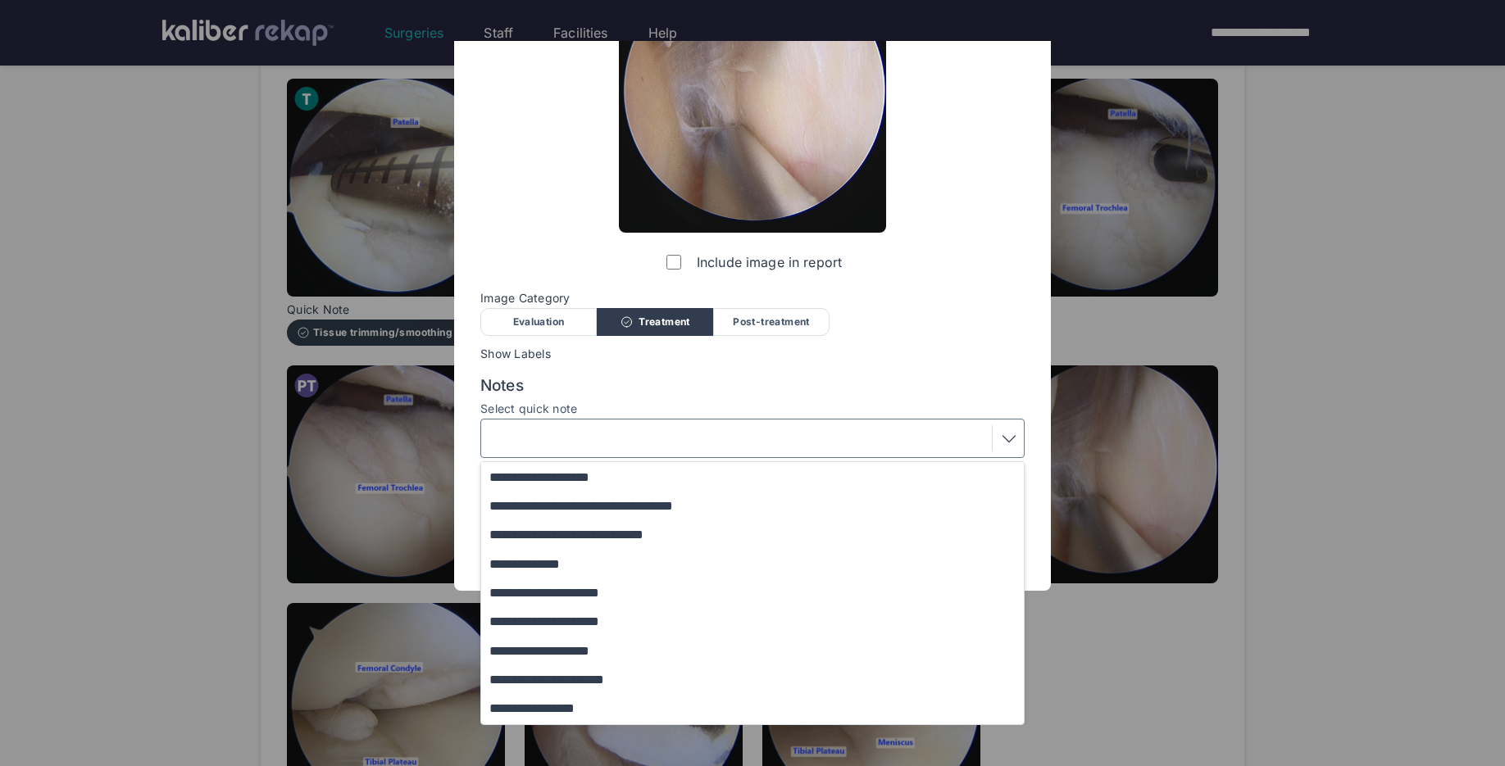
scroll to position [25, 0]
click at [623, 598] on button "**********" at bounding box center [760, 593] width 558 height 29
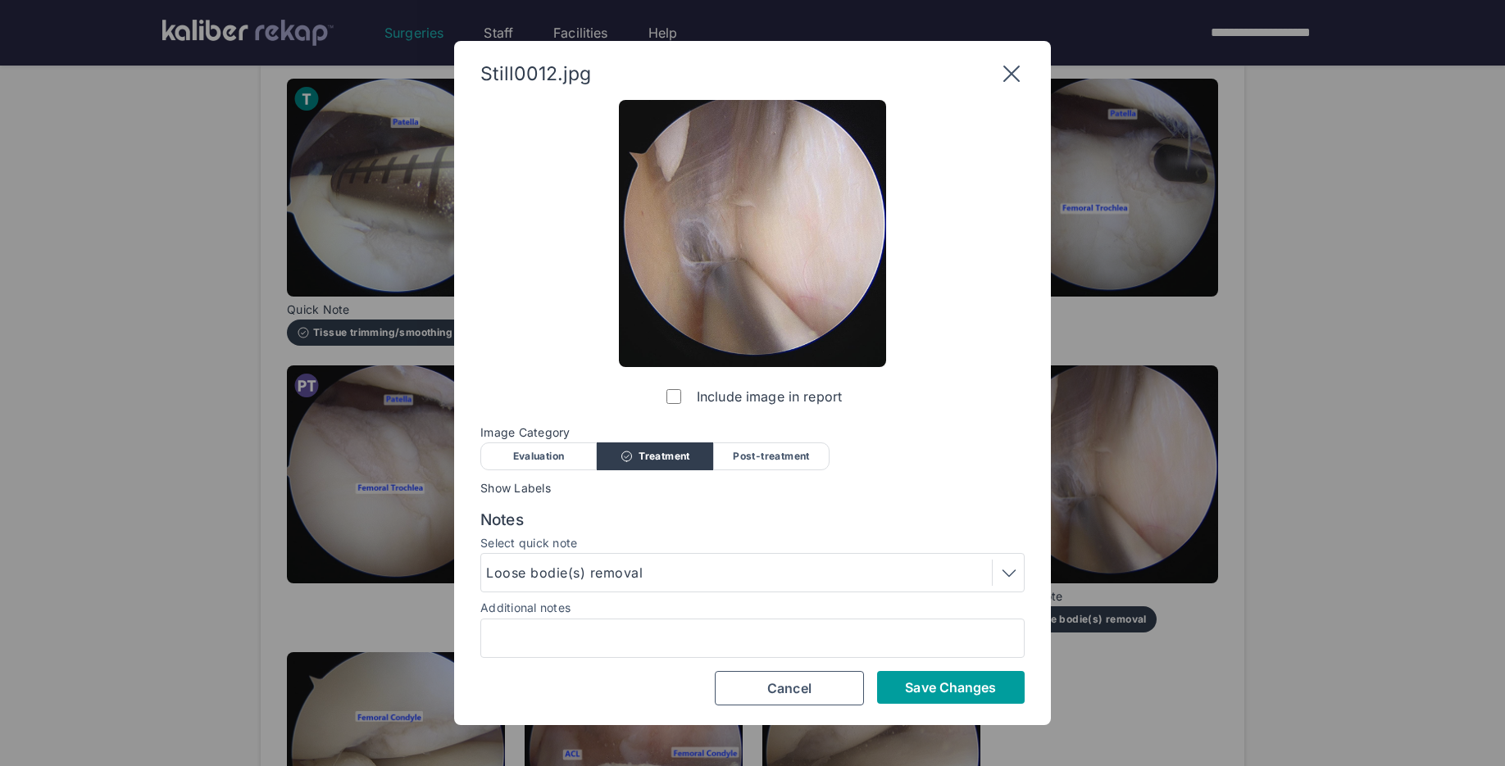
click at [936, 689] on span "Save Changes" at bounding box center [950, 687] width 91 height 16
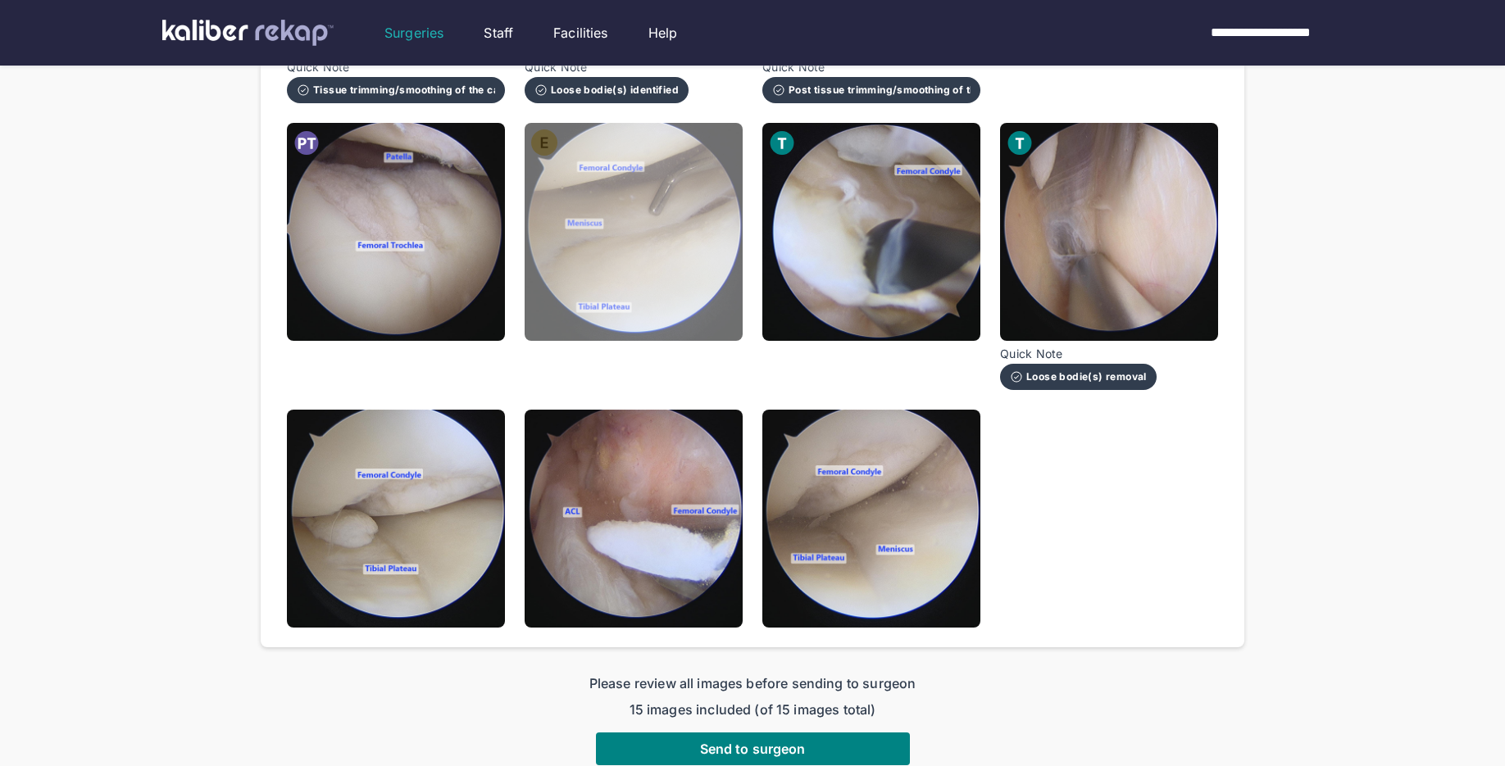
scroll to position [934, 0]
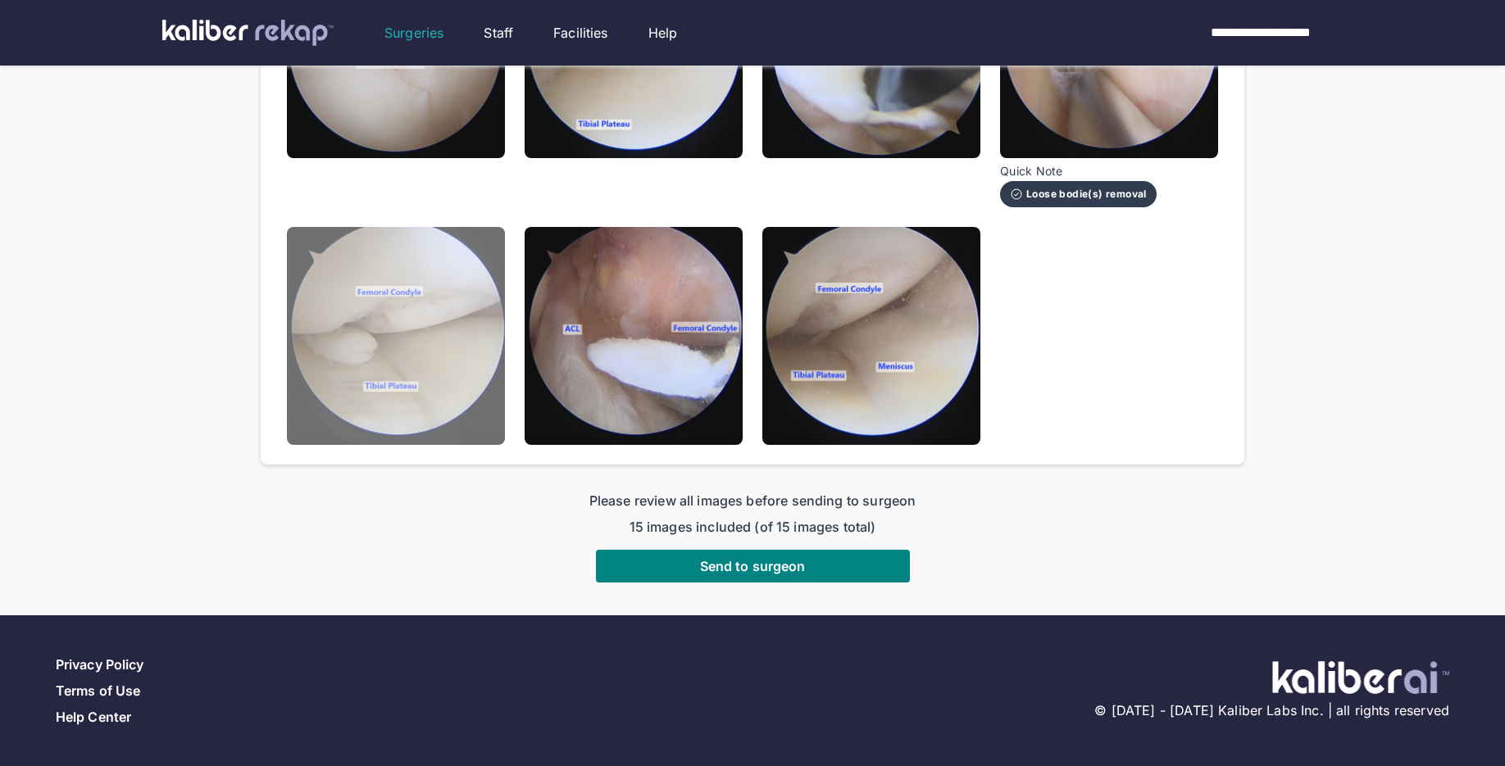
click at [449, 402] on img at bounding box center [396, 336] width 218 height 218
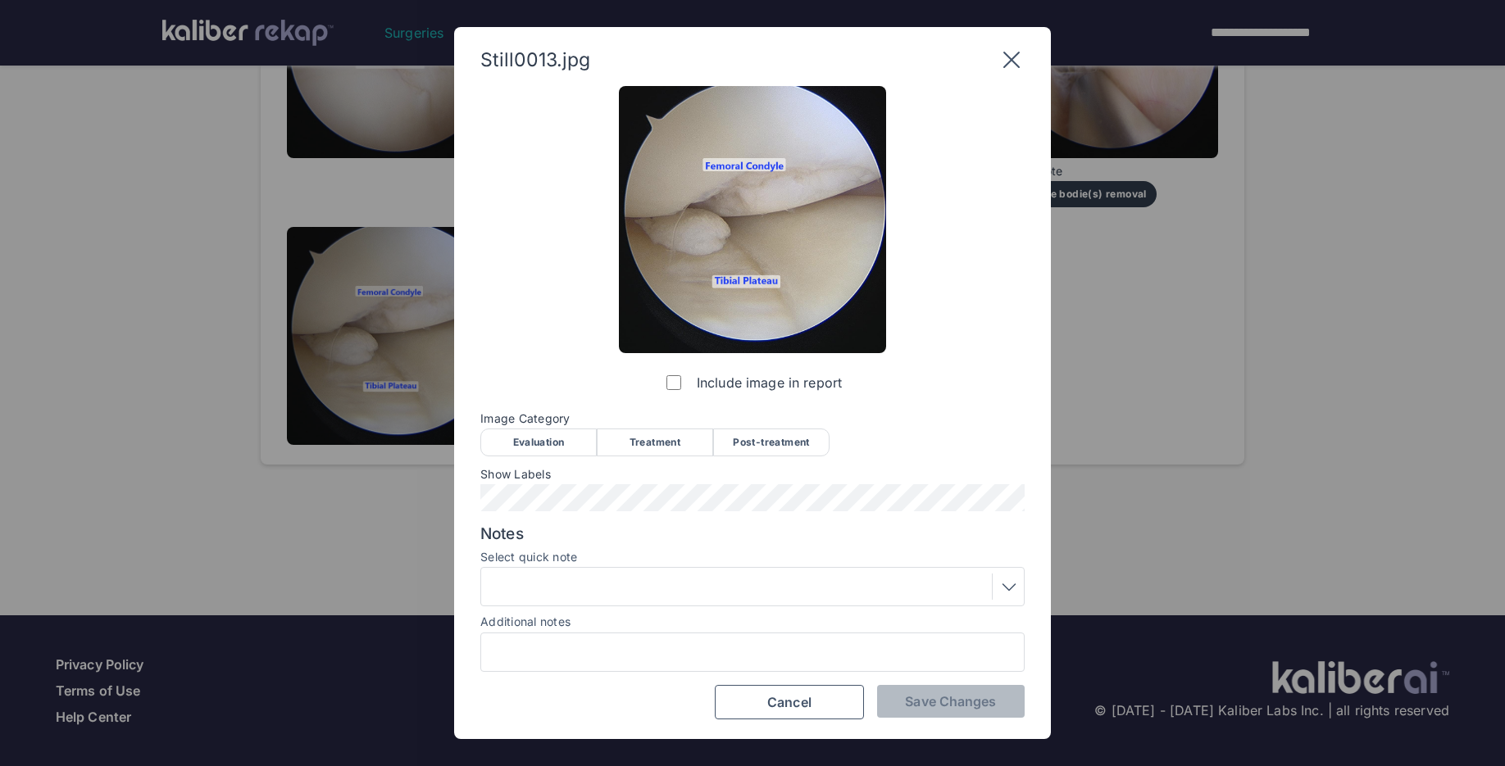
click at [534, 434] on div "Evaluation" at bounding box center [538, 443] width 116 height 28
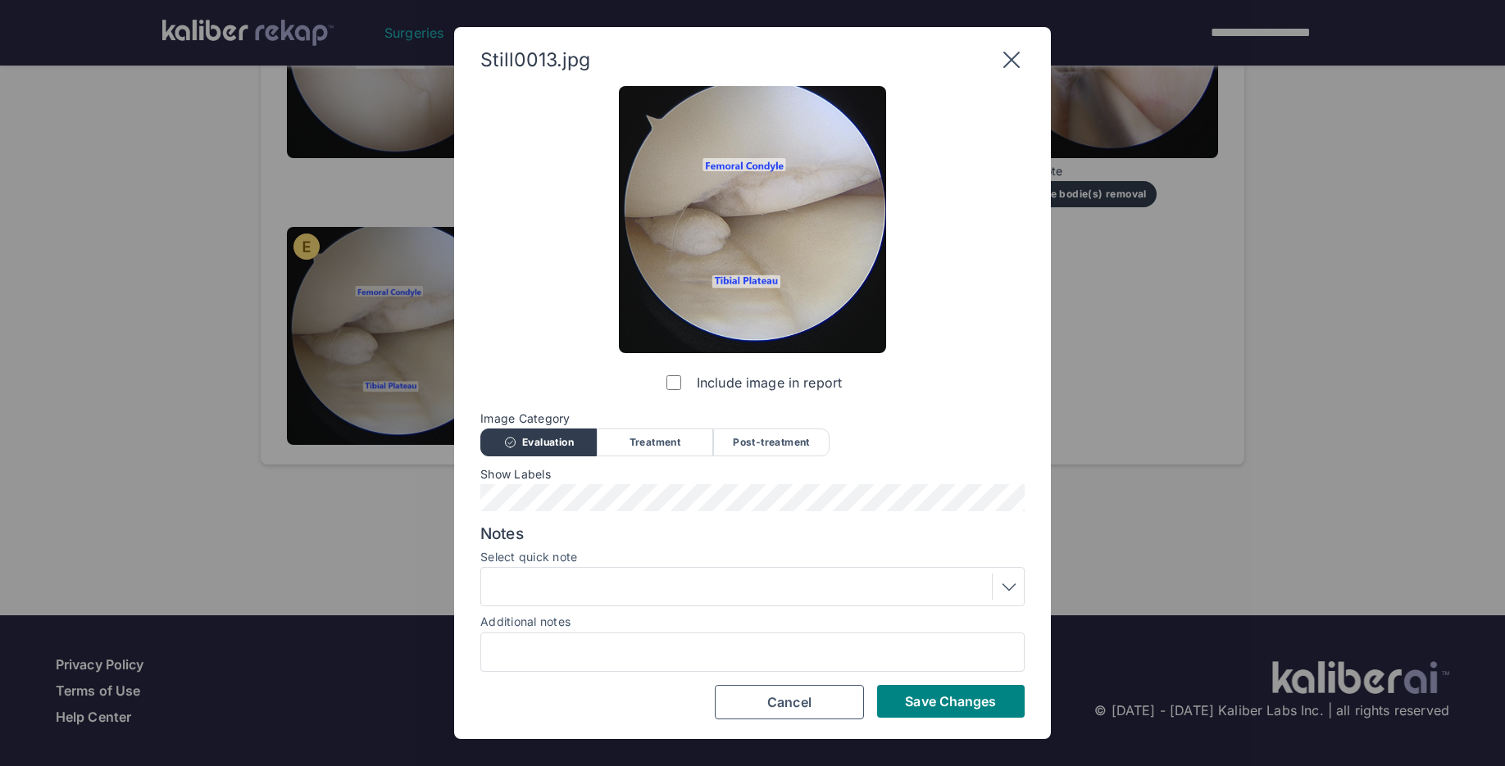
click at [582, 590] on div at bounding box center [752, 587] width 533 height 26
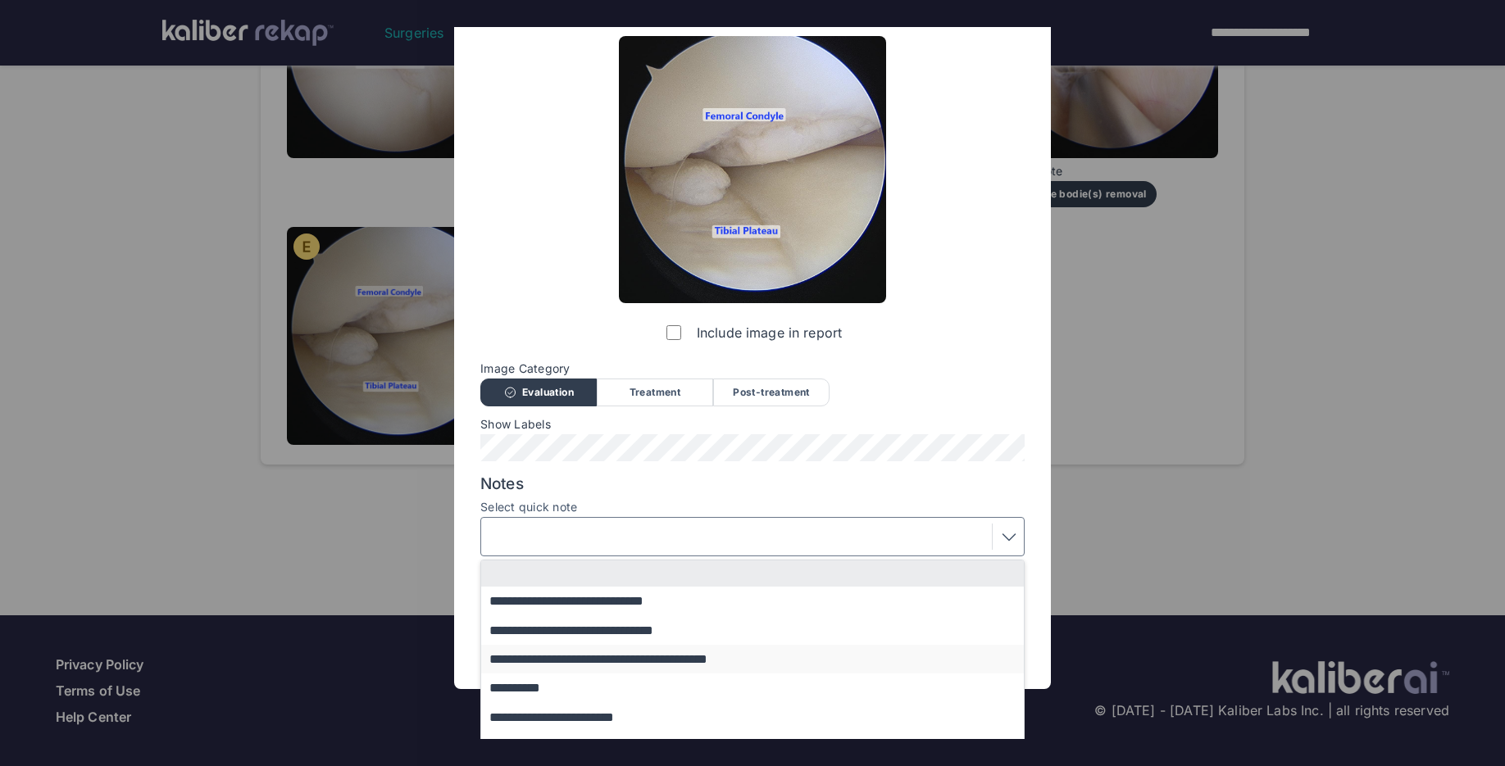
scroll to position [102, 0]
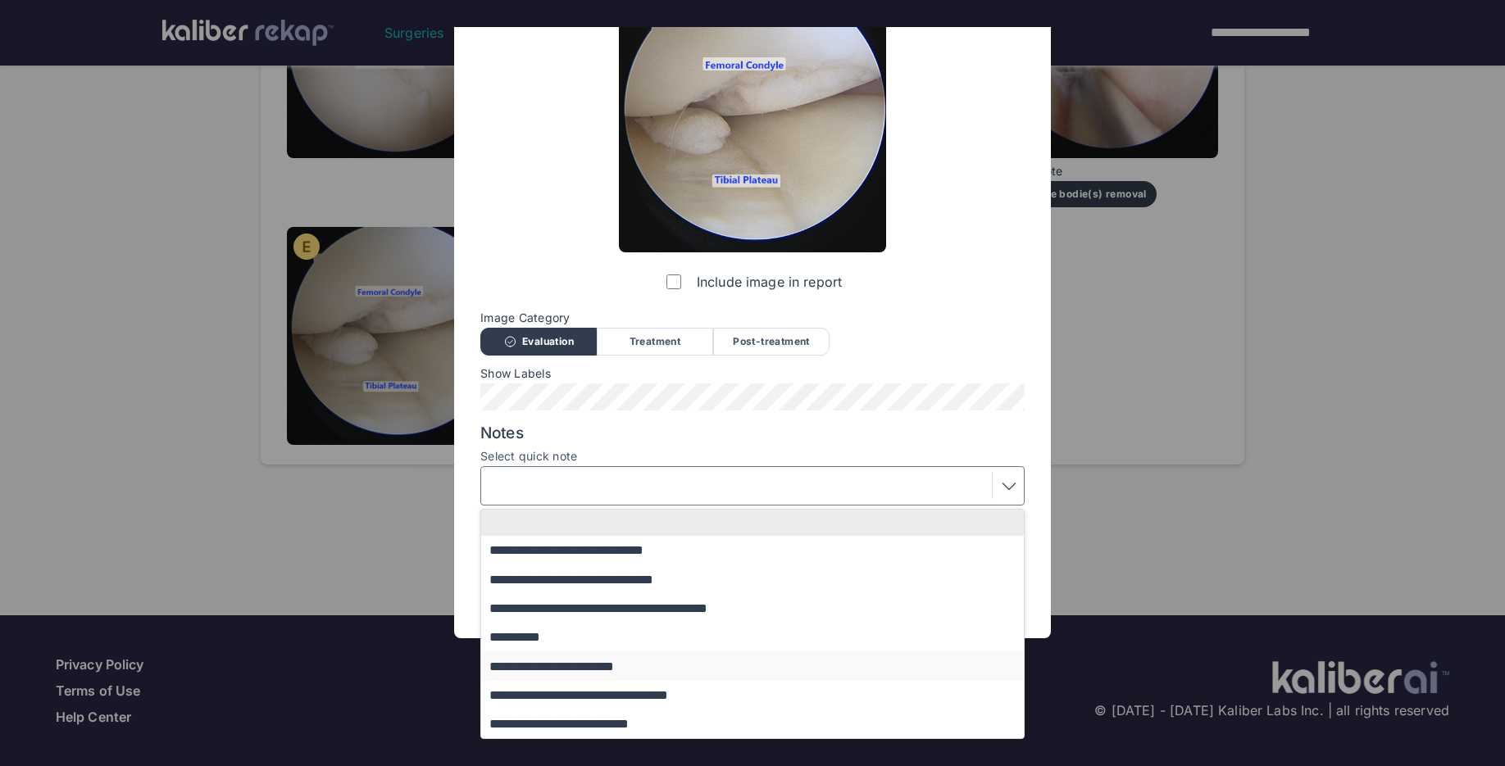
click at [553, 667] on button "**********" at bounding box center [760, 666] width 558 height 29
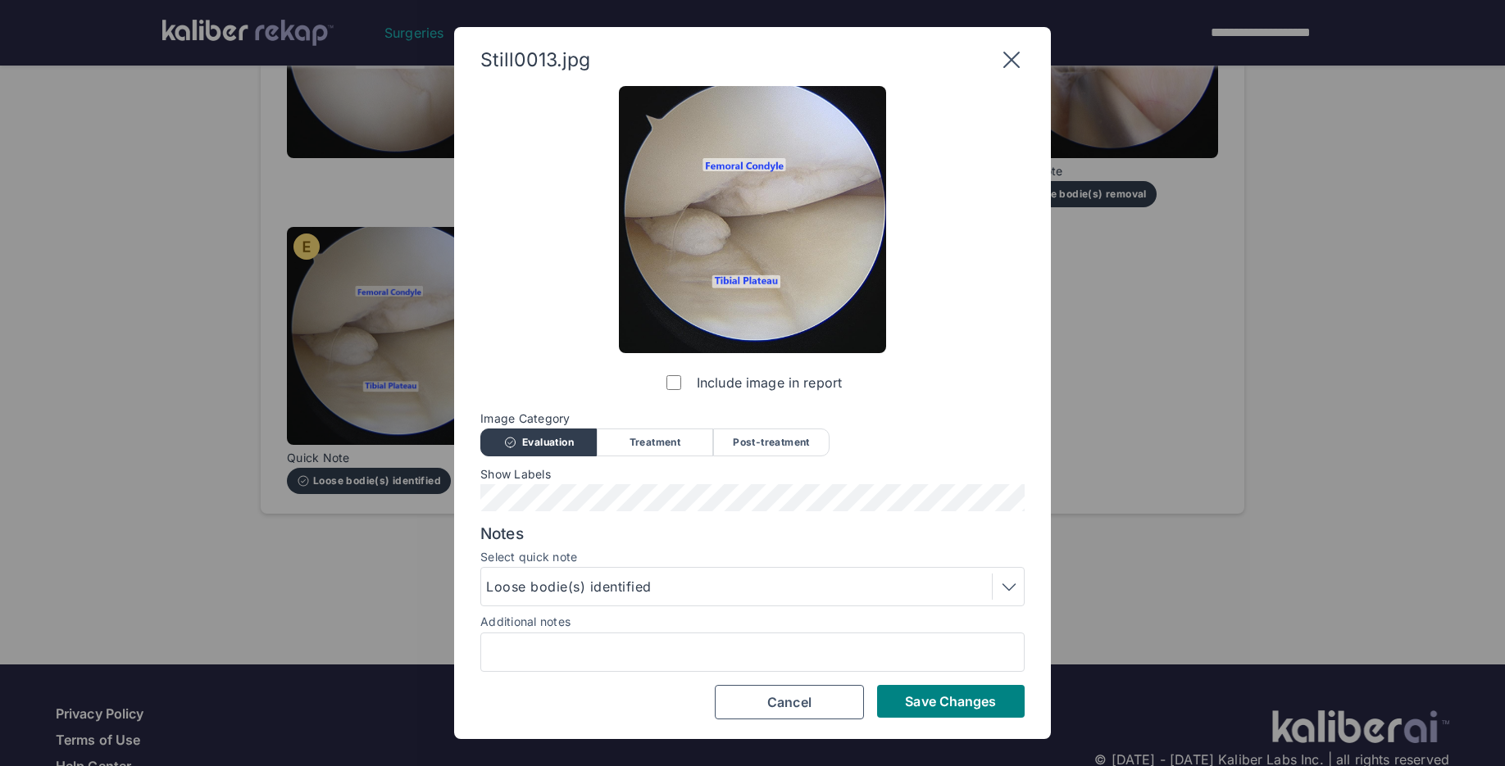
scroll to position [0, 0]
click at [918, 696] on span "Save Changes" at bounding box center [950, 701] width 91 height 16
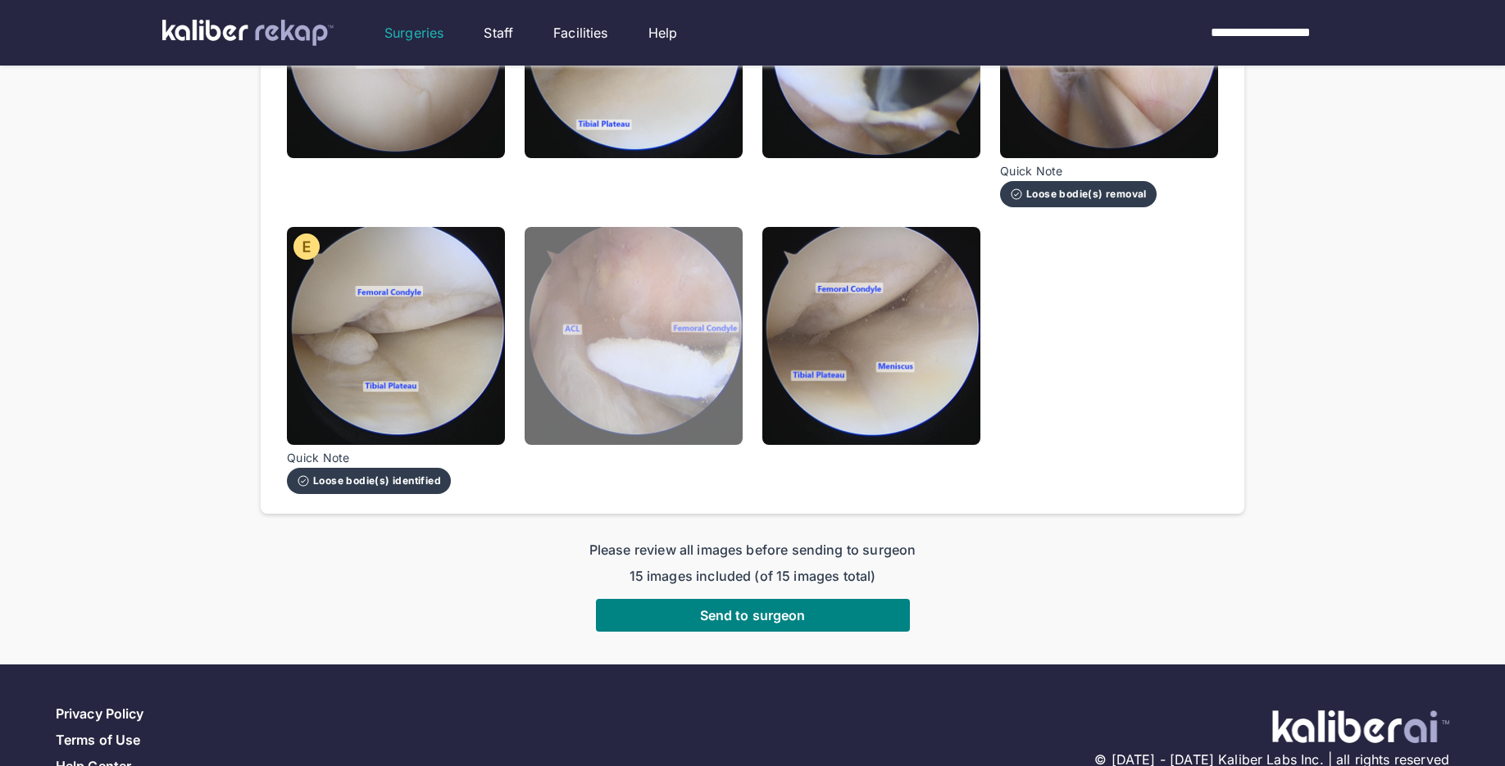
click at [664, 417] on img at bounding box center [634, 336] width 218 height 218
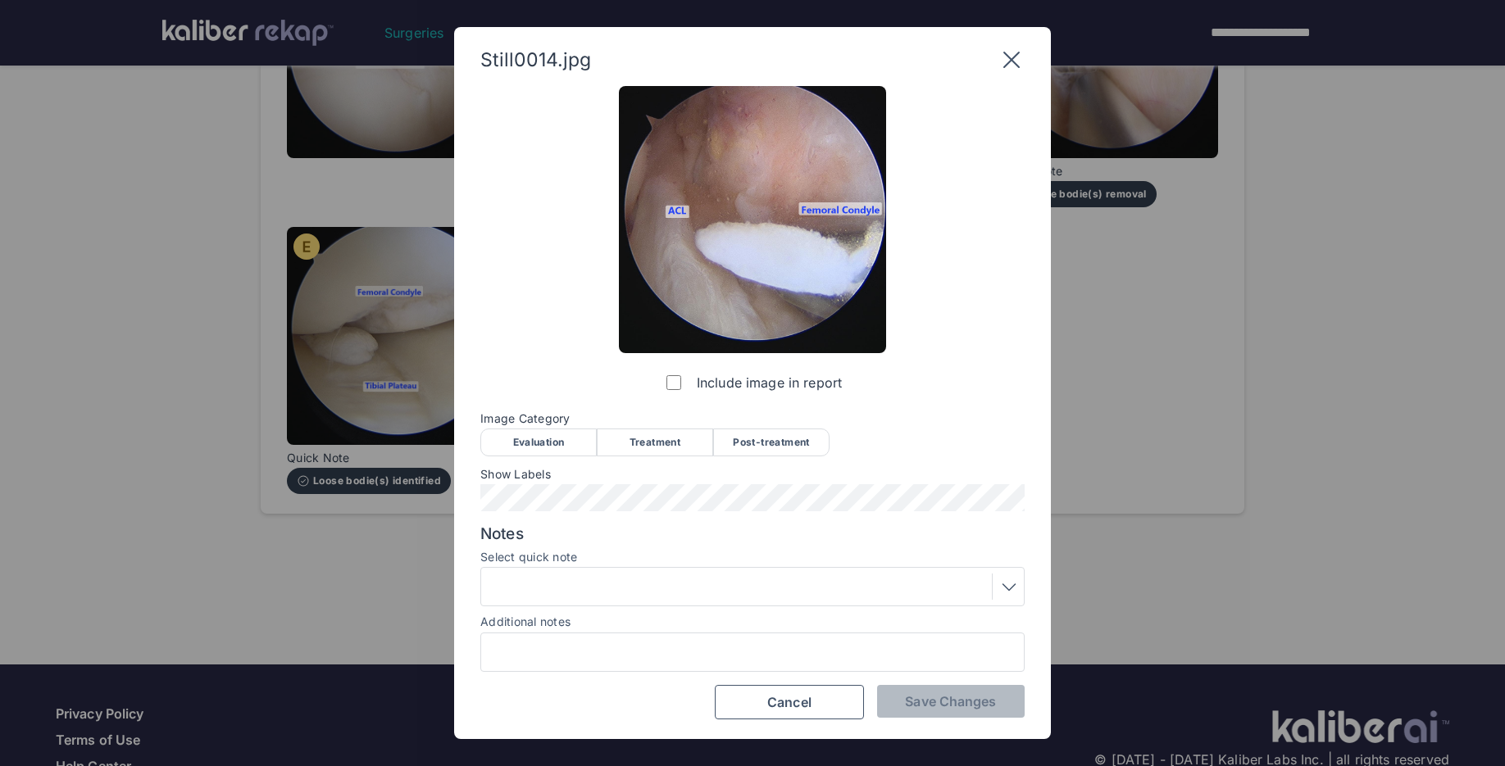
click at [651, 443] on div "Treatment" at bounding box center [655, 443] width 116 height 28
click at [525, 582] on div at bounding box center [752, 587] width 533 height 26
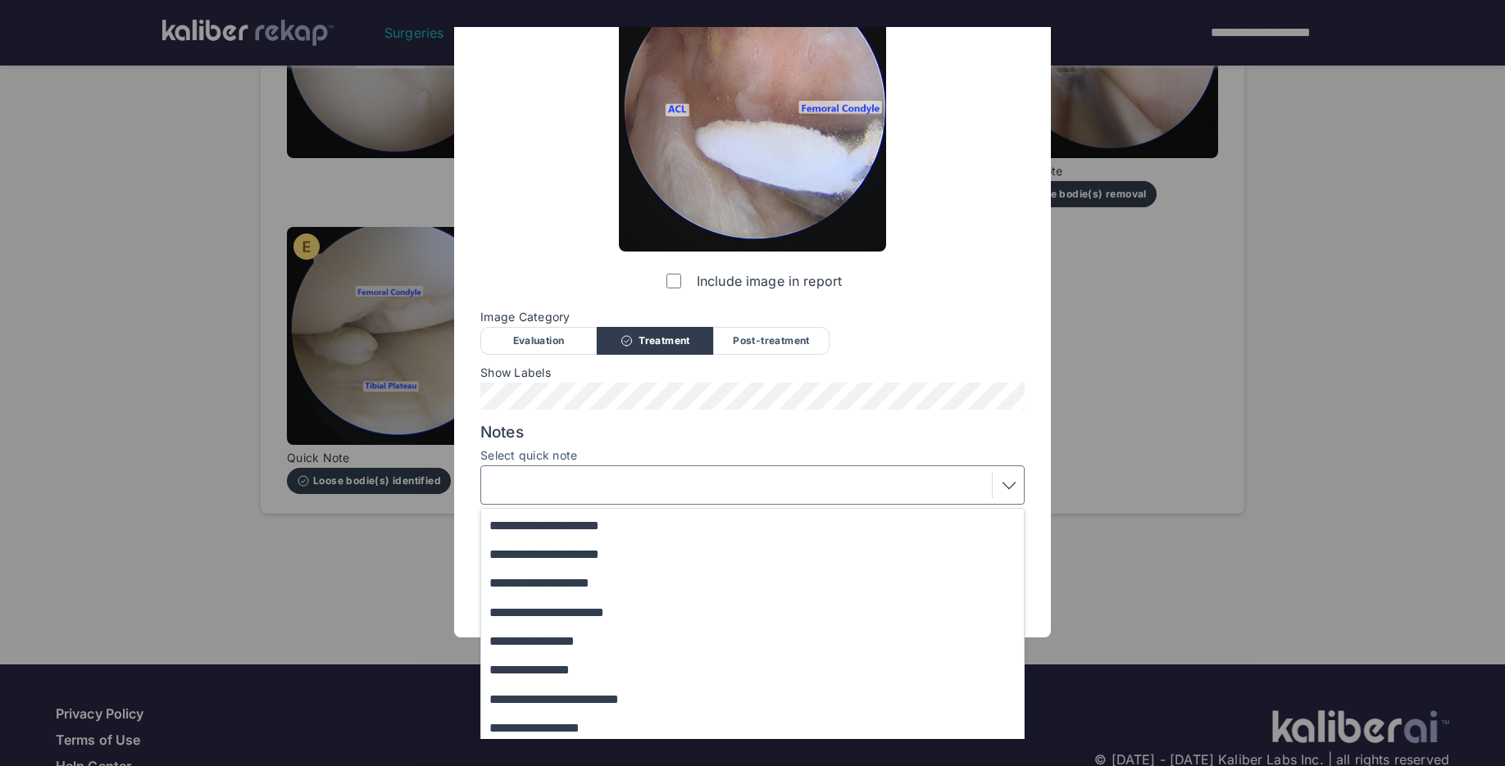
scroll to position [134, 0]
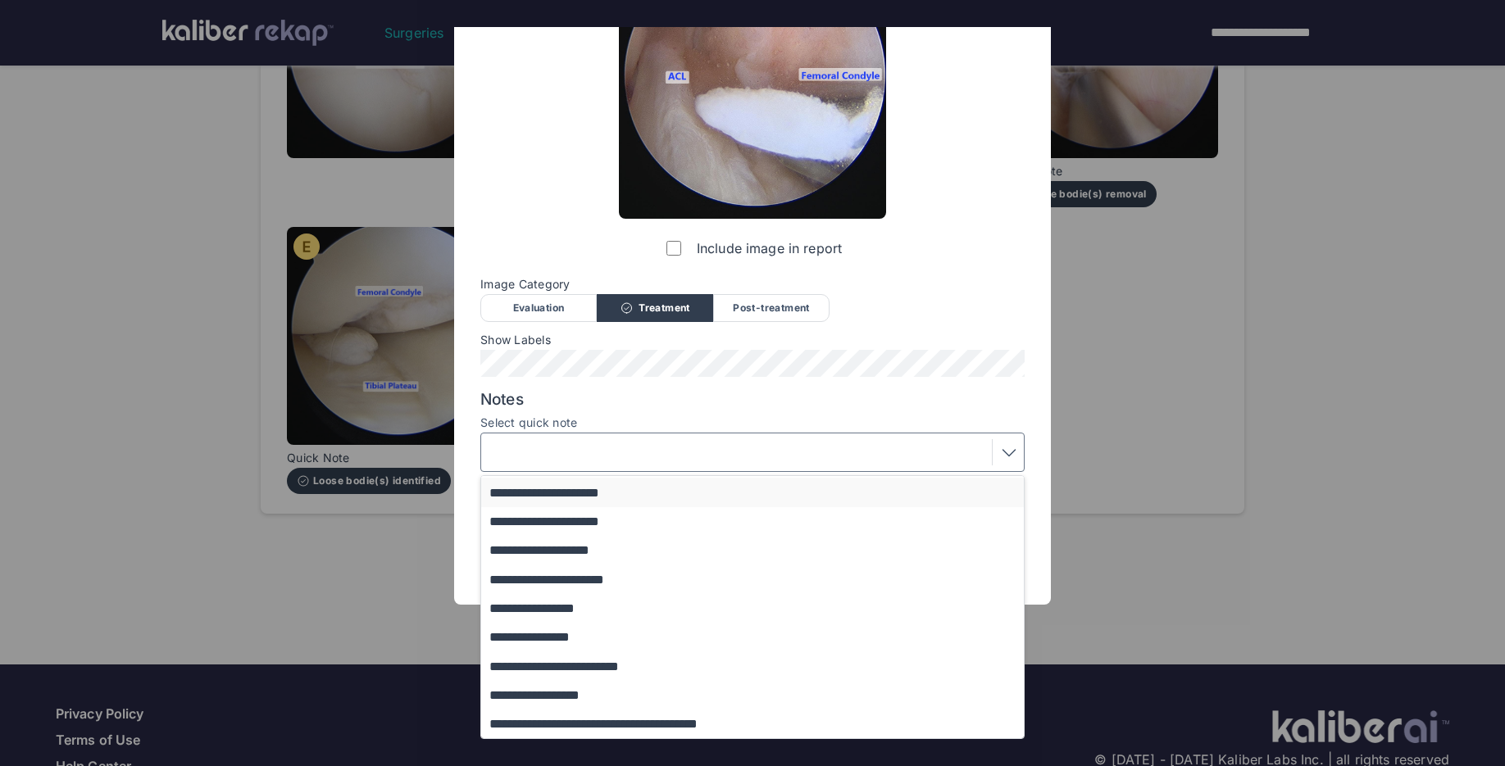
click at [620, 492] on button "**********" at bounding box center [760, 492] width 558 height 29
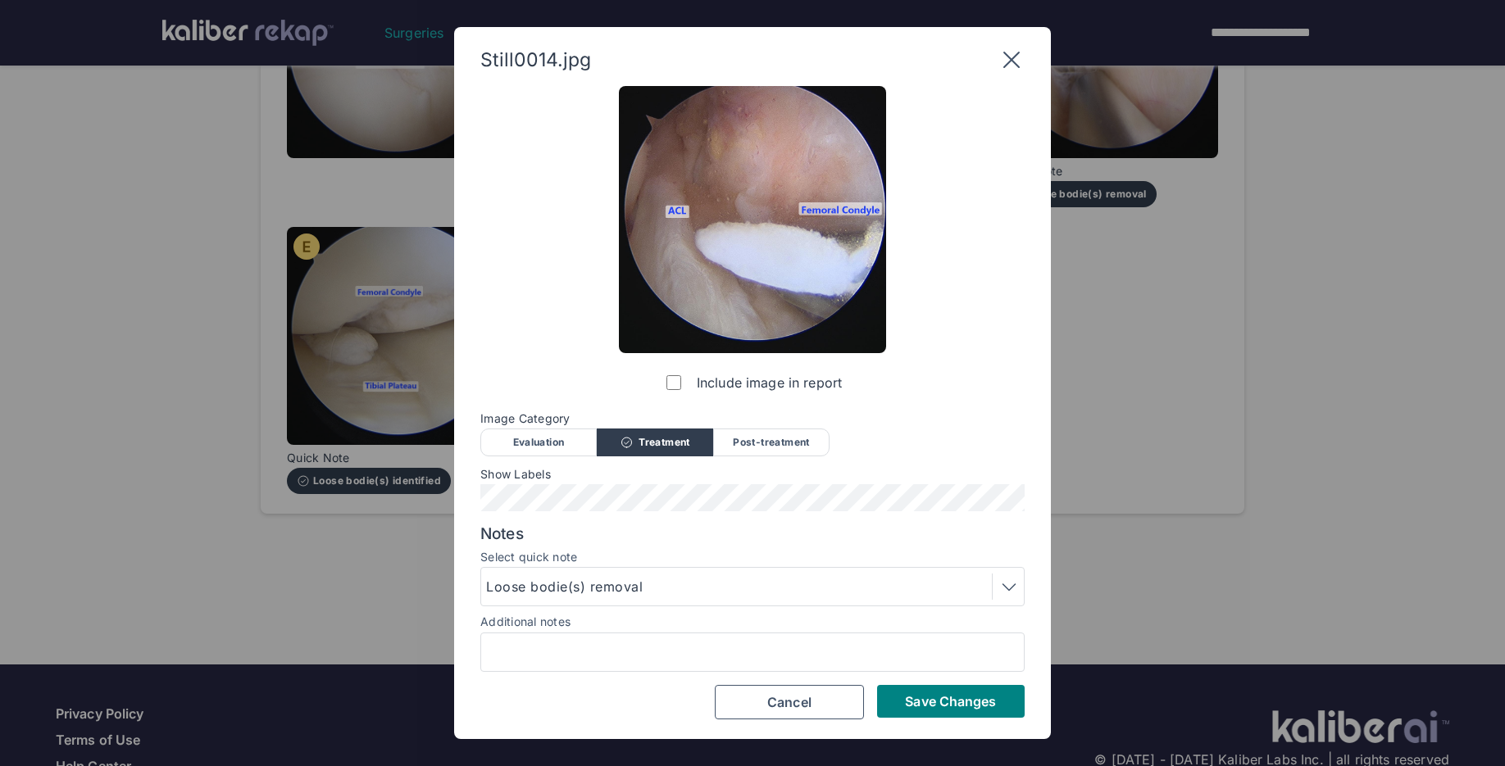
scroll to position [0, 0]
click at [939, 707] on span "Save Changes" at bounding box center [950, 701] width 91 height 16
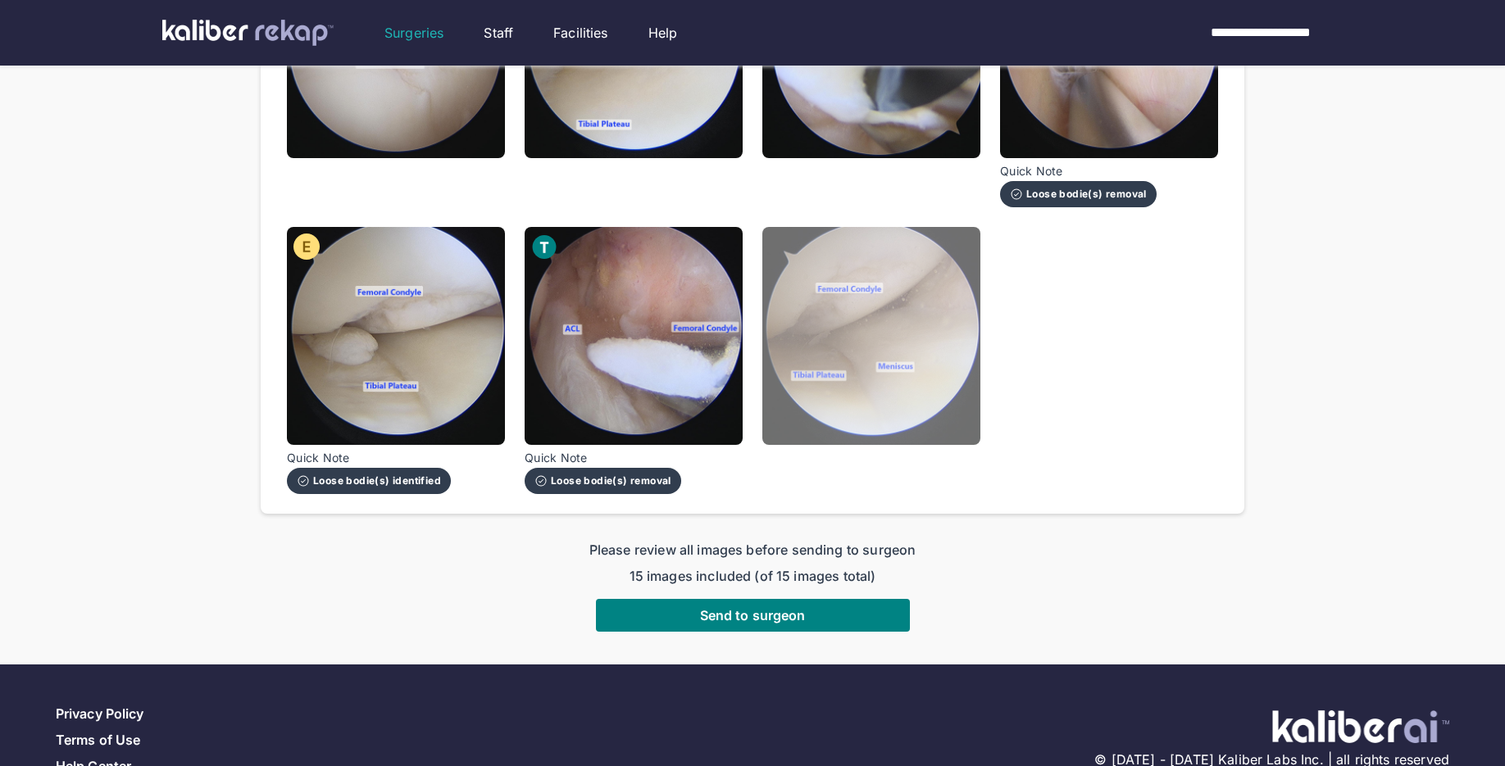
click at [882, 402] on img at bounding box center [871, 336] width 218 height 218
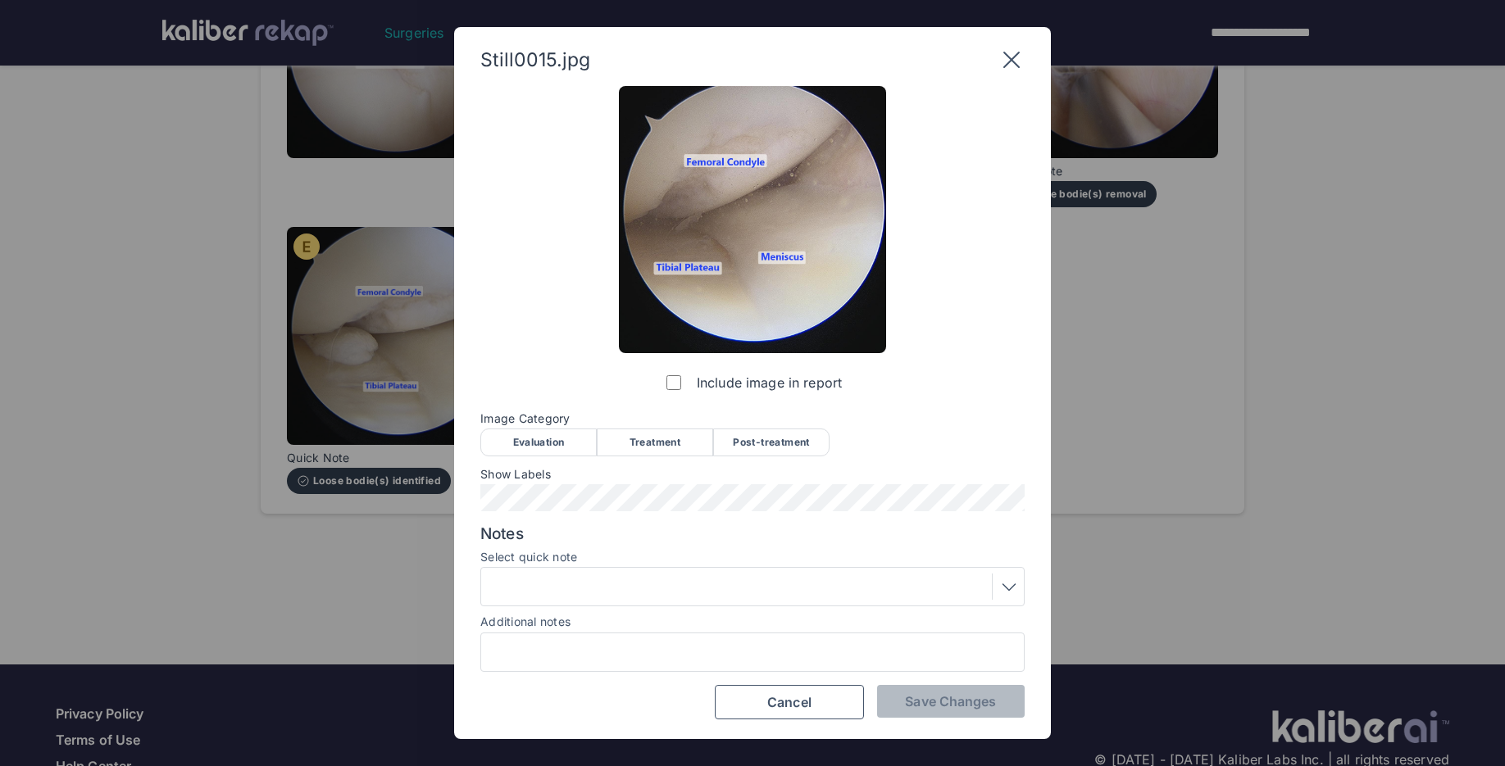
click at [754, 435] on div "Post-treatment" at bounding box center [771, 443] width 116 height 28
click at [957, 594] on div at bounding box center [752, 587] width 533 height 26
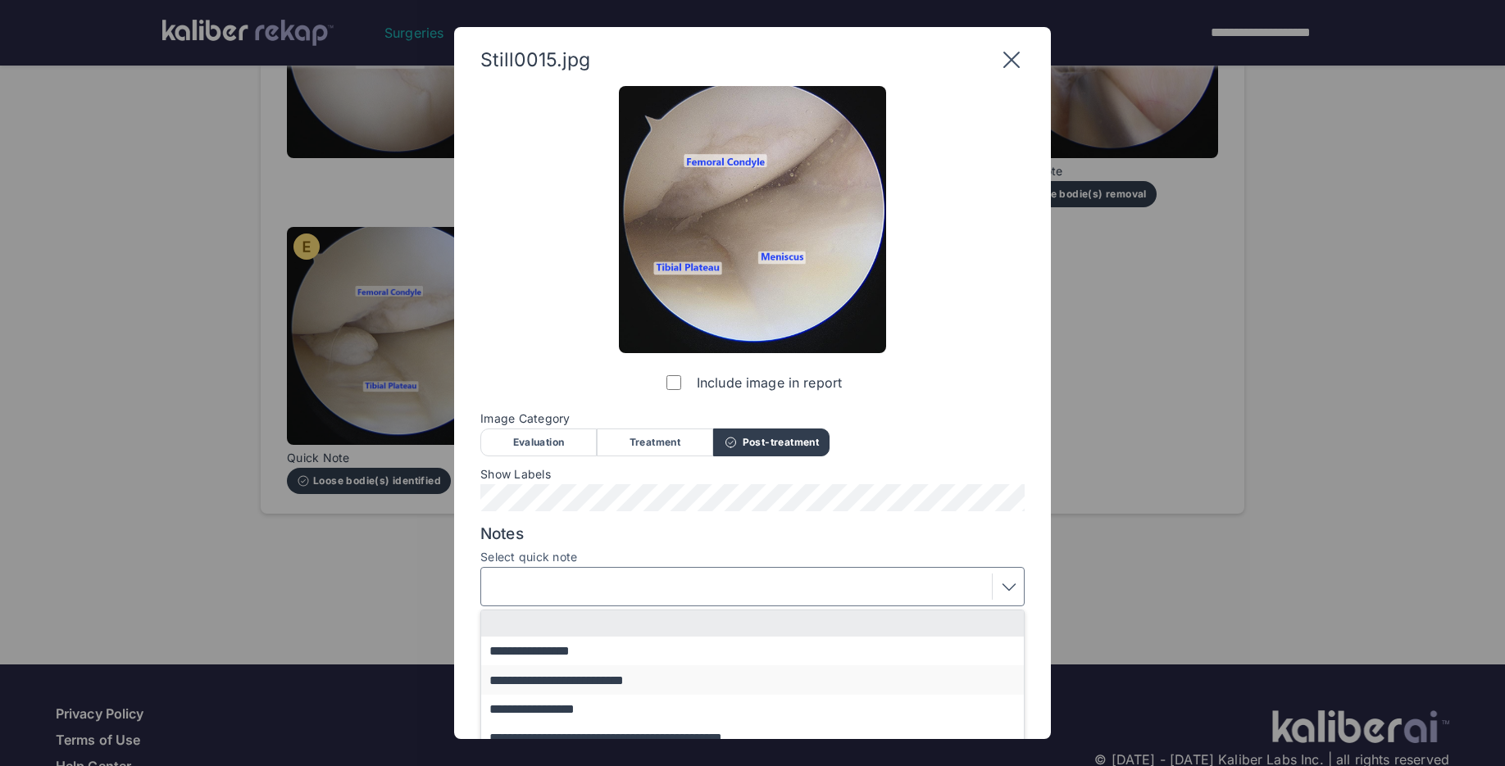
click at [599, 675] on button "**********" at bounding box center [760, 680] width 558 height 29
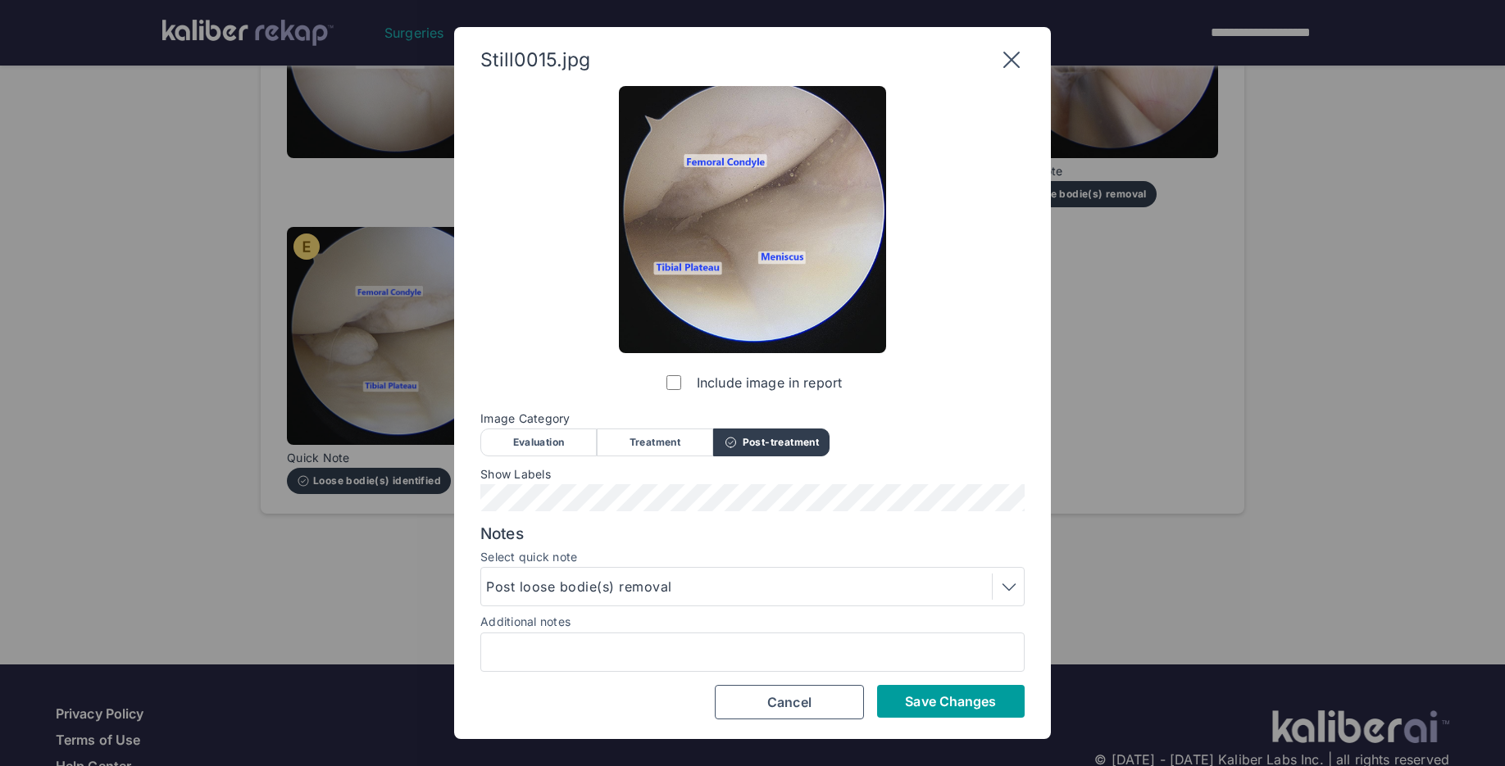
click at [921, 699] on span "Save Changes" at bounding box center [950, 701] width 91 height 16
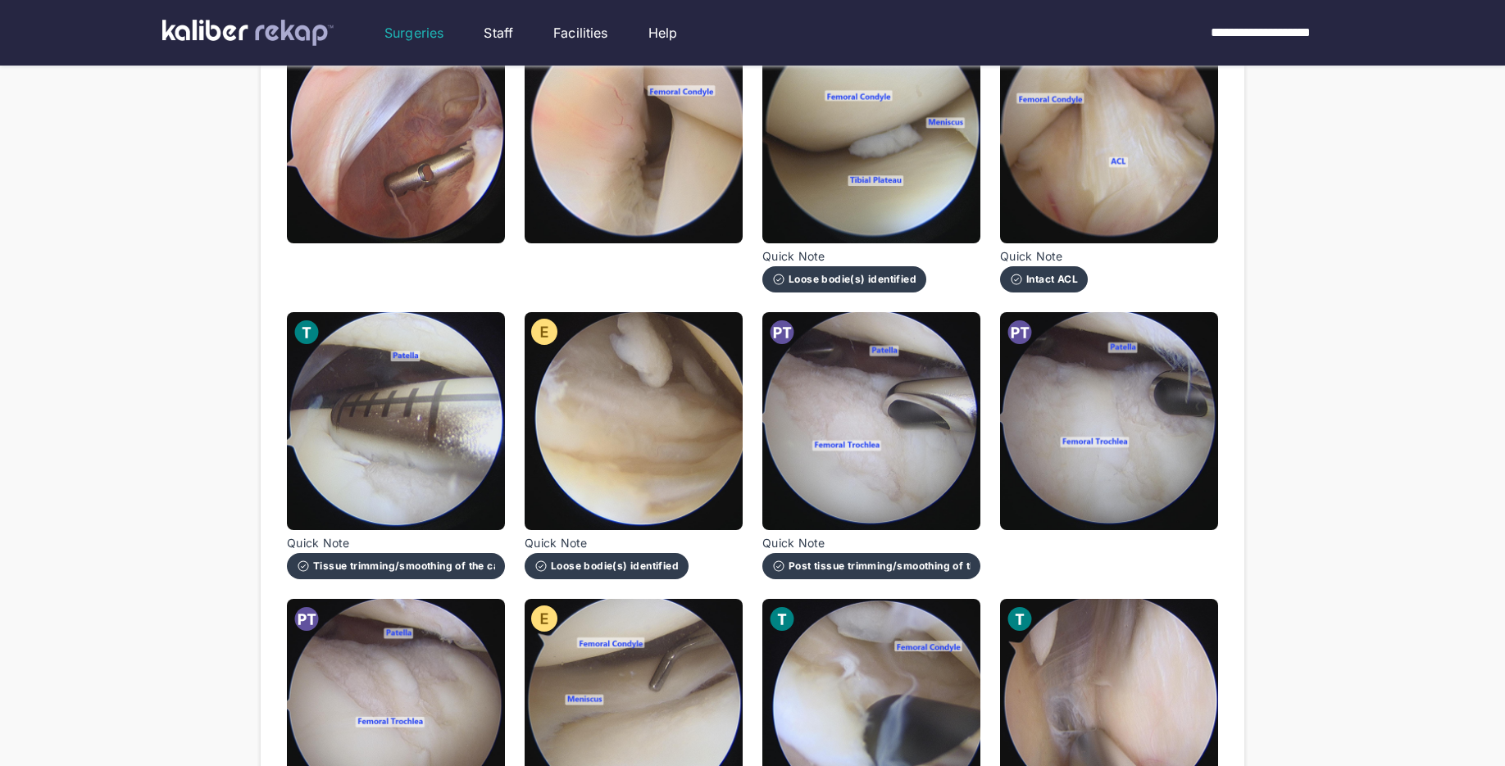
scroll to position [984, 0]
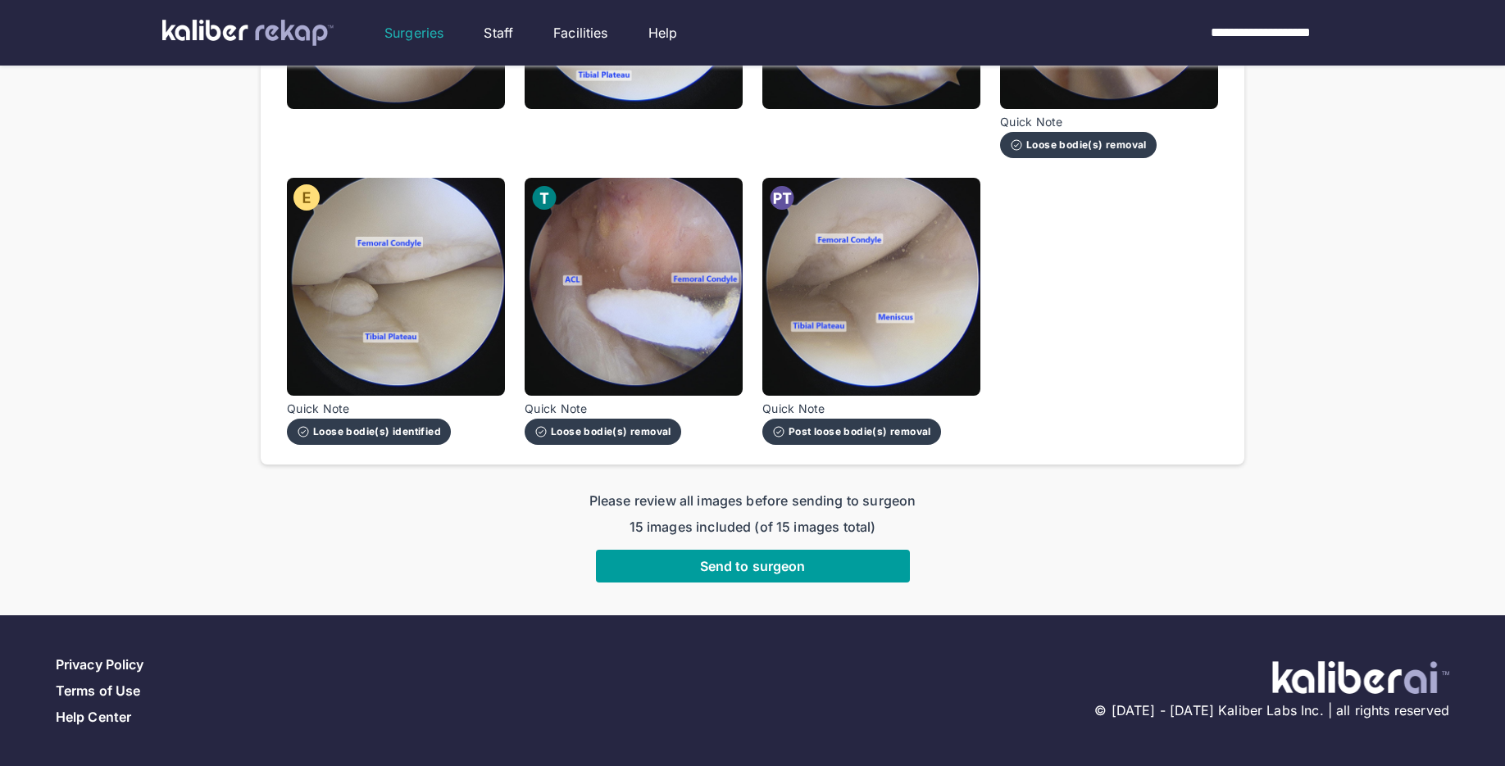
click at [762, 571] on span "Send to surgeon" at bounding box center [753, 566] width 106 height 16
